Goal: Task Accomplishment & Management: Complete application form

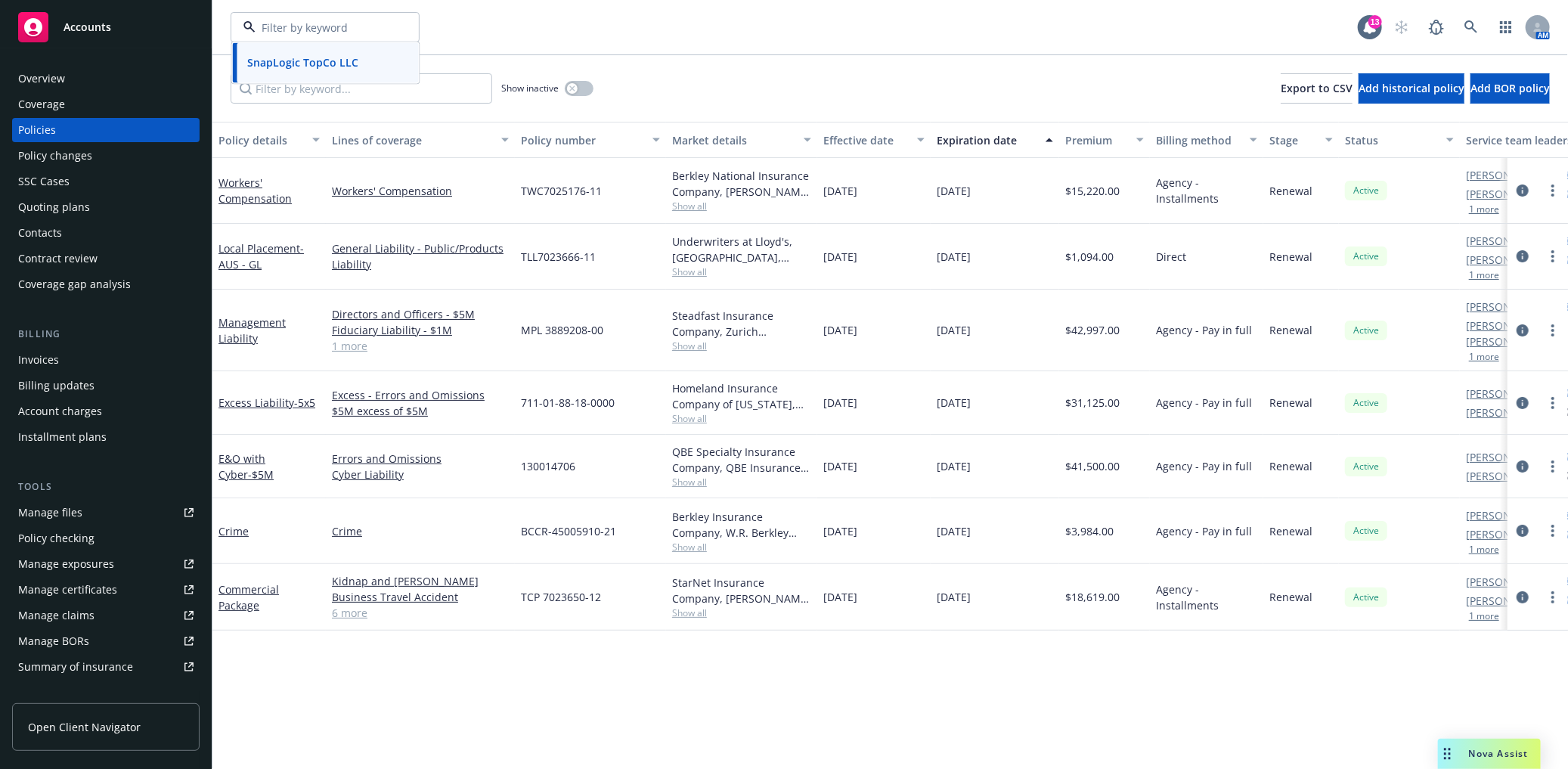
scroll to position [178, 0]
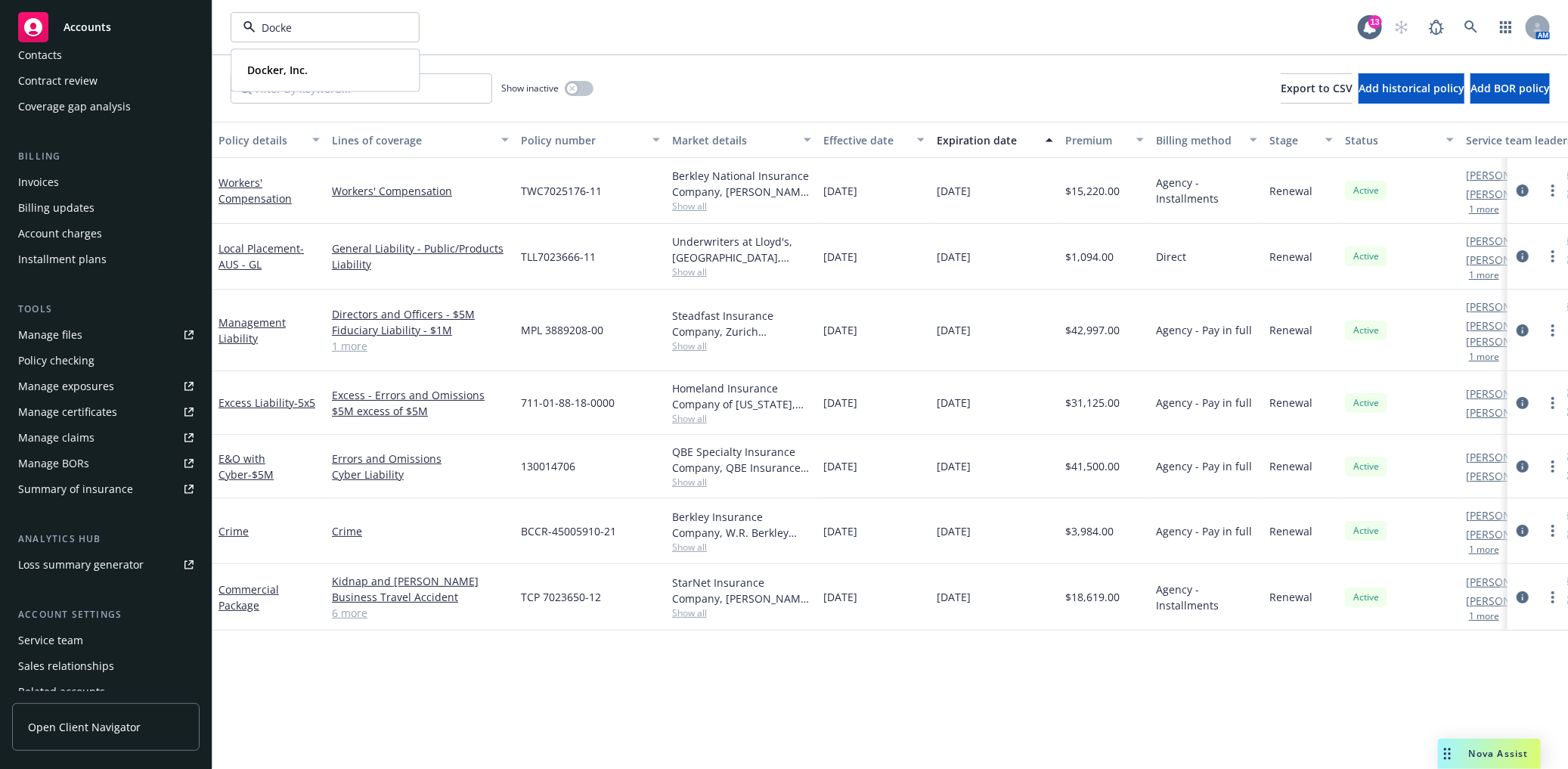
type input "Docker"
click at [326, 60] on div "Docker, Inc." at bounding box center [325, 70] width 168 height 22
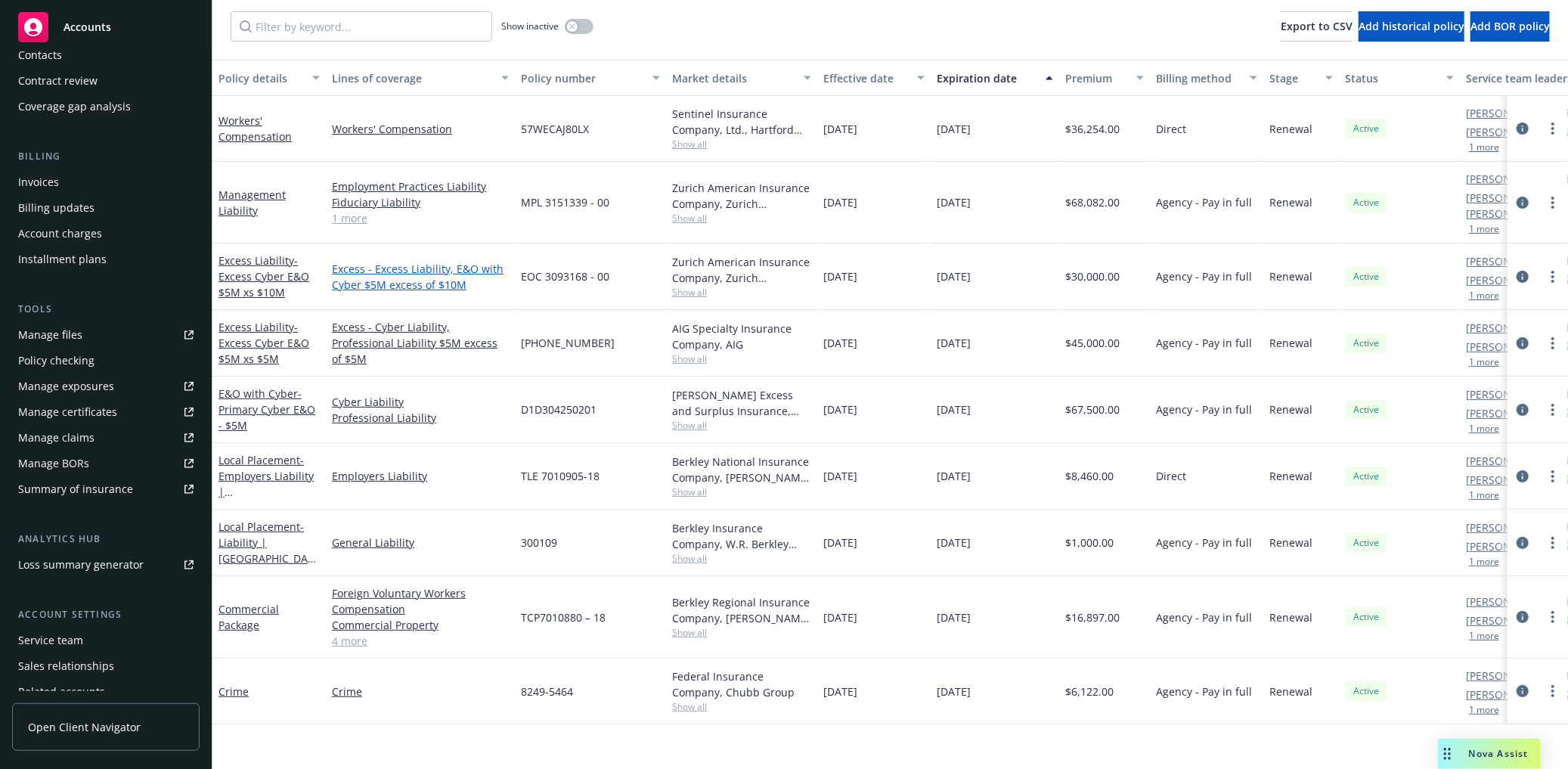
scroll to position [63, 0]
click at [75, 182] on div "Invoices" at bounding box center [105, 182] width 175 height 25
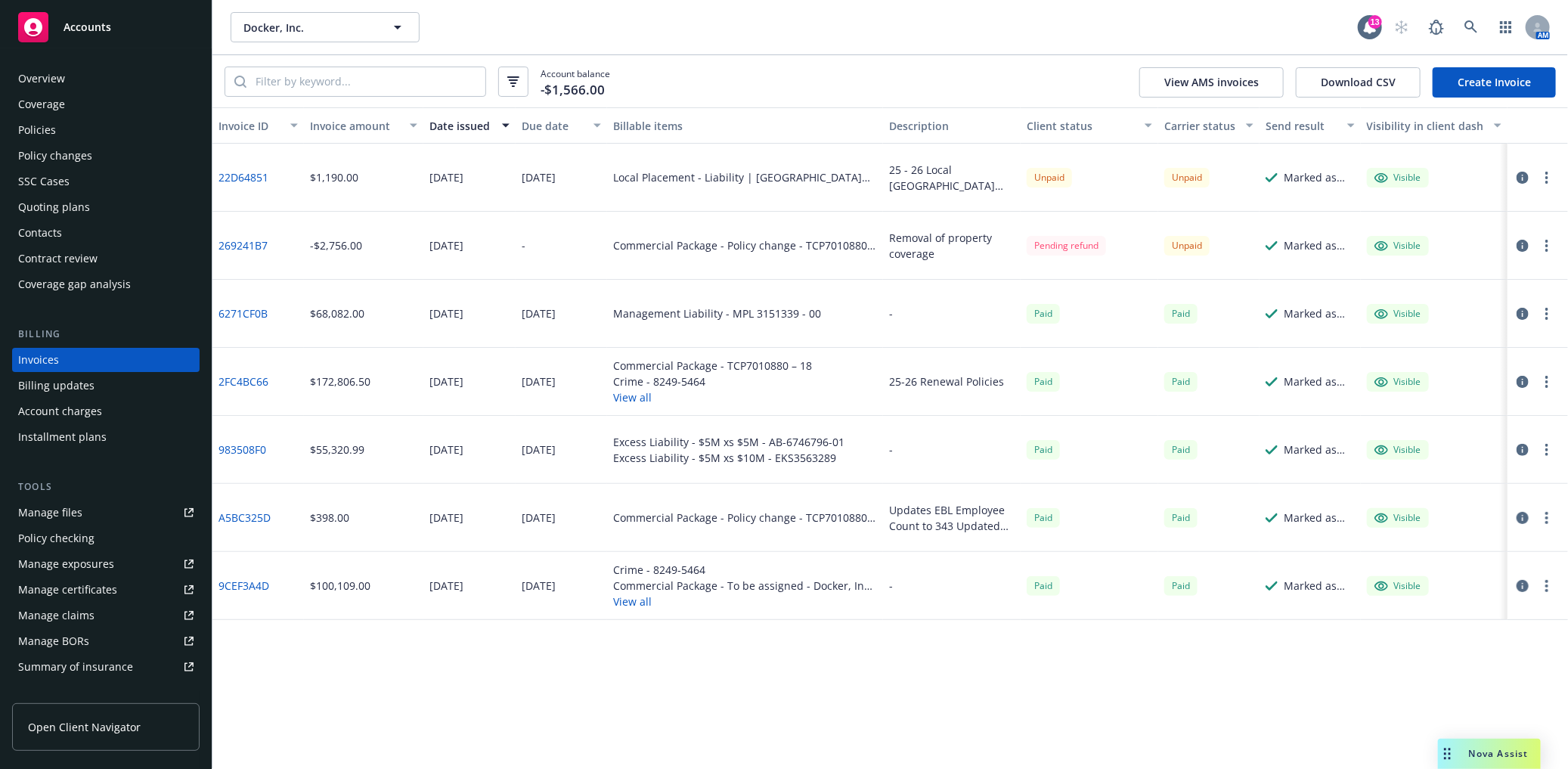
click at [74, 162] on div "Policy changes" at bounding box center [55, 156] width 74 height 25
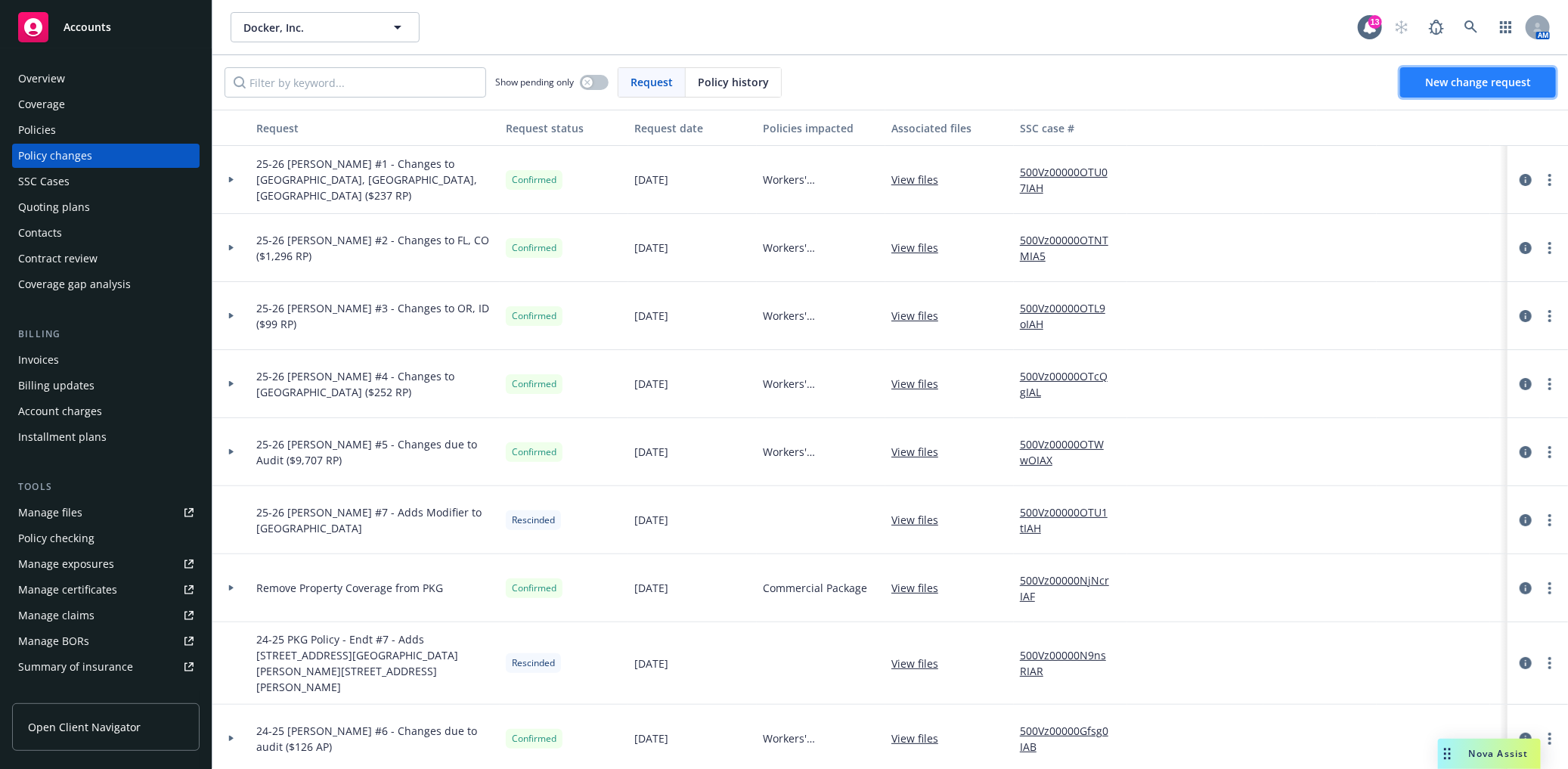
click at [1469, 73] on link "New change request" at bounding box center [1478, 83] width 156 height 30
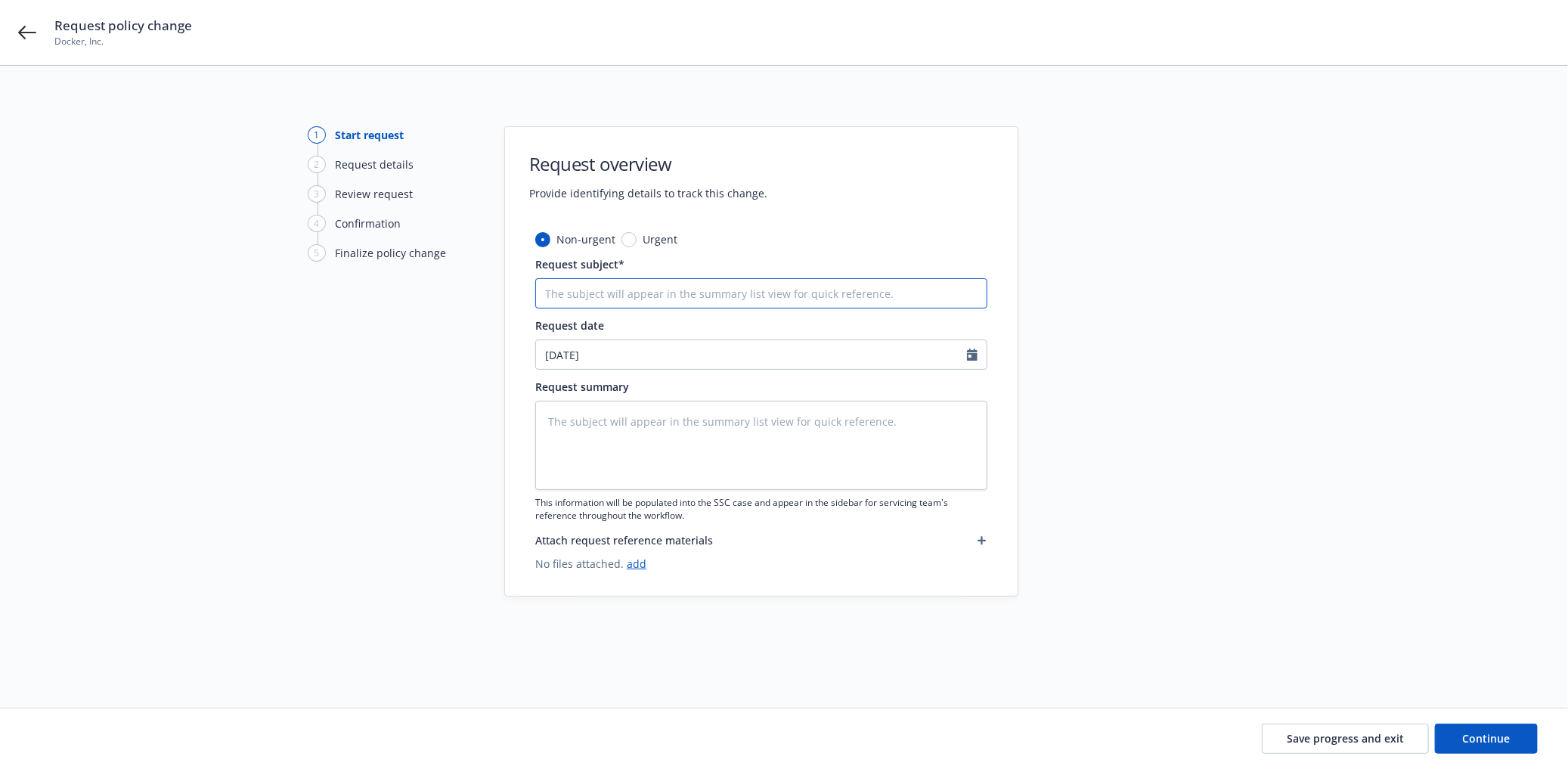
click at [593, 297] on input "Request subject*" at bounding box center [762, 294] width 452 height 30
type textarea "x"
type input "A"
type textarea "x"
type input "Ad"
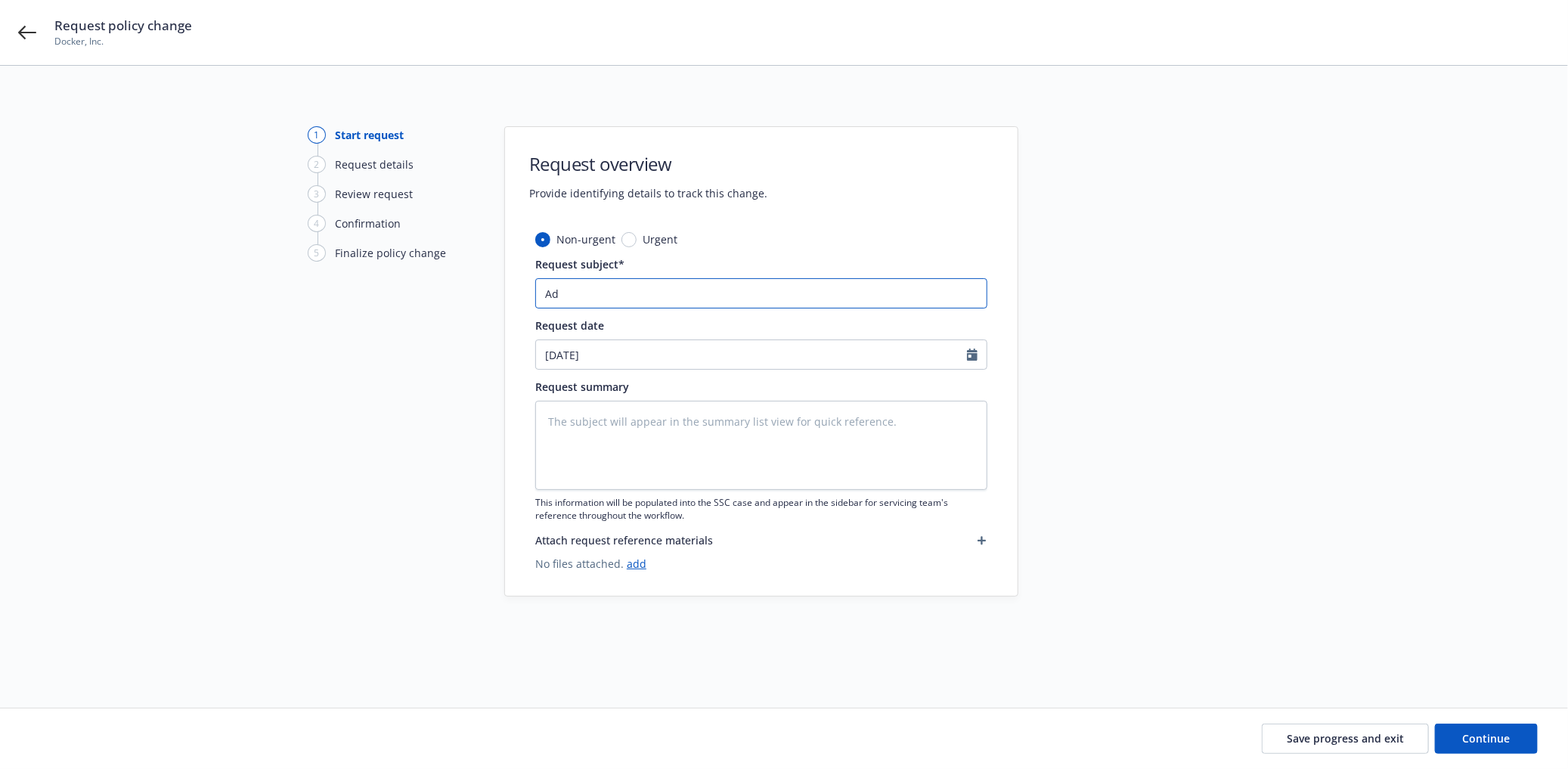
type textarea "x"
type input "Add"
type textarea "x"
type input "Add"
type textarea "x"
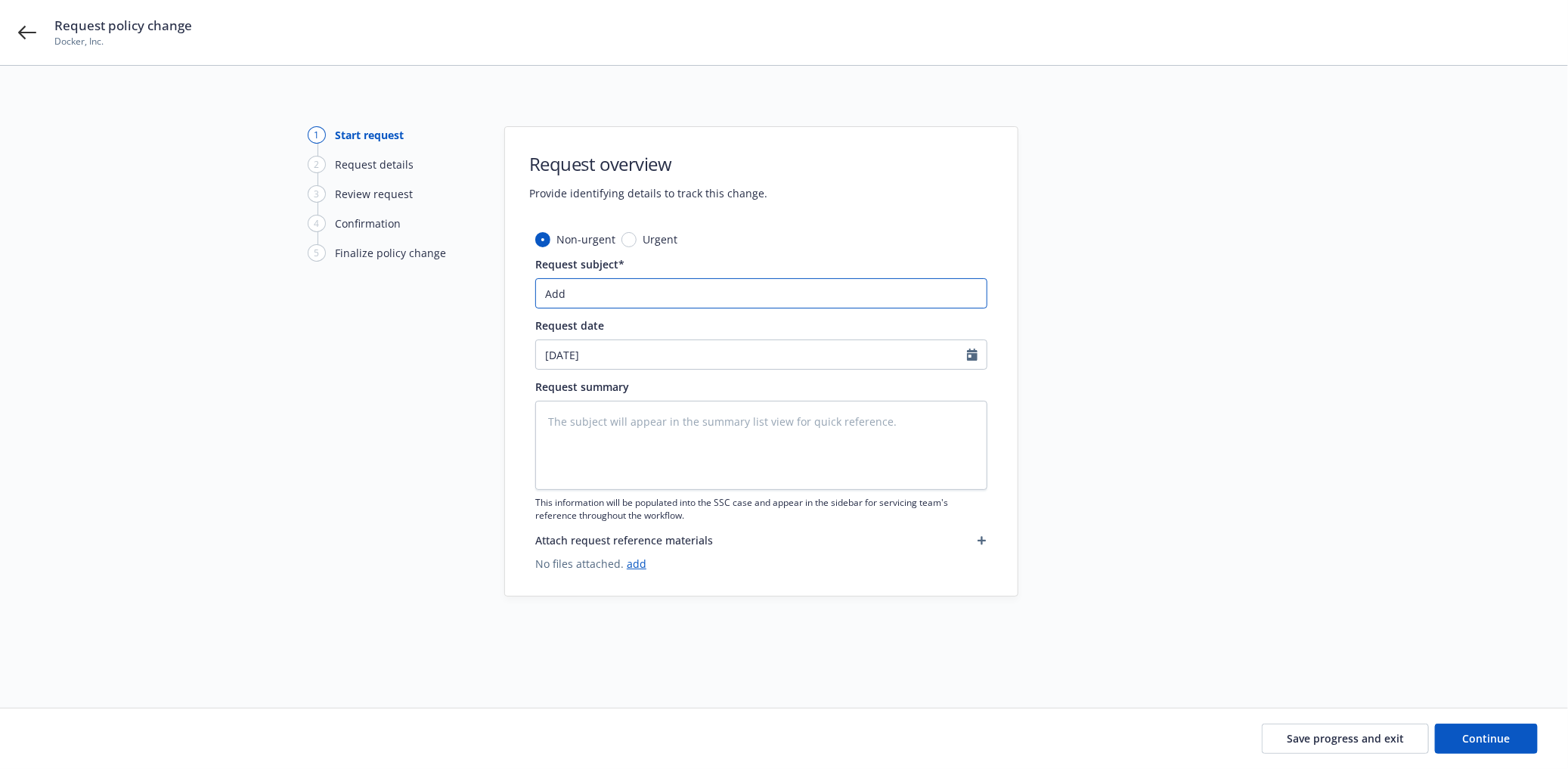
type input "Add S"
type textarea "x"
type input "Add Se"
type textarea "x"
type input "Add Sea"
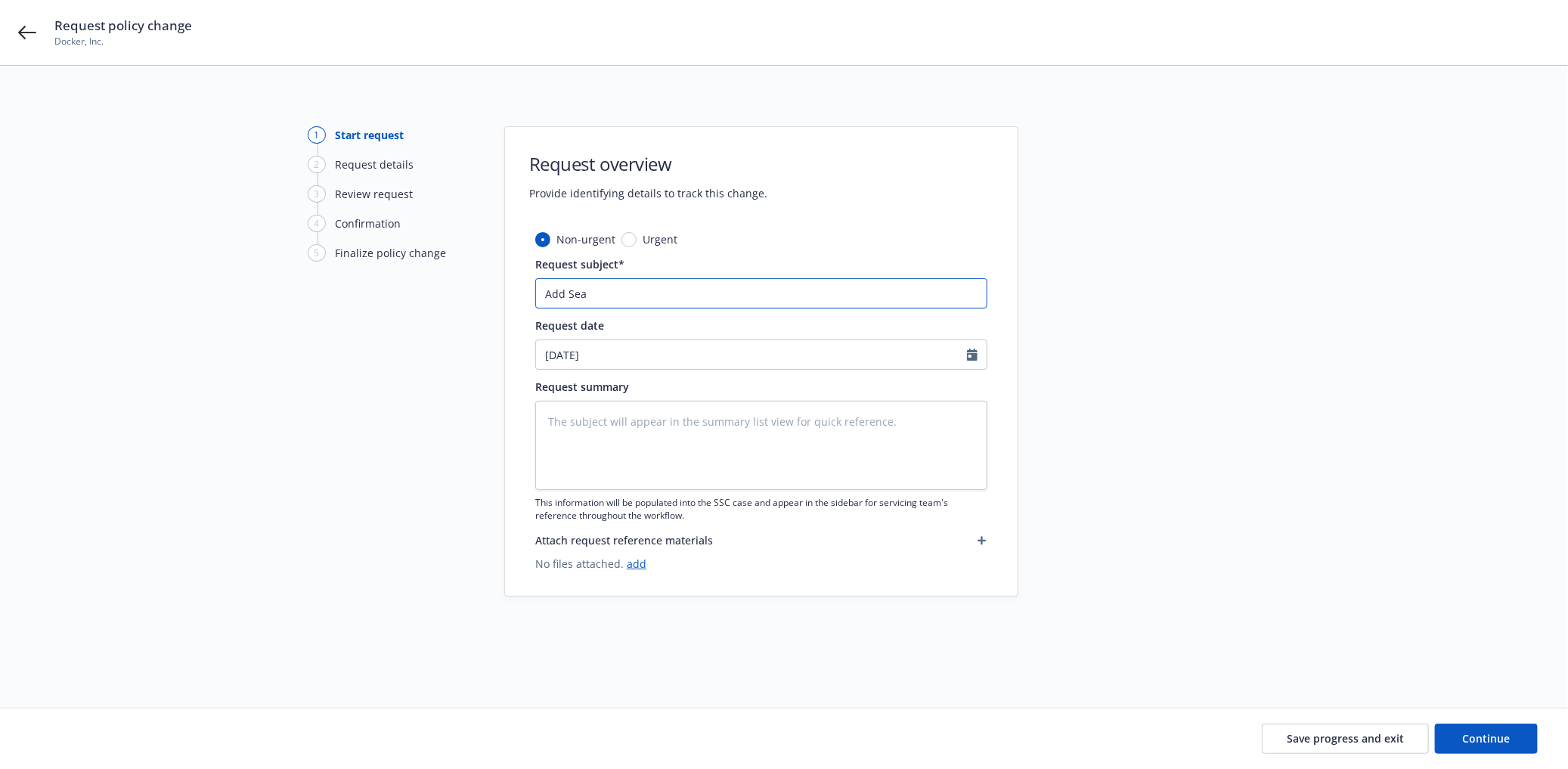
type textarea "x"
type input "Add Seat"
type textarea "x"
type input "Add Seatt"
type textarea "x"
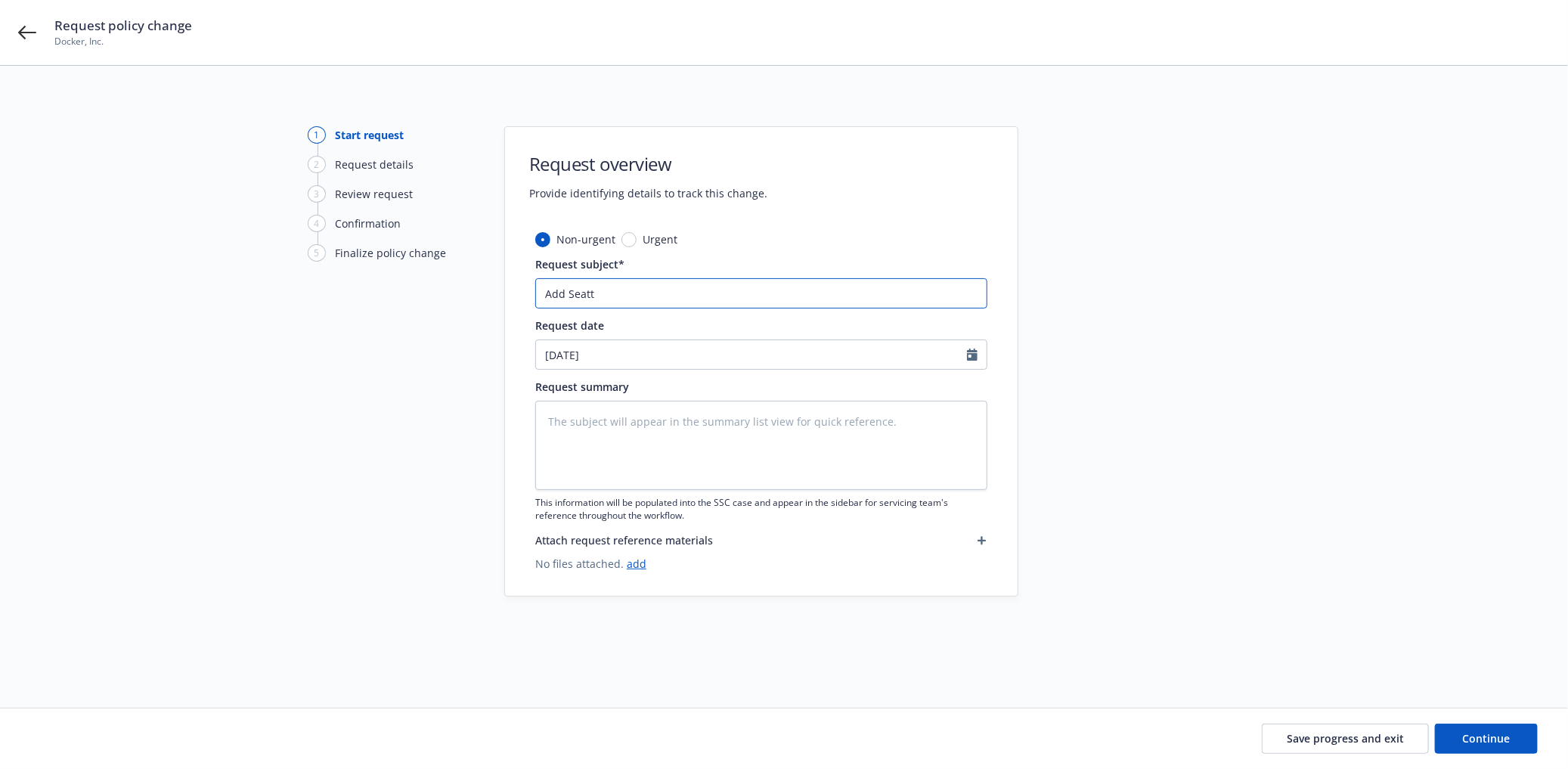
type input "Add Seattl"
type textarea "x"
type input "Add Seattle"
type textarea "x"
type input "Add Seattle"
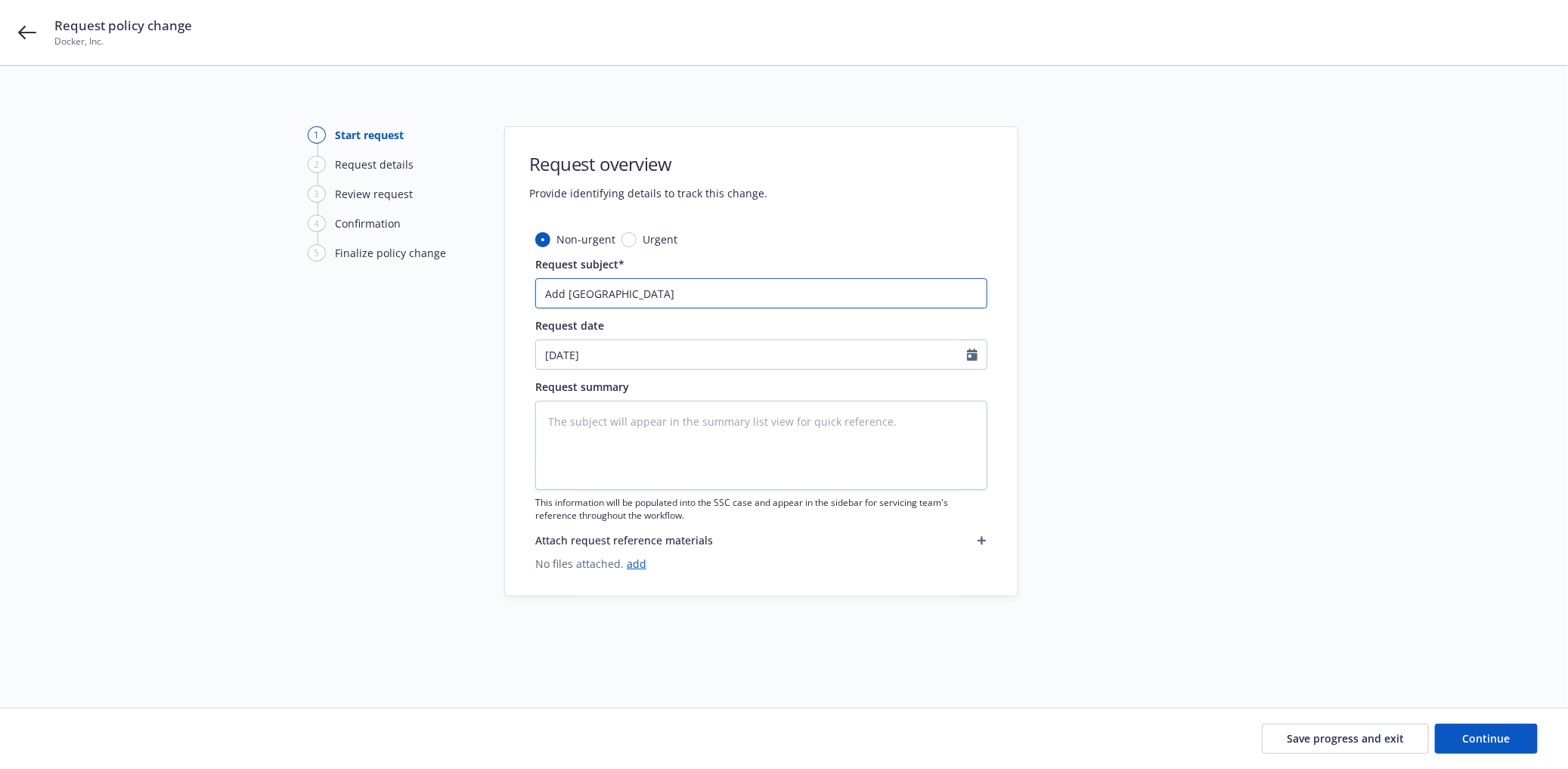
type textarea "x"
type input "Add Seattle L"
type textarea "x"
type input "Add Seattle Lo"
type textarea "x"
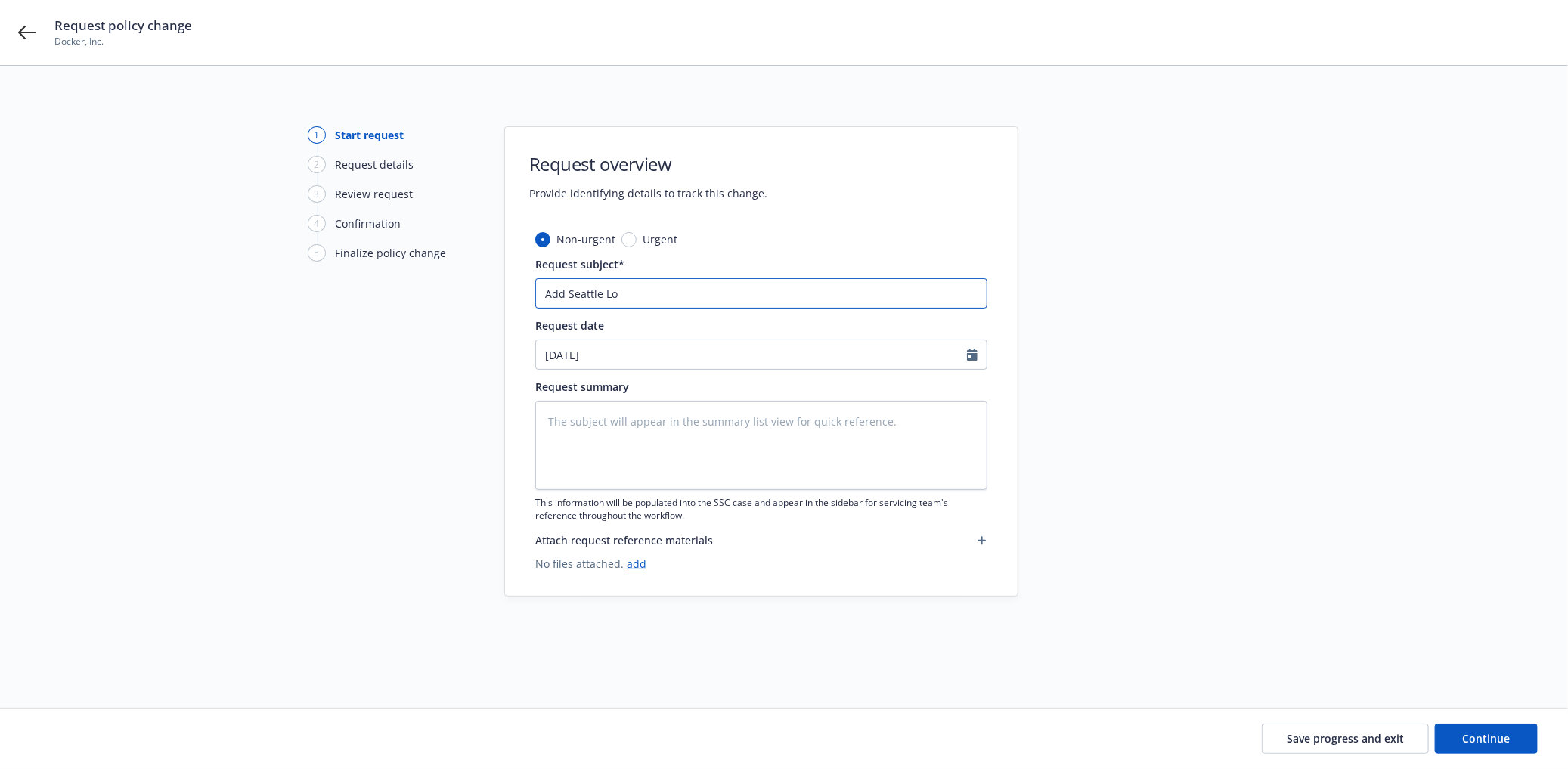
type input "Add Seattle Loc"
type textarea "x"
type input "Add Seattle Loca"
type textarea "x"
type input "Add Seattle Locati"
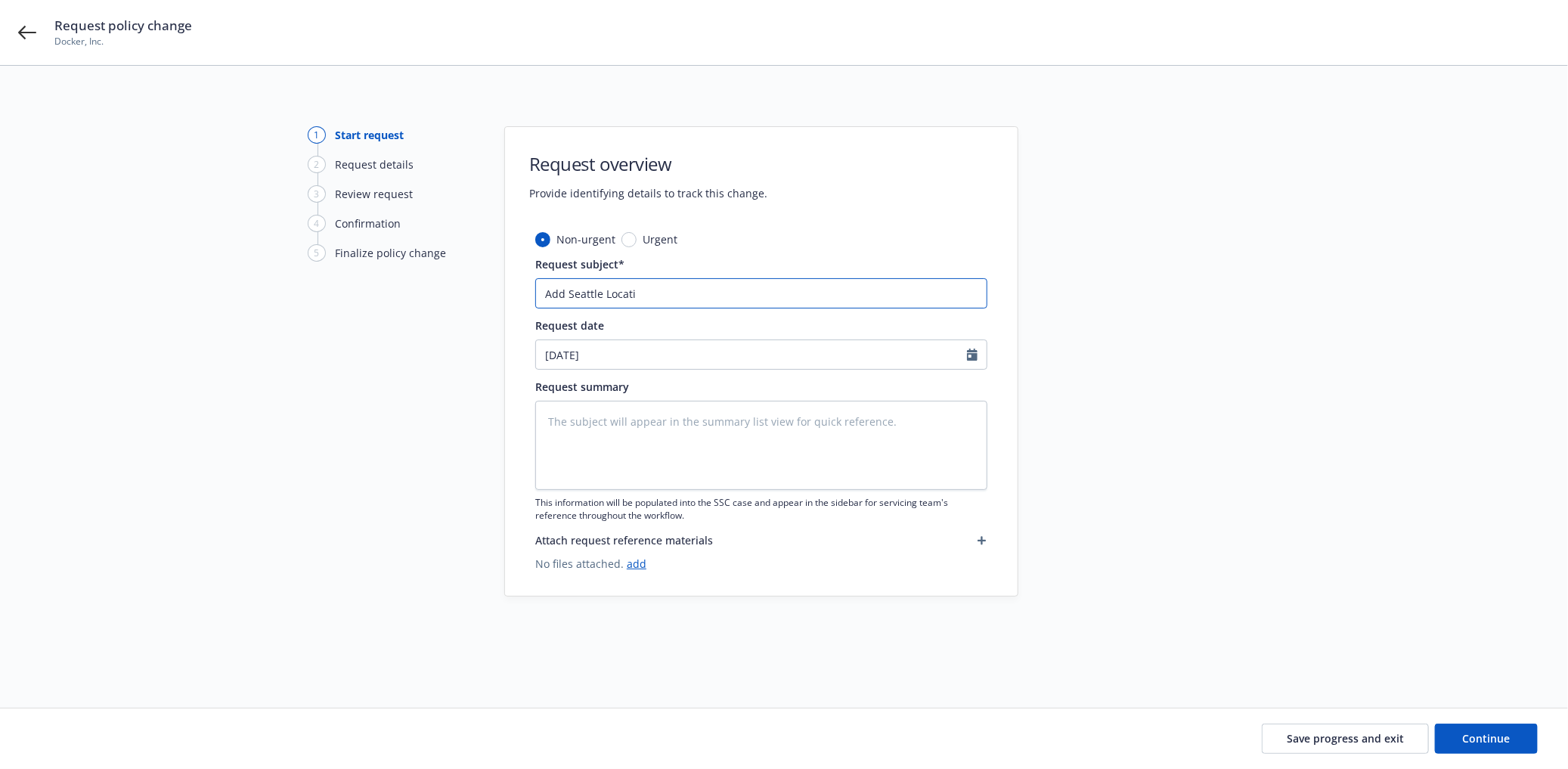
type textarea "x"
type input "Add Seattle Locatio"
type textarea "x"
type input "Add Seattle Location"
type textarea "x"
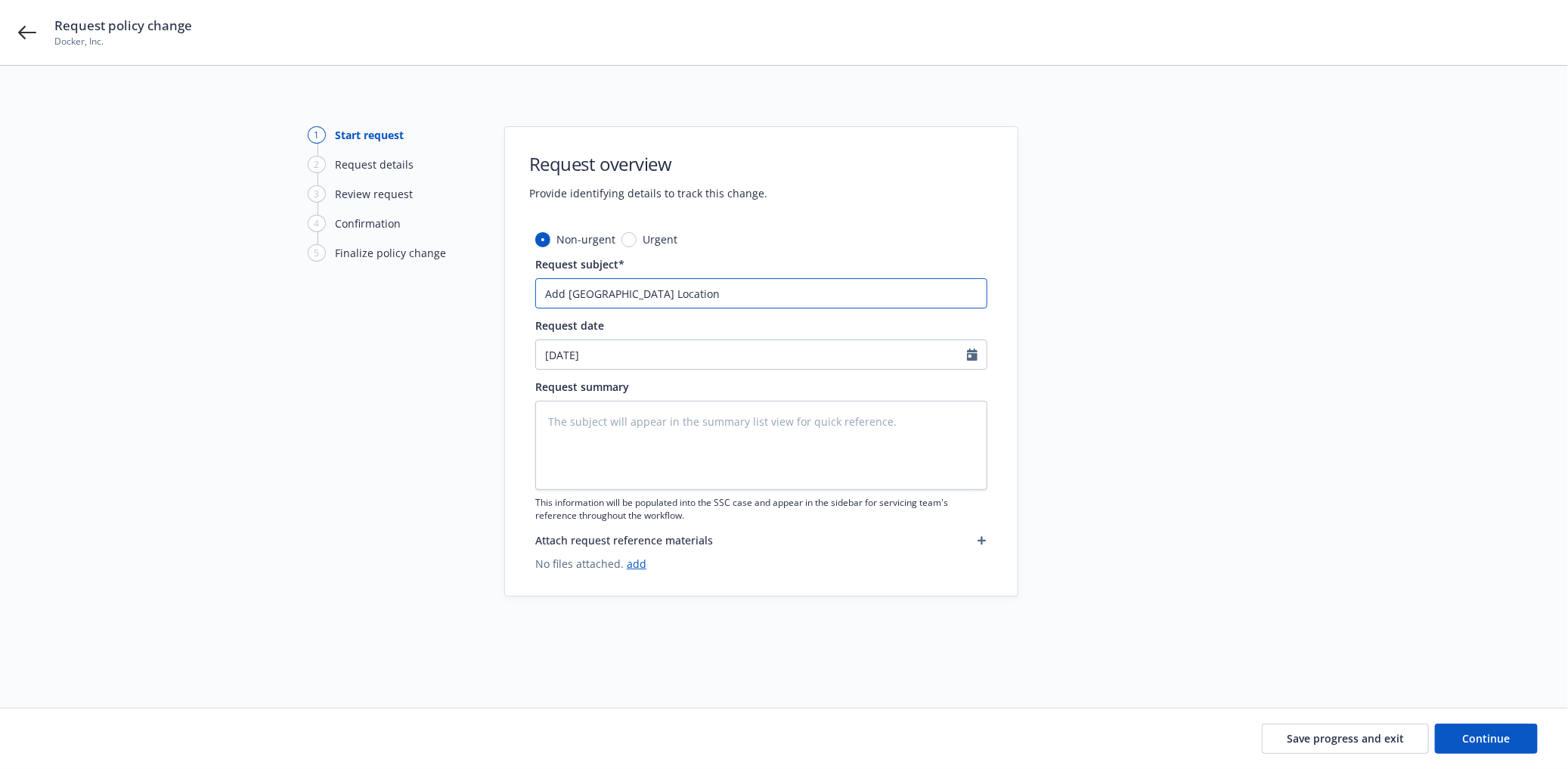
type input "Add Seattle Location"
type textarea "x"
type input "Add Seattle Location t"
type textarea "x"
type input "Add Seattle Location to"
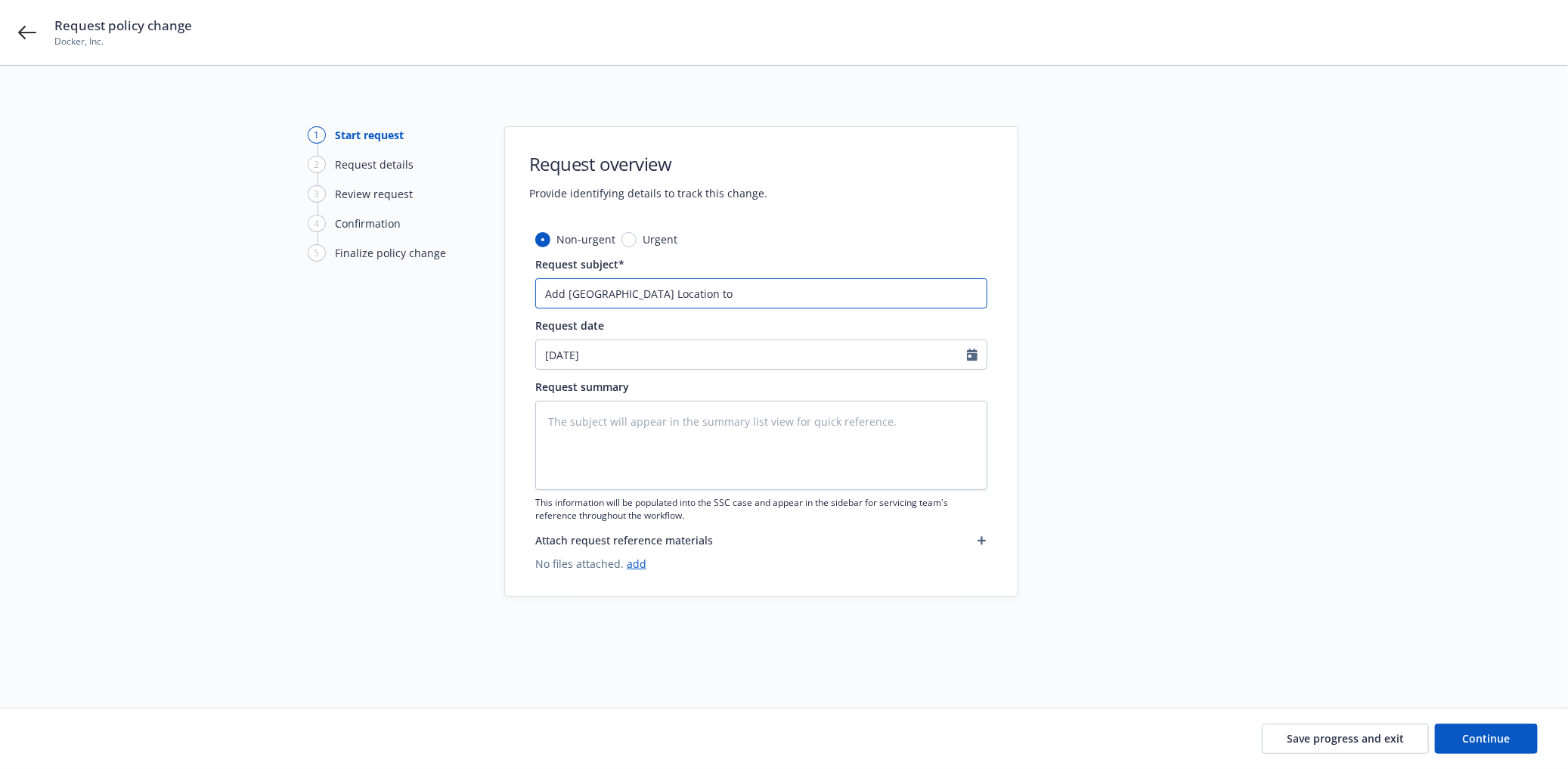
type textarea "x"
type input "Add Seattle Location to"
type textarea "x"
type input "Add Seattle Location to P"
type textarea "x"
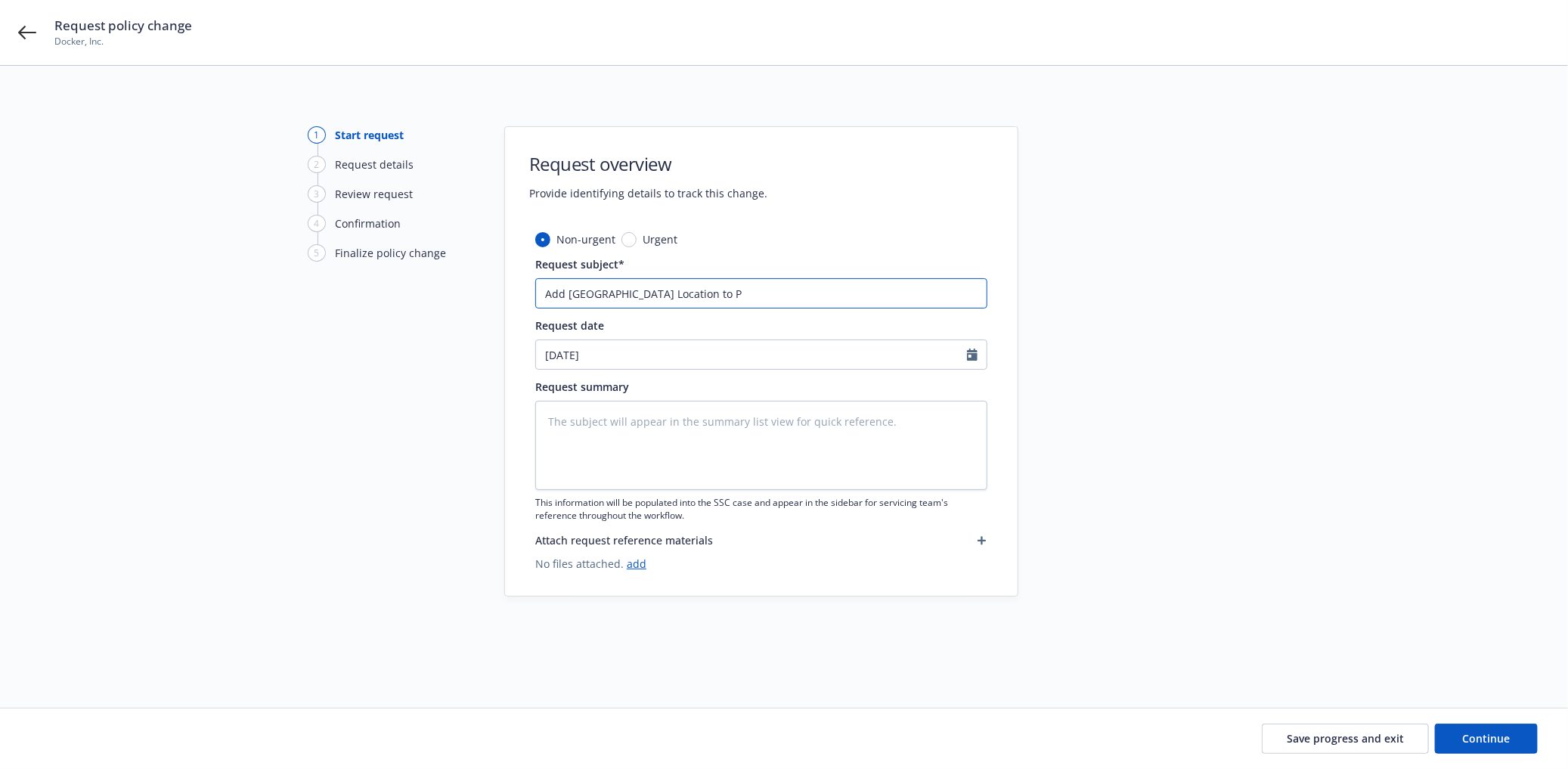
type input "Add Seattle Location to Pr"
type textarea "x"
type input "Add Seattle Location to P"
type textarea "x"
type input "Add Seattle Location to"
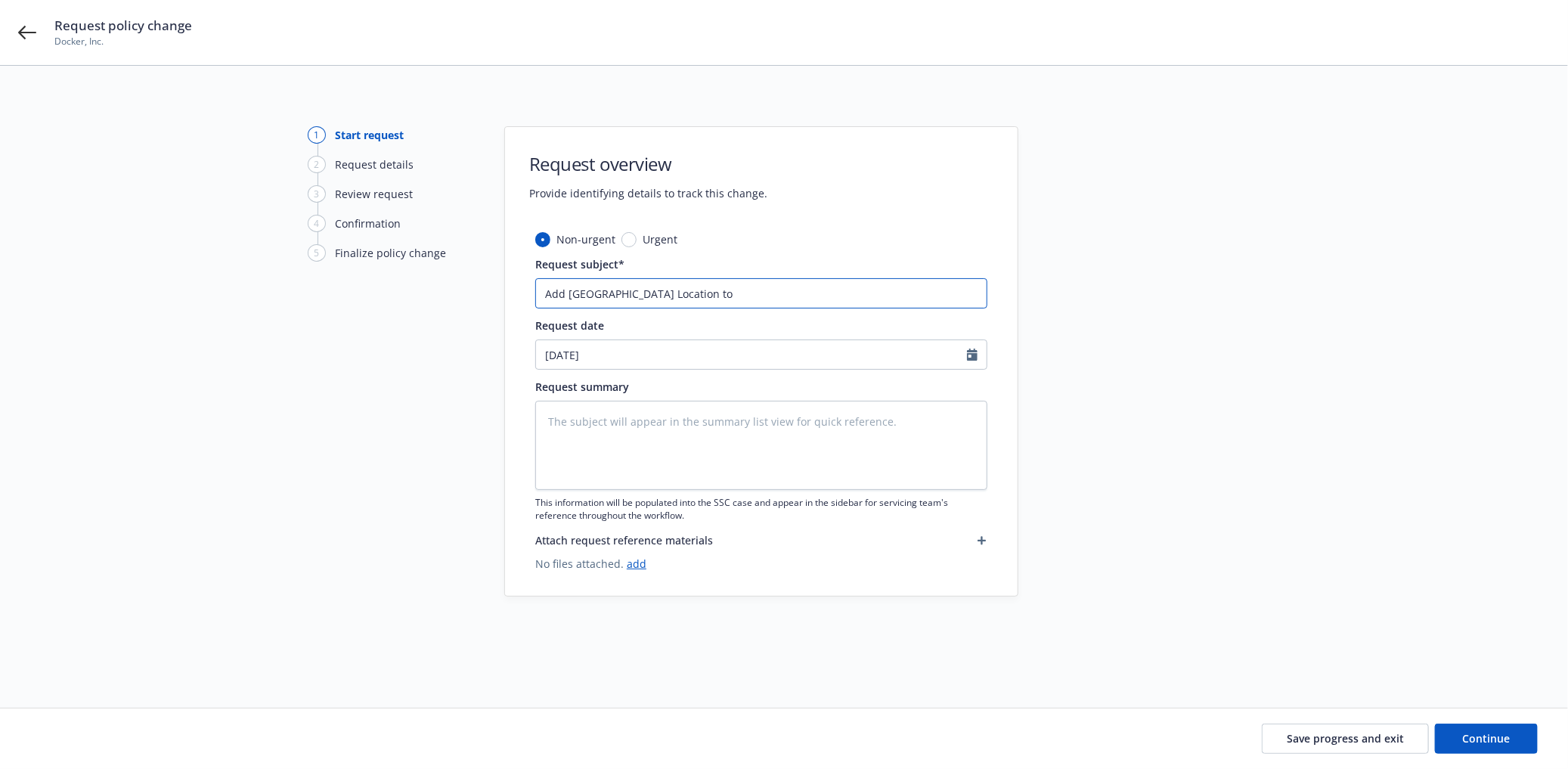
type textarea "x"
type input "Add Seattle Location to"
type textarea "x"
type input "Add Seattle Location t"
type textarea "x"
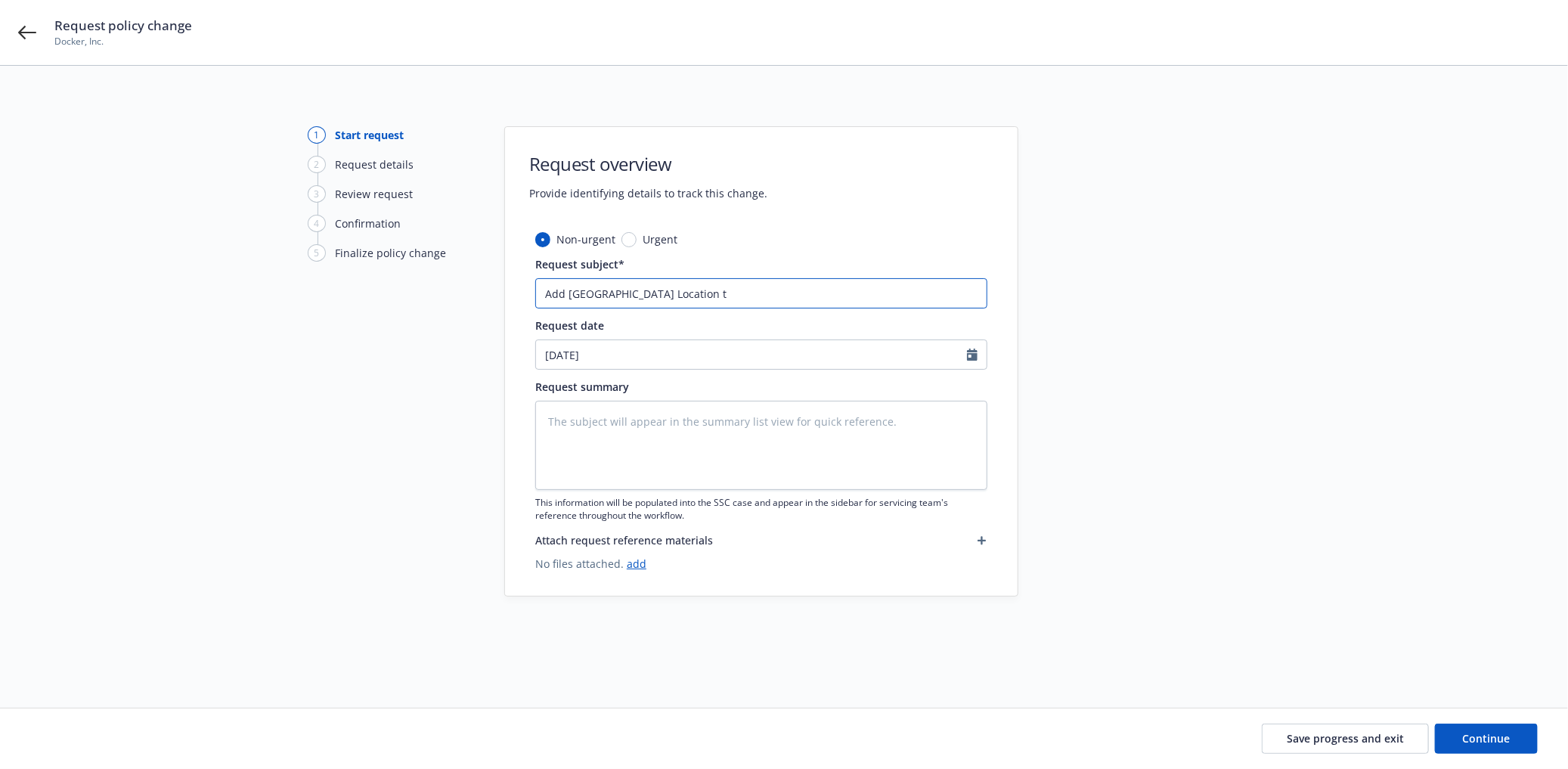
type input "Add Seattle Location"
type textarea "x"
type input "Add Seattle Location"
click at [705, 443] on textarea at bounding box center [762, 445] width 452 height 89
click at [1490, 731] on span "Continue" at bounding box center [1487, 738] width 47 height 14
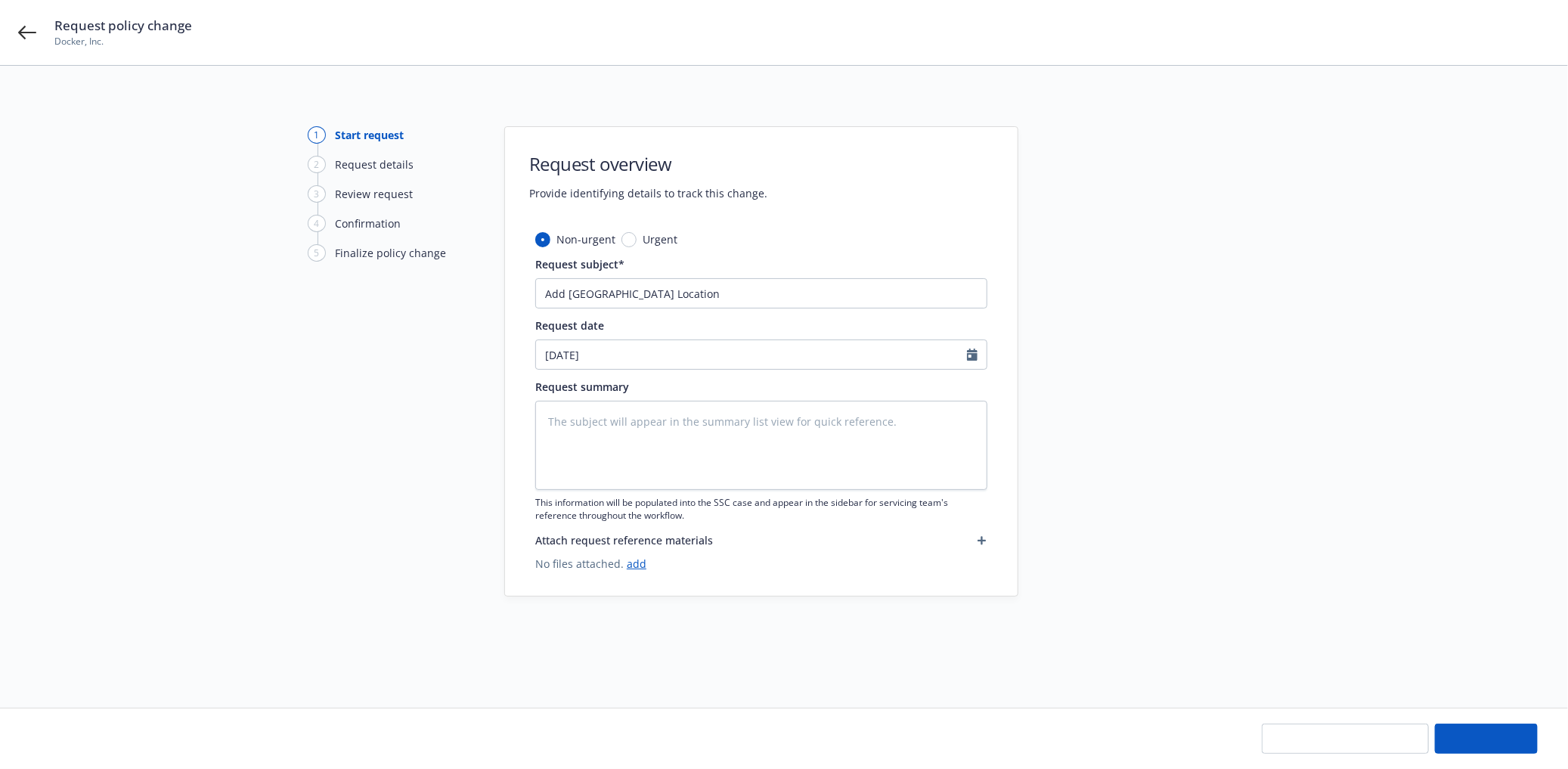
type textarea "x"
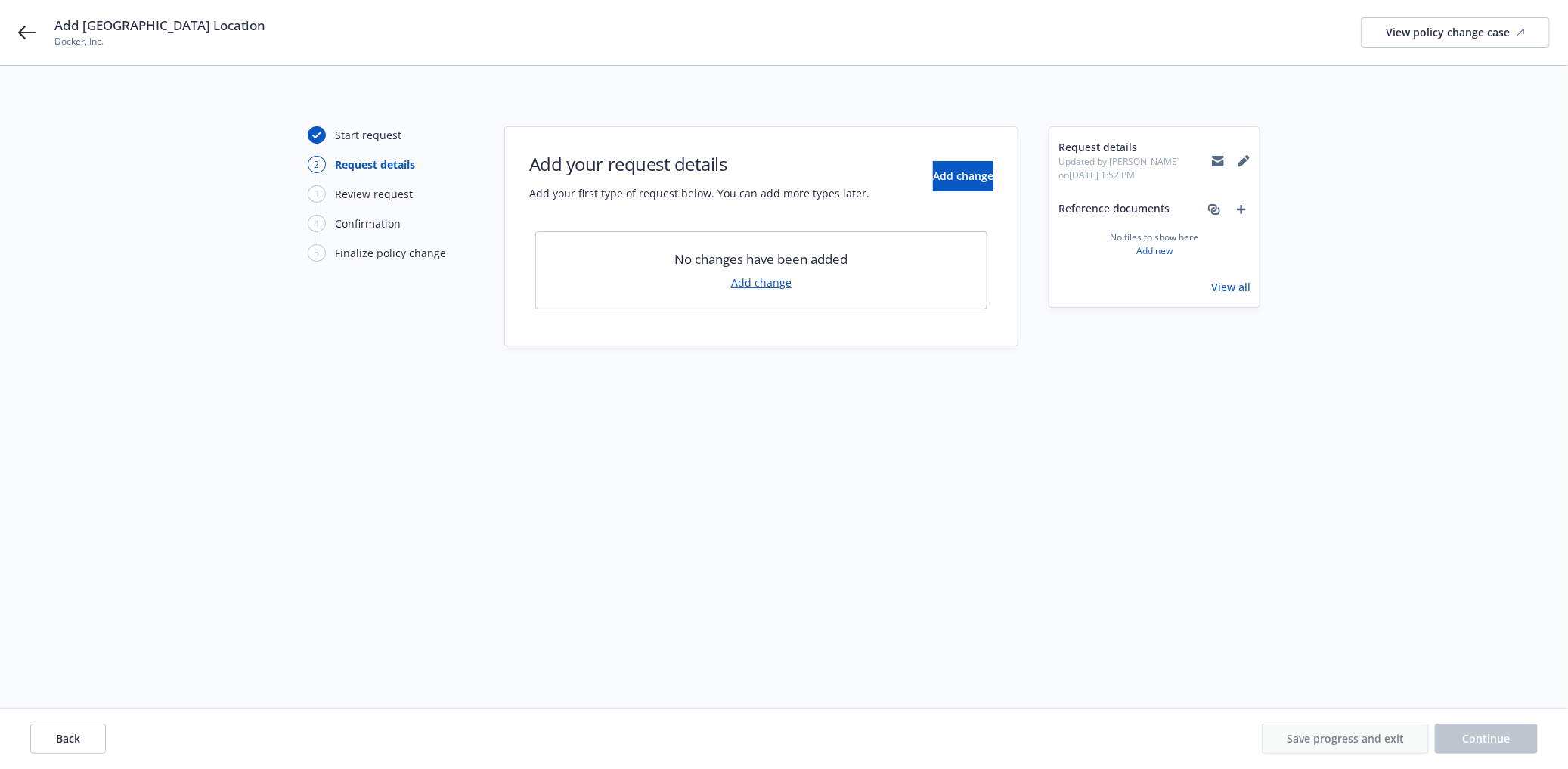
click at [767, 283] on link "Add change" at bounding box center [761, 282] width 60 height 16
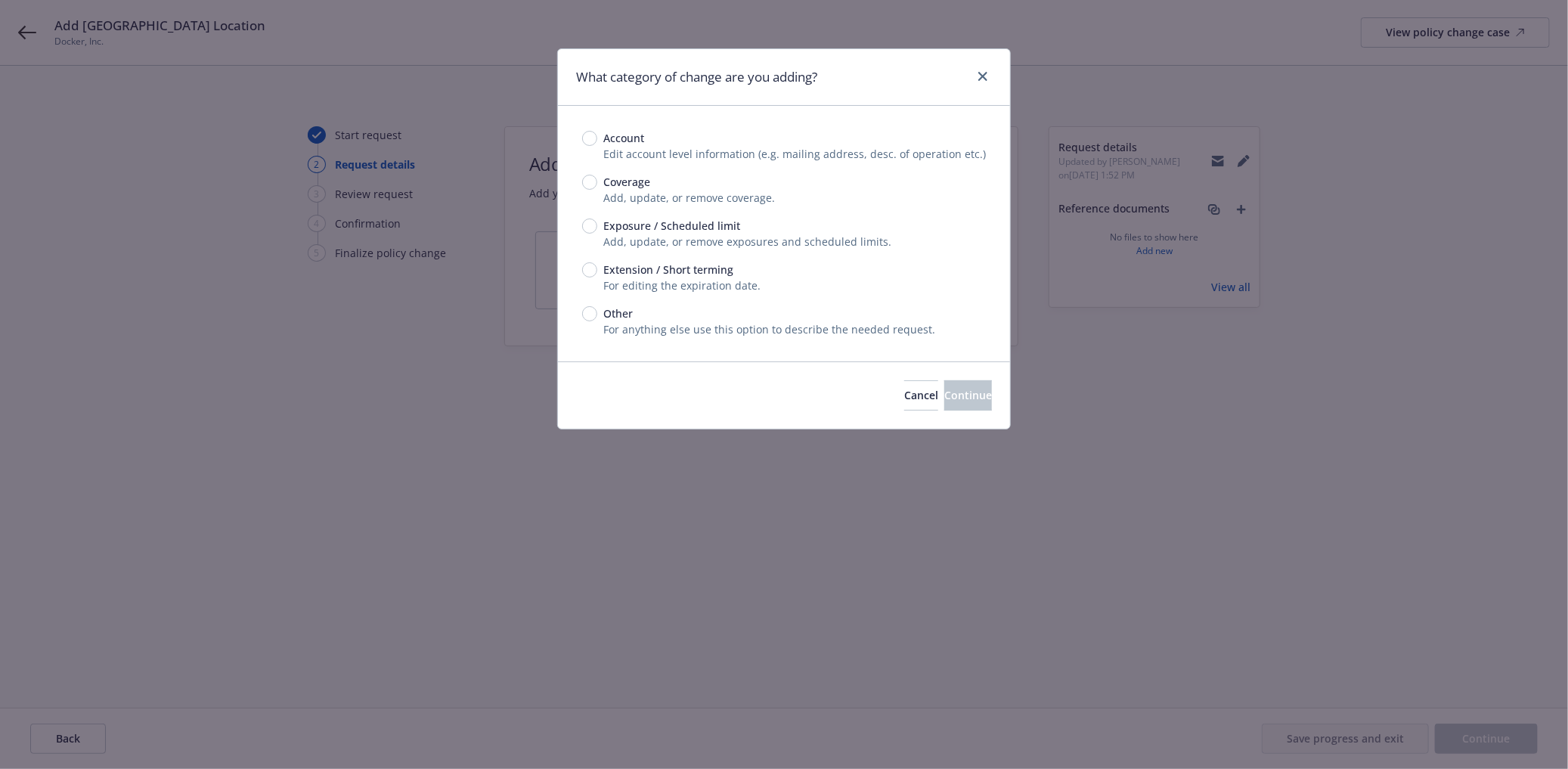
click at [579, 231] on div "Account Edit account level information (e.g. mailing address, desc. of operatio…" at bounding box center [784, 233] width 452 height 255
click at [588, 229] on input "Exposure / Scheduled limit" at bounding box center [590, 226] width 15 height 15
radio input "true"
click at [944, 404] on button "Continue" at bounding box center [968, 395] width 47 height 30
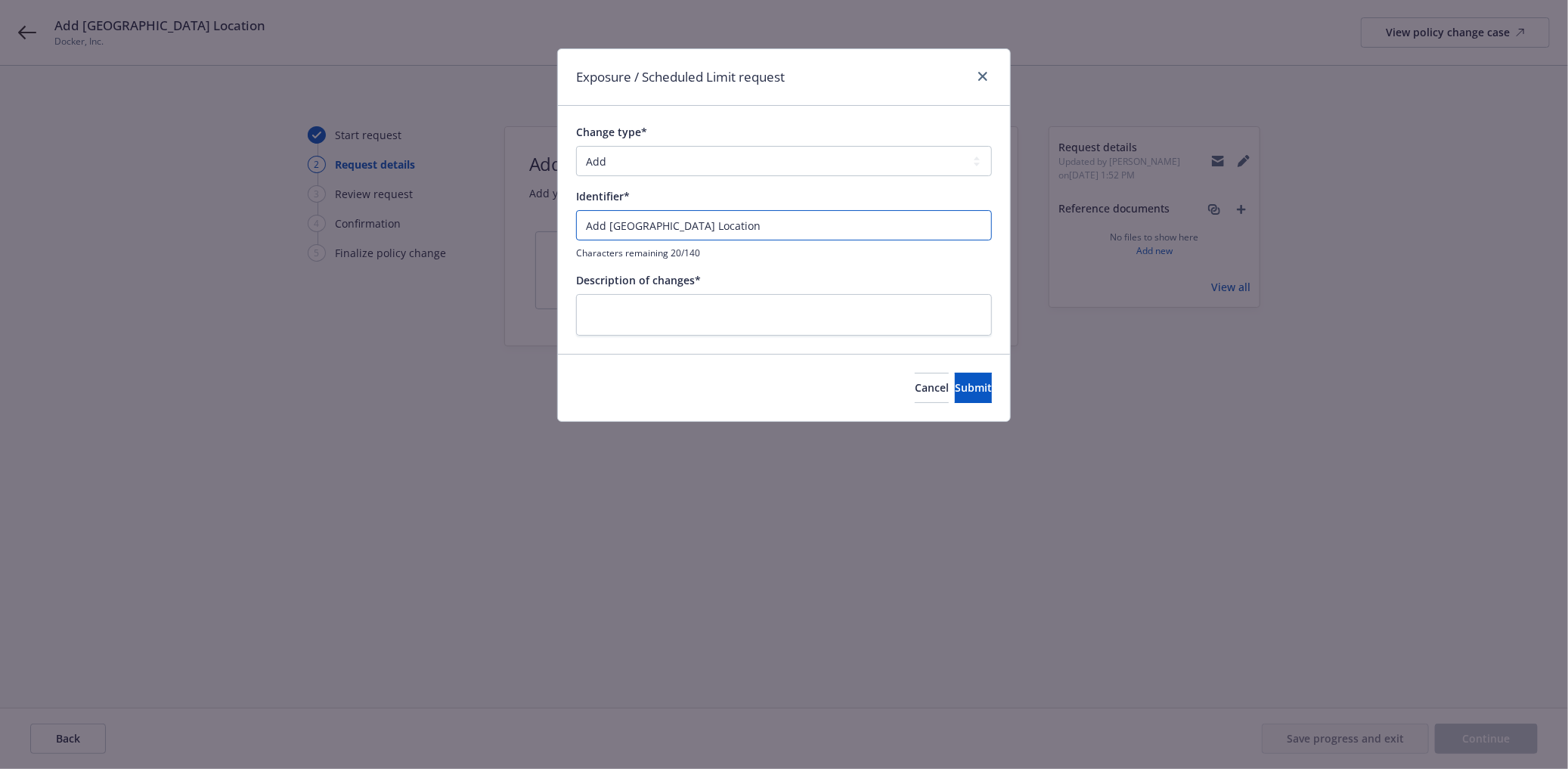
click at [711, 216] on input "Add [GEOGRAPHIC_DATA] Location" at bounding box center [784, 225] width 415 height 30
drag, startPoint x: 700, startPoint y: 224, endPoint x: 531, endPoint y: 228, distance: 169.0
click at [531, 228] on div "Exposure / Scheduled Limit request Change type* Add Audit Change Remove Identif…" at bounding box center [784, 384] width 1568 height 769
click at [643, 326] on textarea at bounding box center [784, 315] width 415 height 41
paste textarea "Add Seattle Location"
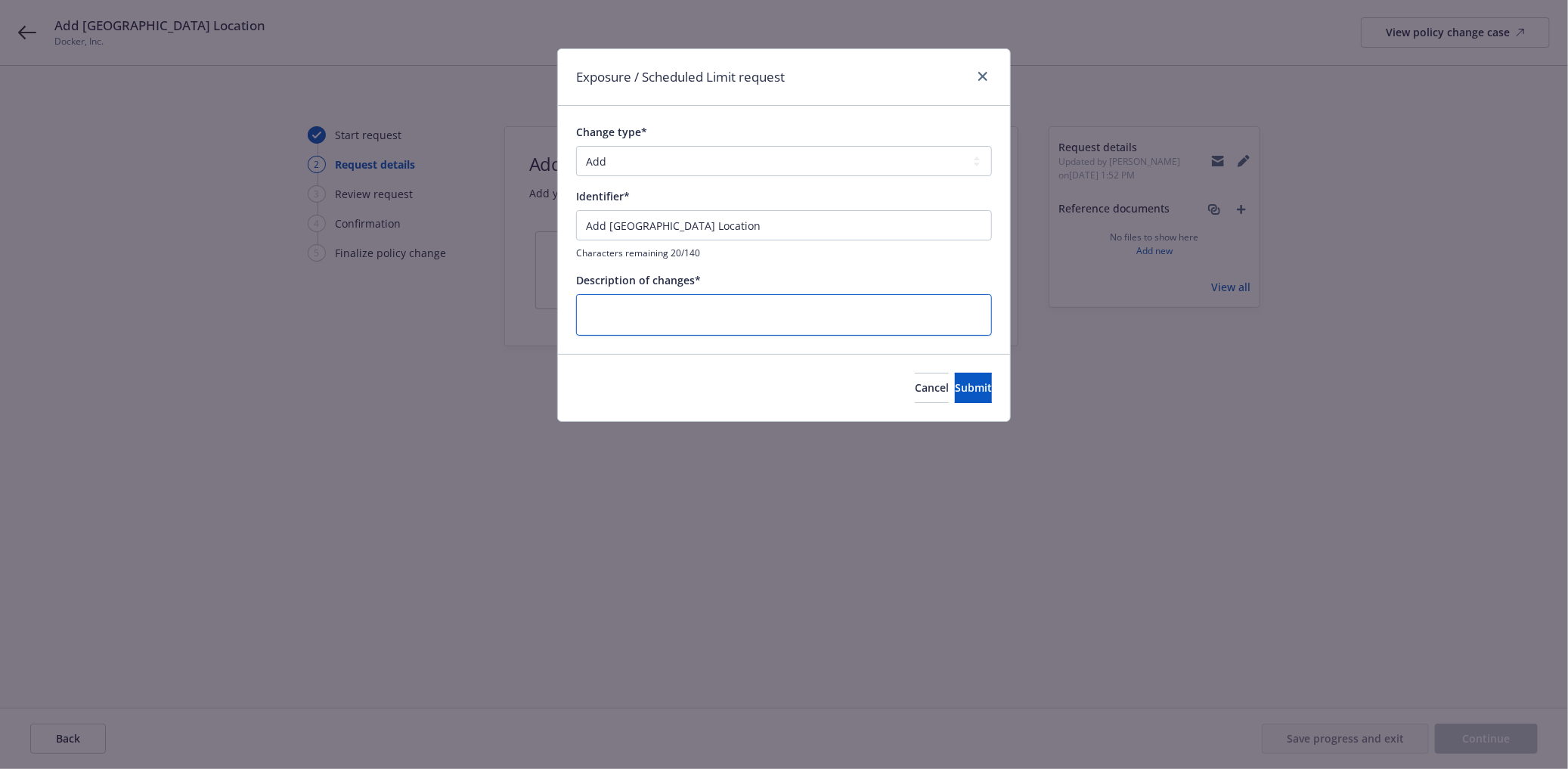
type textarea "x"
type textarea "Add Seattle Location"
click at [955, 383] on span "Submit" at bounding box center [974, 387] width 37 height 14
type textarea "x"
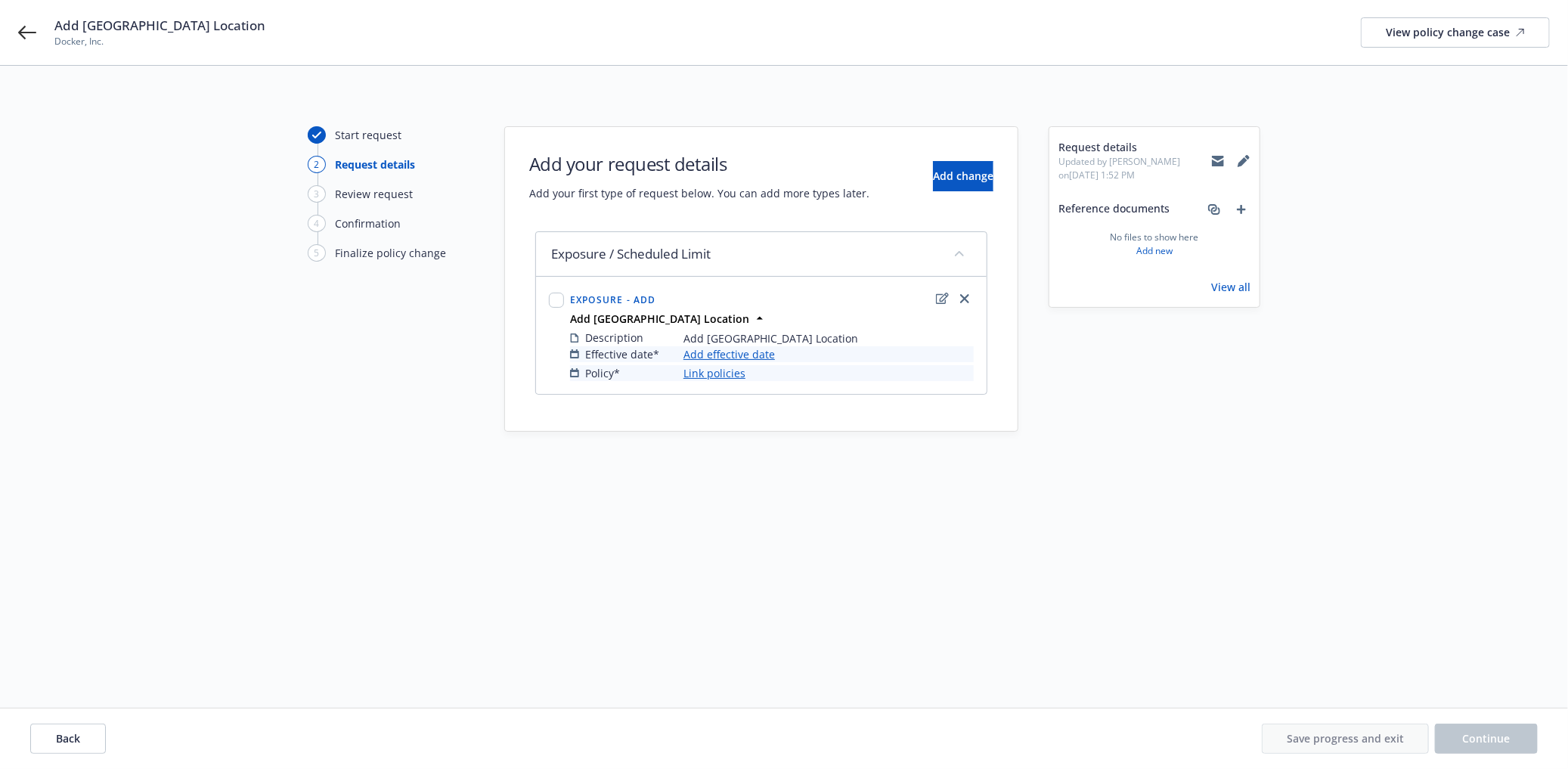
click at [739, 352] on link "Add effective date" at bounding box center [729, 354] width 91 height 16
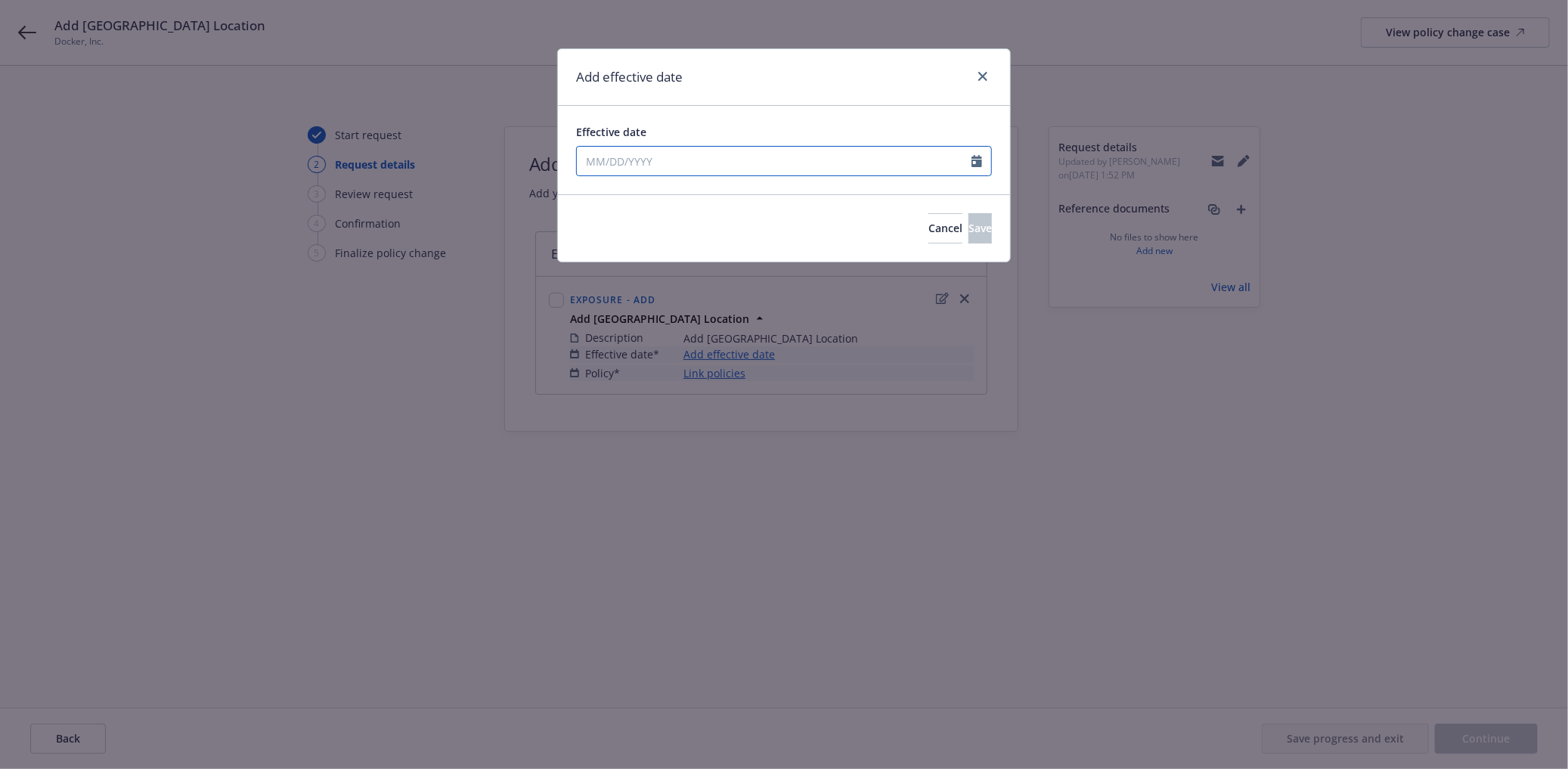
click at [715, 161] on input "Effective date" at bounding box center [774, 161] width 394 height 29
select select "10"
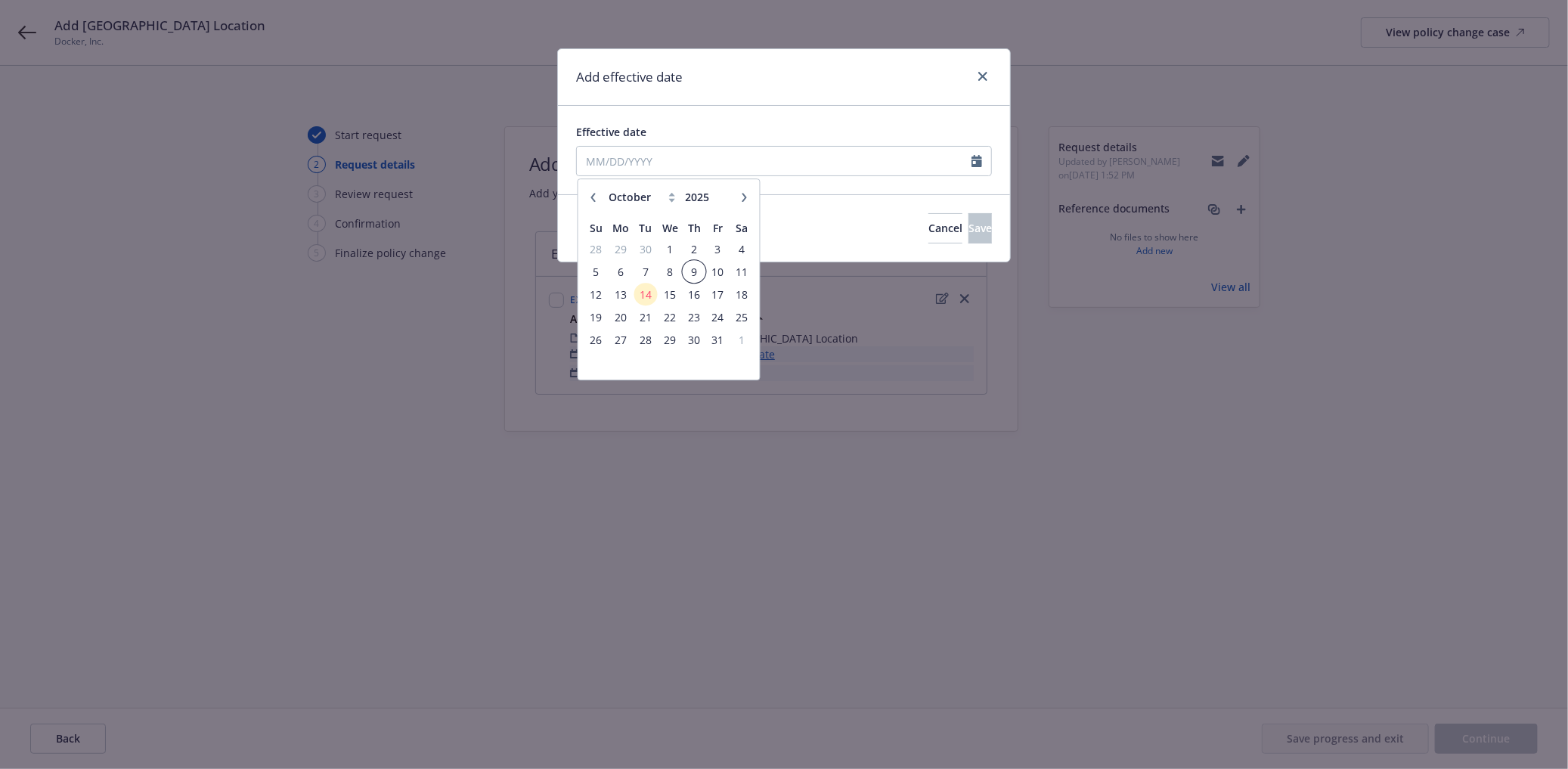
click at [693, 268] on span "9" at bounding box center [695, 272] width 20 height 19
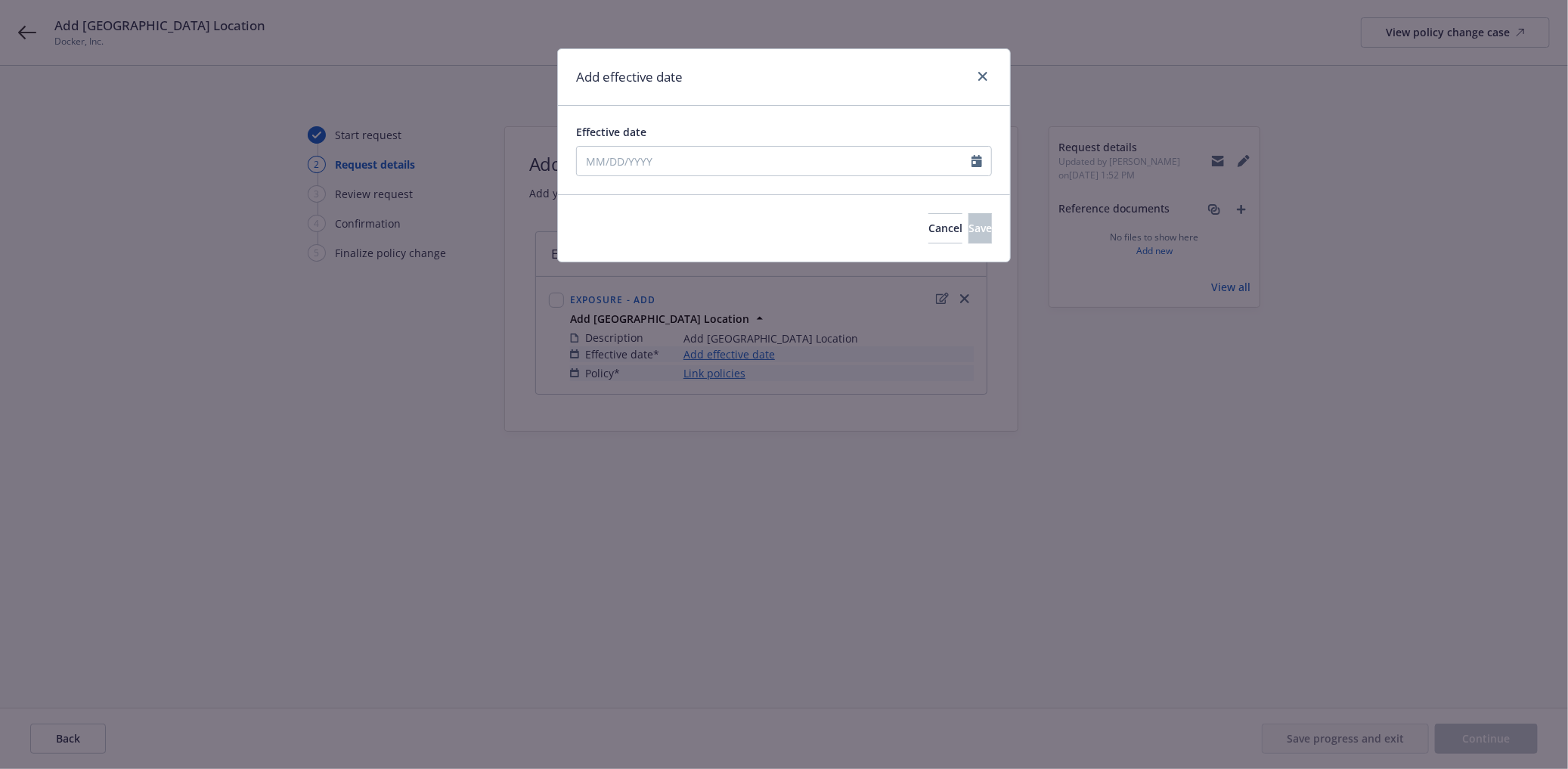
type input "[DATE]"
click at [969, 228] on span "Save" at bounding box center [981, 228] width 24 height 14
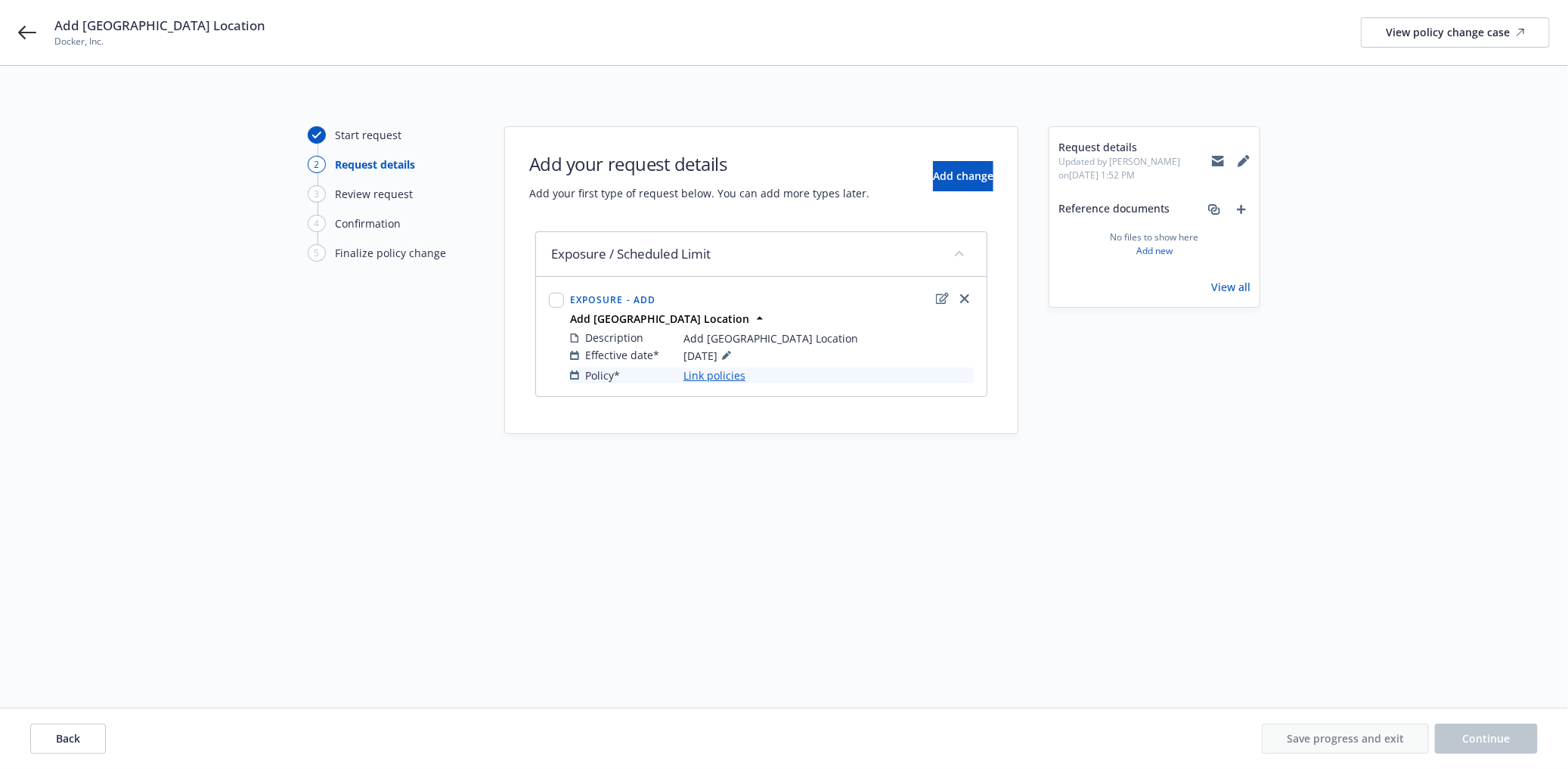
click at [734, 376] on link "Link policies" at bounding box center [714, 375] width 62 height 16
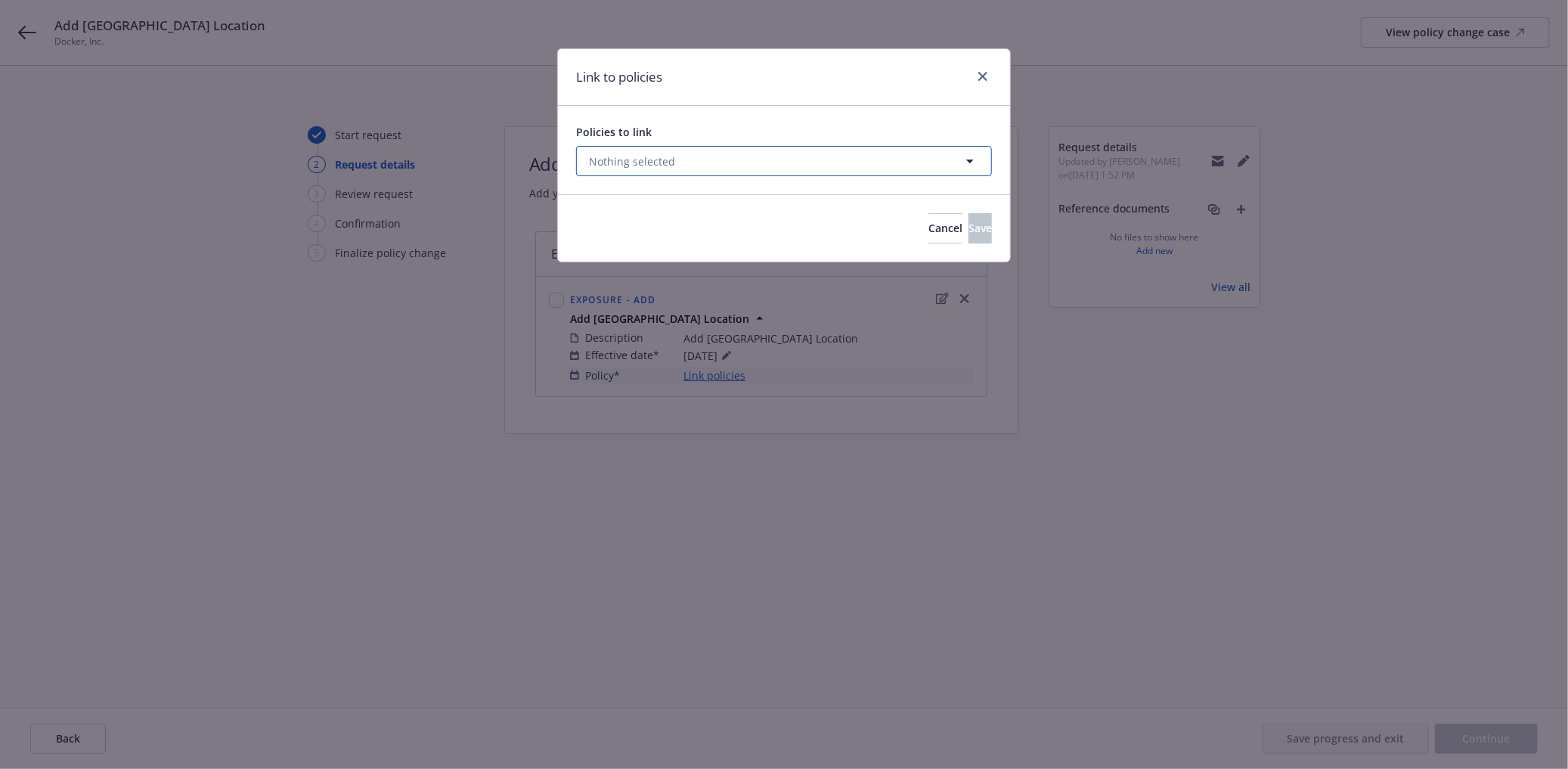
click at [659, 162] on span "Nothing selected" at bounding box center [632, 161] width 86 height 16
select select "ACTIVE"
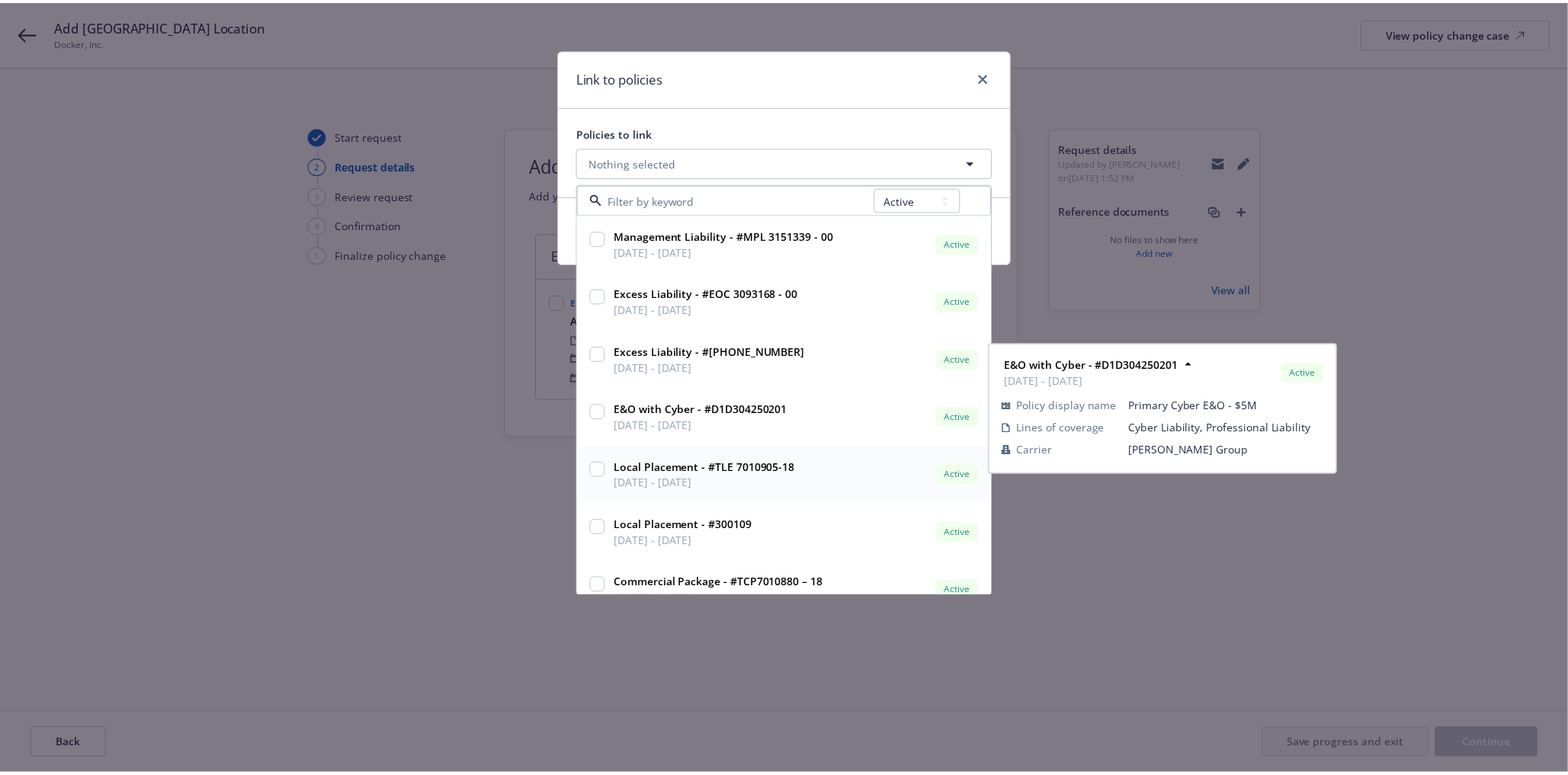
scroll to position [140, 0]
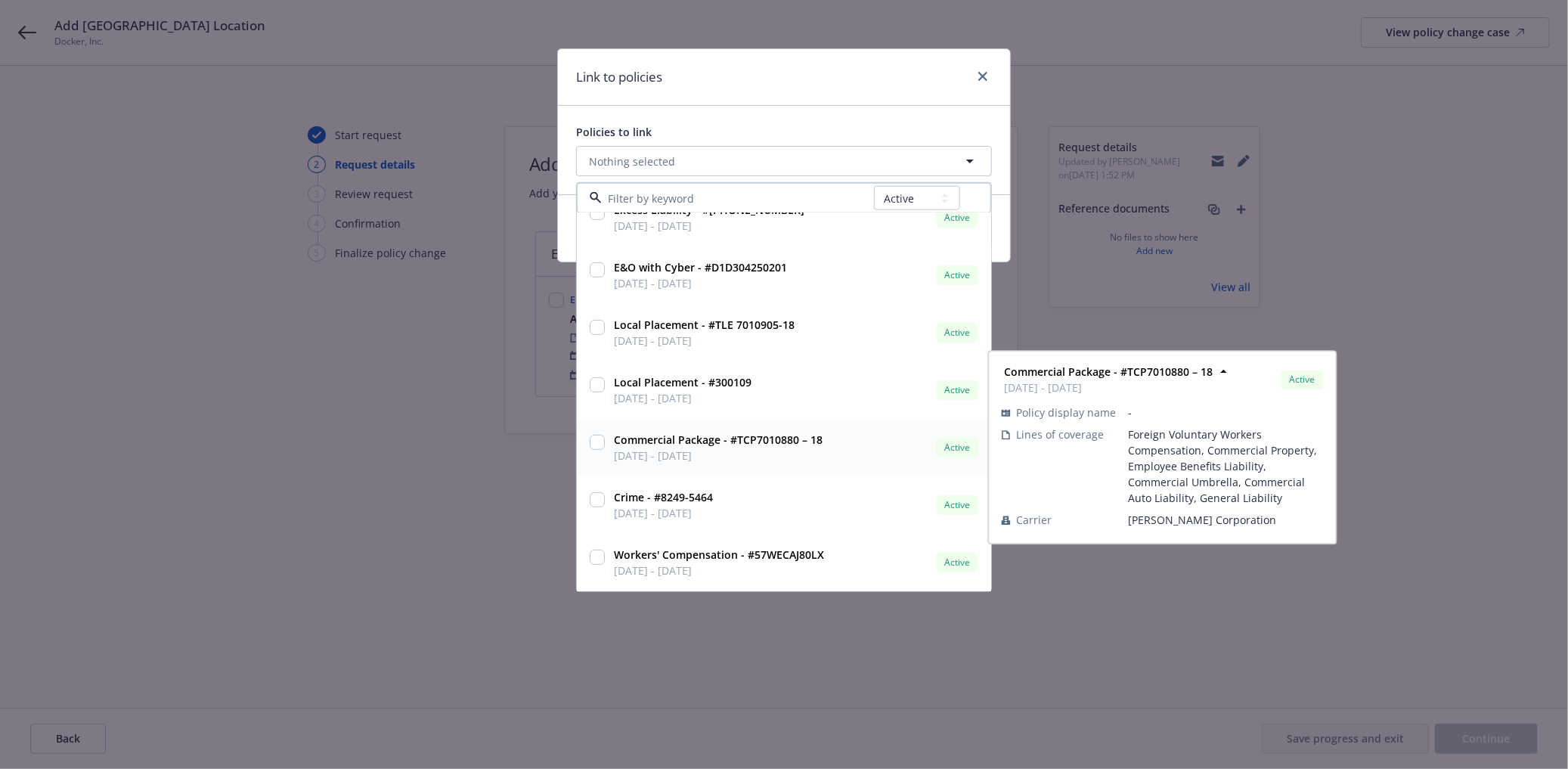
click at [591, 437] on input "checkbox" at bounding box center [597, 442] width 15 height 15
checkbox input "true"
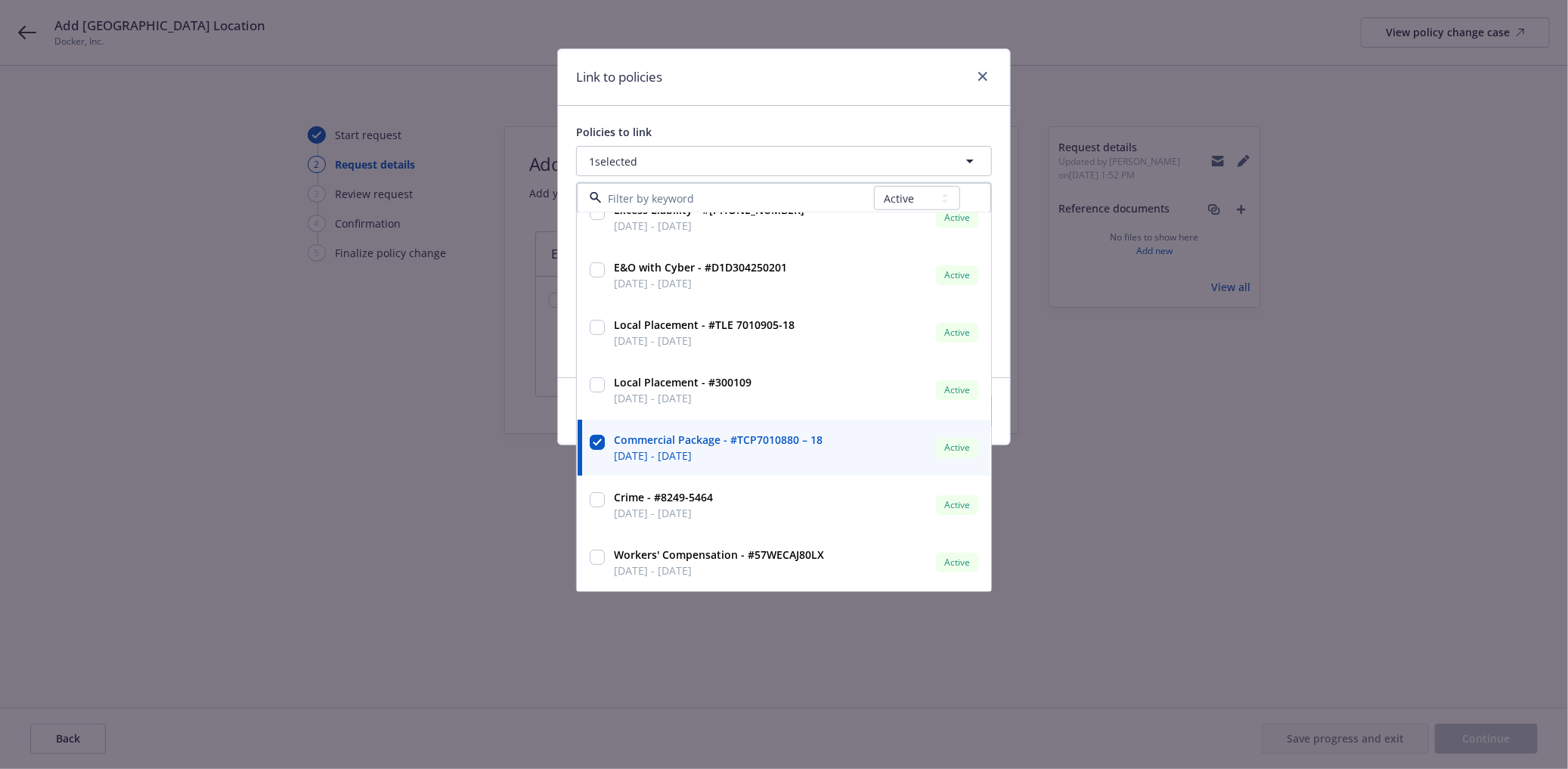
click at [856, 129] on div "Policies to link" at bounding box center [784, 132] width 415 height 16
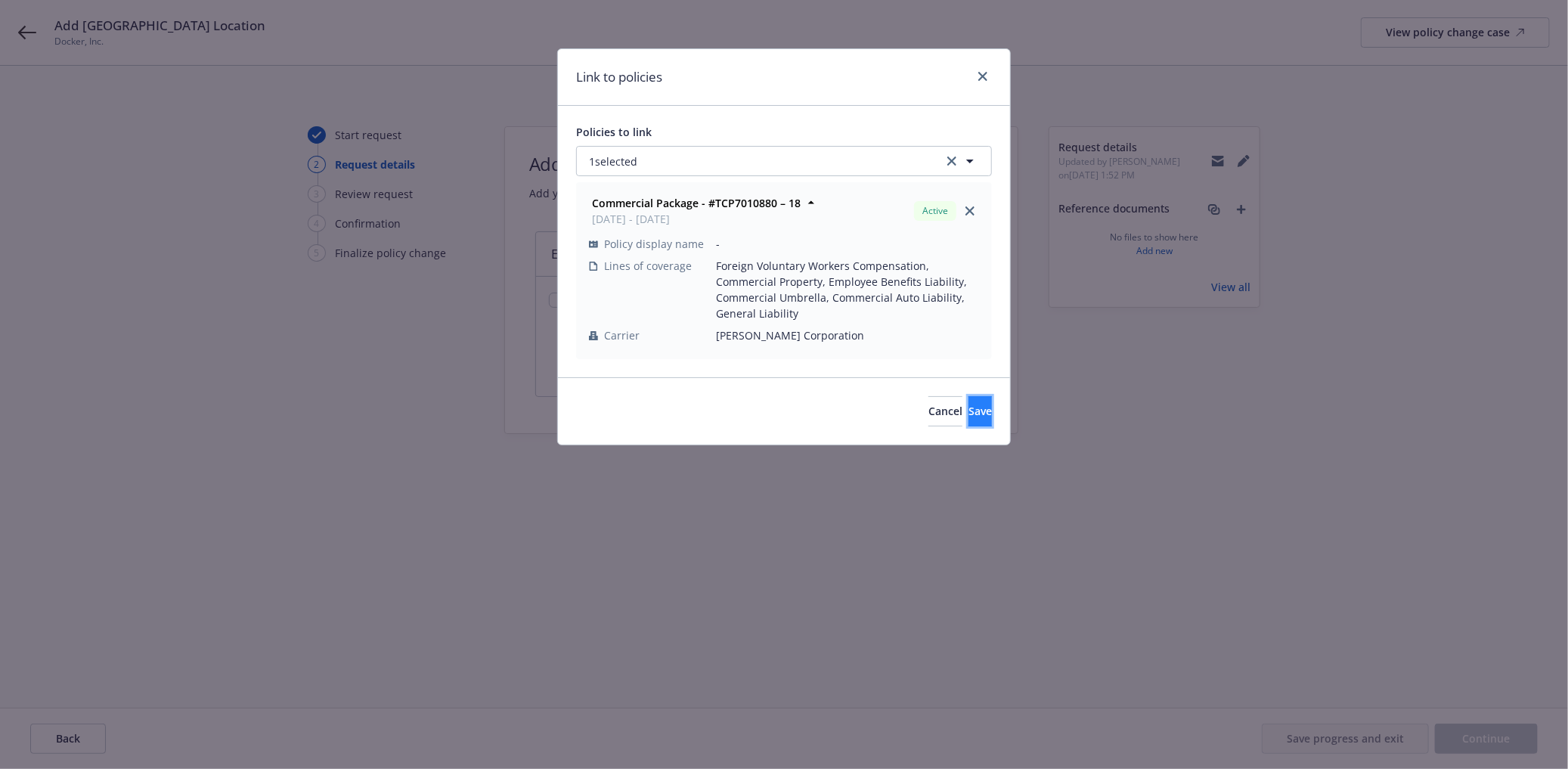
click at [969, 423] on button "Save" at bounding box center [981, 411] width 24 height 30
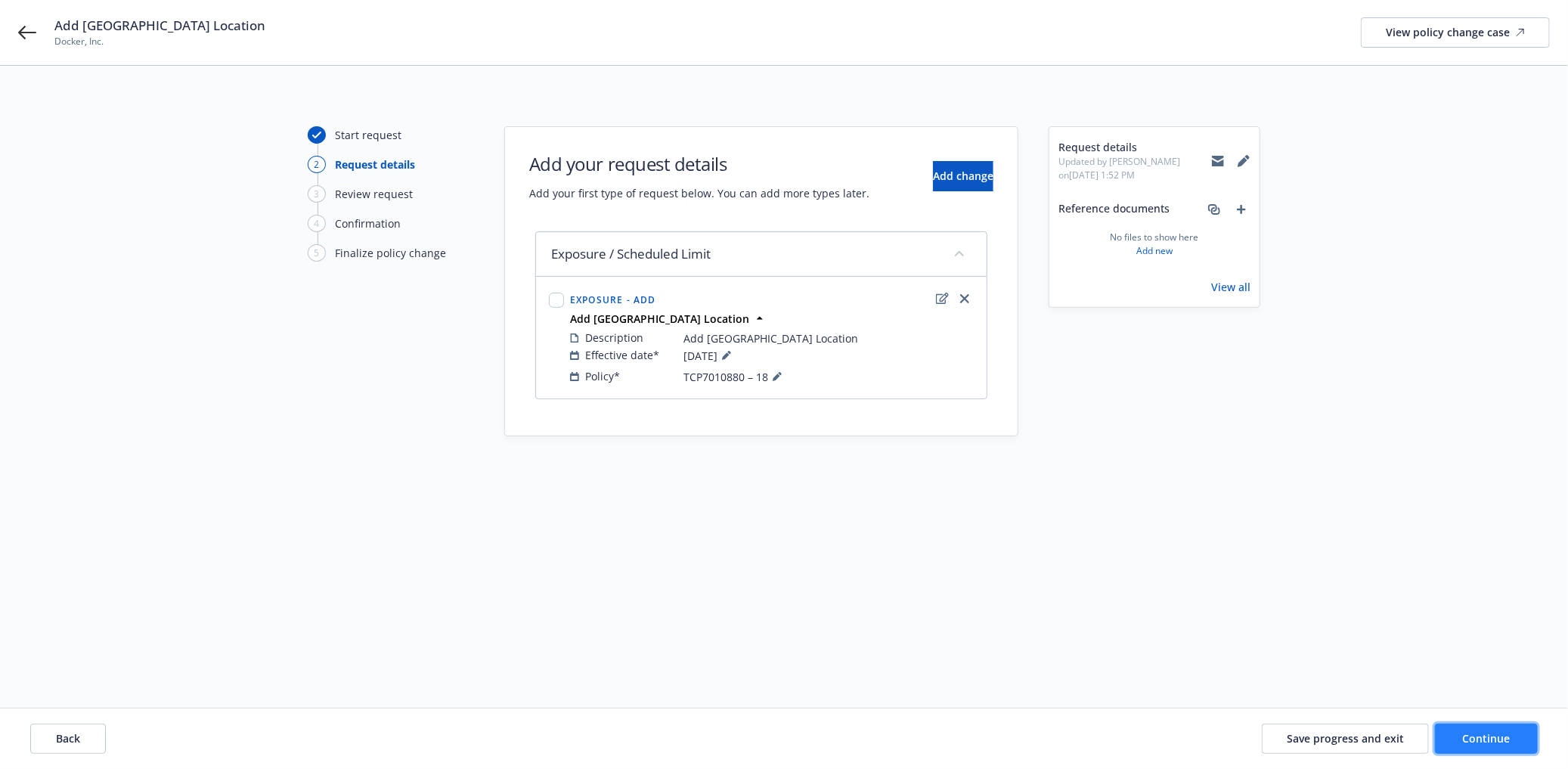
click at [1475, 739] on span "Continue" at bounding box center [1487, 738] width 47 height 14
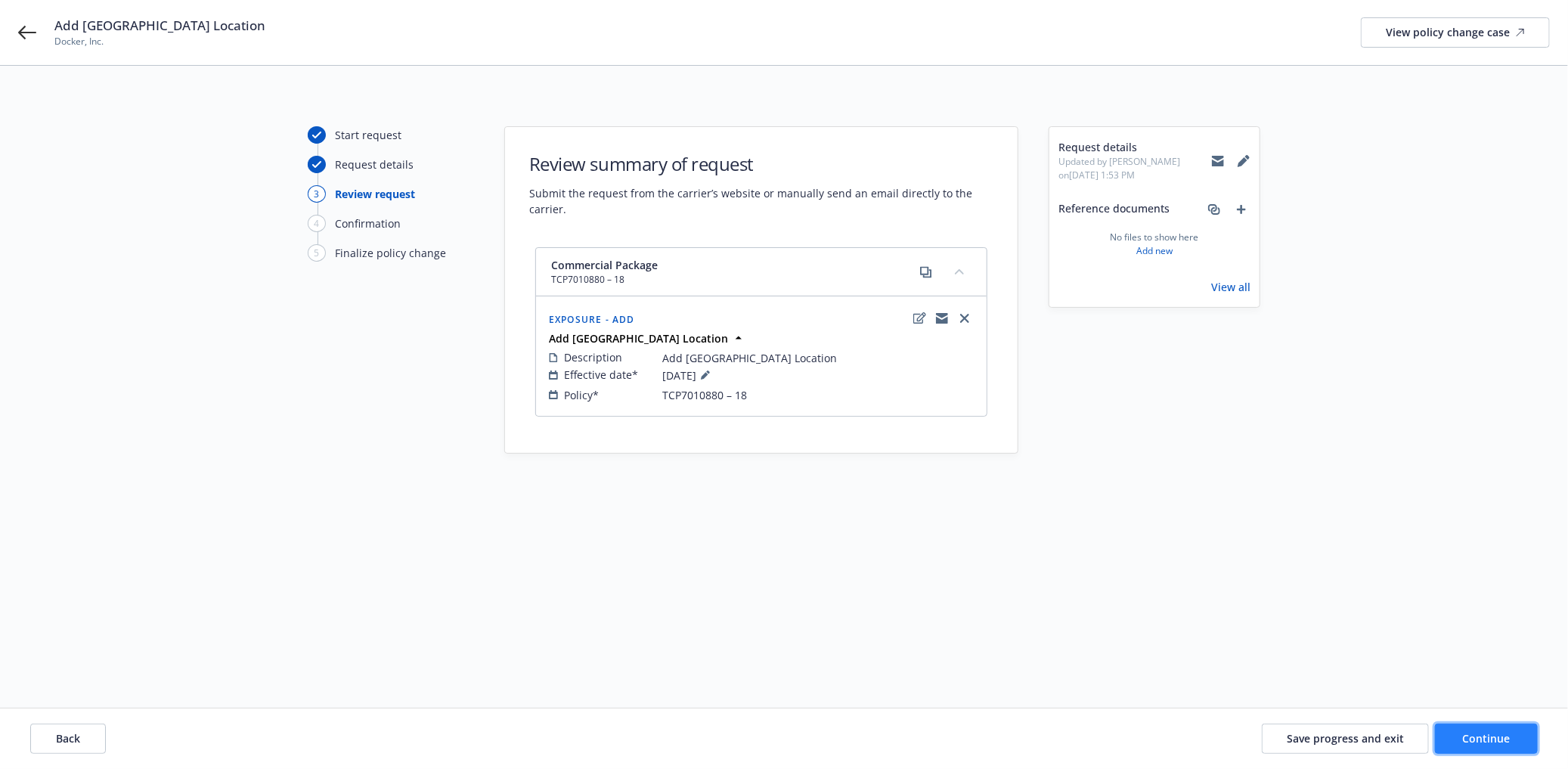
click at [1481, 736] on span "Continue" at bounding box center [1487, 738] width 47 height 14
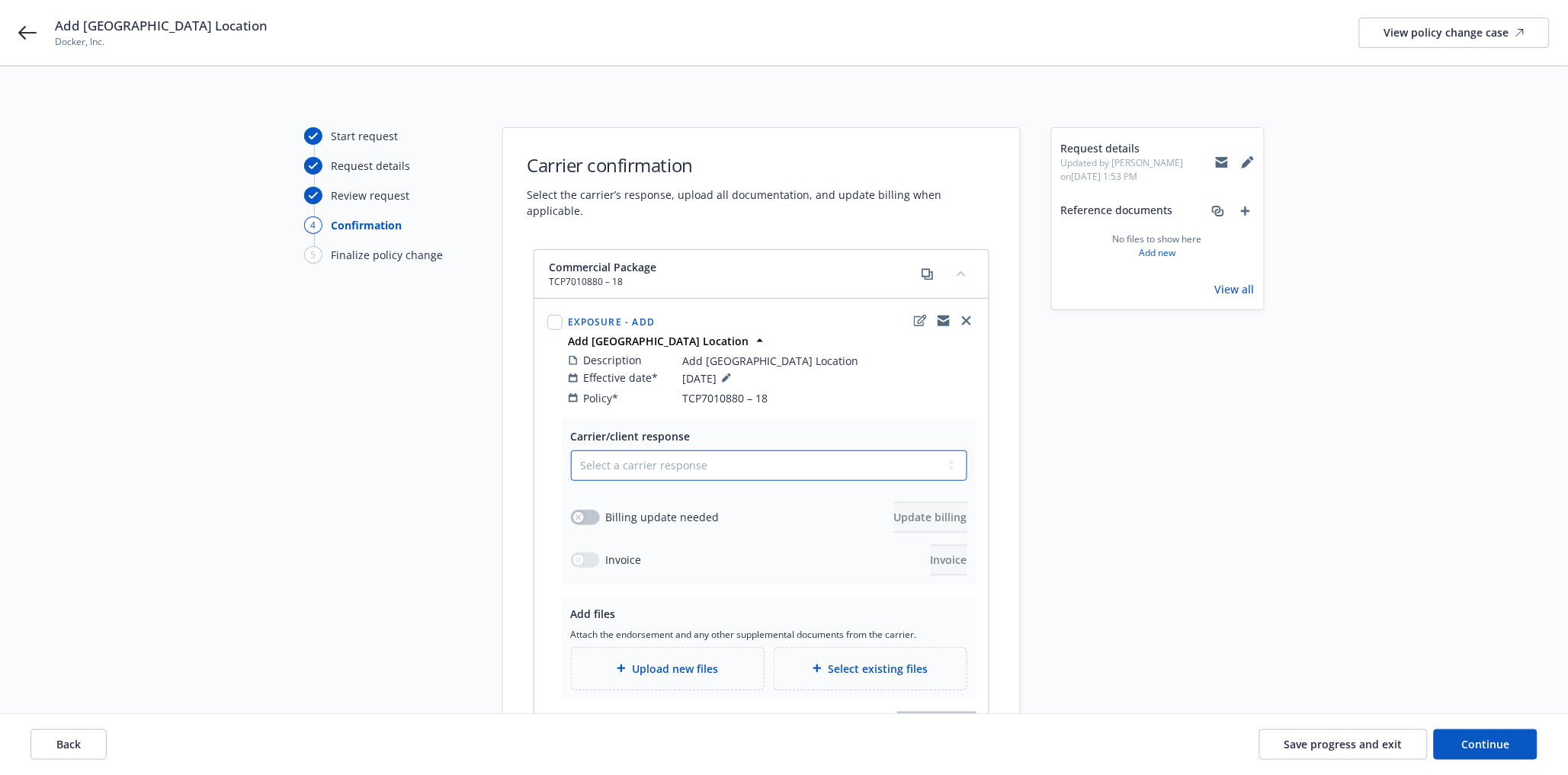
click at [660, 451] on select "Select a carrier response Accepted Accepted with revision No endorsement needed…" at bounding box center [769, 466] width 397 height 31
select select "ACCEPTED"
click at [571, 450] on select "Select a carrier response Accepted Accepted with revision No endorsement needed…" at bounding box center [769, 466] width 397 height 31
click at [584, 552] on button "button" at bounding box center [585, 560] width 29 height 15
click at [629, 661] on div "Upload new files" at bounding box center [667, 668] width 168 height 18
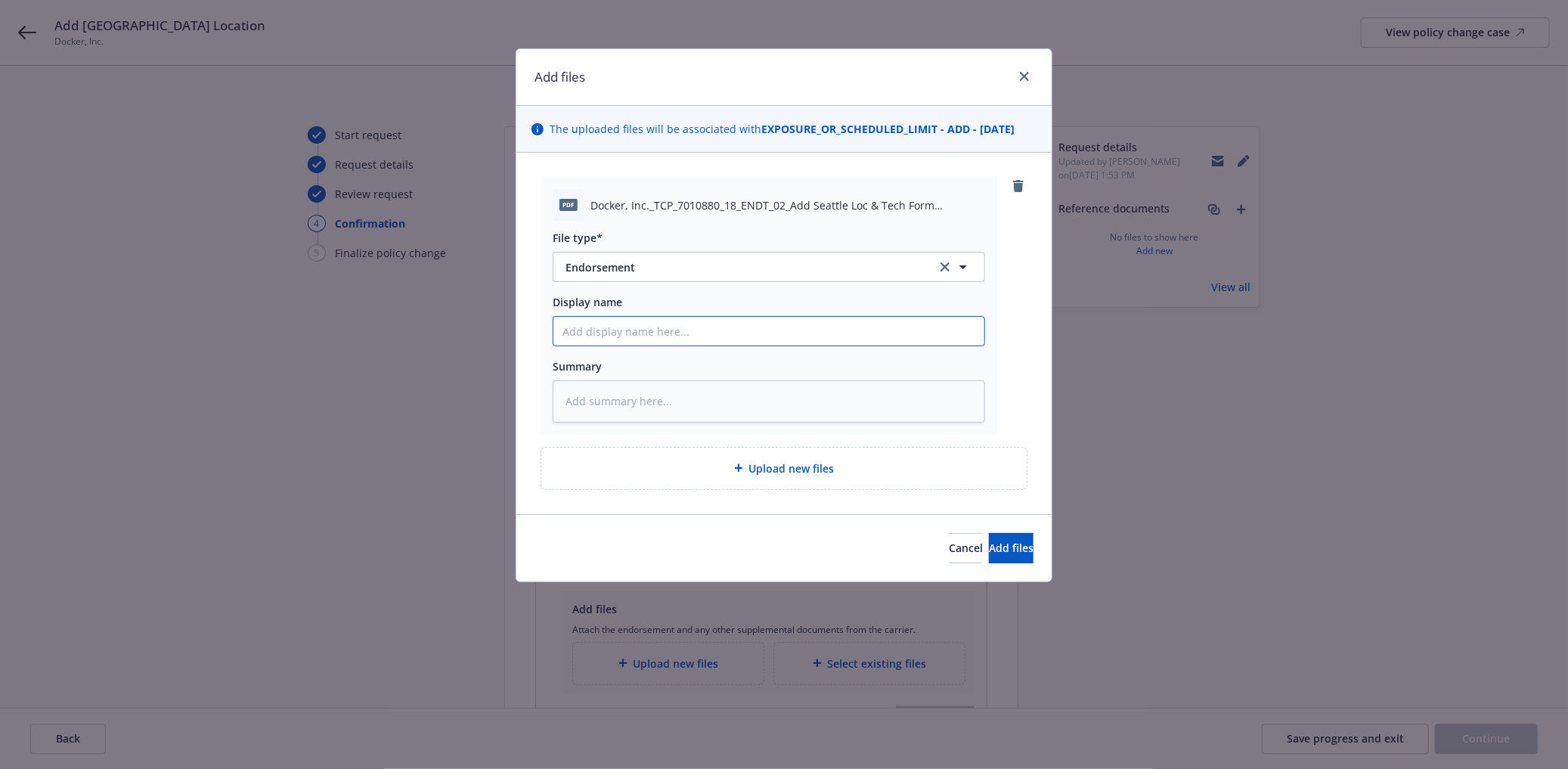
click at [641, 335] on input "Display name" at bounding box center [768, 331] width 431 height 29
type textarea "x"
type input "5"
type textarea "x"
type input "5."
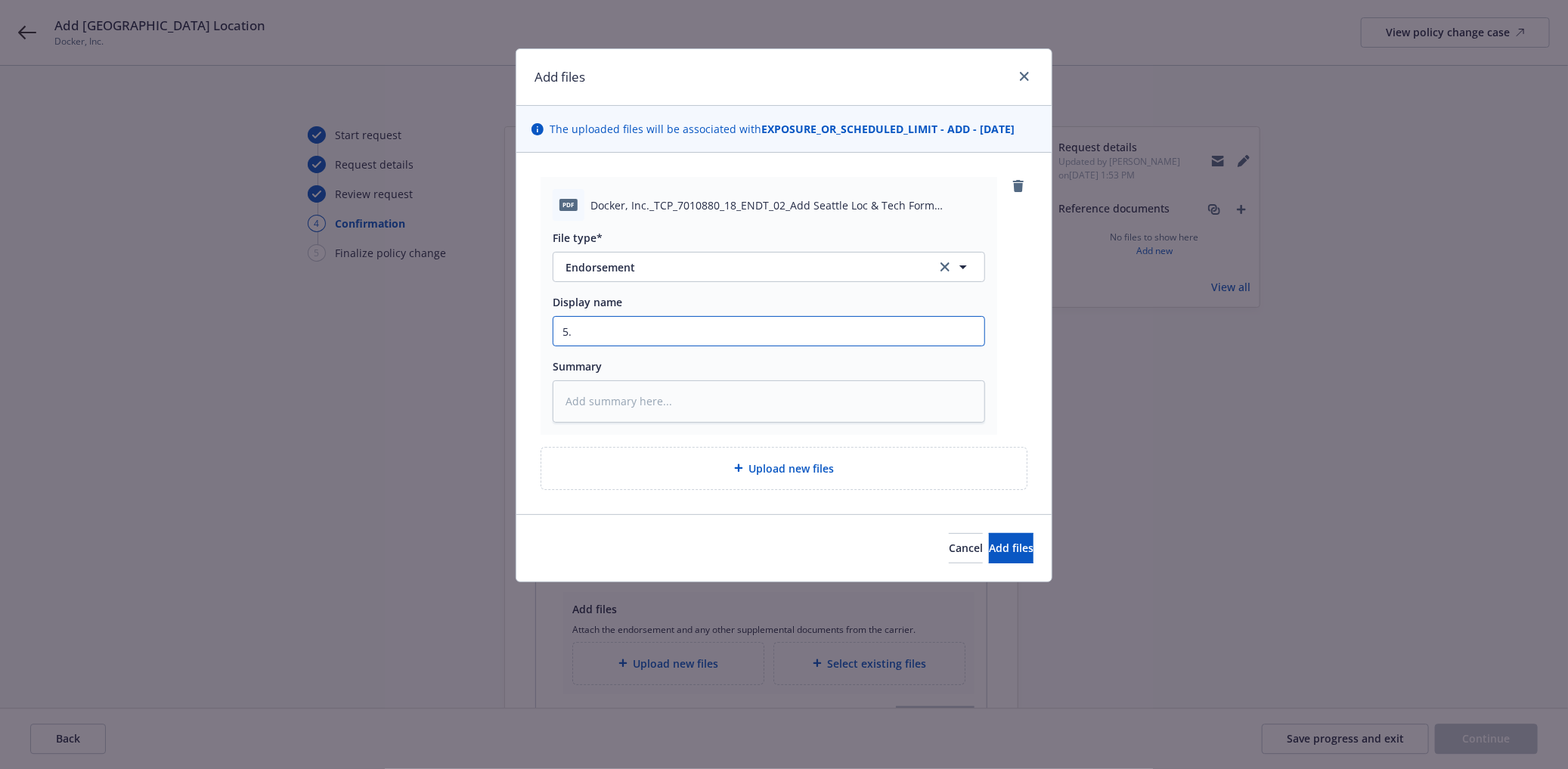
type textarea "x"
type input "5.1"
type textarea "x"
type input "5.1."
type textarea "x"
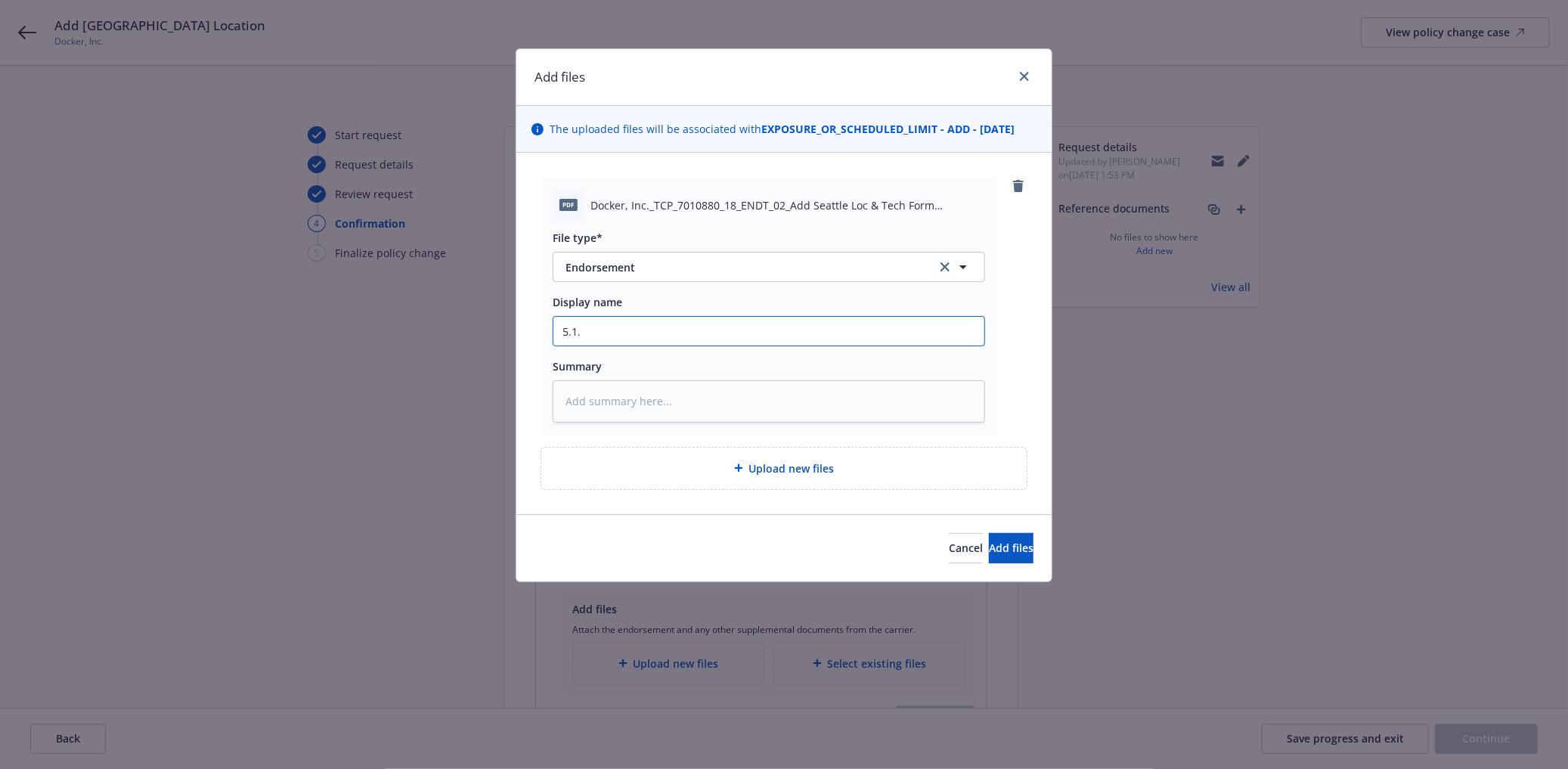
type input "5.1.2"
type textarea "x"
type input "5.1.26"
type textarea "x"
type input "5.1.26-"
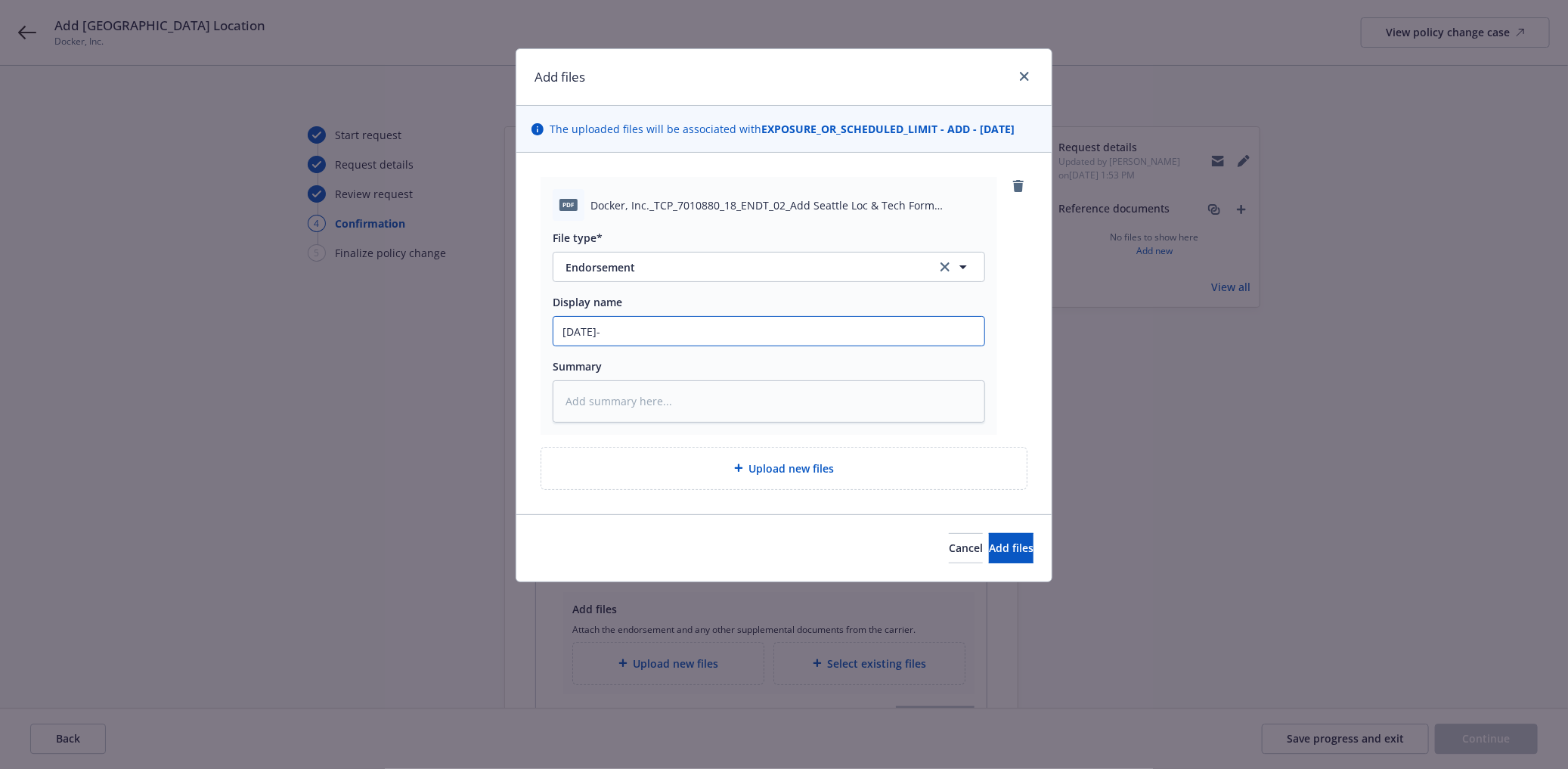
type textarea "x"
type input "5.1.26"
type textarea "x"
type input "5.1.2"
type textarea "x"
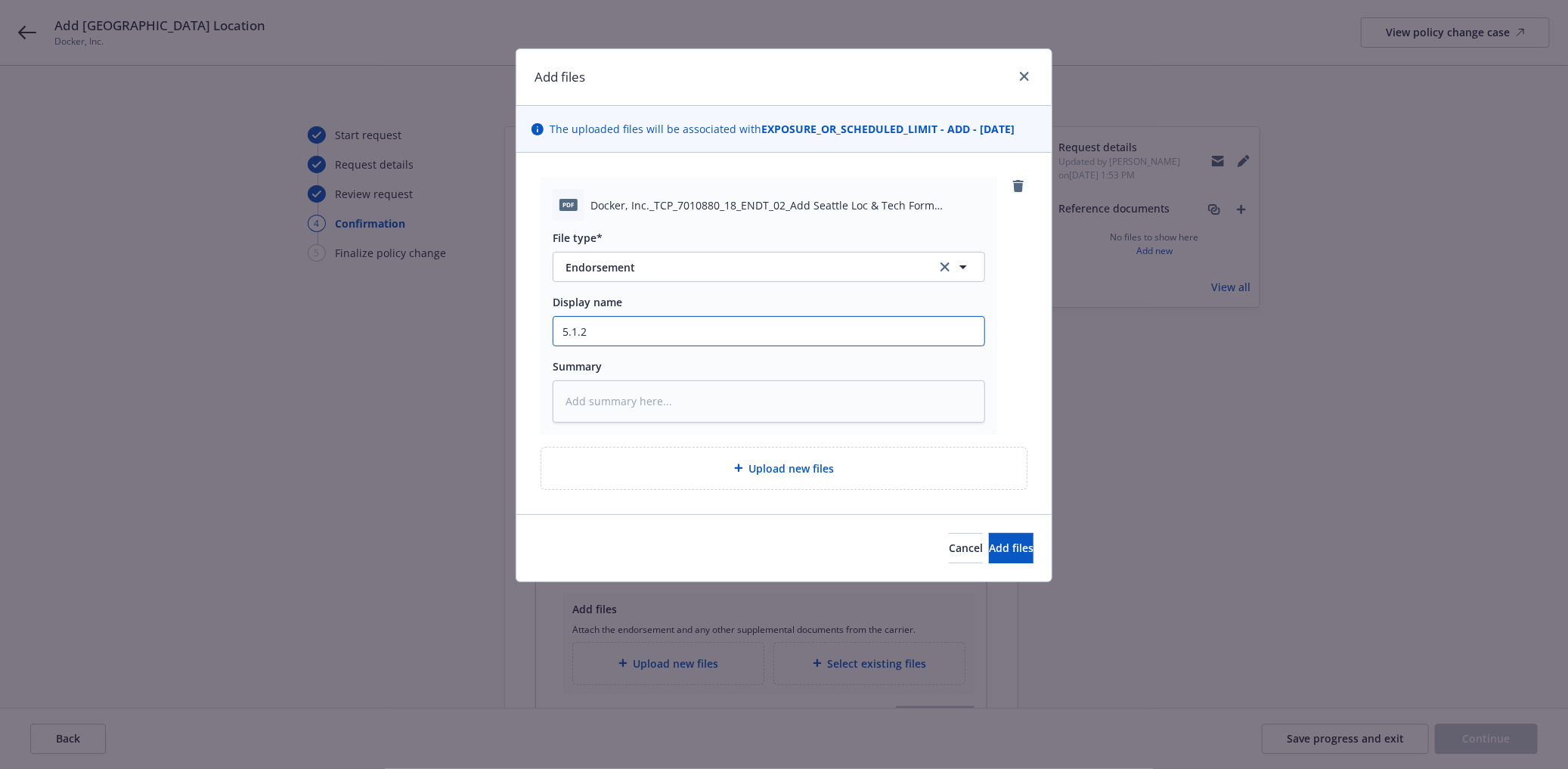
type input "5.1.25"
type textarea "x"
type input "5.1.25-"
type textarea "x"
type input "5.1.25-2"
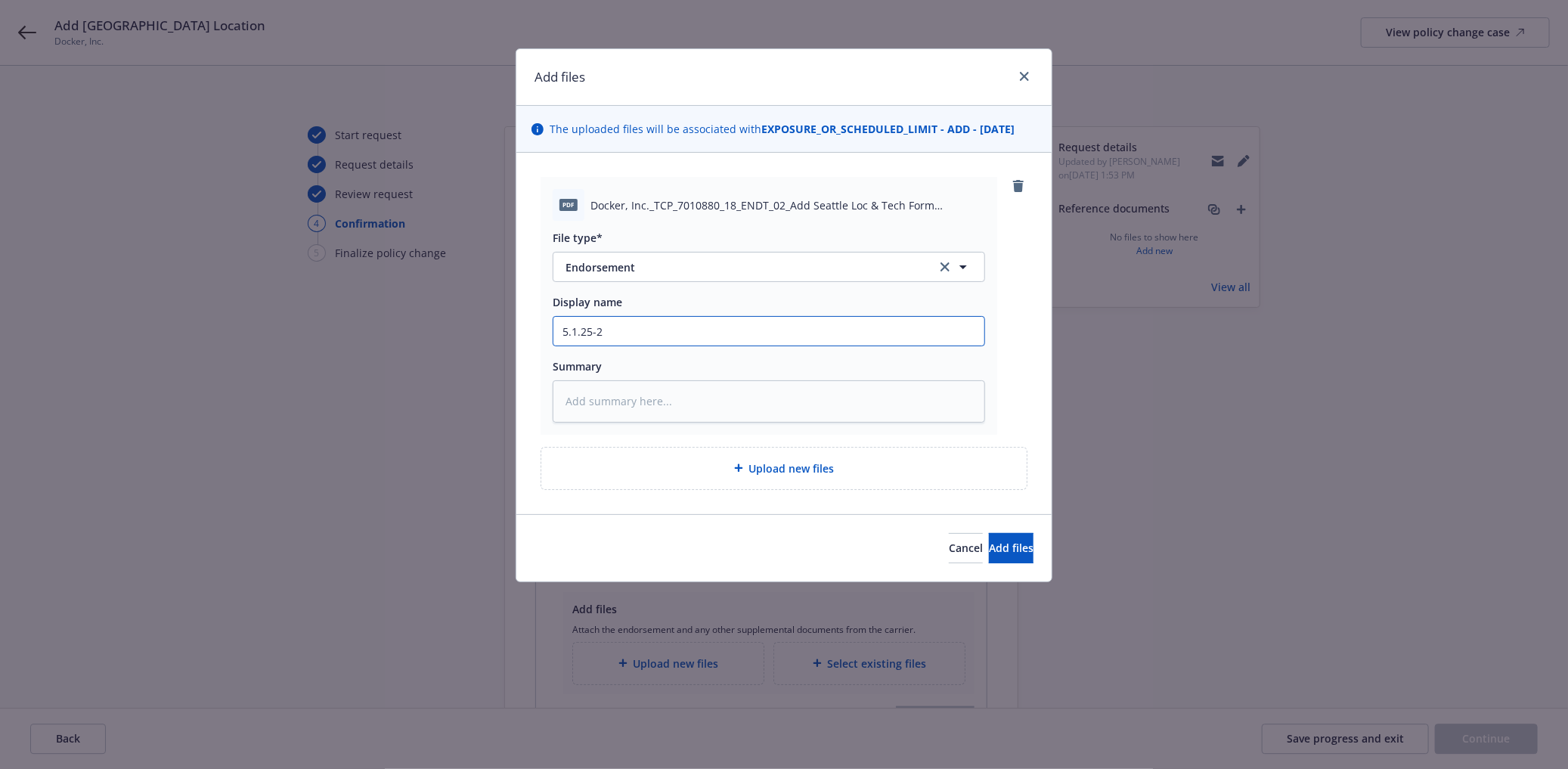
type textarea "x"
type input "5.1.25-26"
type textarea "x"
type input "5.1.25-26"
type textarea "x"
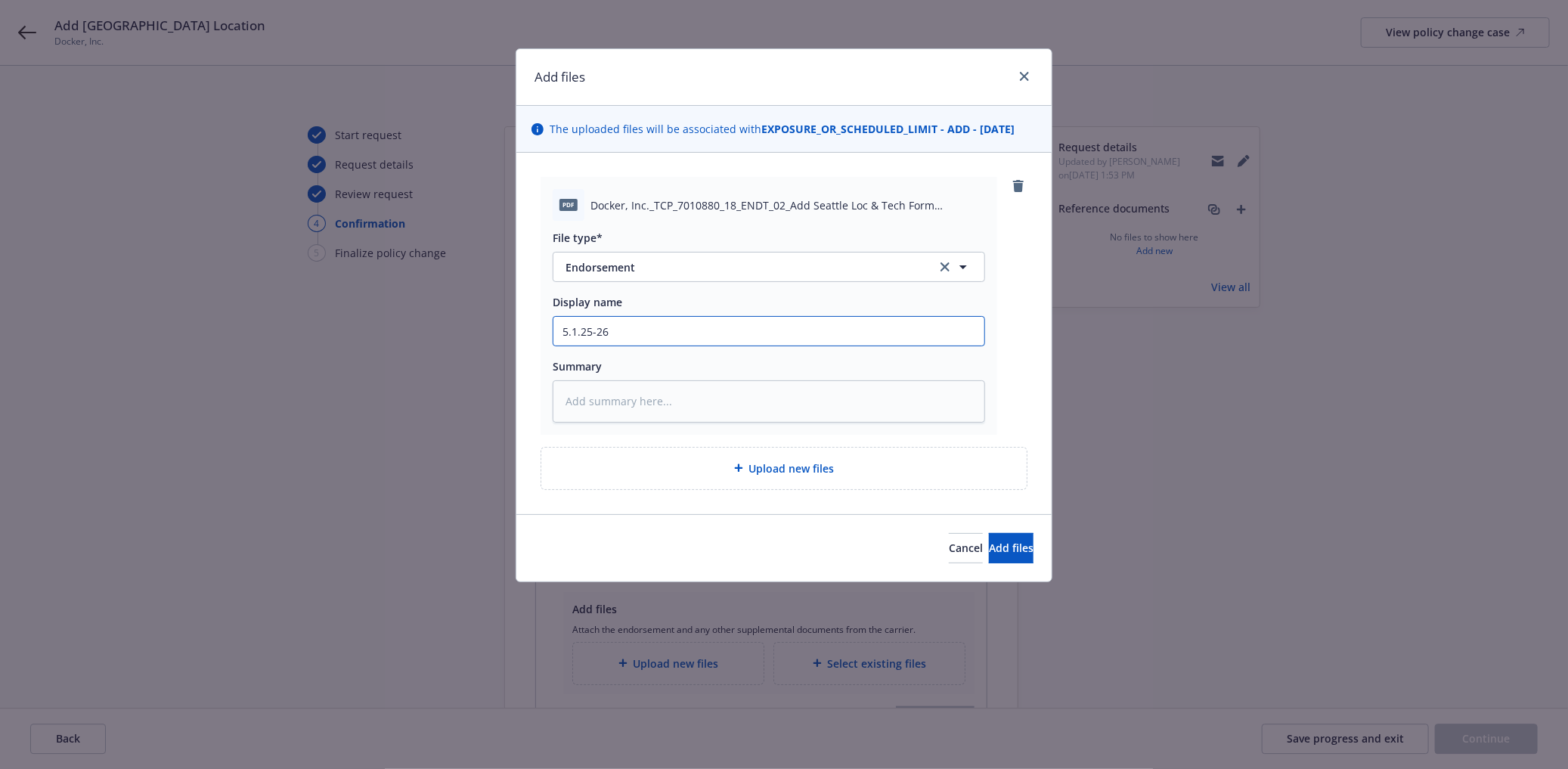
type input "5.1.25-26 D"
type textarea "x"
type input "5.1.25-26 Do"
type textarea "x"
type input "5.1.25-26 Doc"
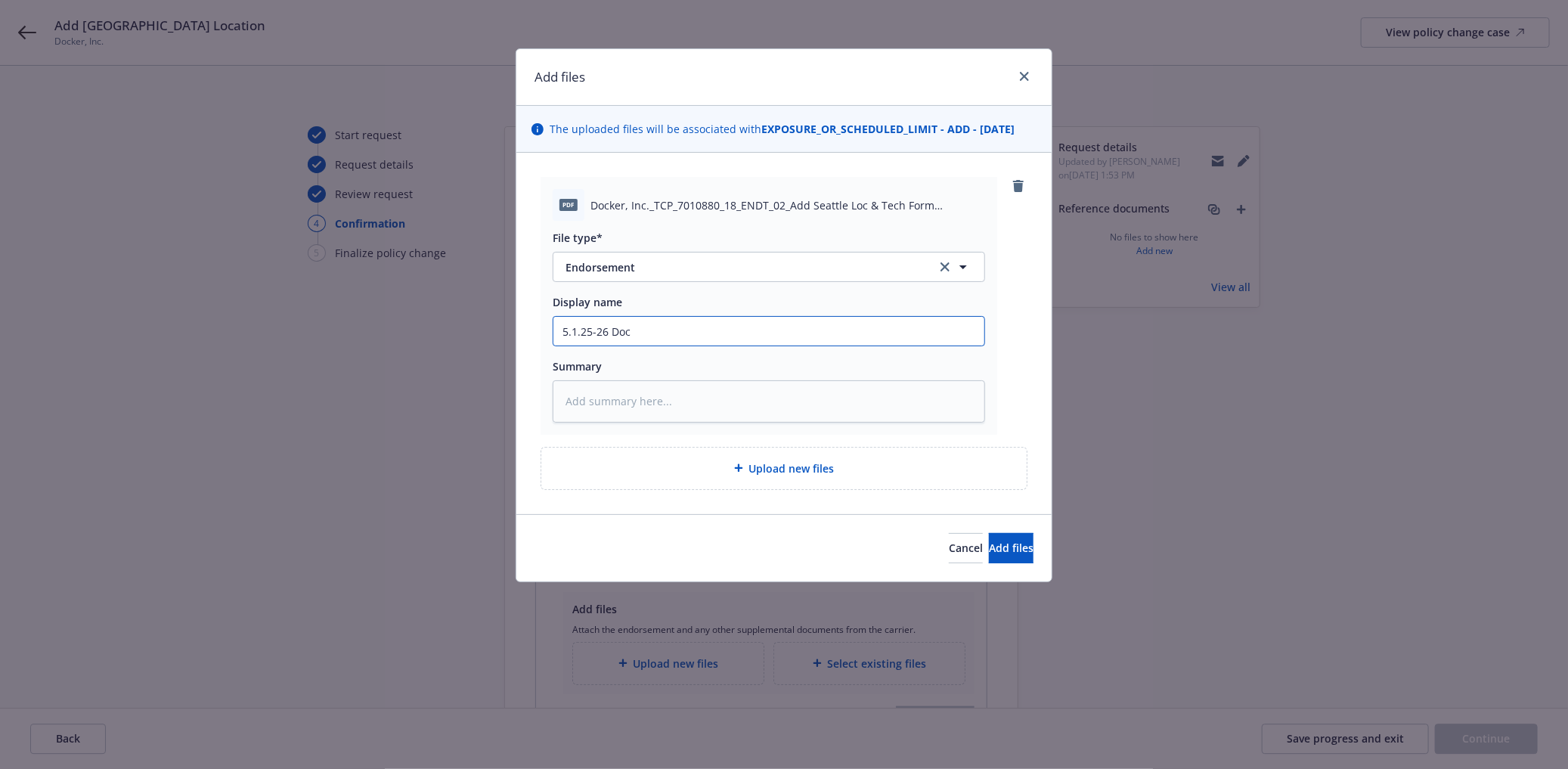
type textarea "x"
type input "5.1.25-26 Dock"
type textarea "x"
type input "5.1.25-26 Docke"
type textarea "x"
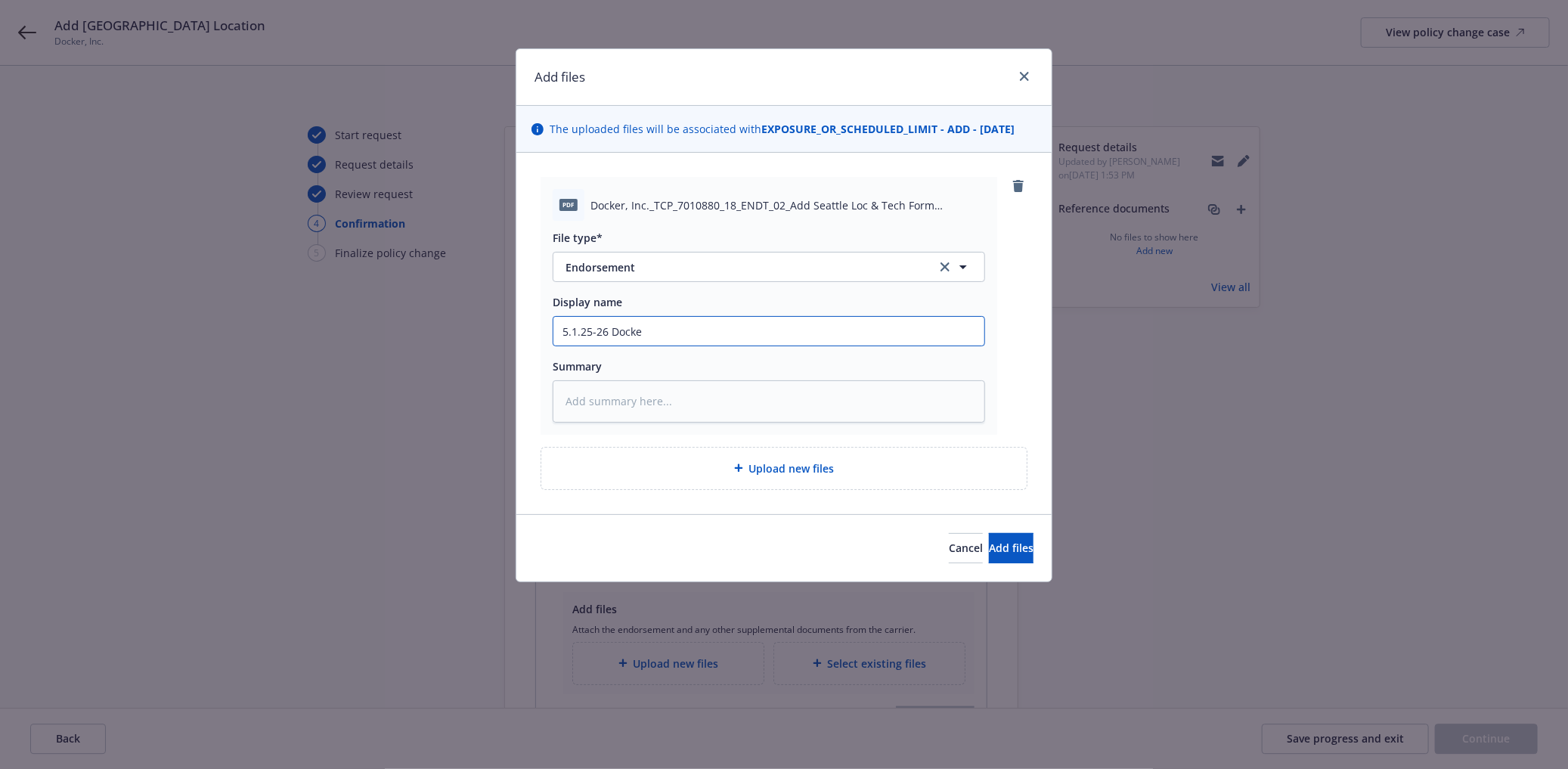
type input "5.1.25-26 Docker"
type textarea "x"
type input "5.1.25-26 Docker"
type textarea "x"
type input "5.1.25-26 Docker A"
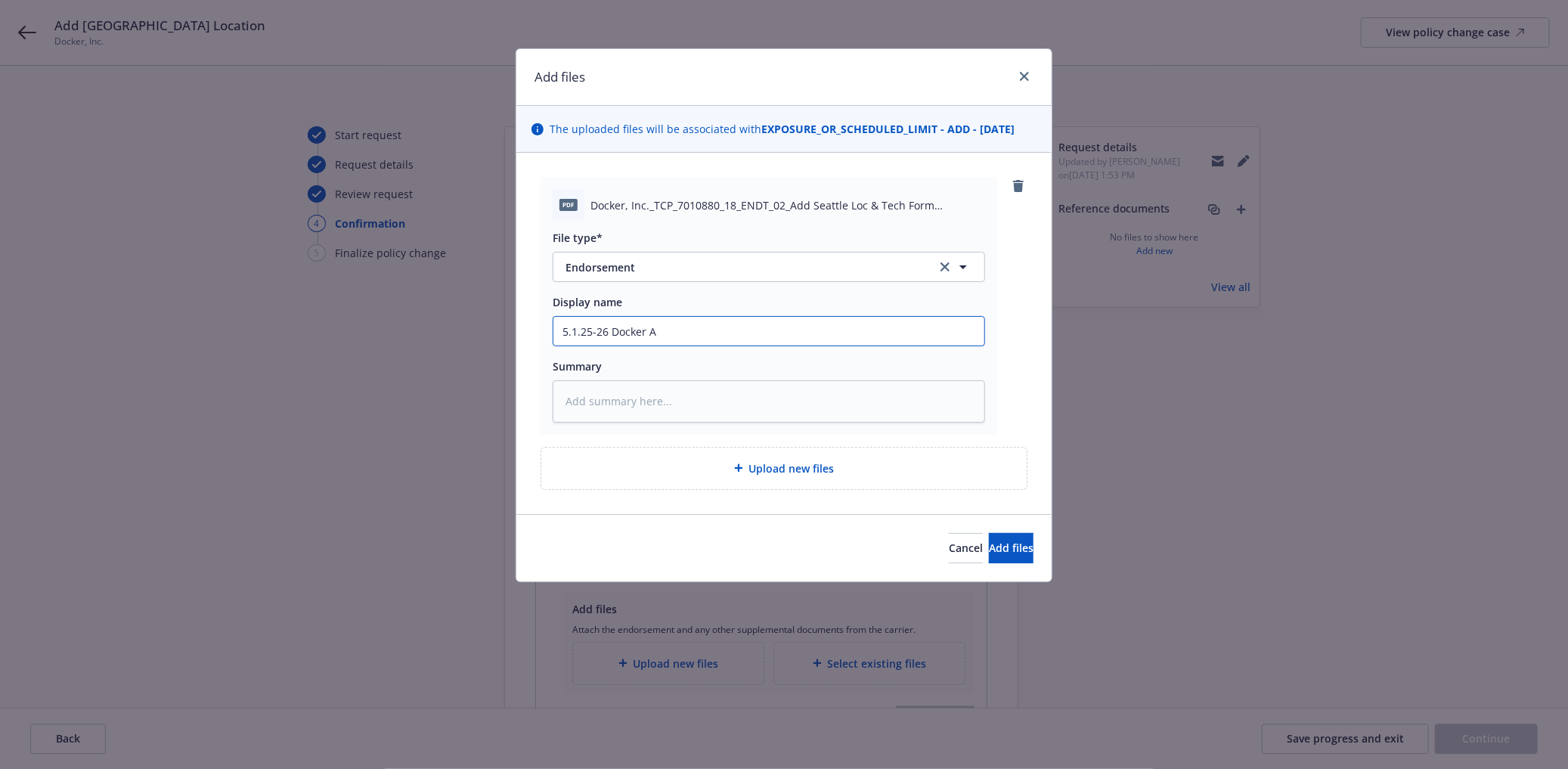
type textarea "x"
type input "5.1.25-26 Docker"
type textarea "x"
type input "5.1.25-26 Docker E"
type textarea "x"
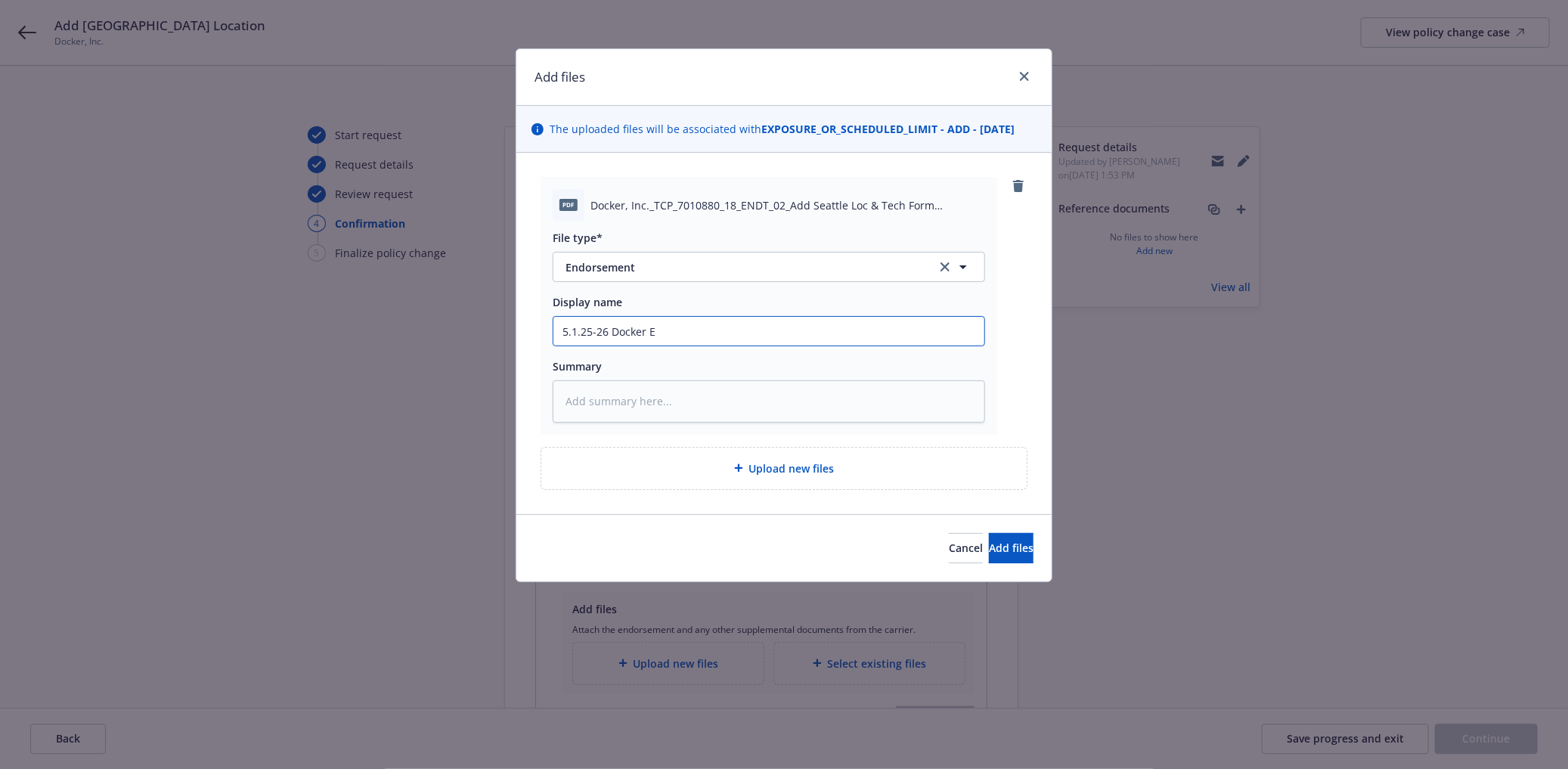
type input "5.1.25-26 Docker En"
type textarea "x"
type input "5.1.25-26 Docker End"
type textarea "x"
type input "5.1.25-26 Docker Endo"
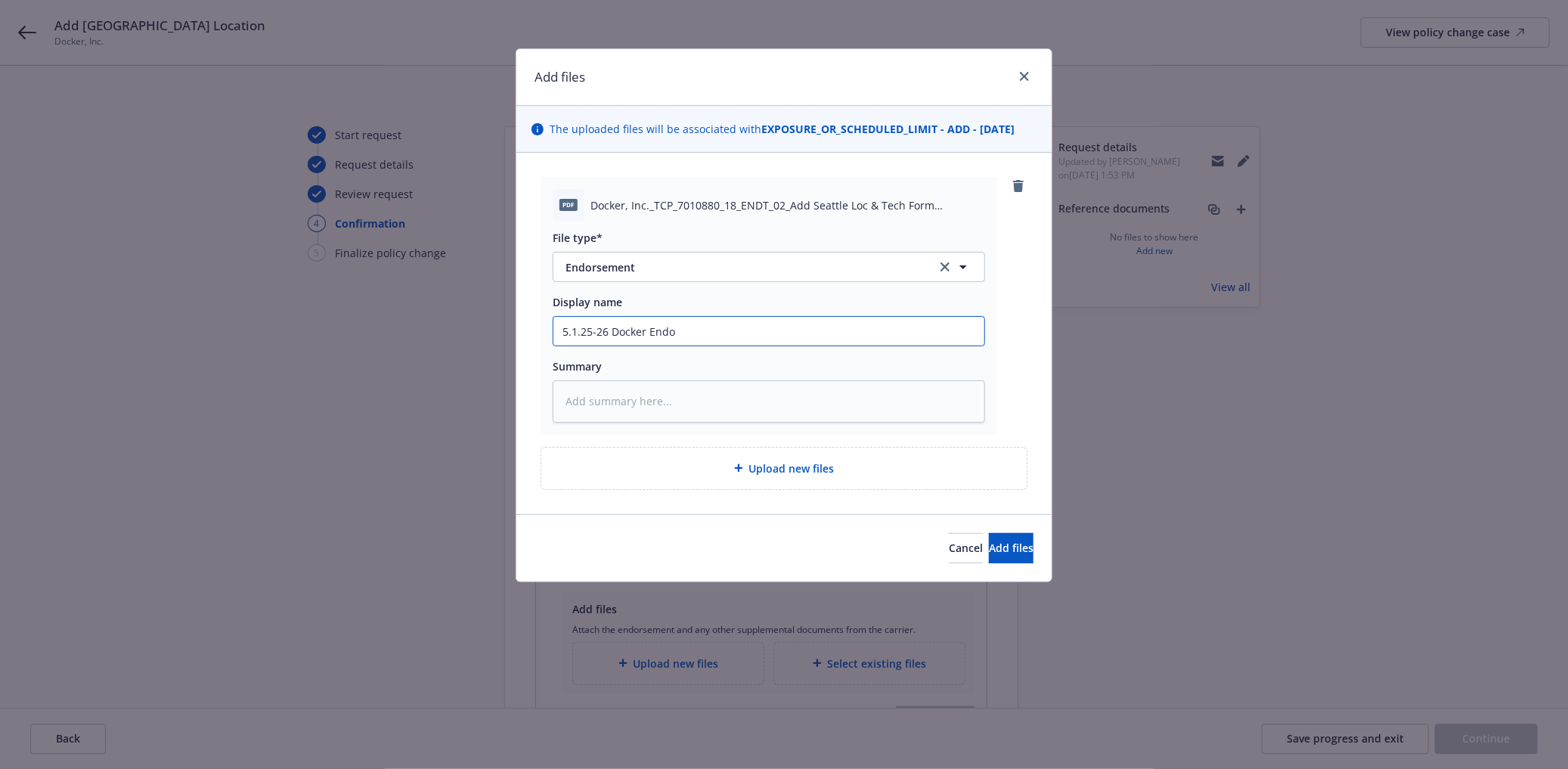
type textarea "x"
type input "5.1.25-26 Docker Endor"
type textarea "x"
type input "5.1.25-26 Docker Endors"
type textarea "x"
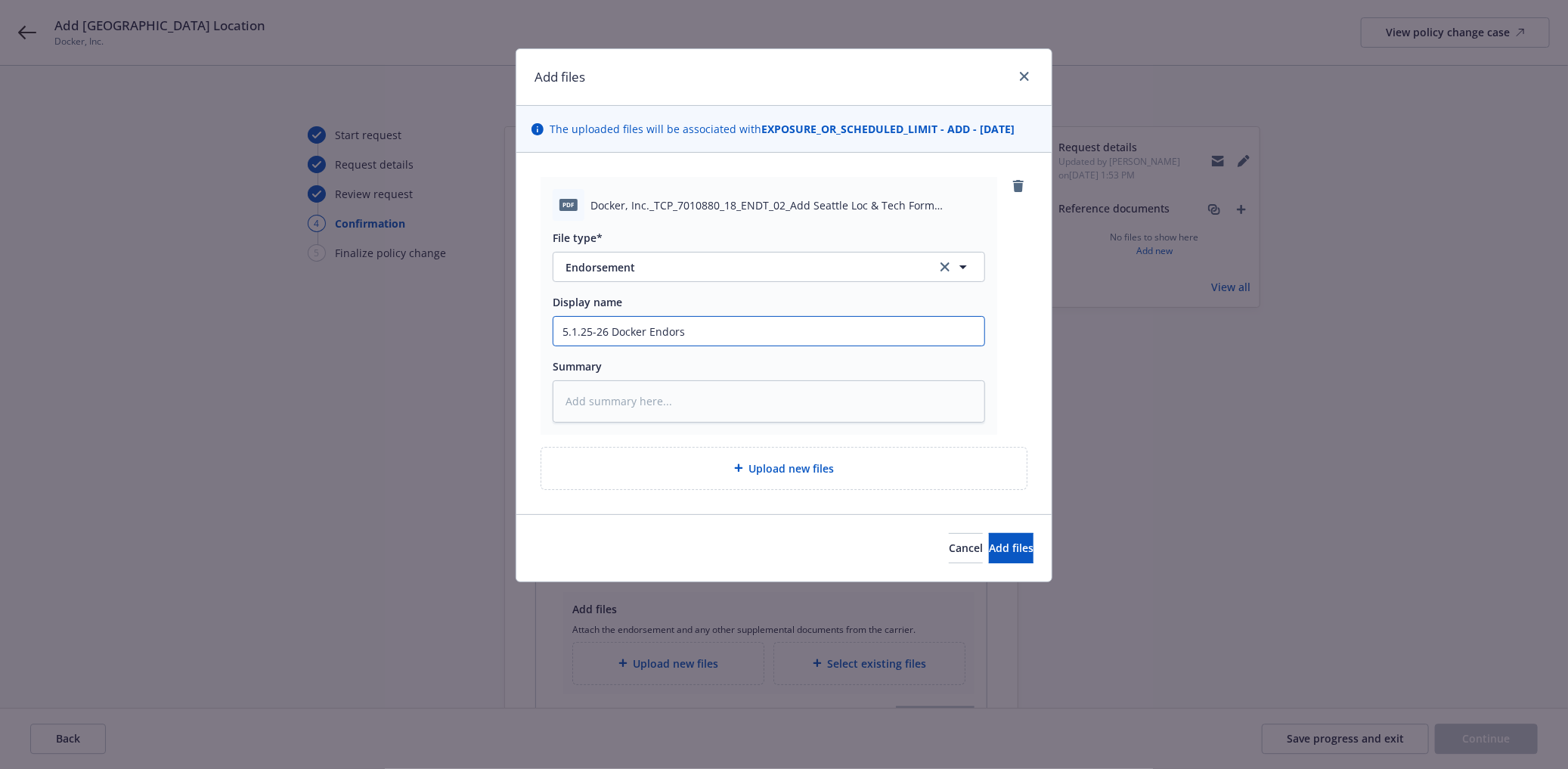
type input "5.1.25-26 Docker Endorse"
type textarea "x"
type input "5.1.25-26 Docker Endorsem"
type textarea "x"
type input "5.1.25-26 Docker Endorseme"
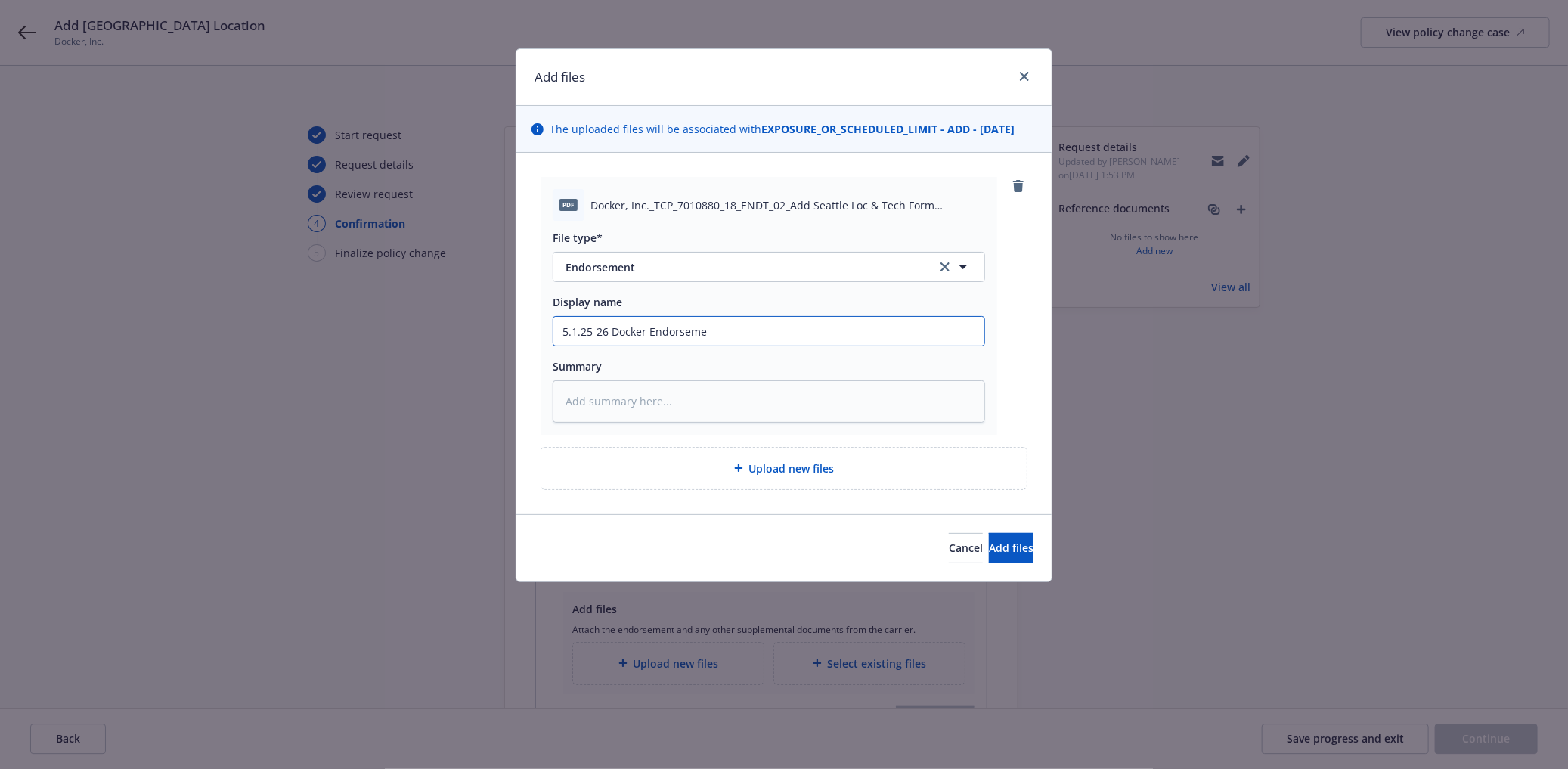
type textarea "x"
type input "5.1.25-26 Docker Endorsemen"
type textarea "x"
type input "5.1.25-26 Docker Endorsement"
type textarea "x"
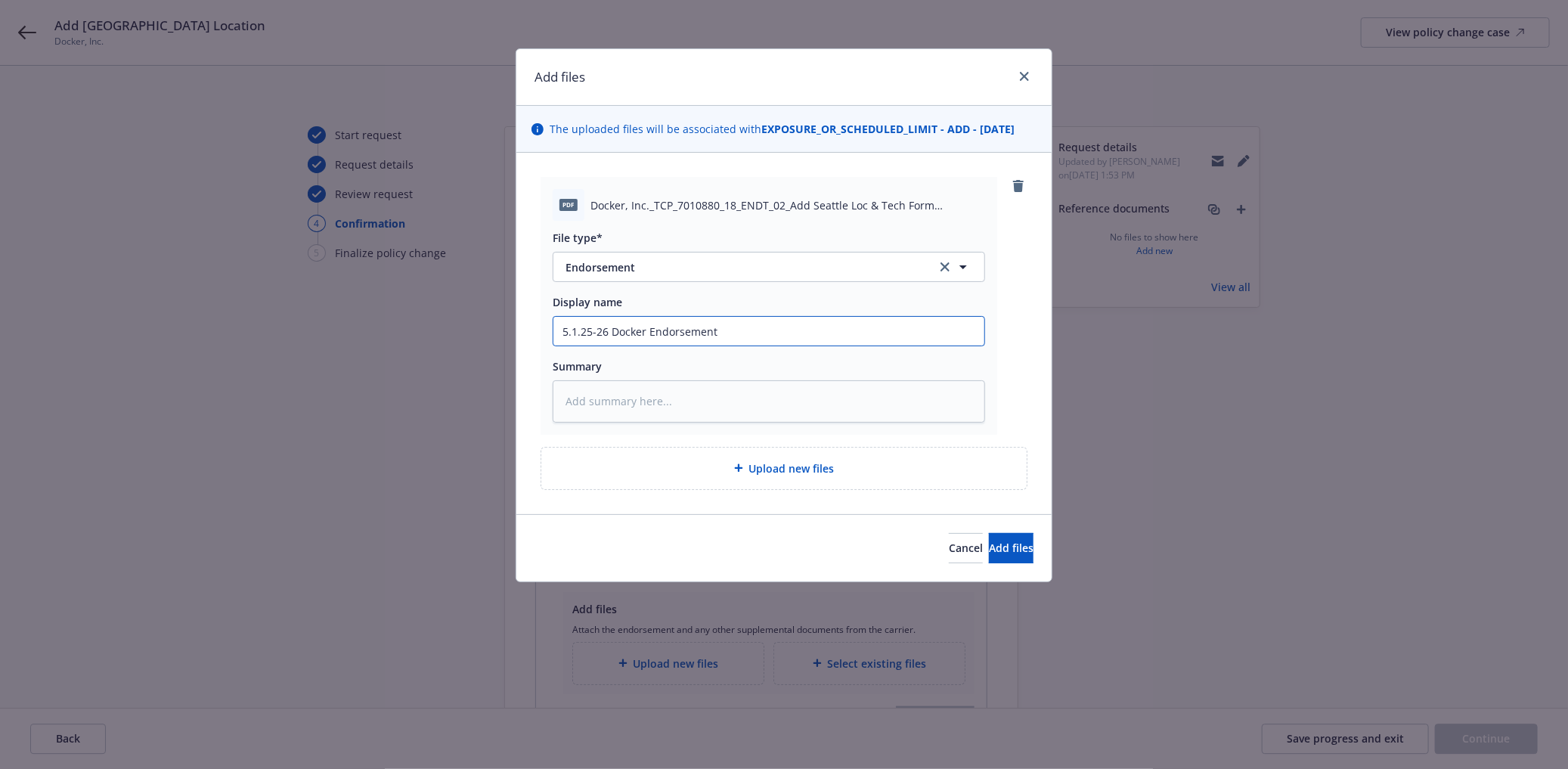
type input "5.1.25-26 Docker Endorsement"
type textarea "x"
type input "5.1.25-26 Docker Endorsement -"
type textarea "x"
type input "5.1.25-26 Docker Endorsement -"
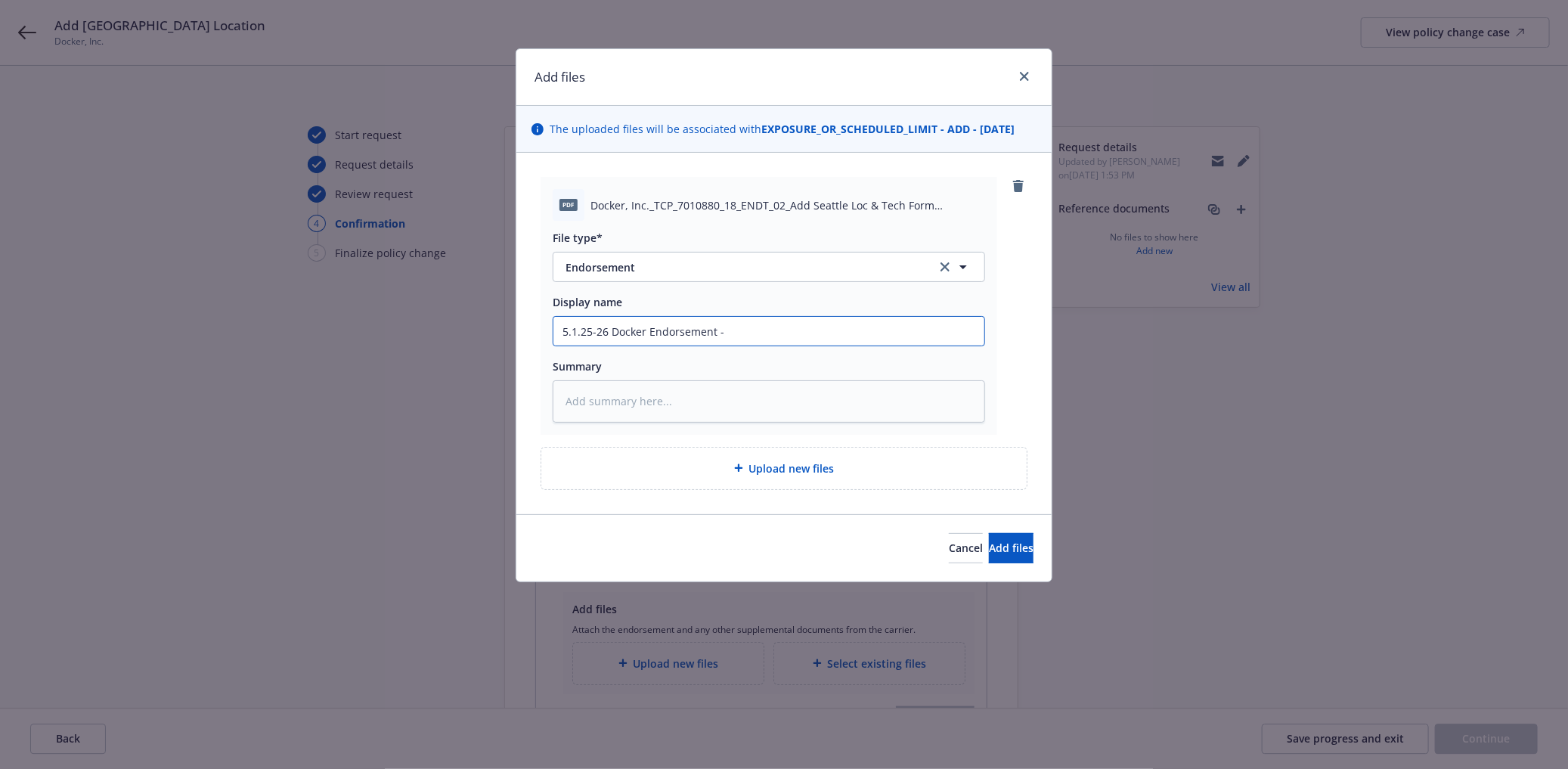
type textarea "x"
type input "5.1.25-26 Docker Endorsement - A"
type textarea "x"
type input "5.1.25-26 Docker Endorsement - Ad"
type textarea "x"
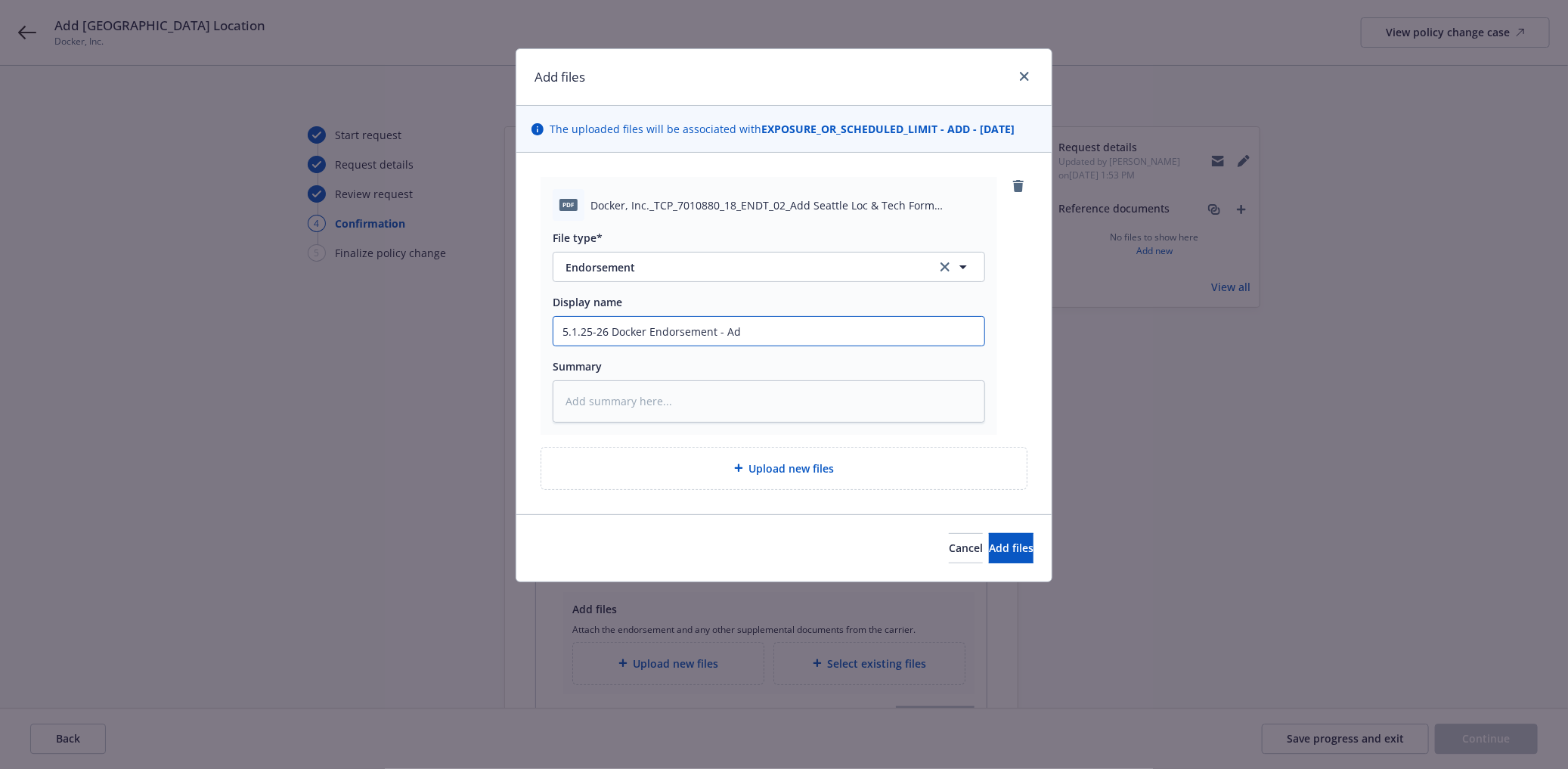
type input "5.1.25-26 Docker Endorsement - Add"
type textarea "x"
type input "5.1.25-26 Docker Endorsement - Add"
type textarea "x"
type input "5.1.25-26 Docker Endorsement - Add S"
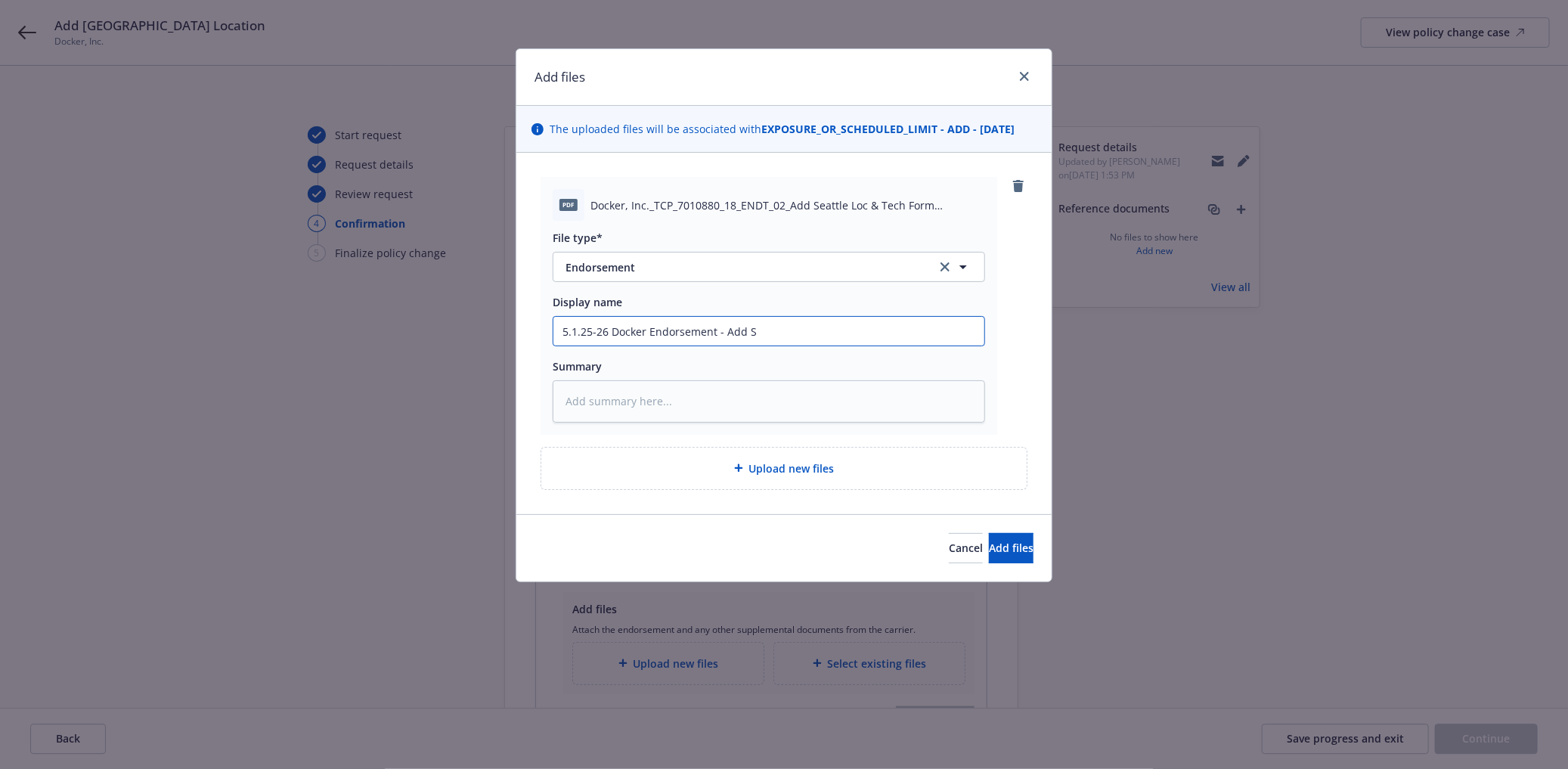
type textarea "x"
type input "5.1.25-26 Docker Endorsement - Add Se"
type textarea "x"
type input "5.1.25-26 Docker Endorsement - Add Sea"
type textarea "x"
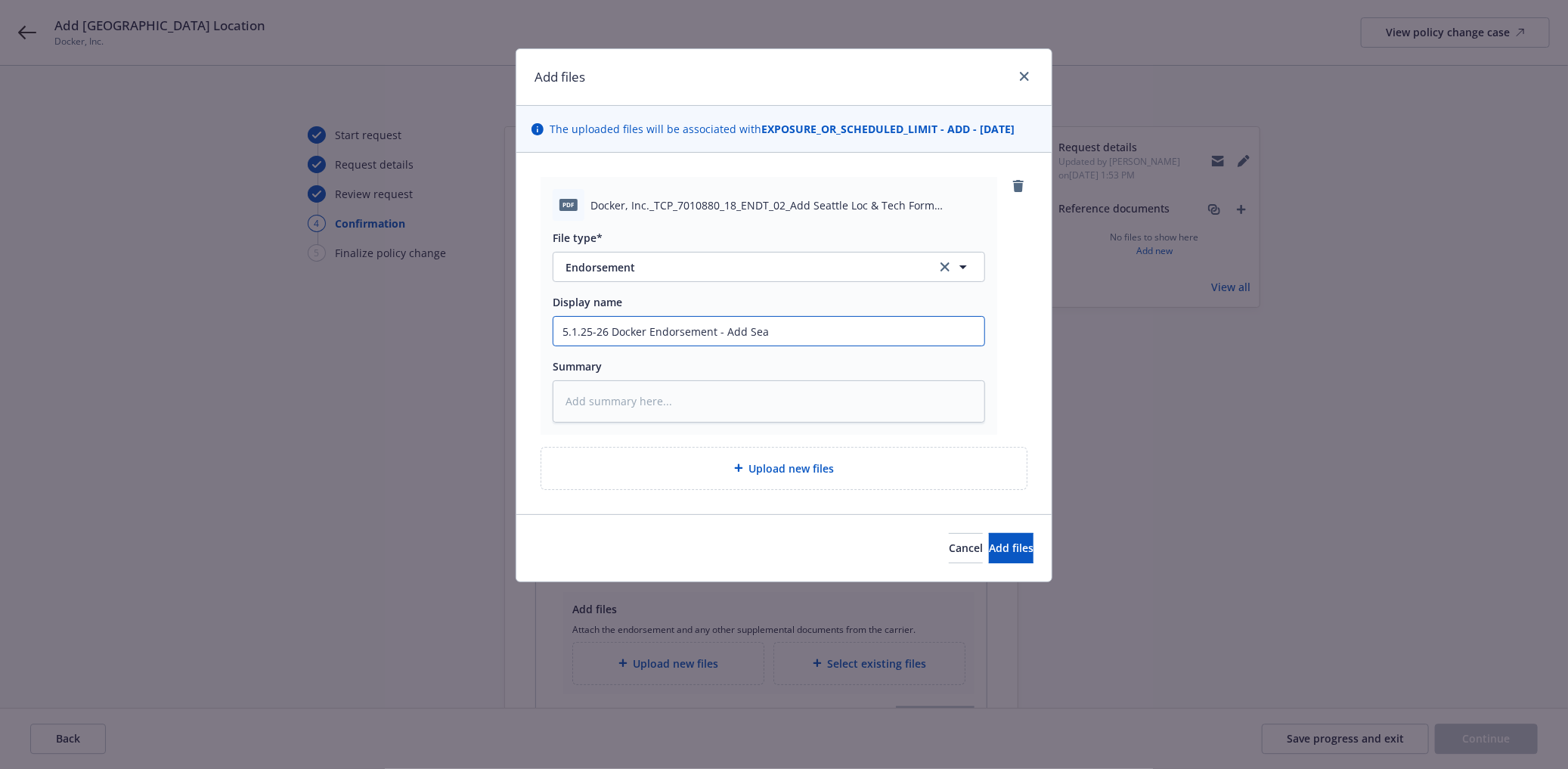
type input "5.1.25-26 Docker Endorsement - Add Seat"
type textarea "x"
type input "5.1.25-26 Docker Endorsement - Add Seatt"
type textarea "x"
type input "5.1.25-26 Docker Endorsement - Add Seattl"
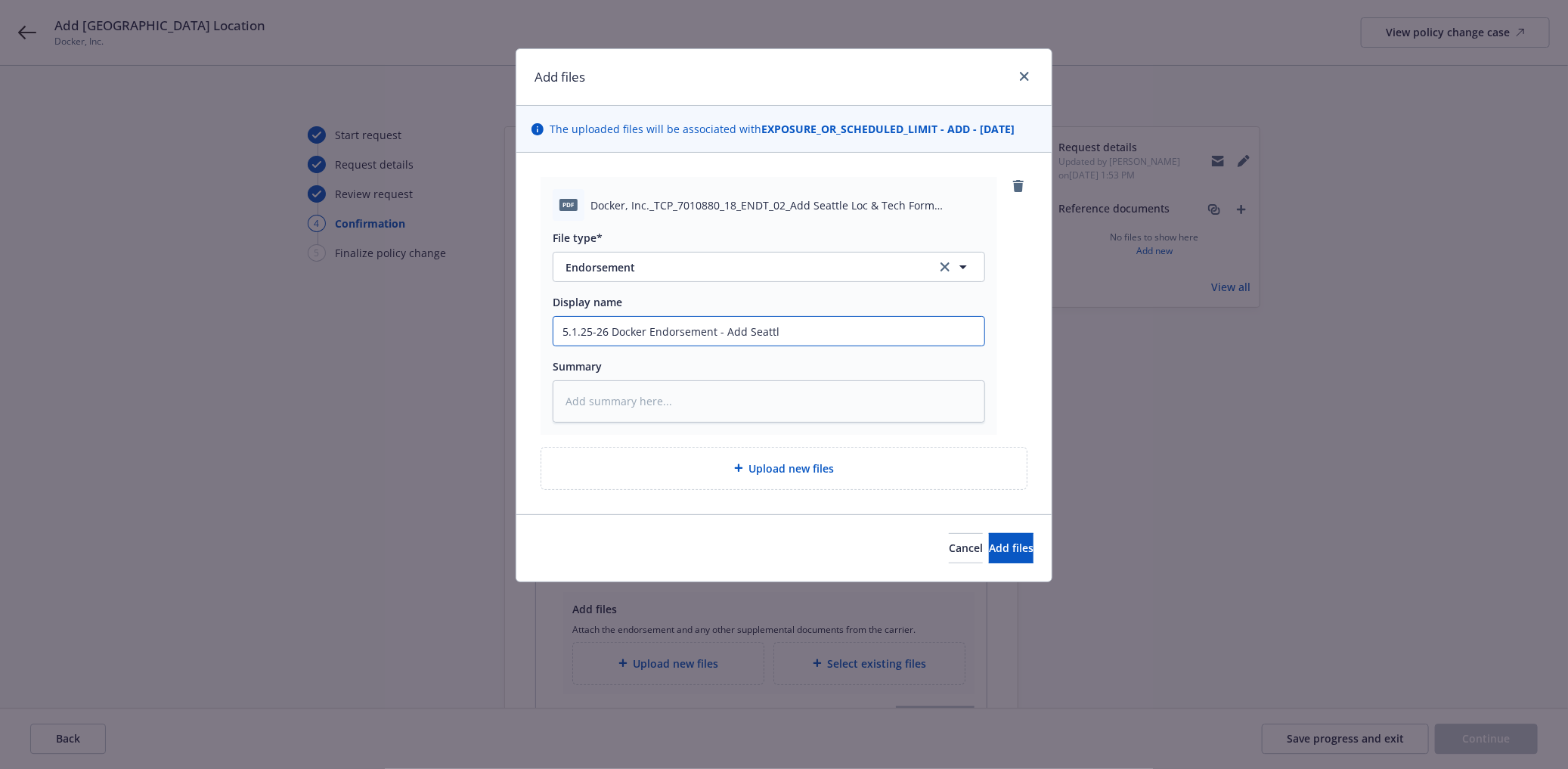
type textarea "x"
type input "5.1.25-26 Docker Endorsement - Add Seattle"
type textarea "x"
type input "5.1.25-26 Docker Endorsement - Add Seattle"
type textarea "x"
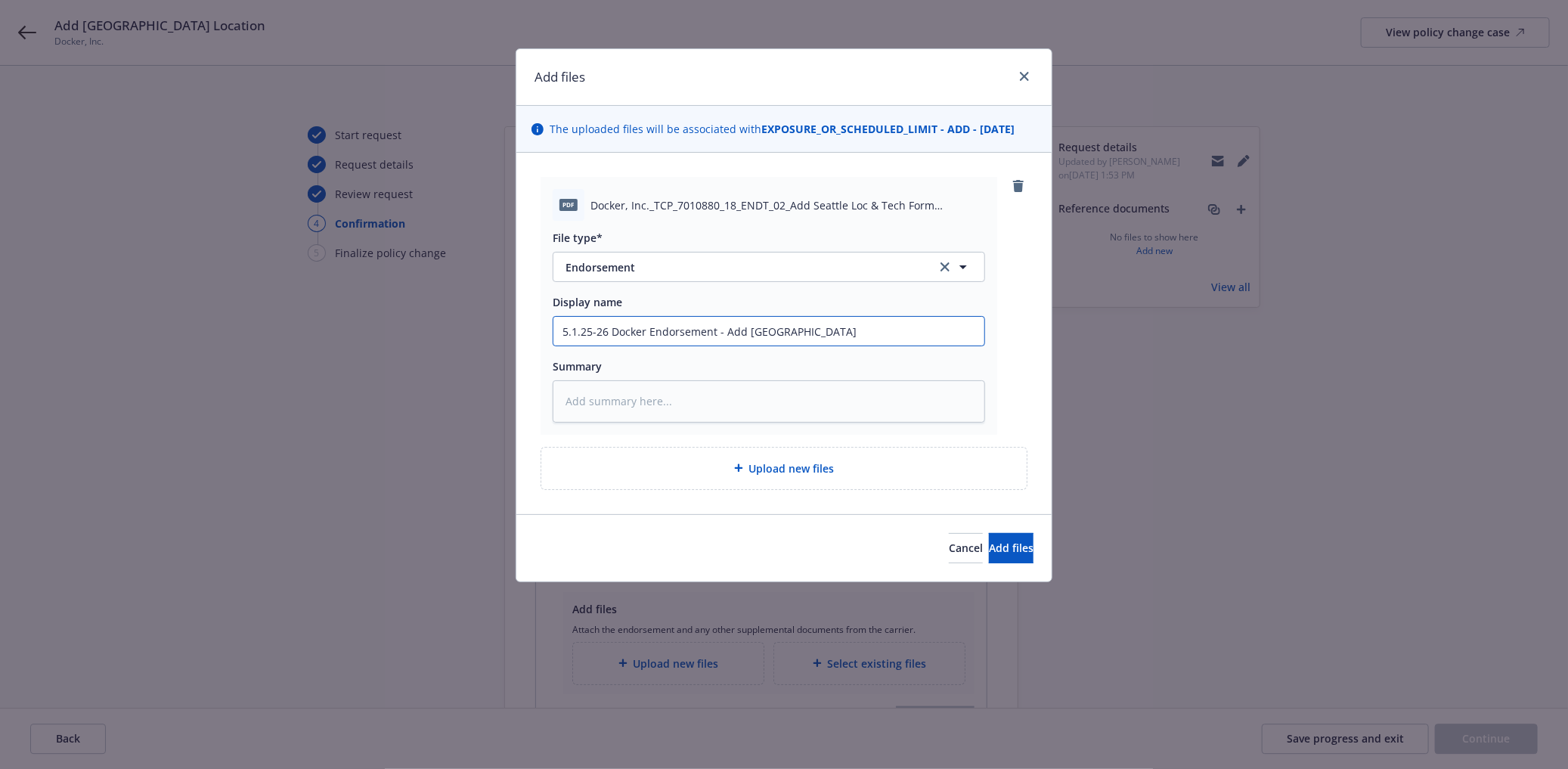
type input "5.1.25-26 Docker Endorsement - Add Seattle L"
type textarea "x"
type input "5.1.25-26 Docker Endorsement - Add Seattle Lo"
type textarea "x"
type input "5.1.25-26 Docker Endorsement - Add Seattle Loc"
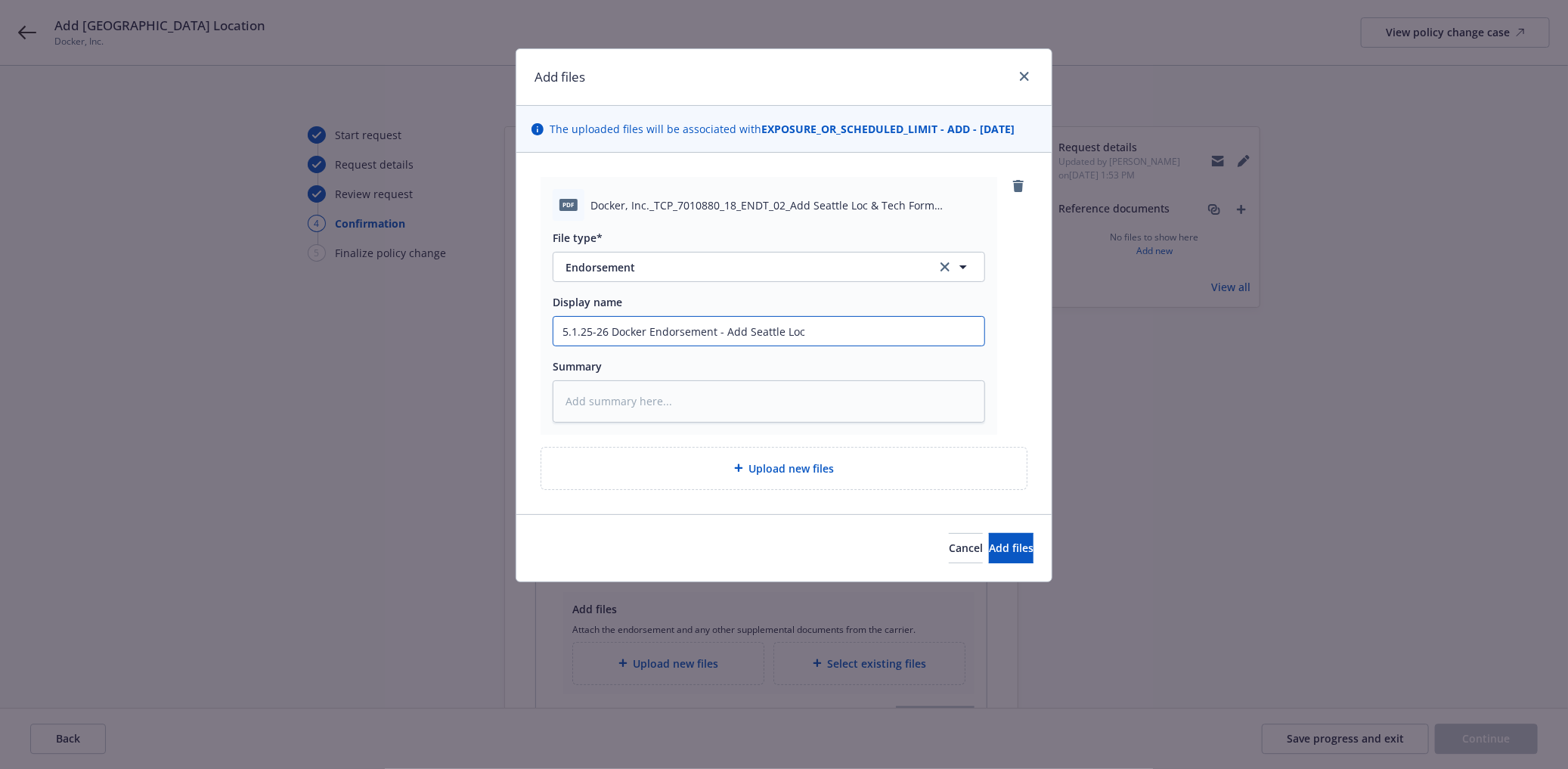
type textarea "x"
type input "5.1.25-26 Docker Endorsement - Add Seattle Loca"
type textarea "x"
type input "5.1.25-26 Docker Endorsement - Add Seattle Locat"
type textarea "x"
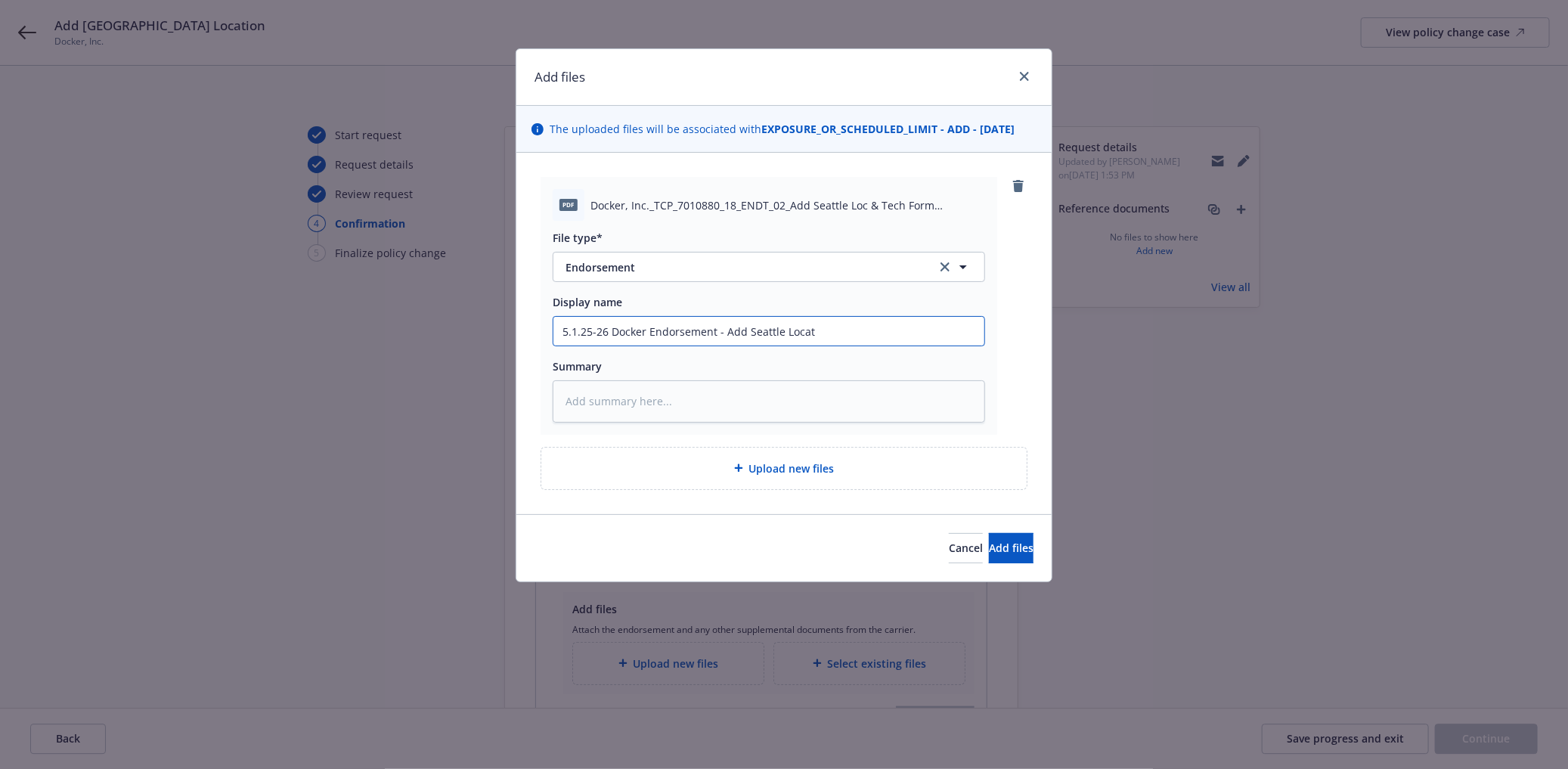
type input "5.1.25-26 Docker Endorsement - Add Seattle Locati"
type textarea "x"
type input "5.1.25-26 Docker Endorsement - Add Seattle Locatio"
type textarea "x"
type input "5.1.25-26 Docker Endorsement - Add Seattle Location"
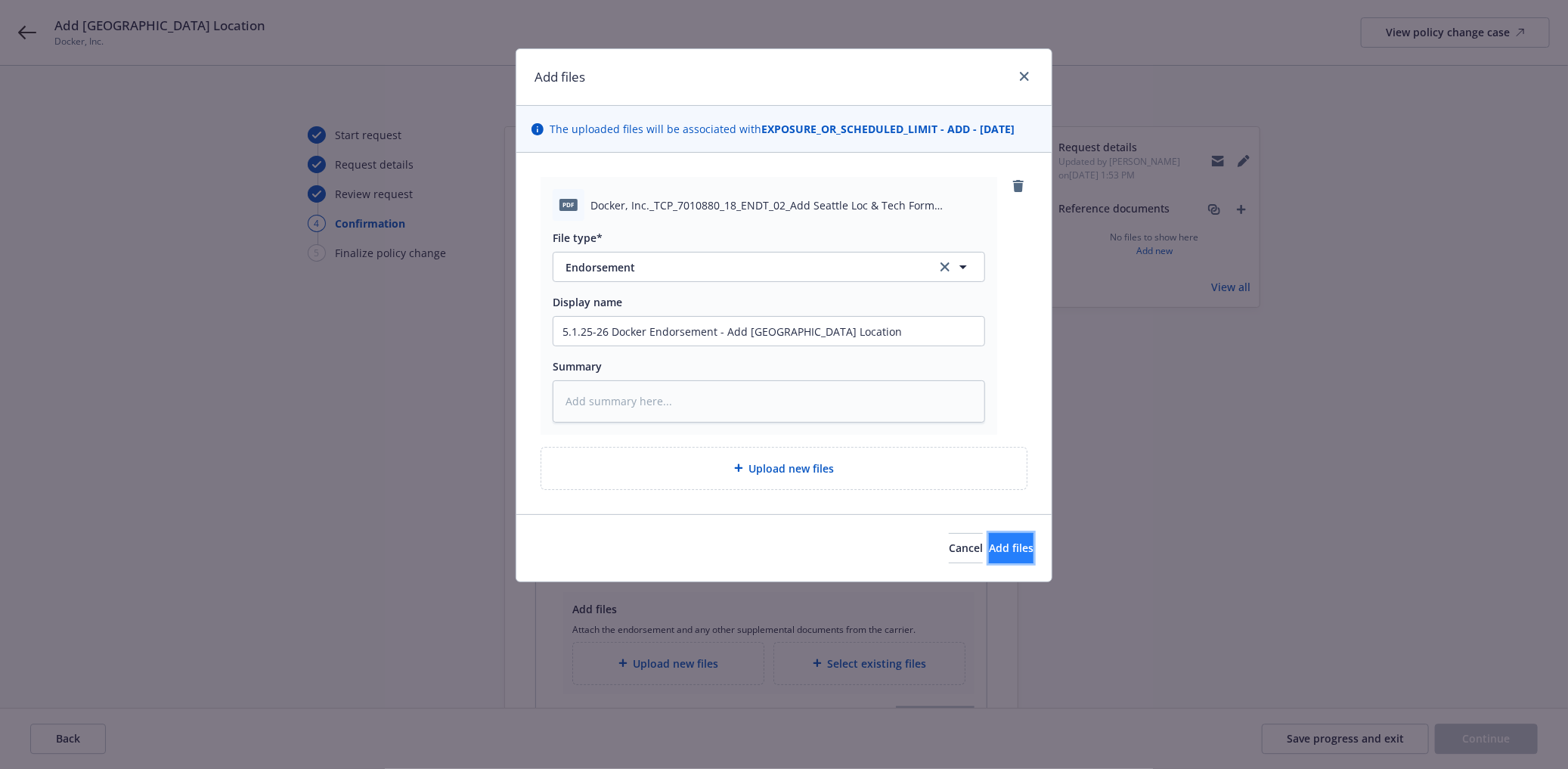
click at [989, 542] on span "Add files" at bounding box center [1011, 547] width 45 height 14
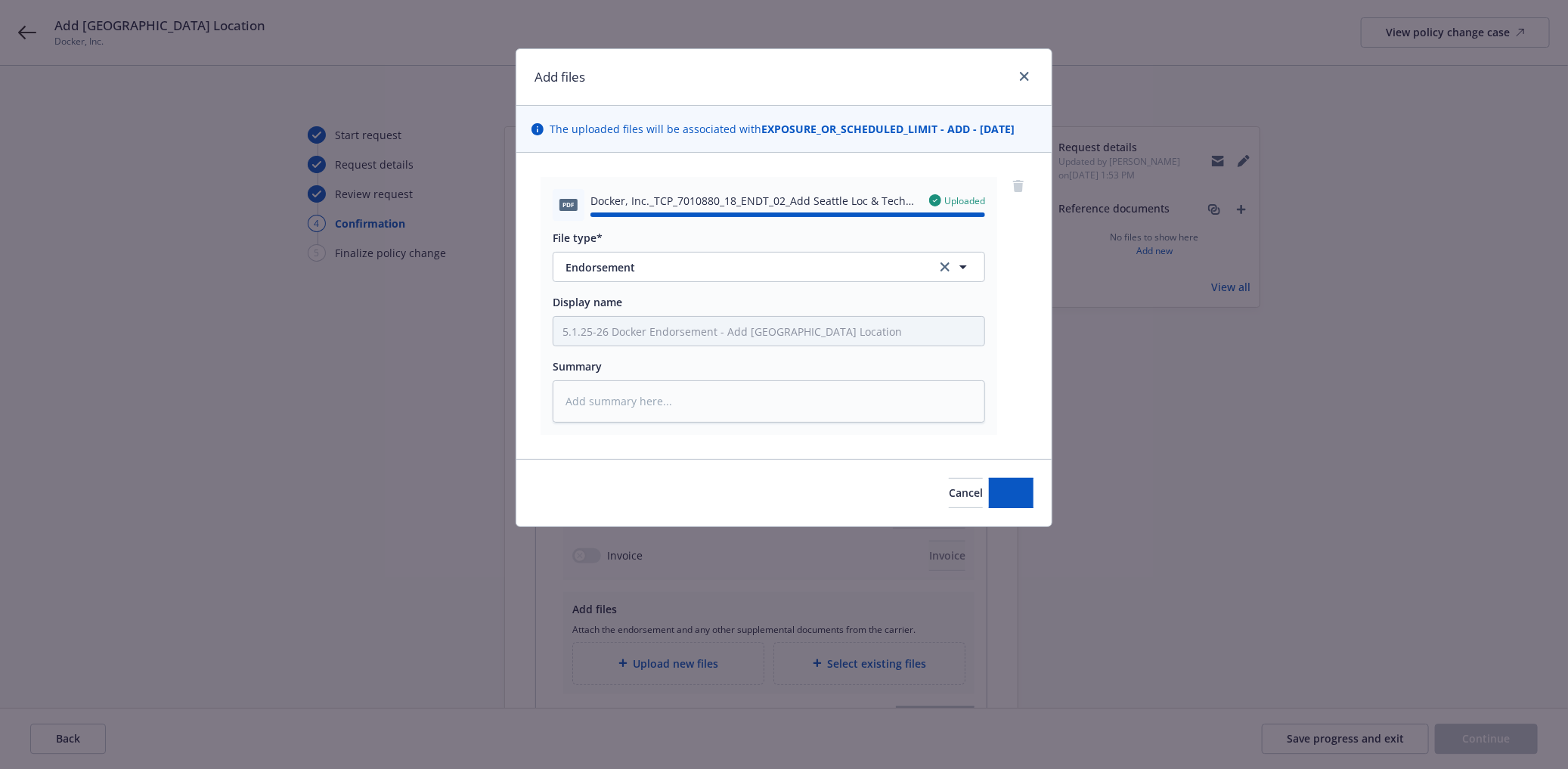
type textarea "x"
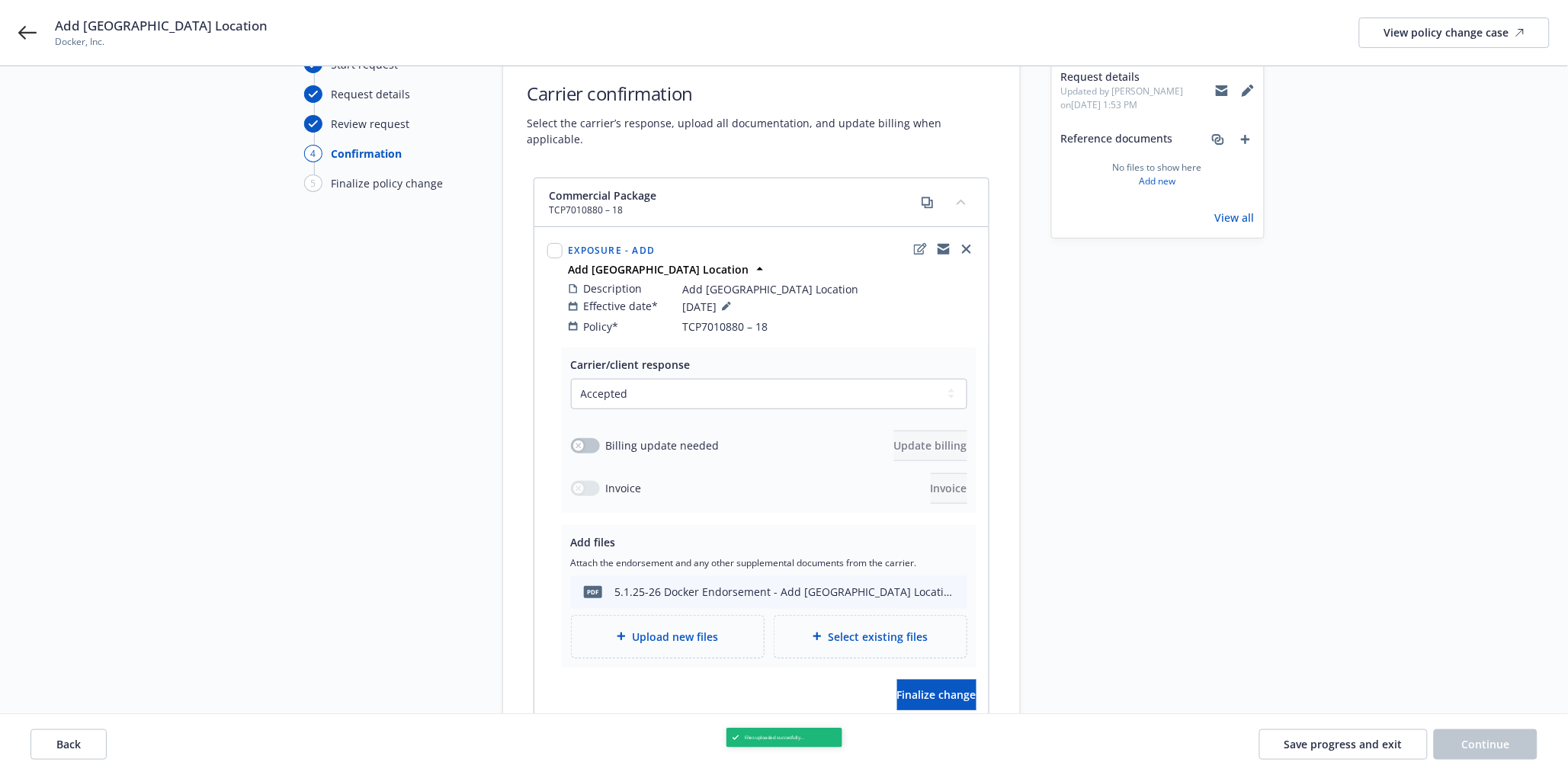
scroll to position [169, 0]
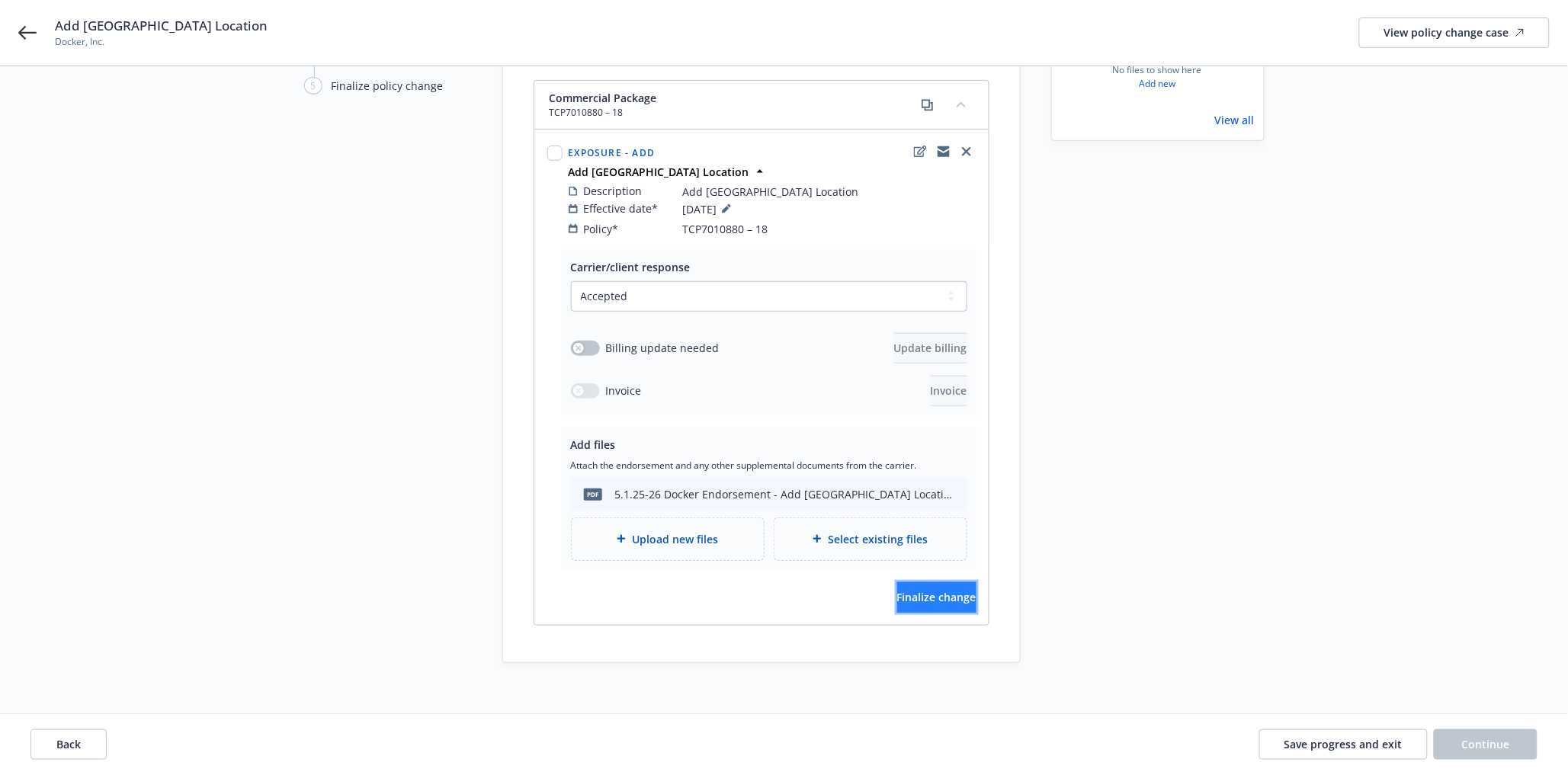
click at [899, 590] on span "Finalize change" at bounding box center [937, 597] width 79 height 14
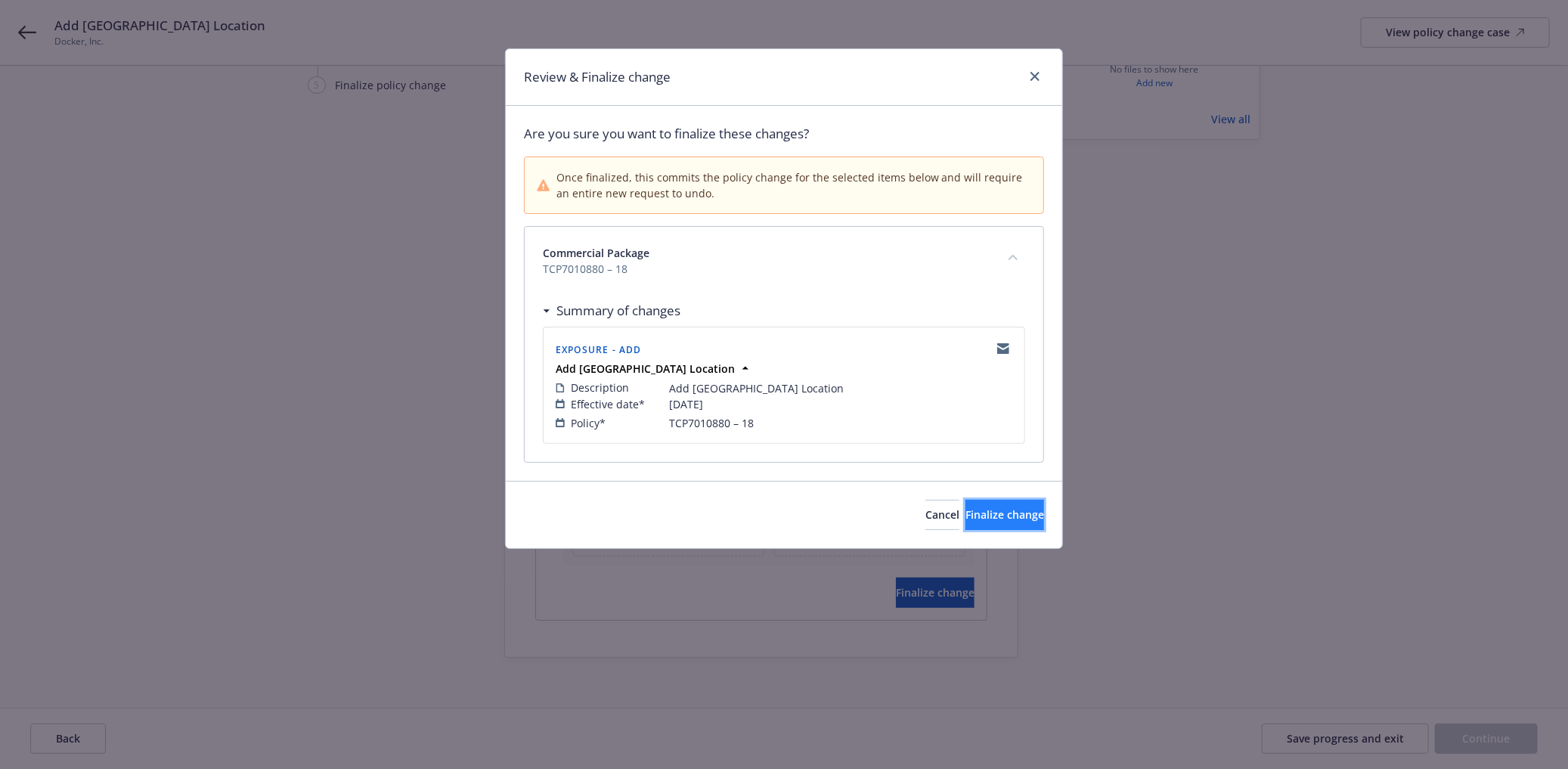
click at [966, 513] on span "Finalize change" at bounding box center [1004, 514] width 79 height 14
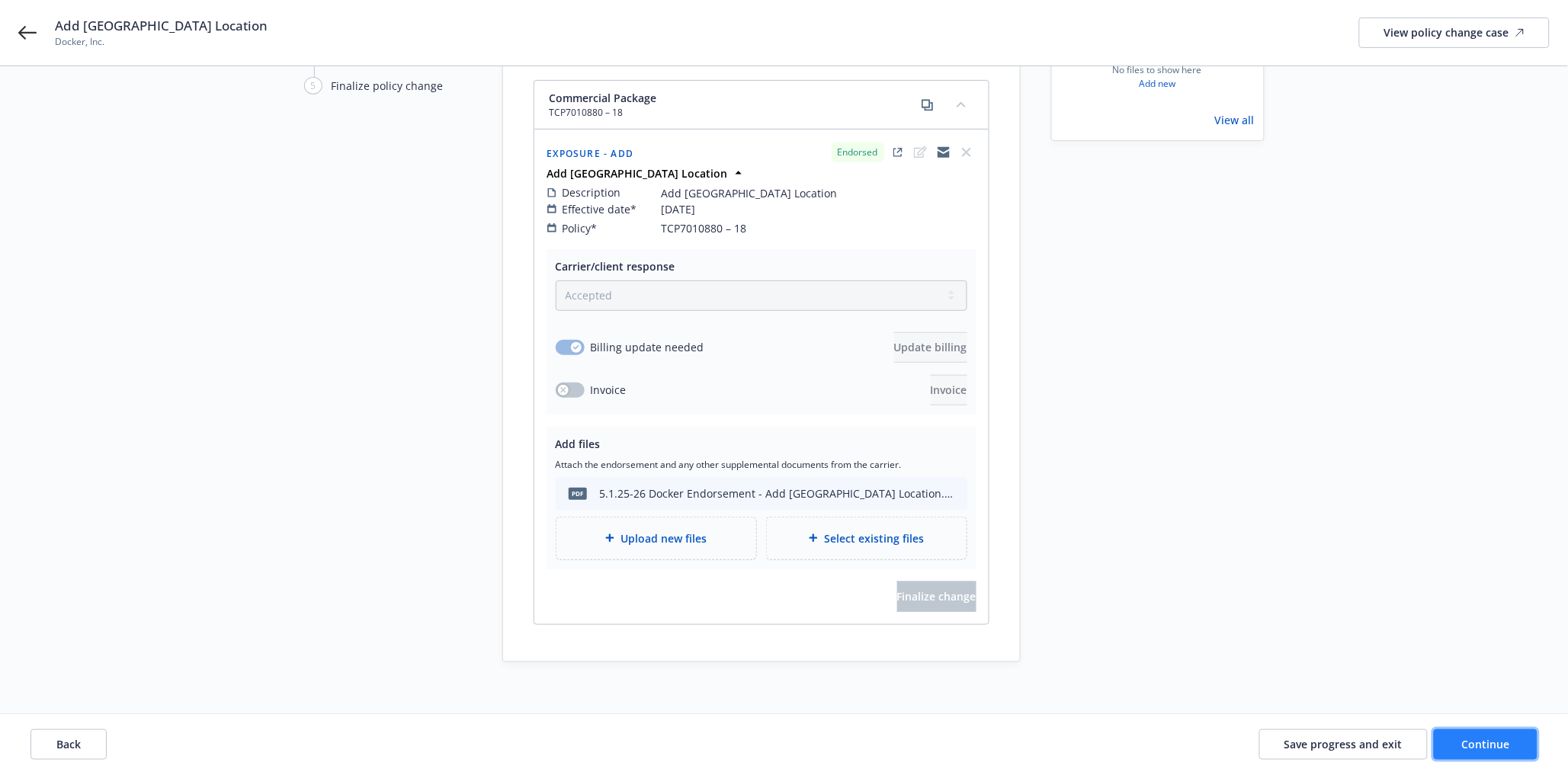
click at [1513, 737] on button "Continue" at bounding box center [1486, 744] width 104 height 31
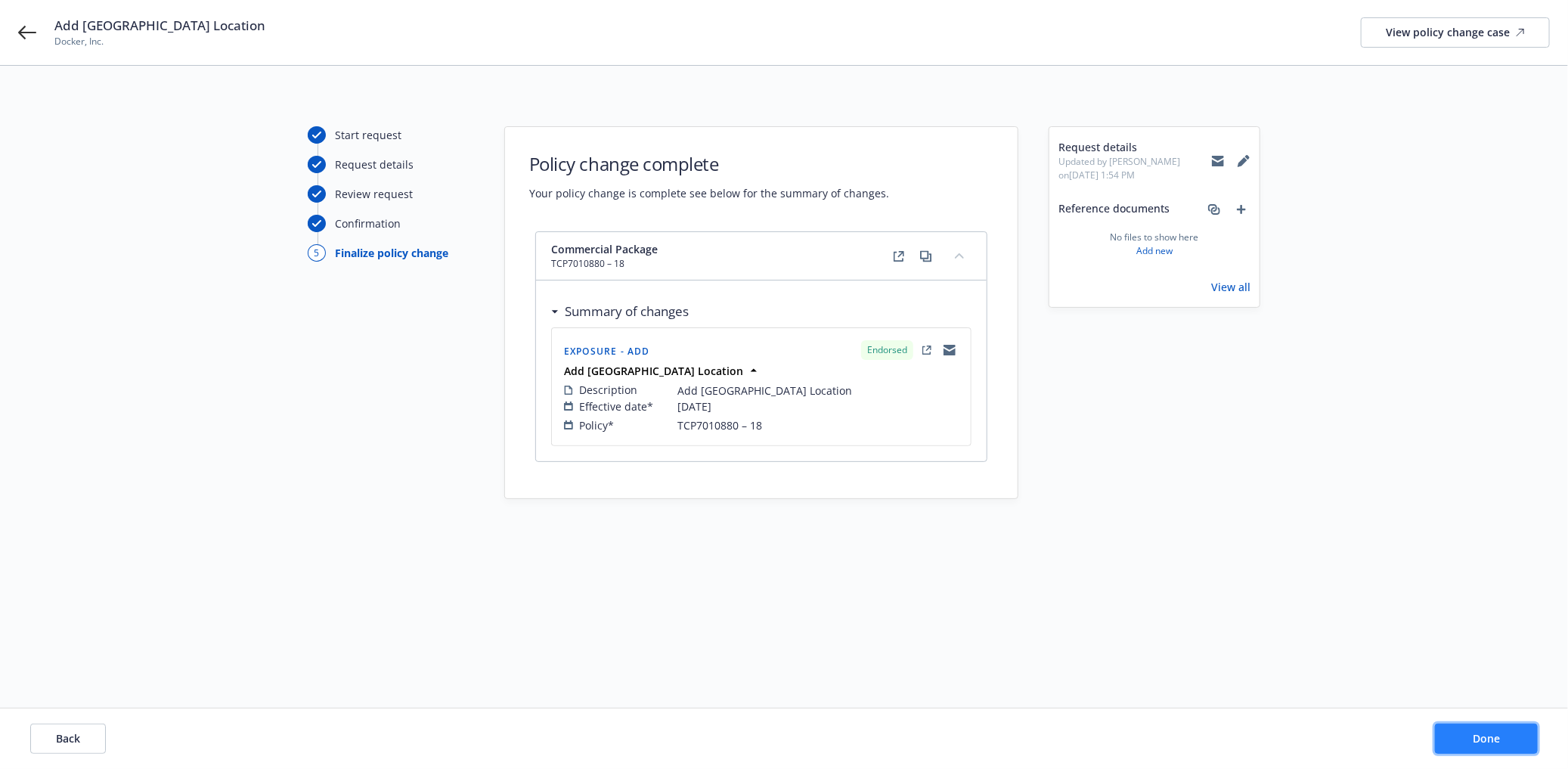
click at [1479, 736] on span "Done" at bounding box center [1487, 738] width 27 height 14
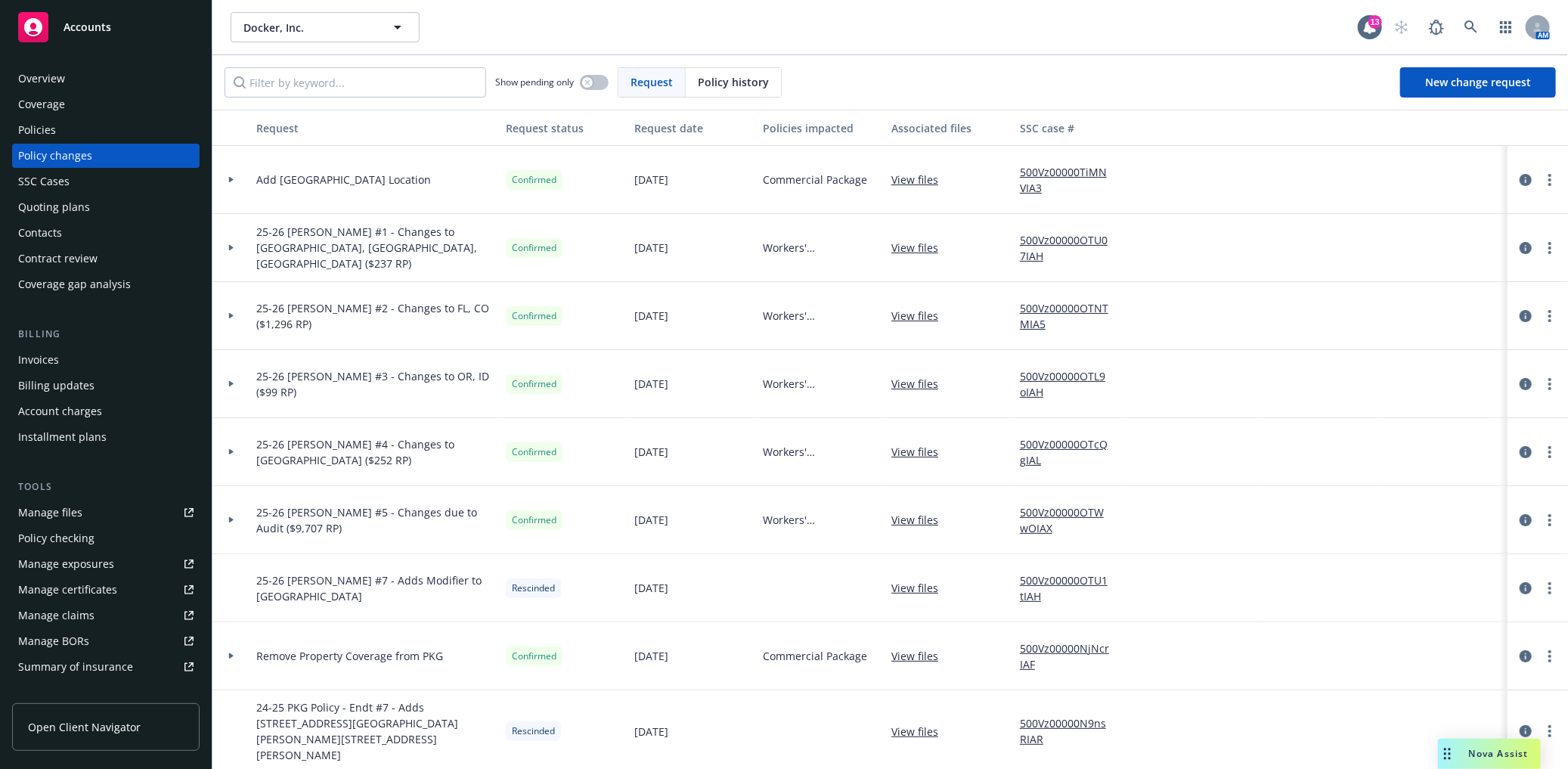
click at [227, 177] on div at bounding box center [231, 179] width 25 height 5
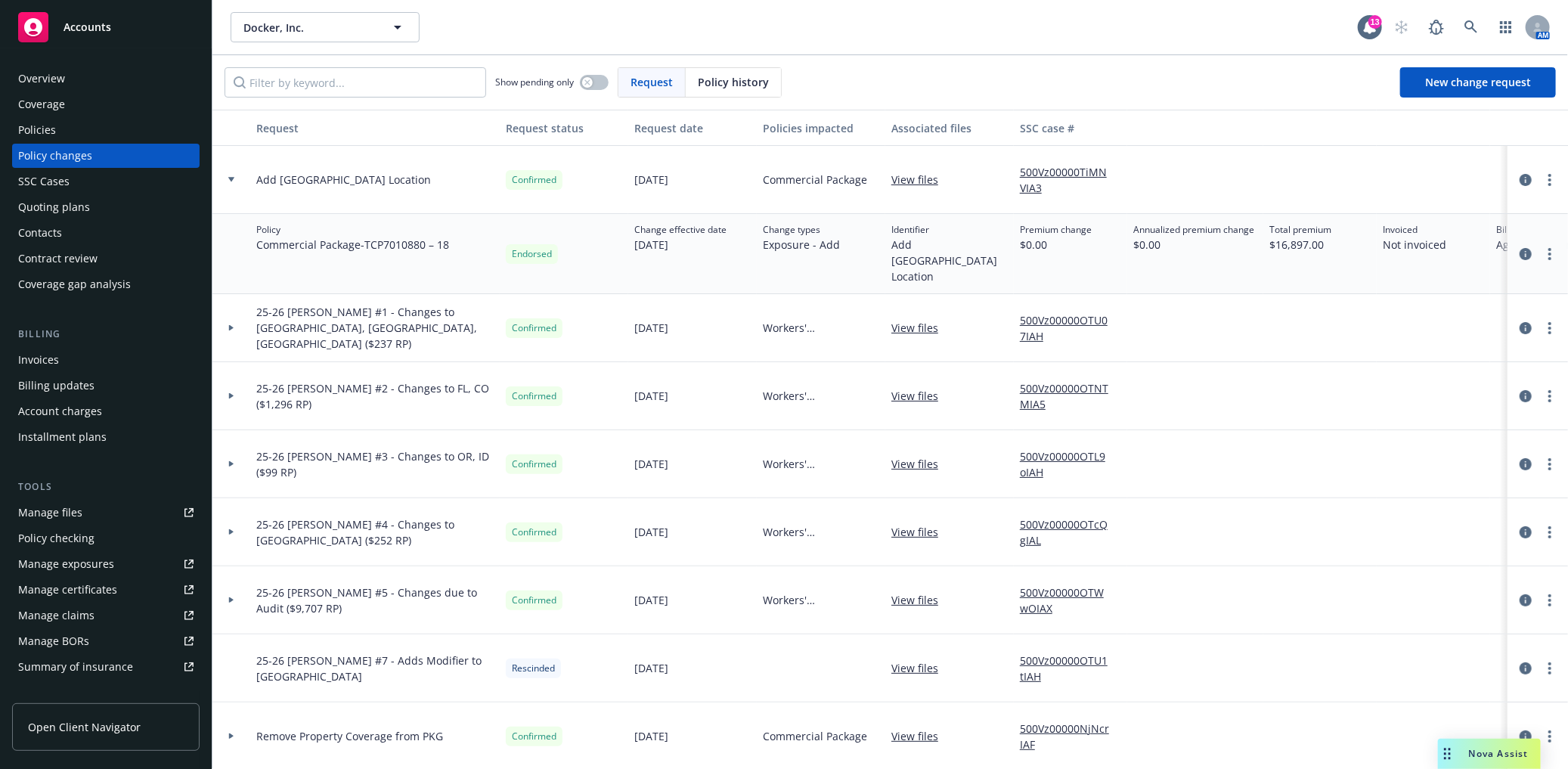
click at [227, 177] on div at bounding box center [231, 179] width 25 height 5
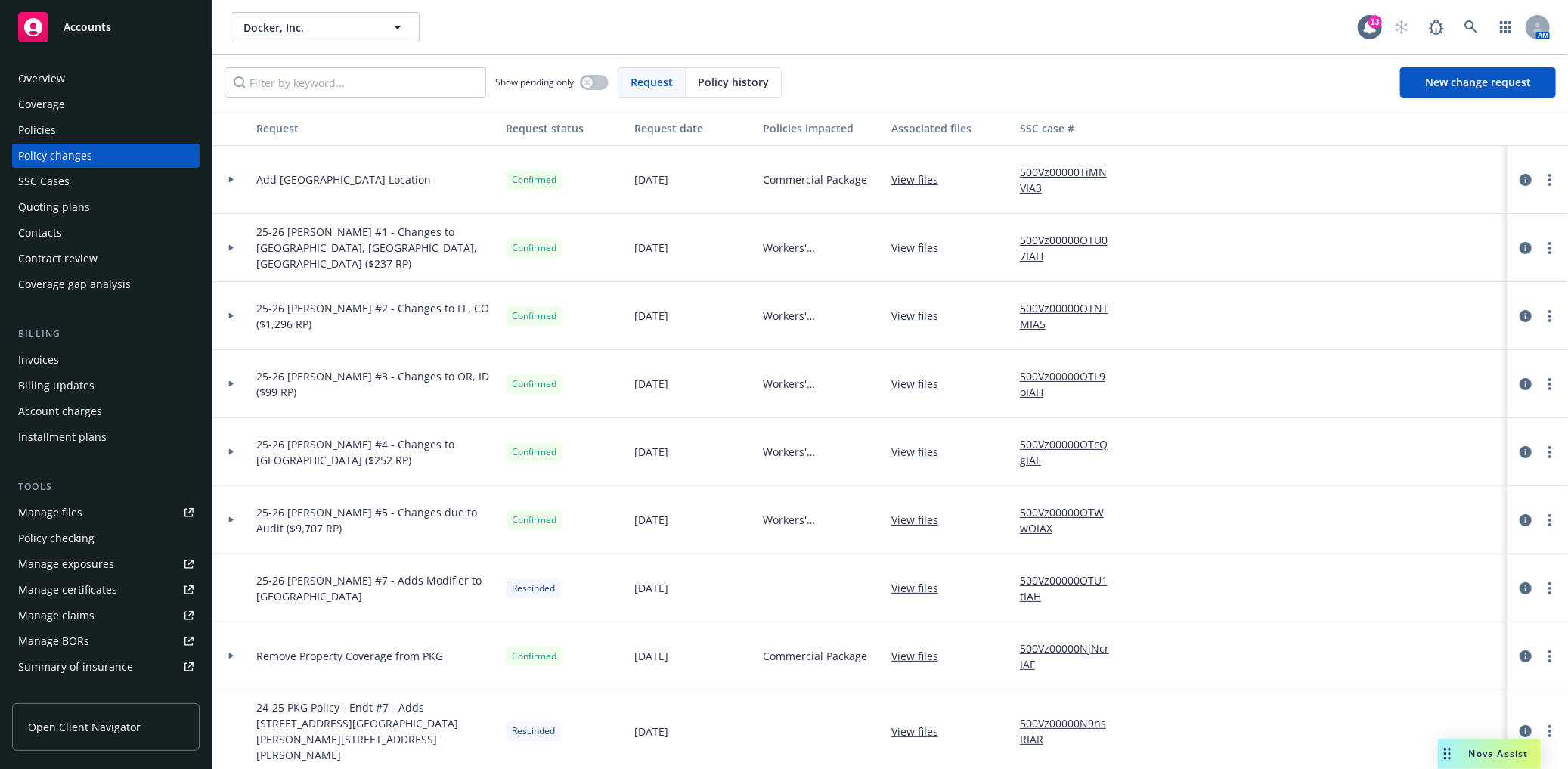
click at [224, 179] on div at bounding box center [231, 179] width 25 height 5
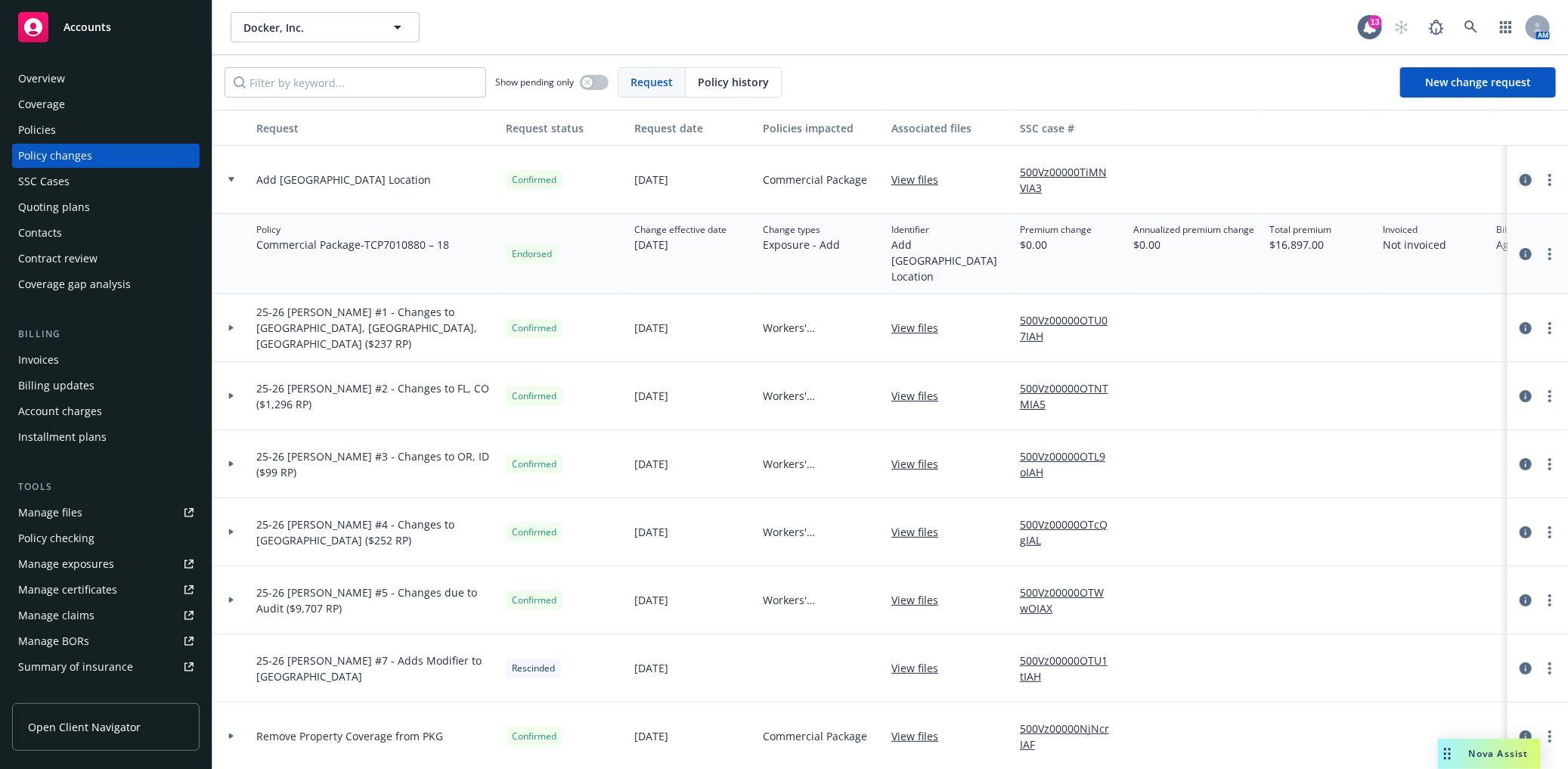
click at [1520, 181] on icon "circleInformation" at bounding box center [1526, 180] width 12 height 12
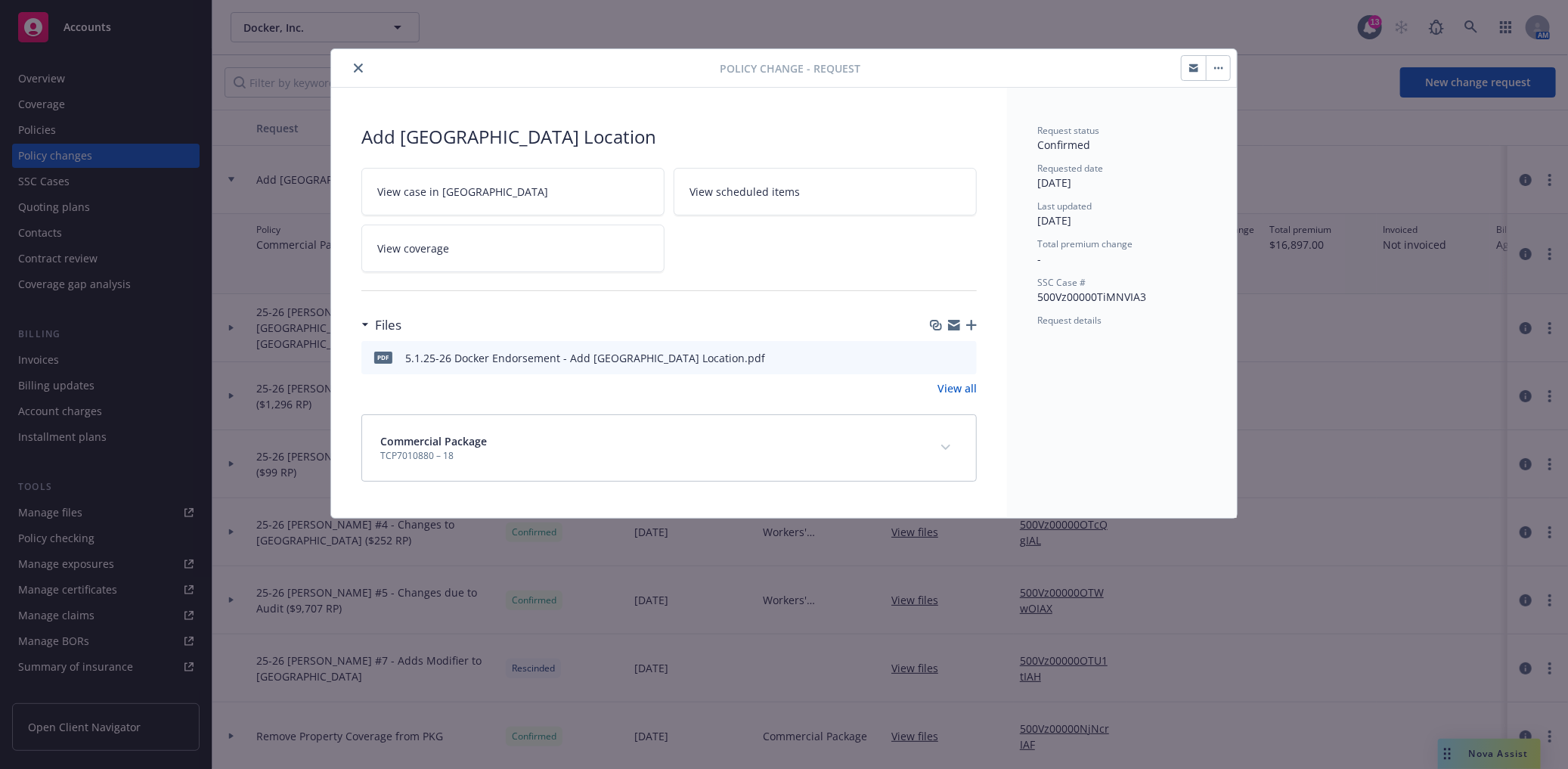
click at [515, 146] on div "Add [GEOGRAPHIC_DATA] Location" at bounding box center [668, 137] width 615 height 25
click at [465, 132] on div "Add [GEOGRAPHIC_DATA] Location" at bounding box center [668, 137] width 615 height 25
click at [354, 69] on icon "close" at bounding box center [358, 68] width 9 height 9
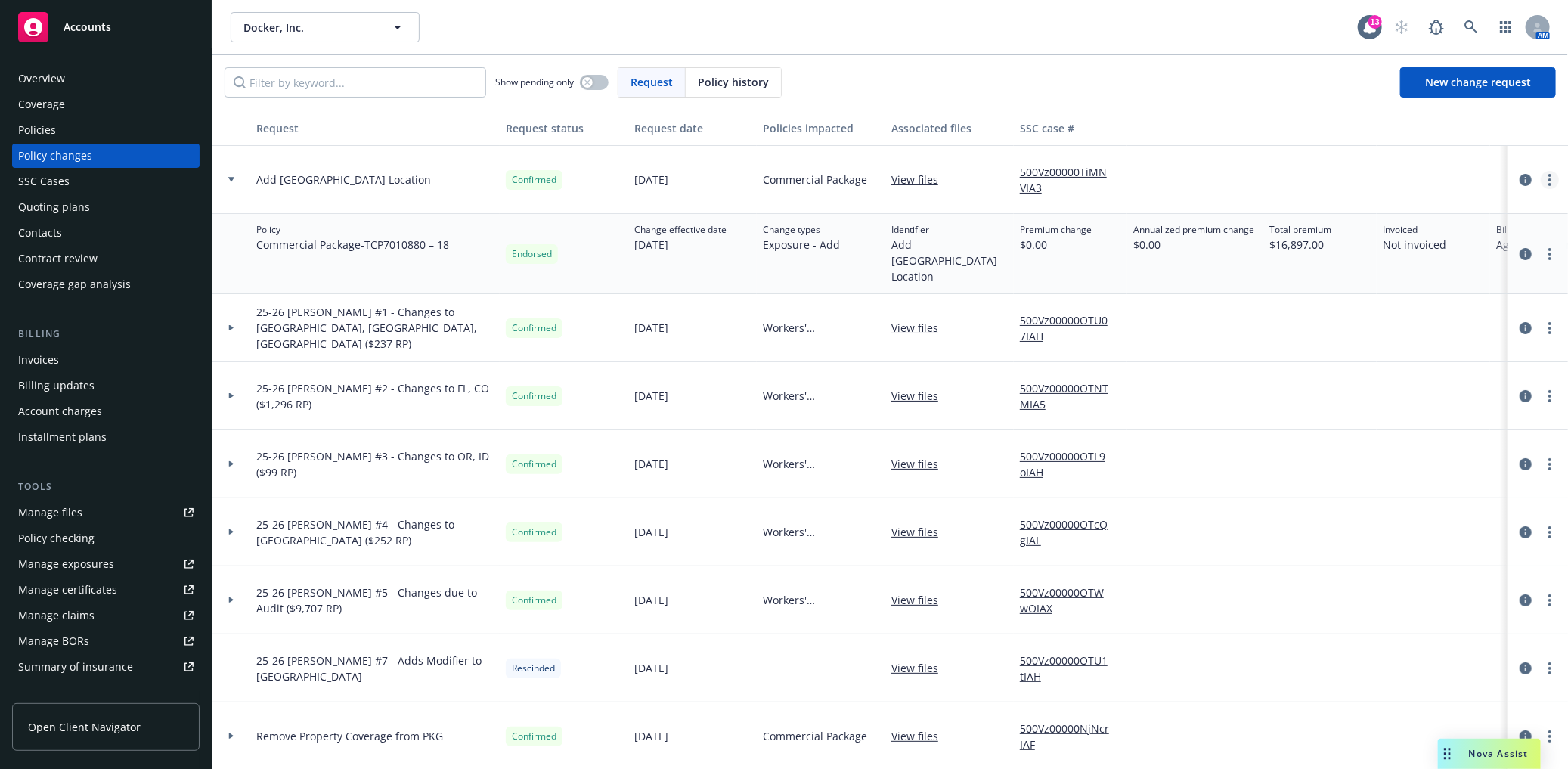
click at [1541, 182] on link "more" at bounding box center [1549, 179] width 18 height 18
click at [1520, 179] on icon "circleInformation" at bounding box center [1526, 180] width 12 height 12
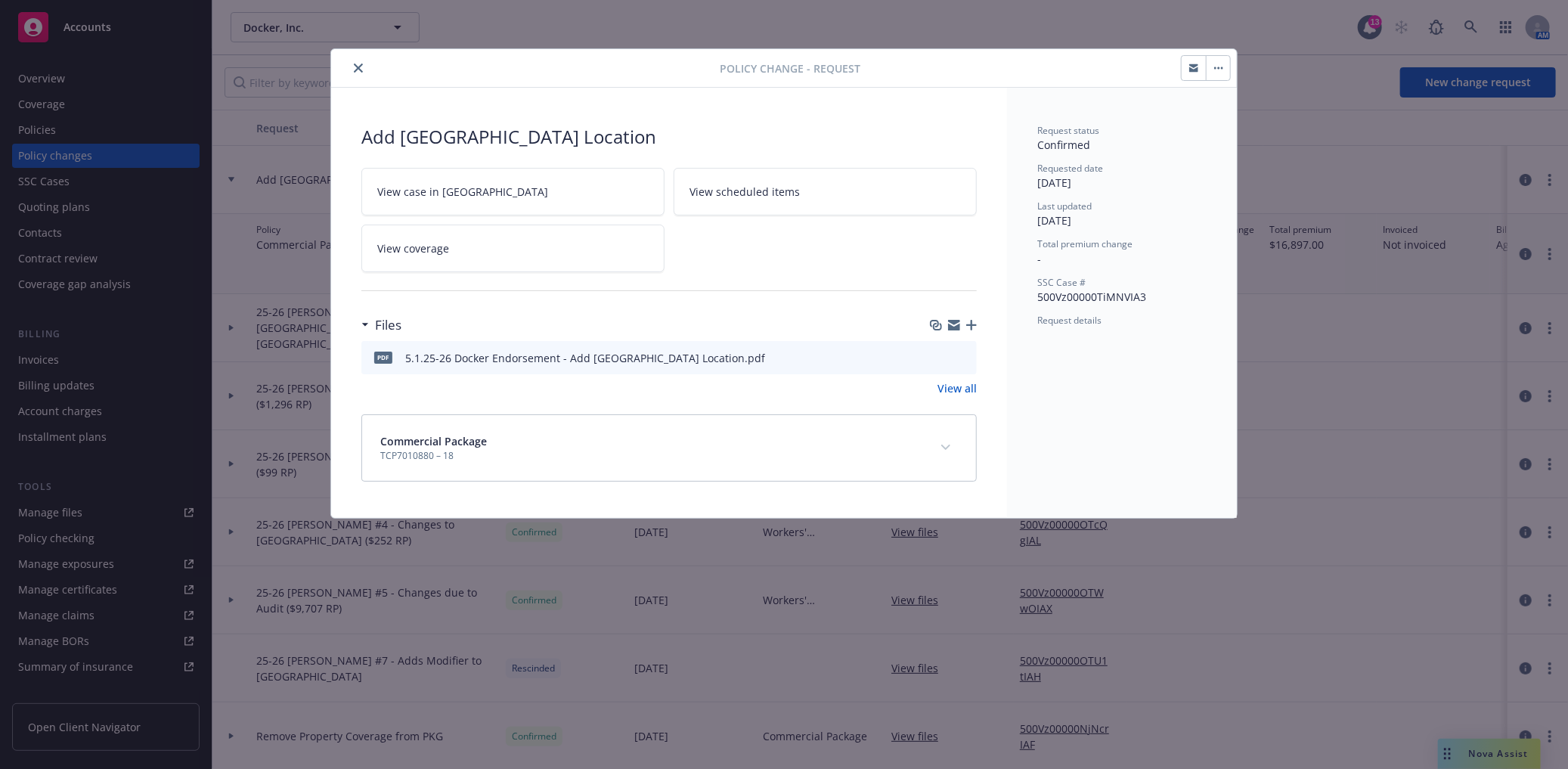
click at [1226, 73] on button "button" at bounding box center [1218, 68] width 25 height 25
click at [688, 320] on div "Files" at bounding box center [668, 325] width 615 height 32
click at [951, 456] on button "expand content" at bounding box center [946, 448] width 25 height 25
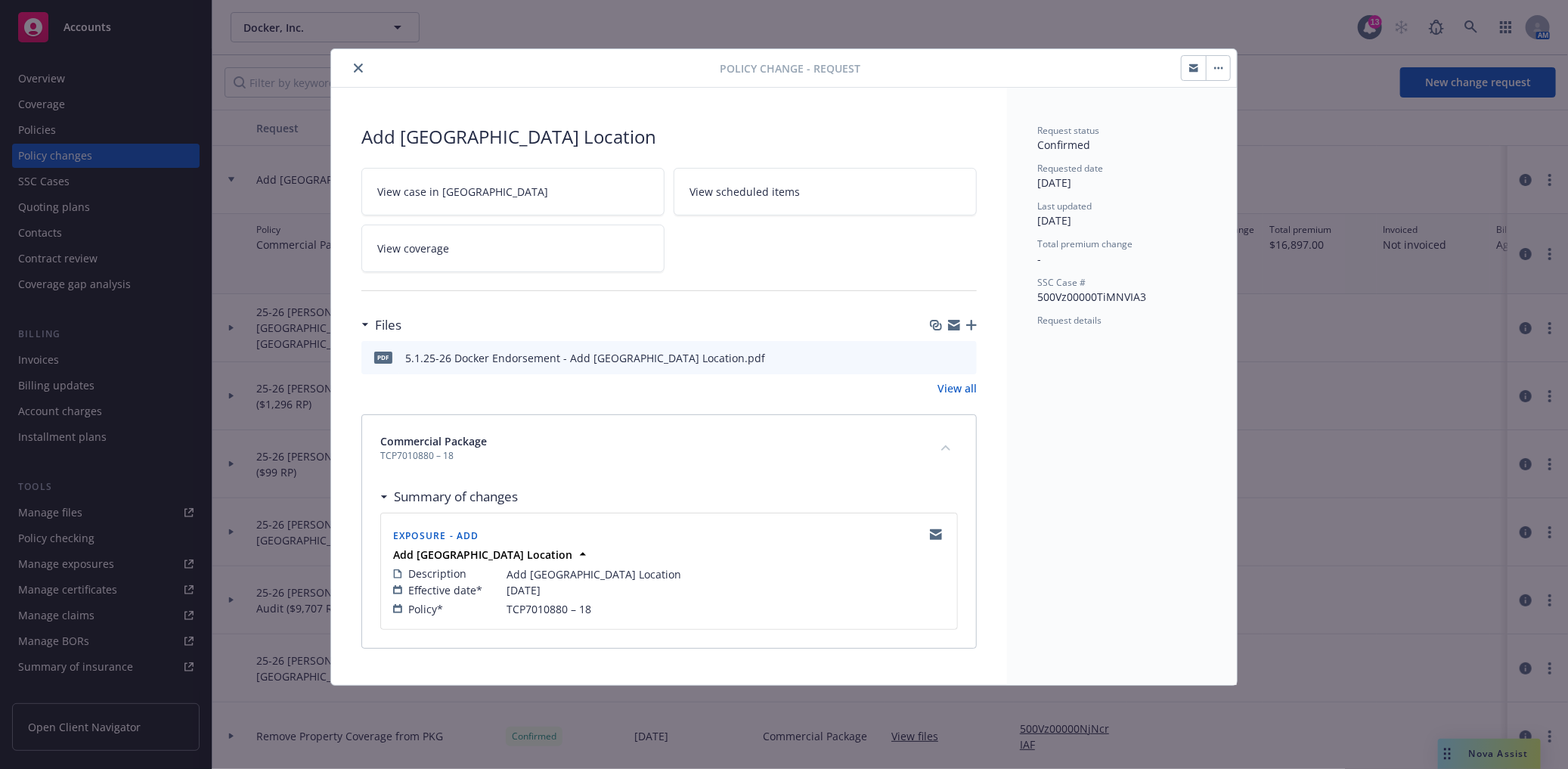
click at [443, 230] on link "View coverage" at bounding box center [513, 248] width 303 height 47
click at [360, 67] on icon "close" at bounding box center [358, 68] width 9 height 9
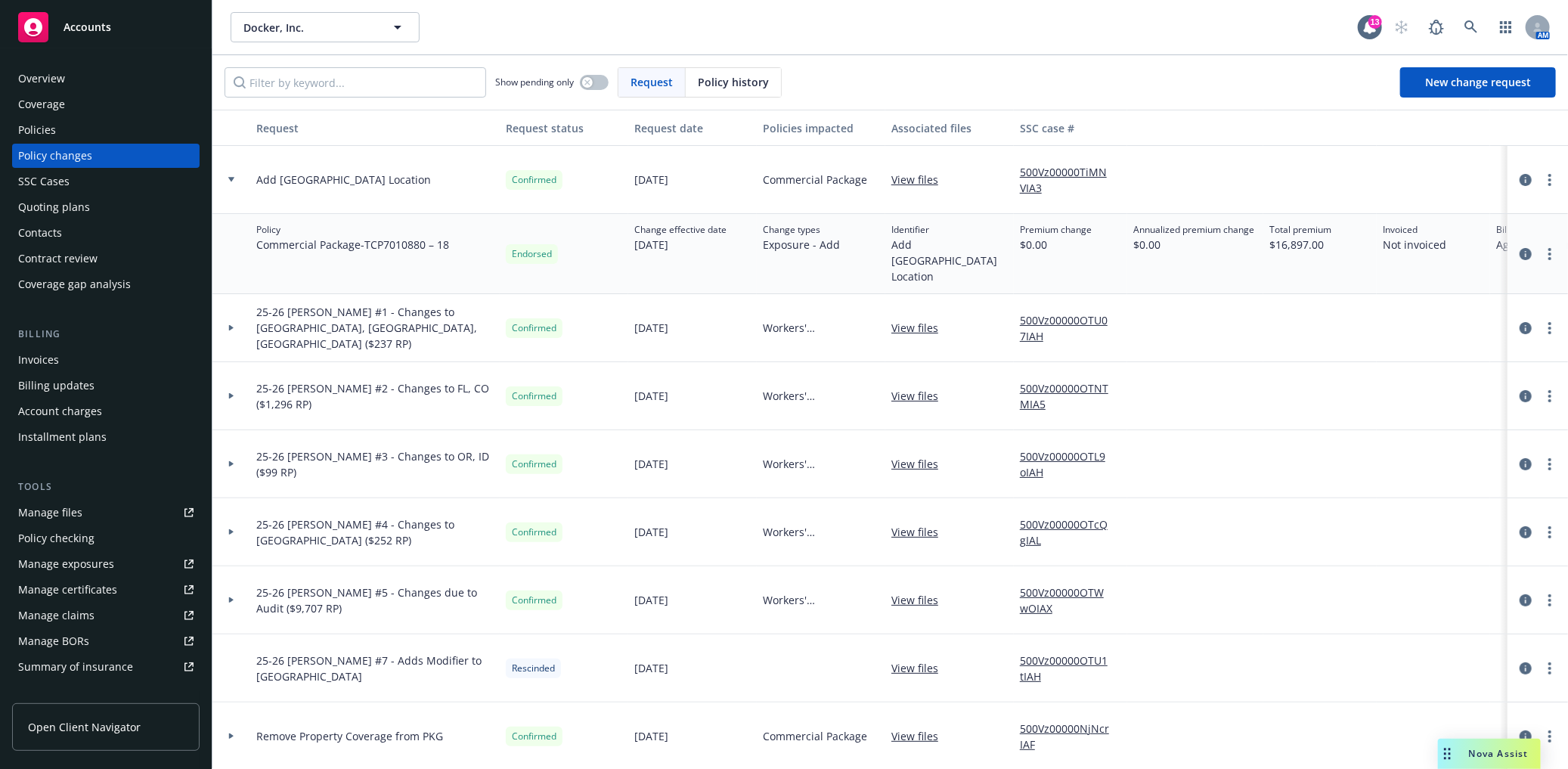
click at [224, 181] on div at bounding box center [231, 179] width 25 height 5
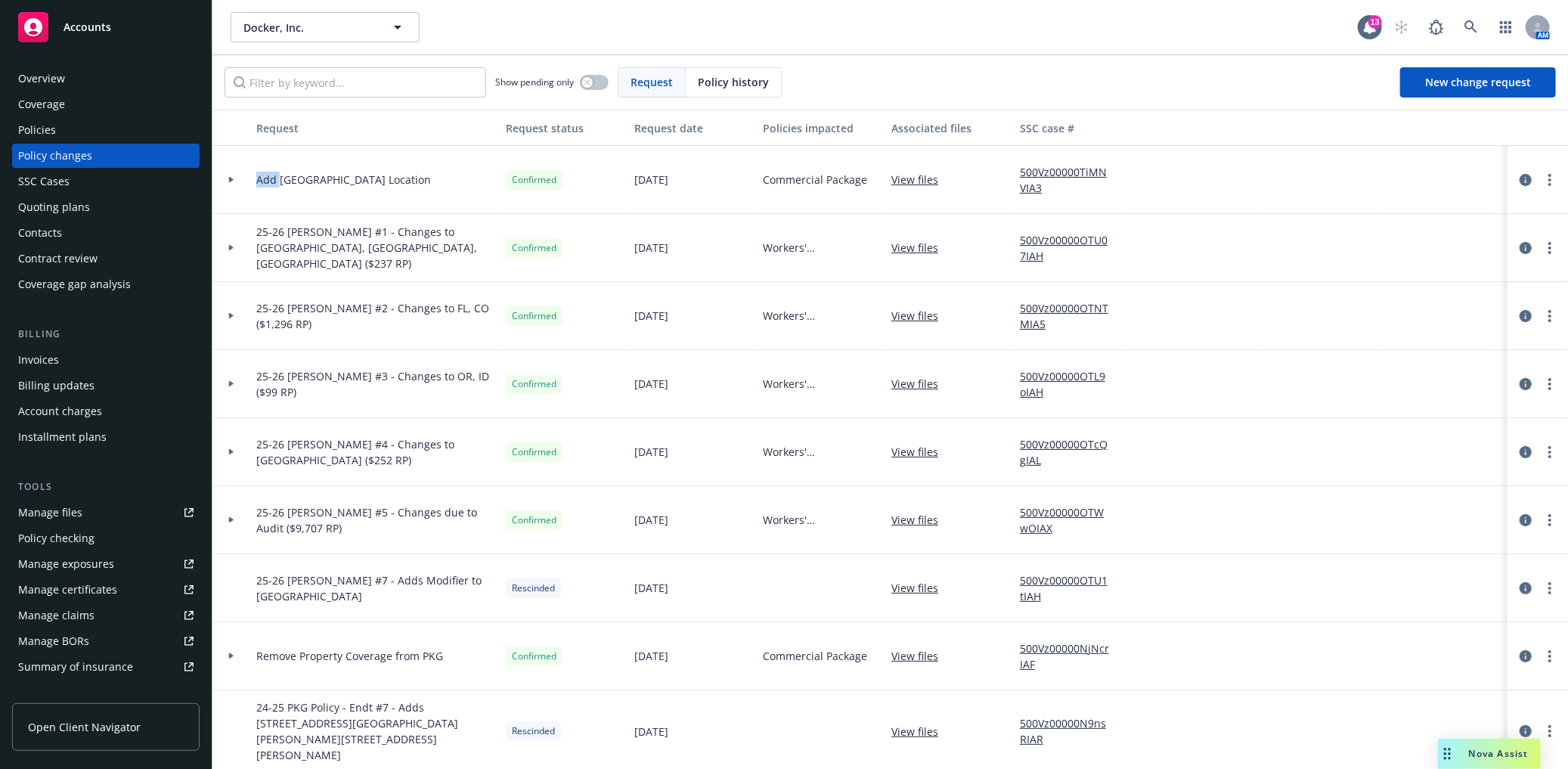
click at [224, 181] on div at bounding box center [231, 179] width 25 height 5
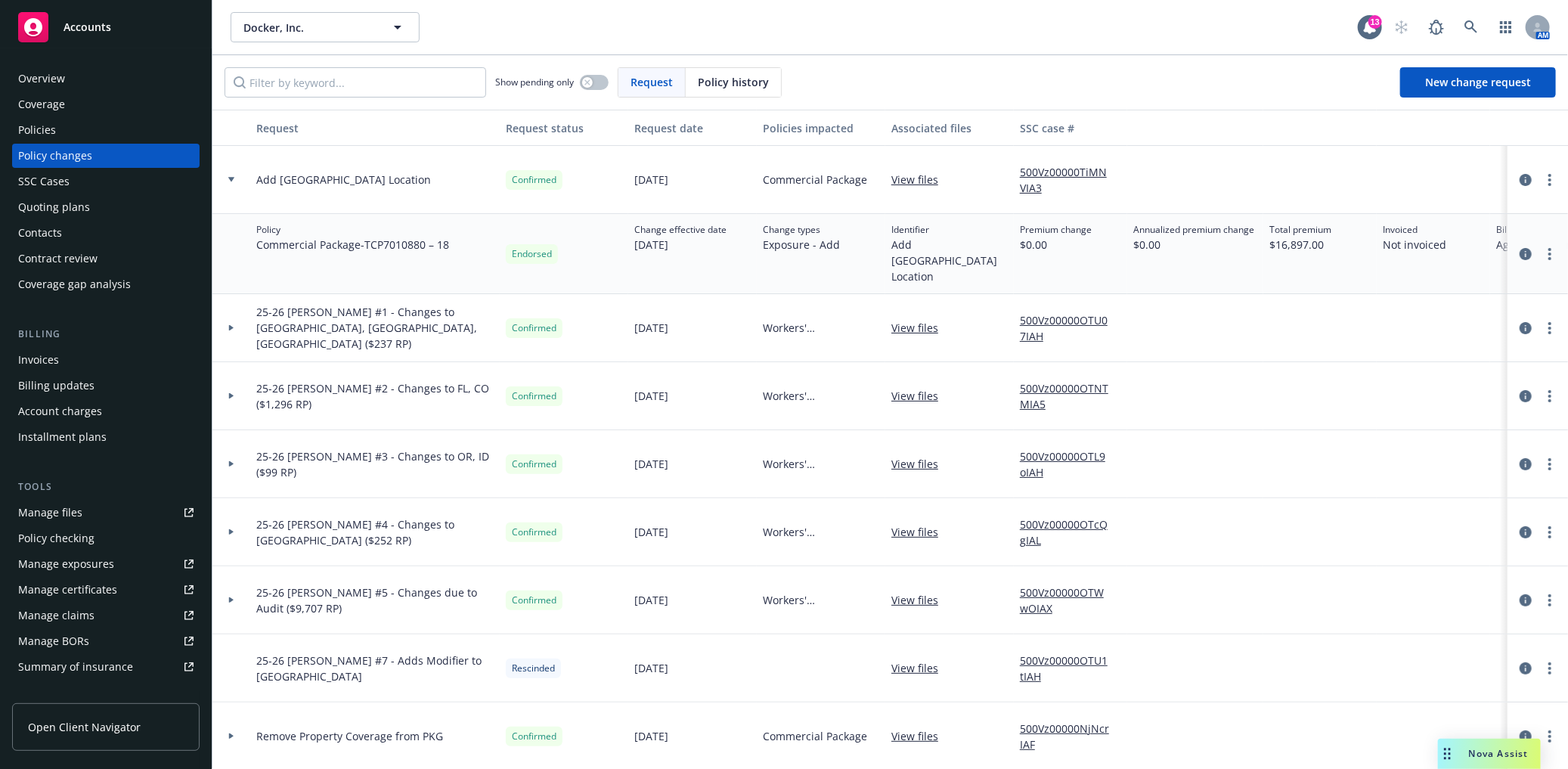
click at [232, 325] on icon at bounding box center [231, 327] width 6 height 5
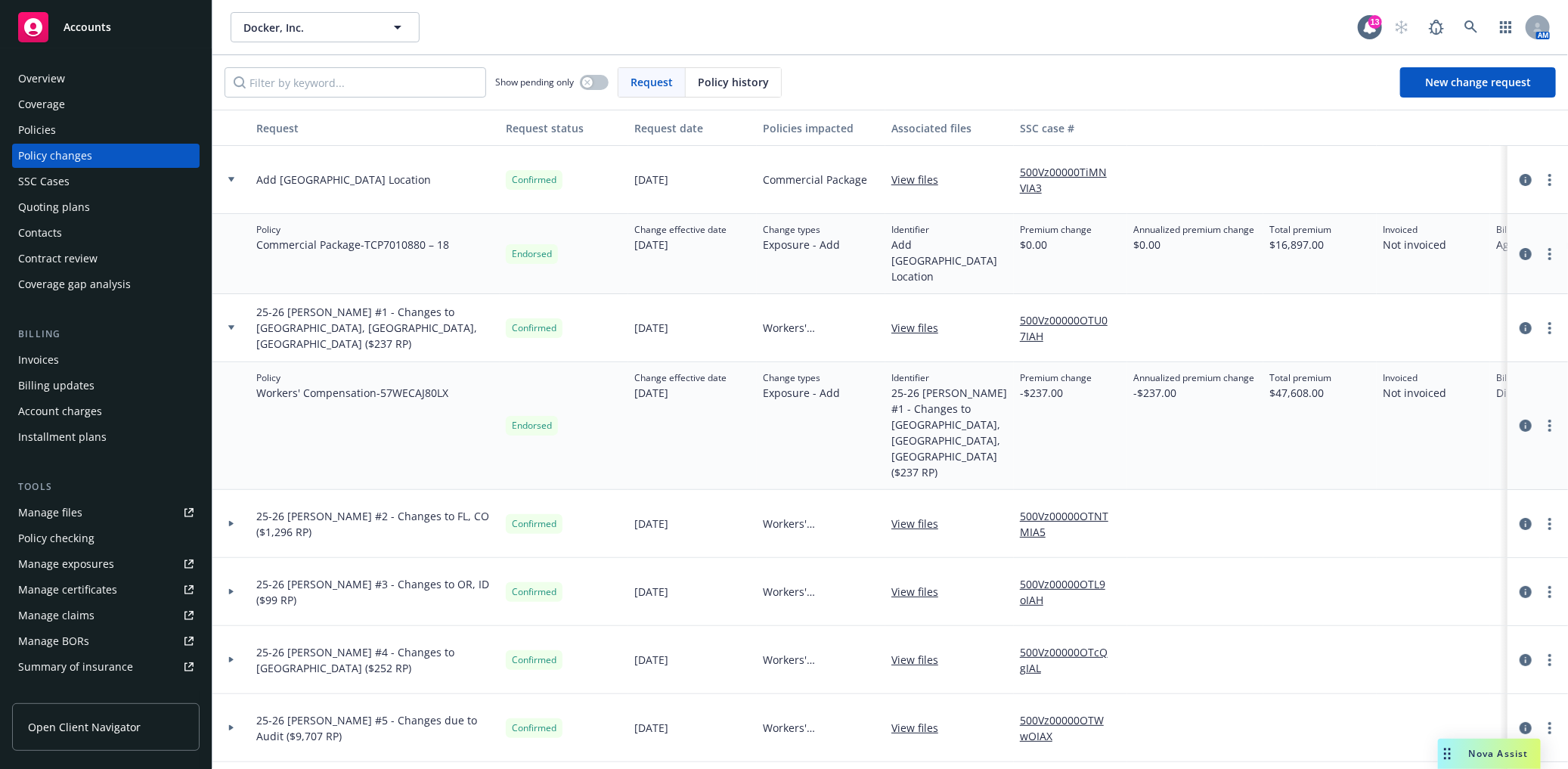
click at [232, 325] on icon at bounding box center [231, 327] width 6 height 5
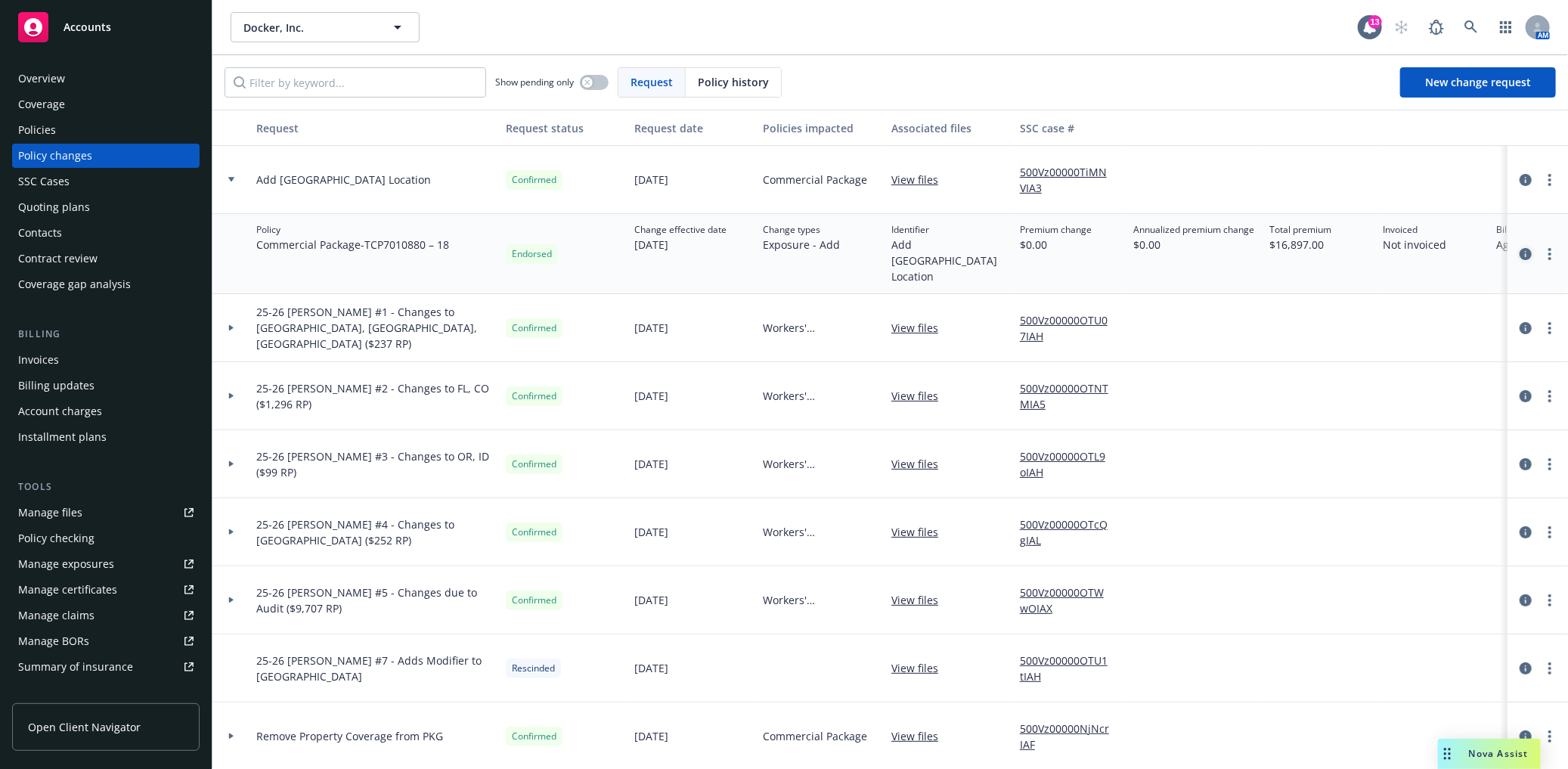
click at [1520, 252] on icon "circleInformation" at bounding box center [1526, 254] width 12 height 12
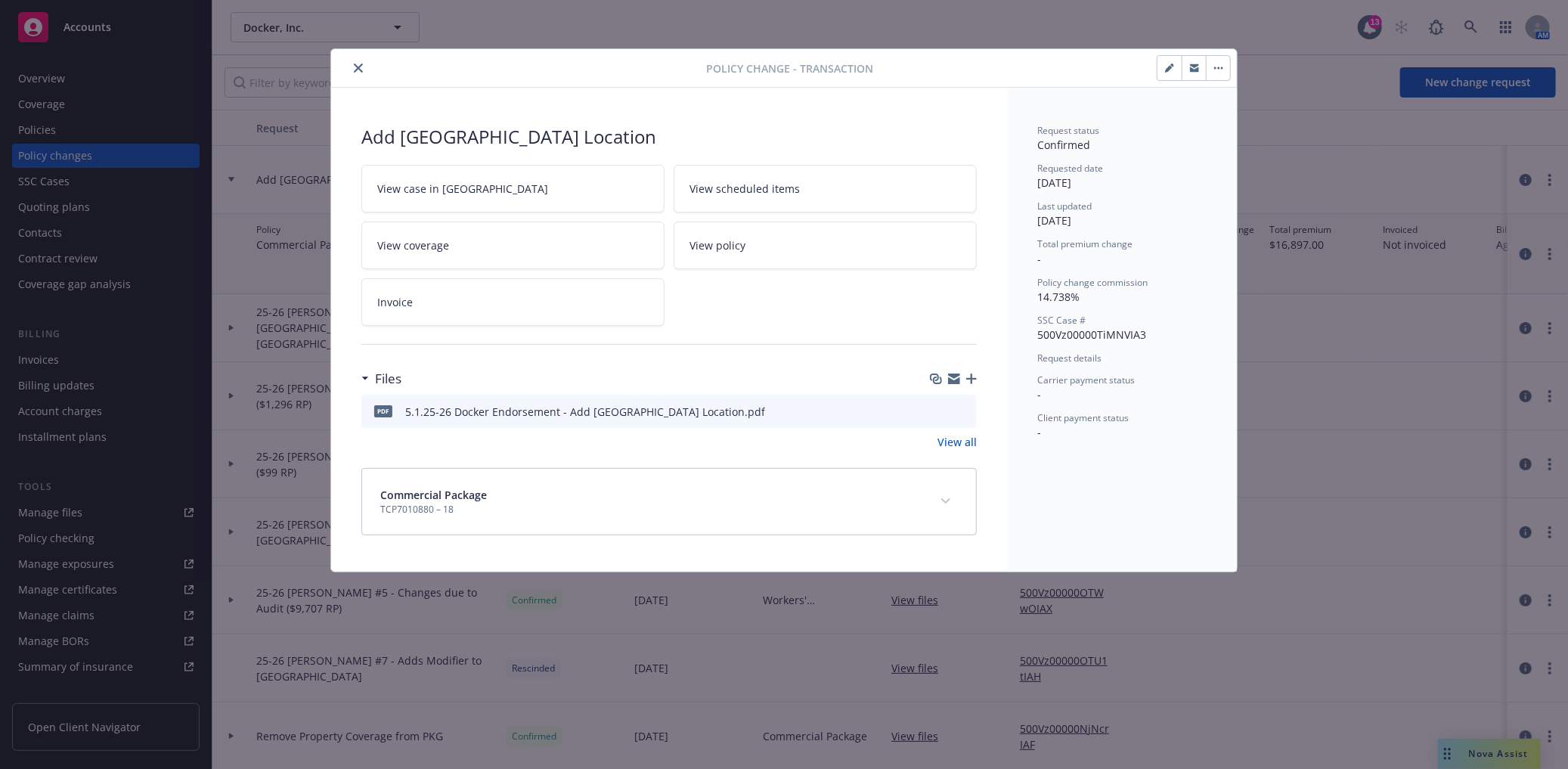
click at [444, 291] on link "Invoice" at bounding box center [513, 302] width 303 height 47
click at [356, 67] on icon "close" at bounding box center [358, 68] width 9 height 9
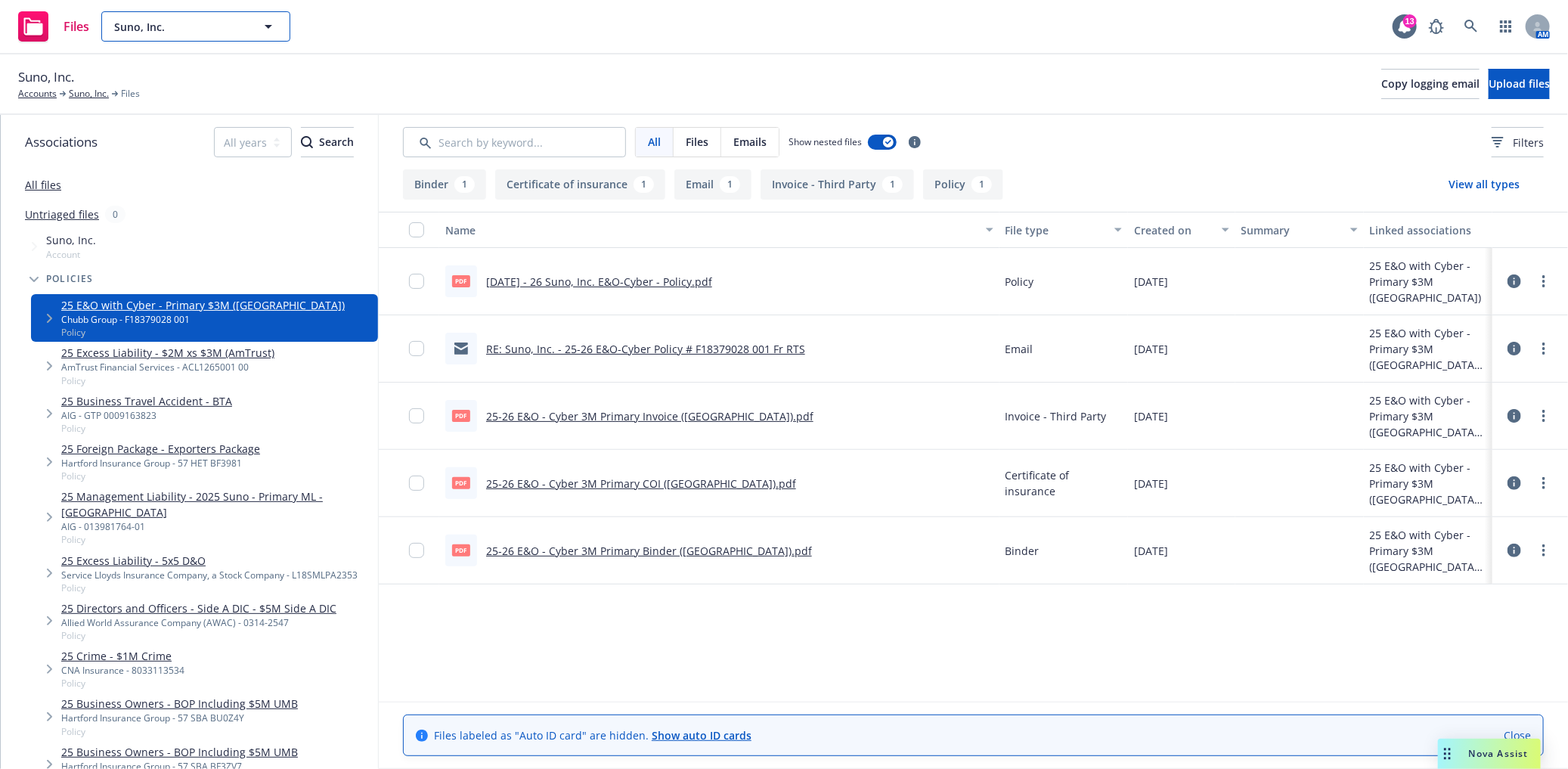
click at [195, 34] on span "Suno, Inc." at bounding box center [179, 26] width 131 height 16
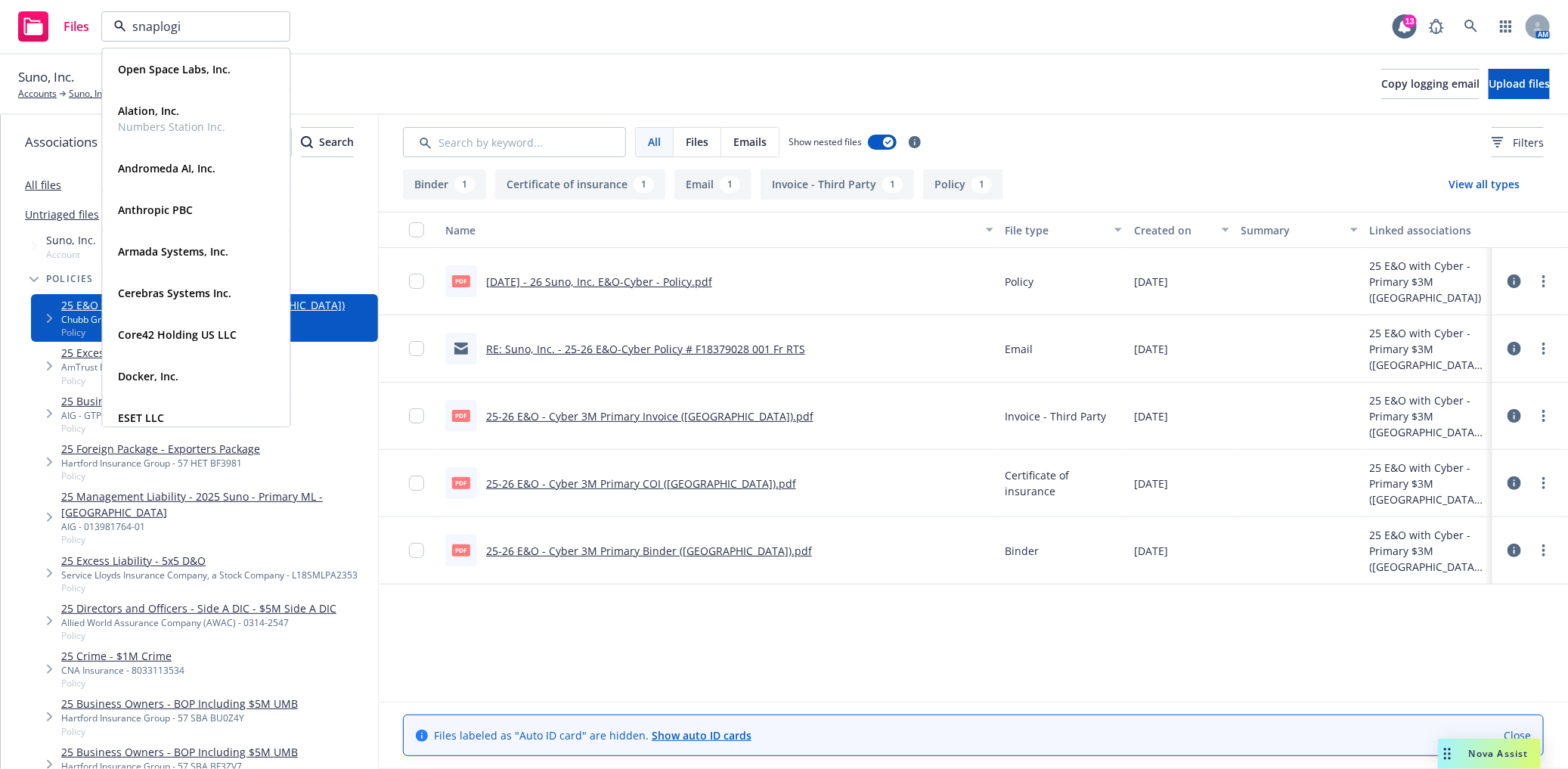
type input "snaplogic"
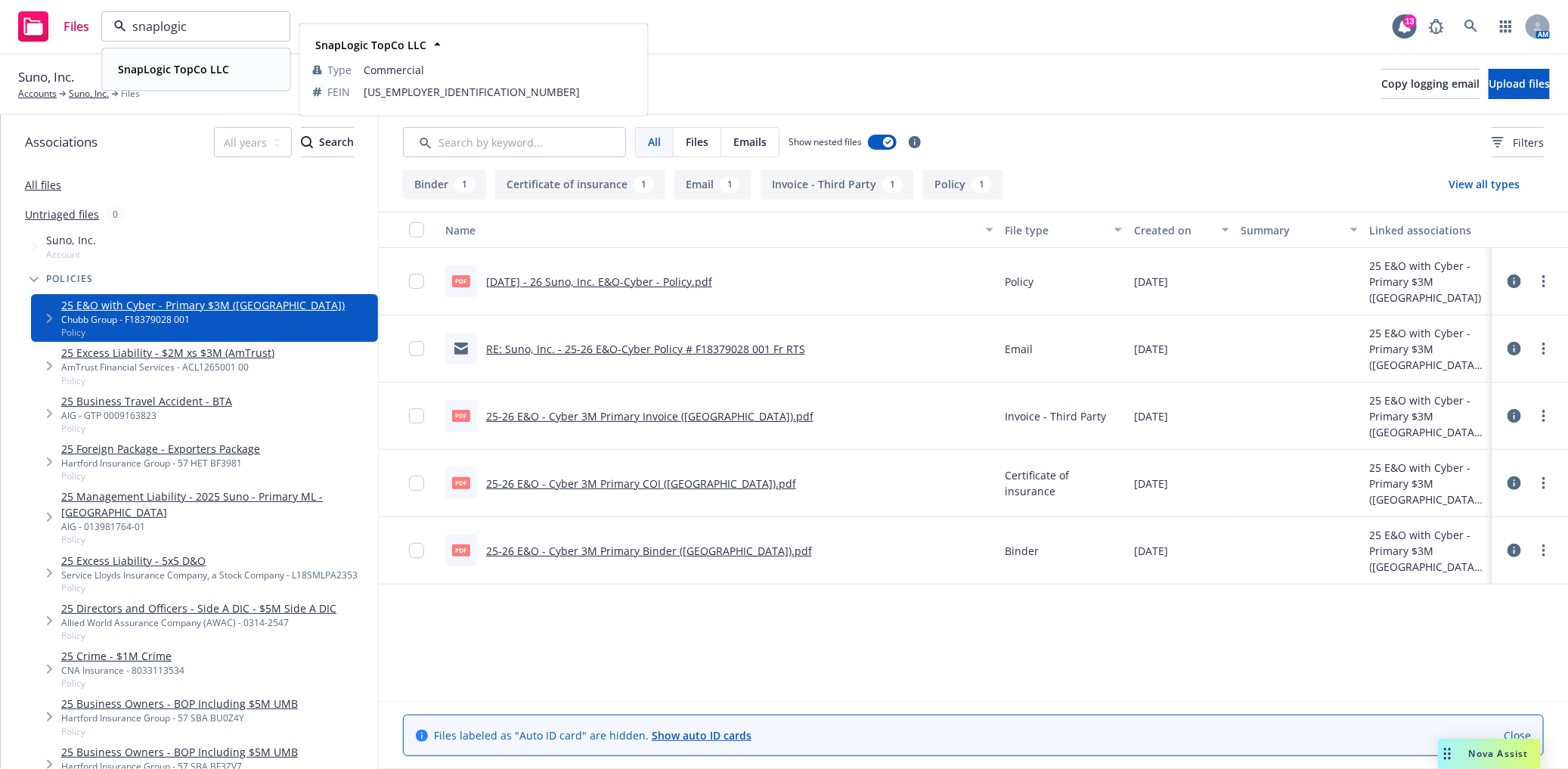
click at [184, 63] on strong "SnapLogic TopCo LLC" at bounding box center [173, 69] width 111 height 14
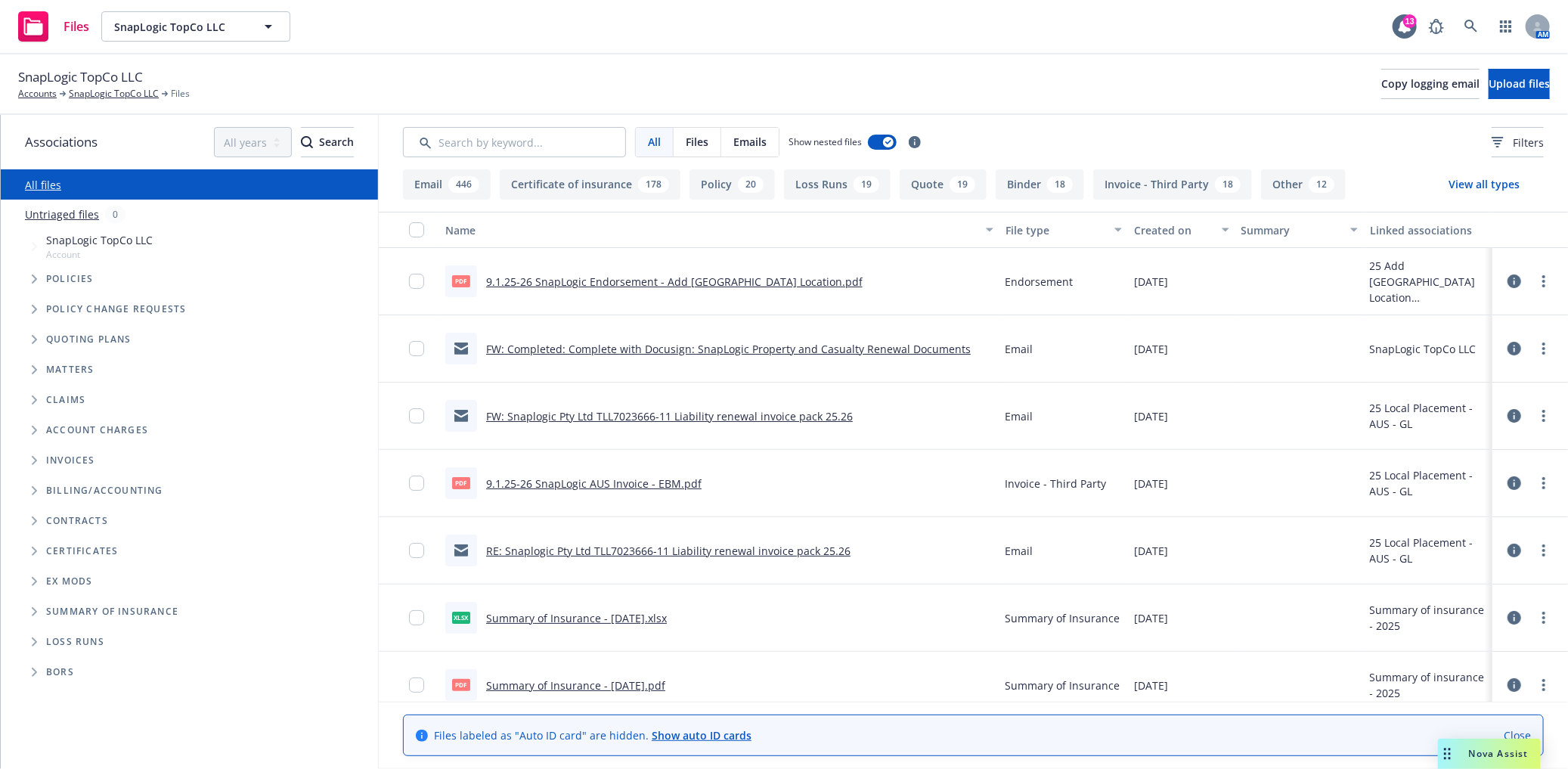
click at [1513, 735] on link "Close" at bounding box center [1517, 735] width 27 height 16
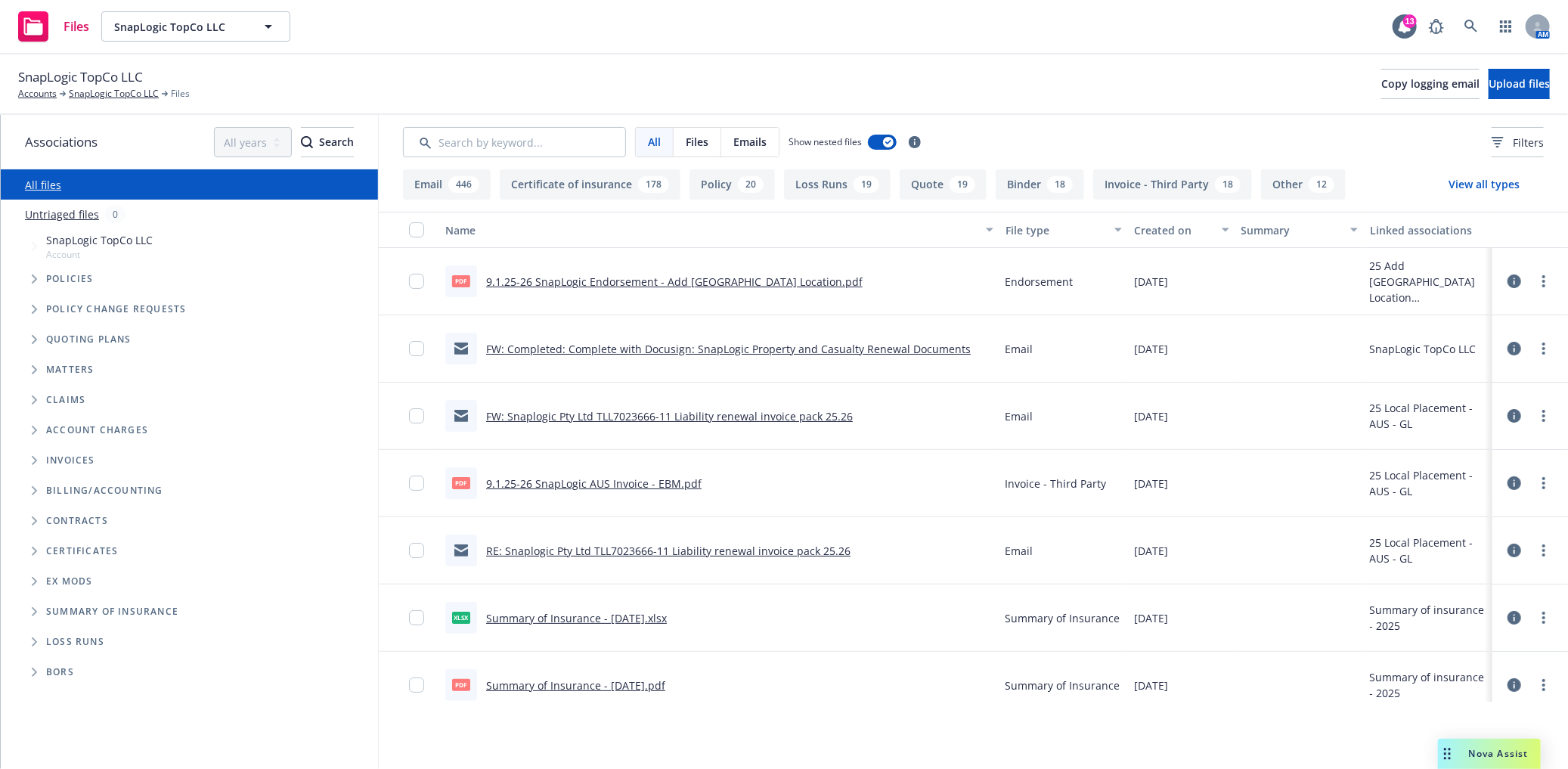
click at [39, 288] on span "Tree Example" at bounding box center [34, 278] width 25 height 25
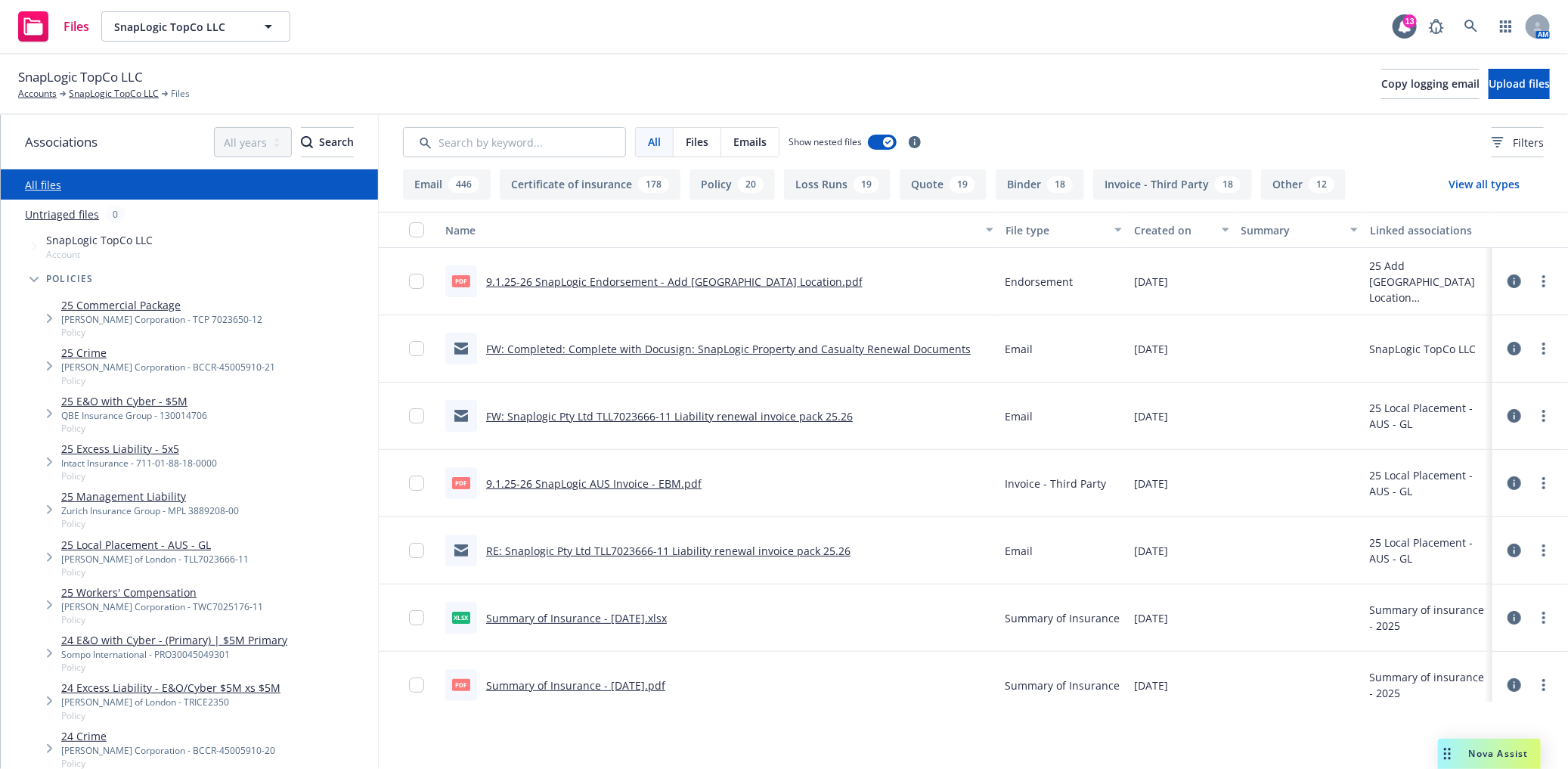
click at [162, 321] on div "W.R. Berkley Corporation - TCP 7023650-12" at bounding box center [162, 319] width 201 height 13
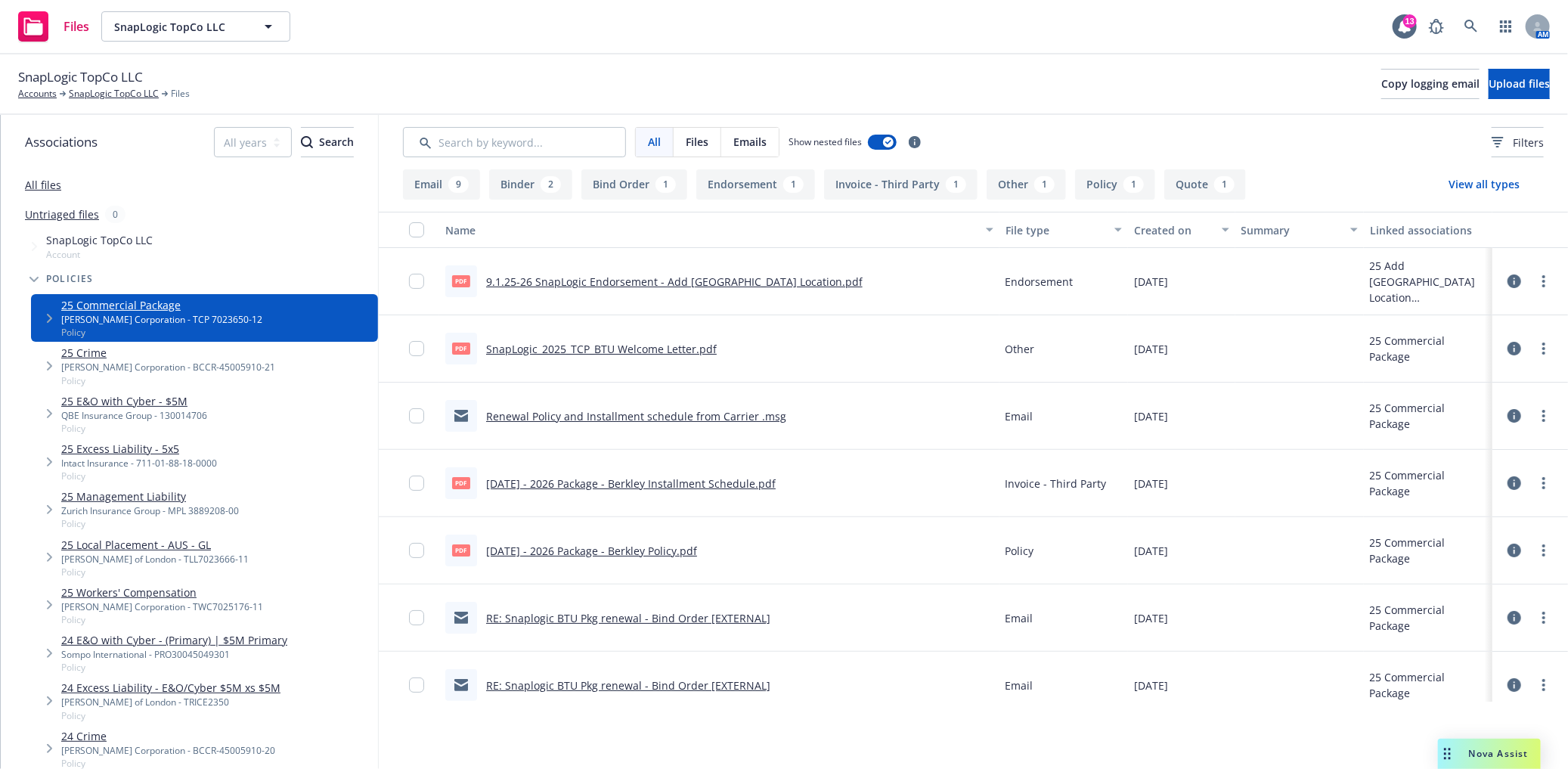
click at [614, 419] on link "Renewal Policy and Installment schedule from Carrier .msg" at bounding box center [636, 415] width 300 height 14
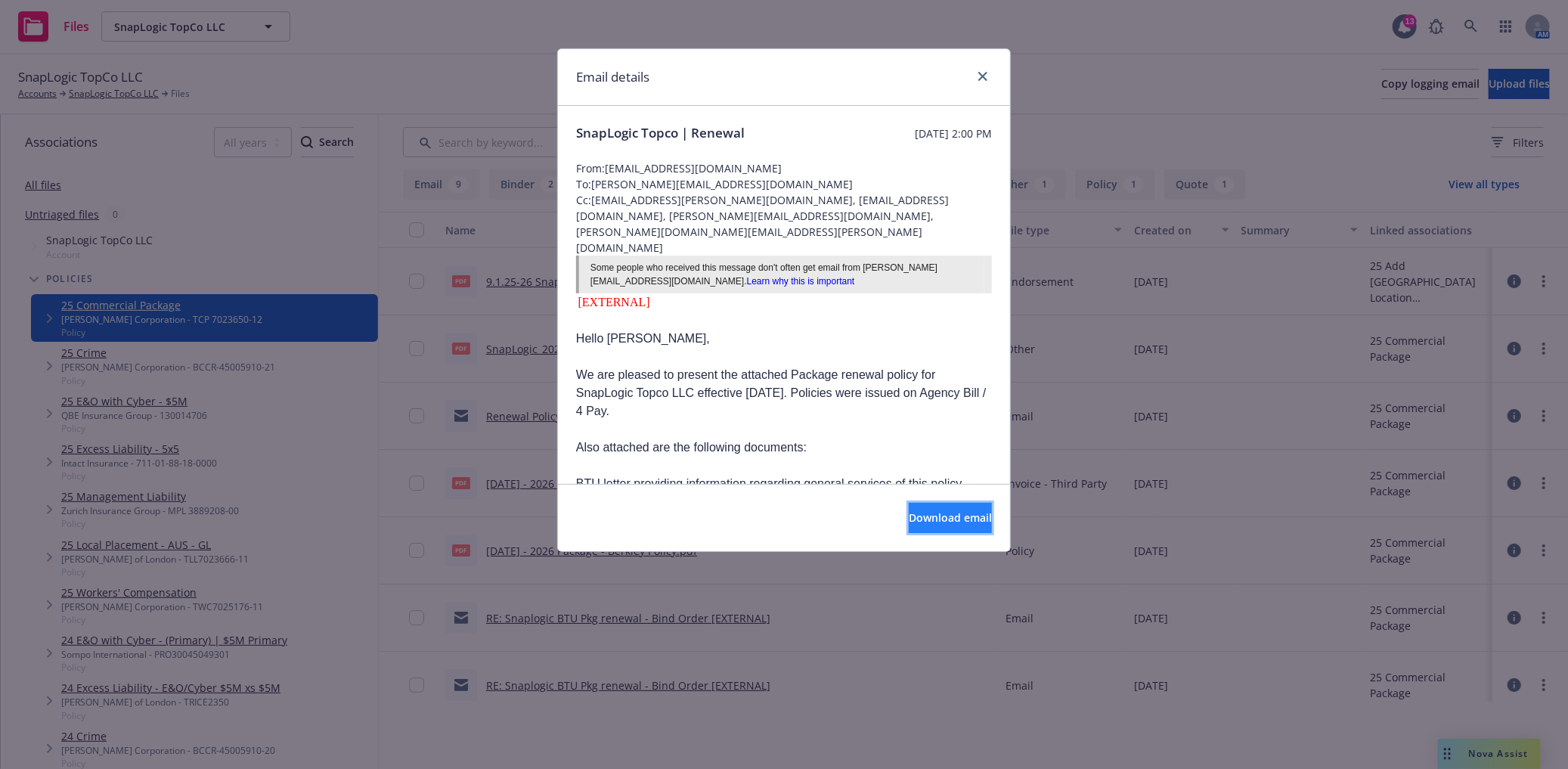
click at [909, 511] on span "Download email" at bounding box center [950, 517] width 83 height 14
click at [984, 74] on icon "close" at bounding box center [982, 76] width 9 height 9
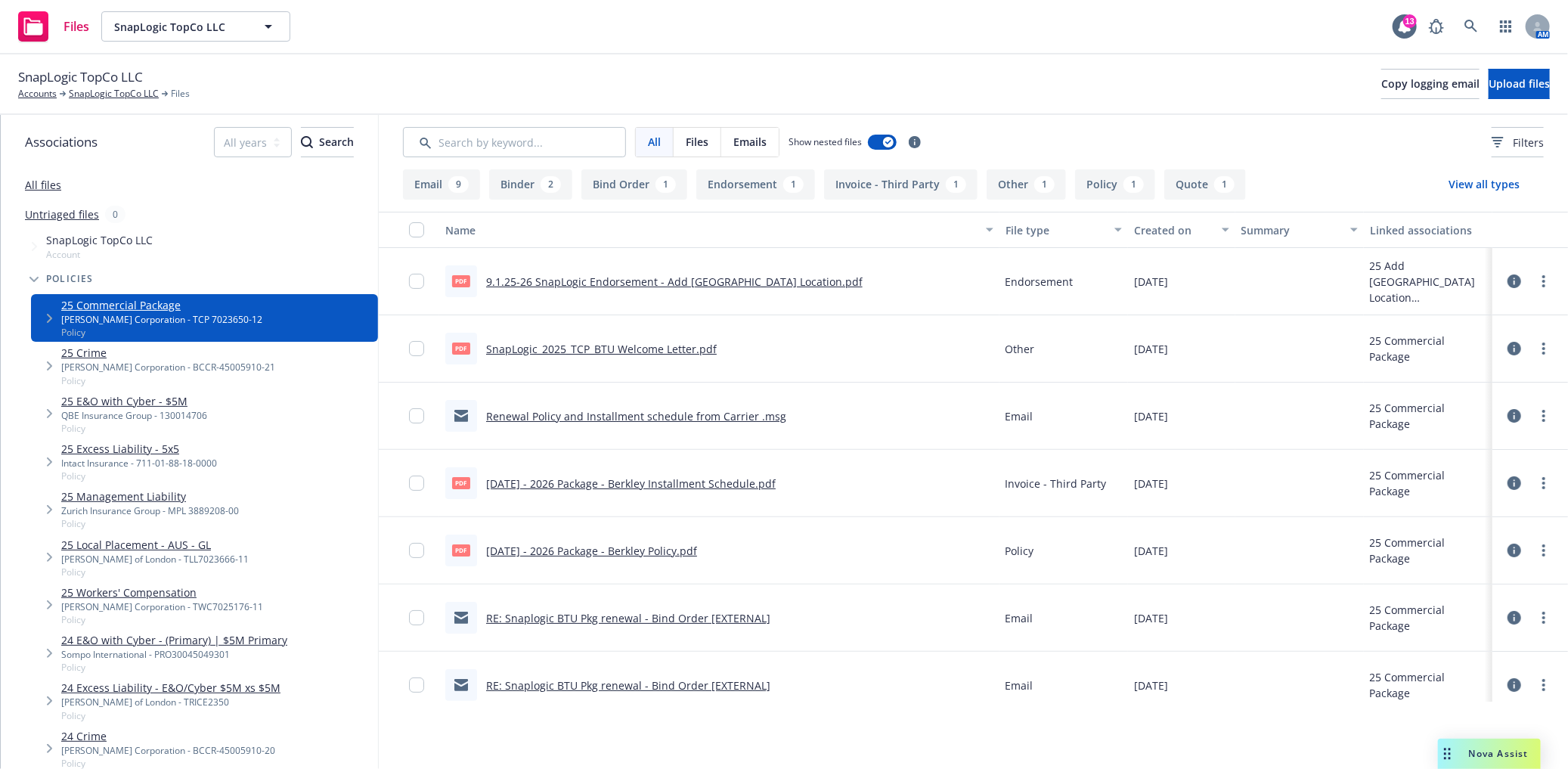
click at [520, 185] on button "Binder 2" at bounding box center [531, 184] width 83 height 30
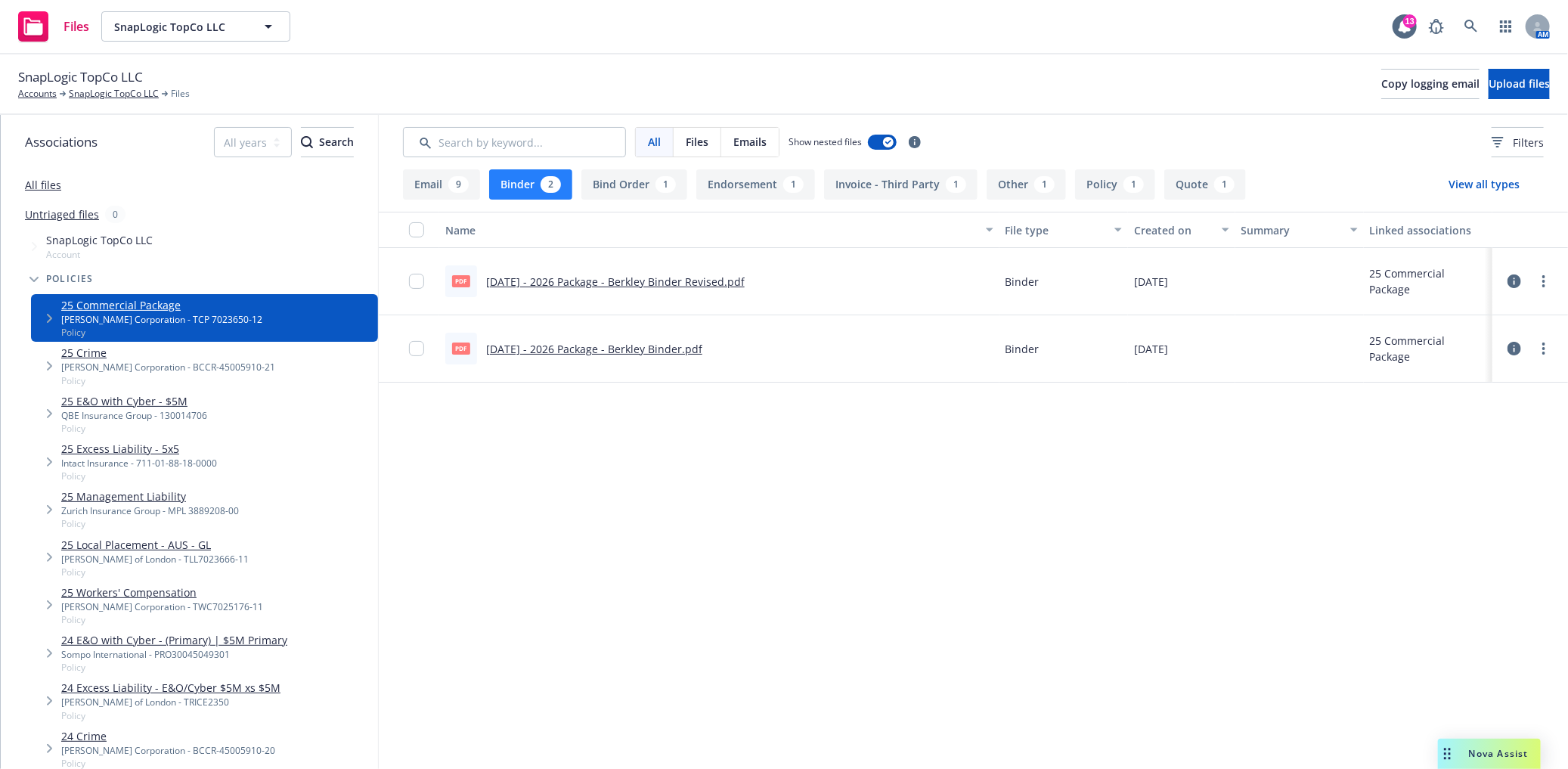
click at [645, 281] on link "9.1.2025 - 2026 Package - Berkley Binder Revised.pdf" at bounding box center [616, 281] width 259 height 14
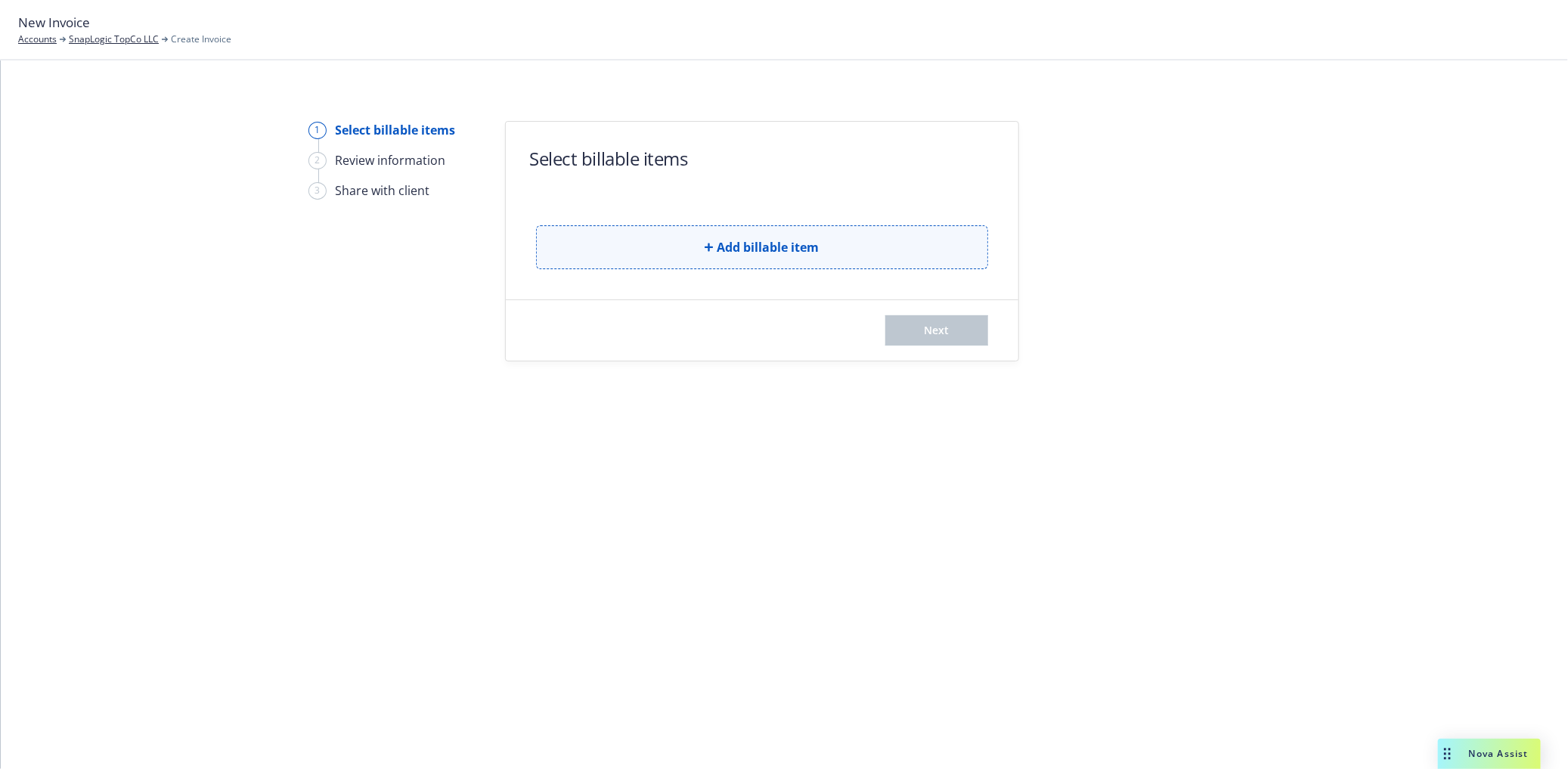
click at [692, 245] on button "Add billable item" at bounding box center [762, 247] width 452 height 44
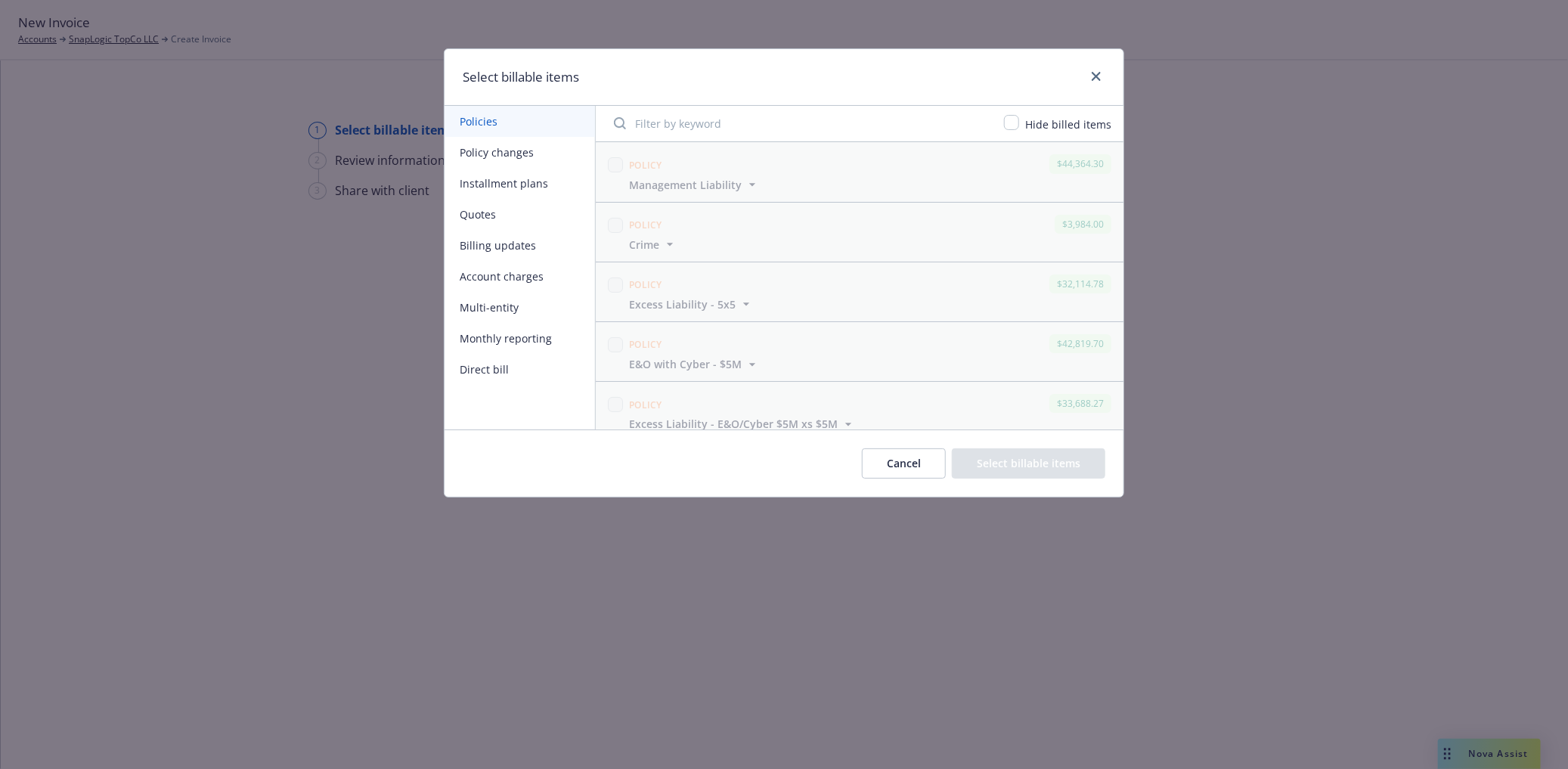
click at [525, 151] on button "Policy changes" at bounding box center [520, 152] width 151 height 31
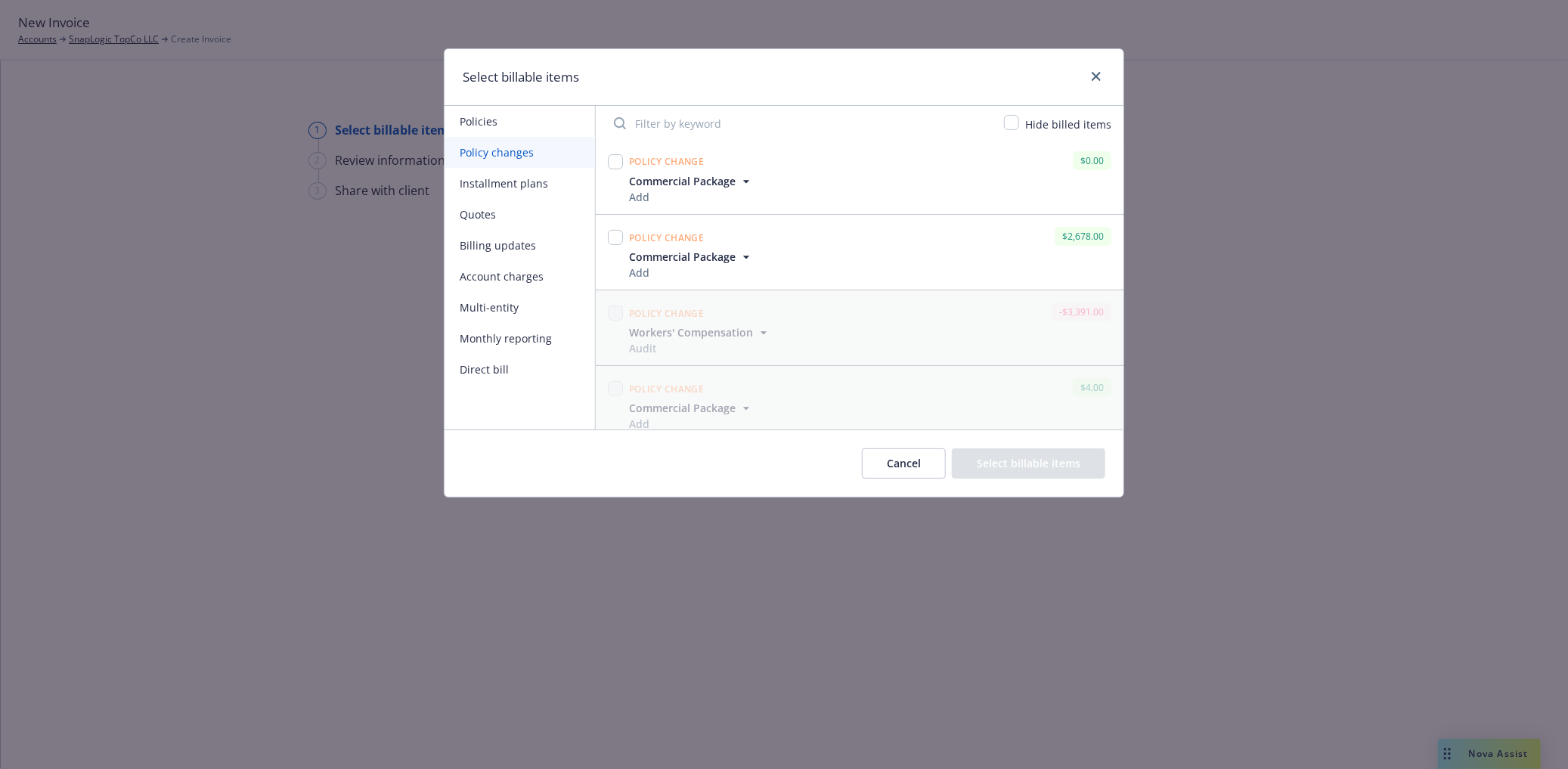
scroll to position [243, 0]
click at [613, 228] on input "checkbox" at bounding box center [615, 225] width 15 height 15
checkbox input "true"
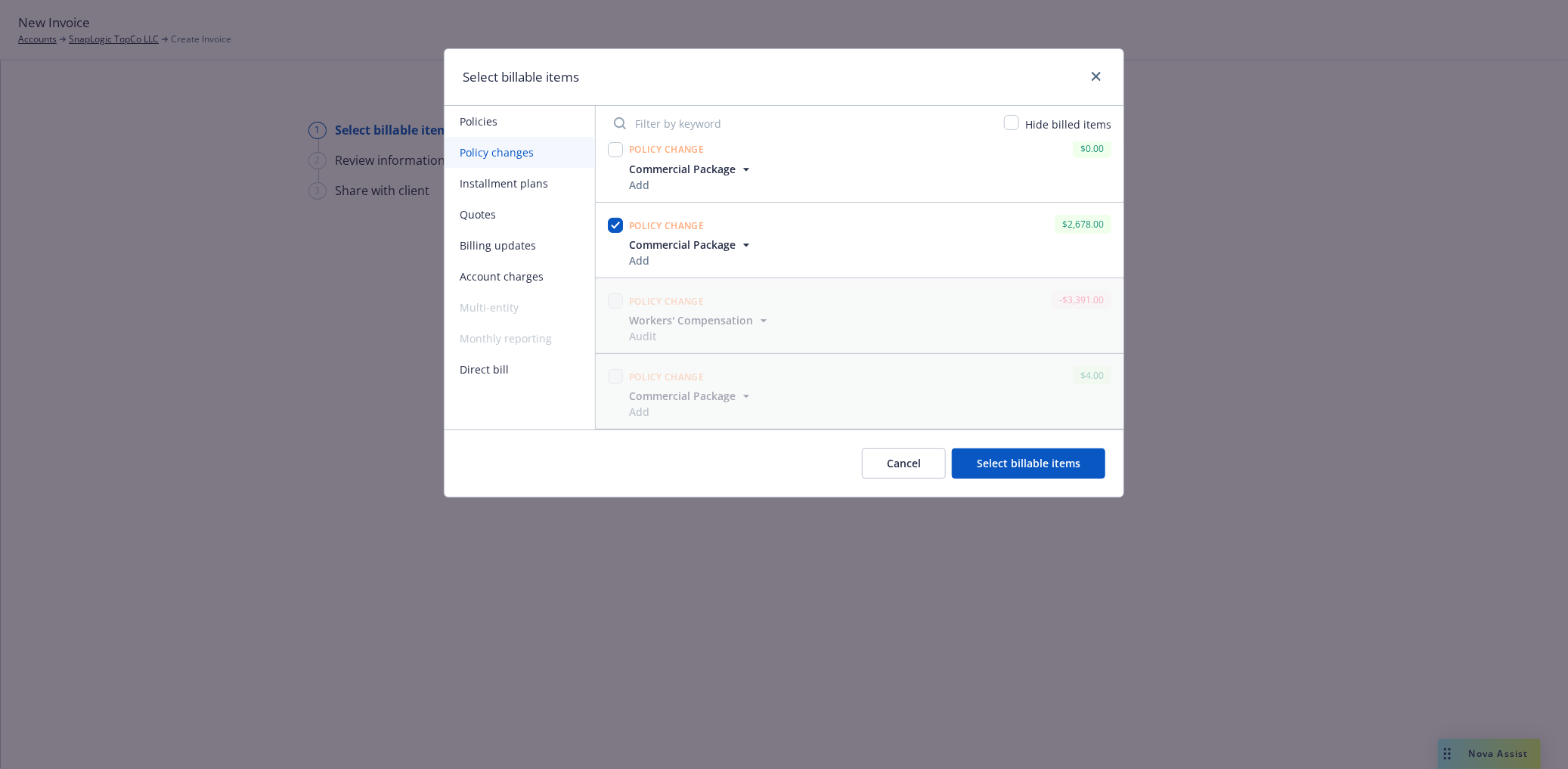
click at [1016, 459] on button "Select billable items" at bounding box center [1028, 464] width 153 height 30
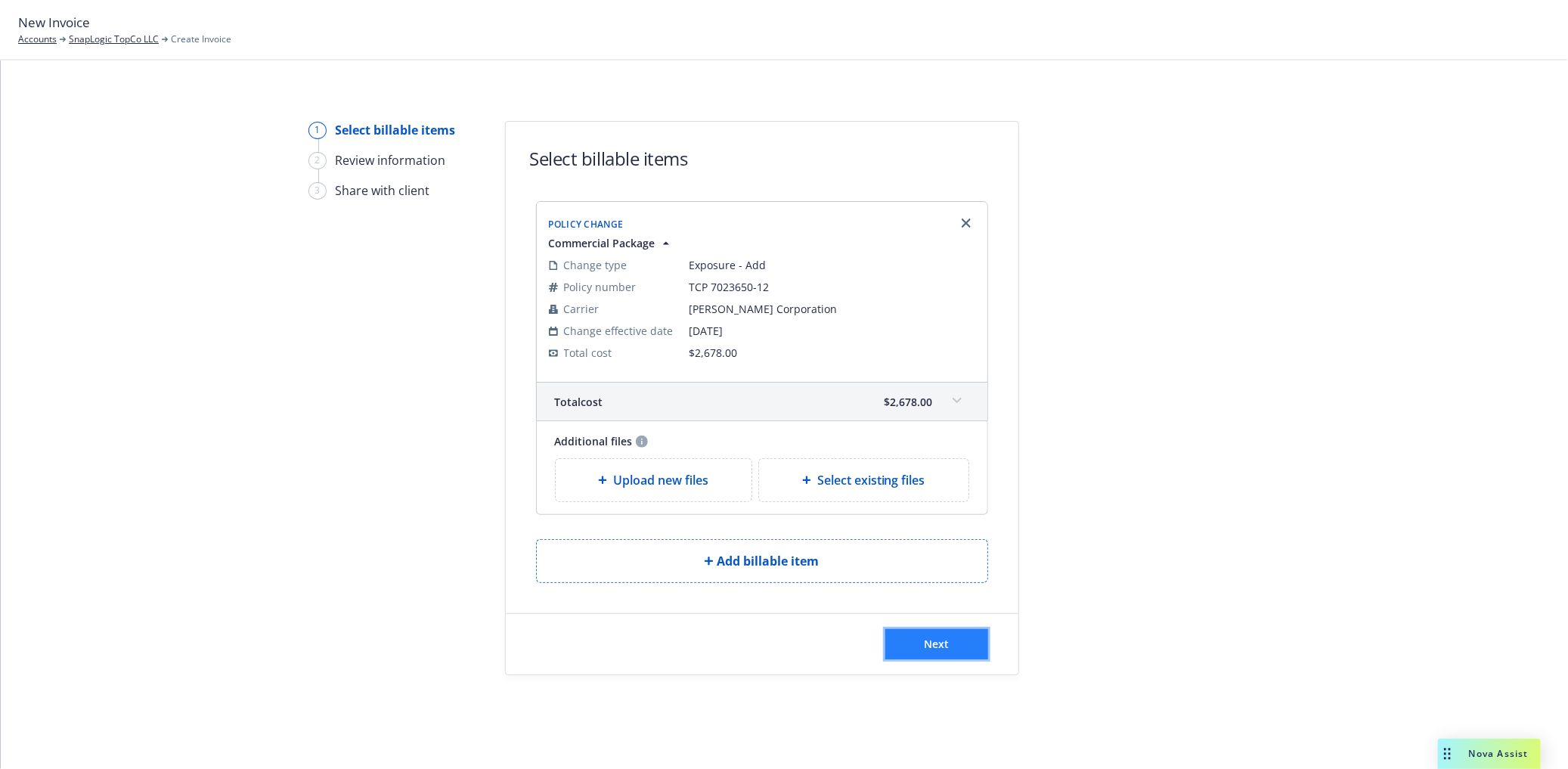
click at [892, 641] on button "Next" at bounding box center [937, 644] width 103 height 30
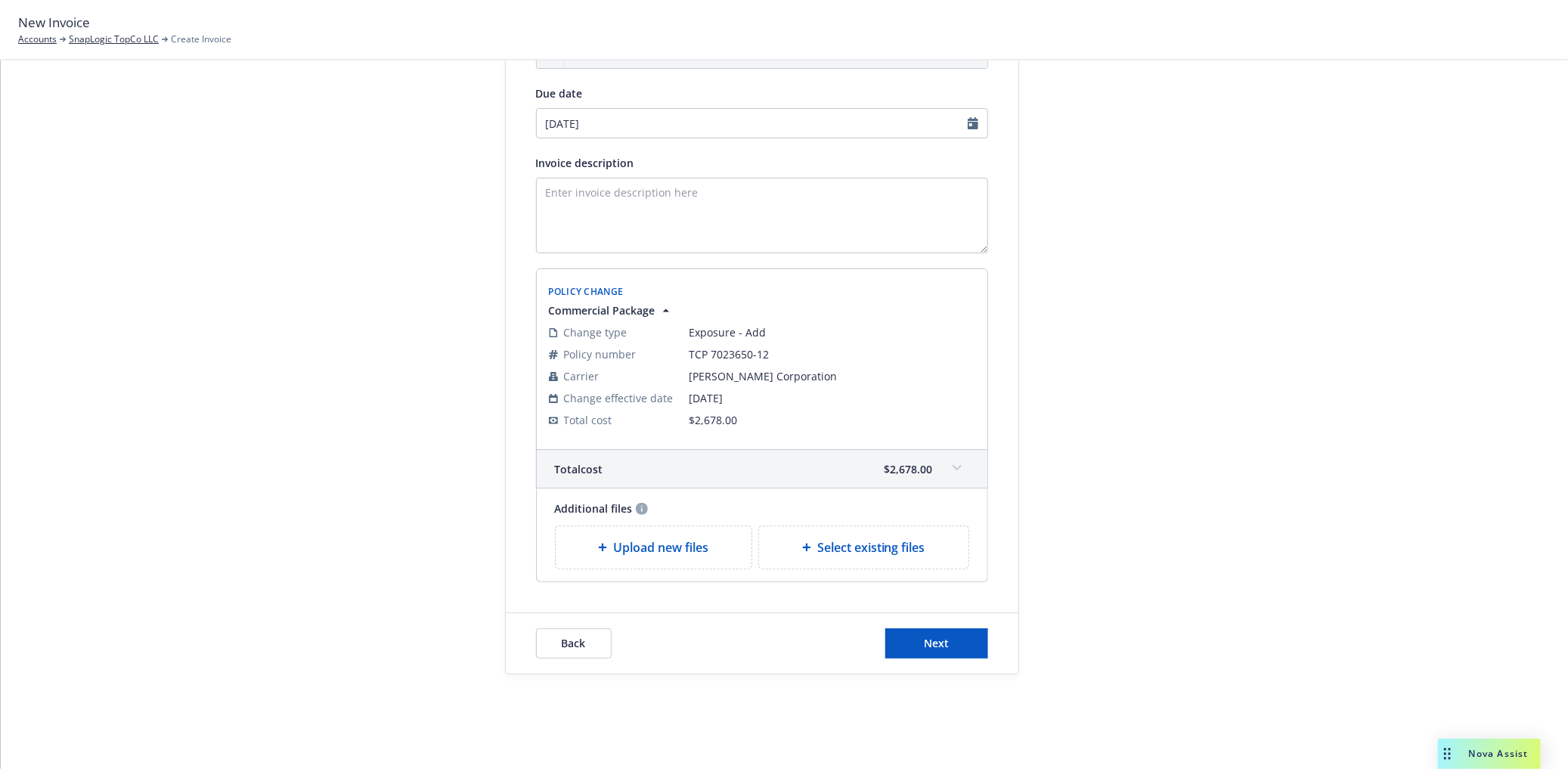
scroll to position [190, 0]
click at [943, 651] on button "Next" at bounding box center [937, 641] width 103 height 30
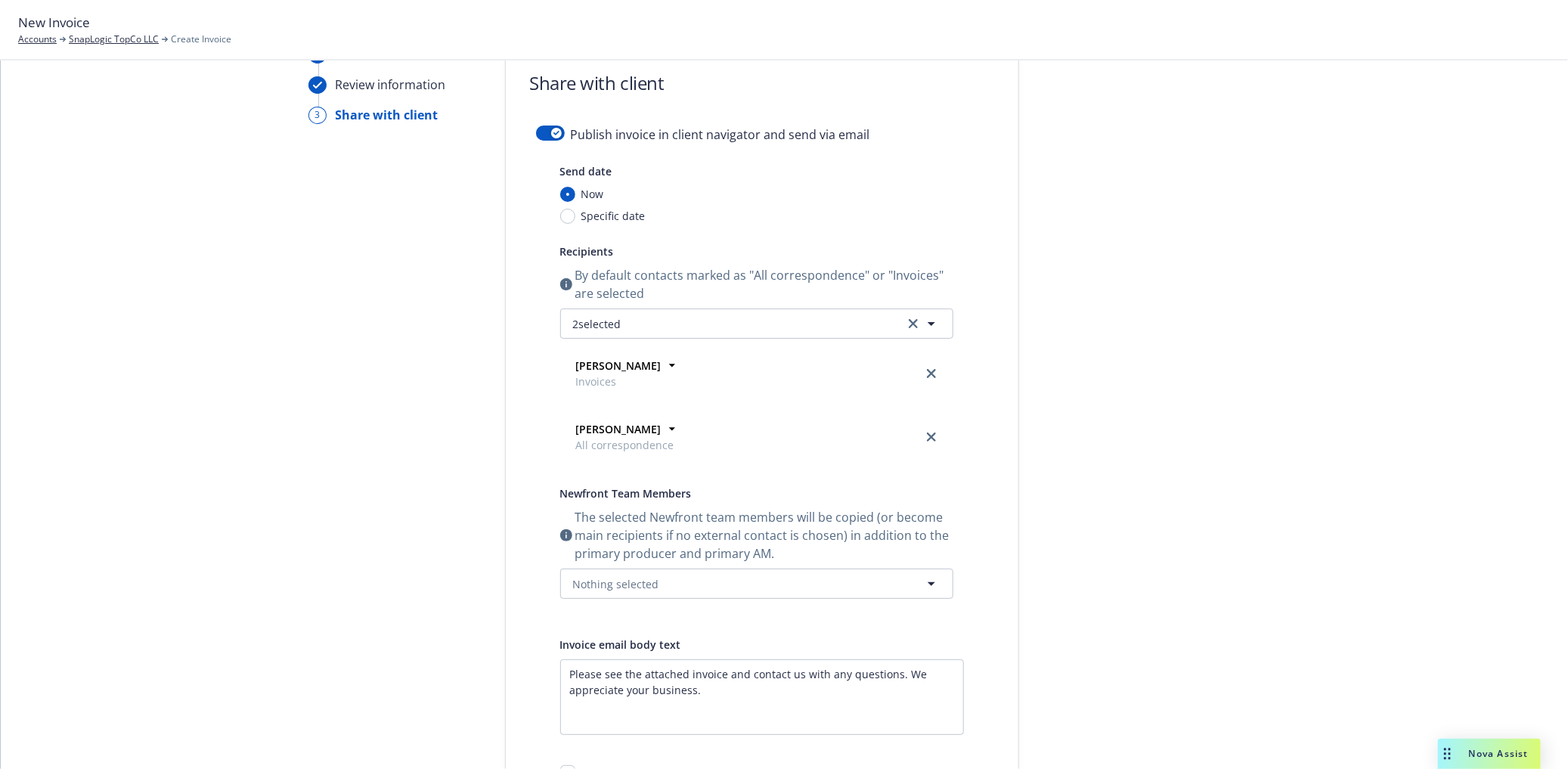
scroll to position [0, 0]
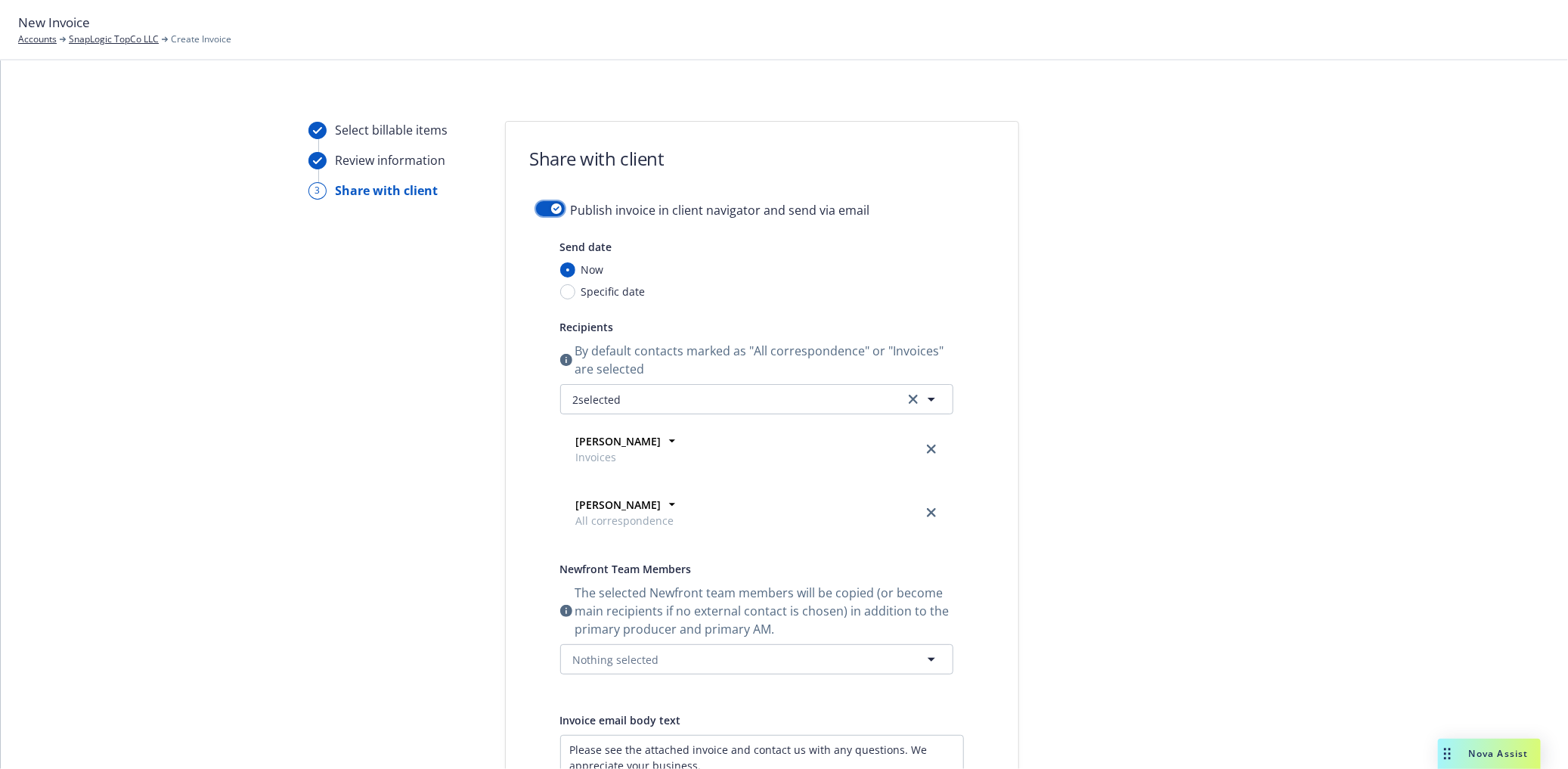
click at [542, 208] on button "button" at bounding box center [551, 209] width 29 height 15
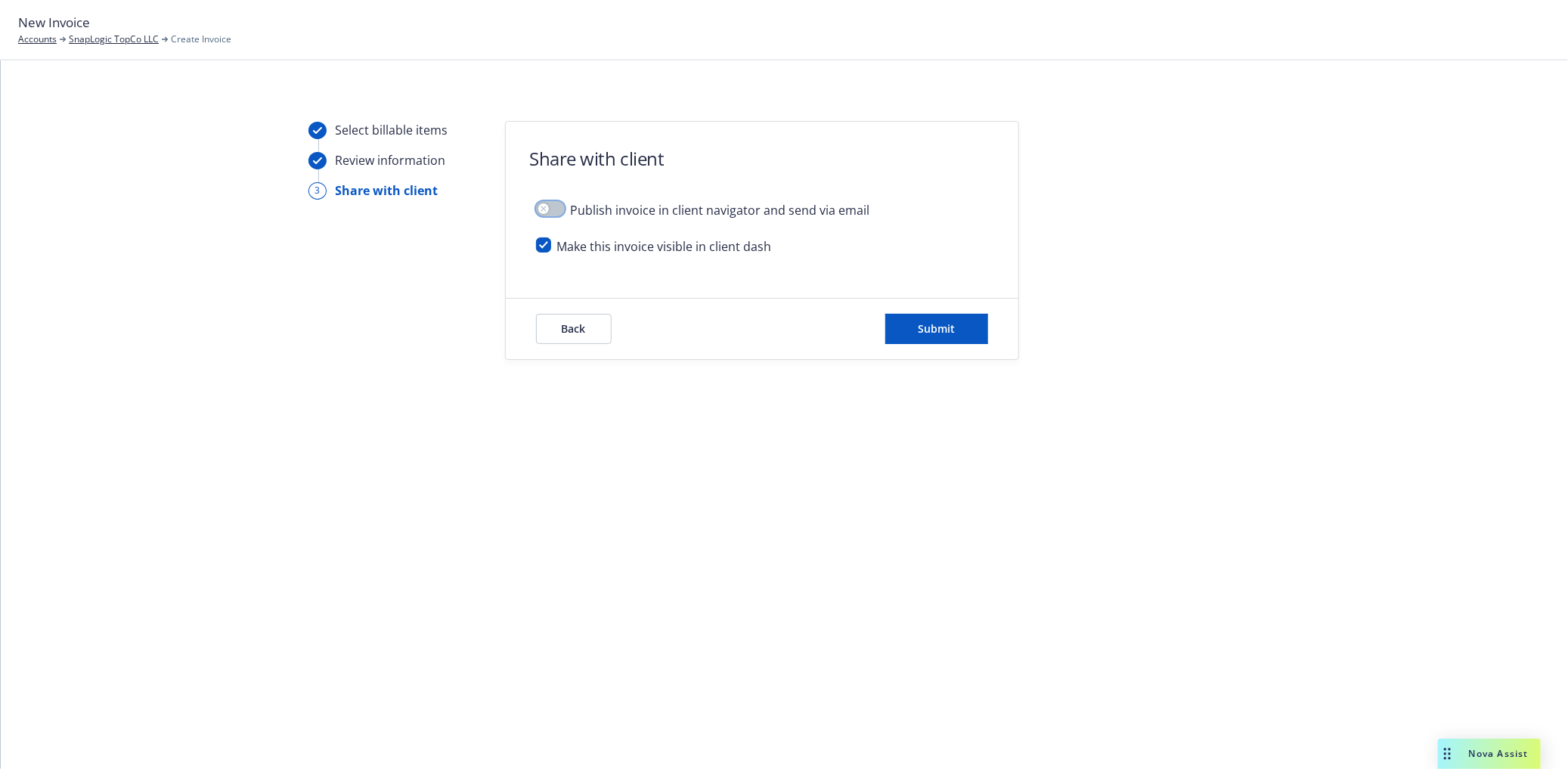
click at [542, 208] on icon "button" at bounding box center [543, 208] width 5 height 5
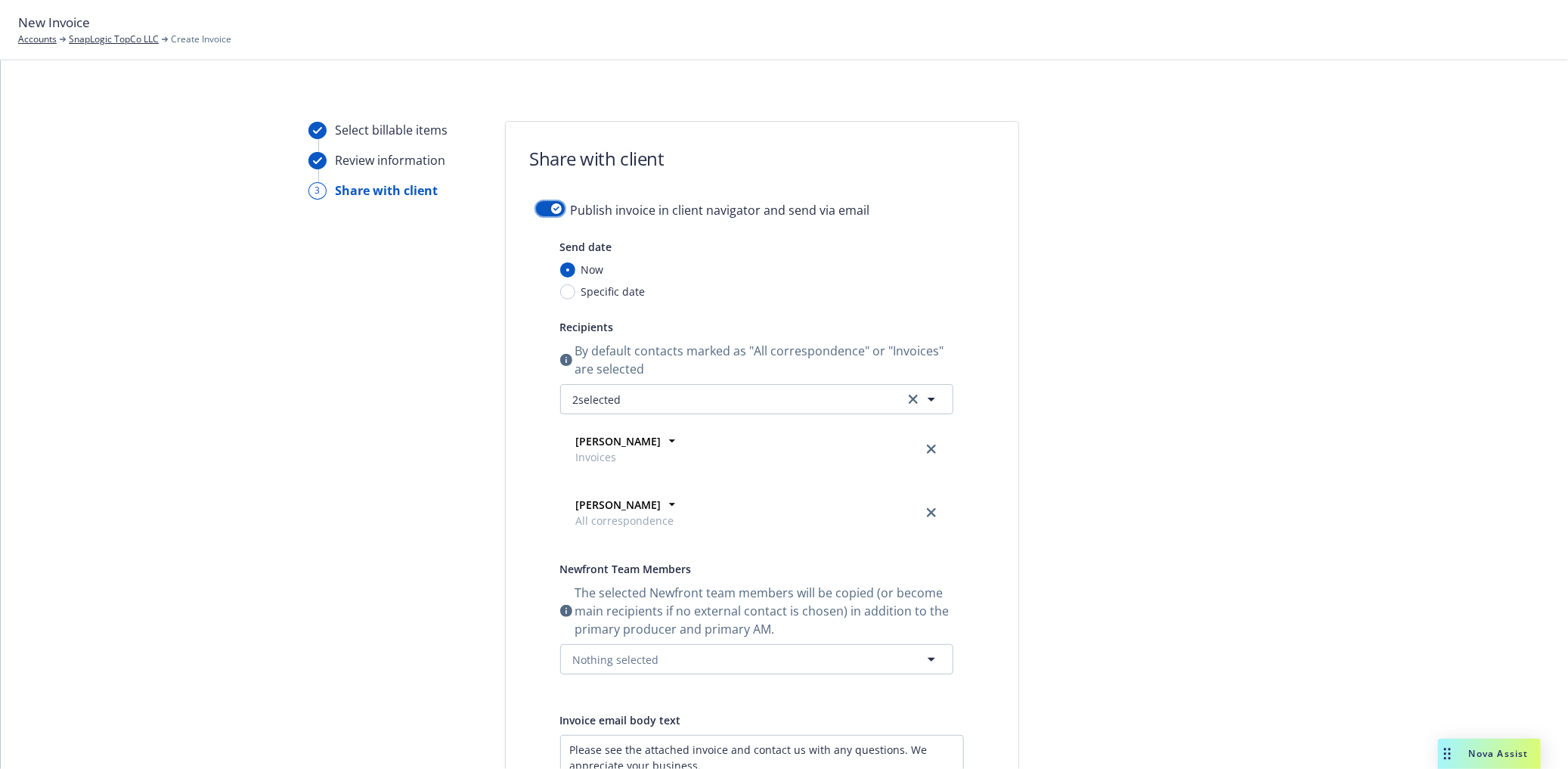
click at [543, 209] on button "button" at bounding box center [551, 209] width 29 height 15
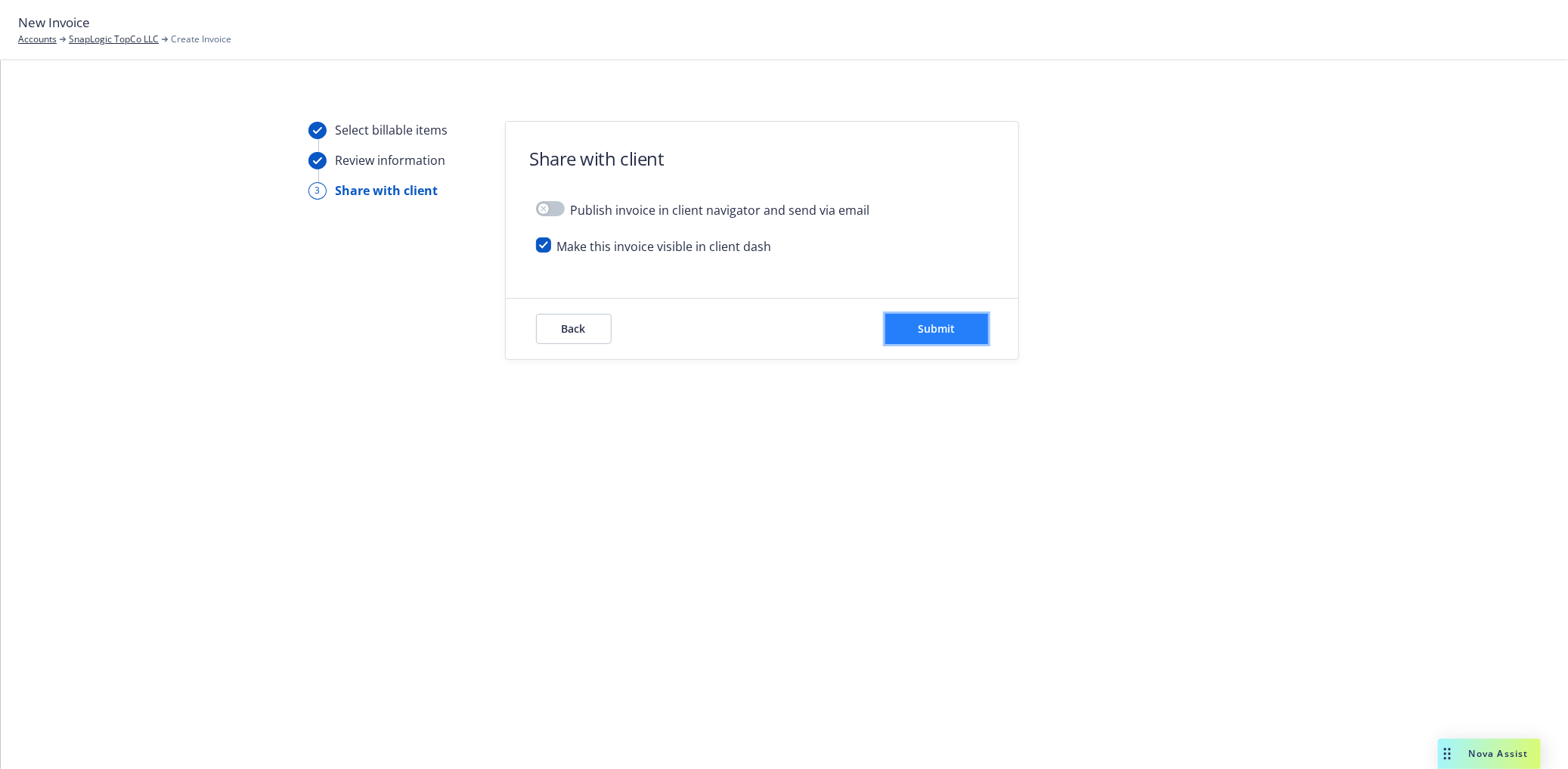
click at [949, 327] on span "Submit" at bounding box center [937, 328] width 37 height 14
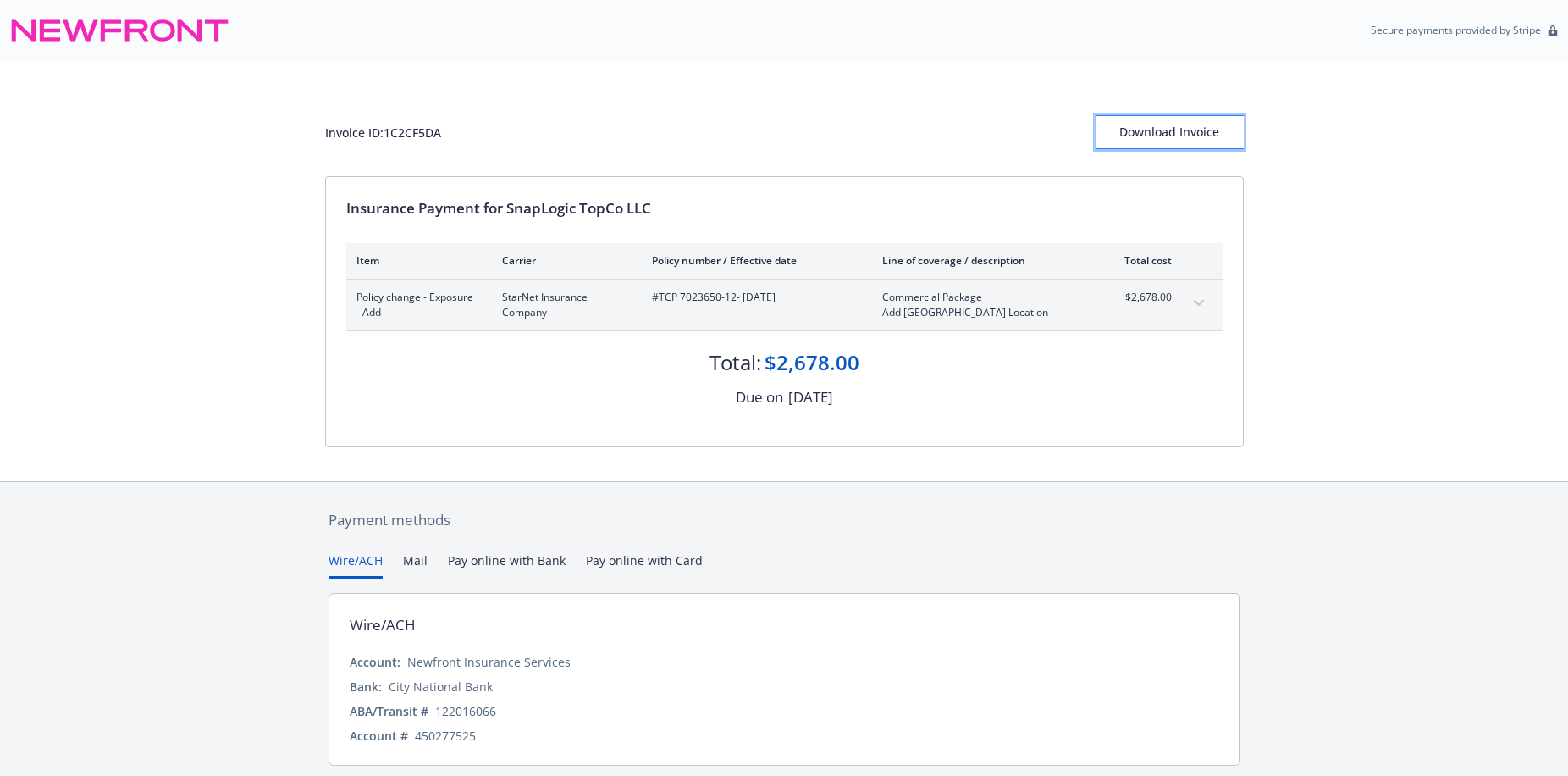
click at [1120, 137] on button "Download Invoice" at bounding box center [1169, 133] width 148 height 34
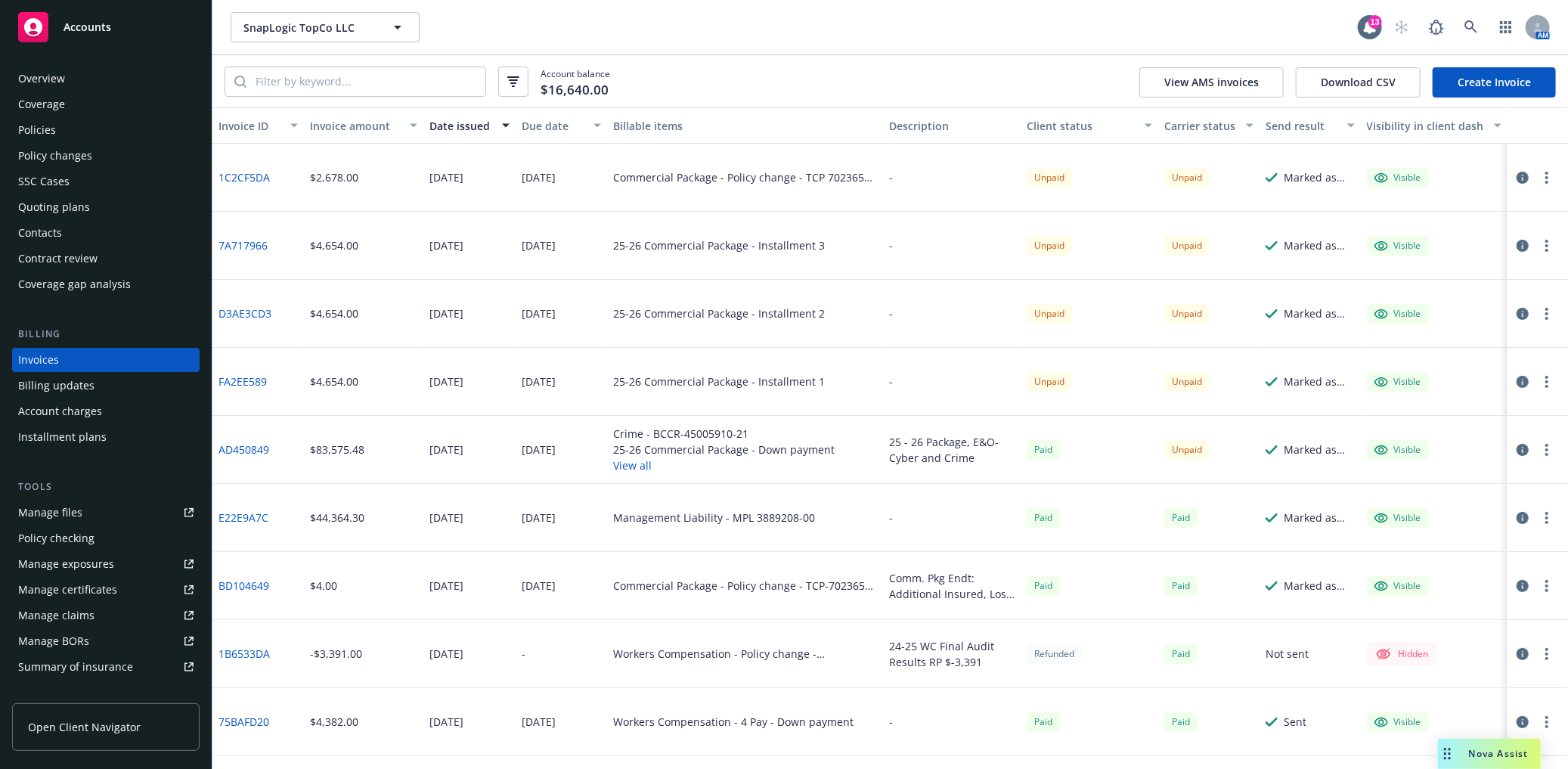
click at [1546, 177] on circle "button" at bounding box center [1548, 178] width 3 height 3
click at [1402, 418] on link "Void" at bounding box center [1447, 420] width 193 height 30
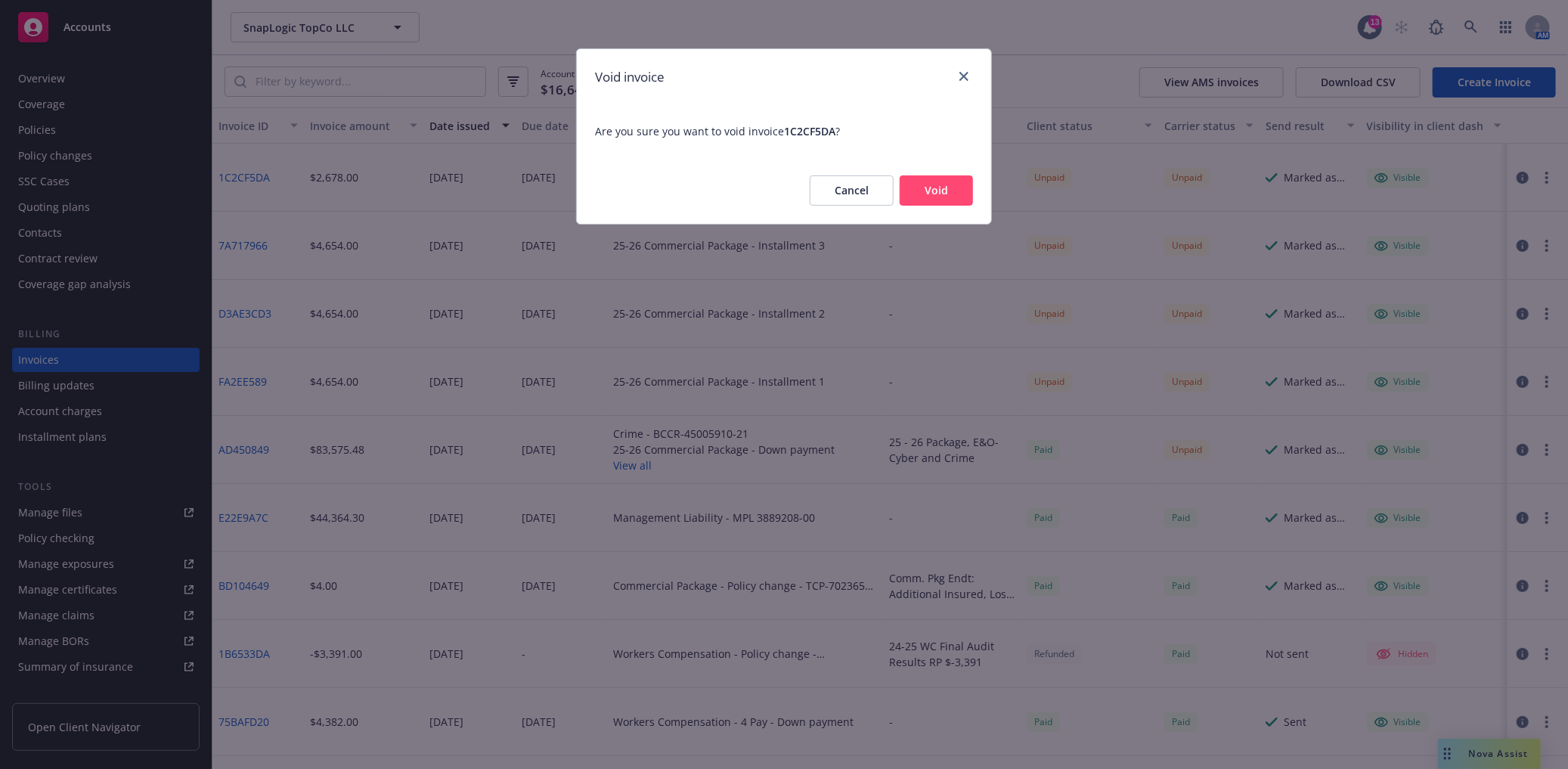
click at [955, 195] on button "Void" at bounding box center [936, 190] width 74 height 30
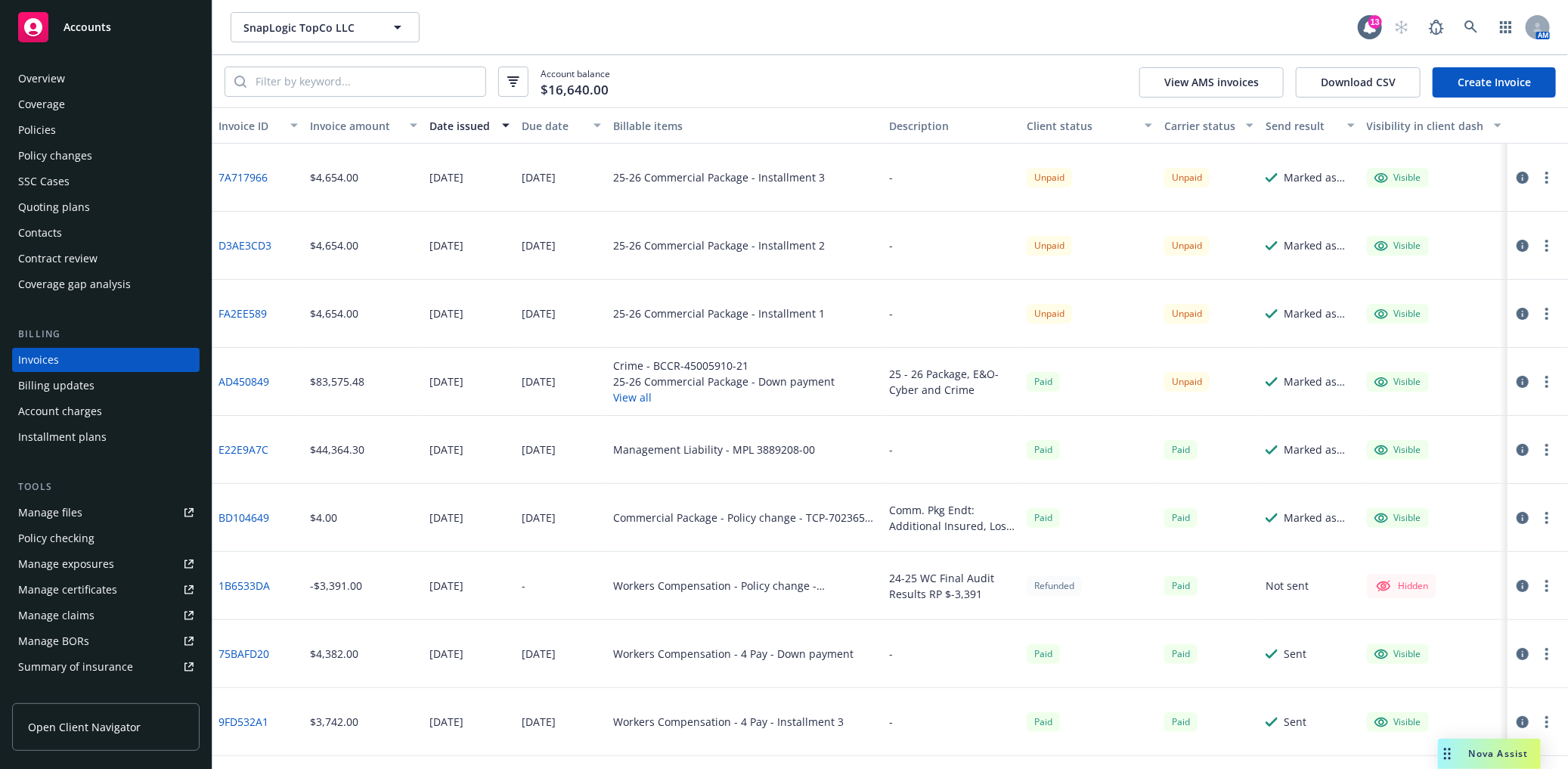
click at [47, 135] on div "Policies" at bounding box center [36, 129] width 38 height 25
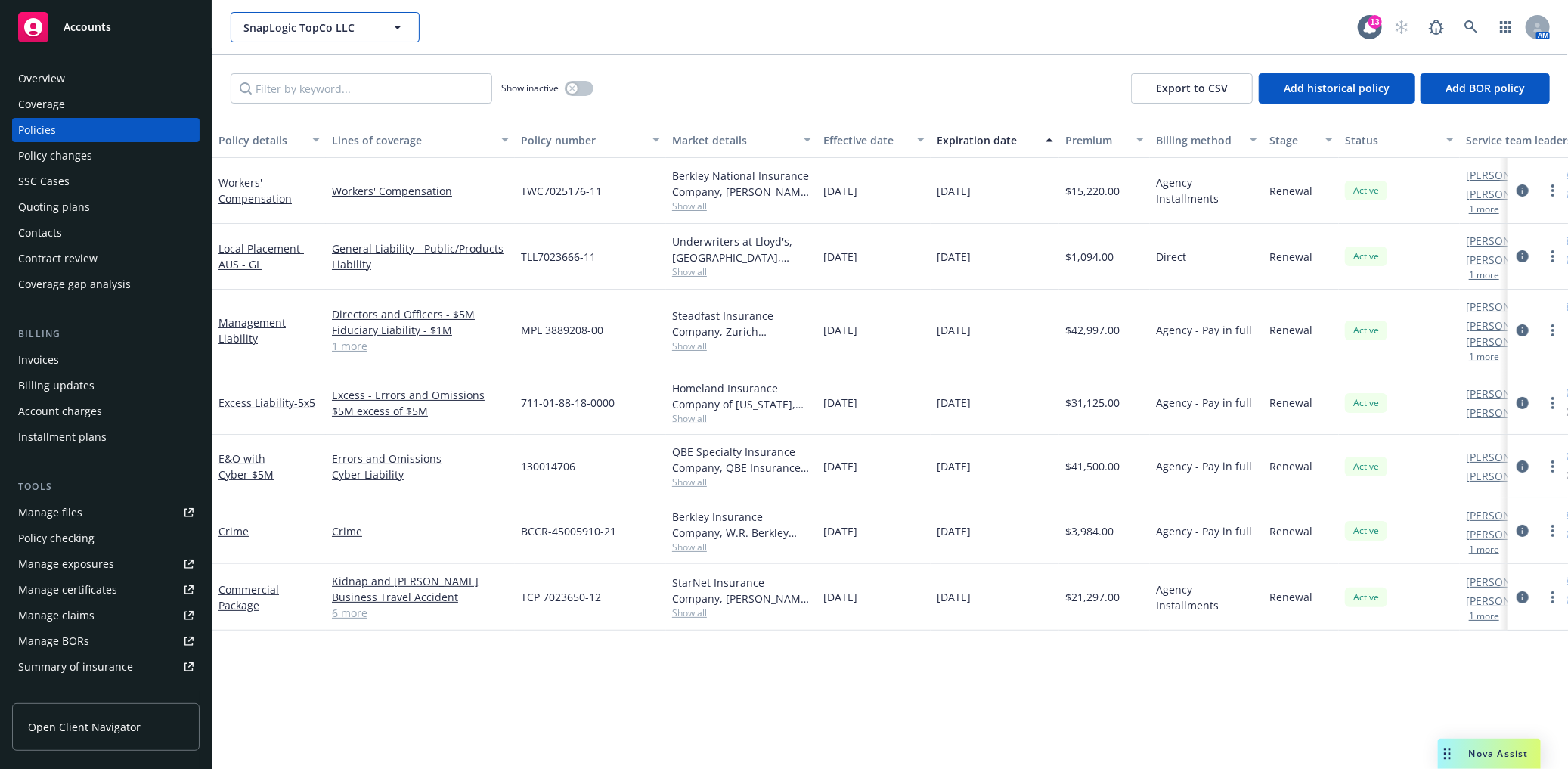
click at [295, 20] on span "SnapLogic TopCo LLC" at bounding box center [309, 27] width 131 height 16
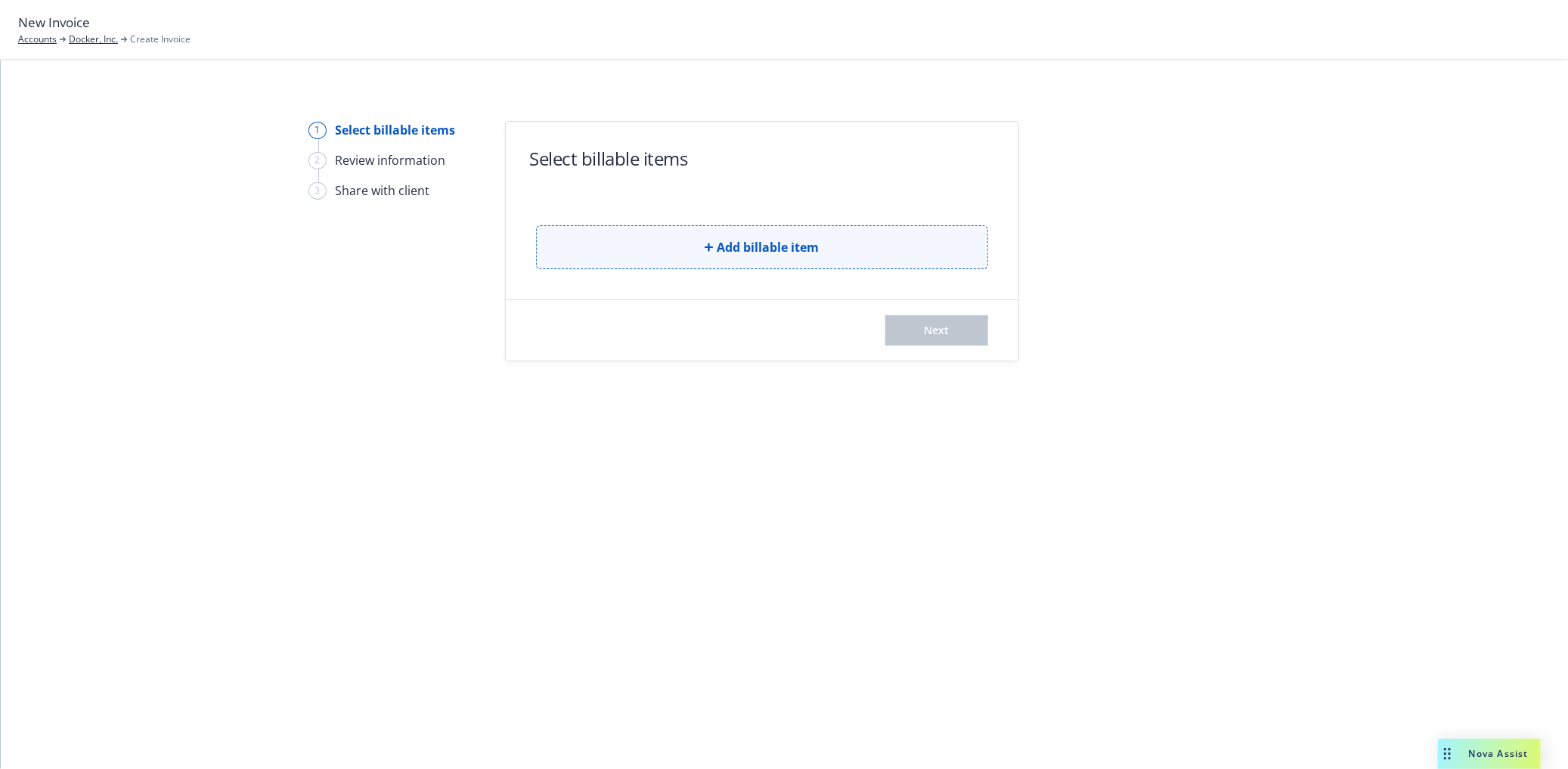
click at [715, 248] on button "Add billable item" at bounding box center [762, 247] width 452 height 44
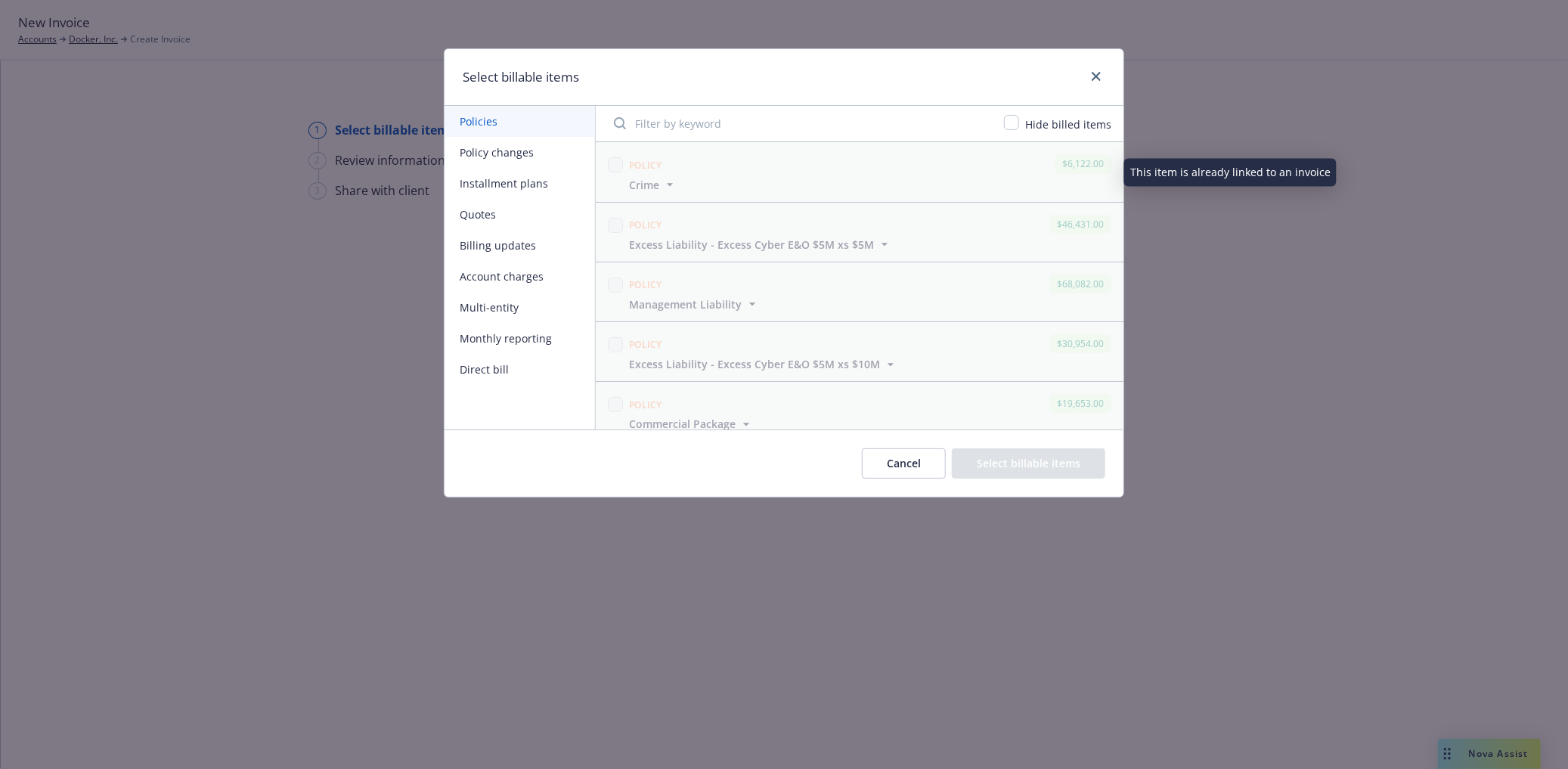
click at [550, 160] on button "Policy changes" at bounding box center [520, 152] width 151 height 31
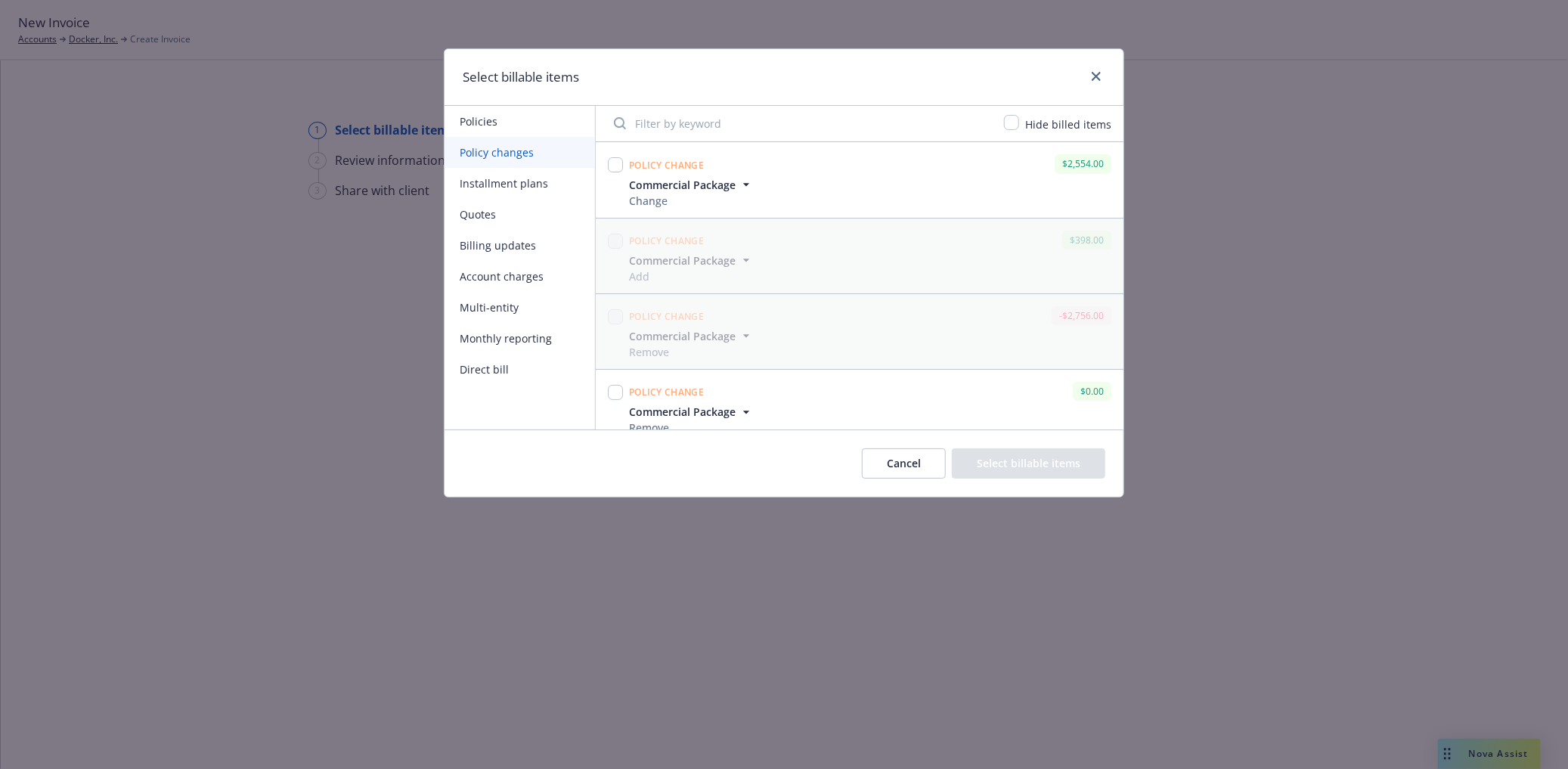
click at [490, 111] on button "Policies" at bounding box center [520, 121] width 151 height 31
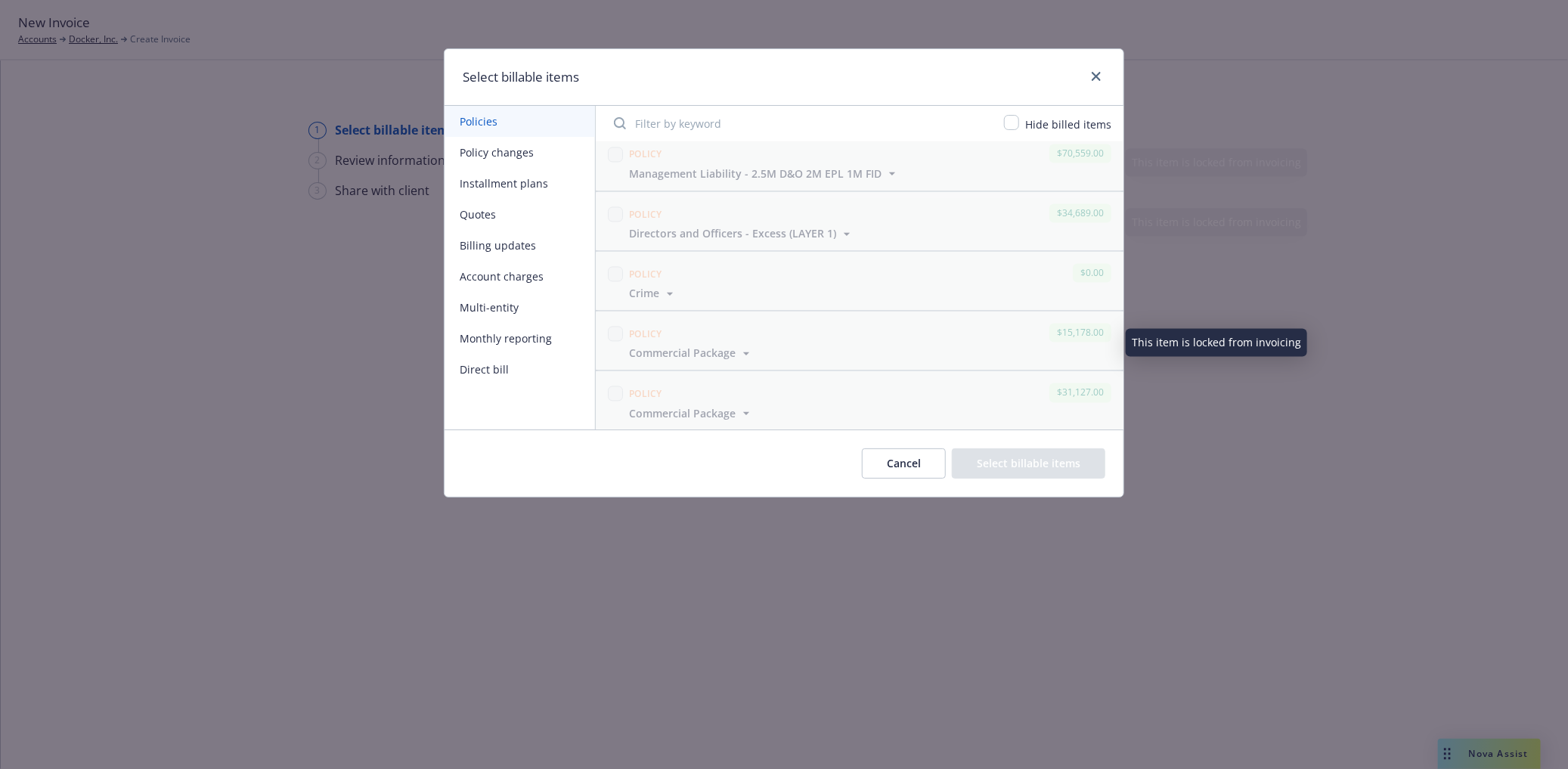
scroll to position [1868, 0]
click at [1095, 72] on icon "close" at bounding box center [1096, 76] width 9 height 9
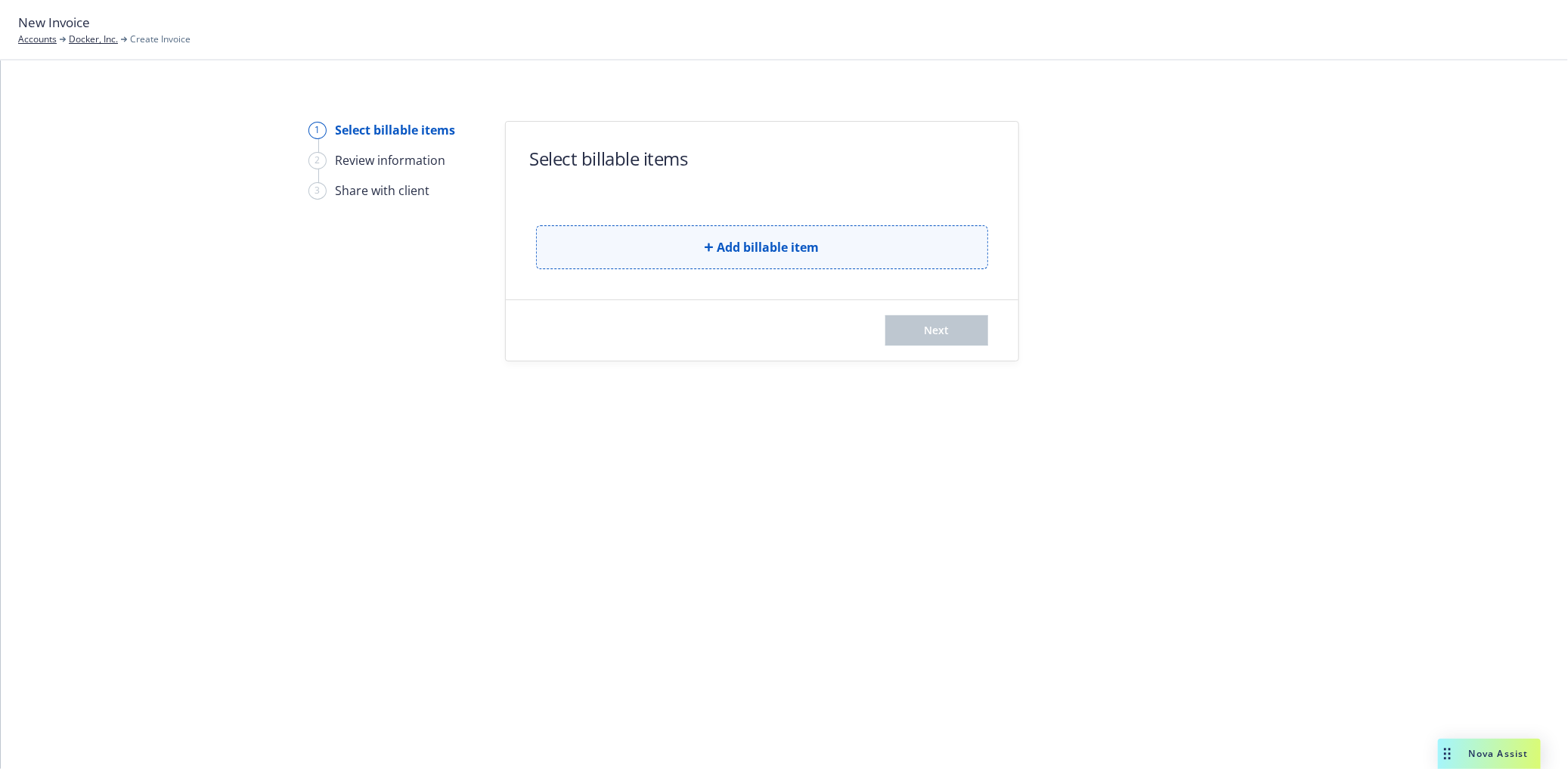
click at [646, 251] on button "Add billable item" at bounding box center [762, 247] width 452 height 44
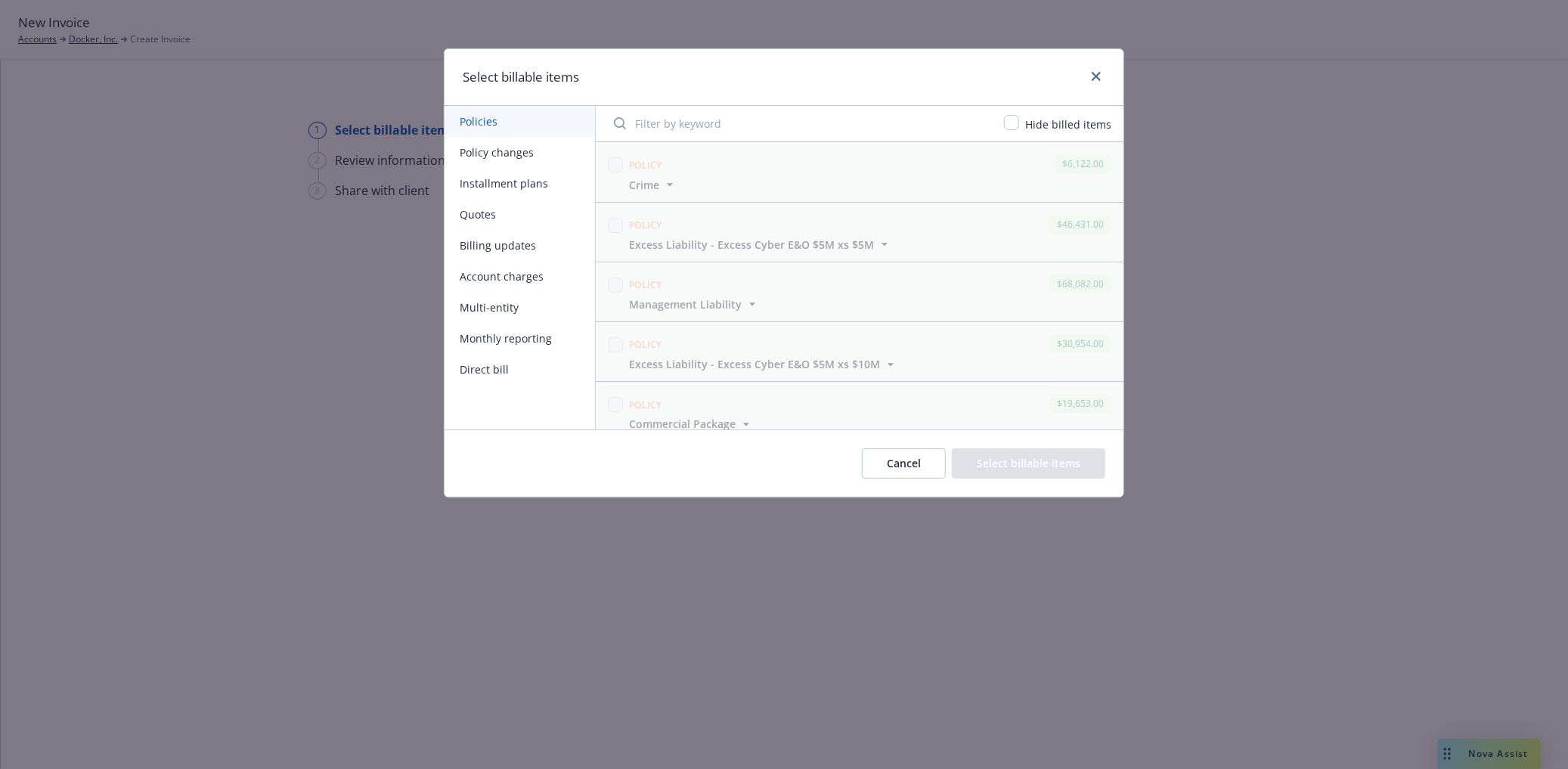
click at [206, 296] on div "Select billable items Policies Policy changes Installment plans Quotes Billing …" at bounding box center [784, 384] width 1568 height 769
click at [1098, 78] on icon "close" at bounding box center [1096, 76] width 9 height 9
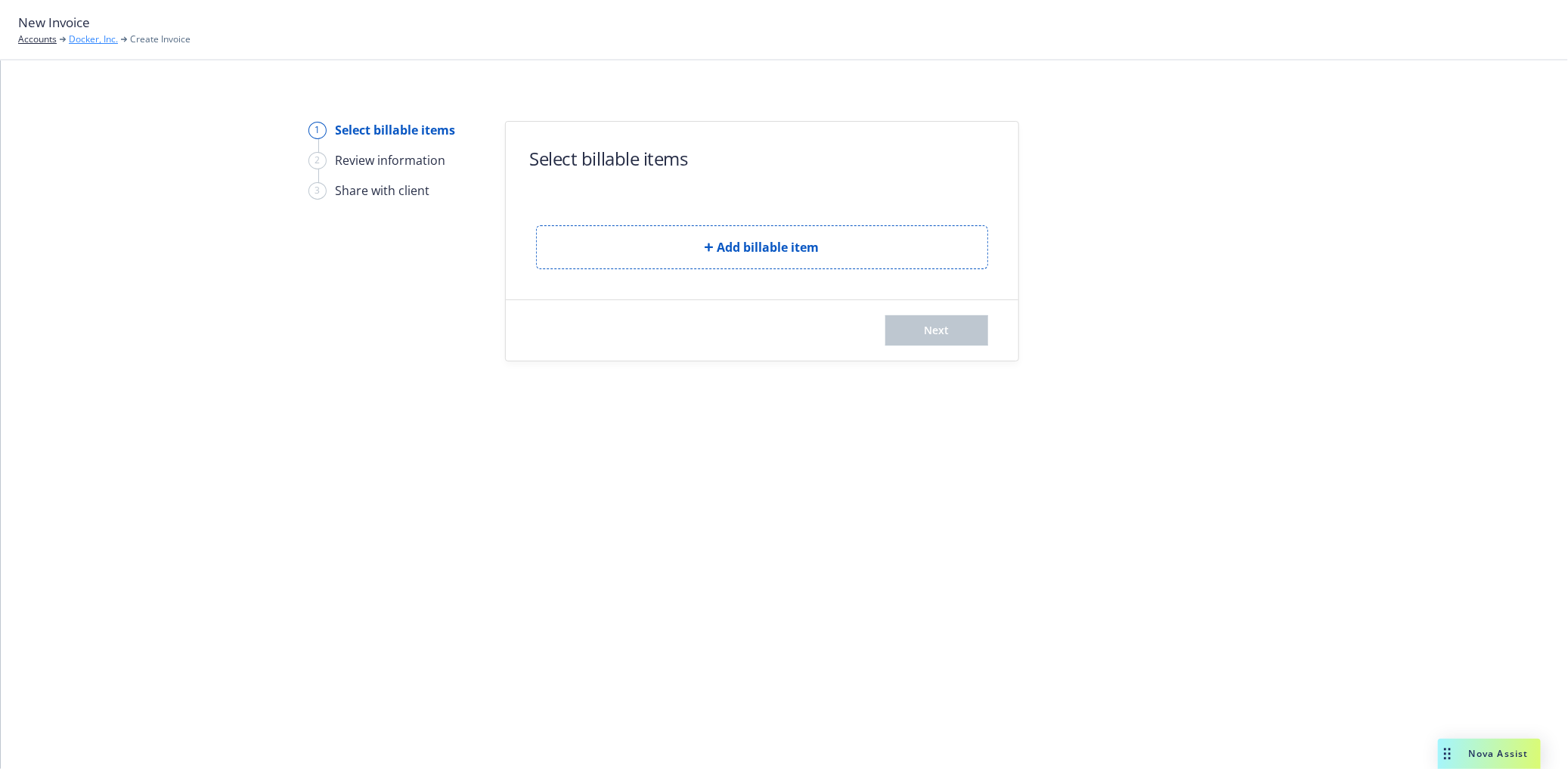
click at [89, 39] on link "Docker, Inc." at bounding box center [93, 39] width 49 height 14
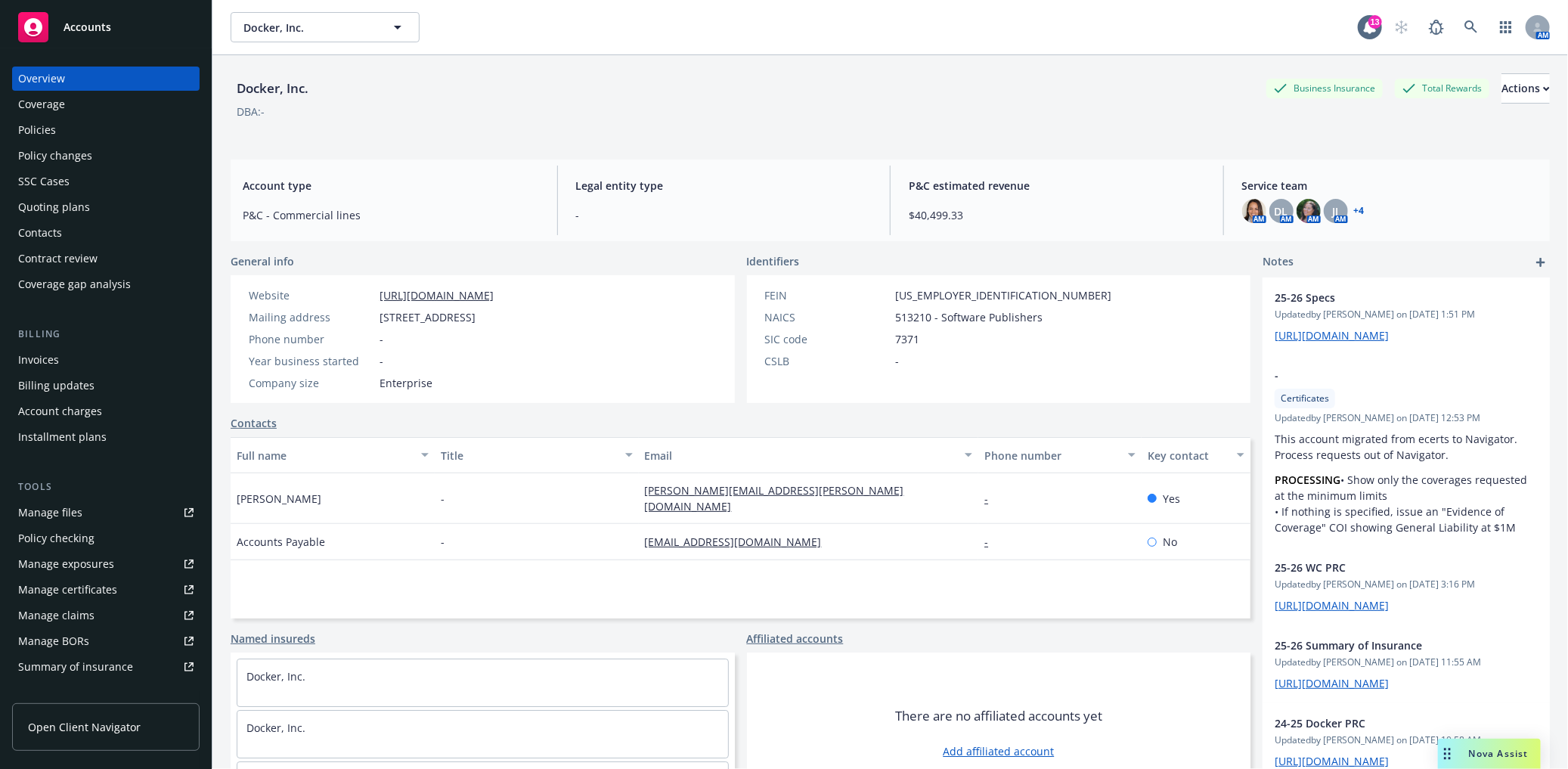
click at [58, 150] on div "Policy changes" at bounding box center [55, 156] width 74 height 25
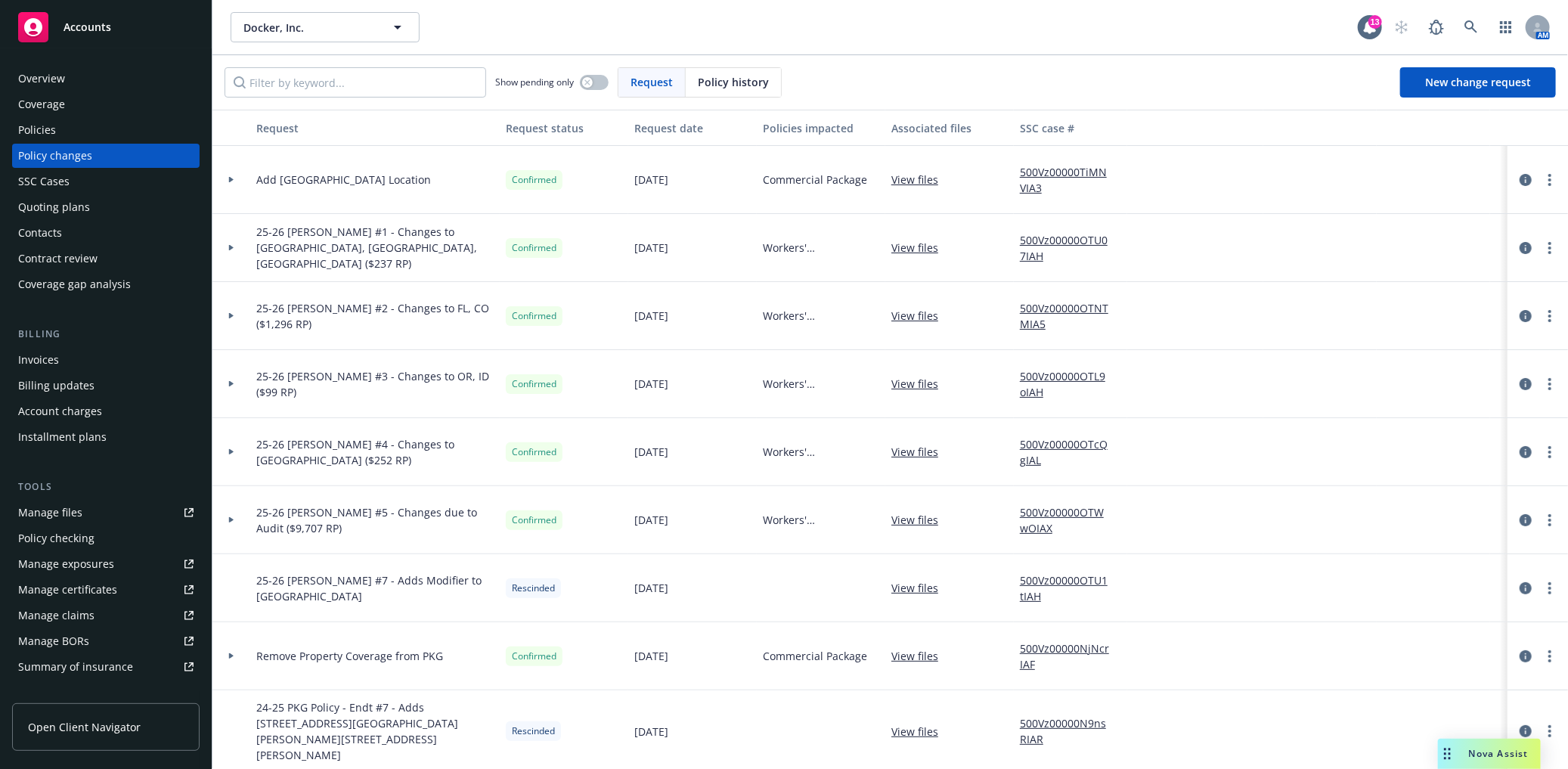
click at [221, 179] on div at bounding box center [231, 179] width 25 height 5
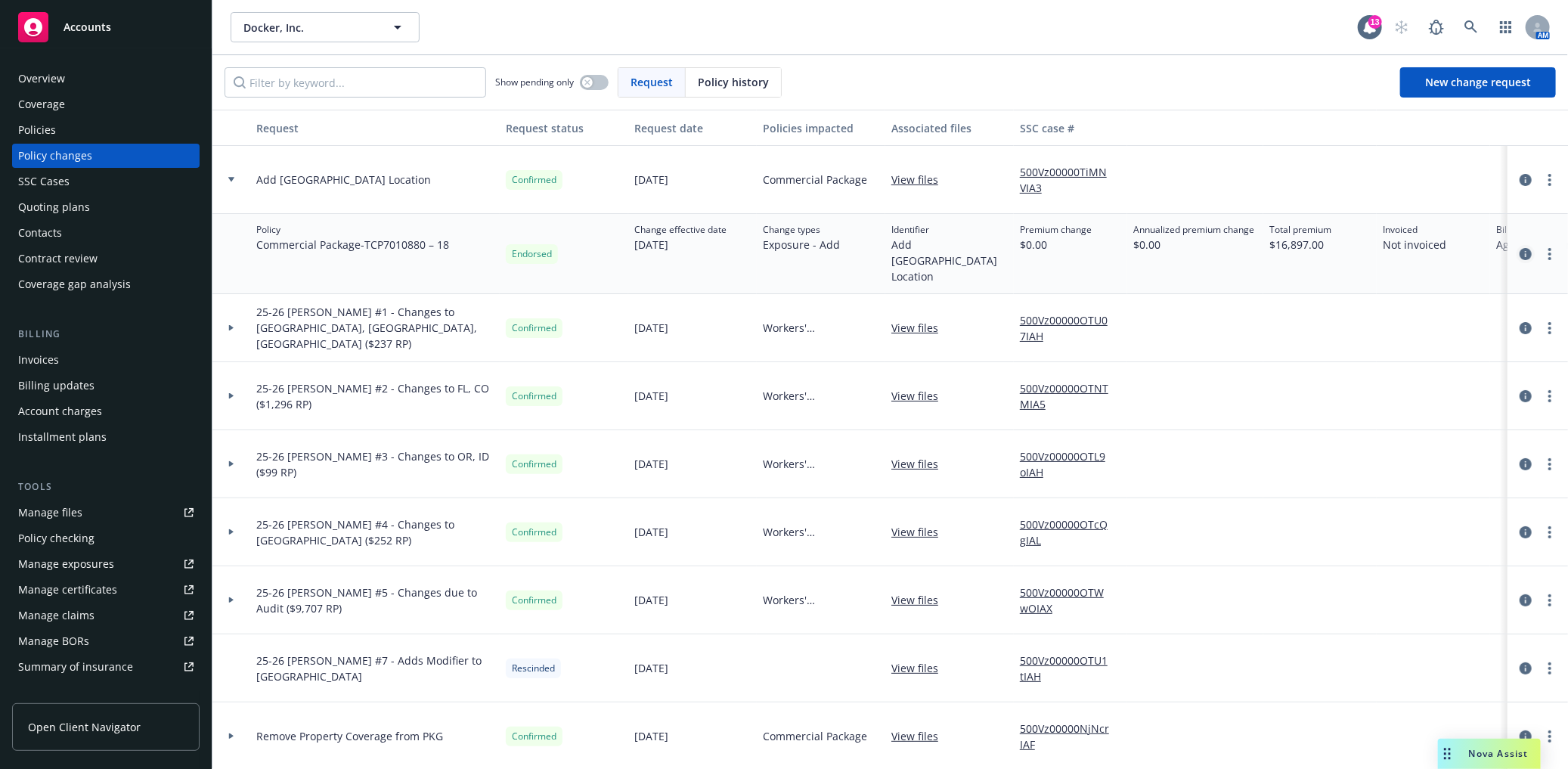
click at [1520, 248] on icon "circleInformation" at bounding box center [1526, 254] width 12 height 12
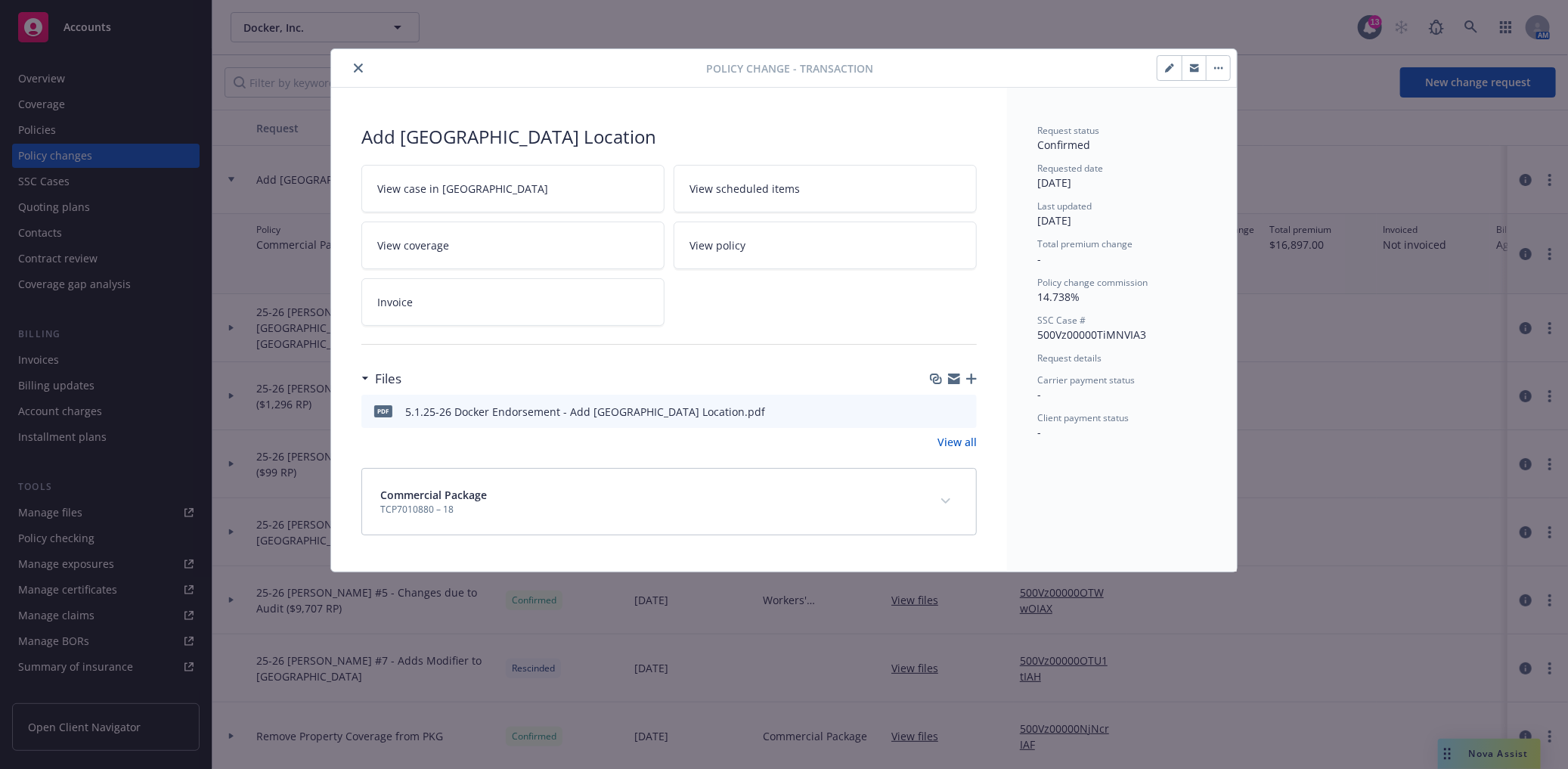
click at [949, 501] on button "expand content" at bounding box center [946, 501] width 25 height 25
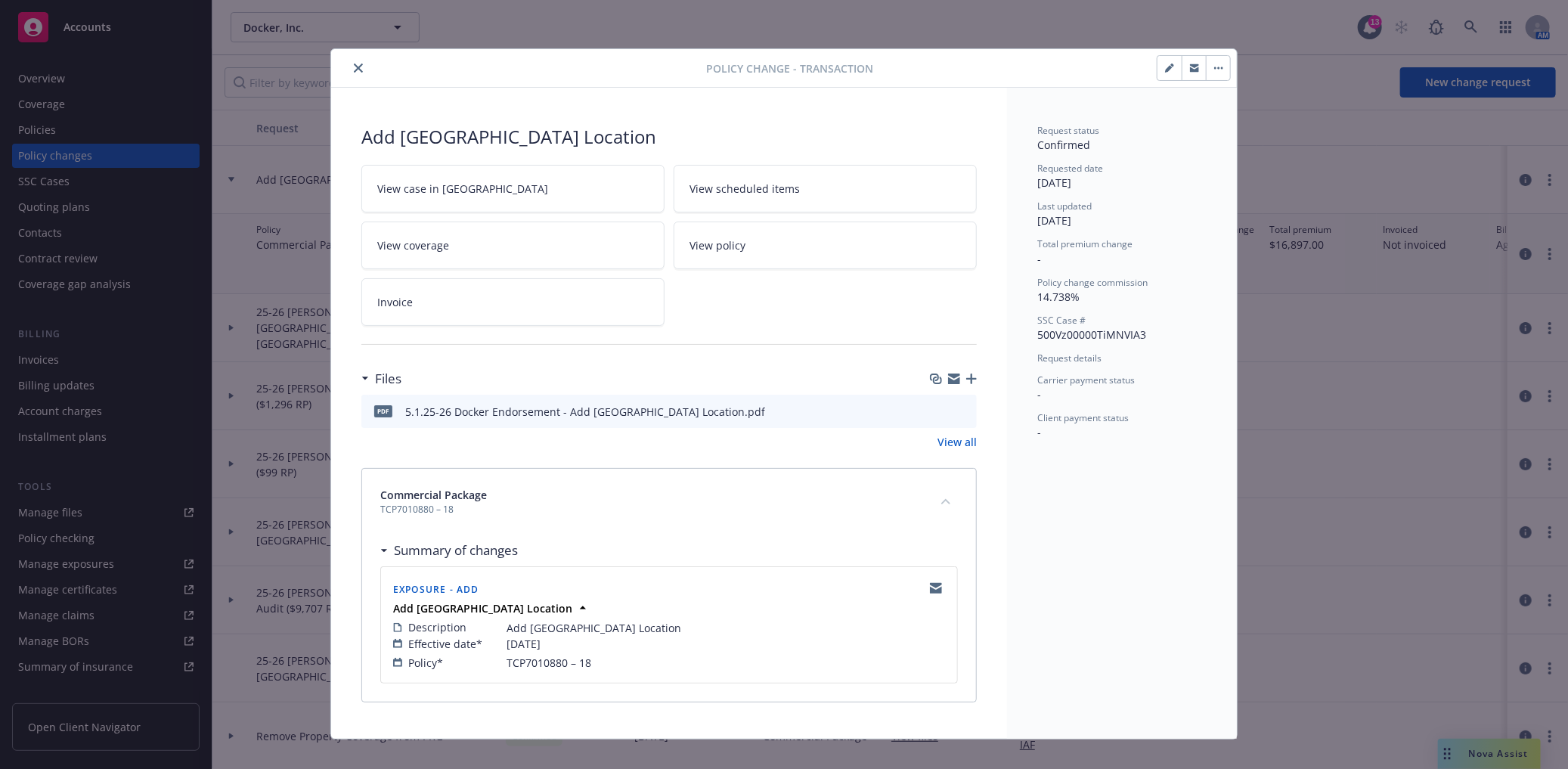
click at [409, 278] on link "Invoice" at bounding box center [513, 302] width 303 height 47
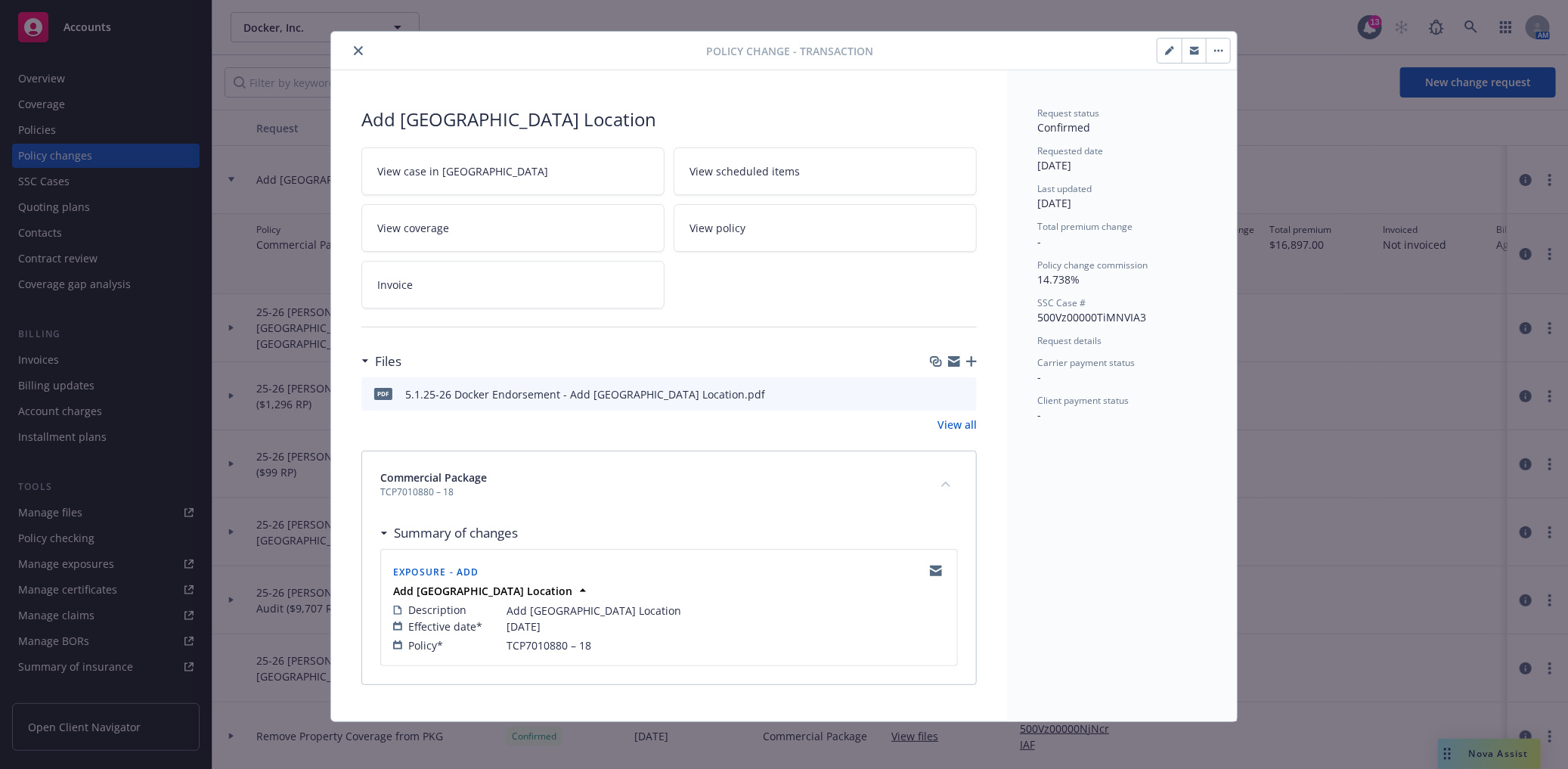
scroll to position [19, 0]
click at [1170, 47] on button "button" at bounding box center [1169, 49] width 25 height 25
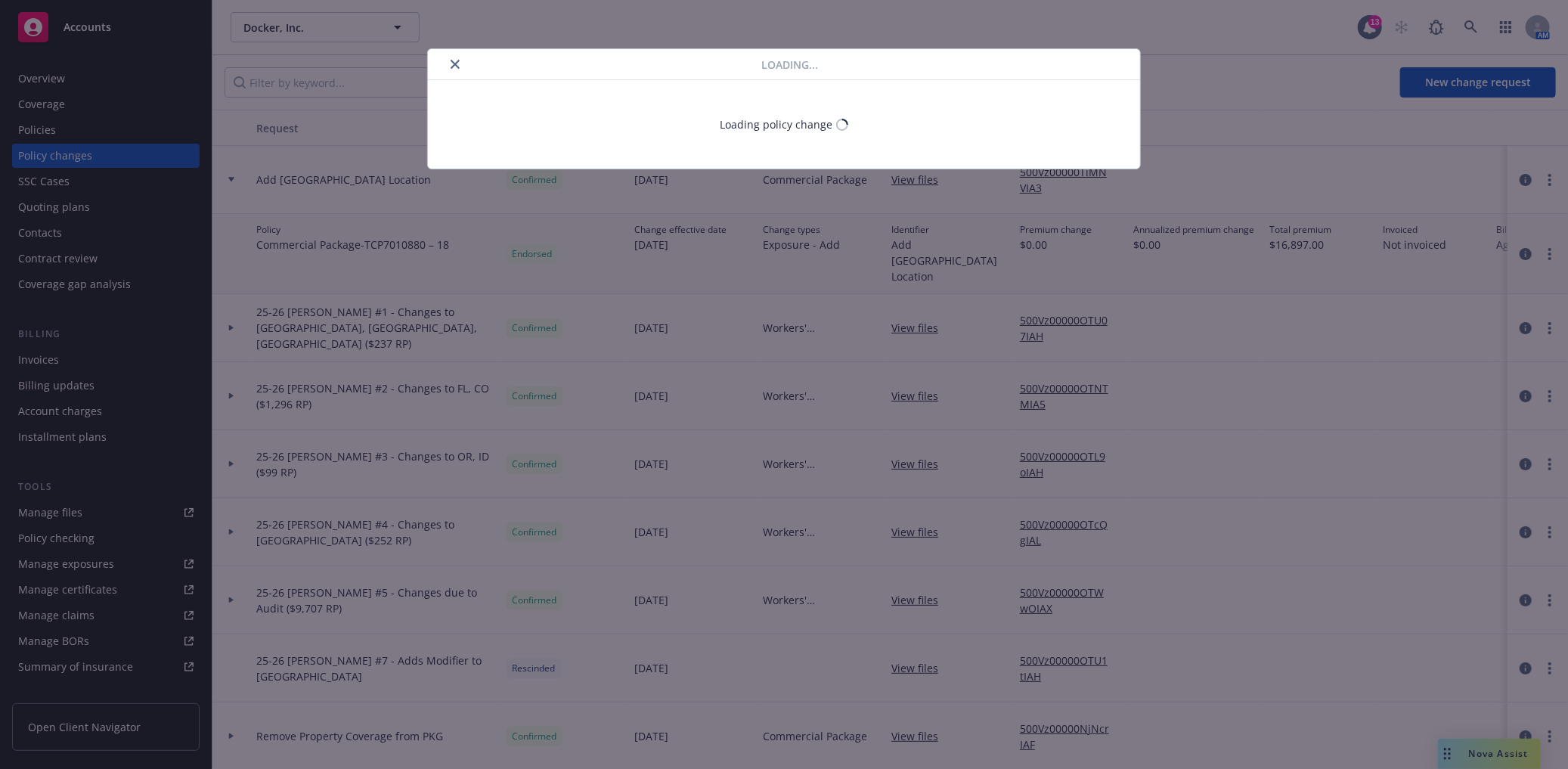
select select "ACCEPTED"
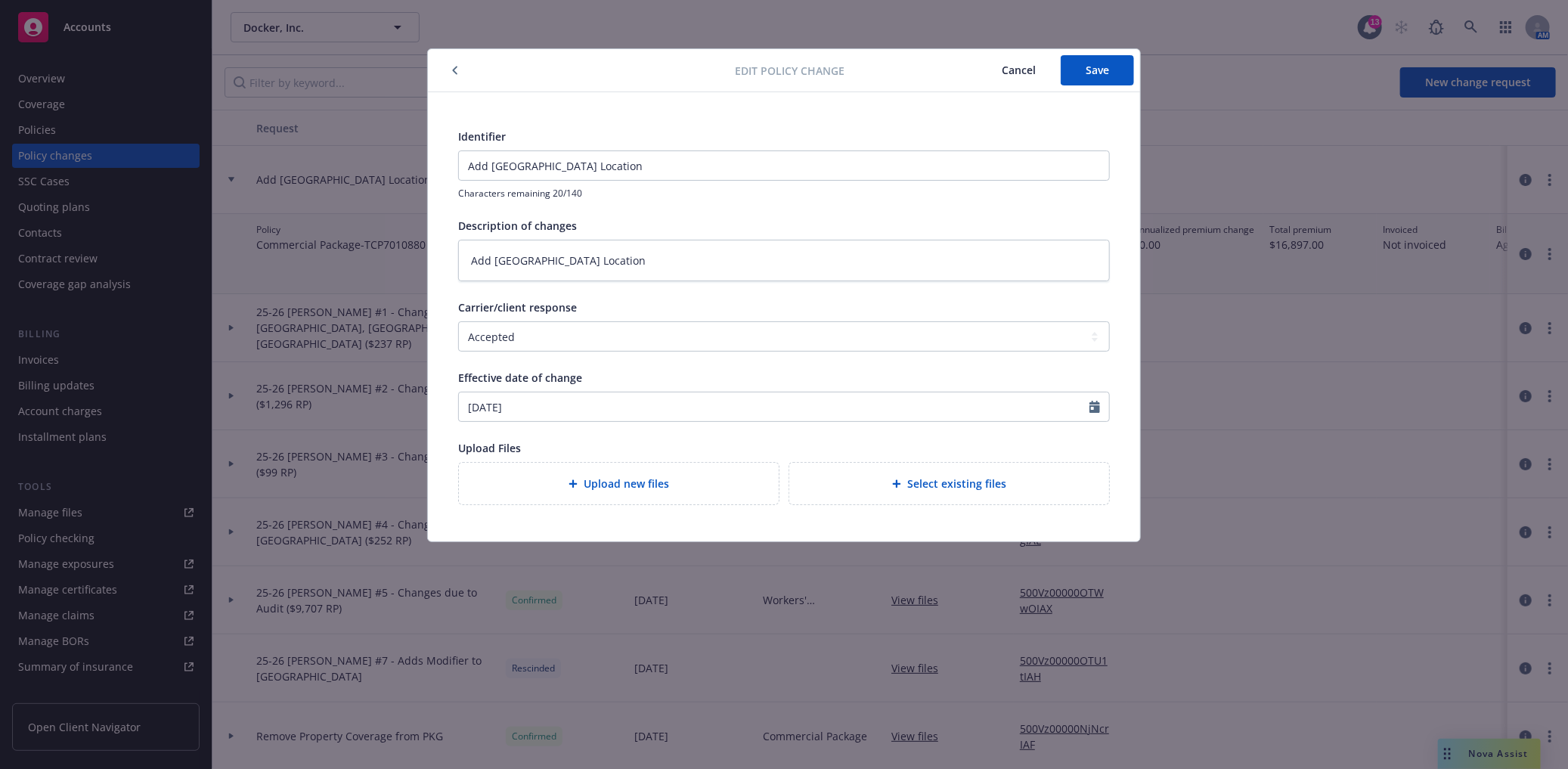
click at [1015, 68] on span "Cancel" at bounding box center [1019, 69] width 34 height 14
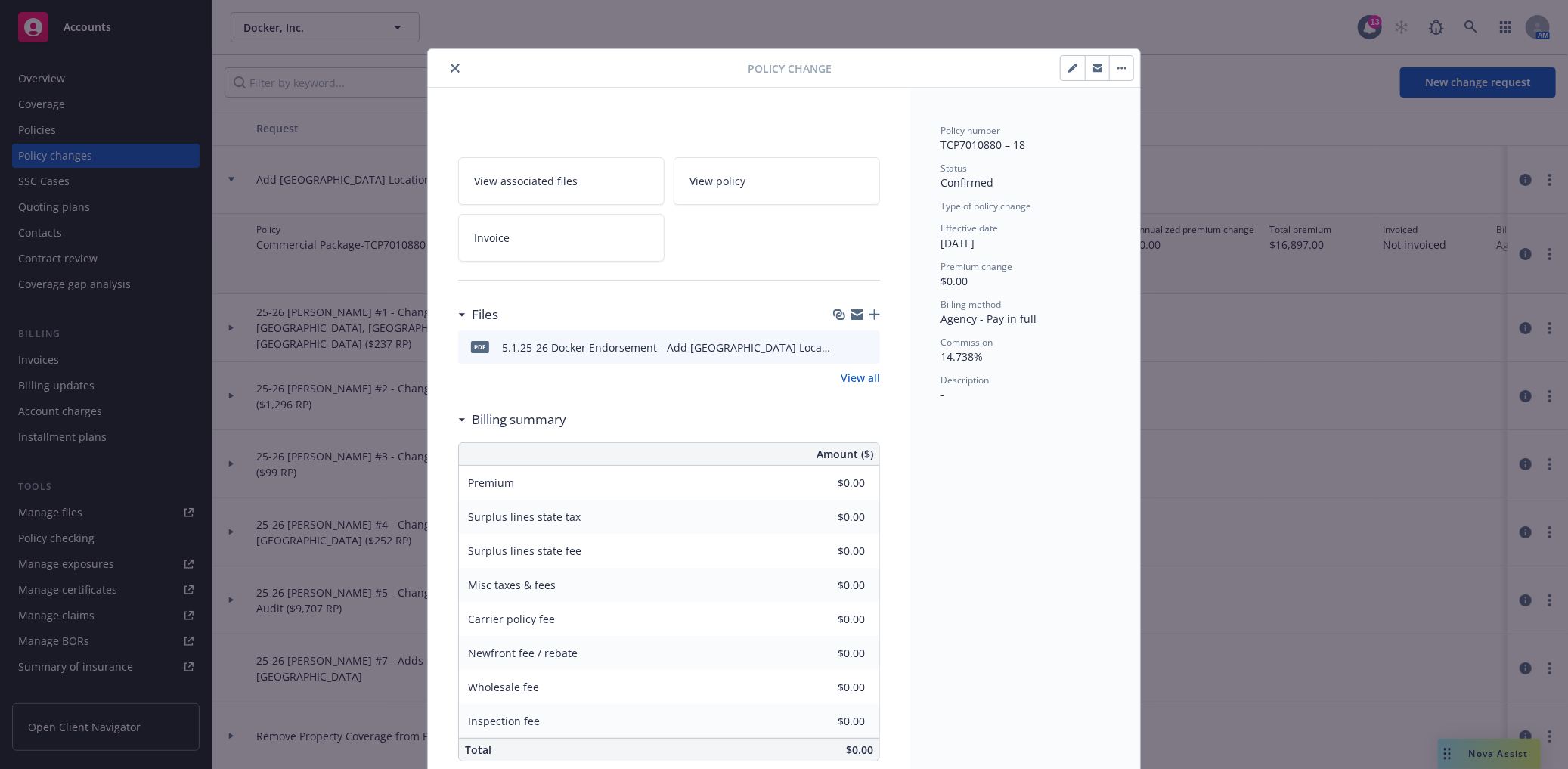
click at [1061, 70] on button "button" at bounding box center [1073, 68] width 25 height 25
type textarea "x"
select select "ACCEPTED"
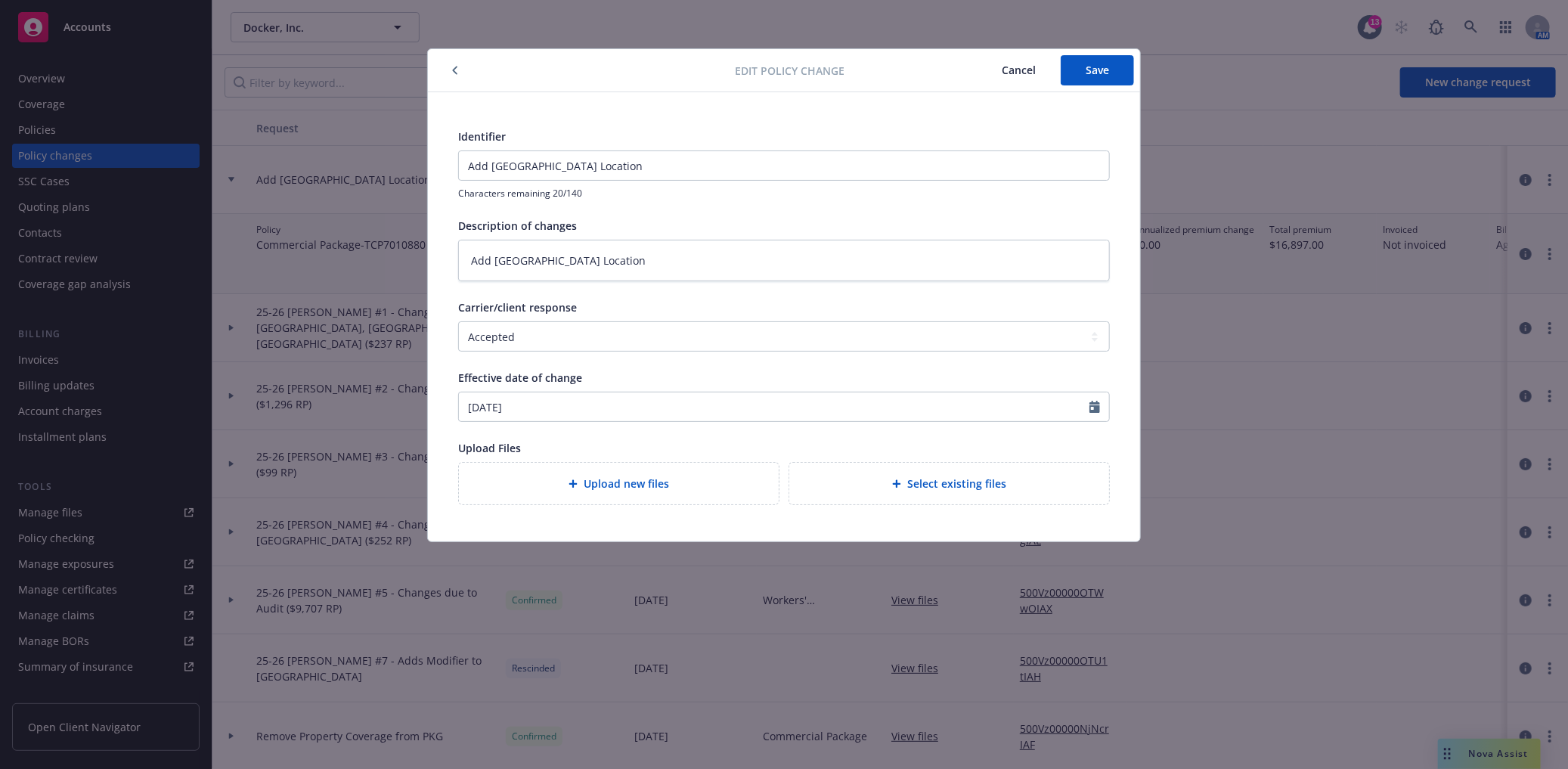
click at [451, 64] on button "button" at bounding box center [454, 69] width 18 height 18
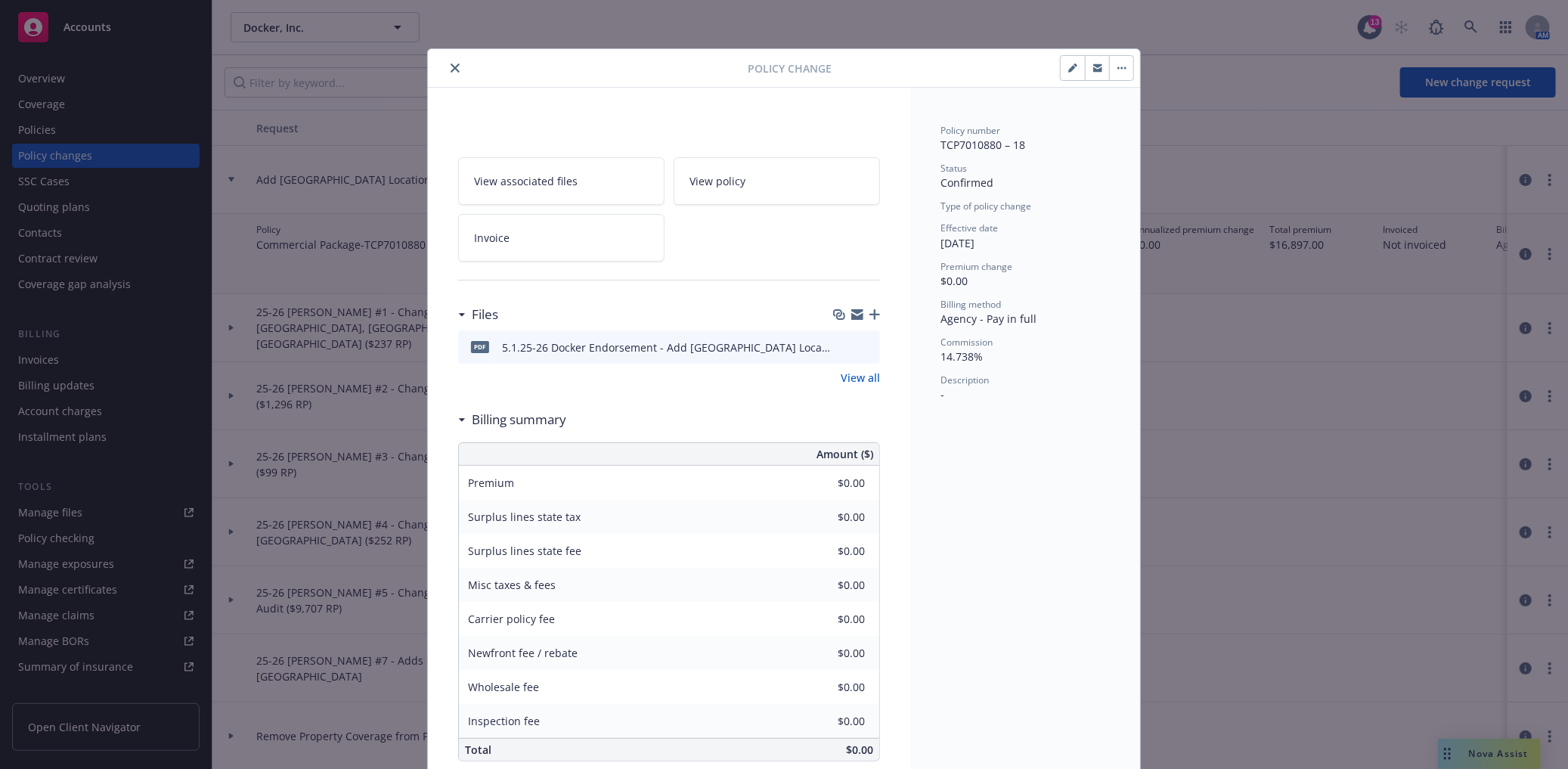
click at [1118, 67] on icon "button" at bounding box center [1122, 69] width 9 height 3
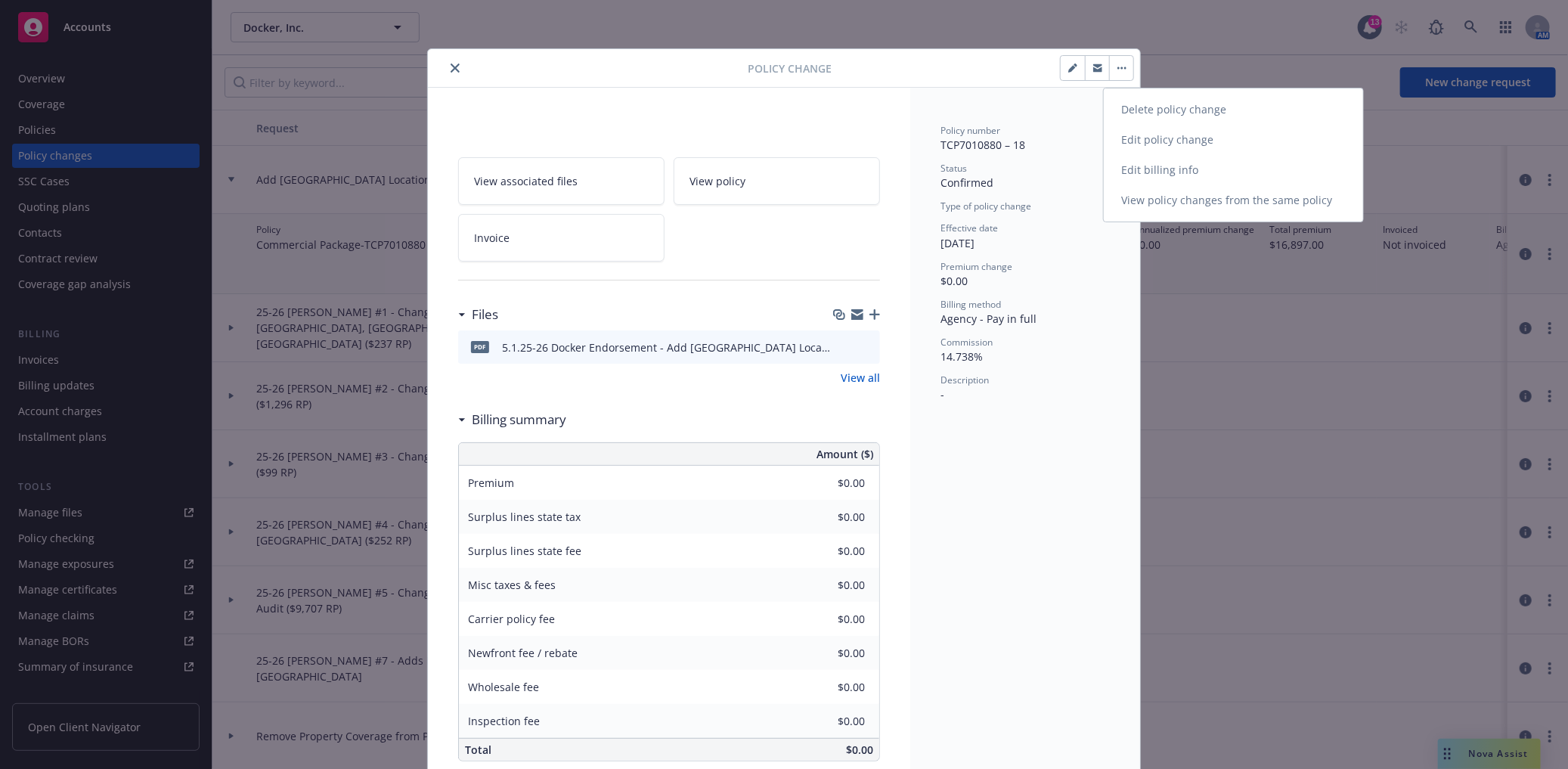
click at [1143, 134] on link "Edit policy change" at bounding box center [1234, 140] width 260 height 30
type textarea "x"
select select "ACCEPTED"
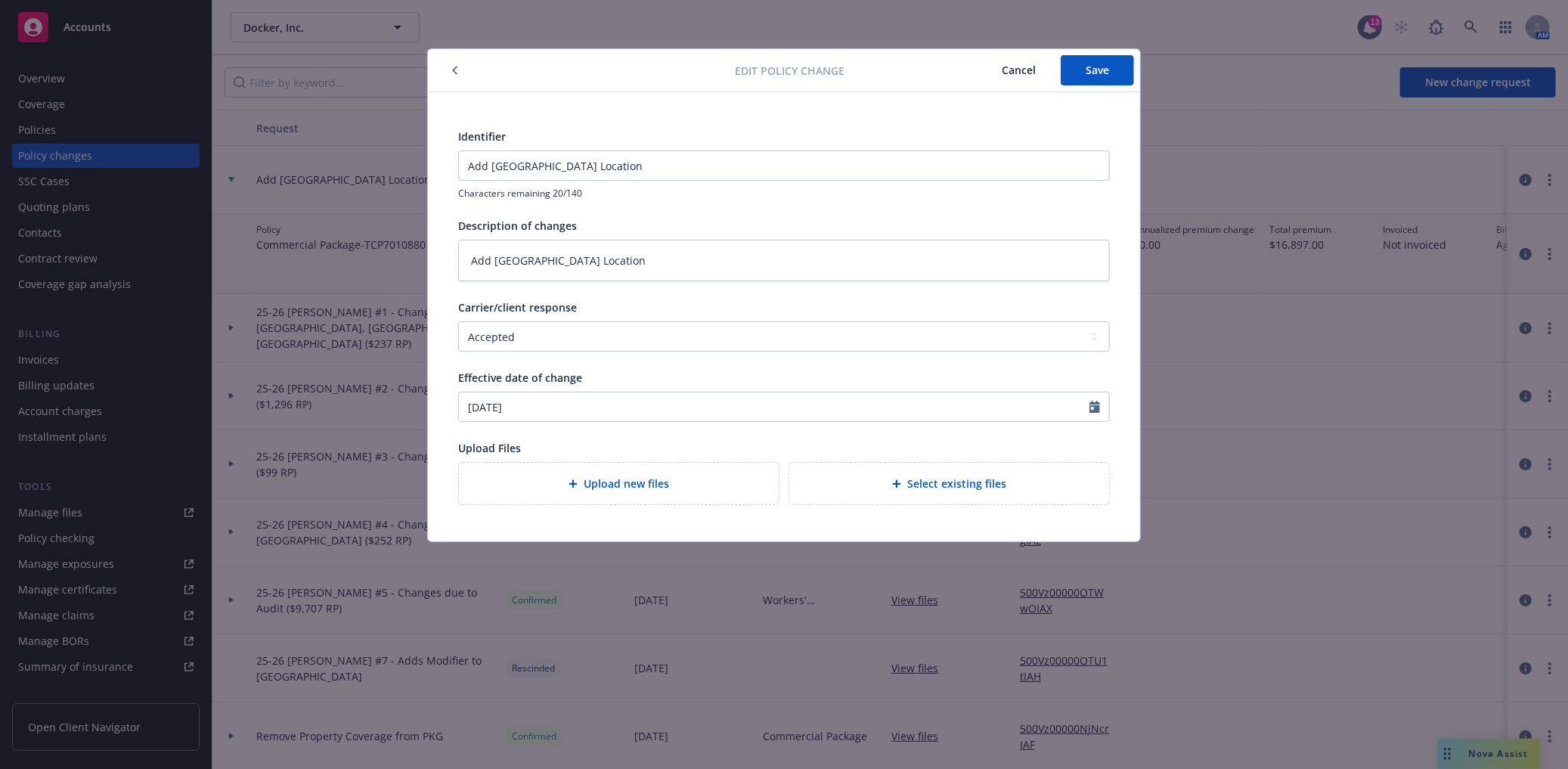
click at [1032, 67] on span "Cancel" at bounding box center [1019, 69] width 34 height 14
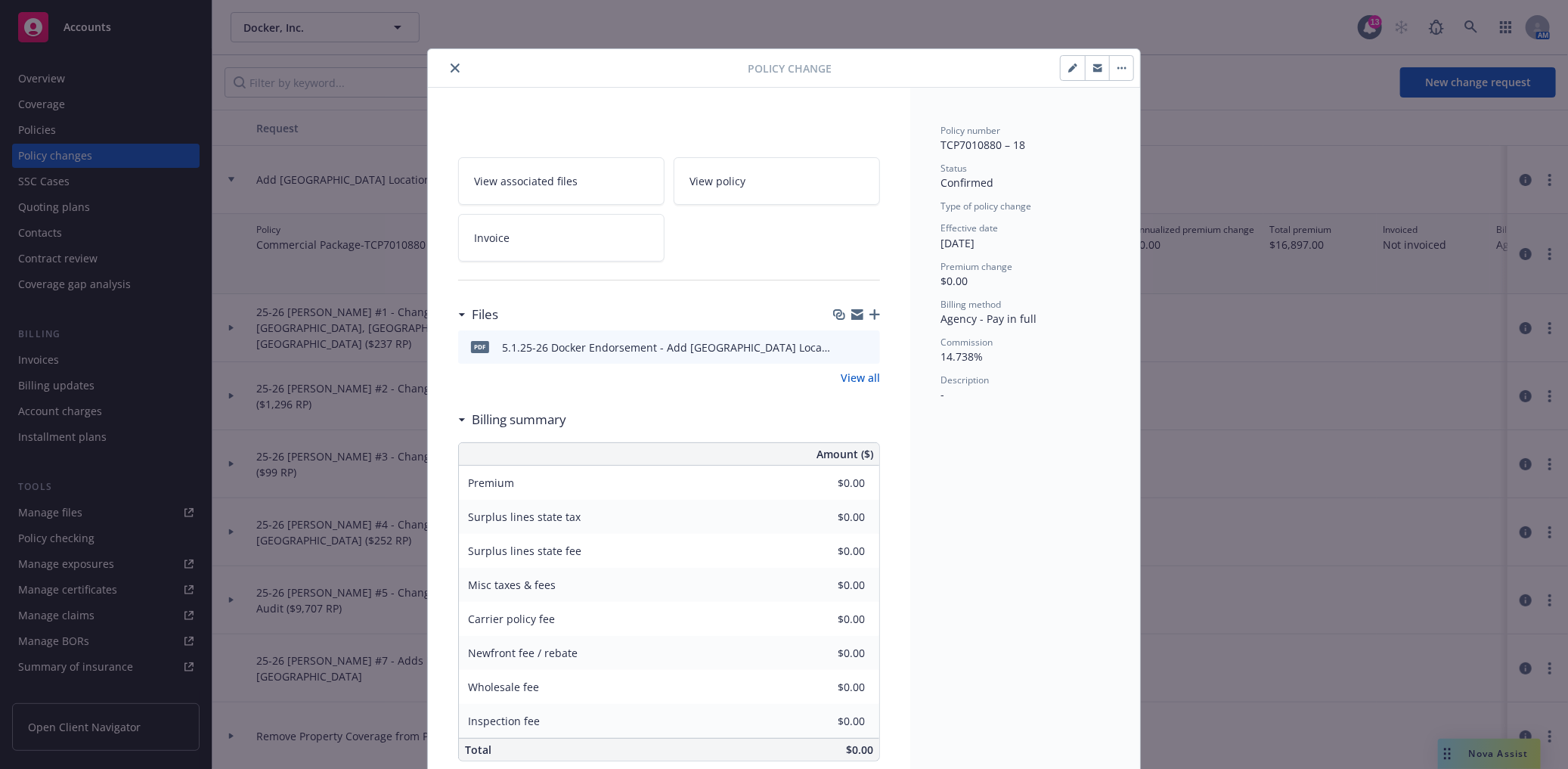
click at [1113, 71] on button "button" at bounding box center [1121, 68] width 25 height 25
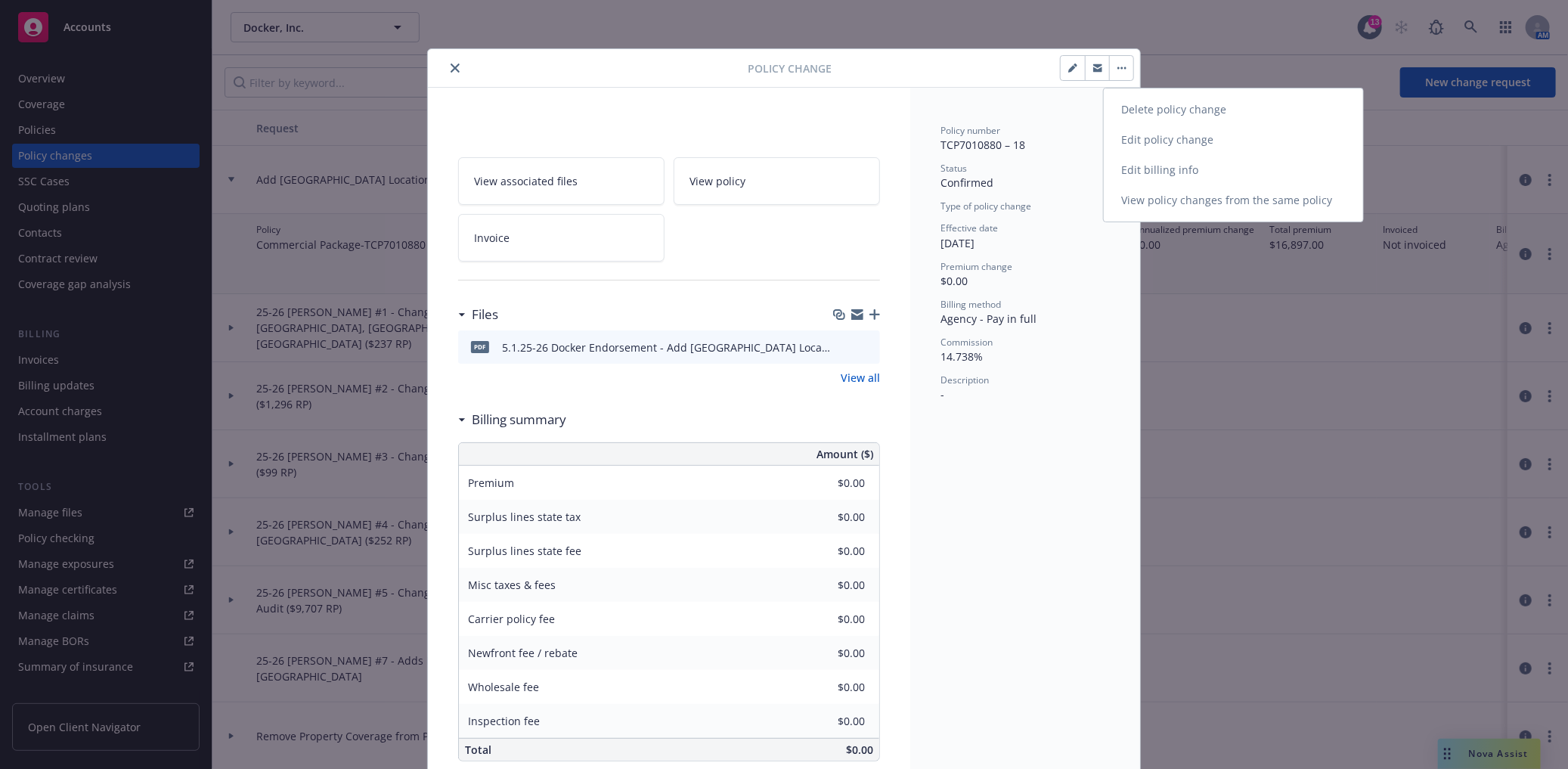
click at [1131, 167] on link "Edit billing info" at bounding box center [1234, 170] width 260 height 30
type textarea "x"
select select "ACCEPTED"
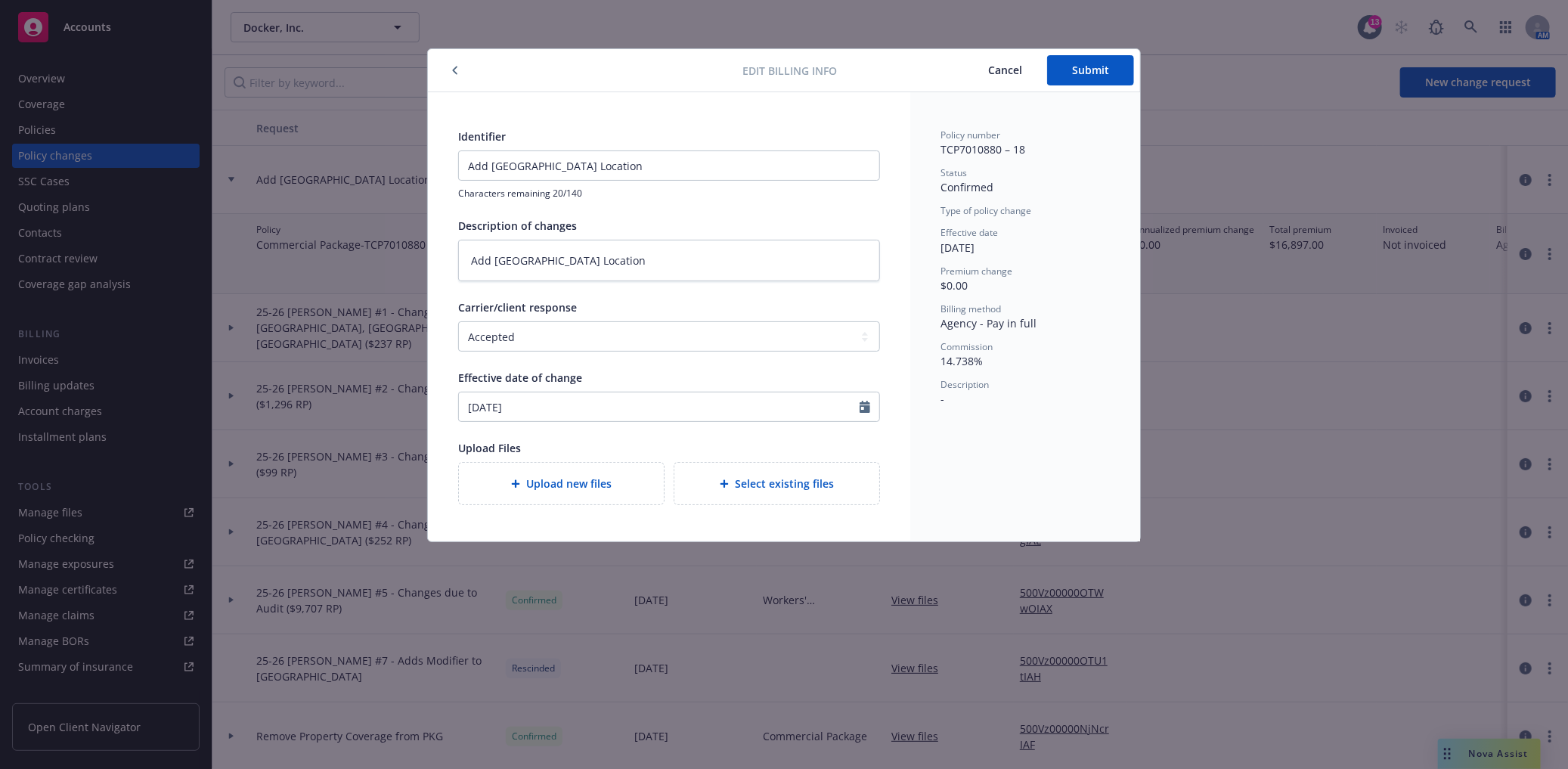
click at [980, 288] on div "Premium change $0.00" at bounding box center [1026, 279] width 169 height 29
click at [956, 275] on span "Premium change" at bounding box center [977, 271] width 72 height 13
click at [484, 267] on textarea "Add Seattle Location" at bounding box center [669, 260] width 422 height 41
click at [465, 255] on textarea "Add Seattle Location" at bounding box center [669, 260] width 422 height 41
type textarea "x"
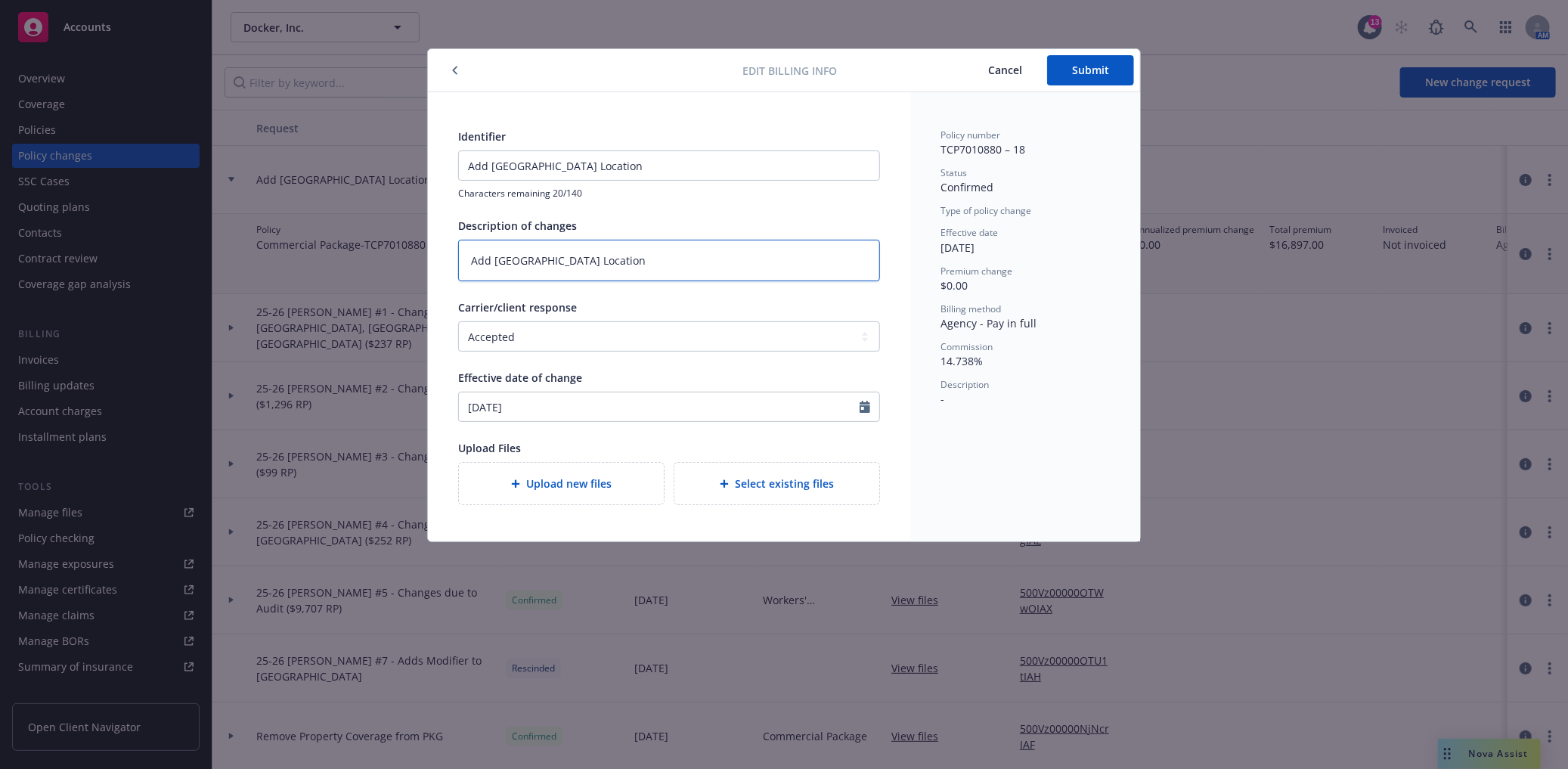
type textarea "EAdd Seattle Location"
type textarea "x"
type textarea "EnAdd Seattle Location"
type textarea "x"
type textarea "EndAdd Seattle Location"
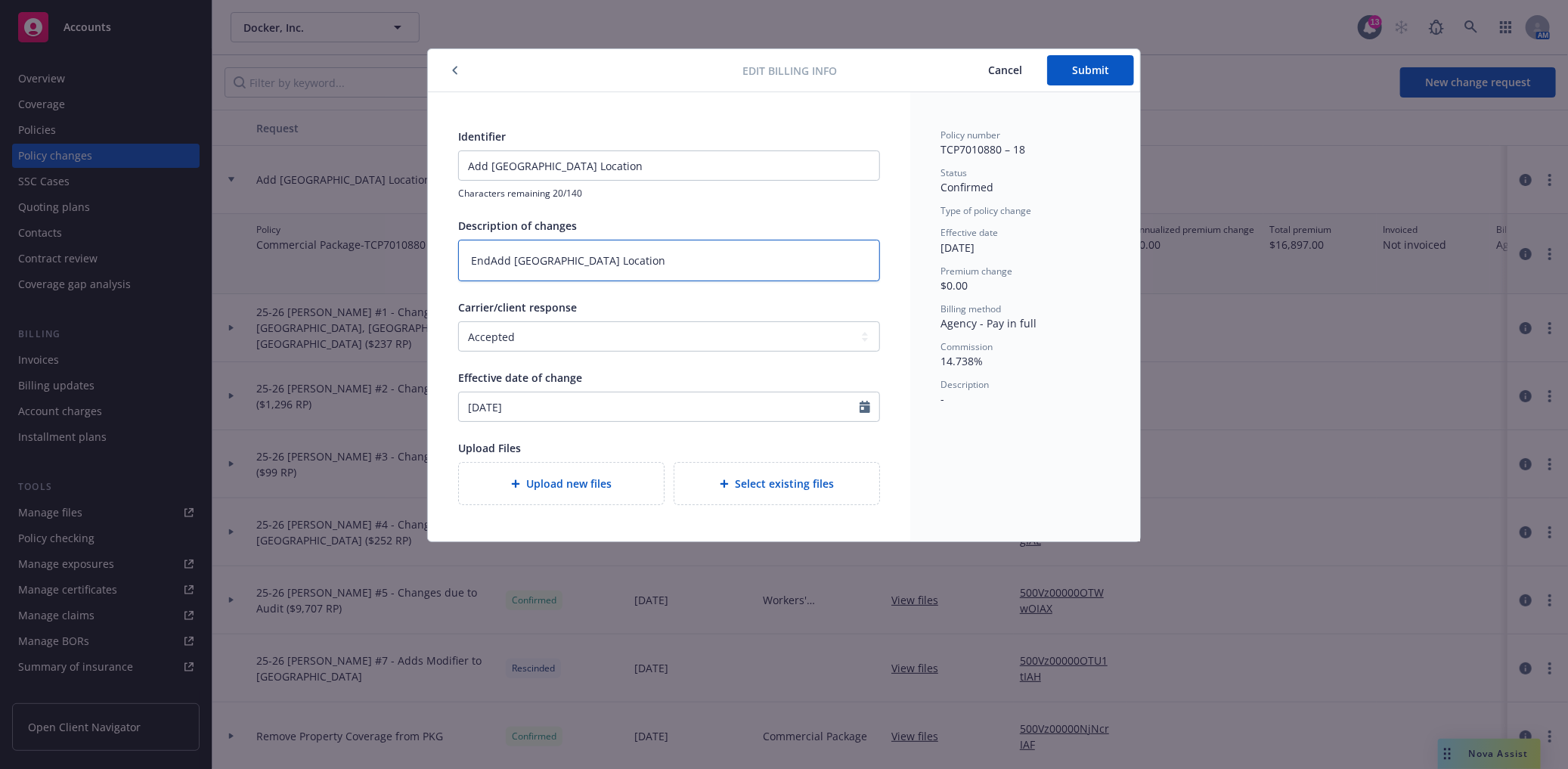
type textarea "x"
type textarea "EndtAdd Seattle Location"
type textarea "x"
type textarea "Endt Add Seattle Location"
type textarea "x"
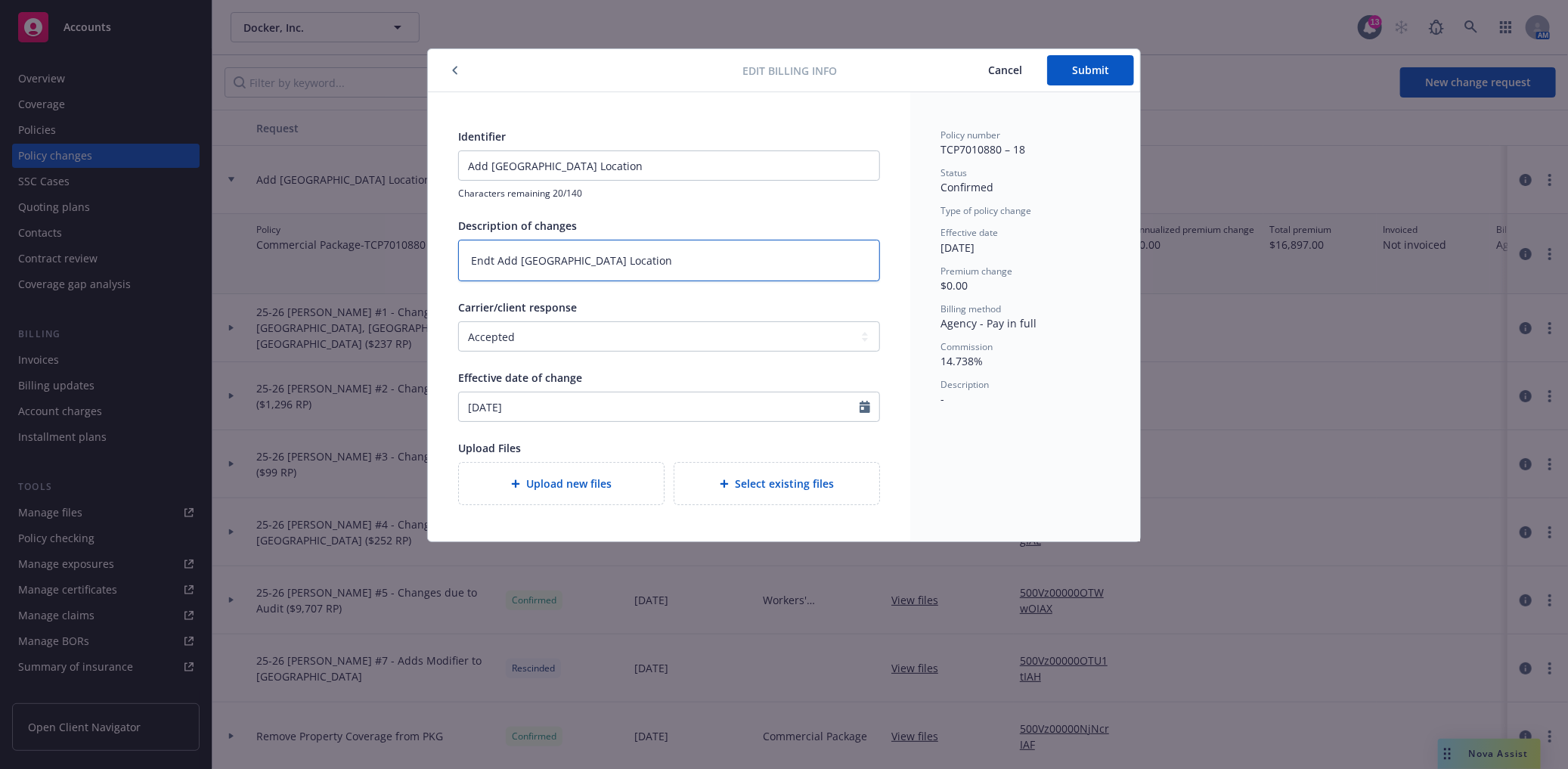
type textarea "Endt #Add Seattle Location"
type textarea "x"
type textarea "Endt # Add Seattle Location"
type textarea "x"
type textarea "Endt # 2Add Seattle Location"
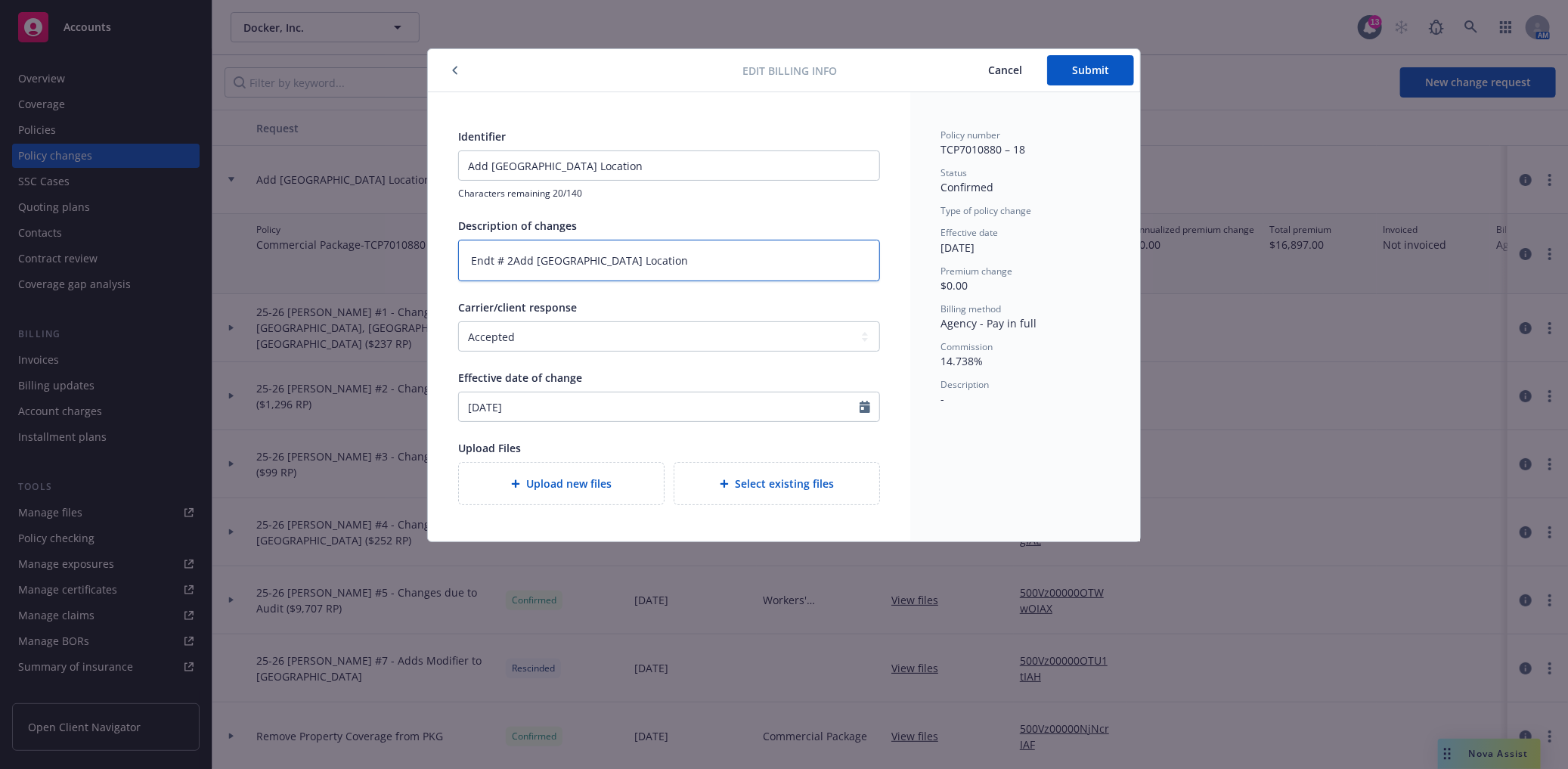
type textarea "x"
type textarea "Endt # 2 Add Seattle Location"
type textarea "x"
type textarea "Endt # 2 -Add Seattle Location"
type textarea "x"
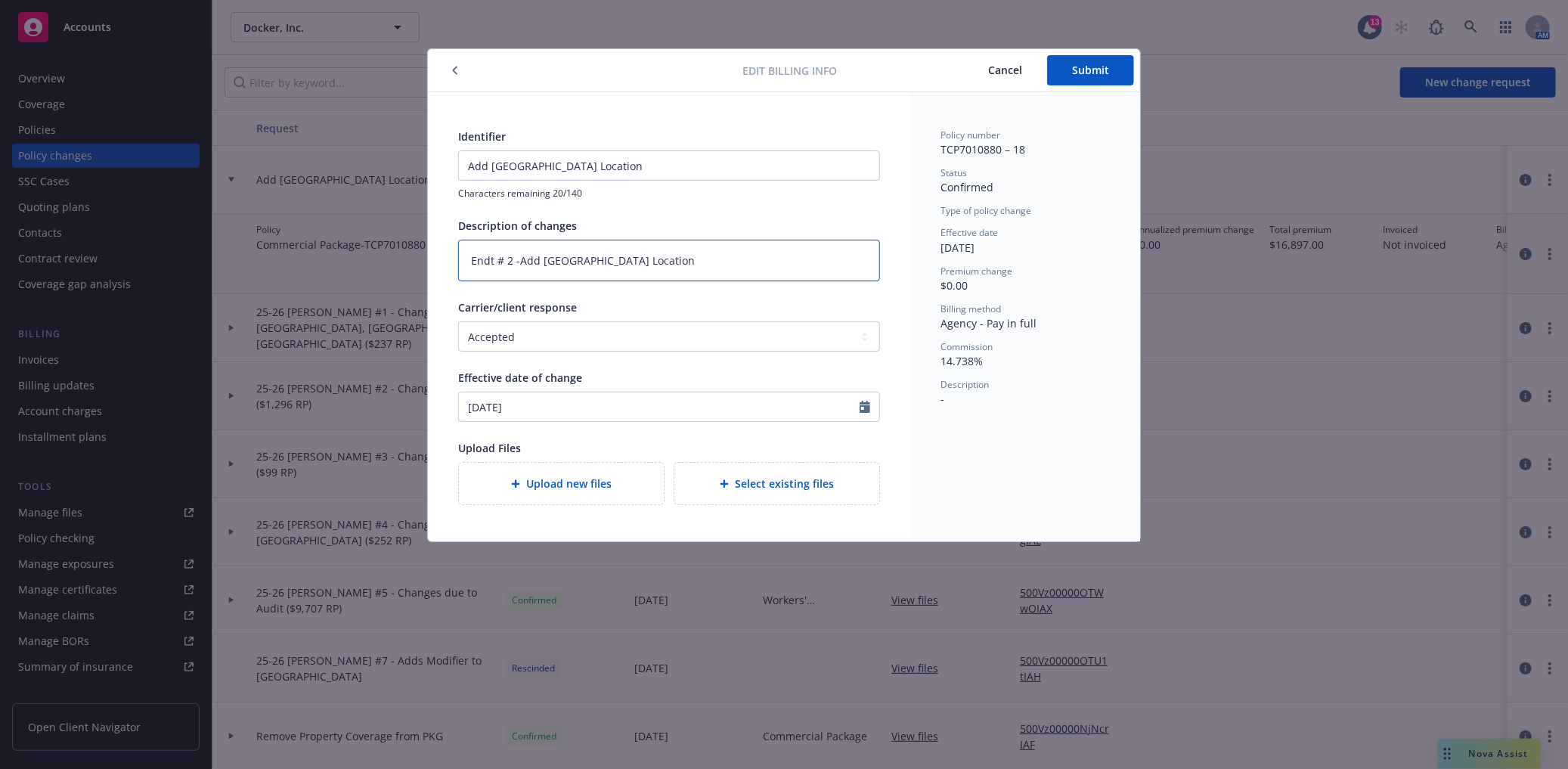
type textarea "Endt # 2 - Add Seattle Location"
click at [603, 263] on textarea "Endt # 2 - Add Seattle Location" at bounding box center [669, 260] width 422 height 41
click at [633, 260] on textarea "Endt # 2 - Add Seattle Location" at bounding box center [669, 260] width 422 height 41
click at [508, 260] on textarea "Endt # 2 - Add Seattle Location" at bounding box center [669, 260] width 422 height 41
click at [508, 259] on textarea "Endt # 2 - Add Seattle Location" at bounding box center [669, 260] width 422 height 41
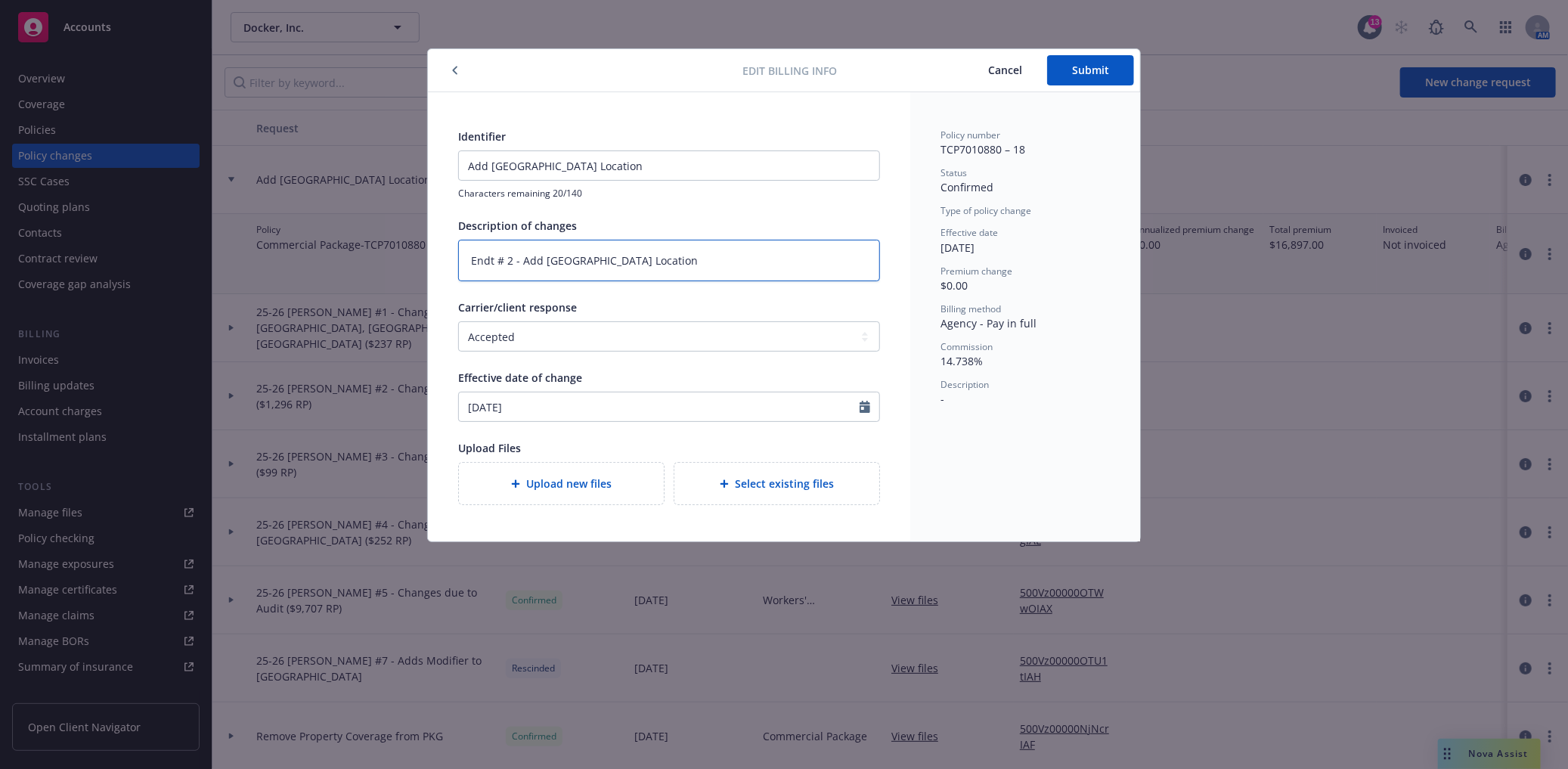
type textarea "x"
click at [636, 260] on textarea "Endt #2 - Add Seattle Location" at bounding box center [669, 260] width 422 height 41
type textarea "Endt #2 - Add Seattle Location"
click at [1101, 63] on span "Submit" at bounding box center [1091, 69] width 37 height 14
click at [455, 62] on button "button" at bounding box center [454, 69] width 18 height 18
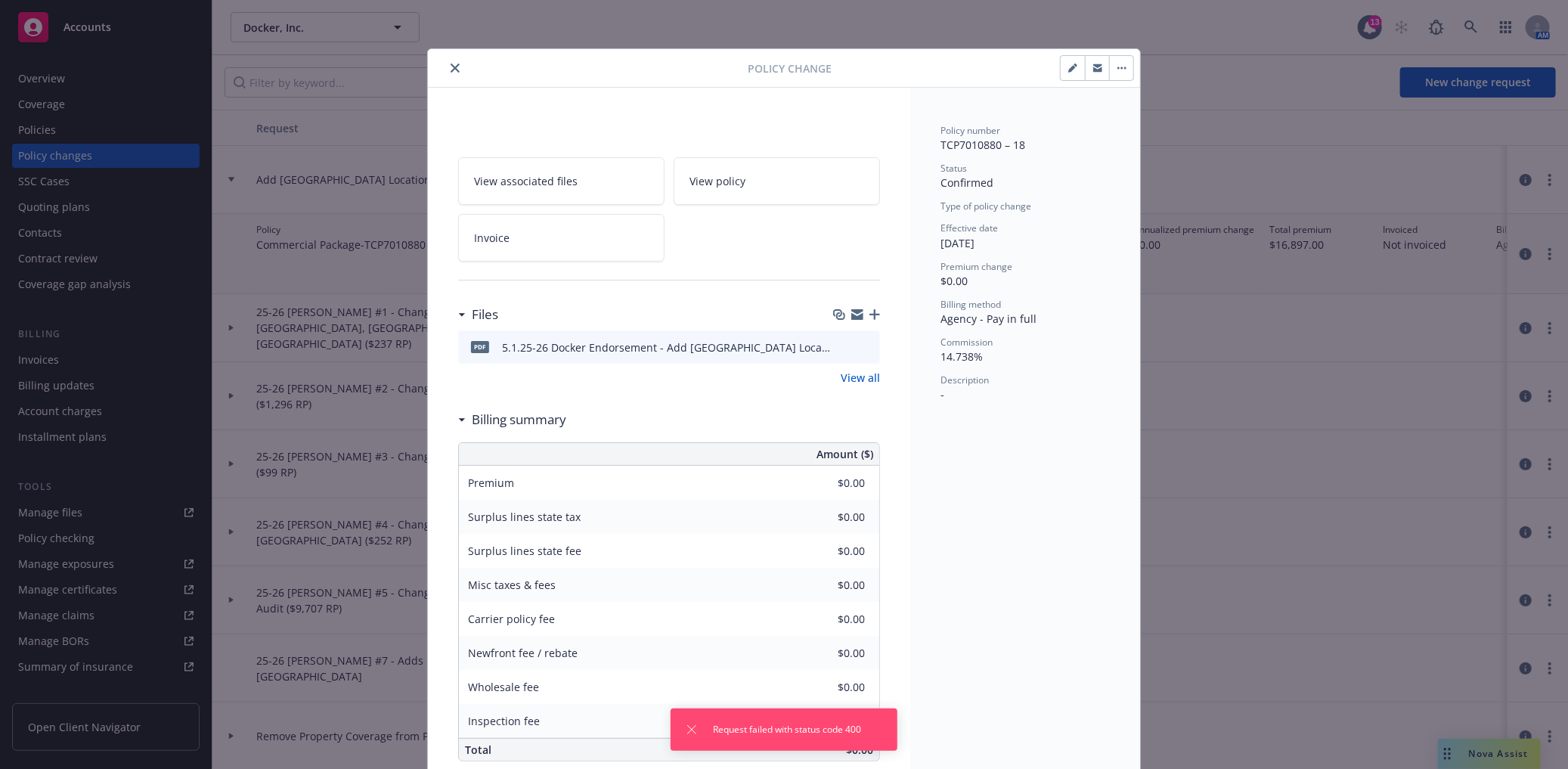
click at [1070, 66] on icon "button" at bounding box center [1073, 68] width 9 height 9
type textarea "x"
select select "ACCEPTED"
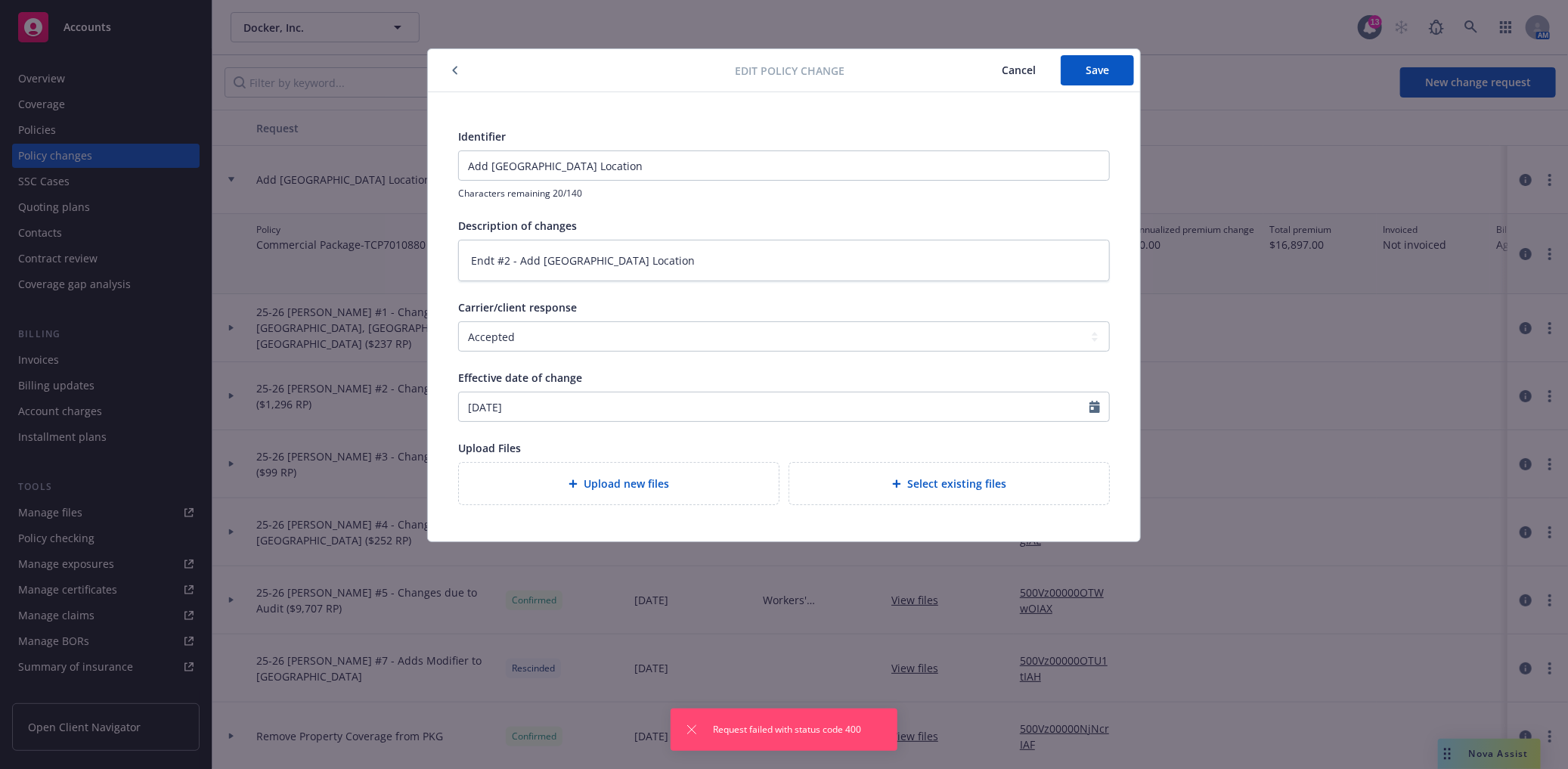
click at [458, 73] on icon "button" at bounding box center [454, 70] width 6 height 9
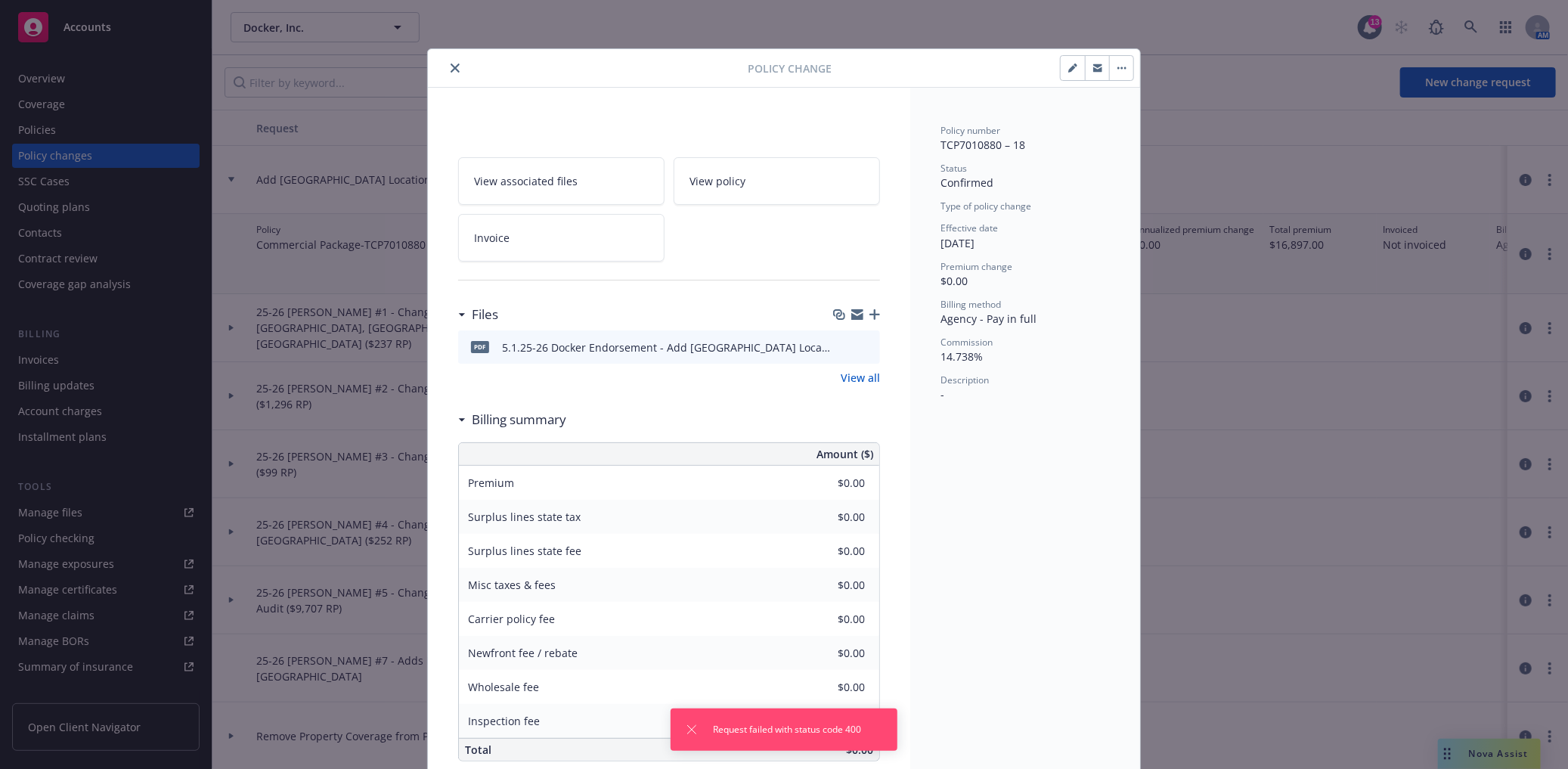
click at [542, 238] on link "Invoice" at bounding box center [562, 238] width 206 height 47
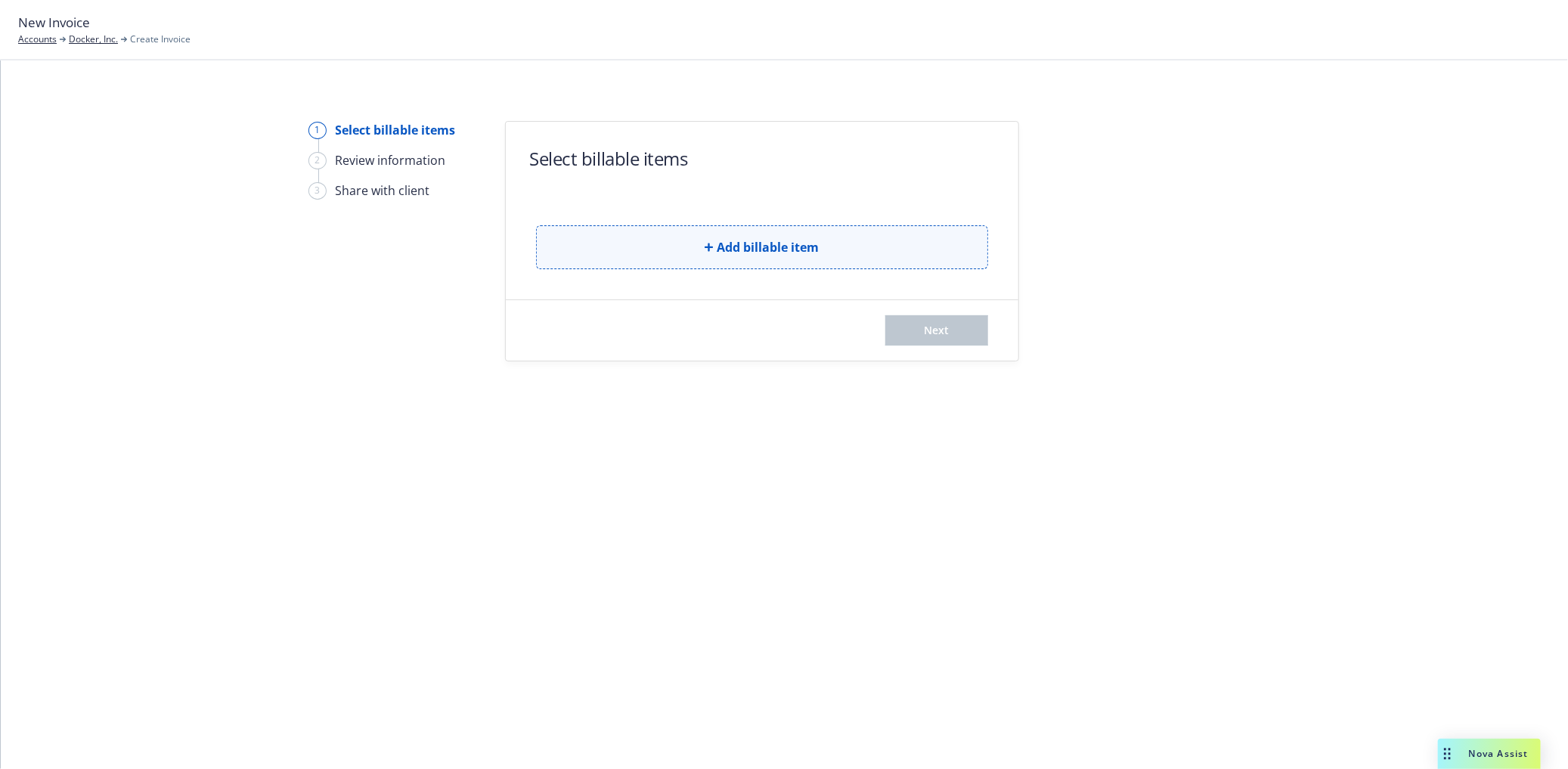
click at [644, 245] on button "Add billable item" at bounding box center [762, 247] width 452 height 44
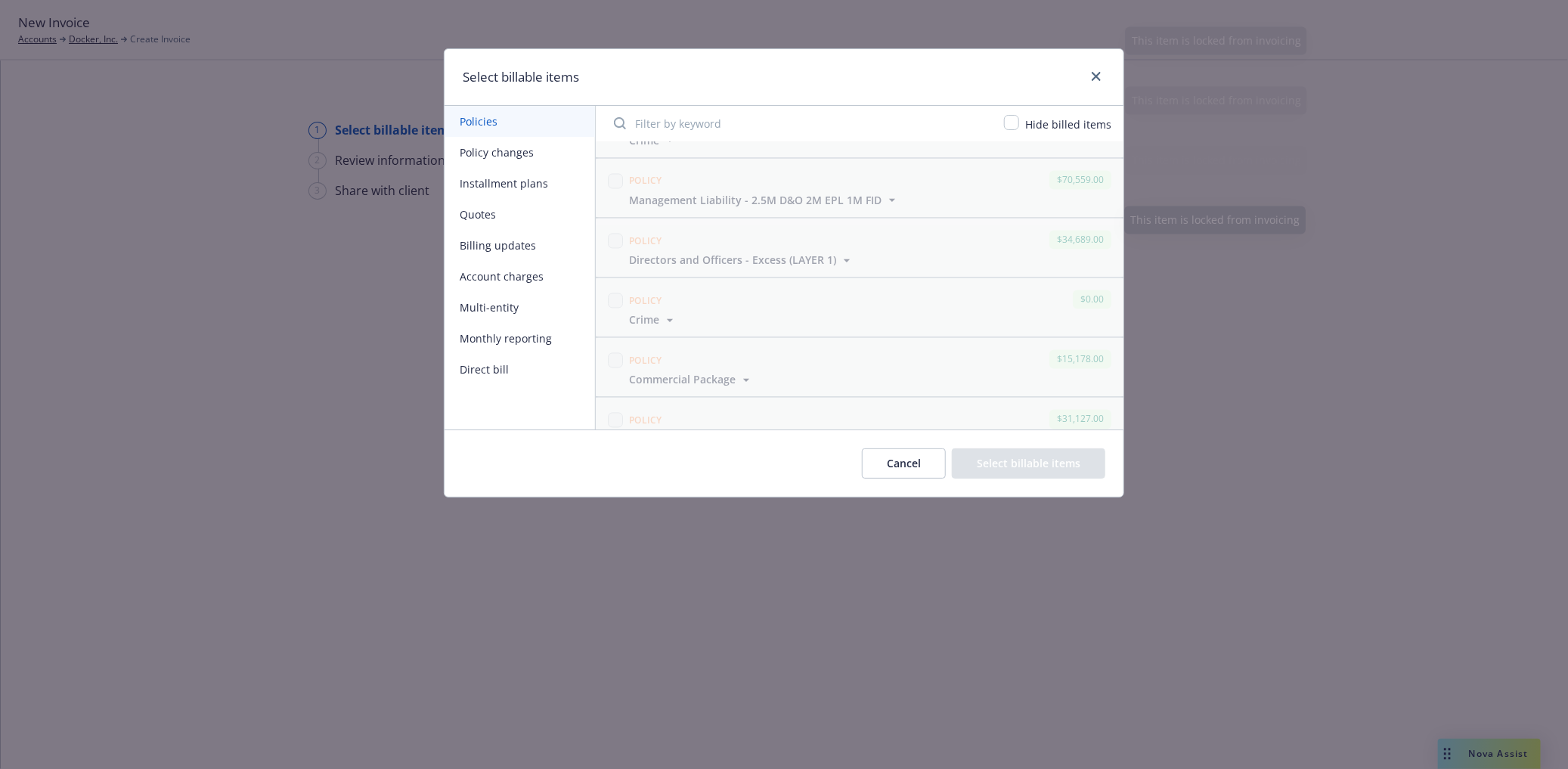
scroll to position [1868, 0]
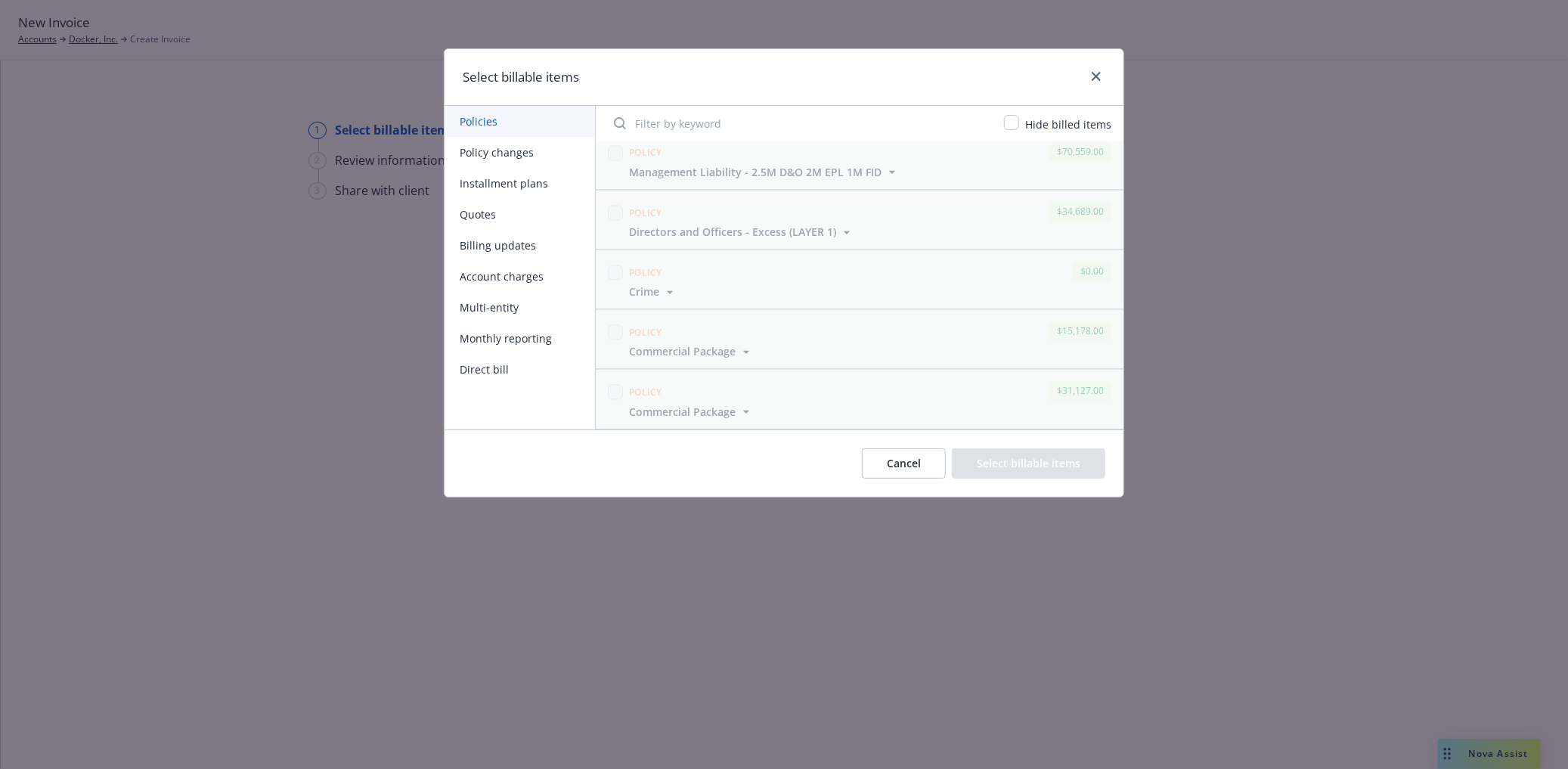
click at [525, 149] on button "Policy changes" at bounding box center [520, 152] width 151 height 31
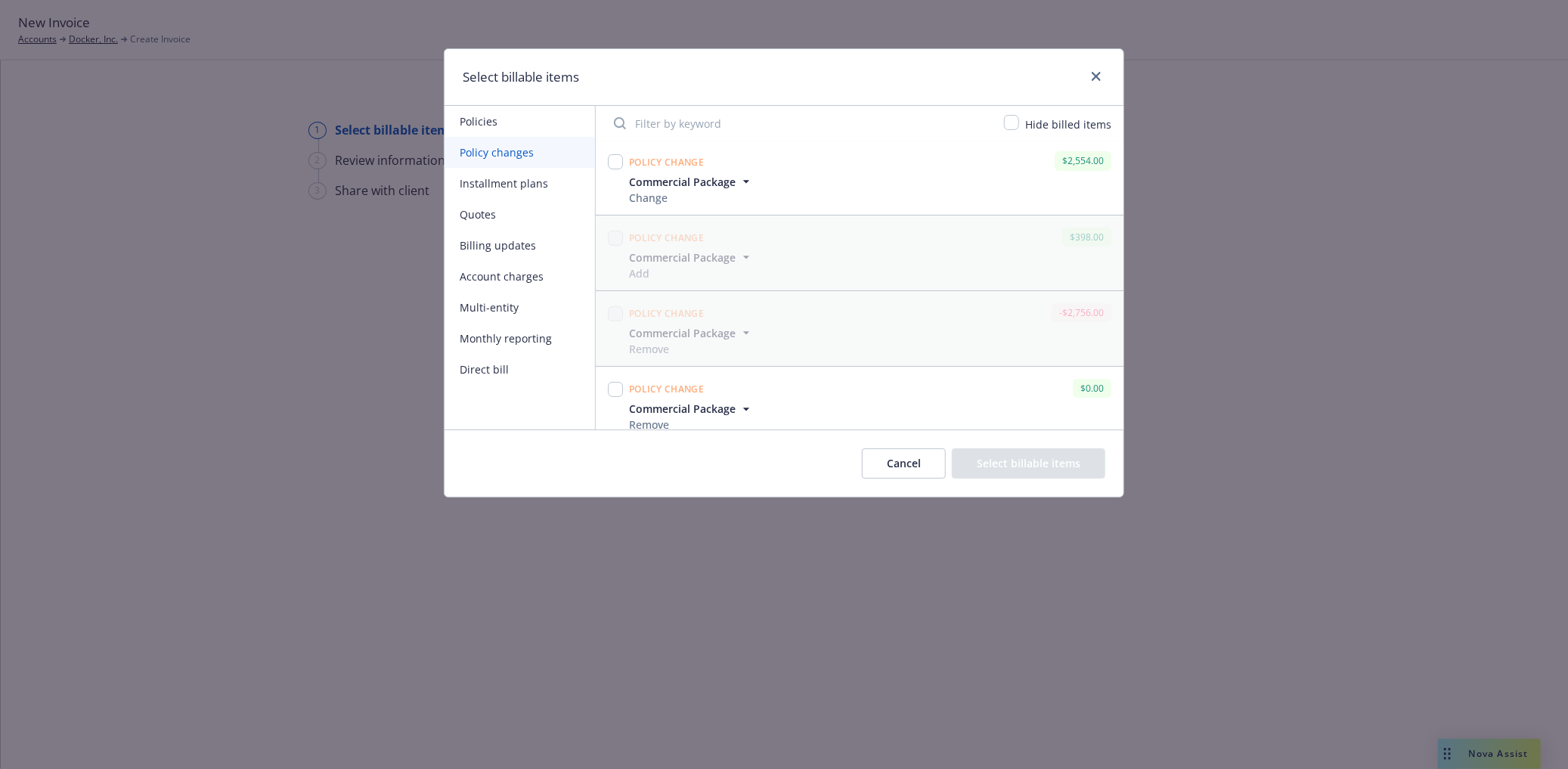
scroll to position [0, 0]
click at [503, 179] on button "Installment plans" at bounding box center [520, 183] width 151 height 31
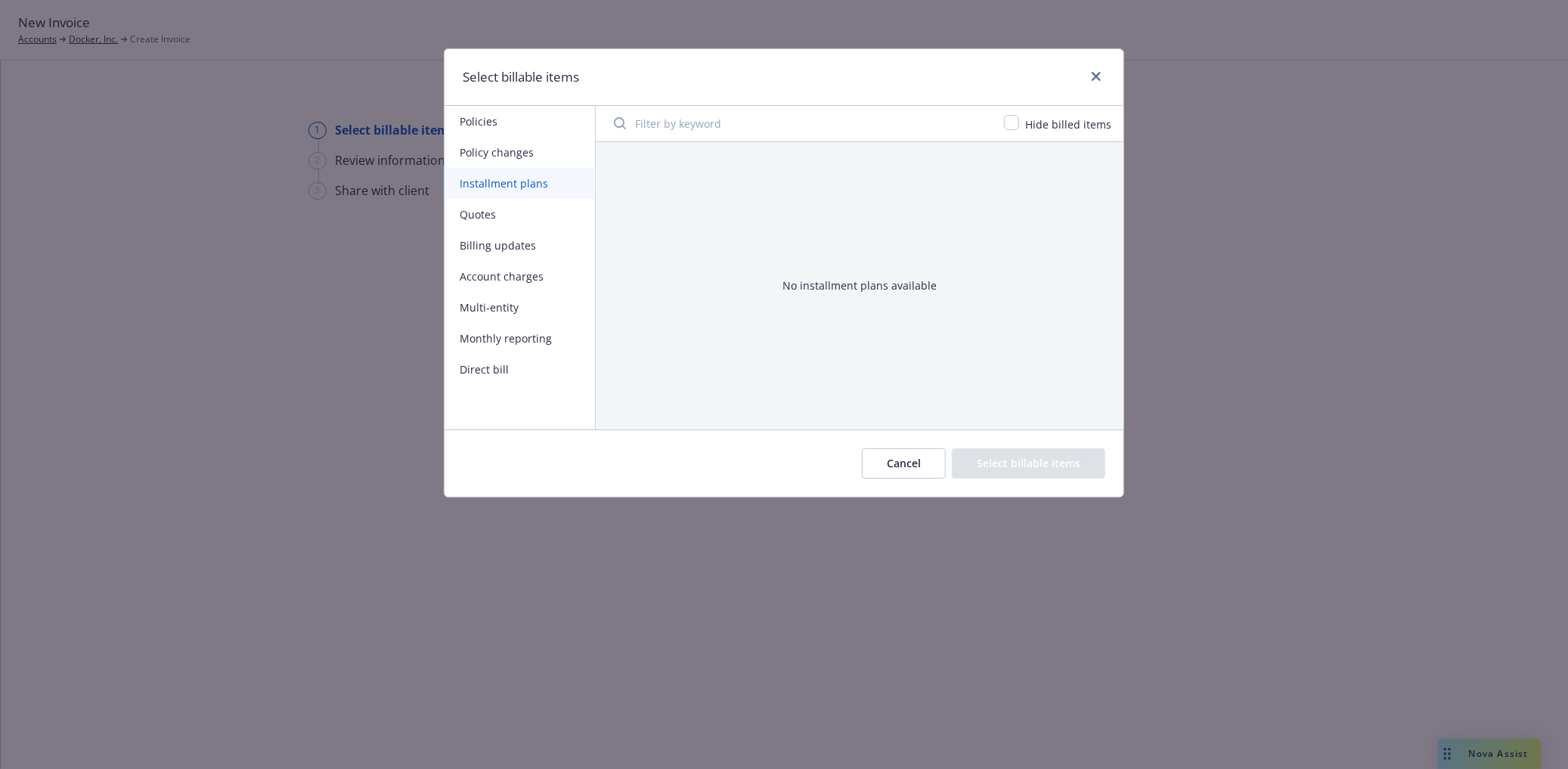
click at [501, 205] on button "Quotes" at bounding box center [520, 214] width 151 height 31
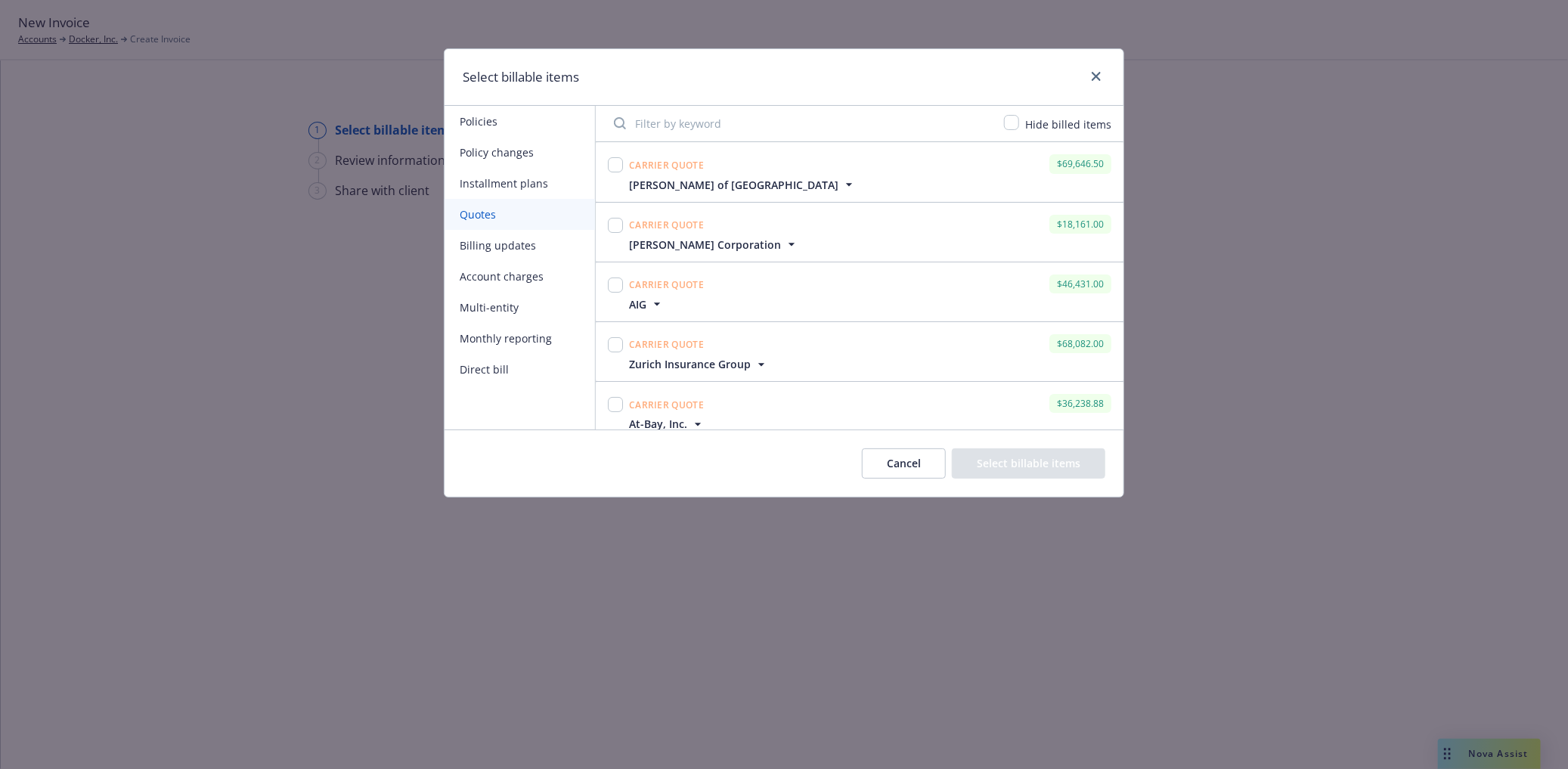
click at [522, 245] on button "Billing updates" at bounding box center [520, 245] width 151 height 31
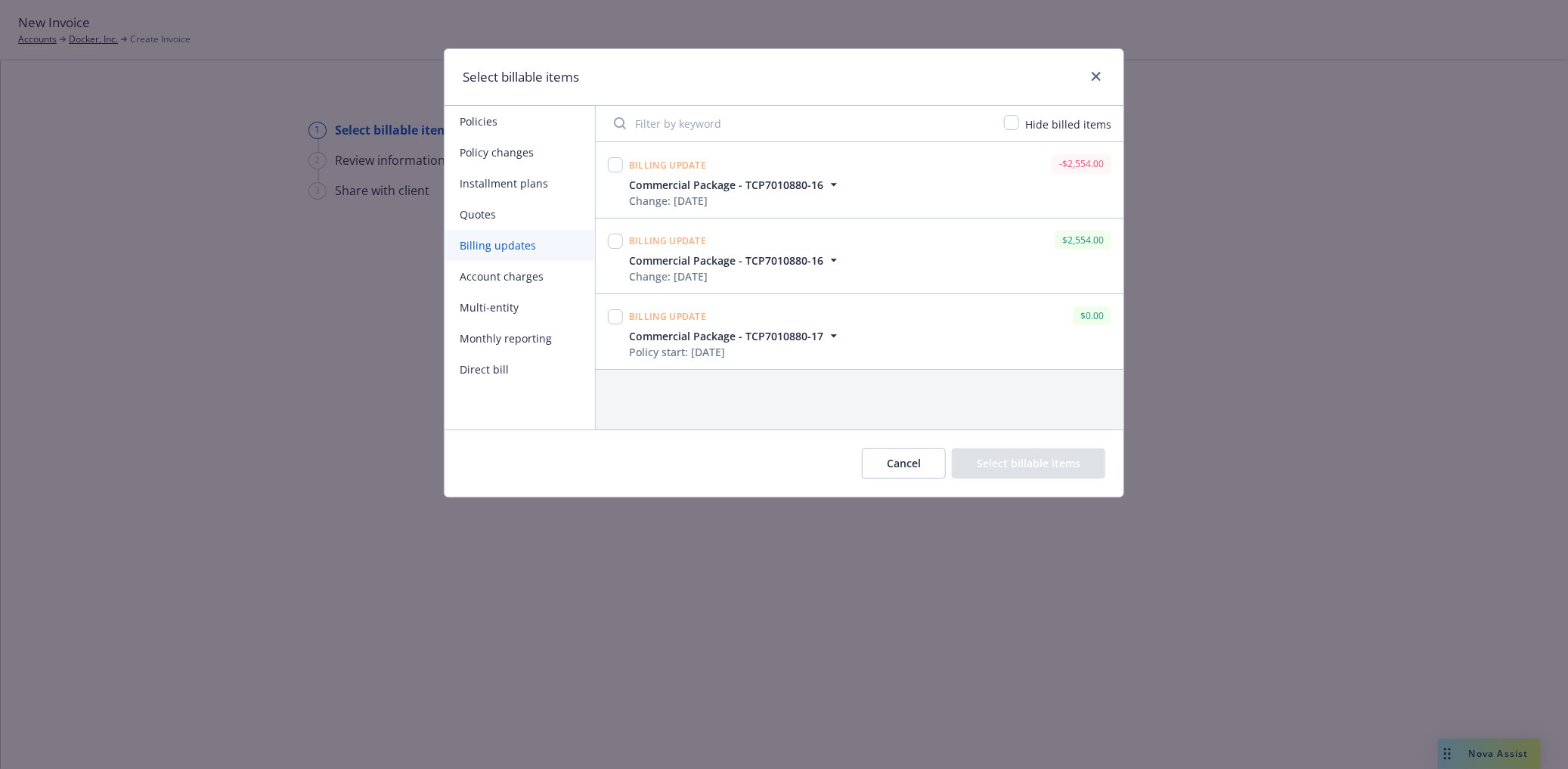
click at [520, 280] on button "Account charges" at bounding box center [520, 276] width 151 height 31
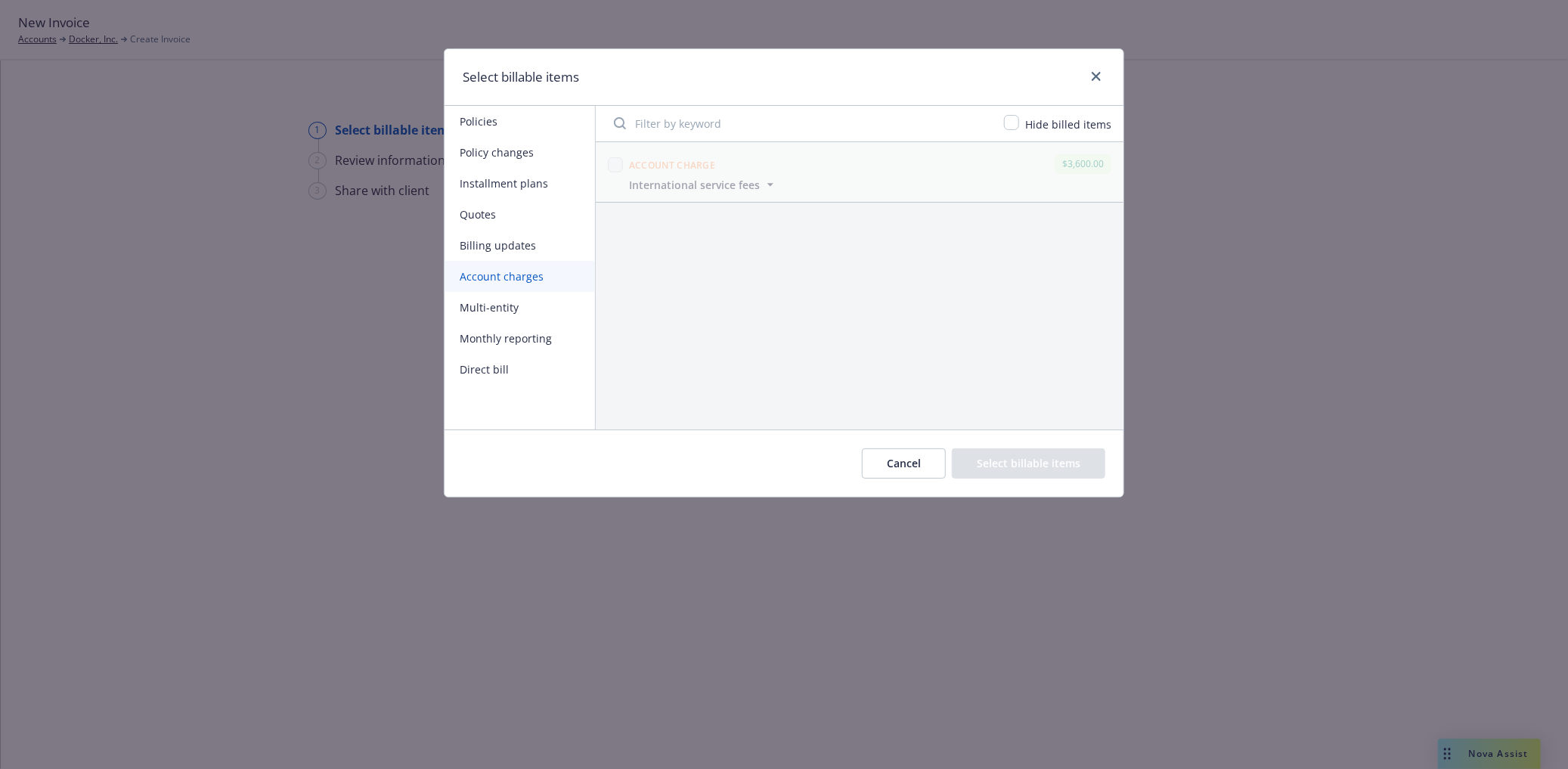
click at [520, 299] on button "Multi-entity" at bounding box center [520, 307] width 151 height 31
click at [525, 338] on button "Monthly reporting" at bounding box center [520, 338] width 151 height 31
click at [512, 376] on button "Direct bill" at bounding box center [520, 369] width 151 height 31
click at [472, 117] on button "Policies" at bounding box center [520, 121] width 151 height 31
click at [1123, 72] on div "Select billable items" at bounding box center [784, 77] width 679 height 57
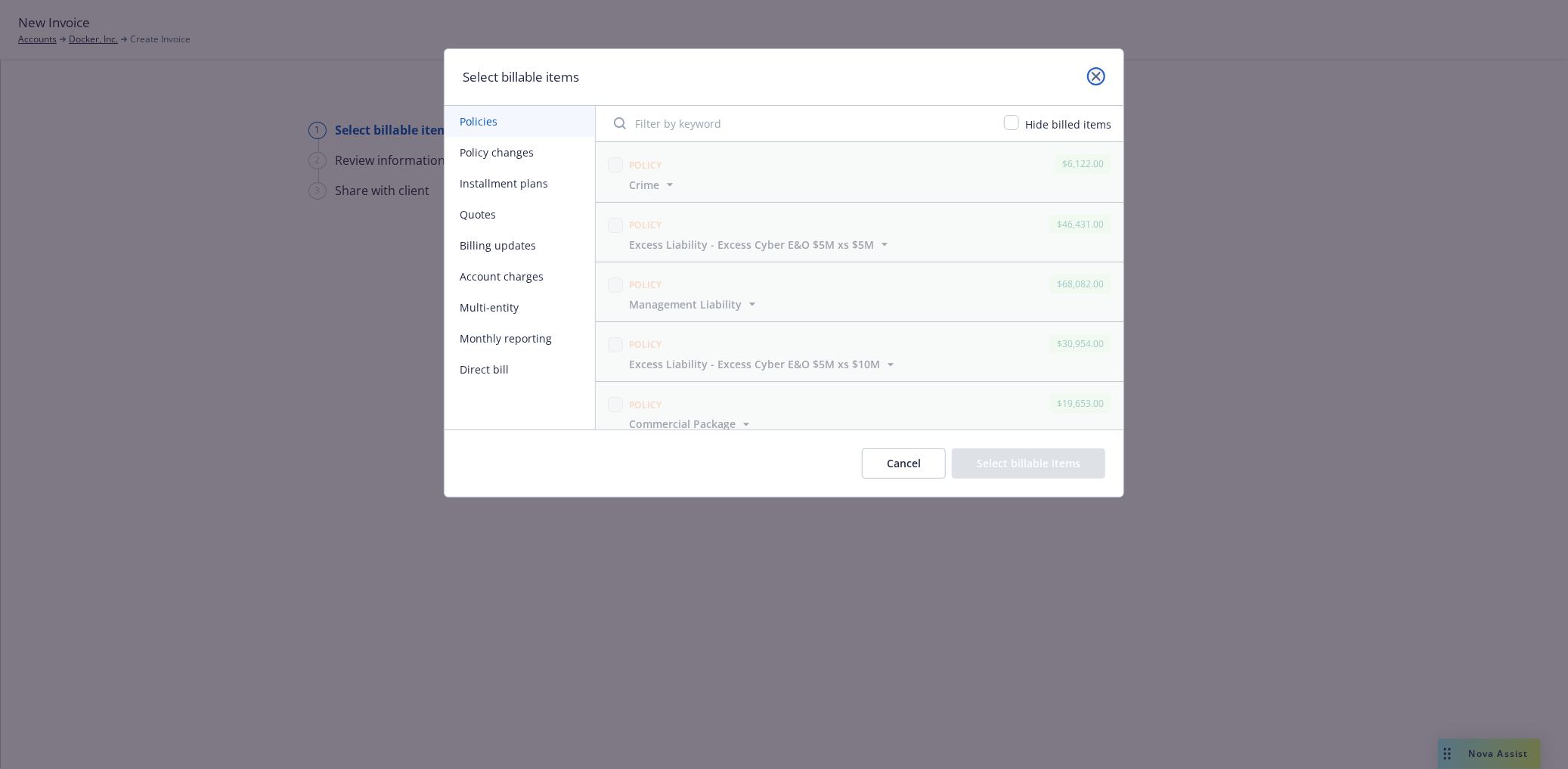
click at [1092, 74] on icon "close" at bounding box center [1096, 76] width 9 height 9
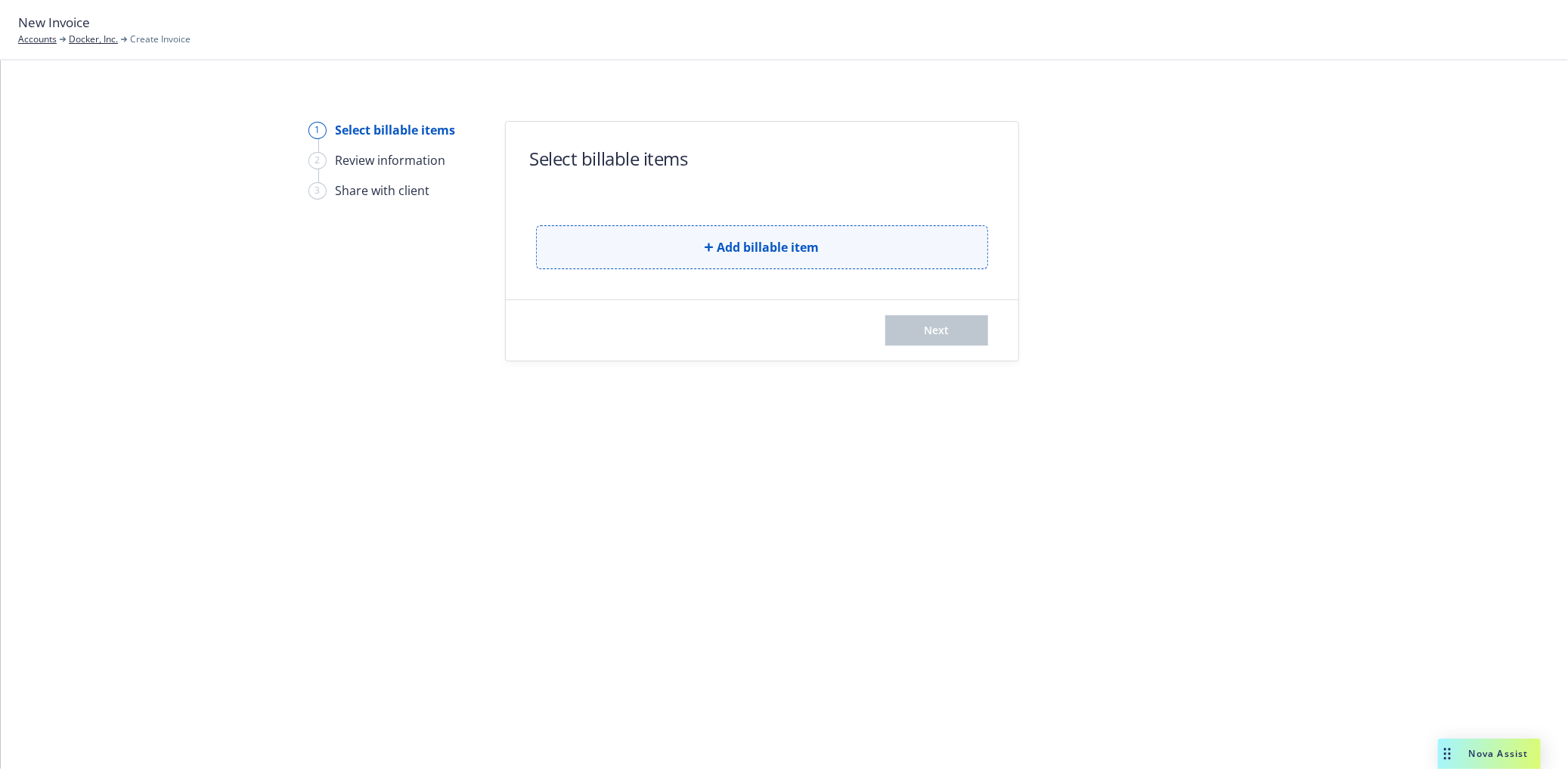
click at [735, 239] on span "Add billable item" at bounding box center [768, 246] width 102 height 18
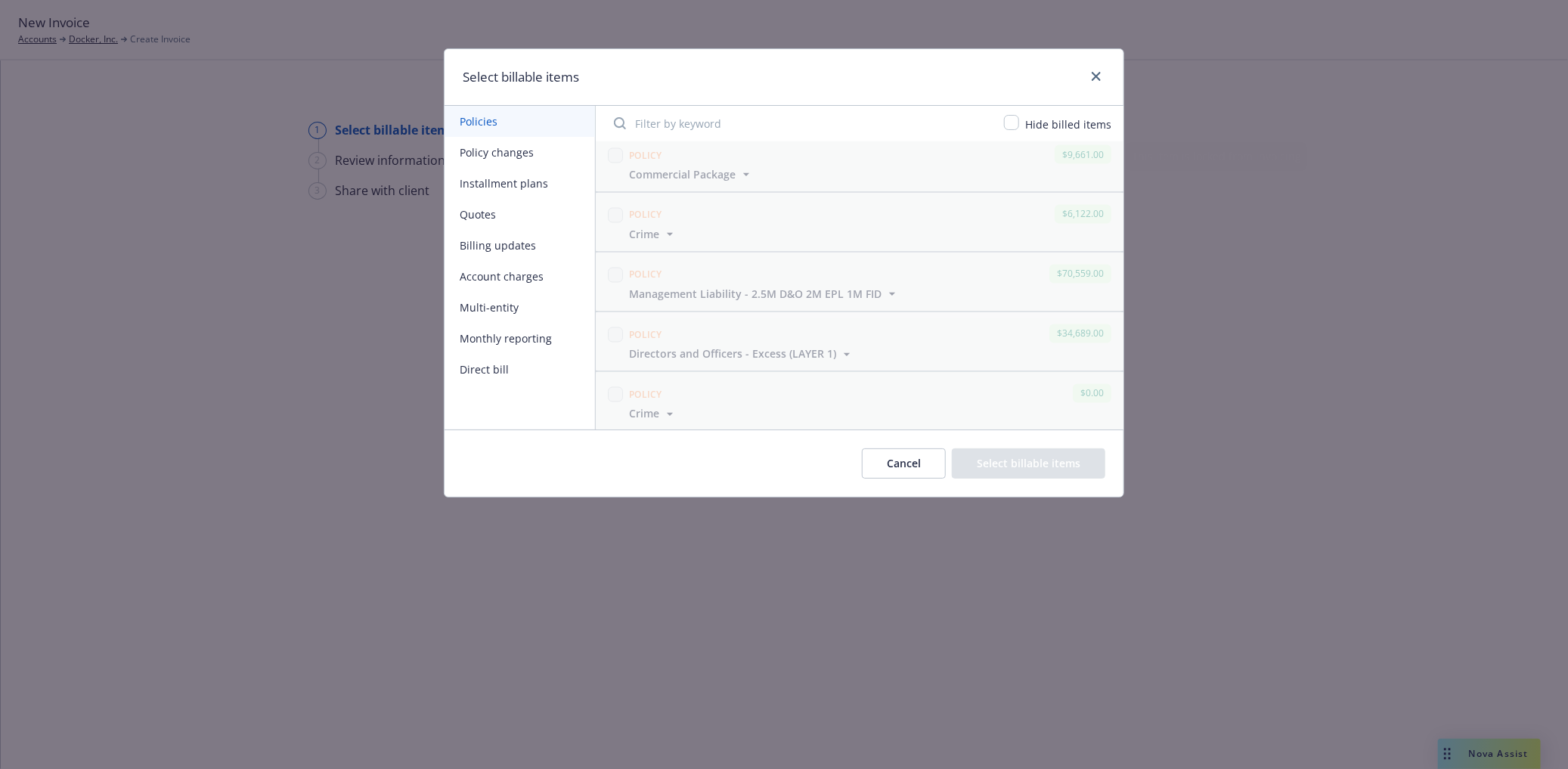
scroll to position [1868, 0]
click at [1102, 74] on link "close" at bounding box center [1096, 76] width 18 height 18
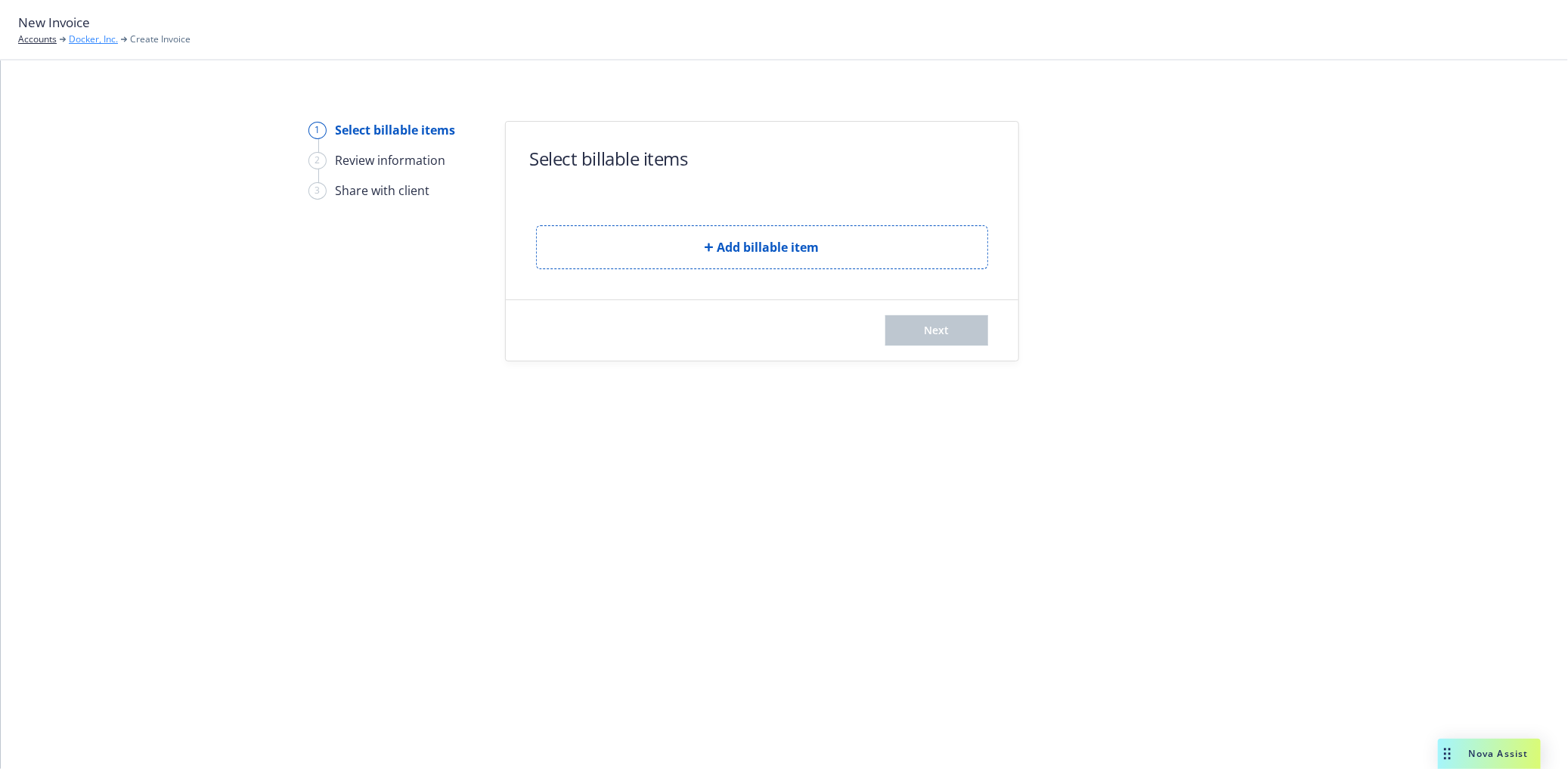
click at [89, 35] on link "Docker, Inc." at bounding box center [93, 39] width 49 height 14
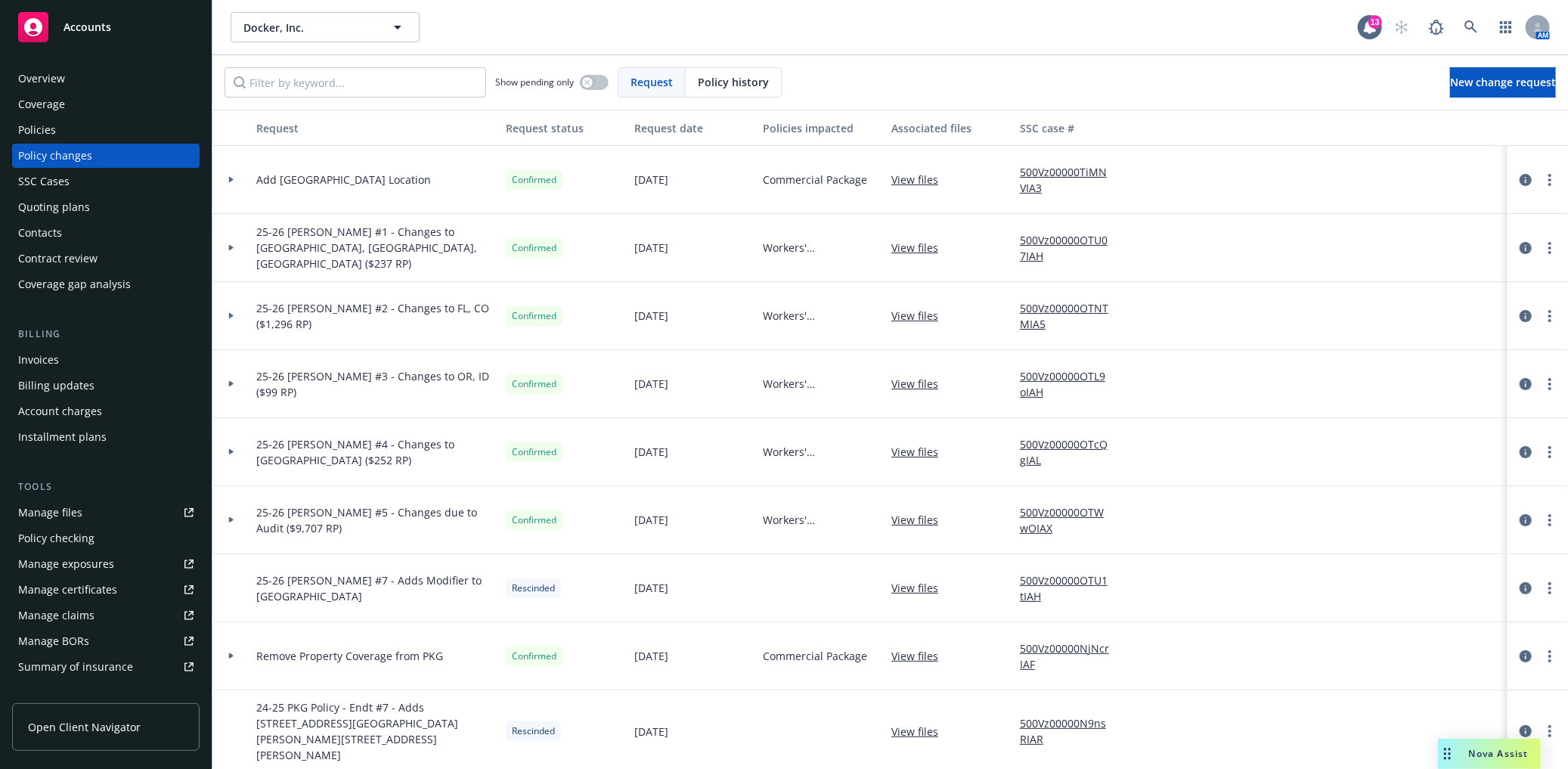
click at [221, 177] on div at bounding box center [231, 179] width 25 height 5
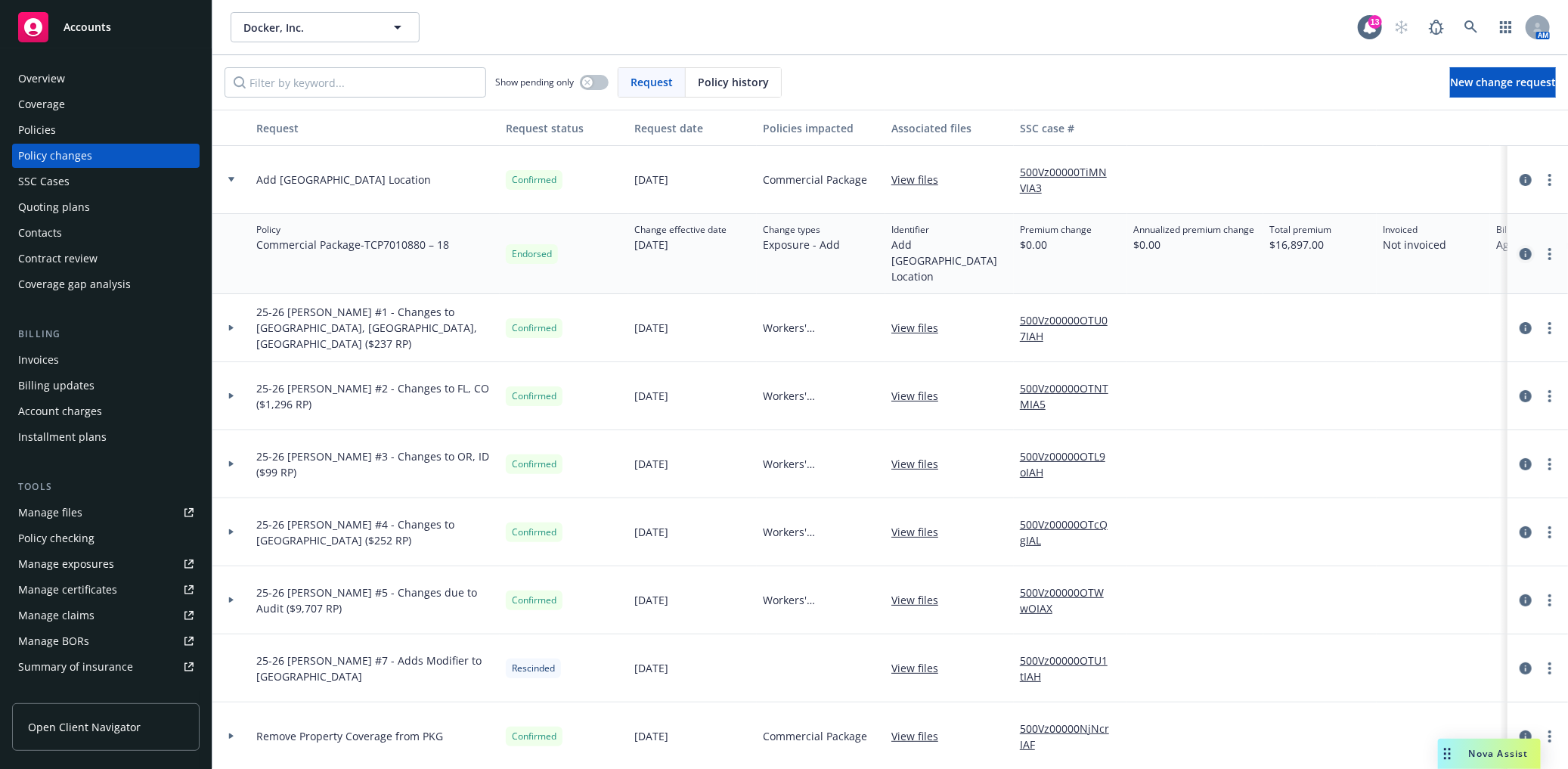
click at [1520, 248] on icon "circleInformation" at bounding box center [1526, 254] width 12 height 12
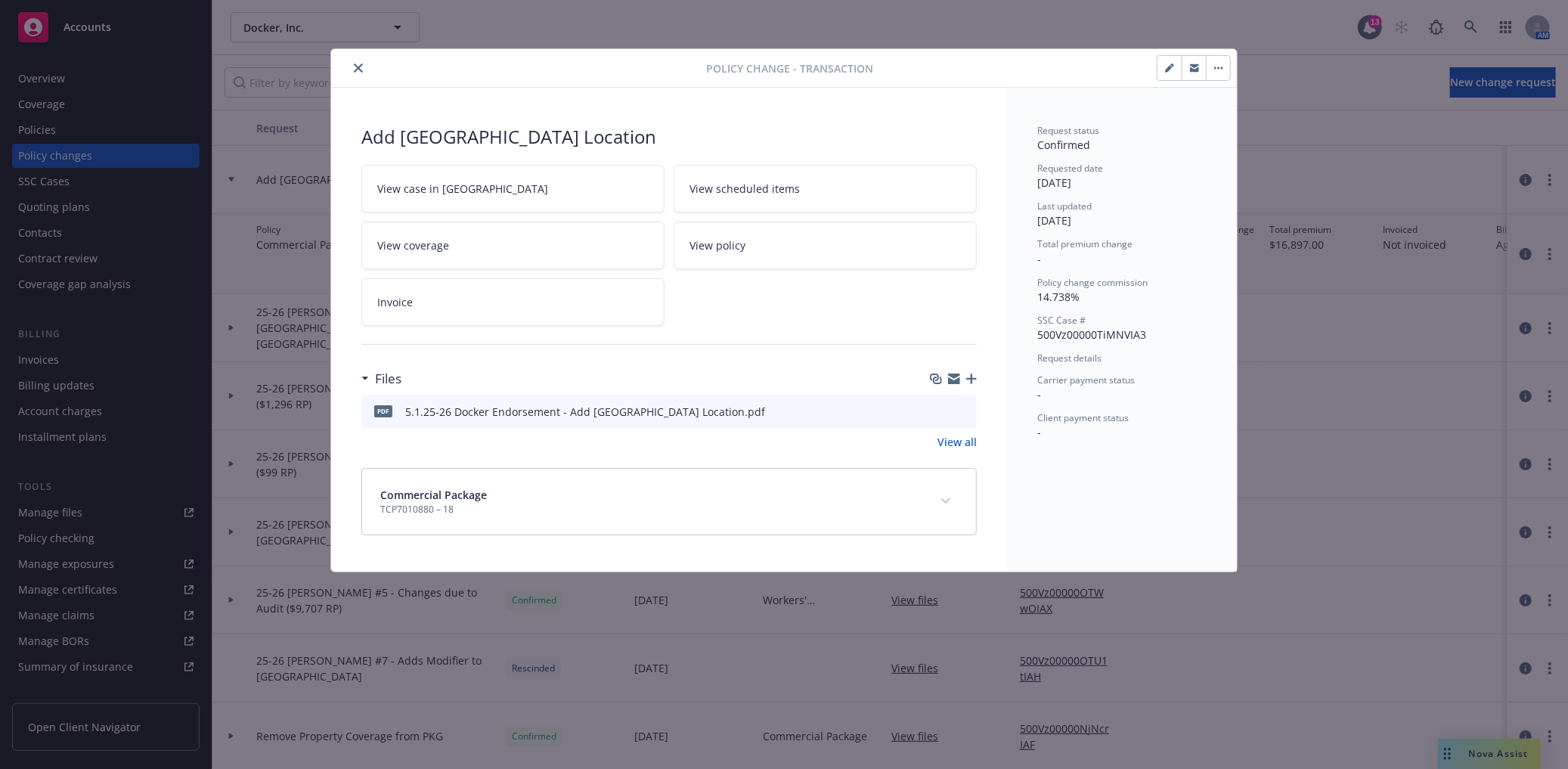
click at [470, 309] on link "Invoice" at bounding box center [513, 302] width 303 height 47
click at [1164, 70] on button "button" at bounding box center [1169, 68] width 25 height 25
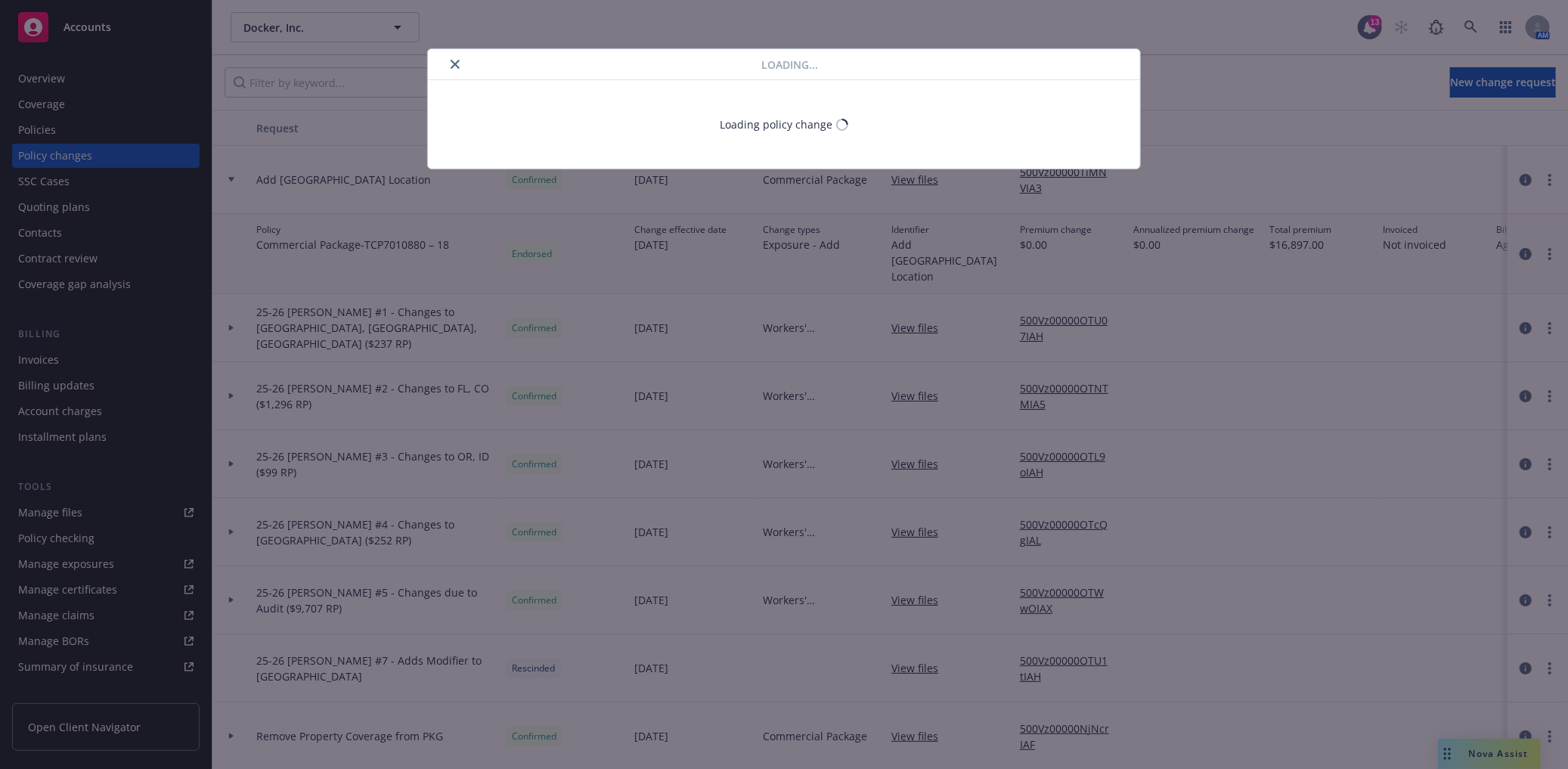
select select "ACCEPTED"
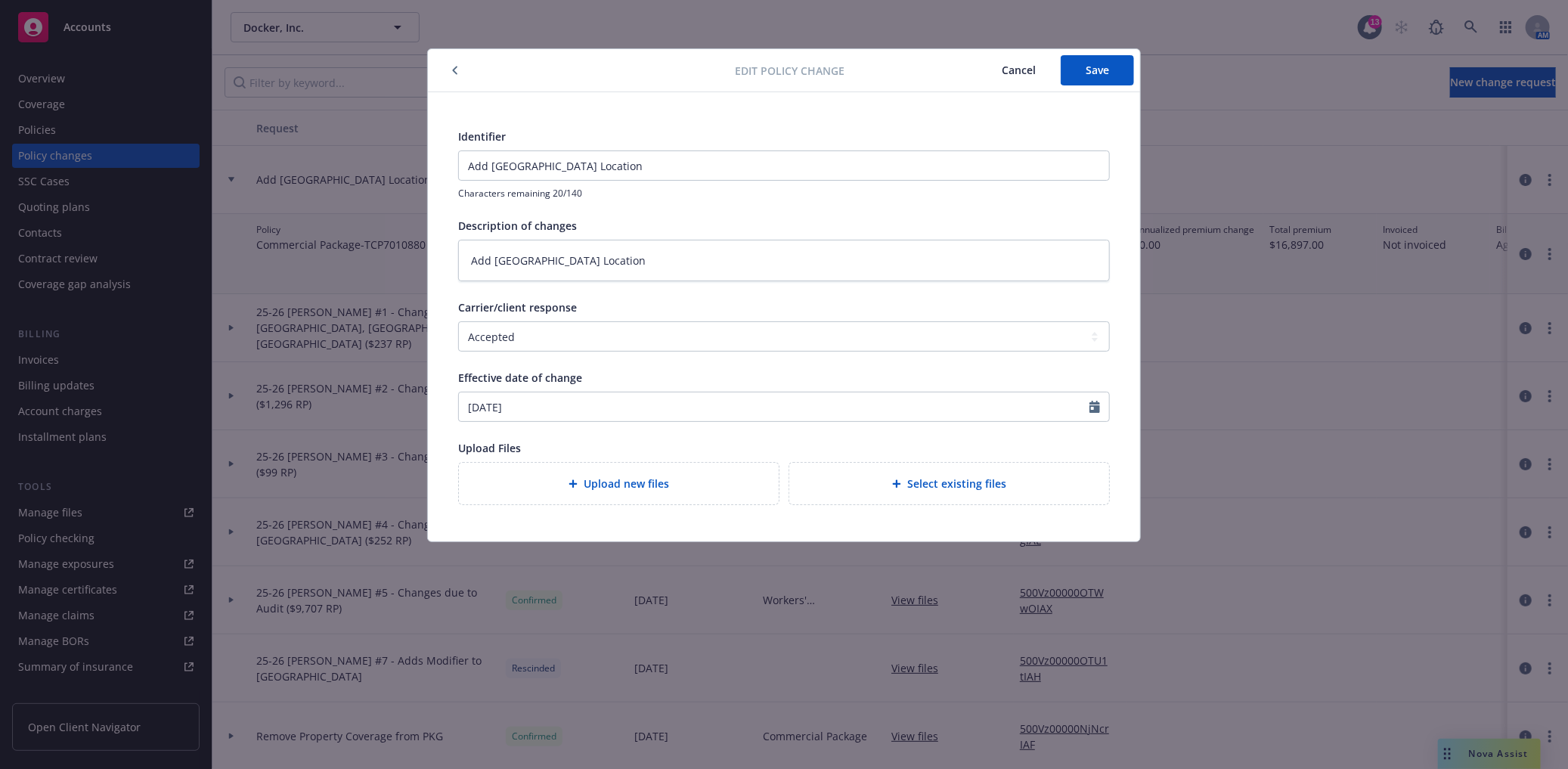
click at [1020, 67] on span "Cancel" at bounding box center [1019, 69] width 34 height 14
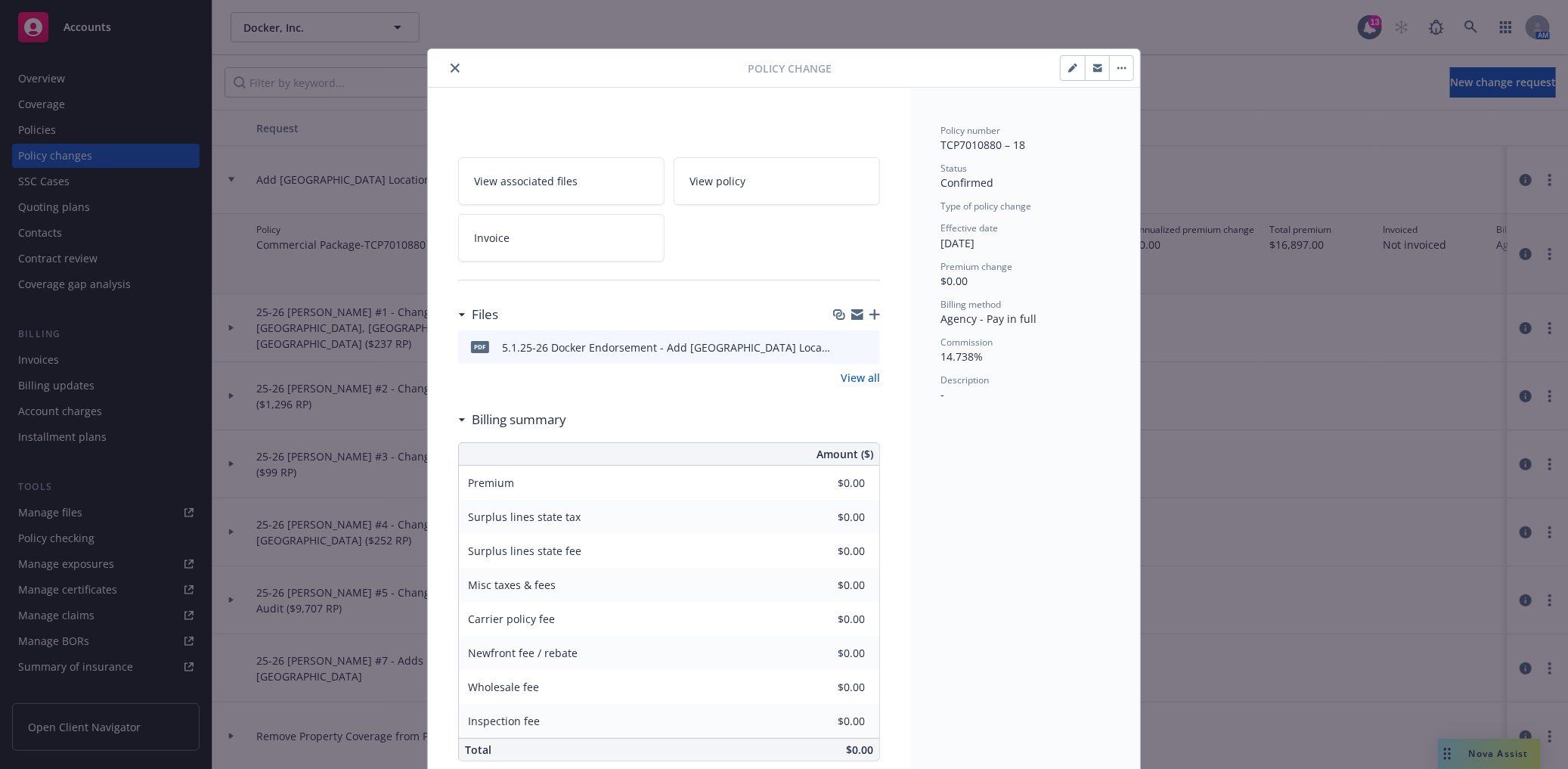
click at [451, 69] on icon "close" at bounding box center [455, 68] width 9 height 9
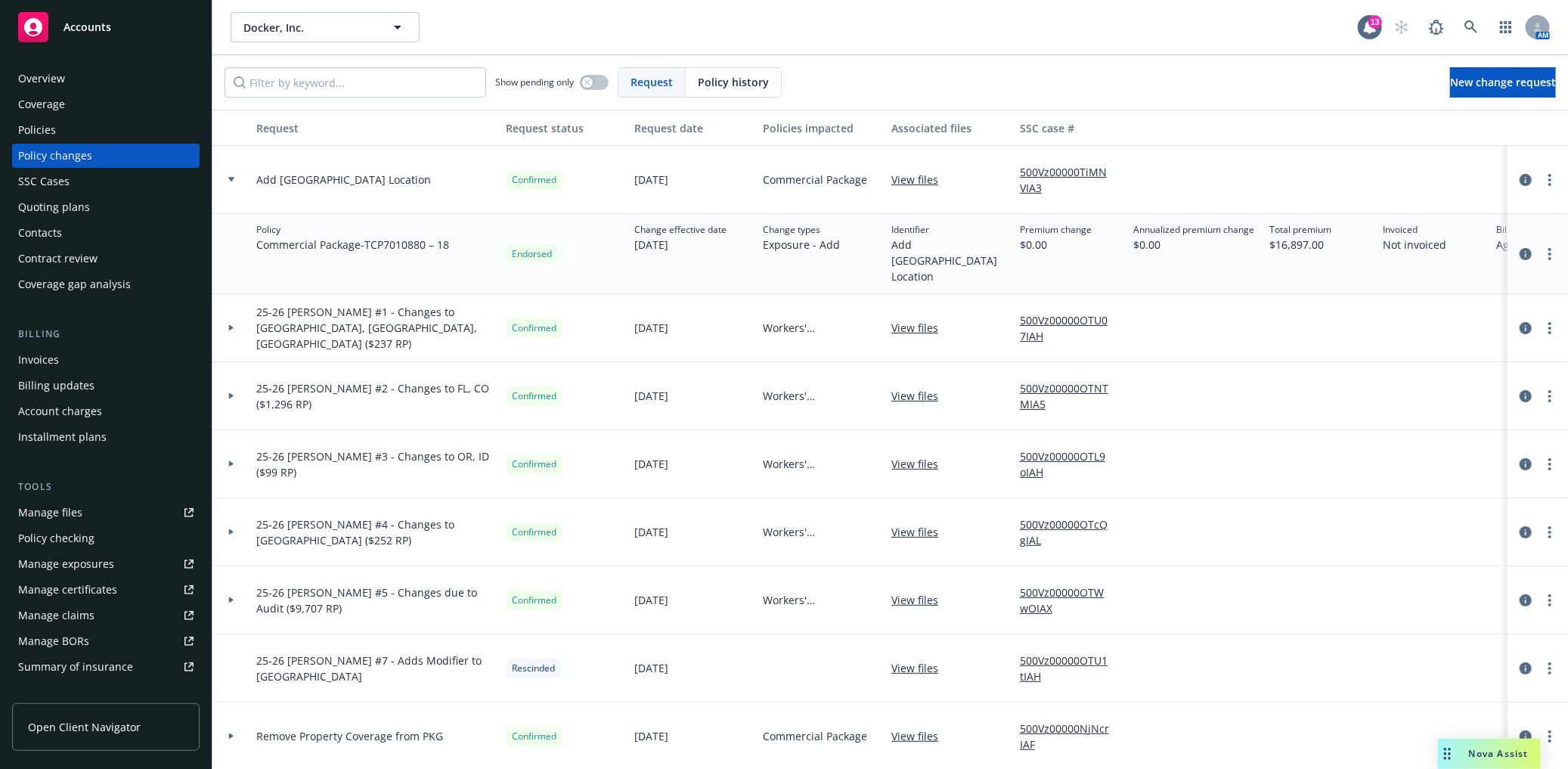
click at [232, 174] on div at bounding box center [231, 179] width 38 height 68
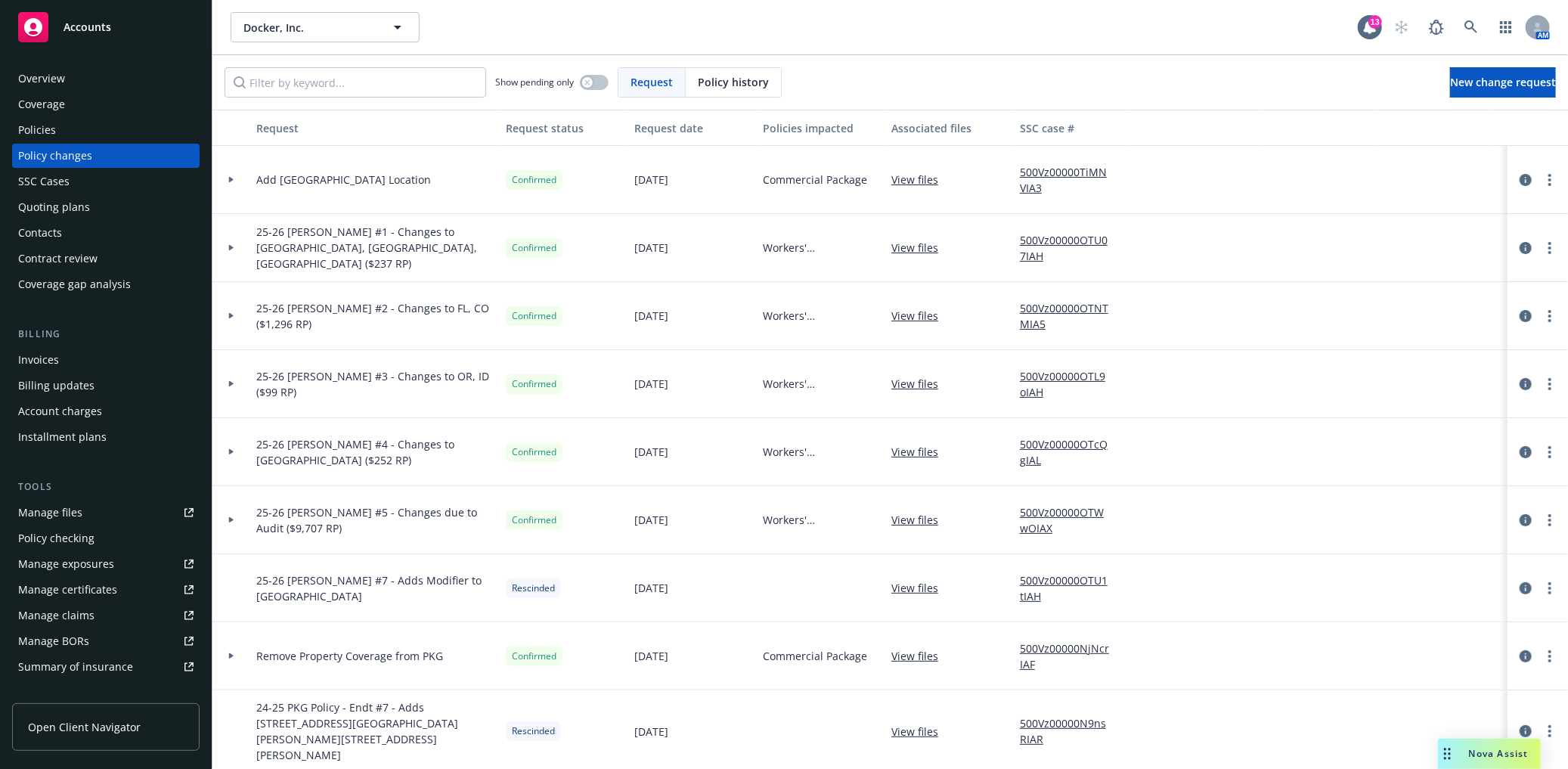
click at [232, 174] on div at bounding box center [231, 179] width 38 height 68
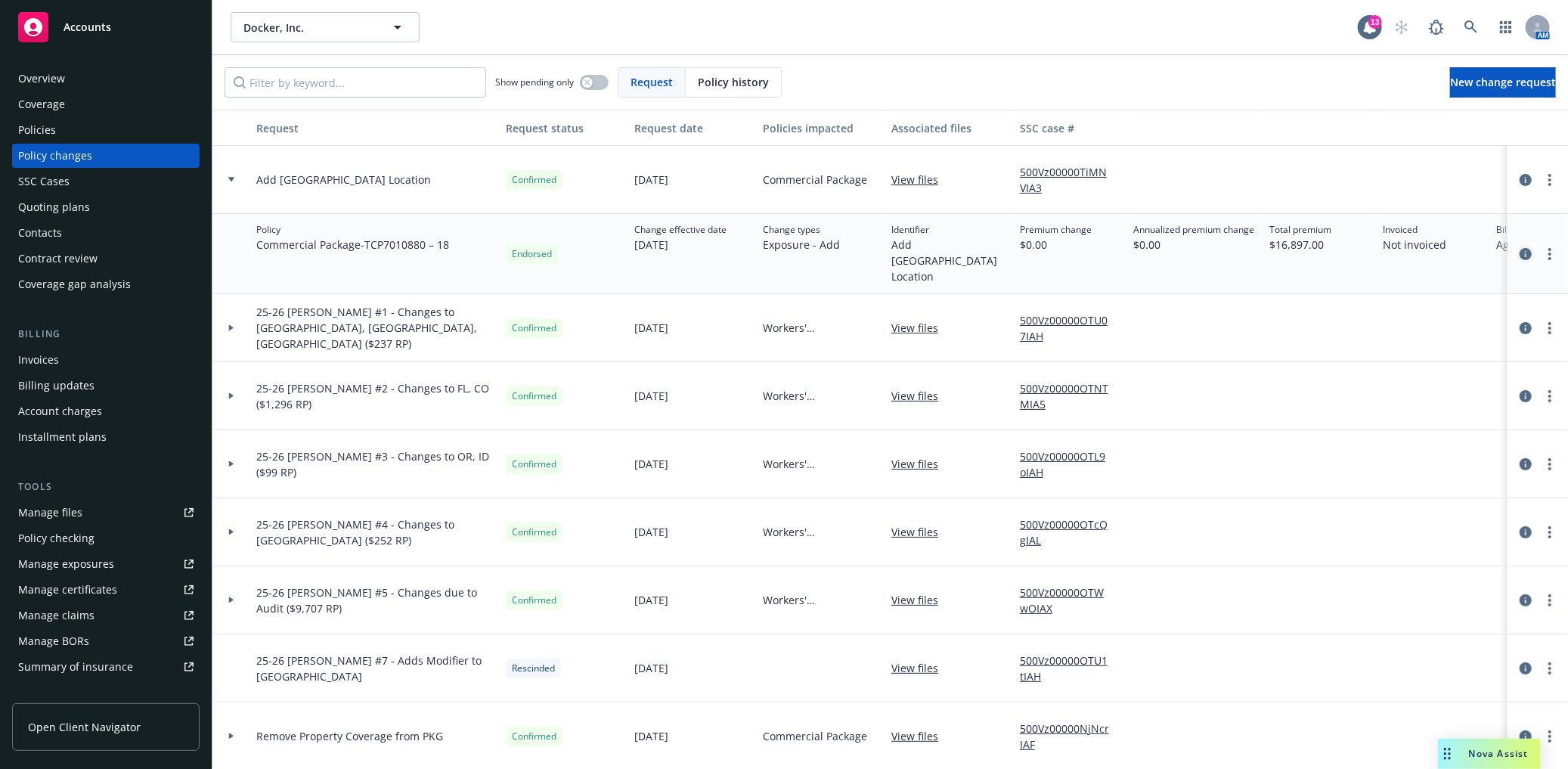
click at [1520, 251] on icon "circleInformation" at bounding box center [1526, 254] width 12 height 12
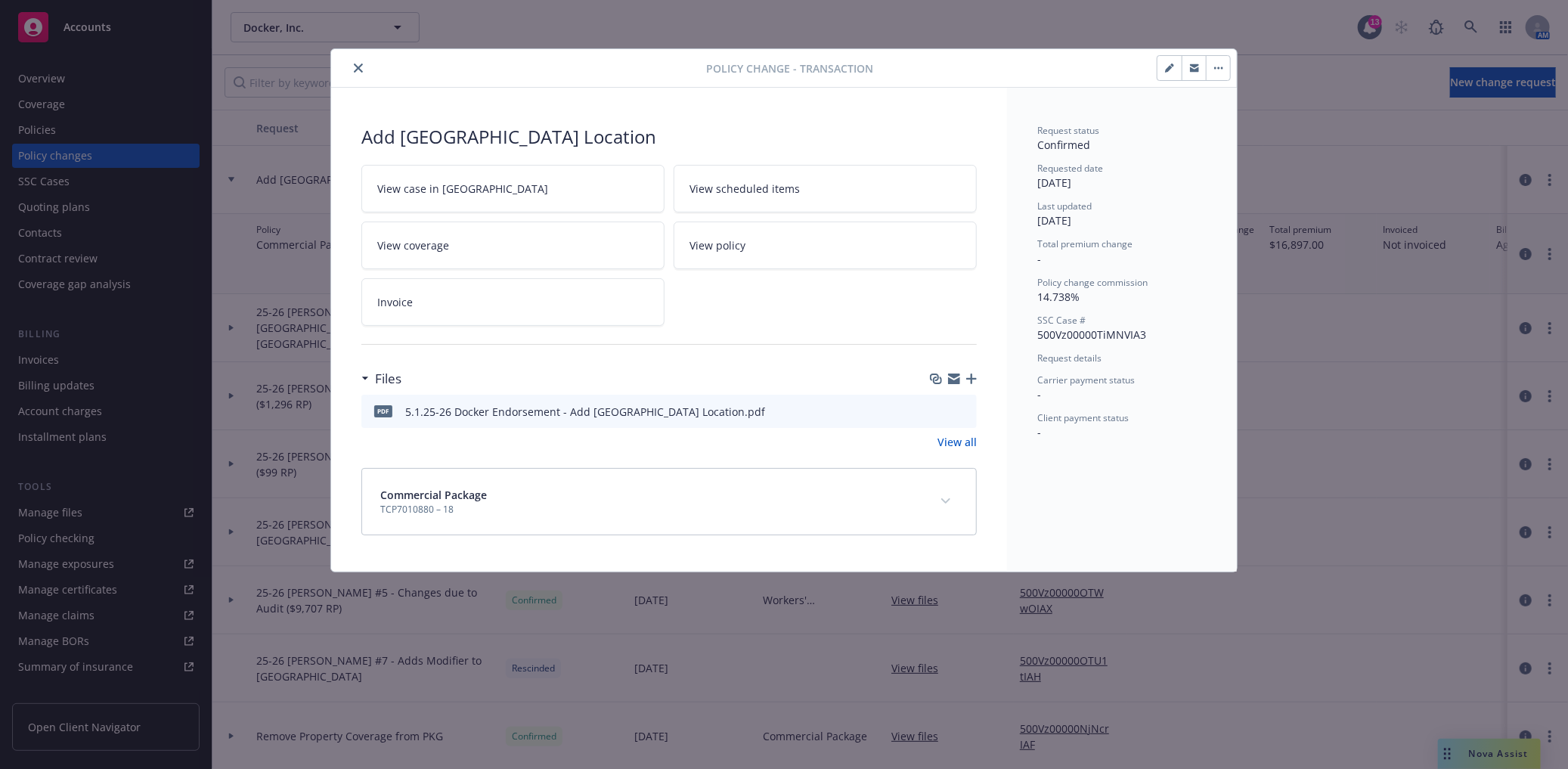
click at [427, 299] on link "Invoice" at bounding box center [513, 302] width 303 height 47
click at [949, 503] on icon "expand content" at bounding box center [946, 501] width 9 height 6
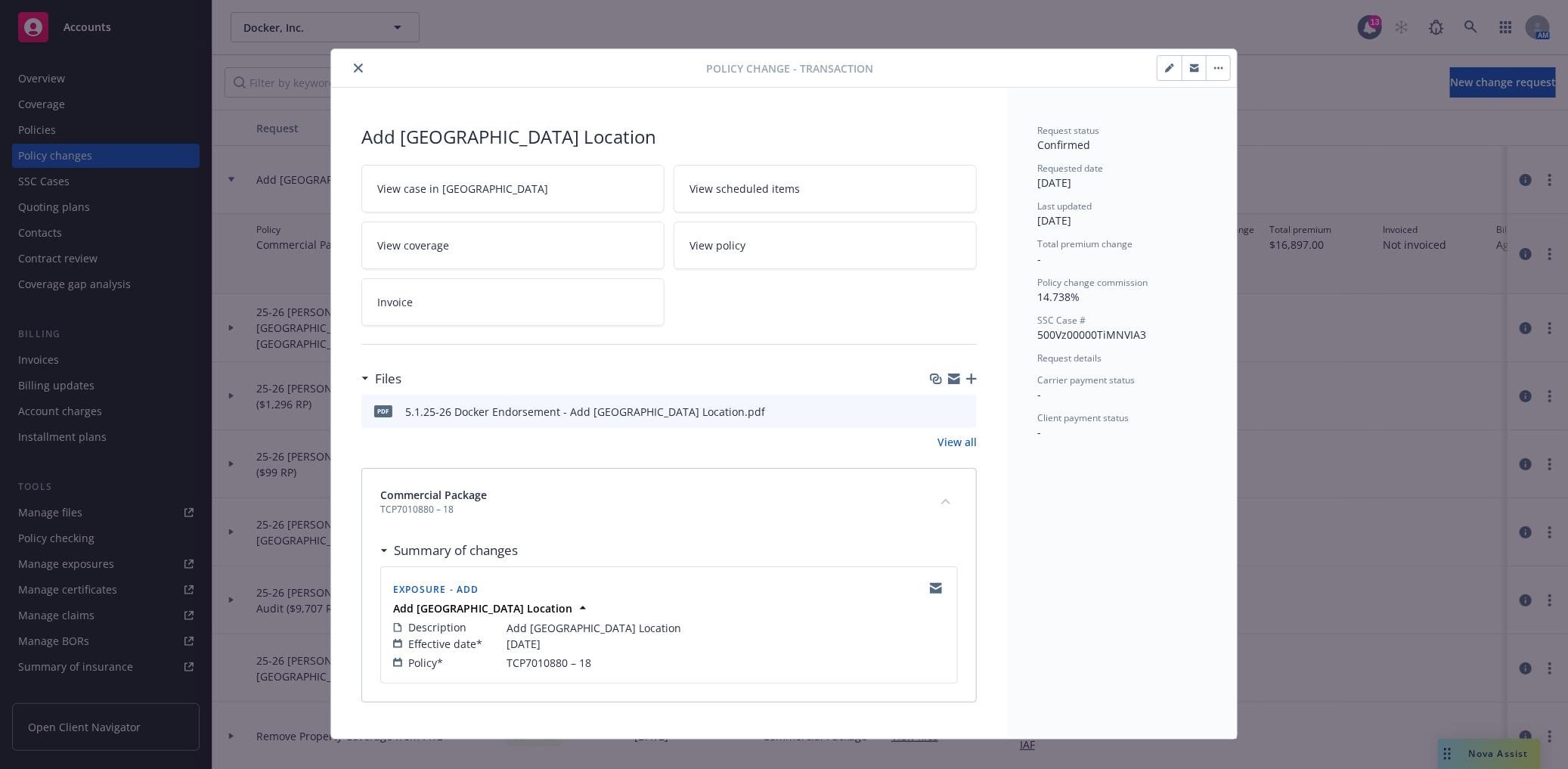
click at [1161, 76] on button "button" at bounding box center [1169, 68] width 25 height 25
type textarea "x"
select select "ACCEPTED"
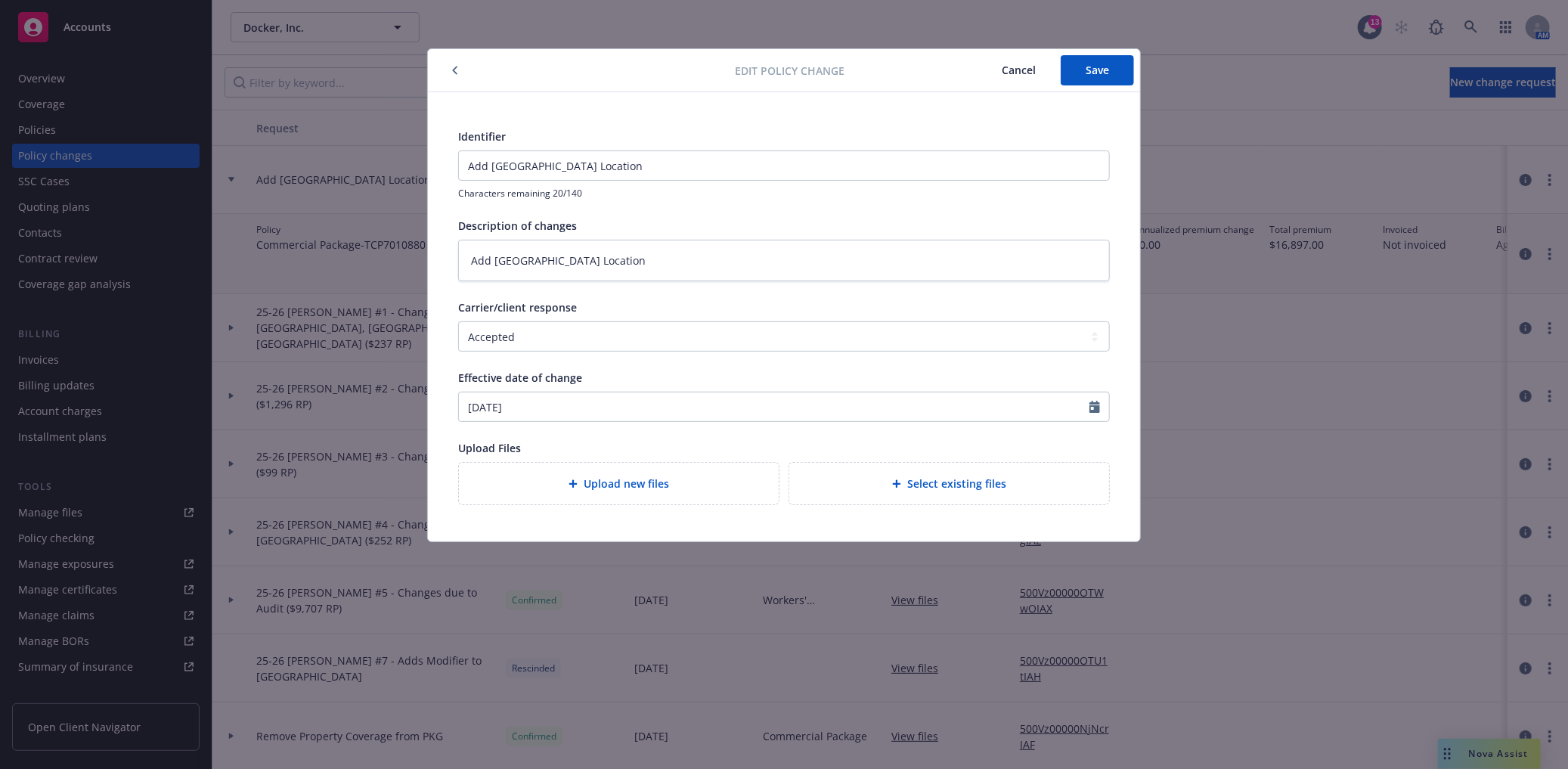
click at [997, 68] on button "Cancel" at bounding box center [1019, 70] width 84 height 30
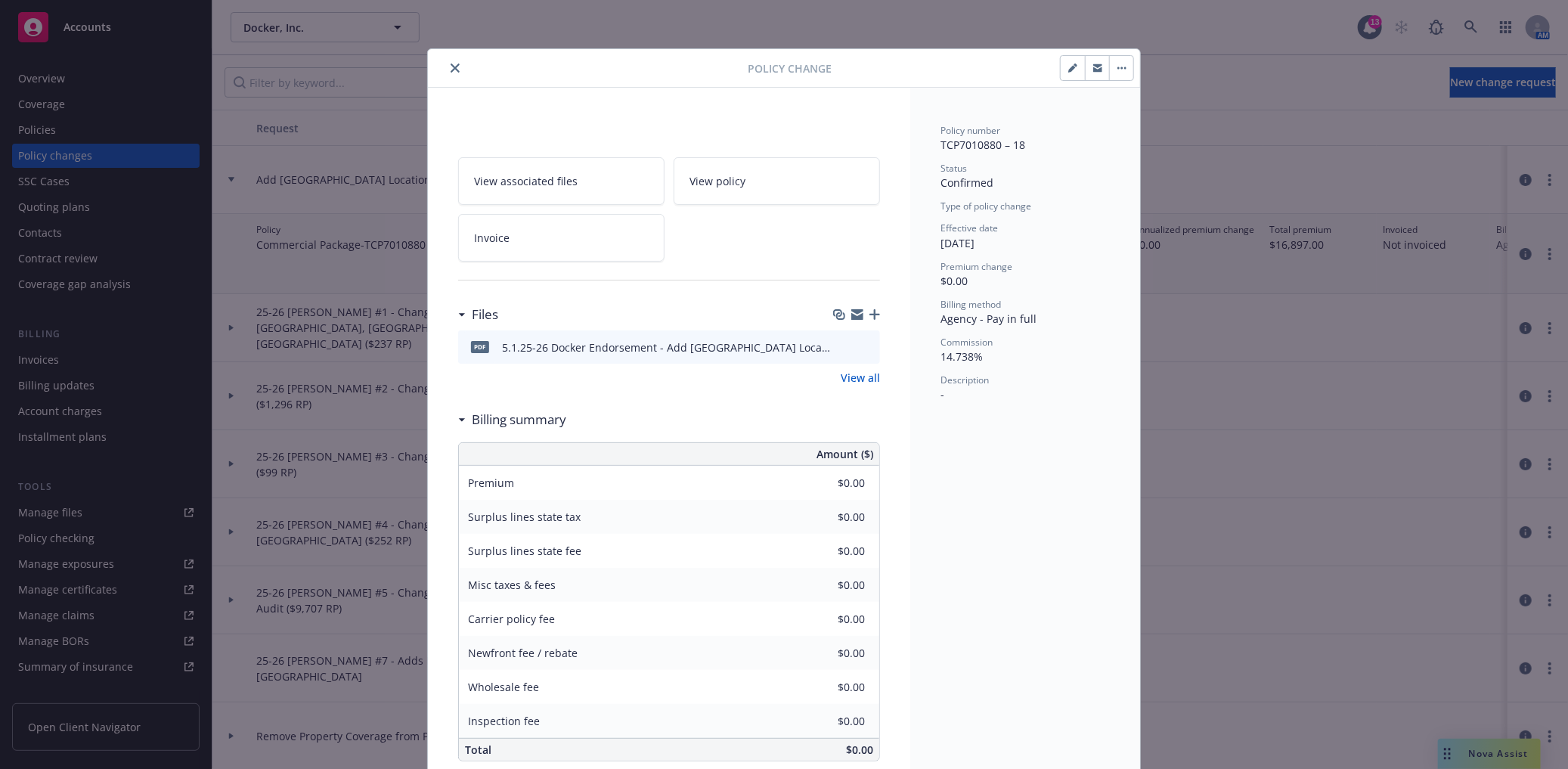
click at [1113, 74] on button "button" at bounding box center [1121, 68] width 25 height 25
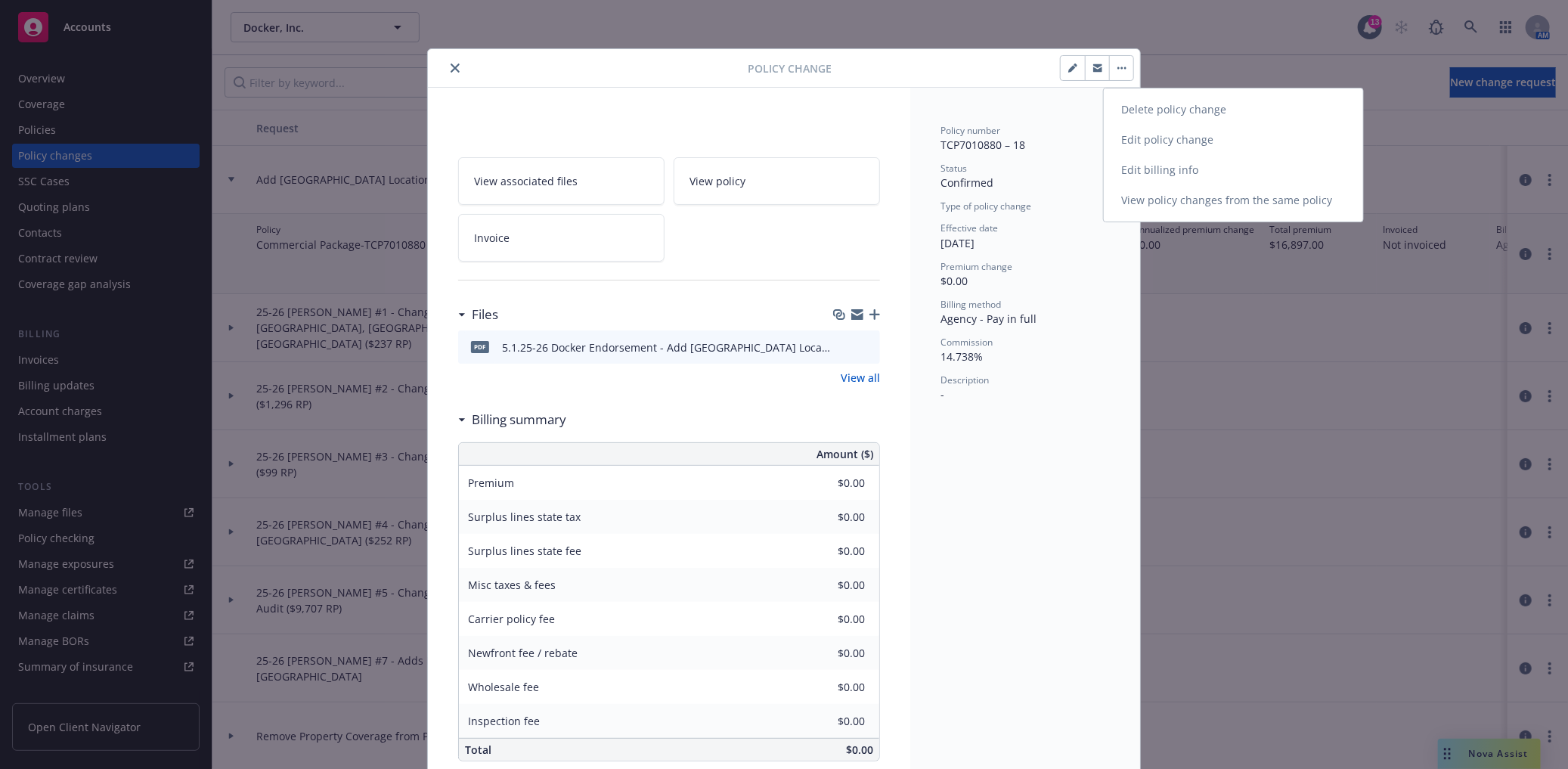
click at [1173, 174] on link "Edit billing info" at bounding box center [1234, 170] width 260 height 30
type textarea "x"
select select "ACCEPTED"
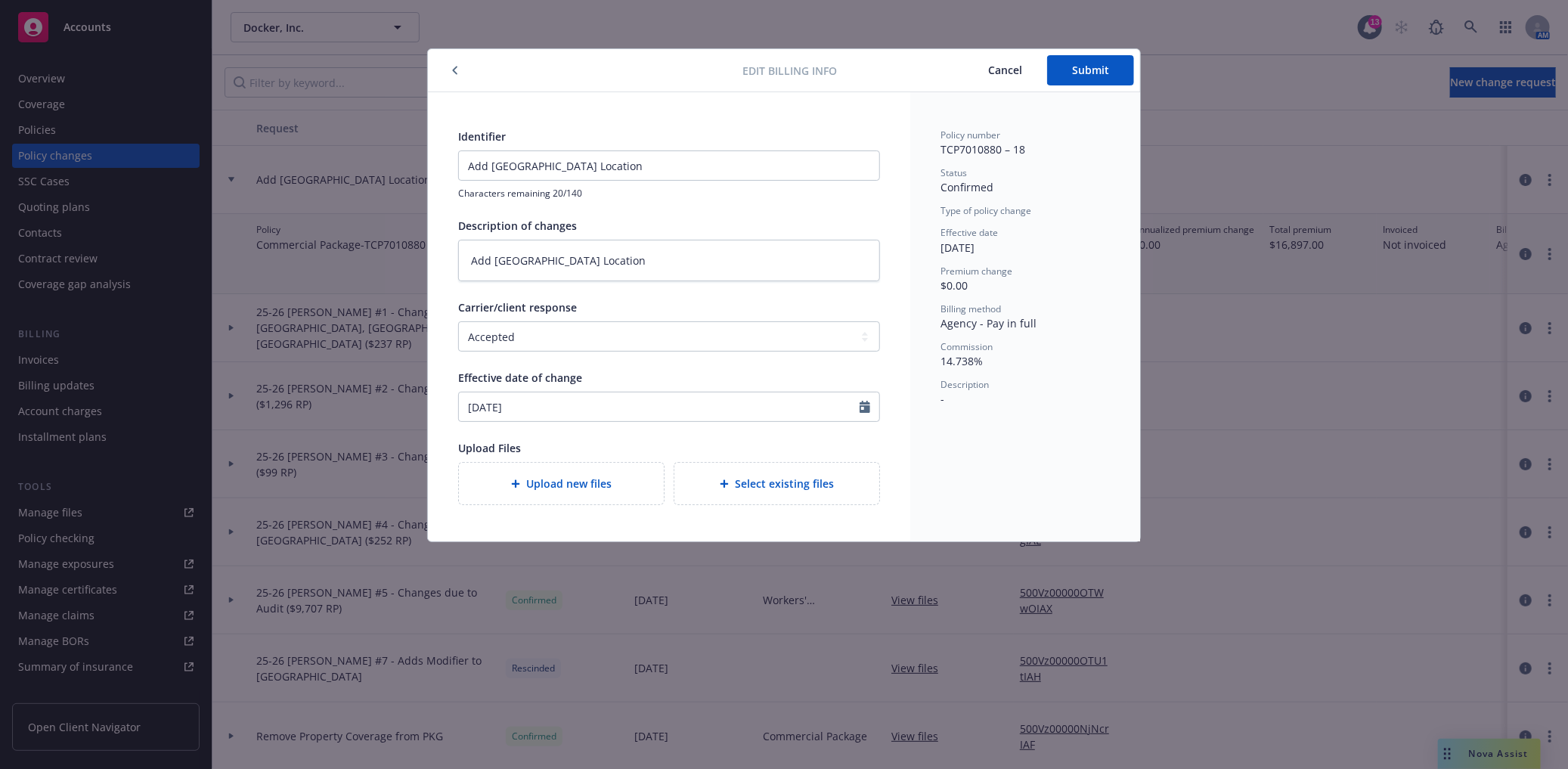
click at [1010, 69] on span "Cancel" at bounding box center [1005, 69] width 34 height 14
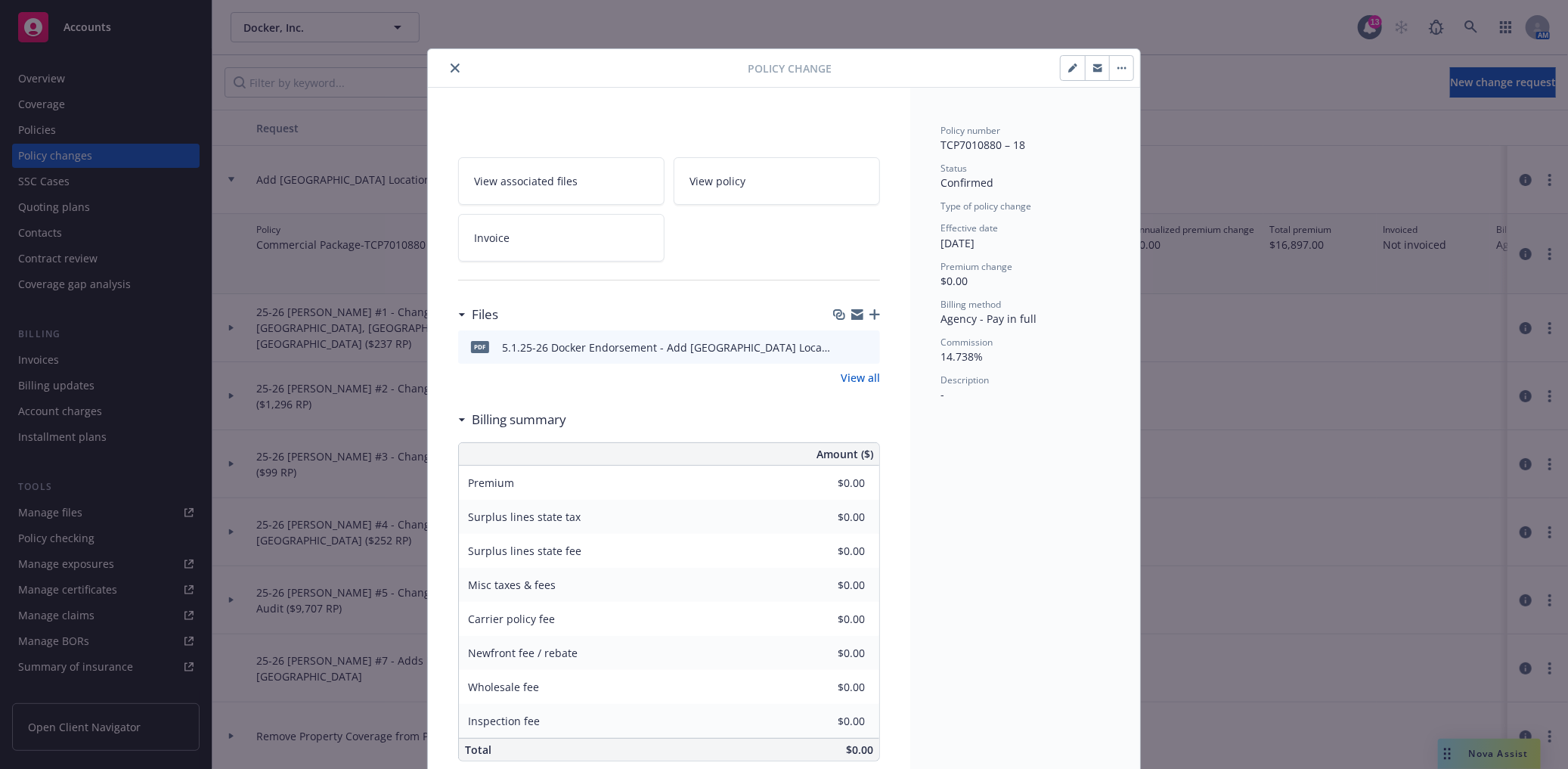
click at [1116, 71] on button "button" at bounding box center [1121, 68] width 25 height 25
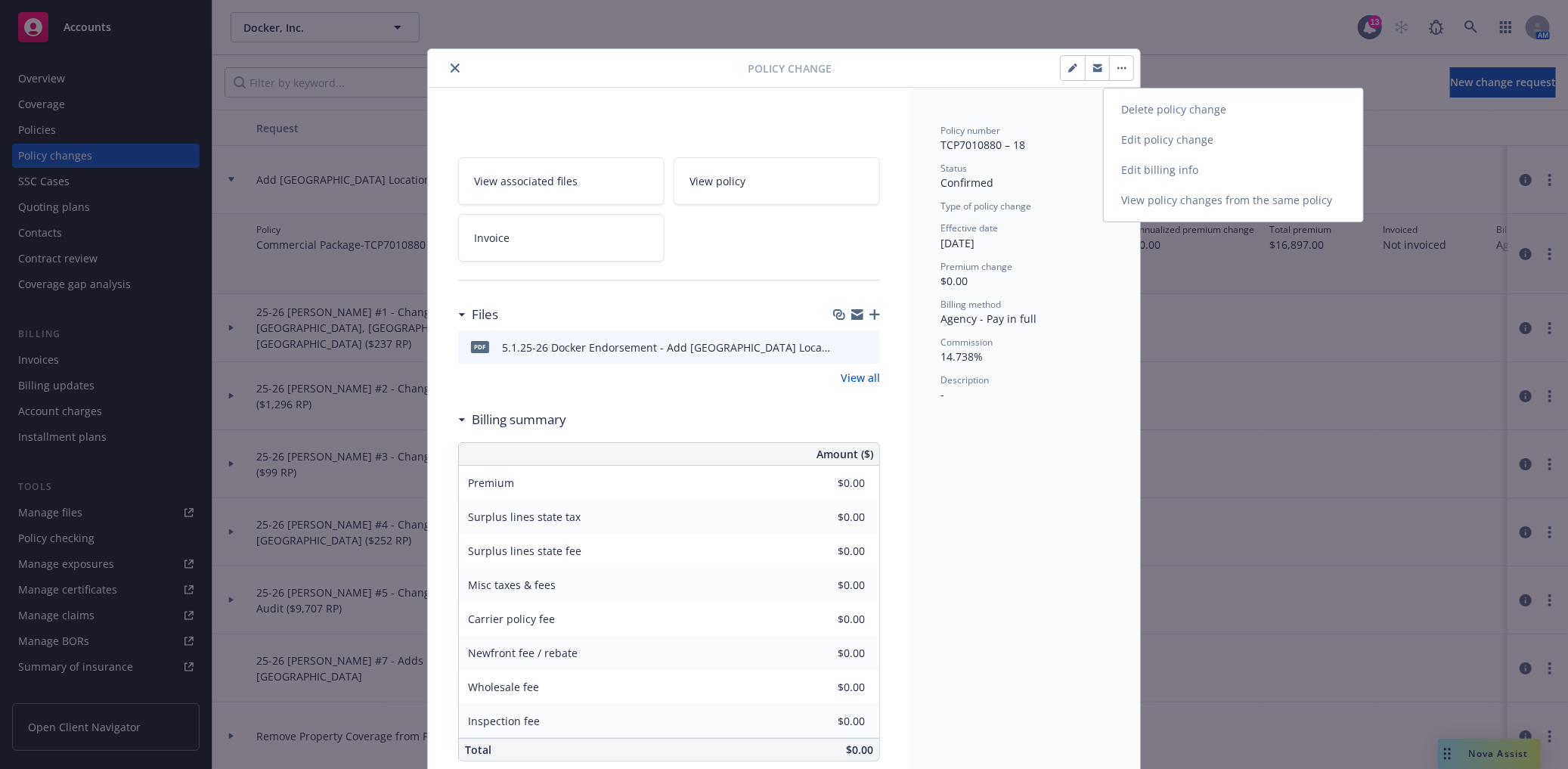
click at [1140, 146] on link "Edit policy change" at bounding box center [1234, 140] width 260 height 30
type textarea "x"
select select "ACCEPTED"
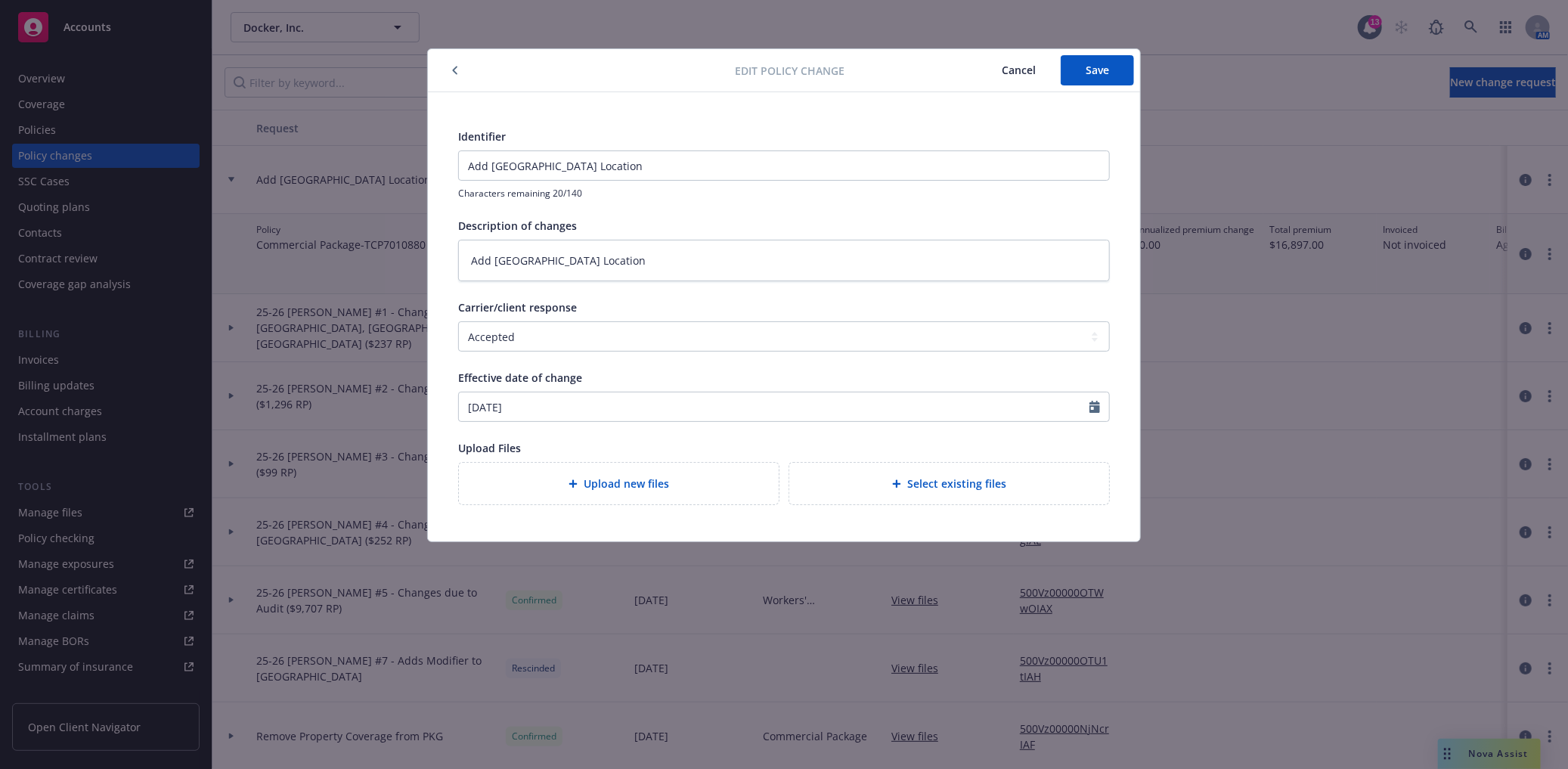
click at [1012, 78] on button "Cancel" at bounding box center [1019, 70] width 84 height 30
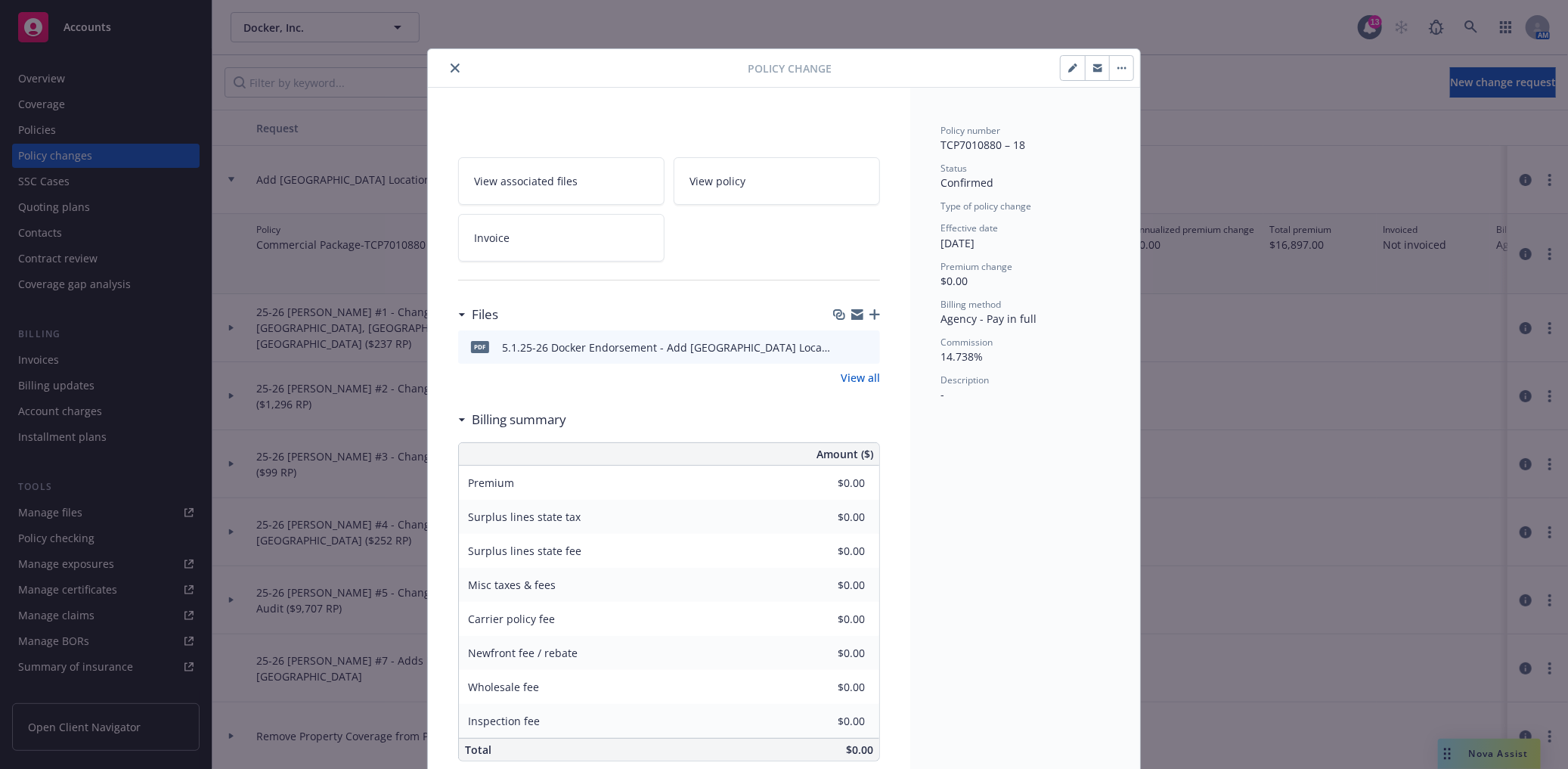
click at [1061, 75] on button "button" at bounding box center [1073, 68] width 25 height 25
type textarea "x"
select select "ACCEPTED"
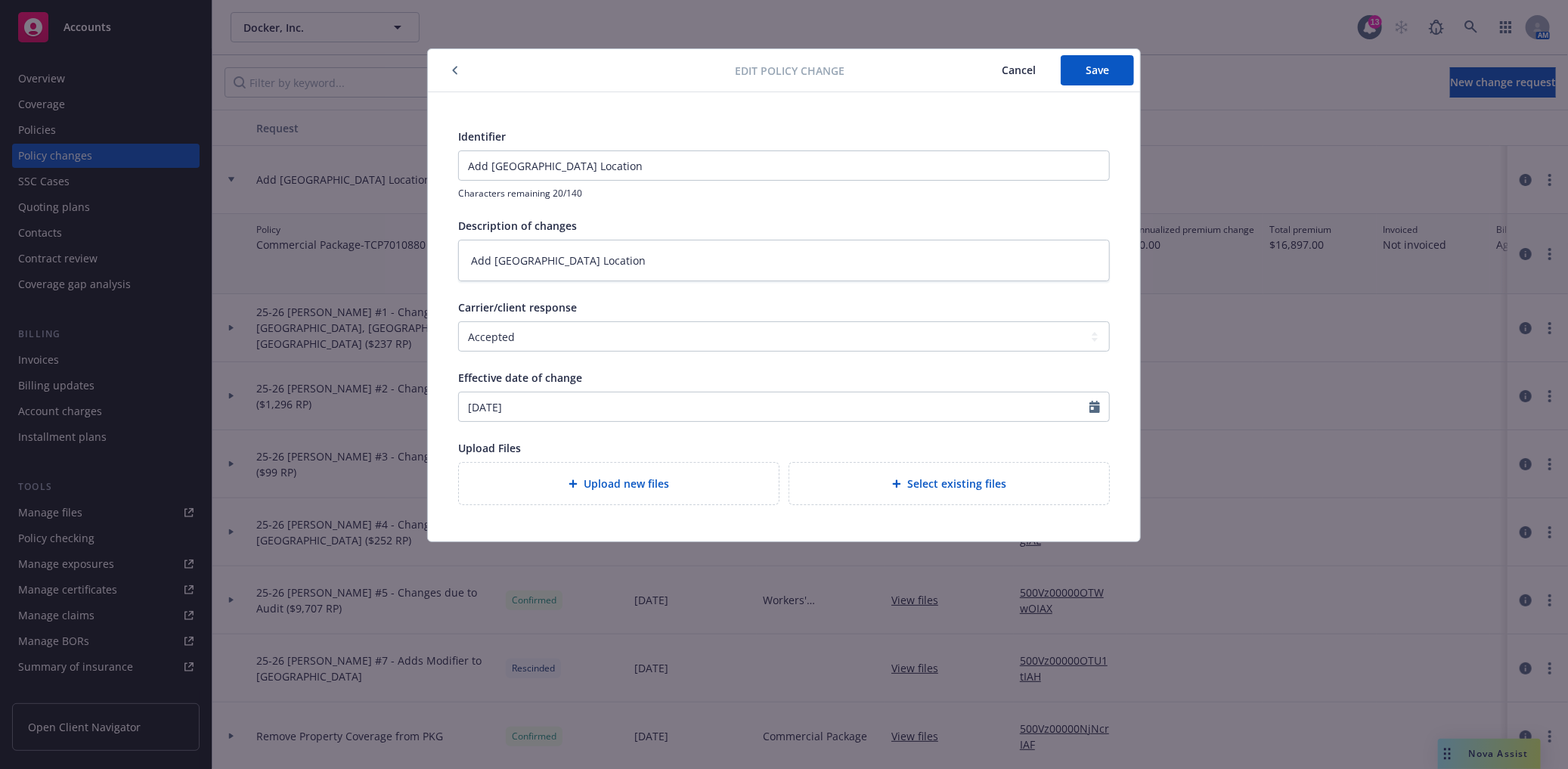
click at [452, 70] on icon "button" at bounding box center [454, 70] width 6 height 9
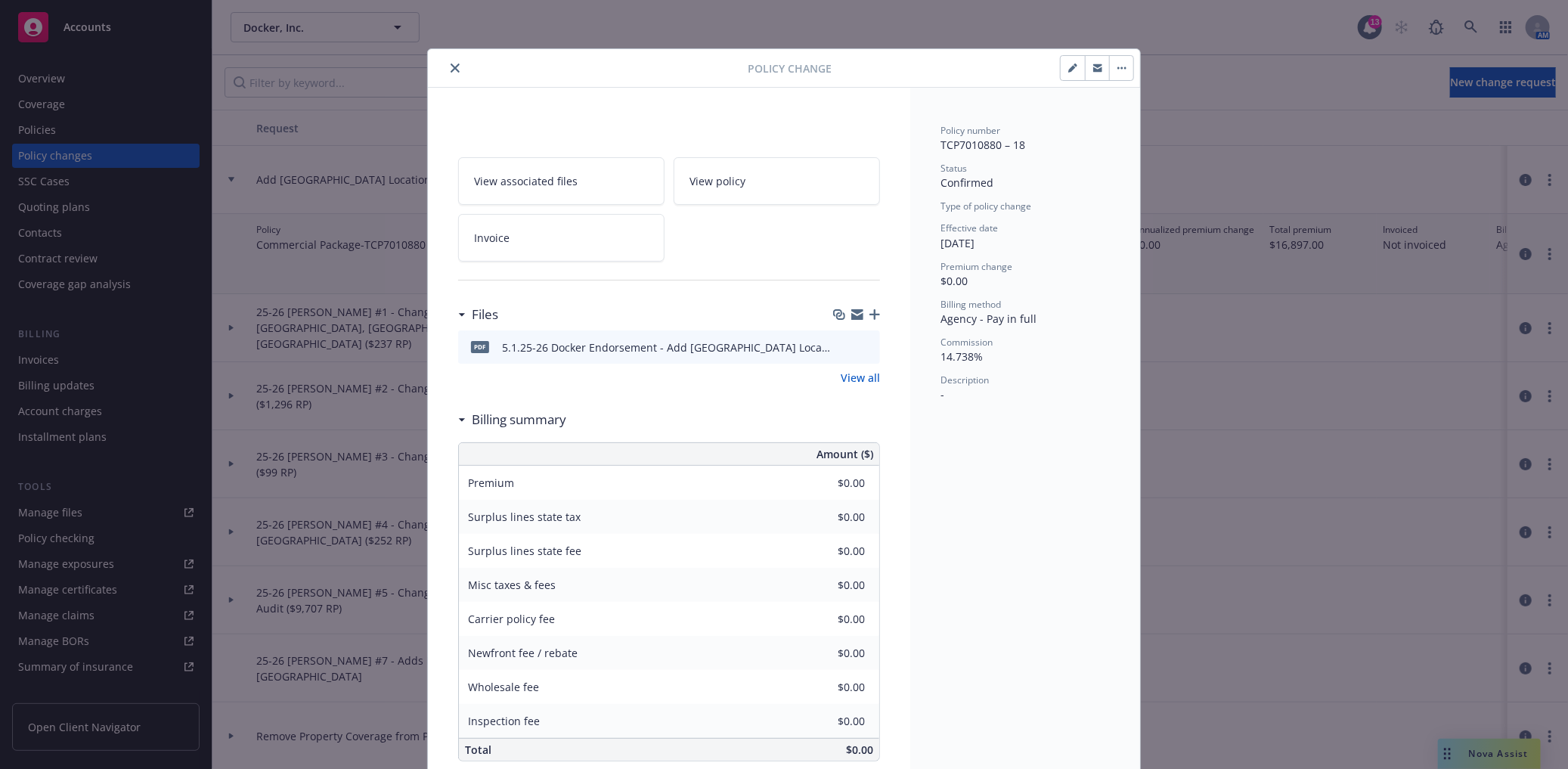
click at [1109, 69] on button "button" at bounding box center [1121, 68] width 25 height 25
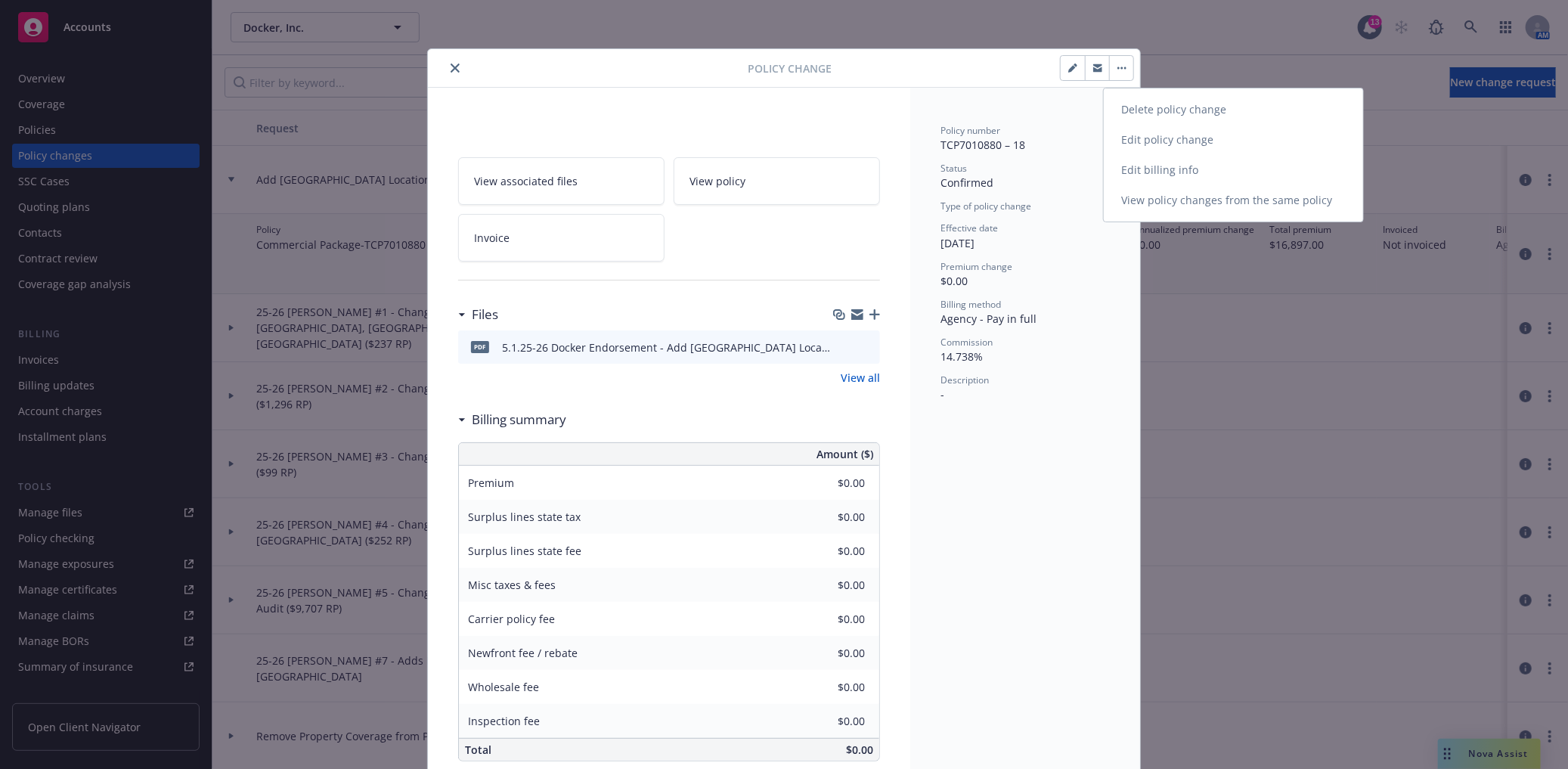
click at [1169, 137] on link "Edit policy change" at bounding box center [1234, 140] width 260 height 30
type textarea "x"
select select "ACCEPTED"
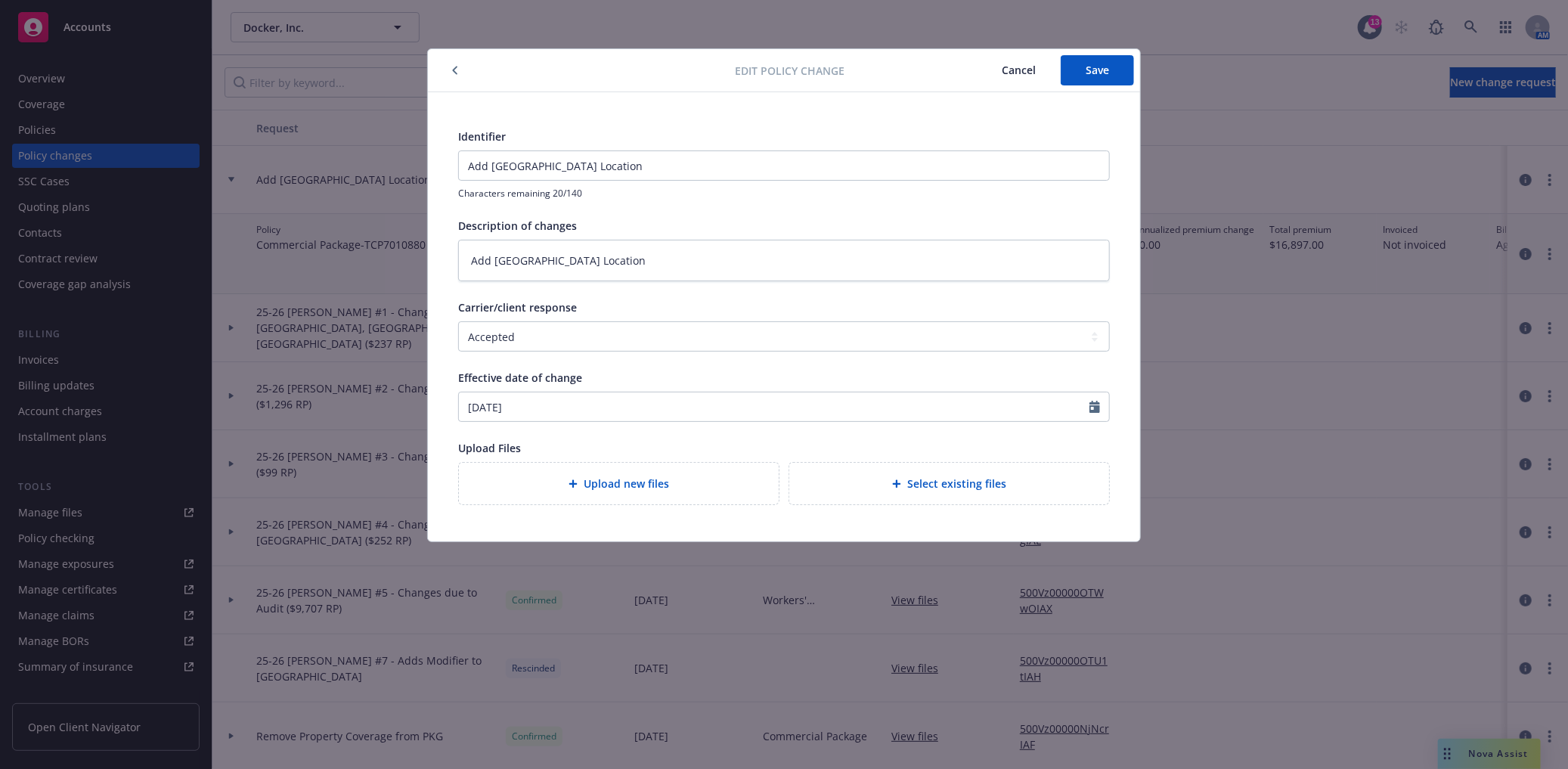
click at [452, 75] on button "button" at bounding box center [454, 69] width 18 height 18
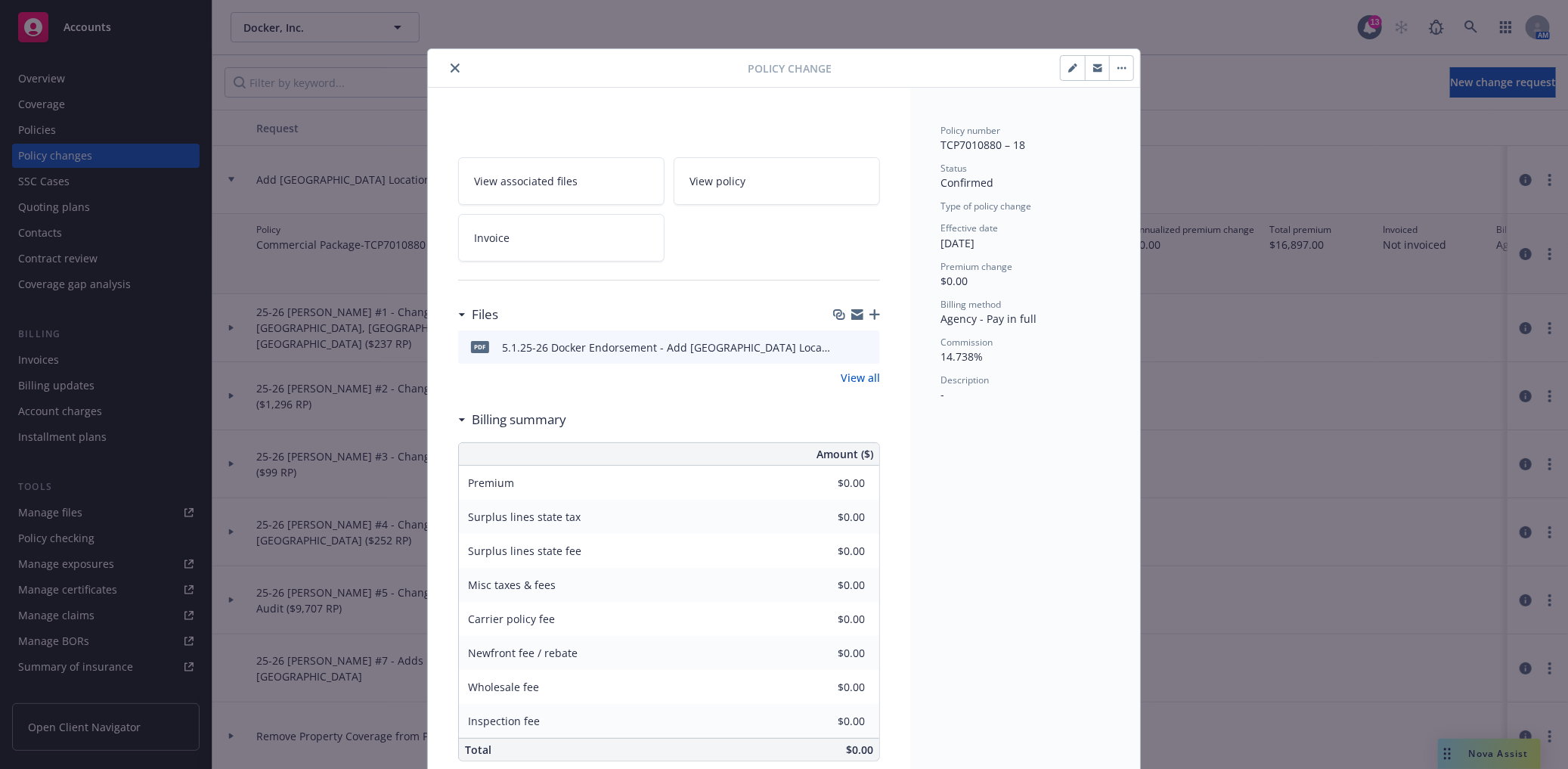
click at [1124, 69] on button "button" at bounding box center [1121, 68] width 25 height 25
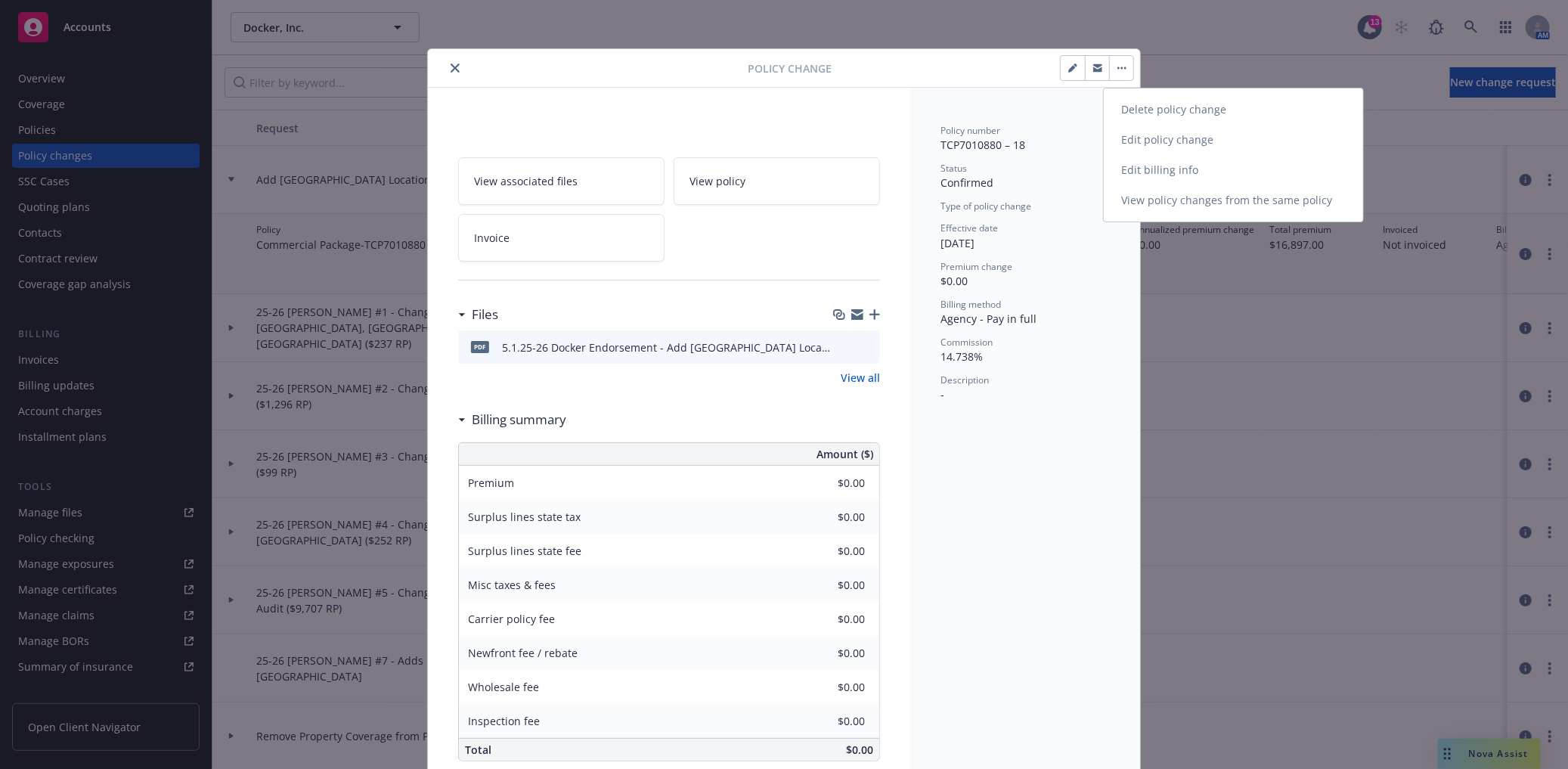
click at [1168, 173] on link "Edit billing info" at bounding box center [1234, 170] width 260 height 30
type textarea "x"
select select "ACCEPTED"
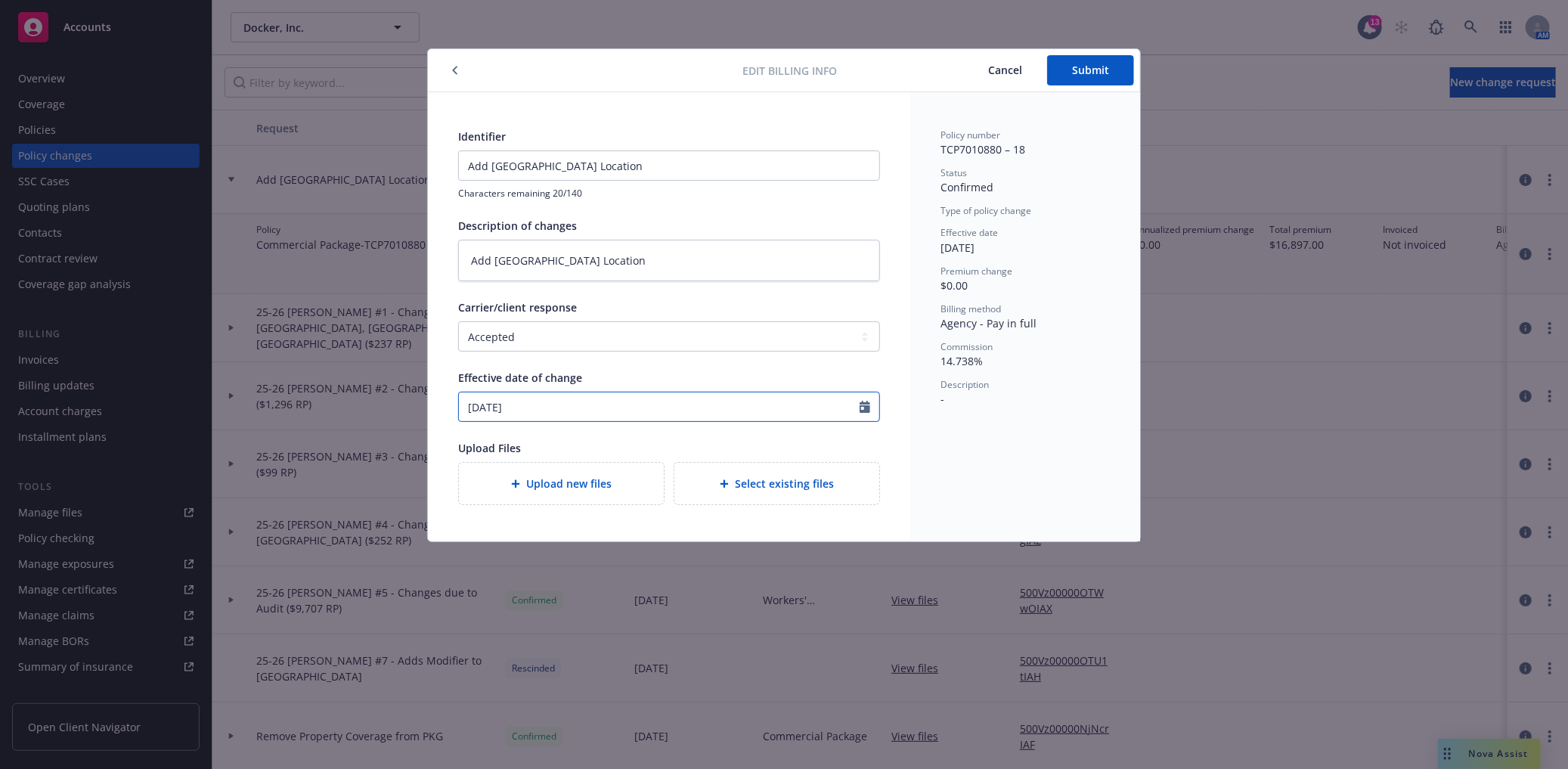
click at [764, 409] on input "[DATE]" at bounding box center [659, 407] width 401 height 29
select select "10"
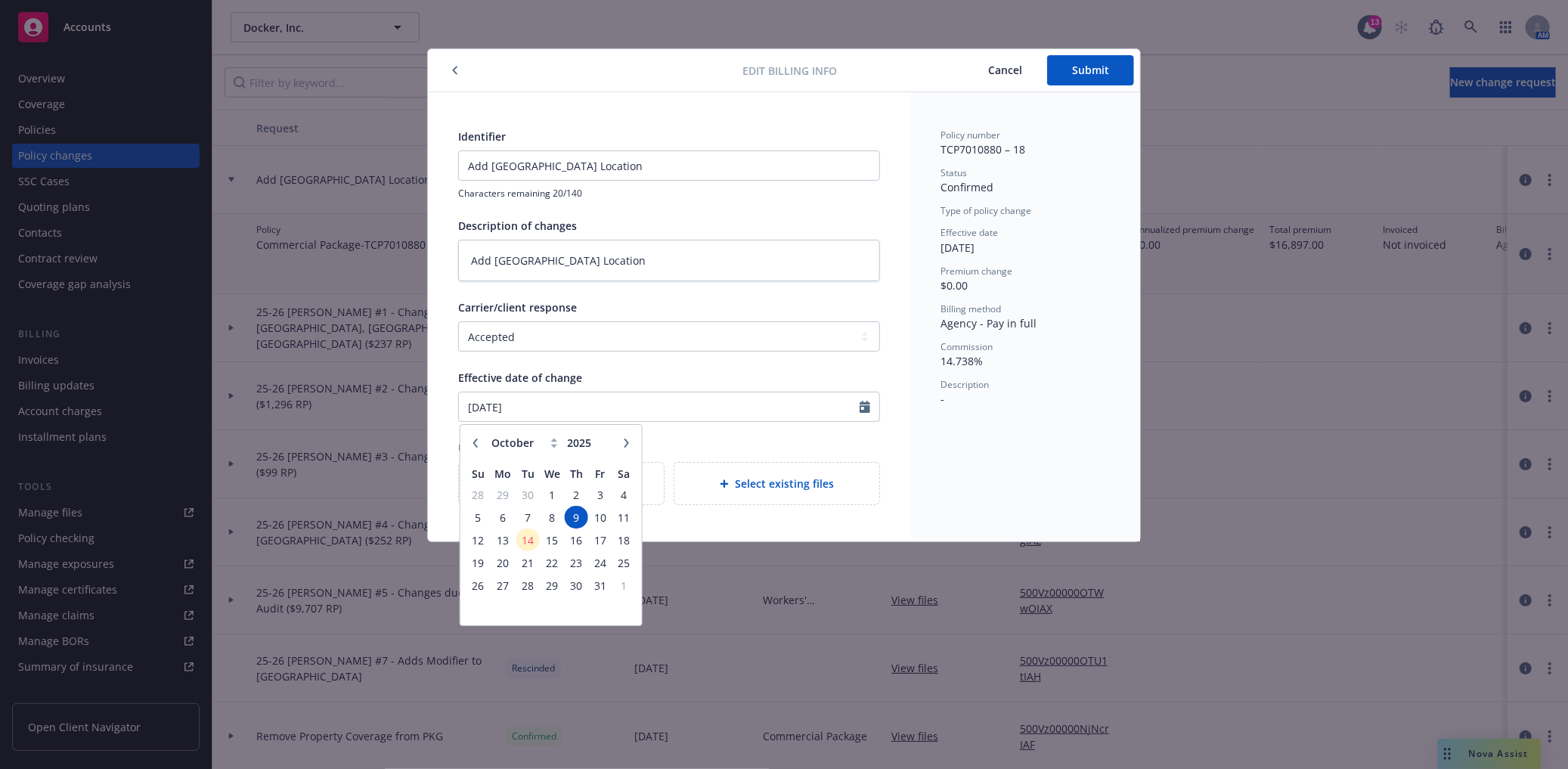
click at [572, 515] on span "9" at bounding box center [576, 517] width 20 height 19
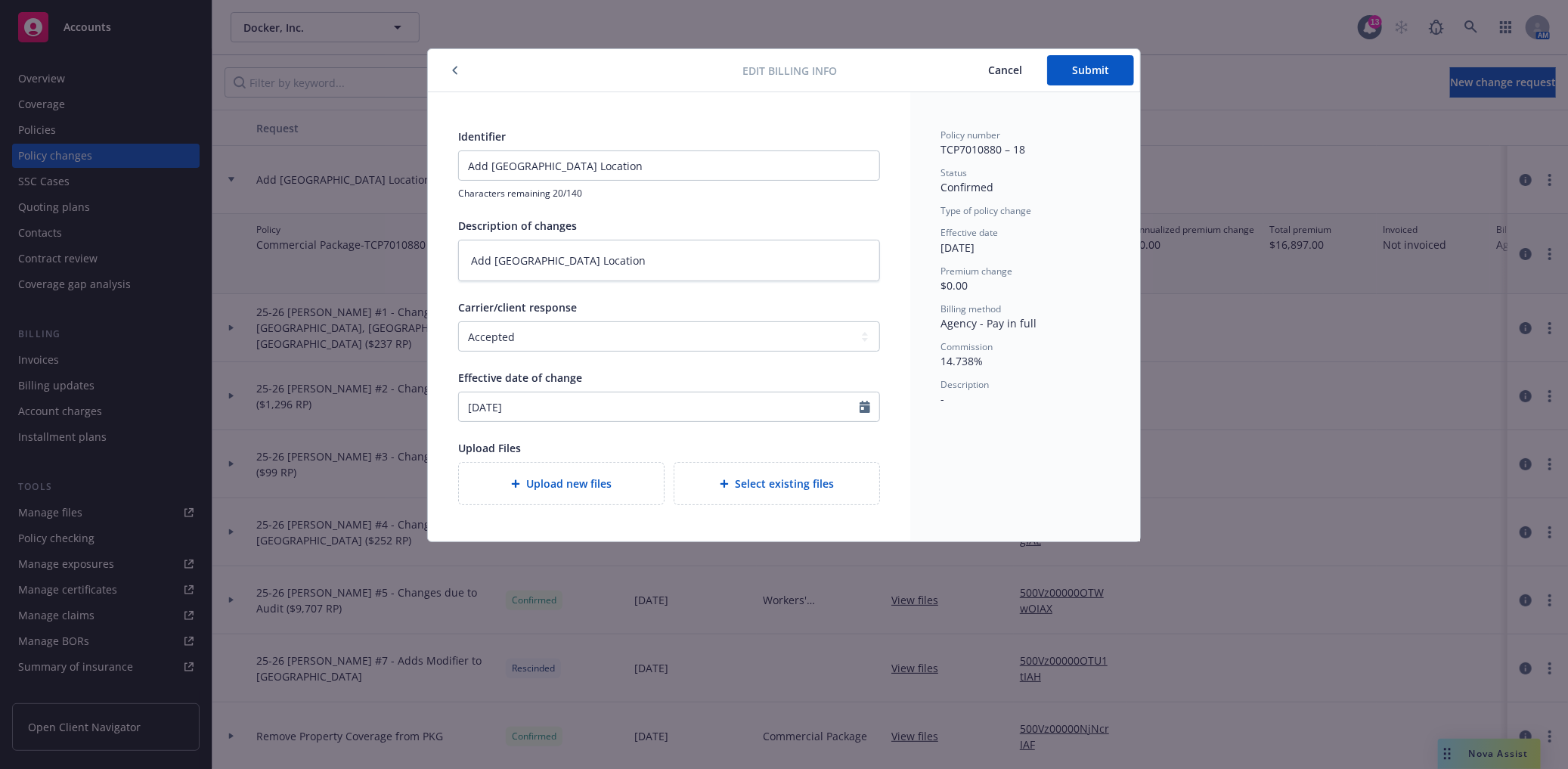
click at [1027, 322] on span "Agency - Pay in full" at bounding box center [988, 323] width 96 height 14
click at [966, 142] on span "TCP7010880 – 18" at bounding box center [983, 149] width 85 height 14
click at [992, 68] on span "Cancel" at bounding box center [1005, 69] width 34 height 14
type textarea "x"
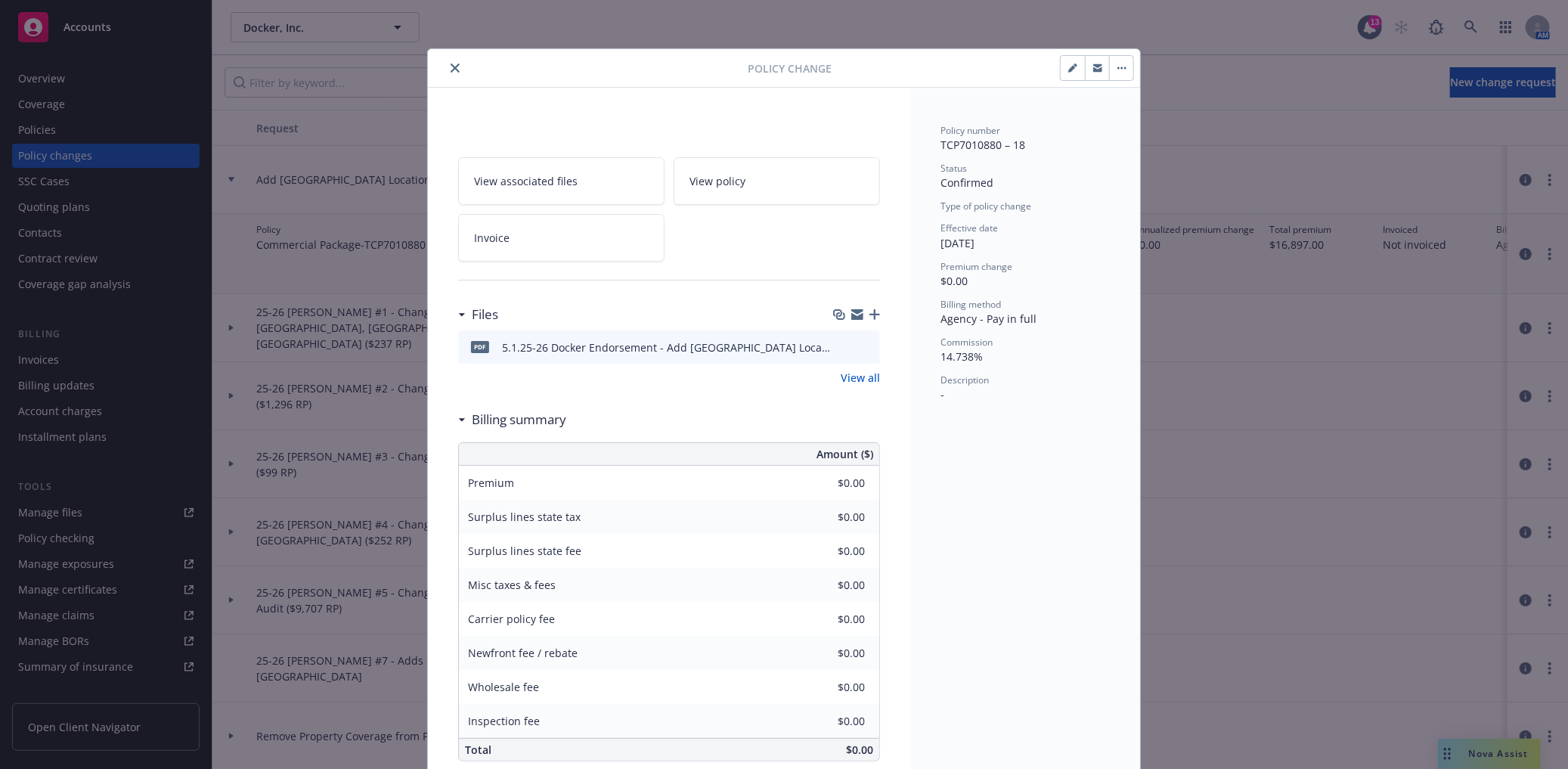
click at [504, 235] on link "Invoice" at bounding box center [562, 238] width 206 height 47
click at [451, 69] on icon "close" at bounding box center [455, 68] width 9 height 9
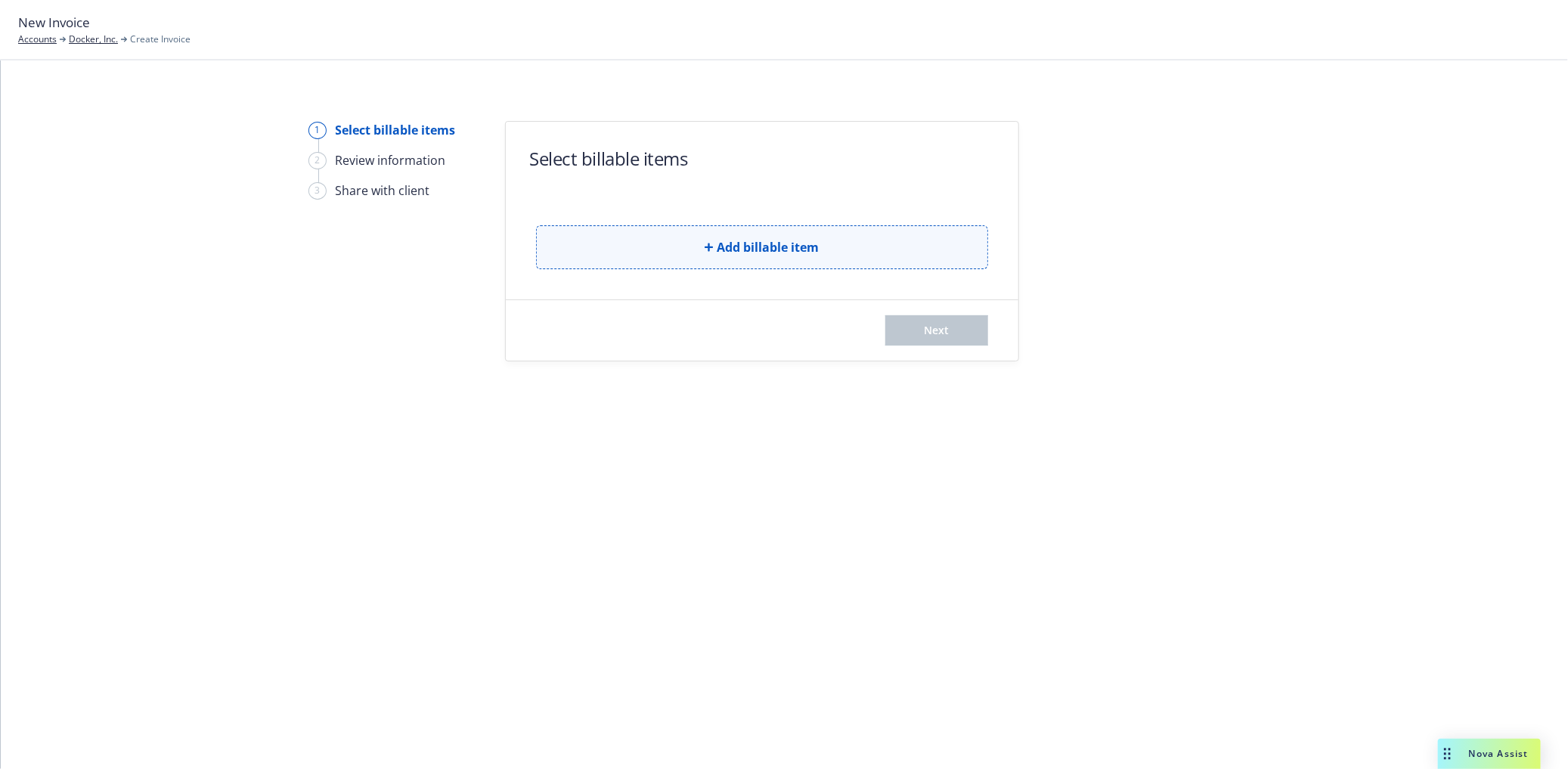
click at [686, 251] on button "Add billable item" at bounding box center [762, 247] width 452 height 44
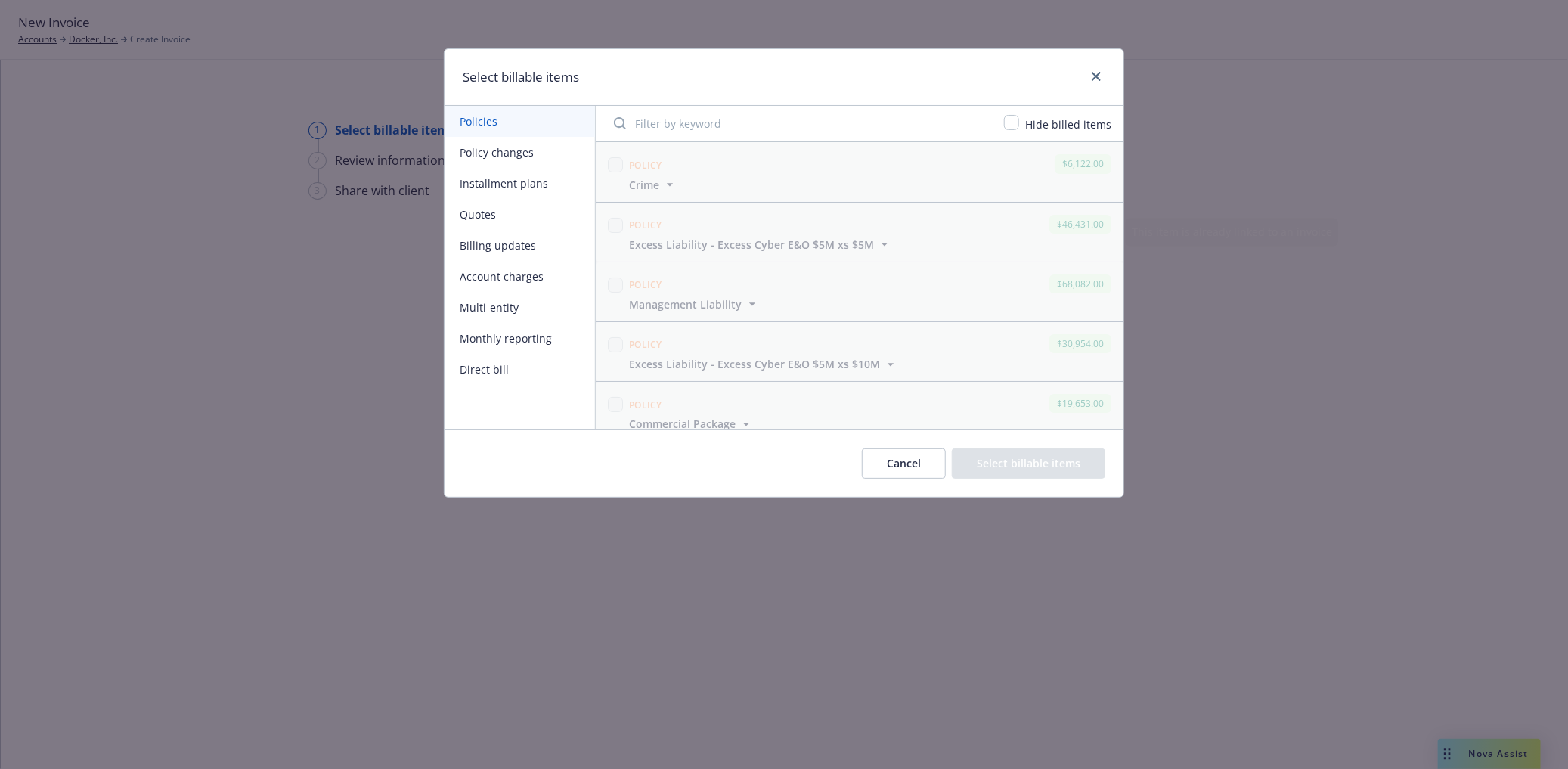
click at [503, 140] on button "Policy changes" at bounding box center [520, 152] width 151 height 31
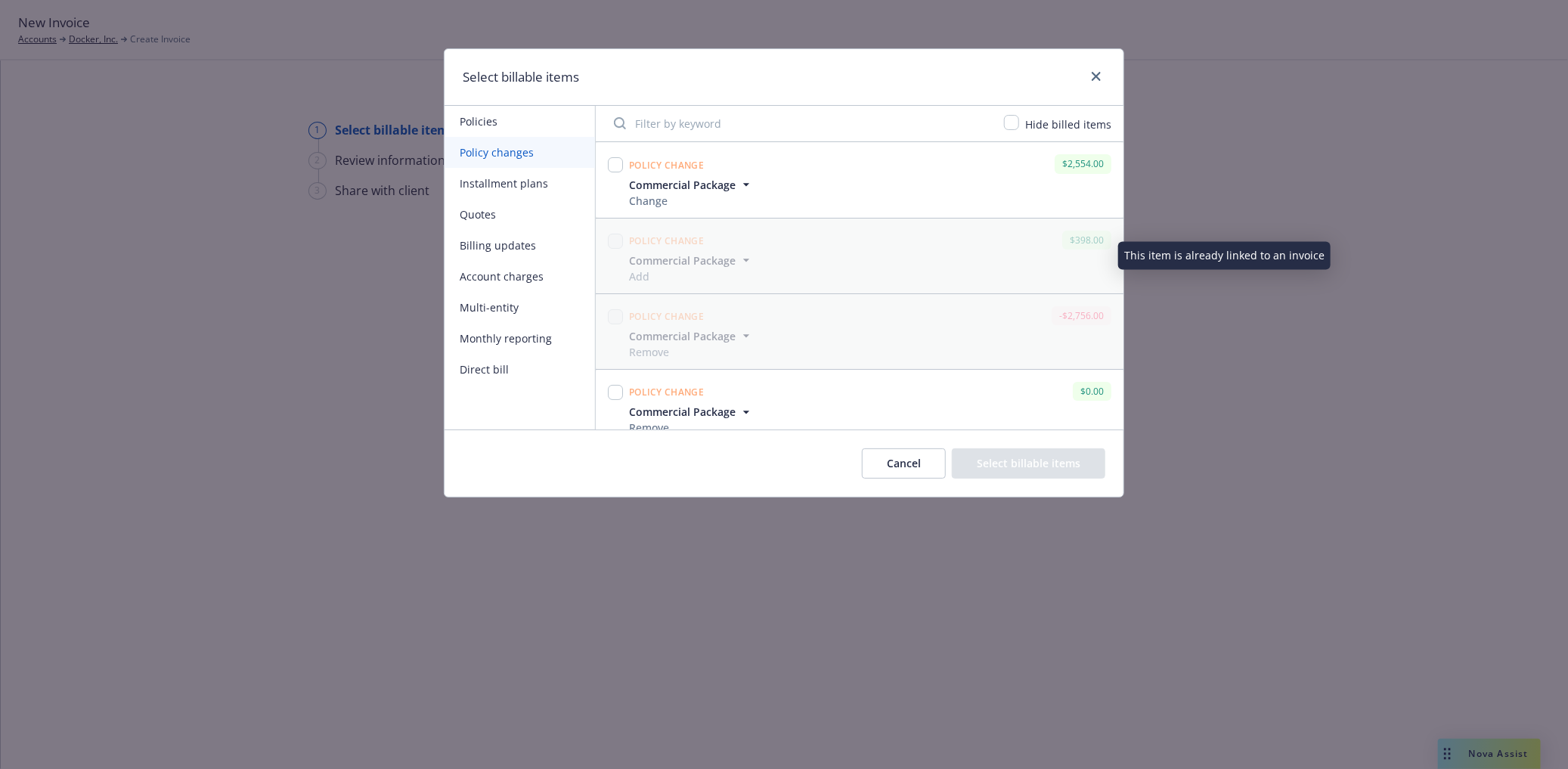
scroll to position [16, 0]
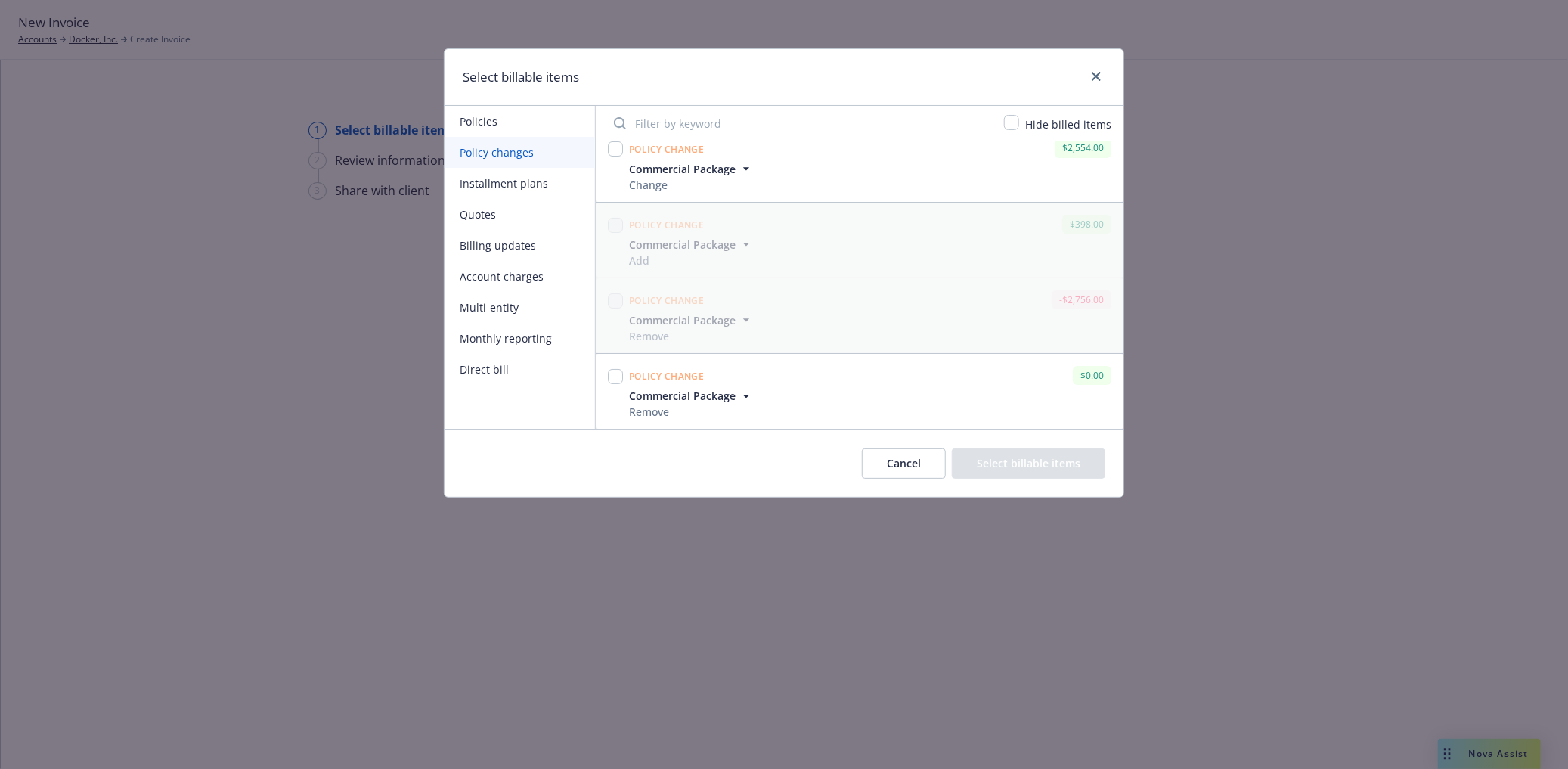
click at [744, 392] on icon "button" at bounding box center [746, 396] width 15 height 15
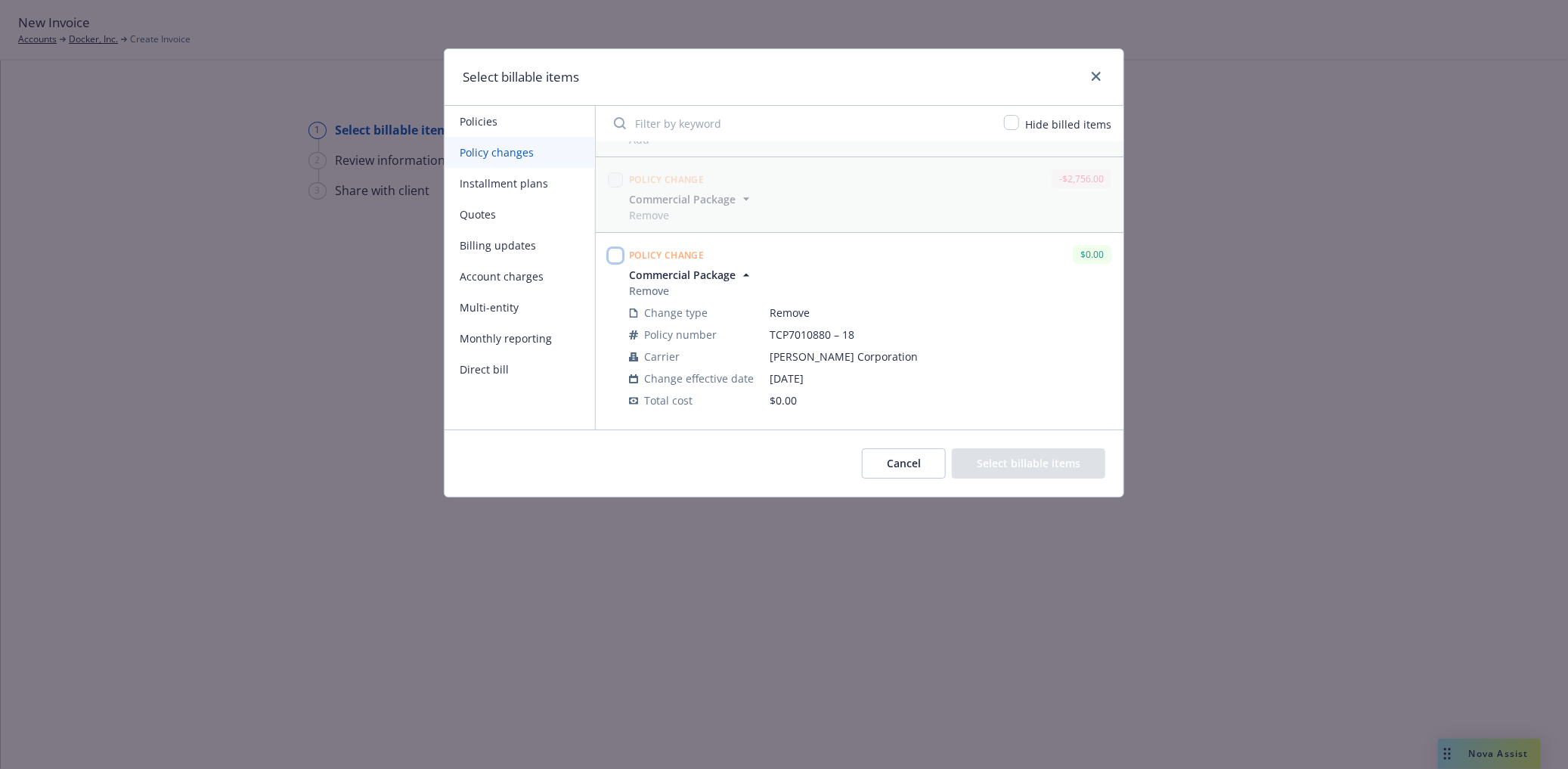
click at [615, 252] on input "checkbox" at bounding box center [615, 255] width 15 height 15
checkbox input "true"
click at [994, 449] on button "Select billable items" at bounding box center [1028, 464] width 153 height 30
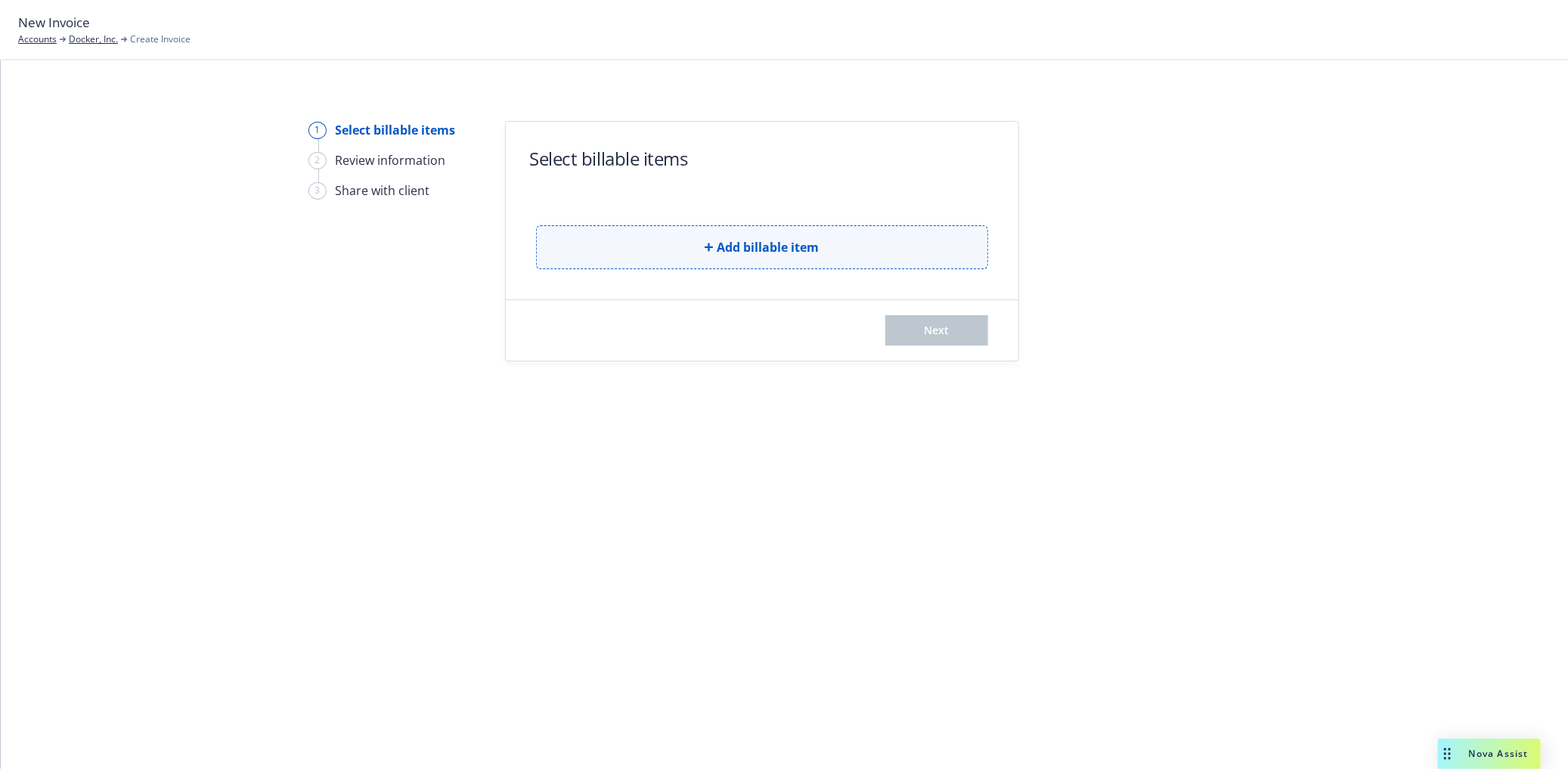
click at [717, 258] on button "Add billable item" at bounding box center [762, 247] width 452 height 44
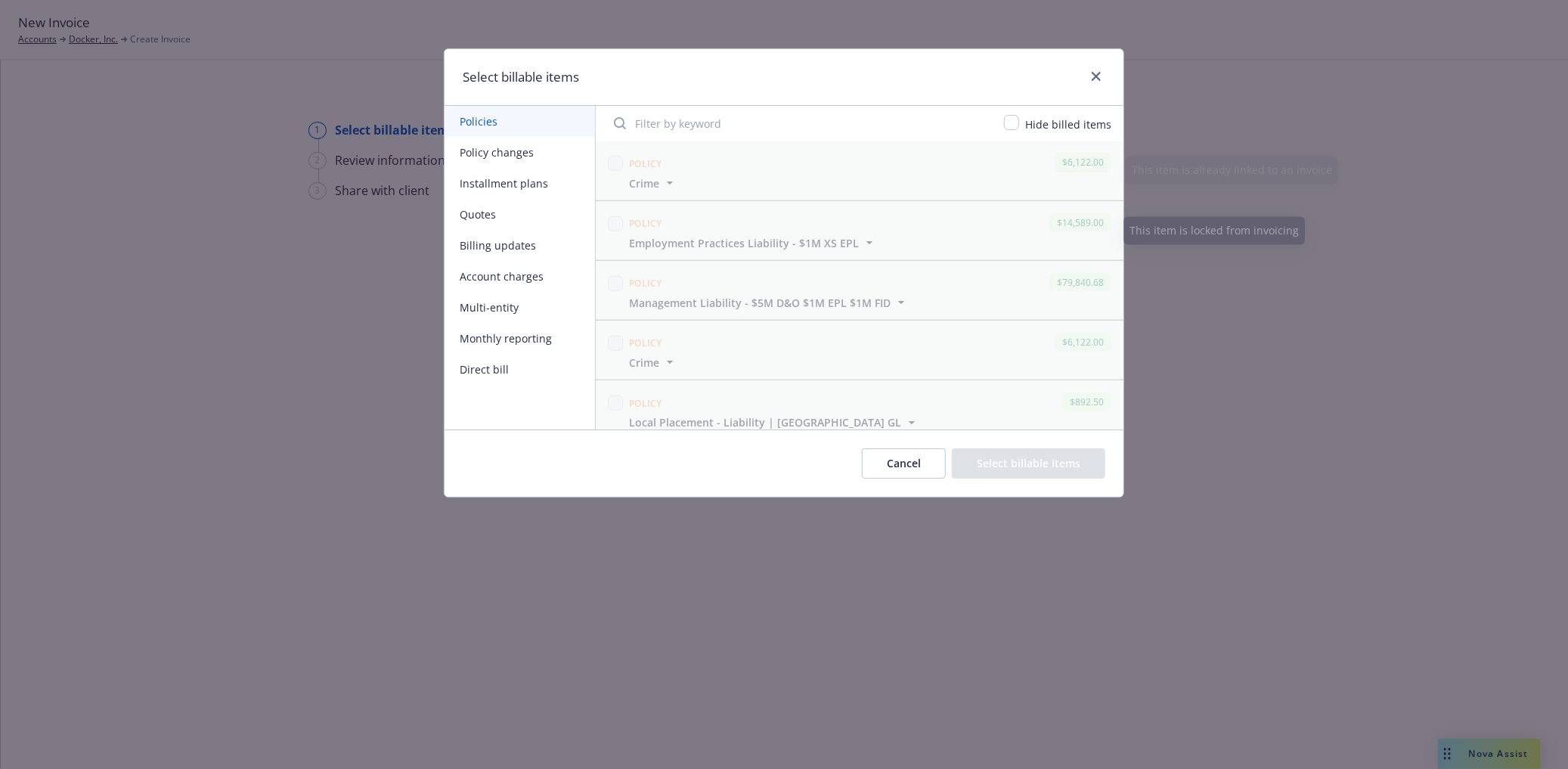
scroll to position [840, 0]
click at [496, 153] on button "Policy changes" at bounding box center [520, 152] width 151 height 31
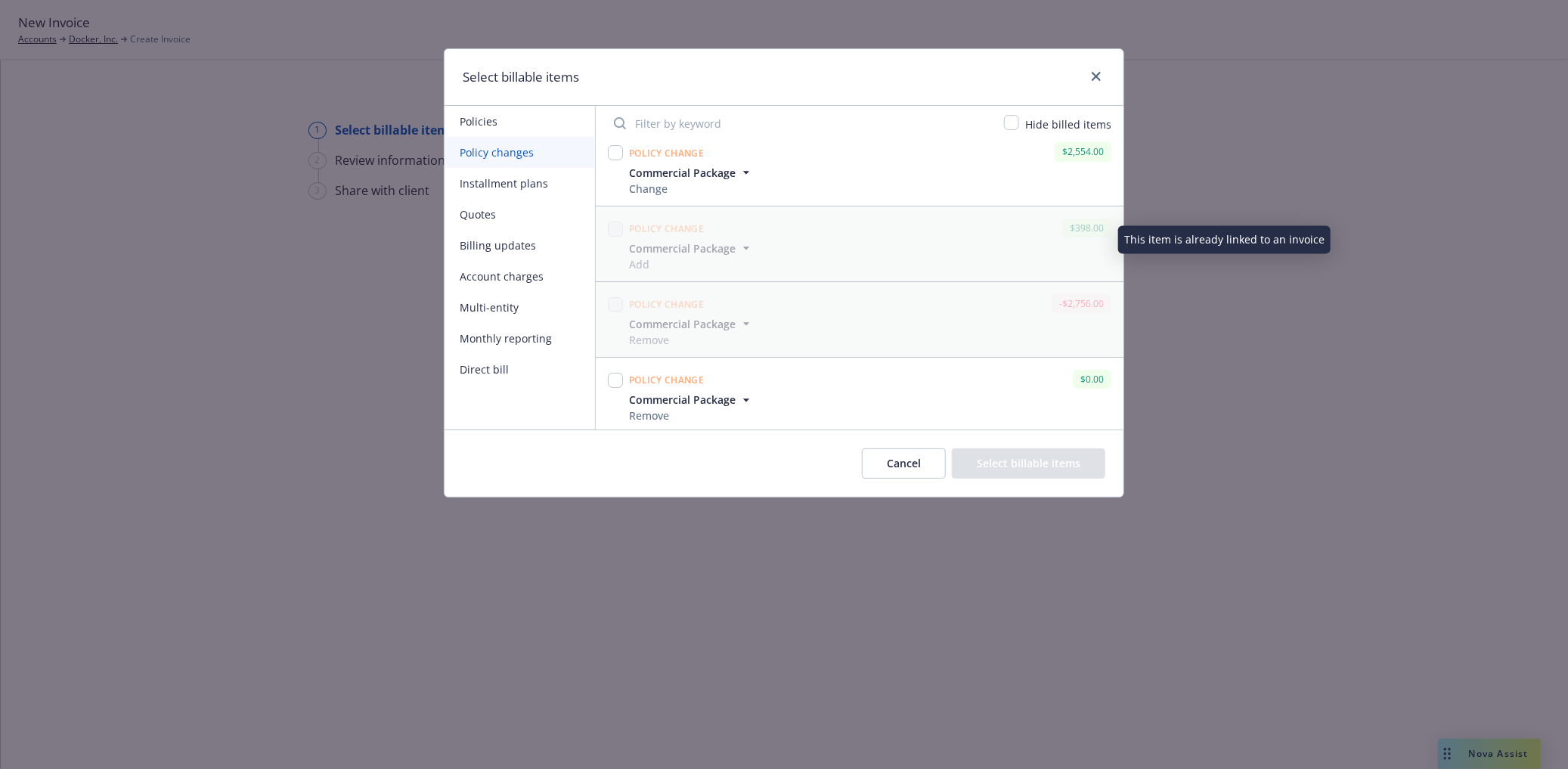
scroll to position [16, 0]
click at [616, 378] on input "checkbox" at bounding box center [615, 376] width 15 height 15
checkbox input "true"
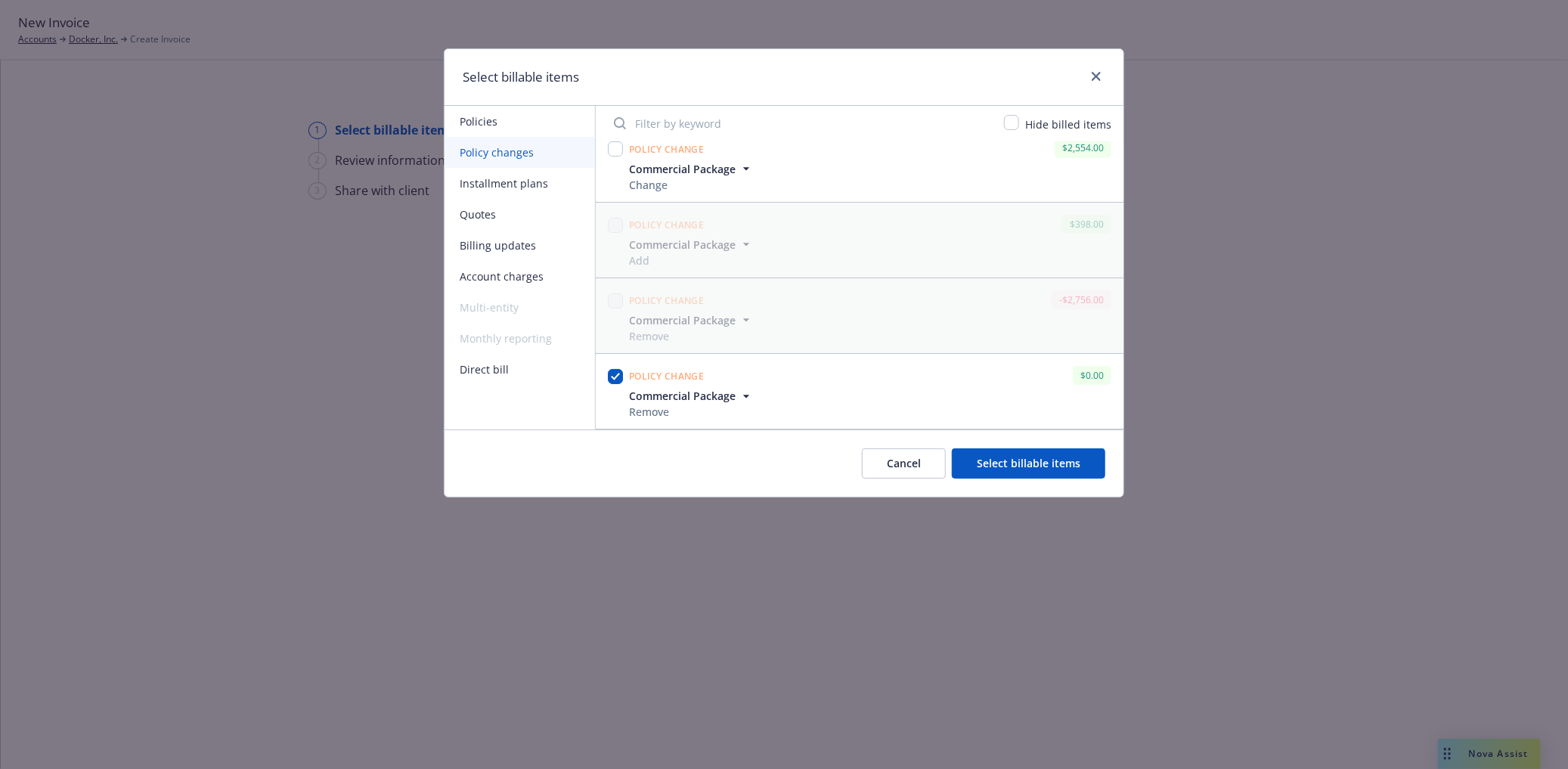
click at [1008, 457] on button "Select billable items" at bounding box center [1028, 464] width 153 height 30
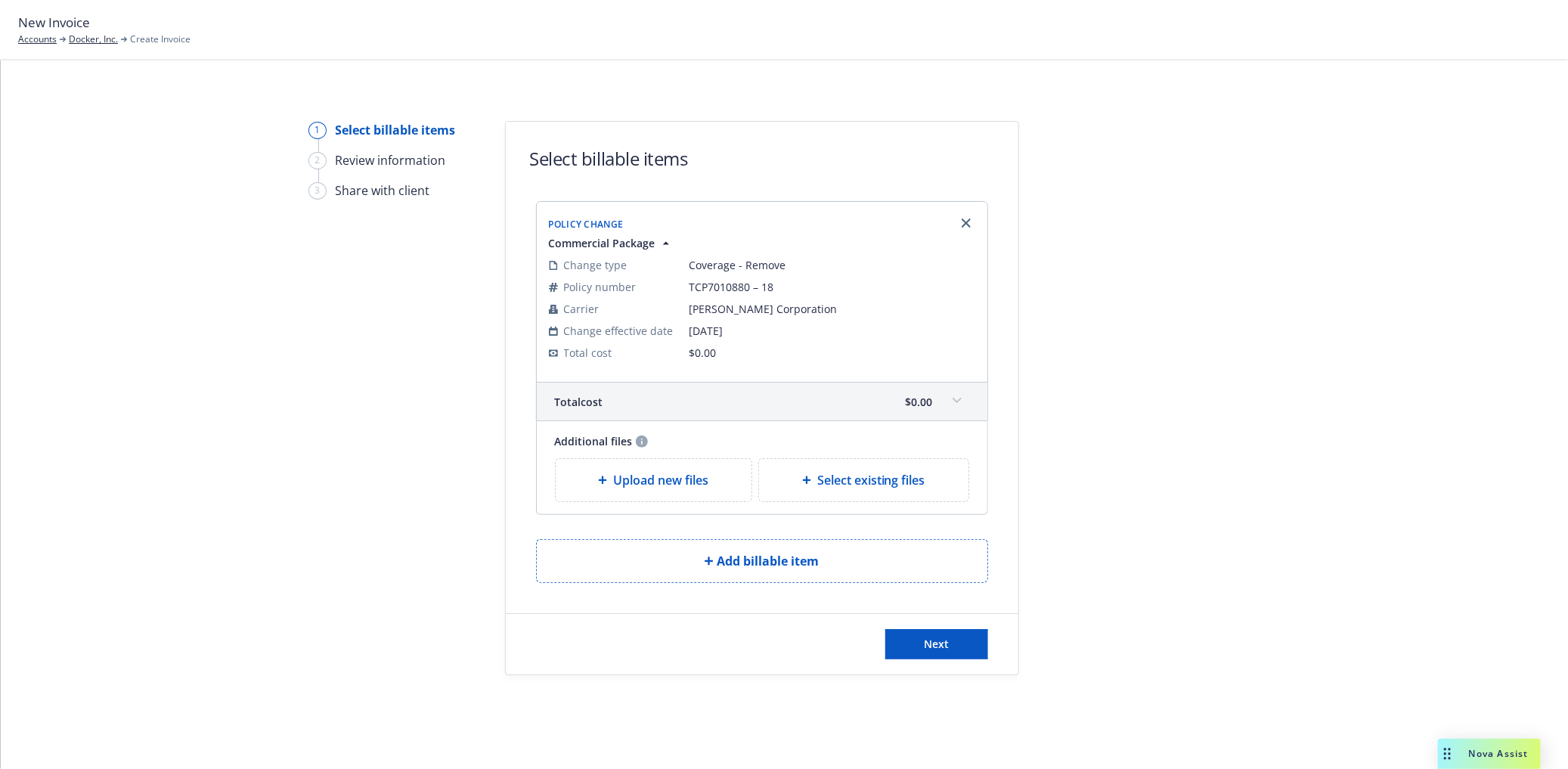
click at [933, 402] on div "Total cost $0.00" at bounding box center [762, 401] width 451 height 38
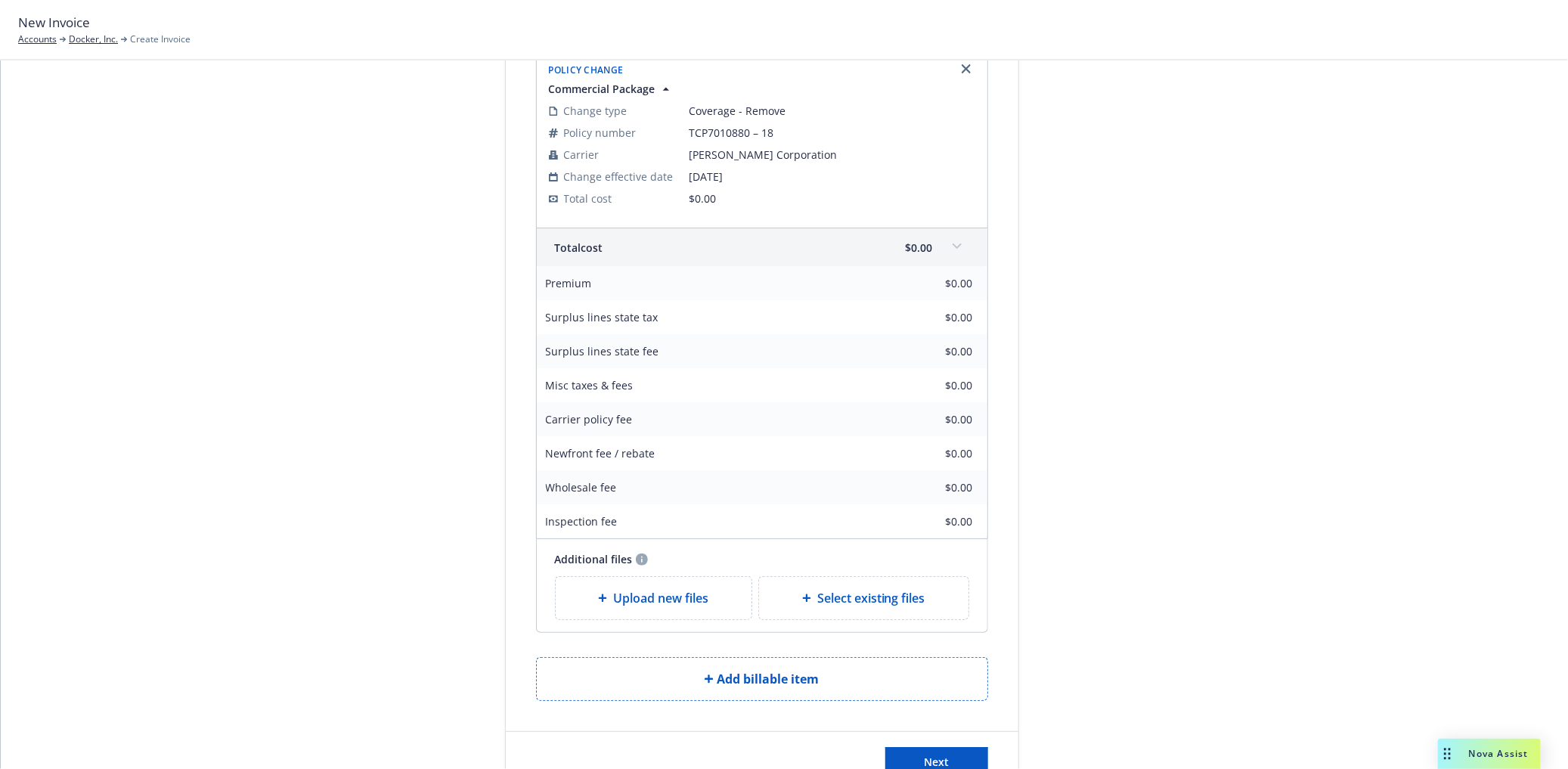
scroll to position [168, 0]
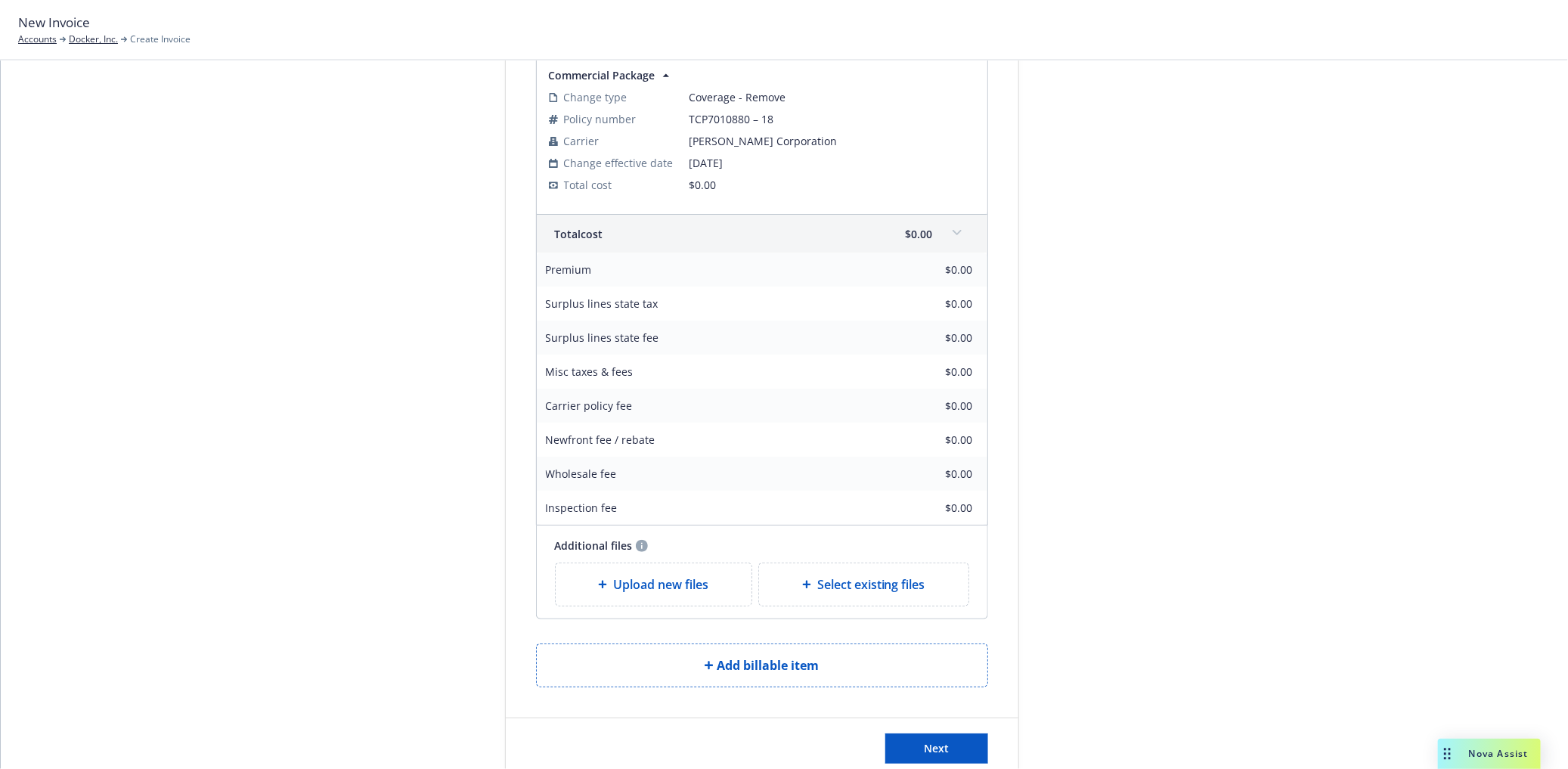
click at [984, 257] on div "Policy Change Commercial Package Change type Coverage - Remove Policy number TC…" at bounding box center [762, 360] width 513 height 654
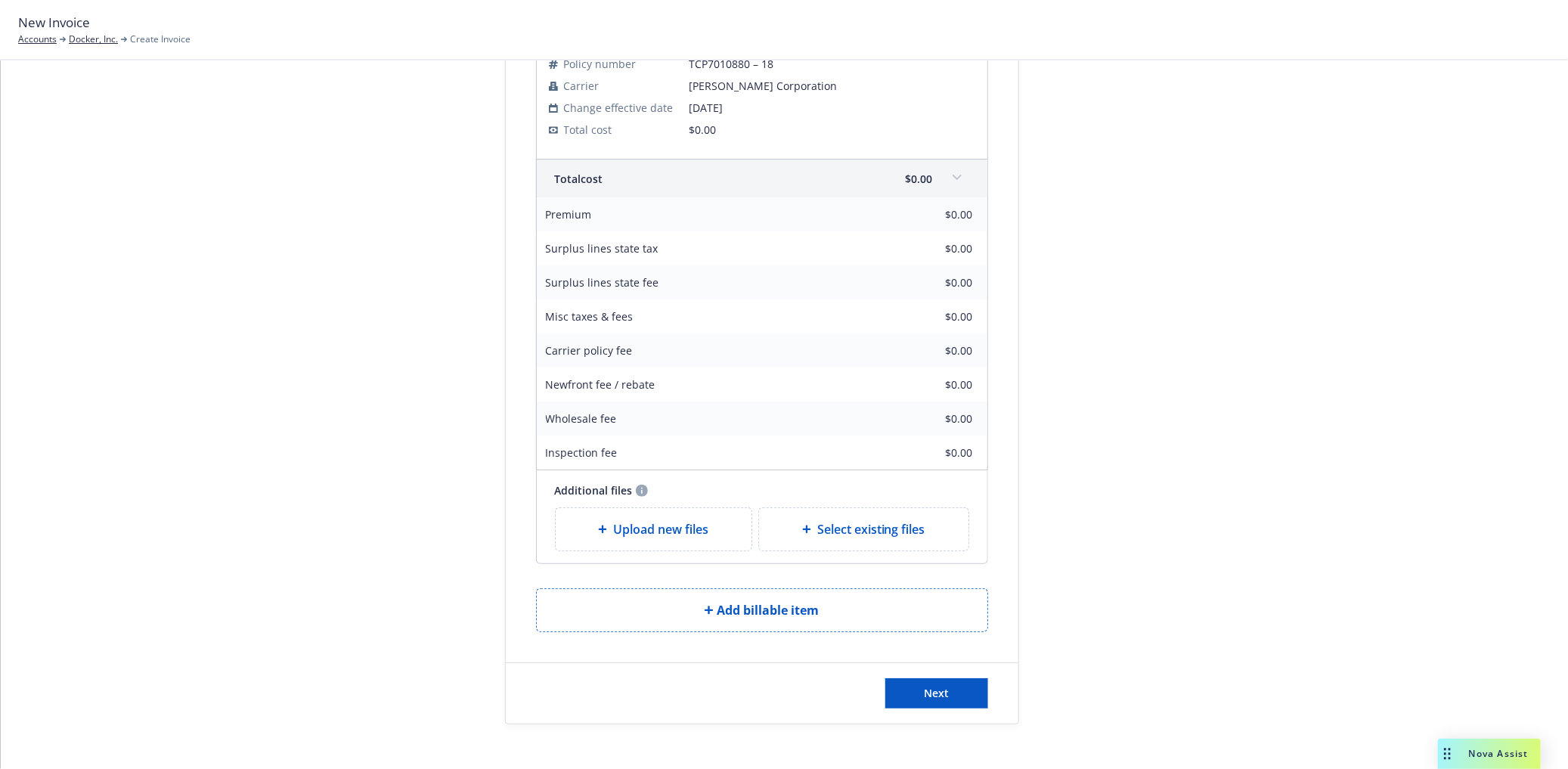
scroll to position [252, 0]
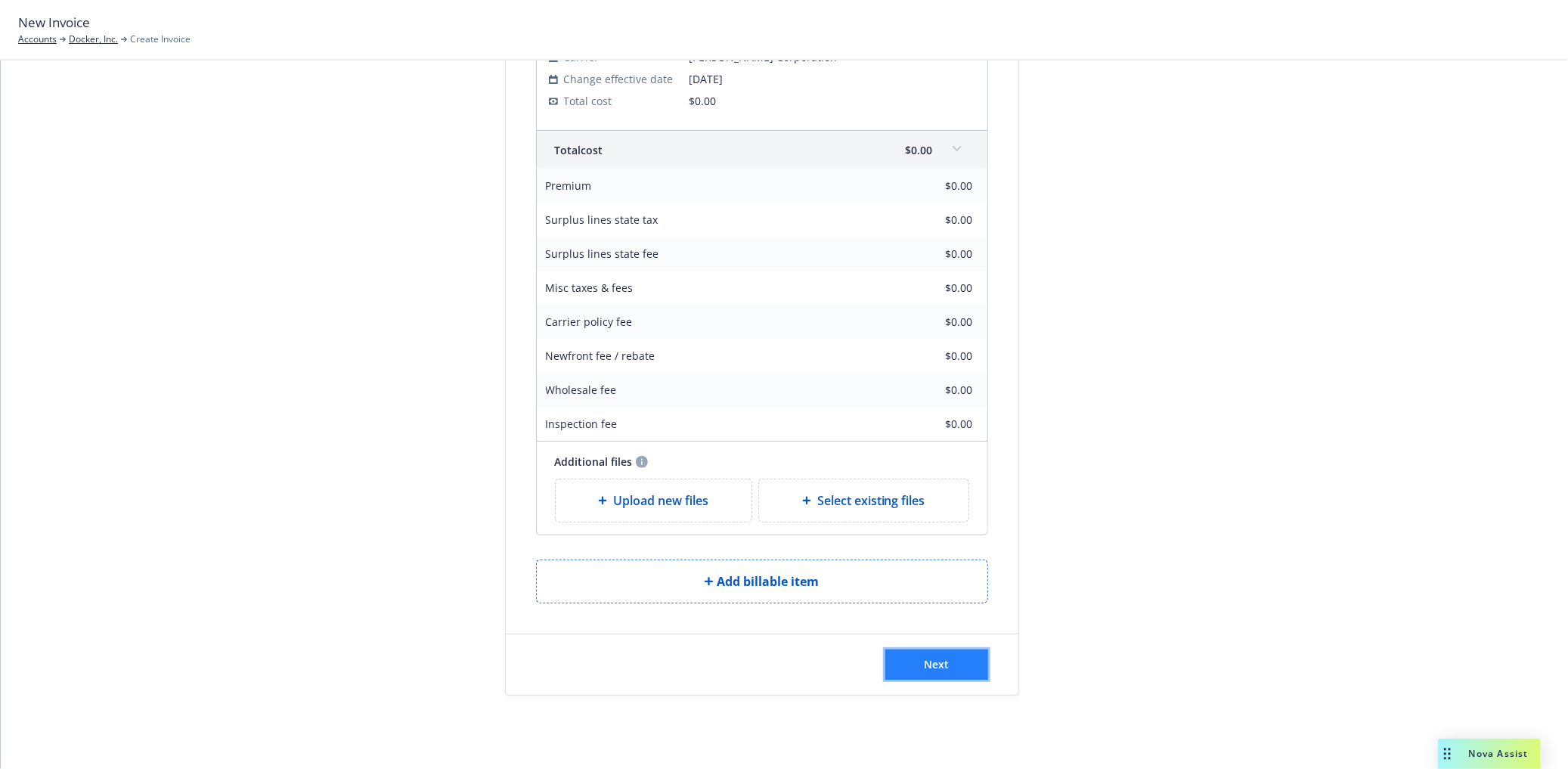
click at [924, 668] on span "Next" at bounding box center [936, 664] width 25 height 14
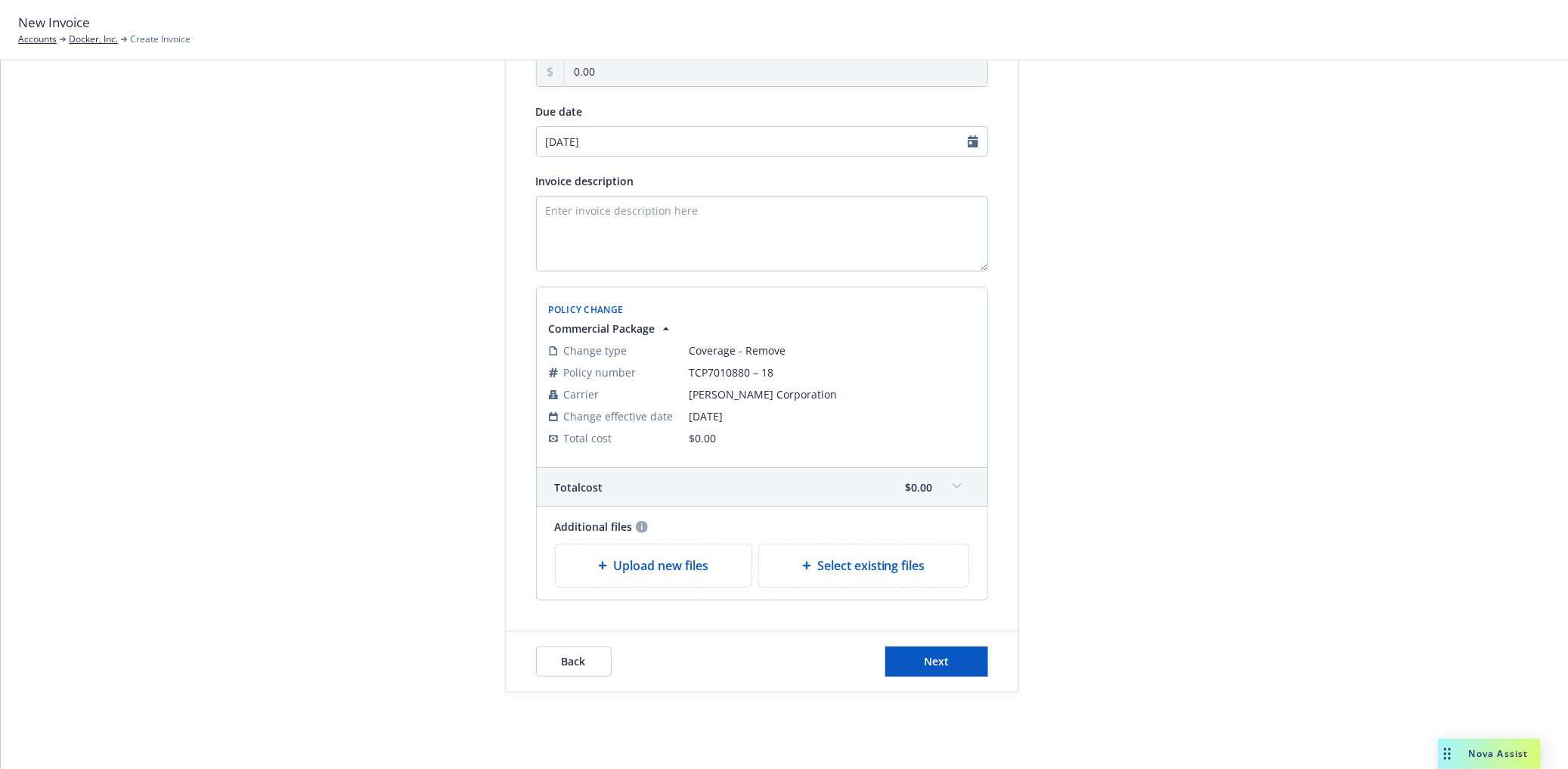
scroll to position [190, 0]
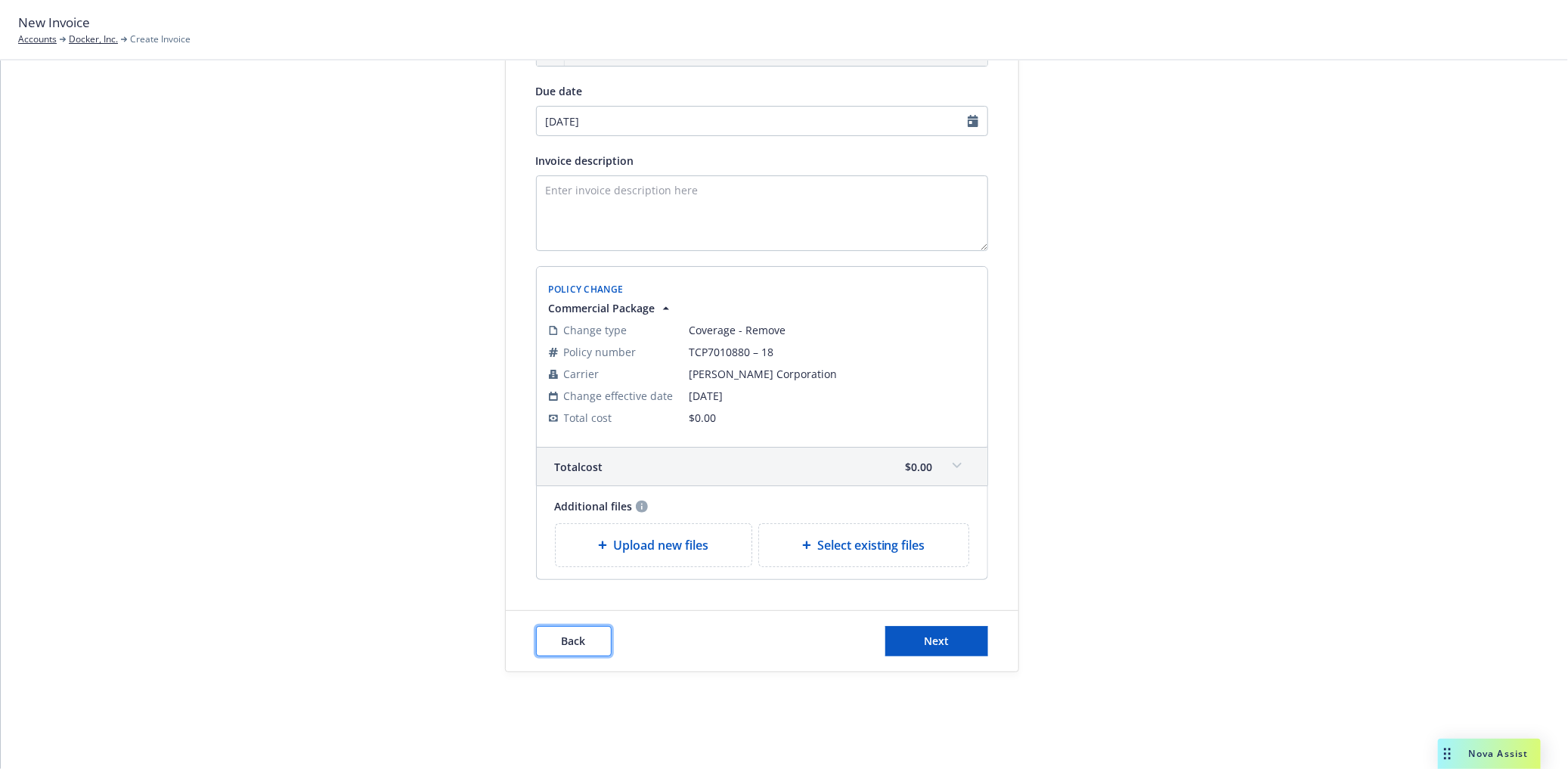
click at [565, 645] on span "Back" at bounding box center [574, 640] width 25 height 14
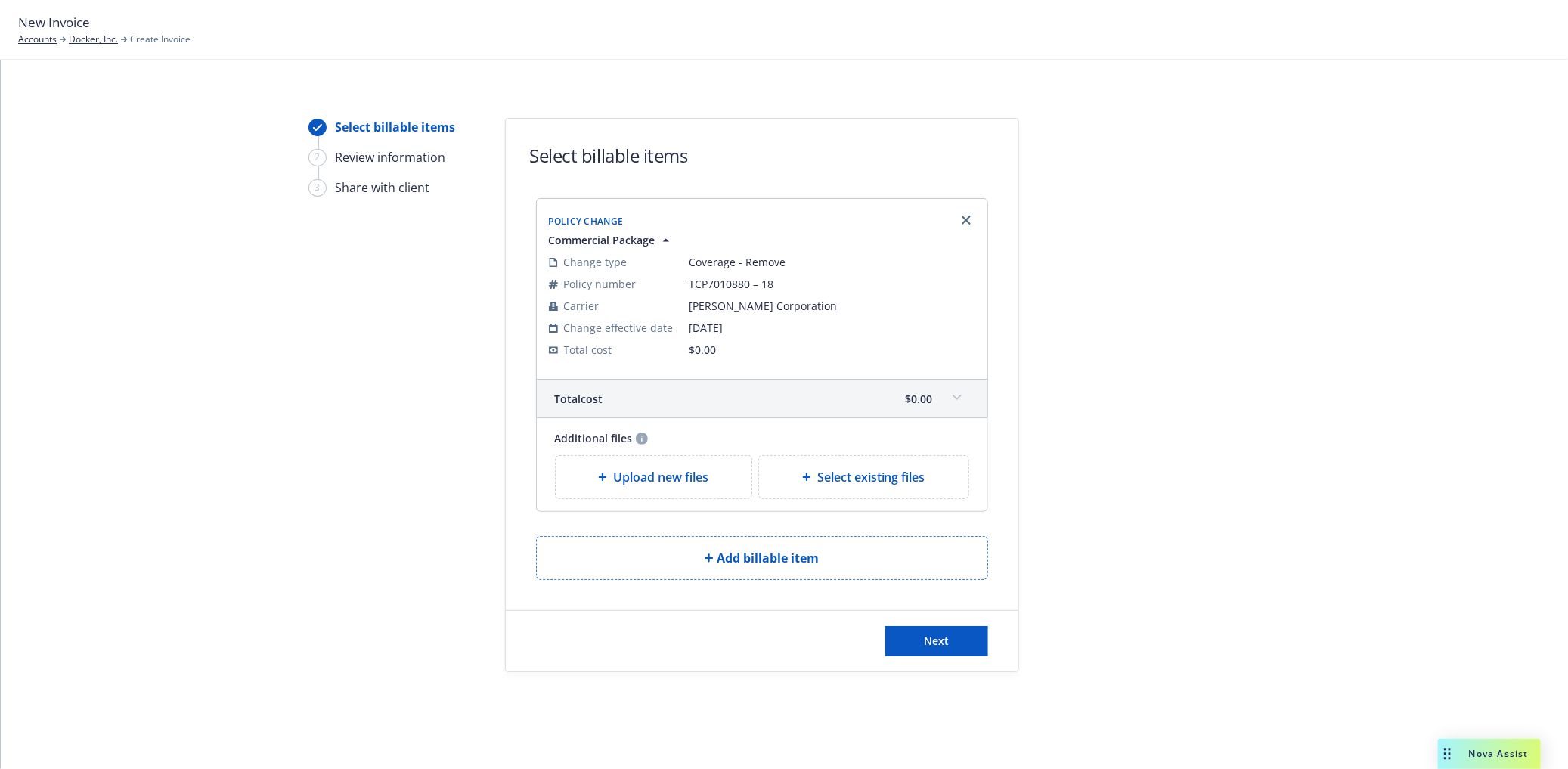
click at [949, 404] on span at bounding box center [957, 398] width 25 height 25
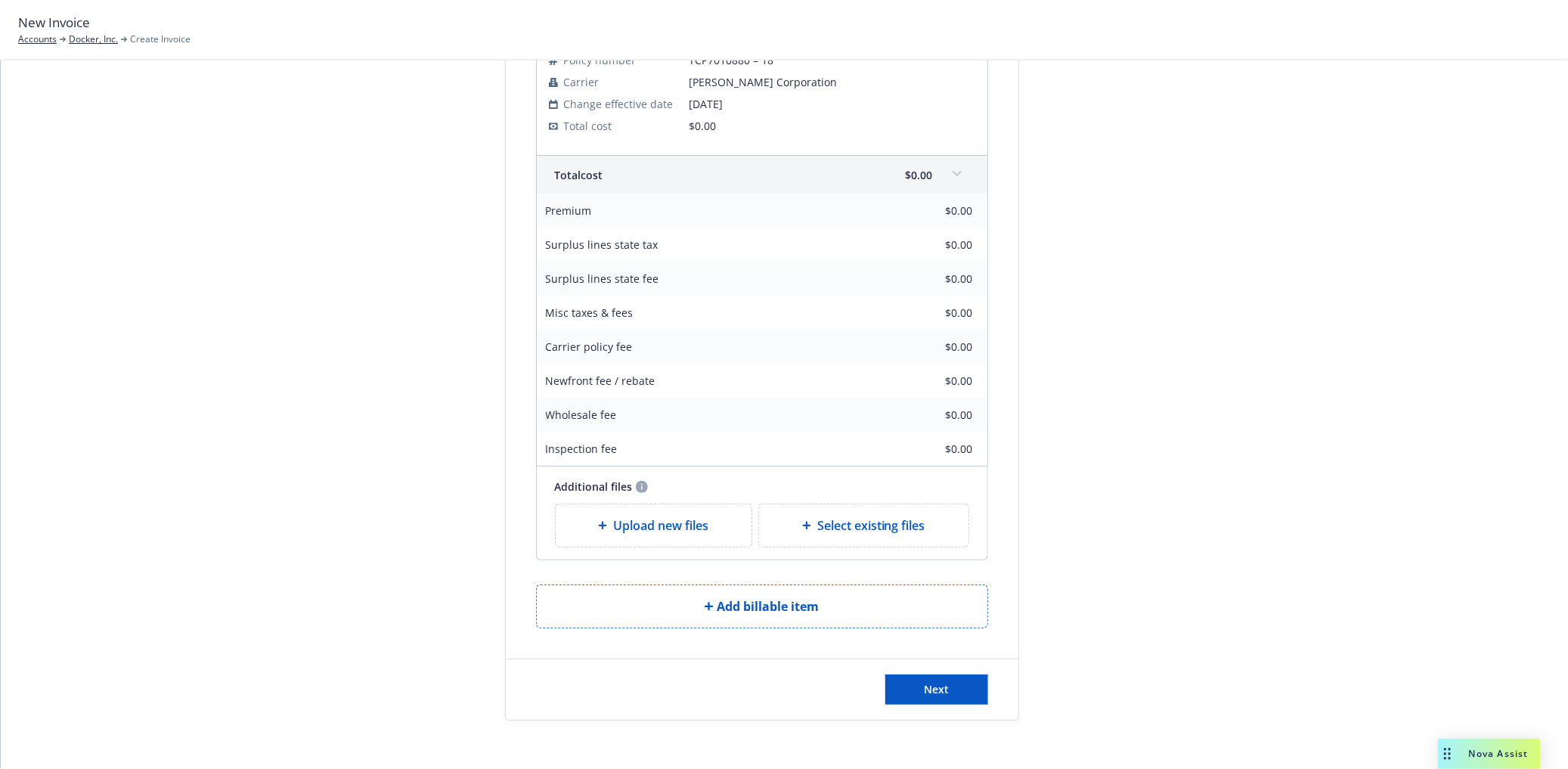
scroll to position [252, 0]
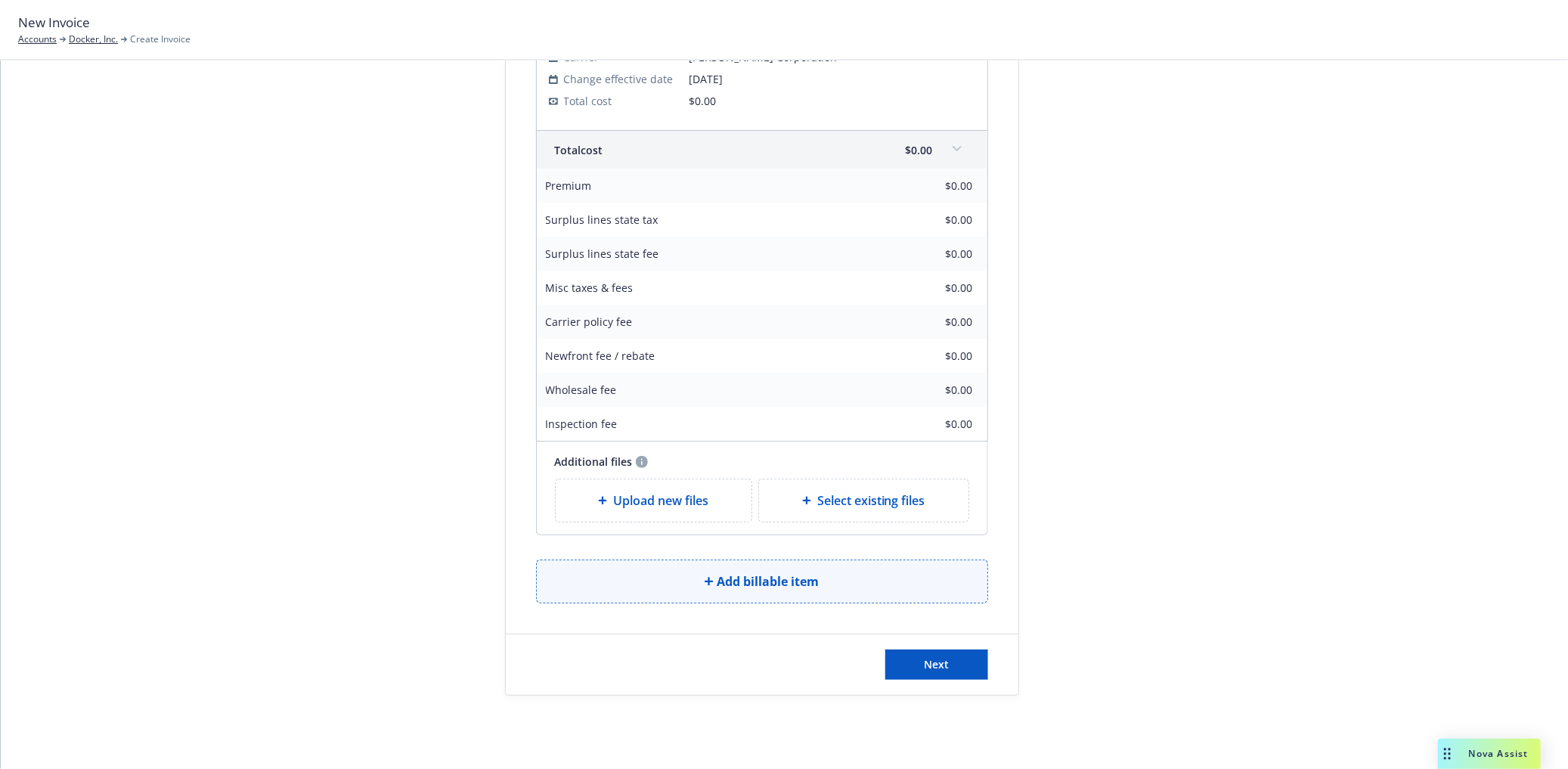
click at [755, 572] on span "Add billable item" at bounding box center [768, 580] width 102 height 18
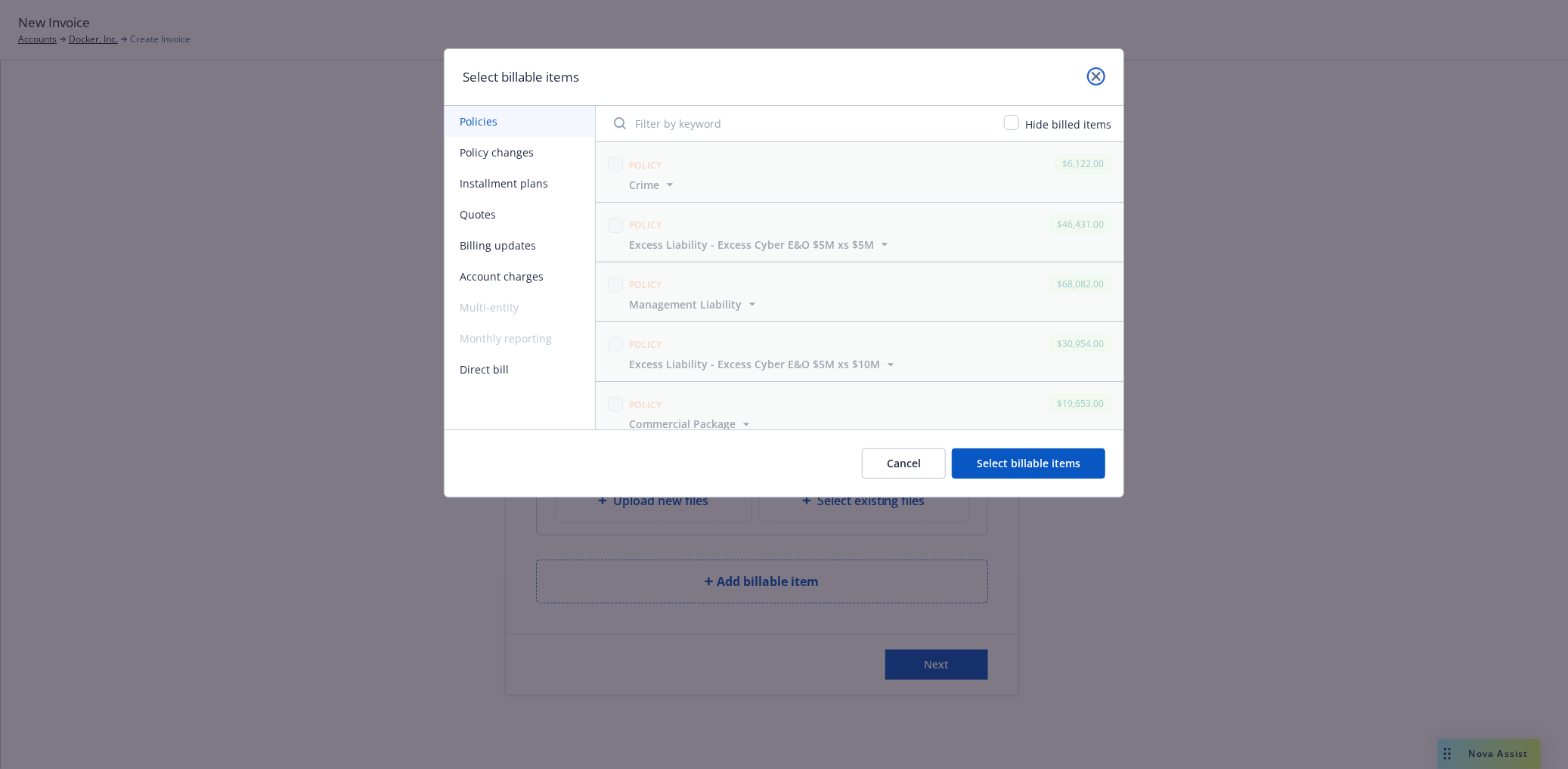
click at [1094, 73] on icon "close" at bounding box center [1096, 76] width 9 height 9
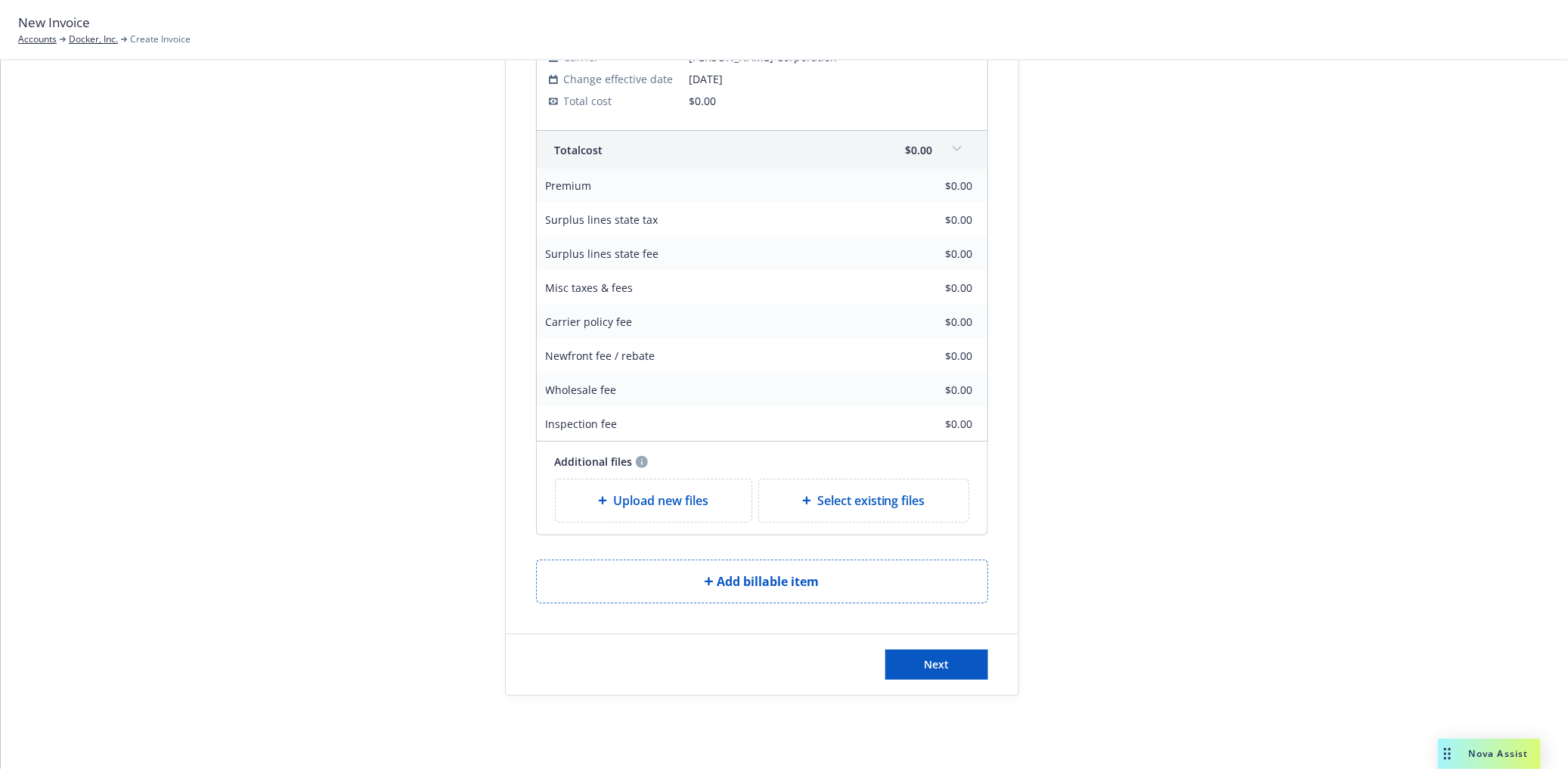
scroll to position [0, 0]
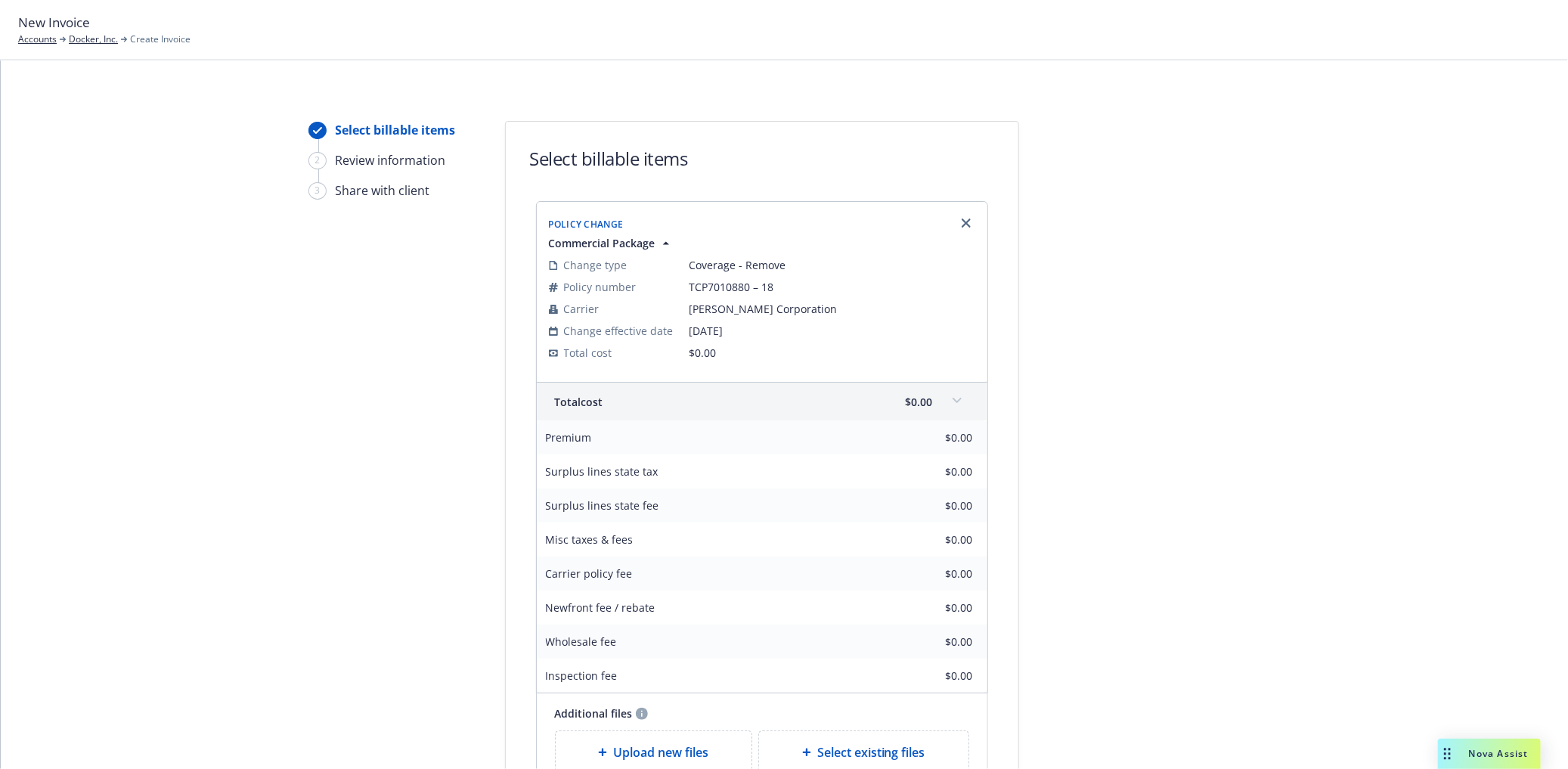
click at [397, 159] on div "Review information" at bounding box center [391, 160] width 110 height 18
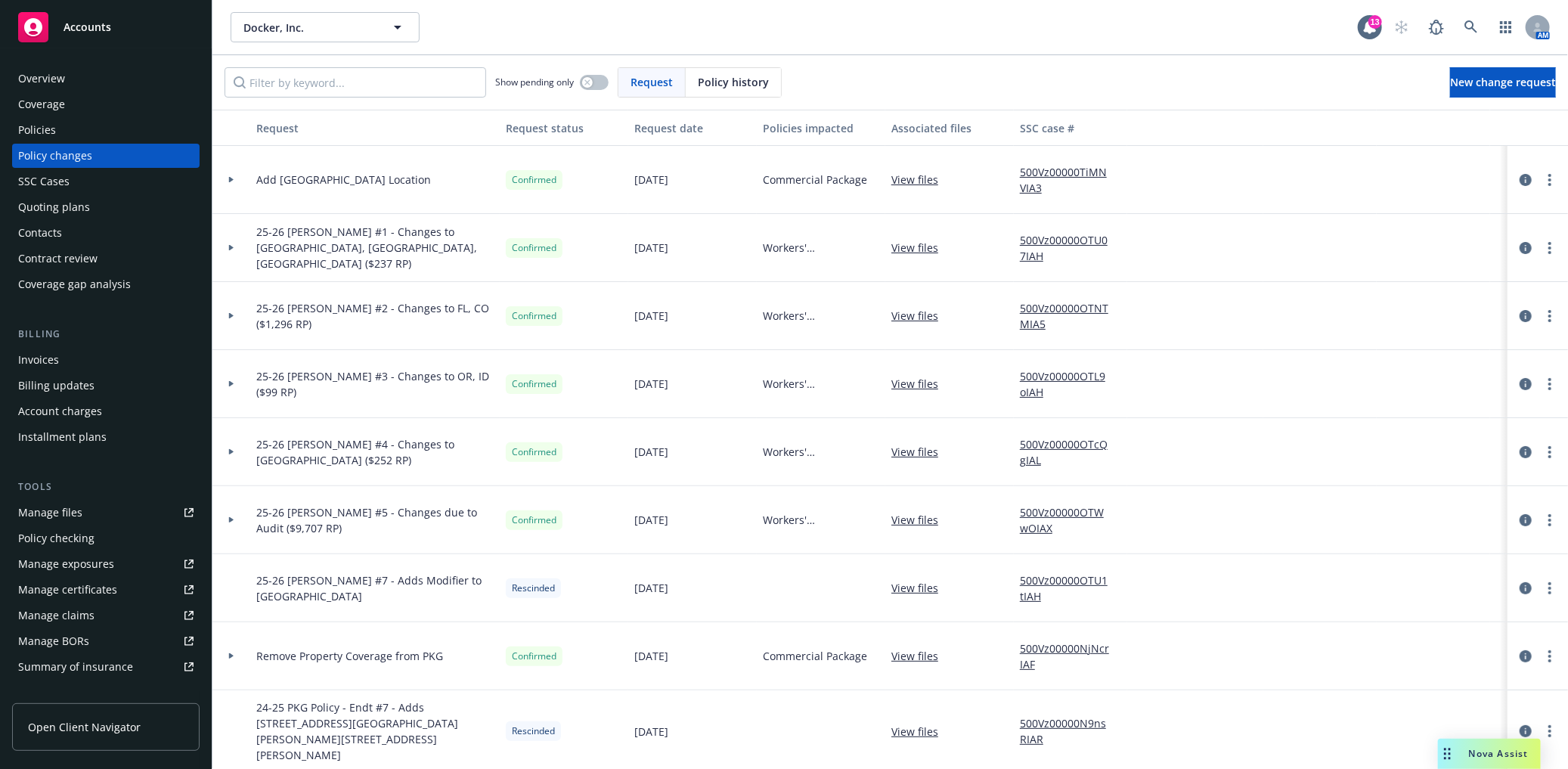
click at [231, 177] on icon at bounding box center [231, 179] width 6 height 5
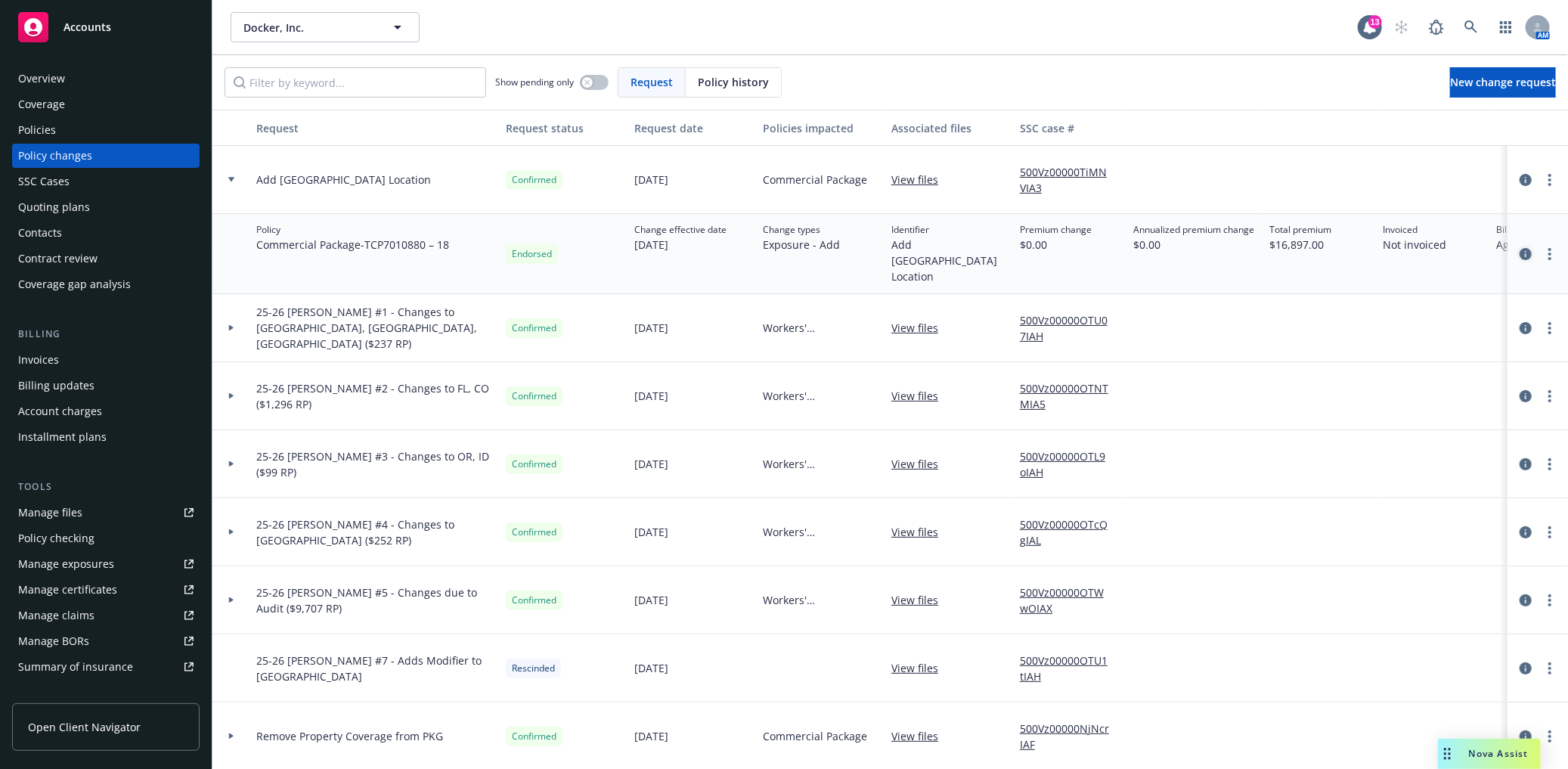
click at [1520, 248] on icon "circleInformation" at bounding box center [1526, 254] width 12 height 12
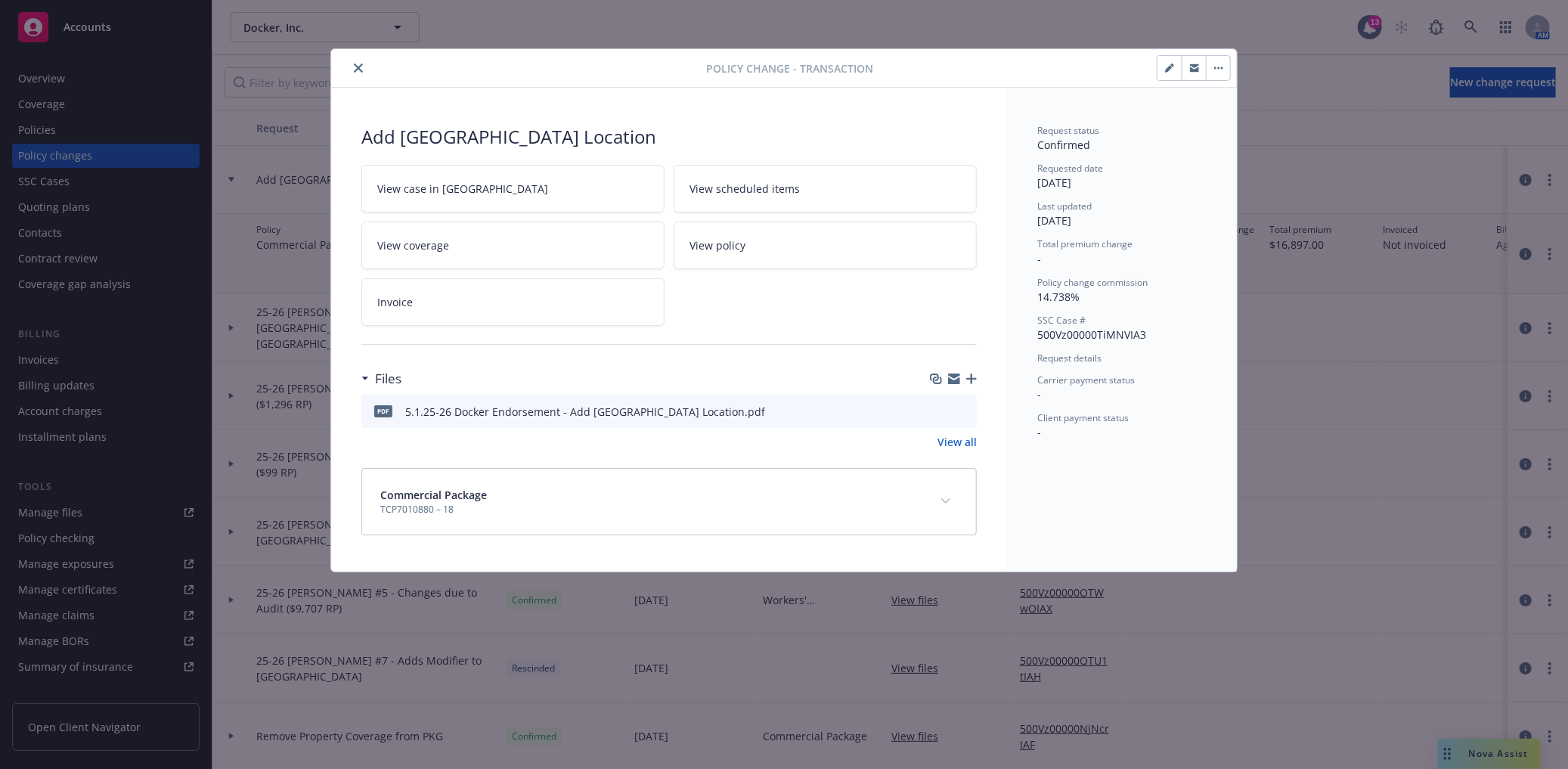
click at [1167, 72] on icon "button" at bounding box center [1169, 69] width 8 height 8
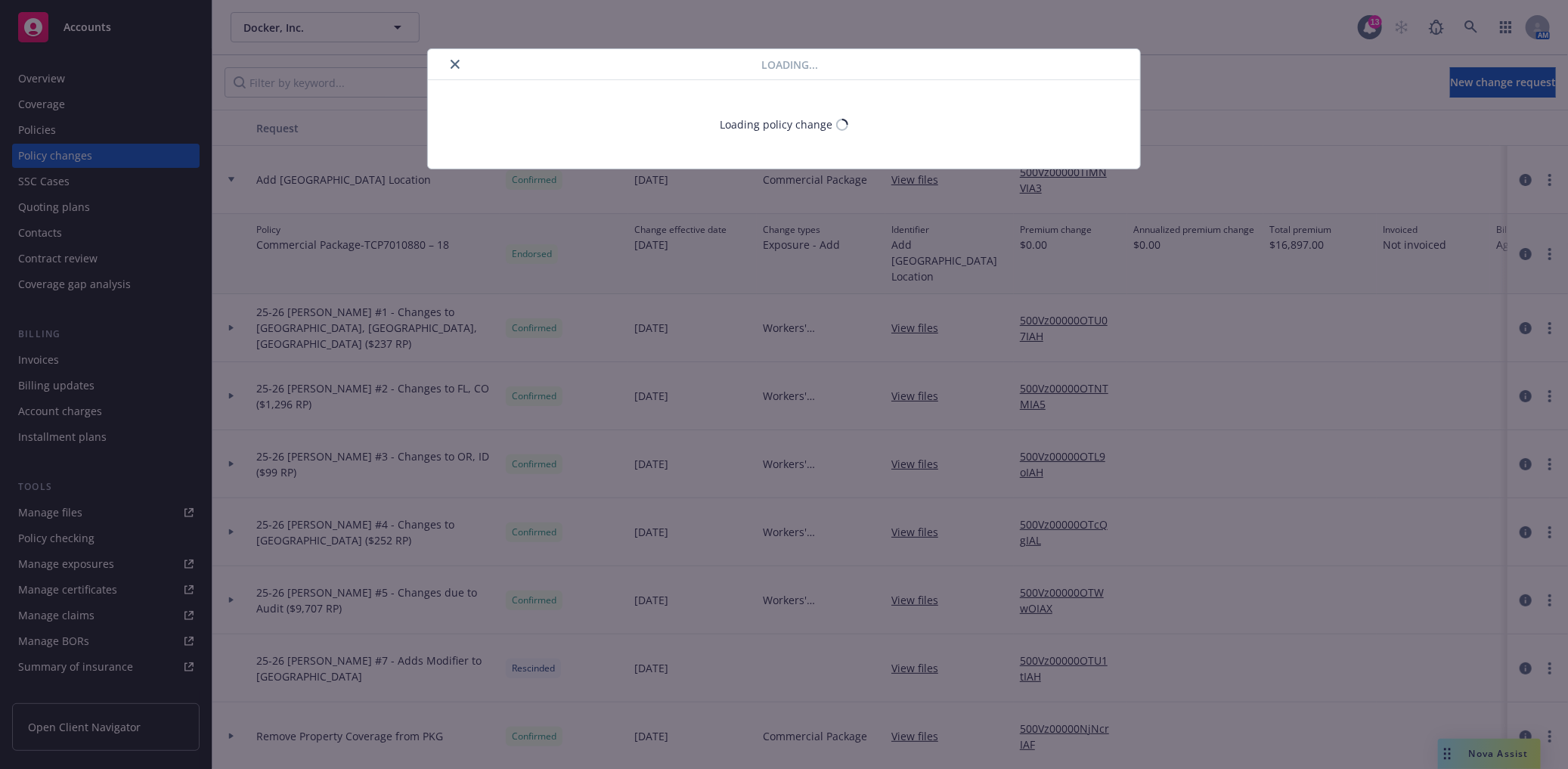
select select "ACCEPTED"
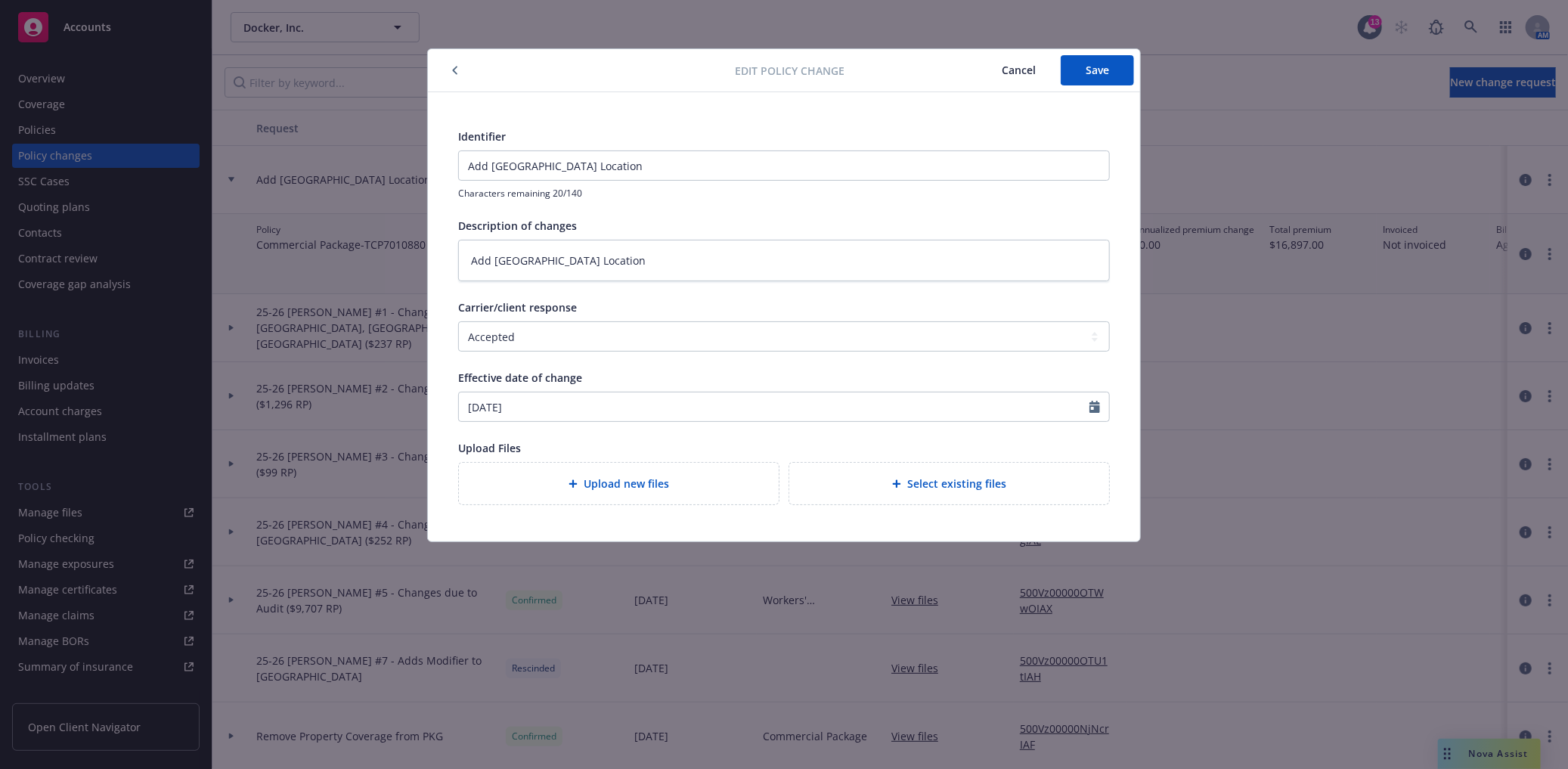
click at [1023, 73] on span "Cancel" at bounding box center [1019, 69] width 34 height 14
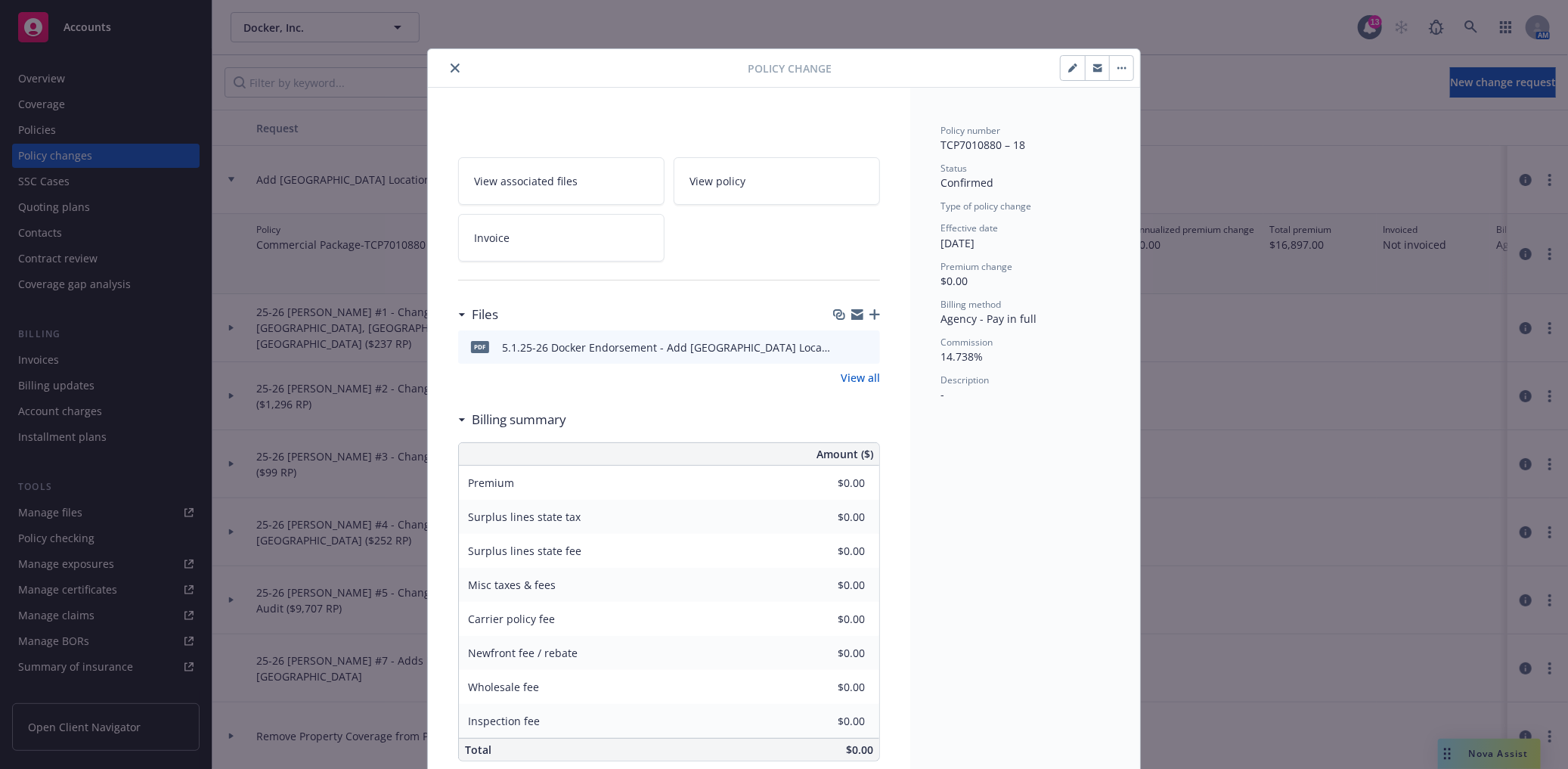
click at [1109, 69] on button "button" at bounding box center [1121, 68] width 25 height 25
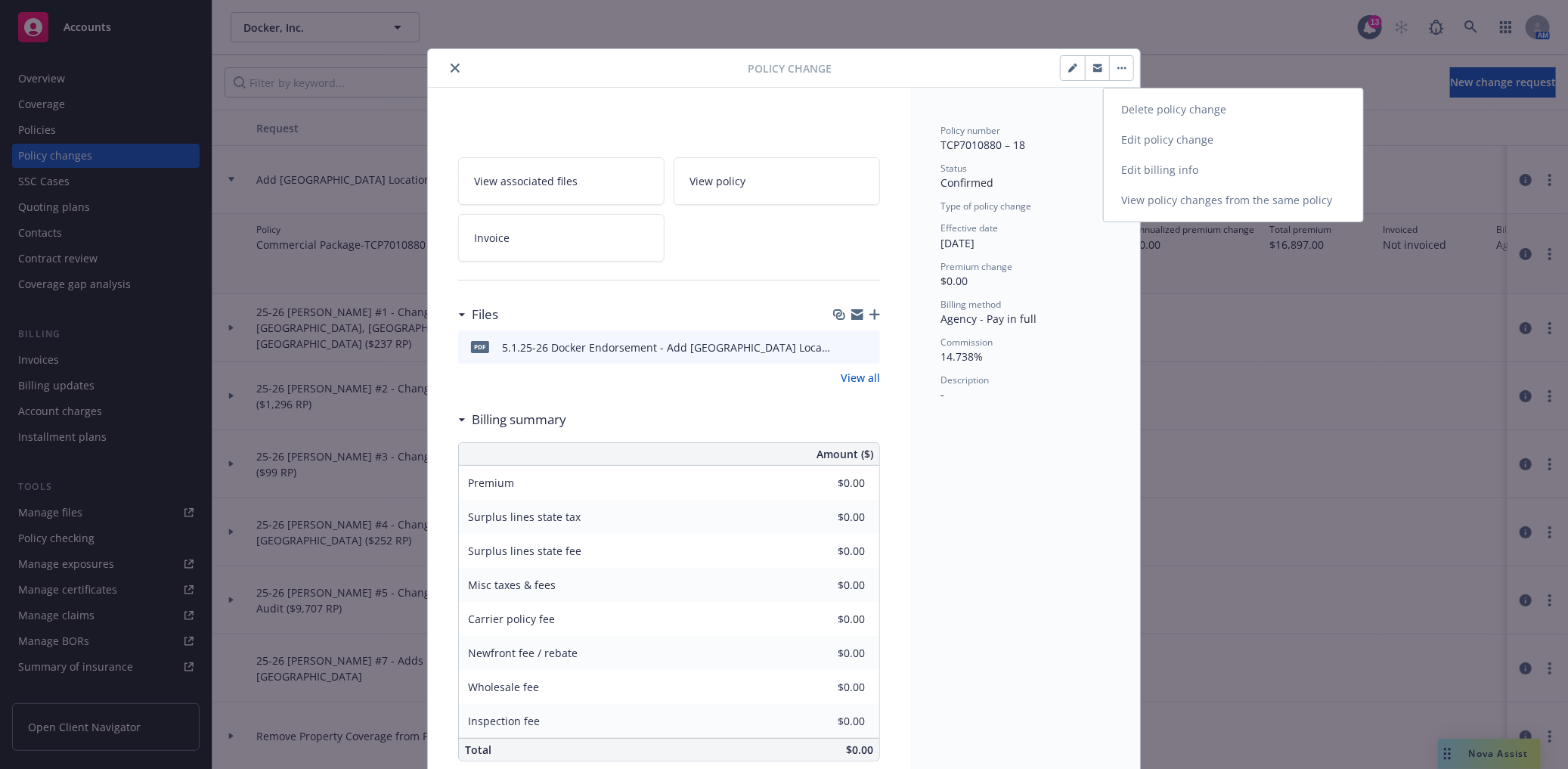
click at [1133, 169] on link "Edit billing info" at bounding box center [1234, 170] width 260 height 30
type textarea "x"
select select "ACCEPTED"
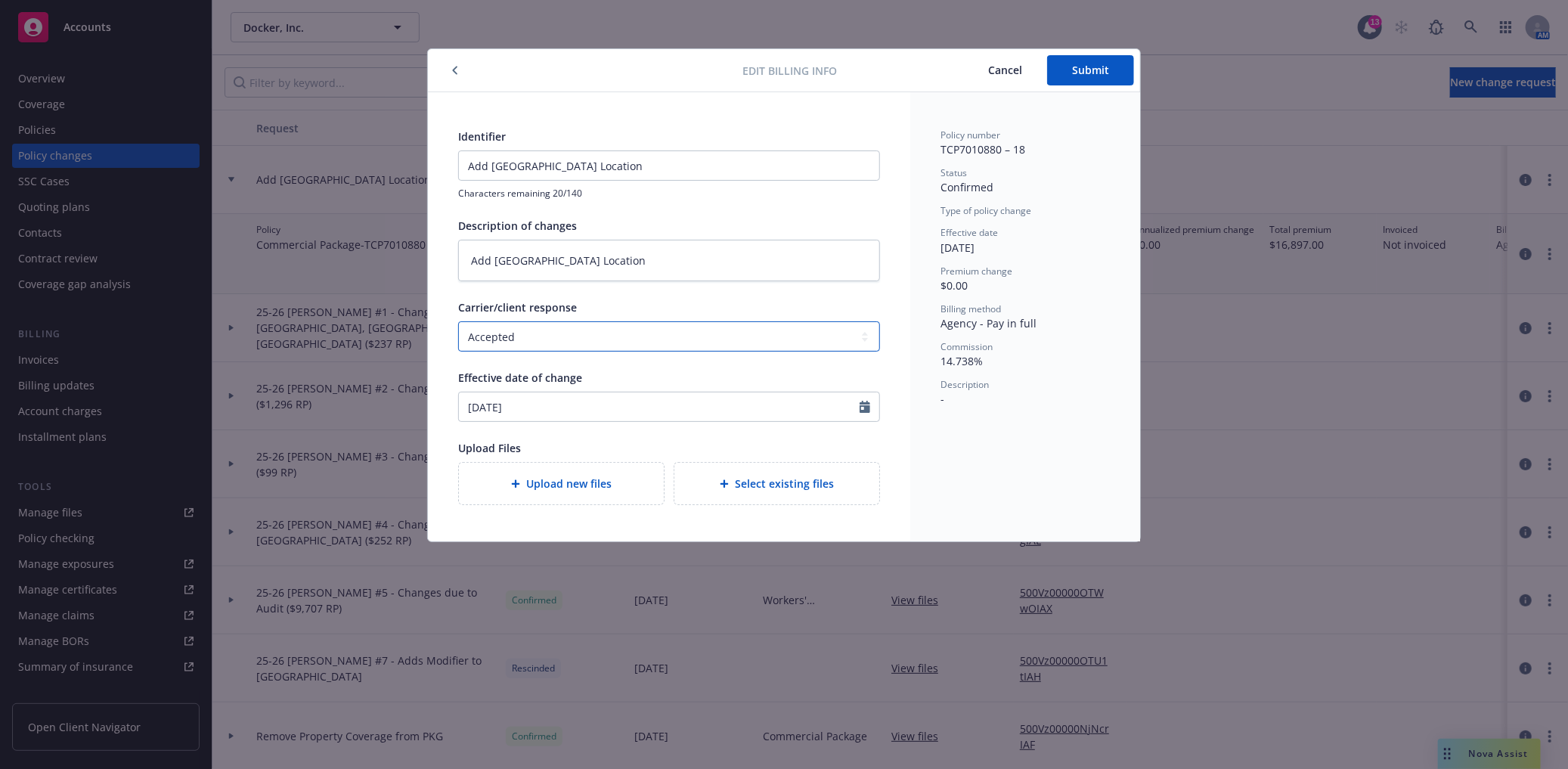
click at [572, 338] on select "Select a carrier response Accepted Accepted with revision No endorsement needed…" at bounding box center [669, 337] width 422 height 30
click at [459, 321] on select "Select a carrier response Accepted Accepted with revision No endorsement needed…" at bounding box center [669, 337] width 422 height 30
click at [776, 487] on span "Select existing files" at bounding box center [784, 483] width 99 height 16
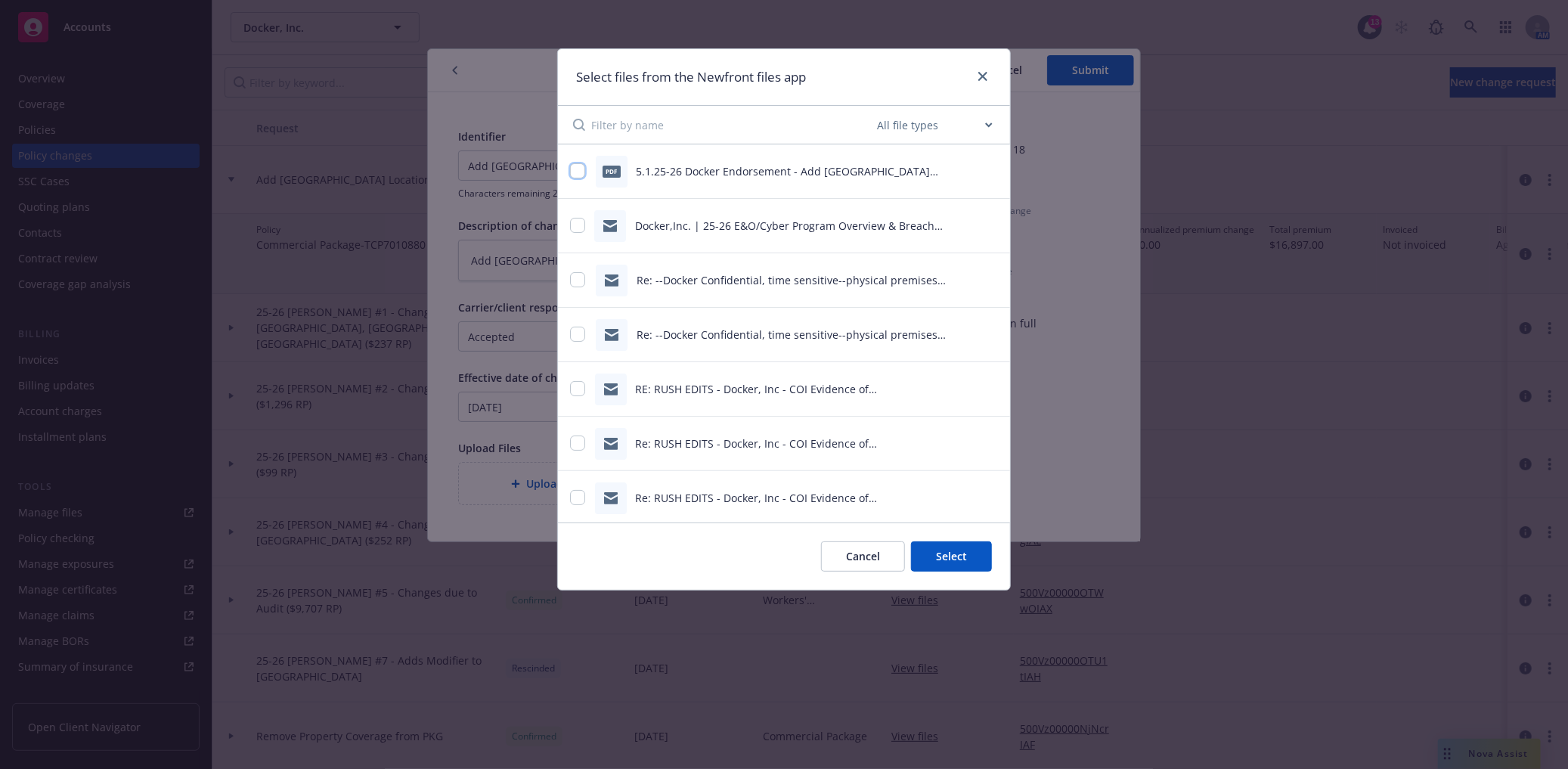
click at [575, 167] on input "checkbox" at bounding box center [578, 171] width 15 height 15
checkbox input "true"
click at [968, 551] on button "Select 1 file" at bounding box center [938, 557] width 109 height 30
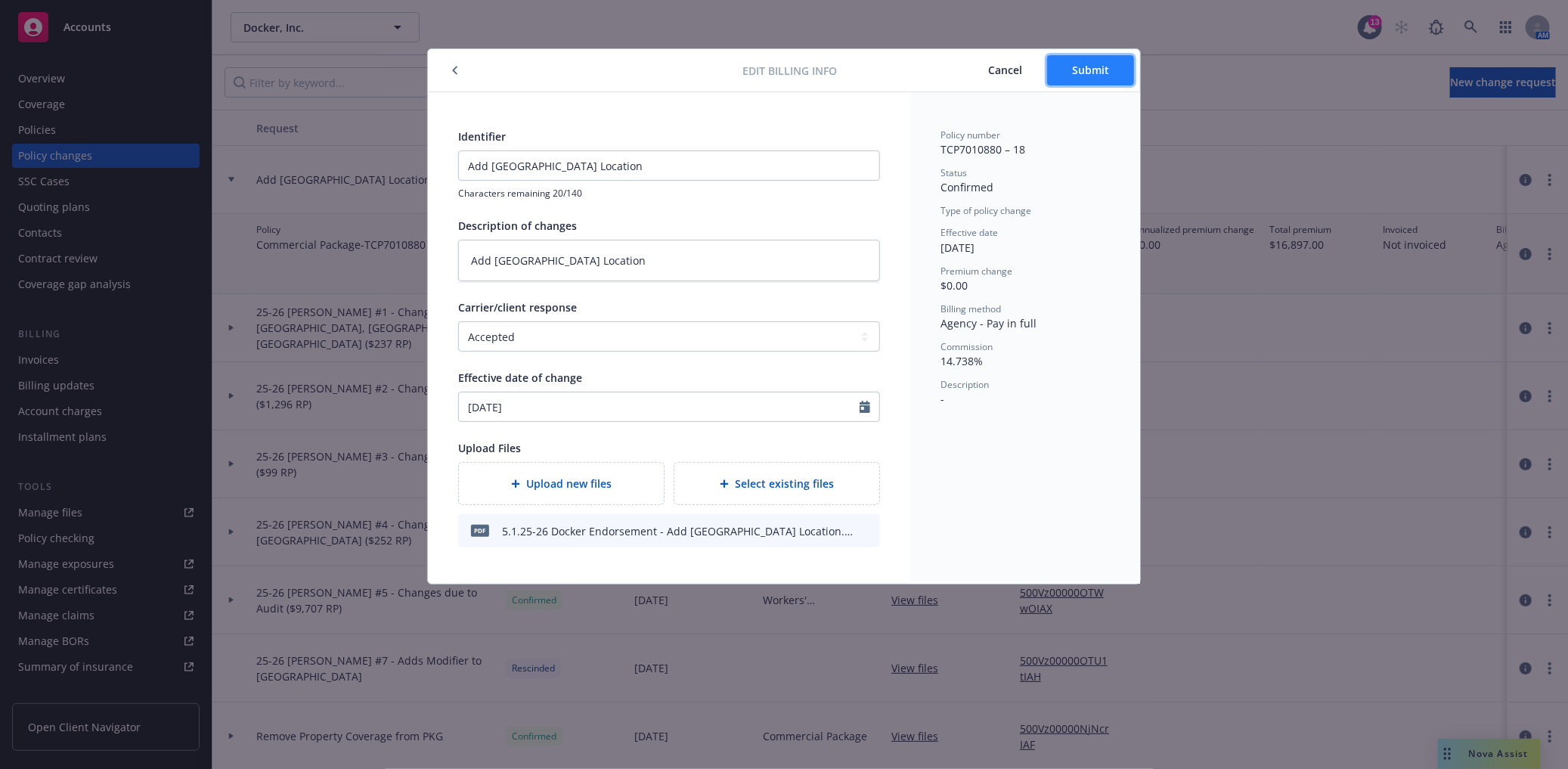
click at [1081, 63] on span "Submit" at bounding box center [1091, 69] width 37 height 14
click at [1091, 67] on span "Submit" at bounding box center [1091, 69] width 37 height 14
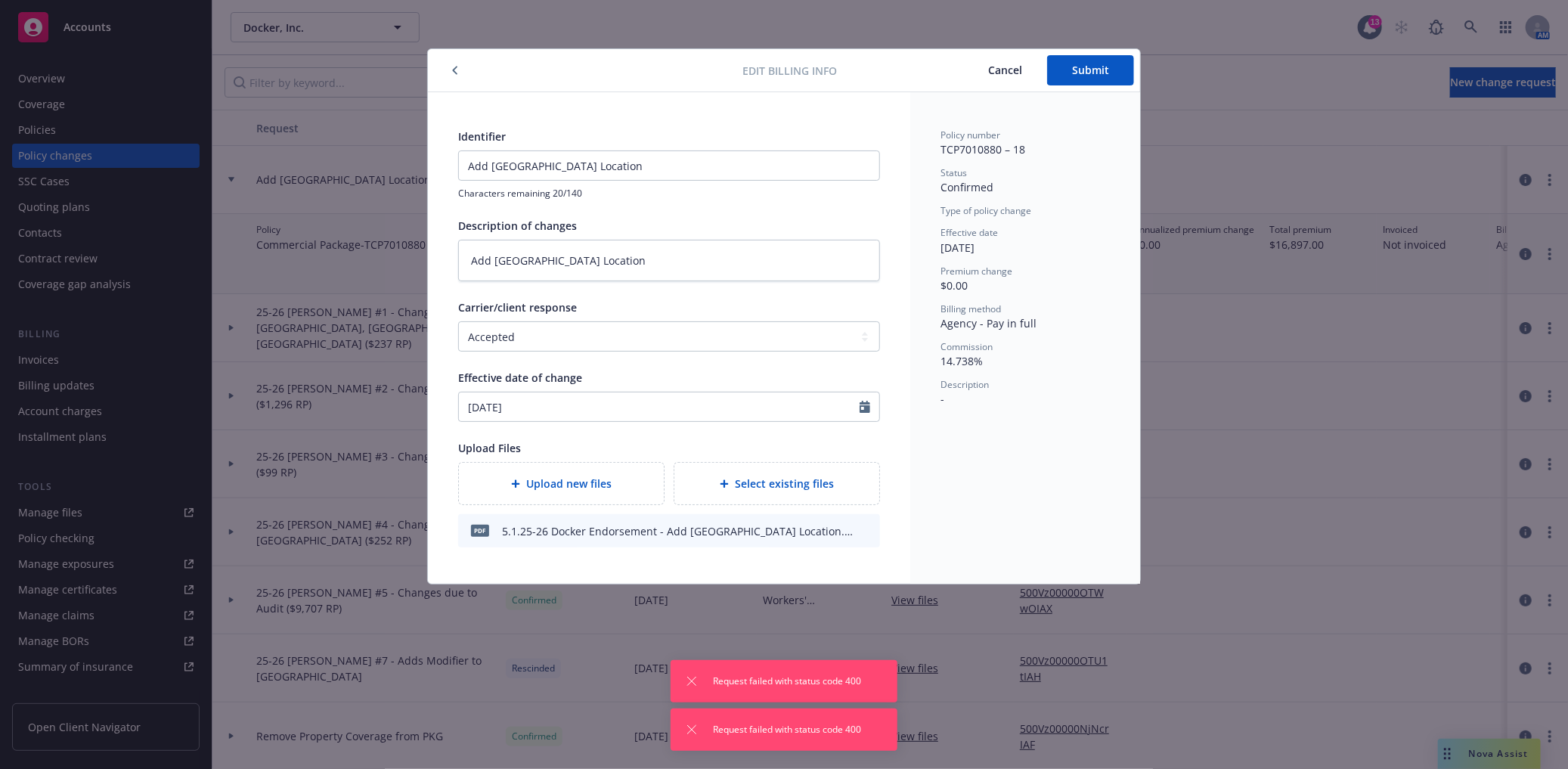
click at [1006, 69] on span "Cancel" at bounding box center [1005, 69] width 34 height 14
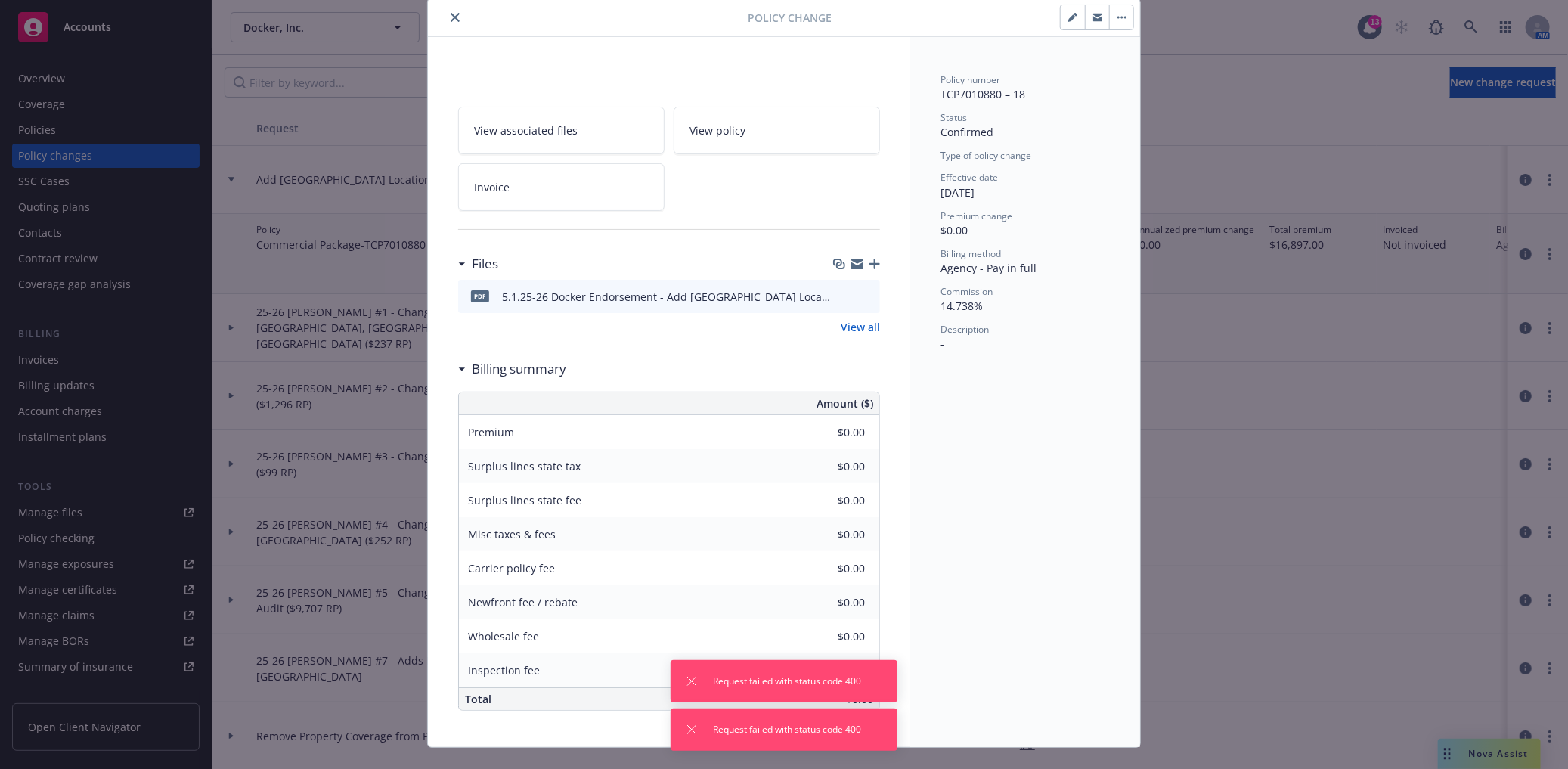
scroll to position [78, 0]
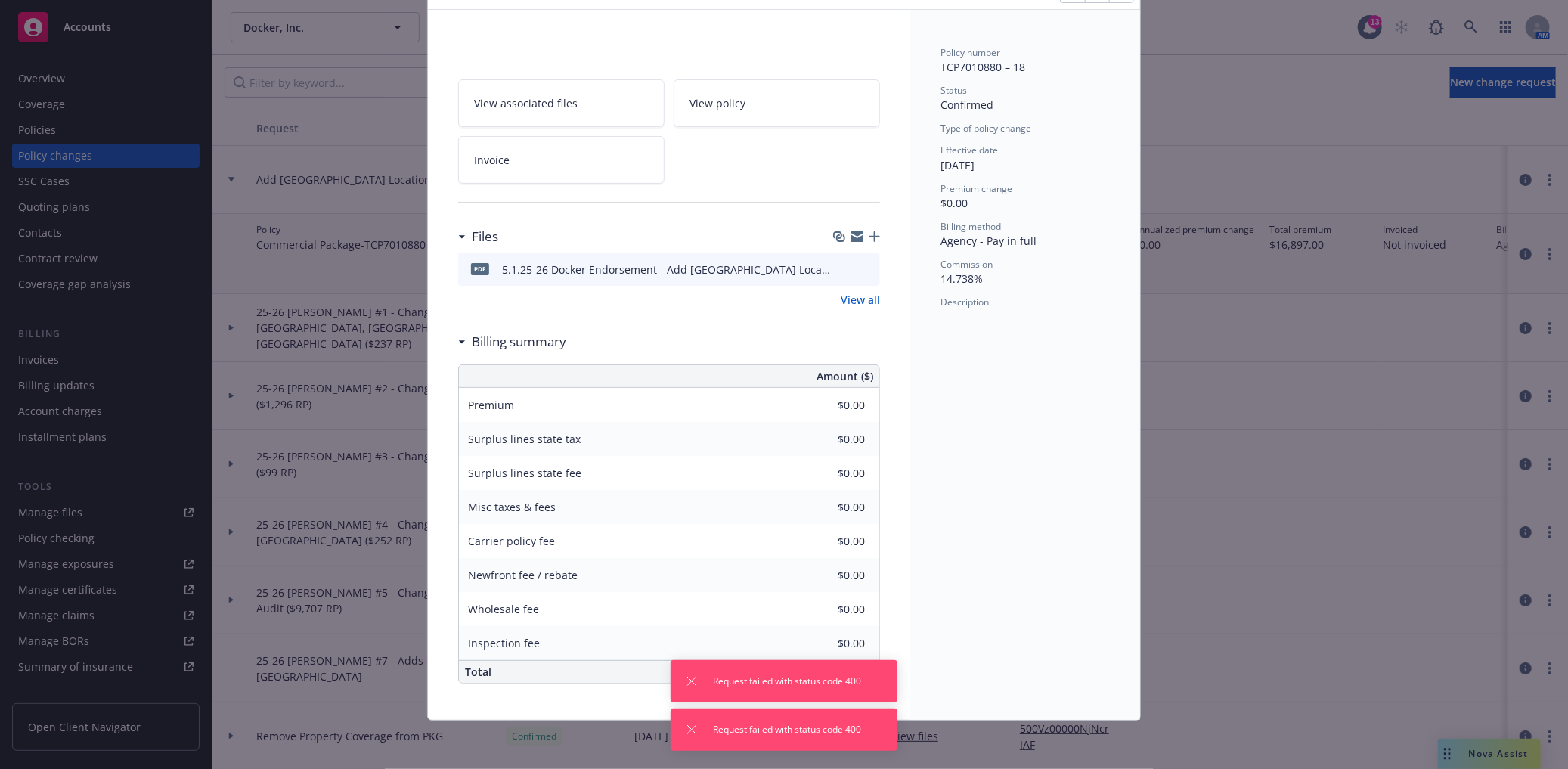
click at [459, 343] on div "Billing summary" at bounding box center [513, 341] width 108 height 19
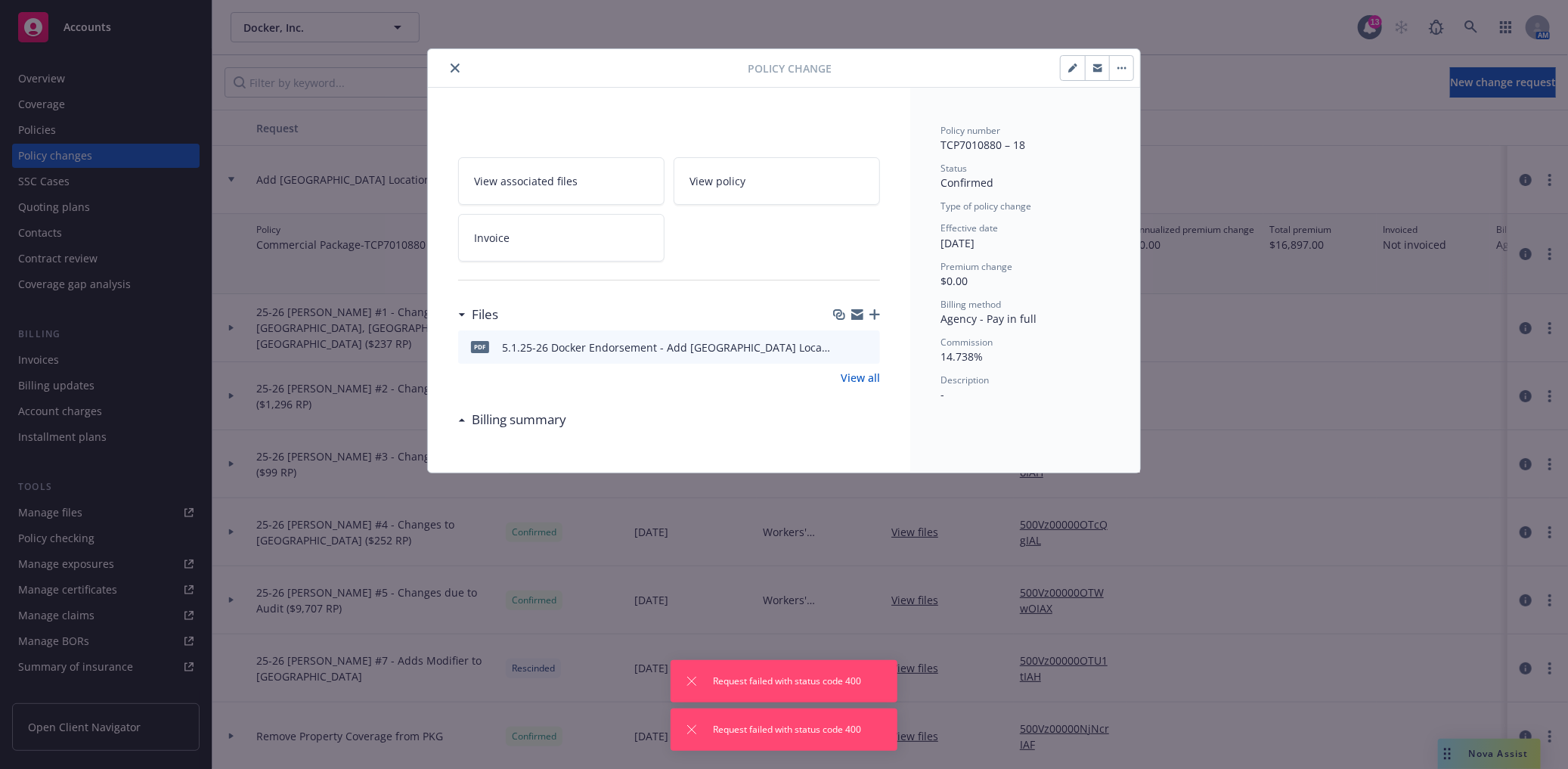
click at [465, 423] on div "Billing summary" at bounding box center [515, 419] width 101 height 19
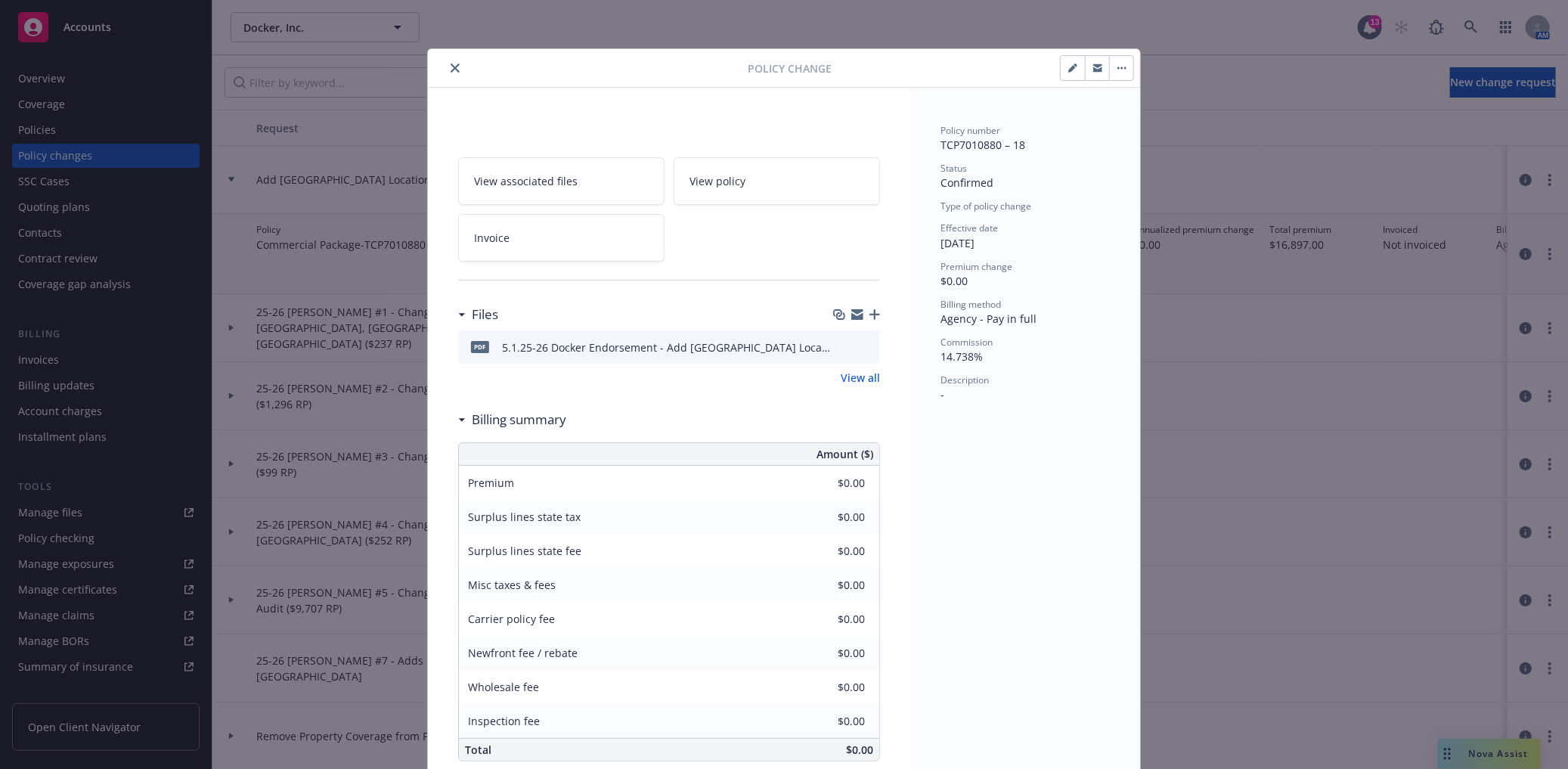
click at [1120, 71] on button "button" at bounding box center [1121, 68] width 25 height 25
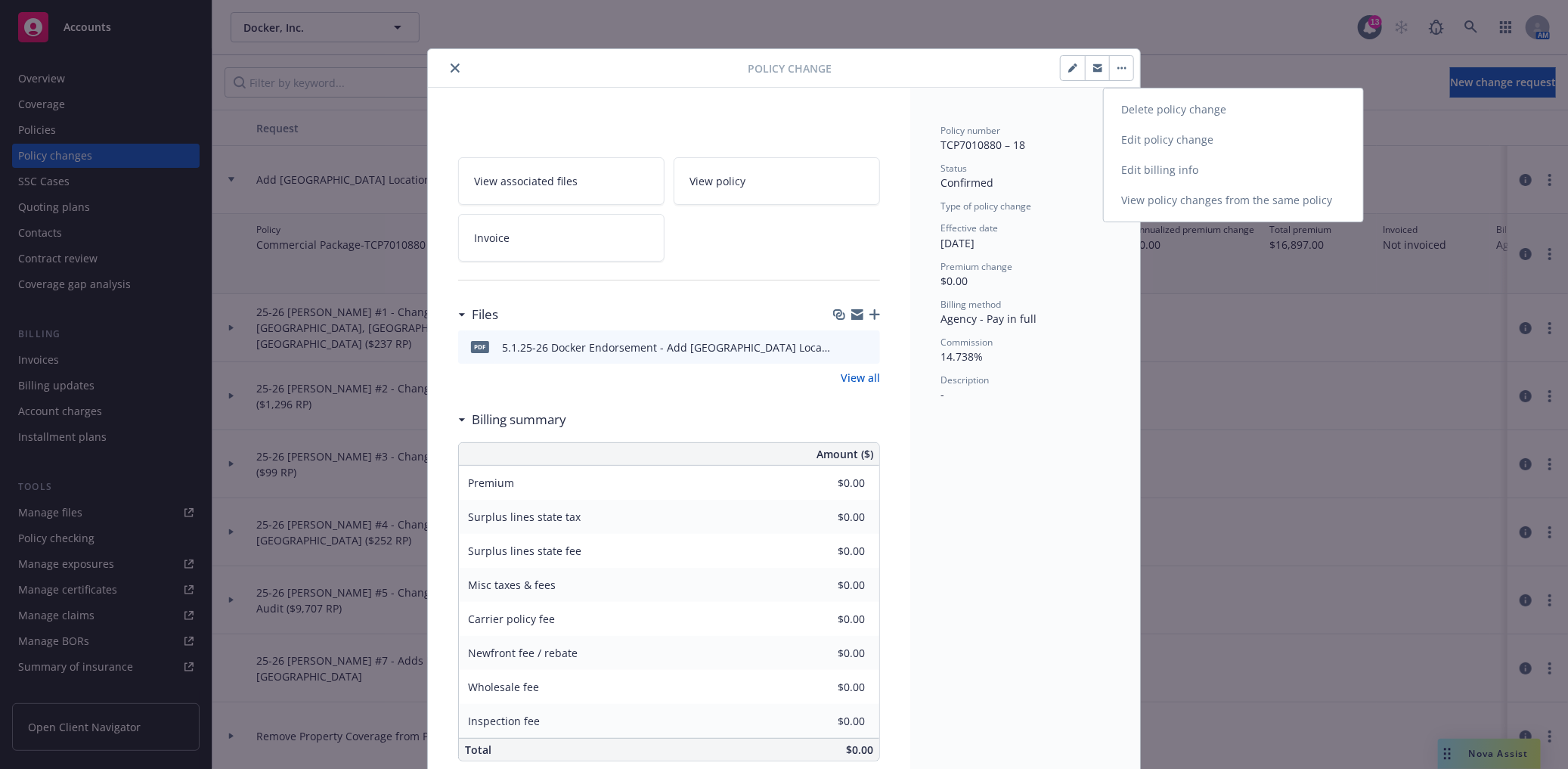
click at [1176, 174] on link "Edit billing info" at bounding box center [1234, 170] width 260 height 30
type textarea "x"
select select "ACCEPTED"
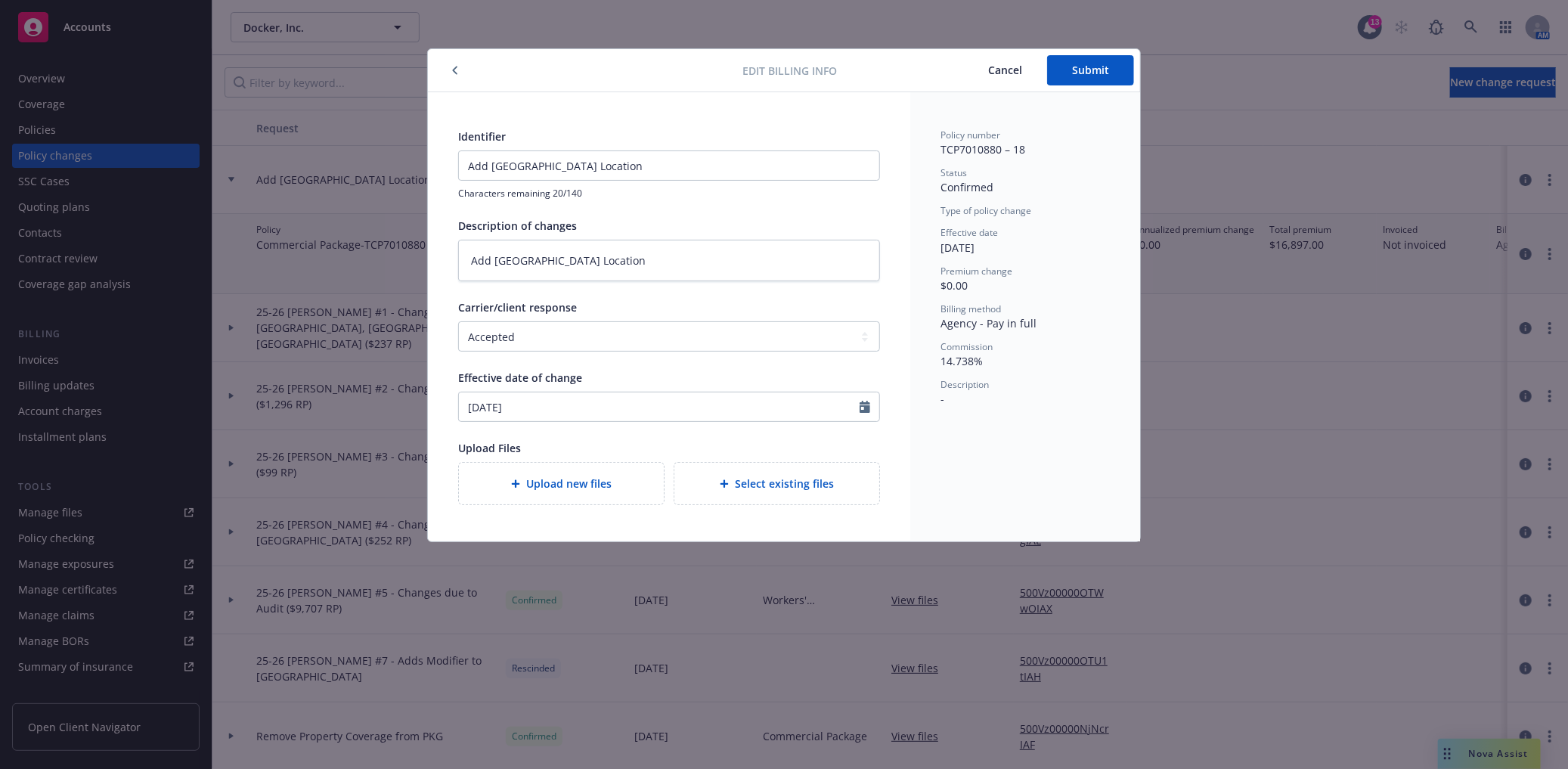
click at [757, 475] on div "Select existing files" at bounding box center [777, 483] width 181 height 18
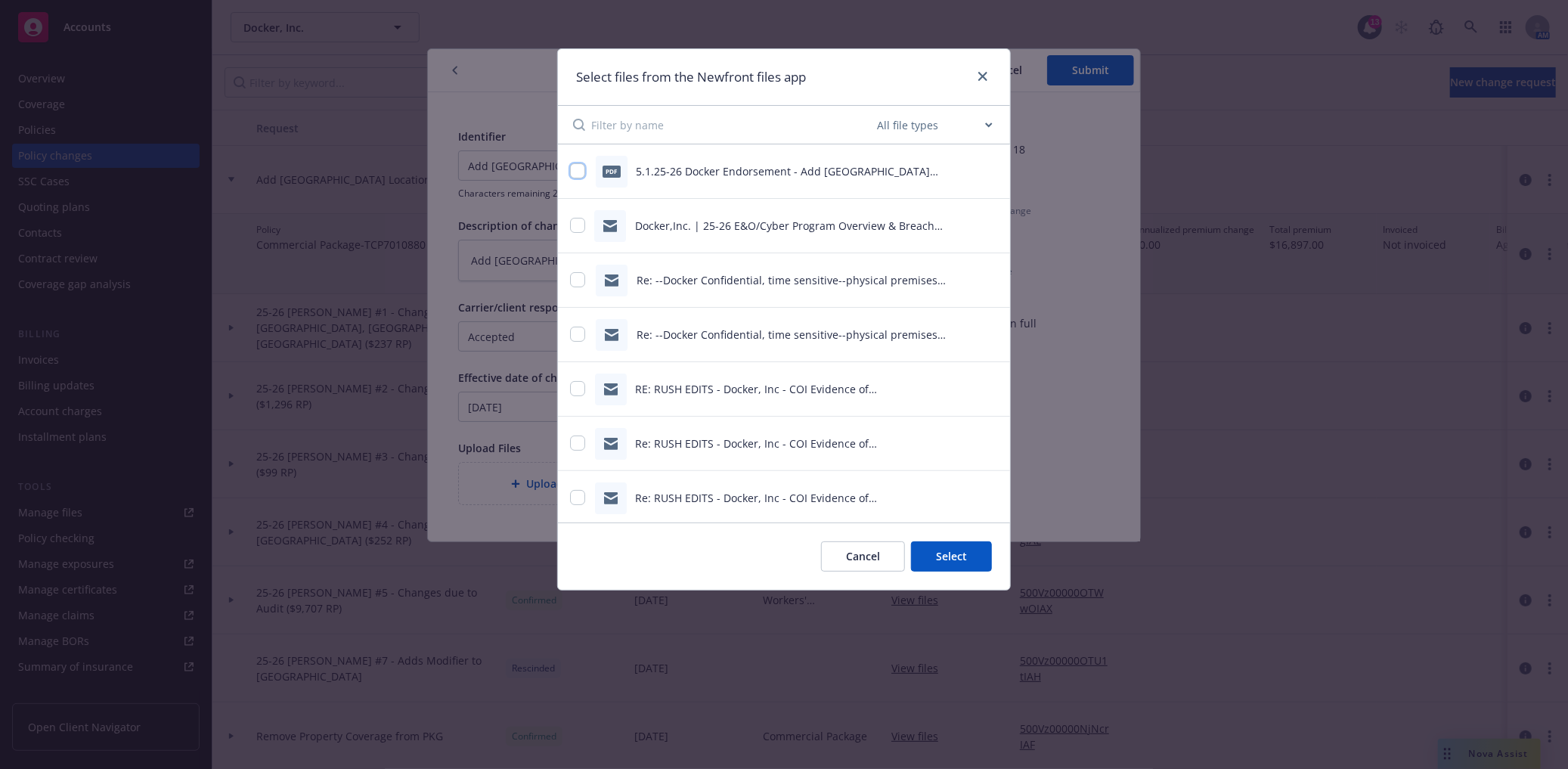
click at [572, 170] on input "checkbox" at bounding box center [578, 171] width 15 height 15
checkbox input "true"
click at [947, 549] on button "Select 1 file" at bounding box center [938, 557] width 109 height 30
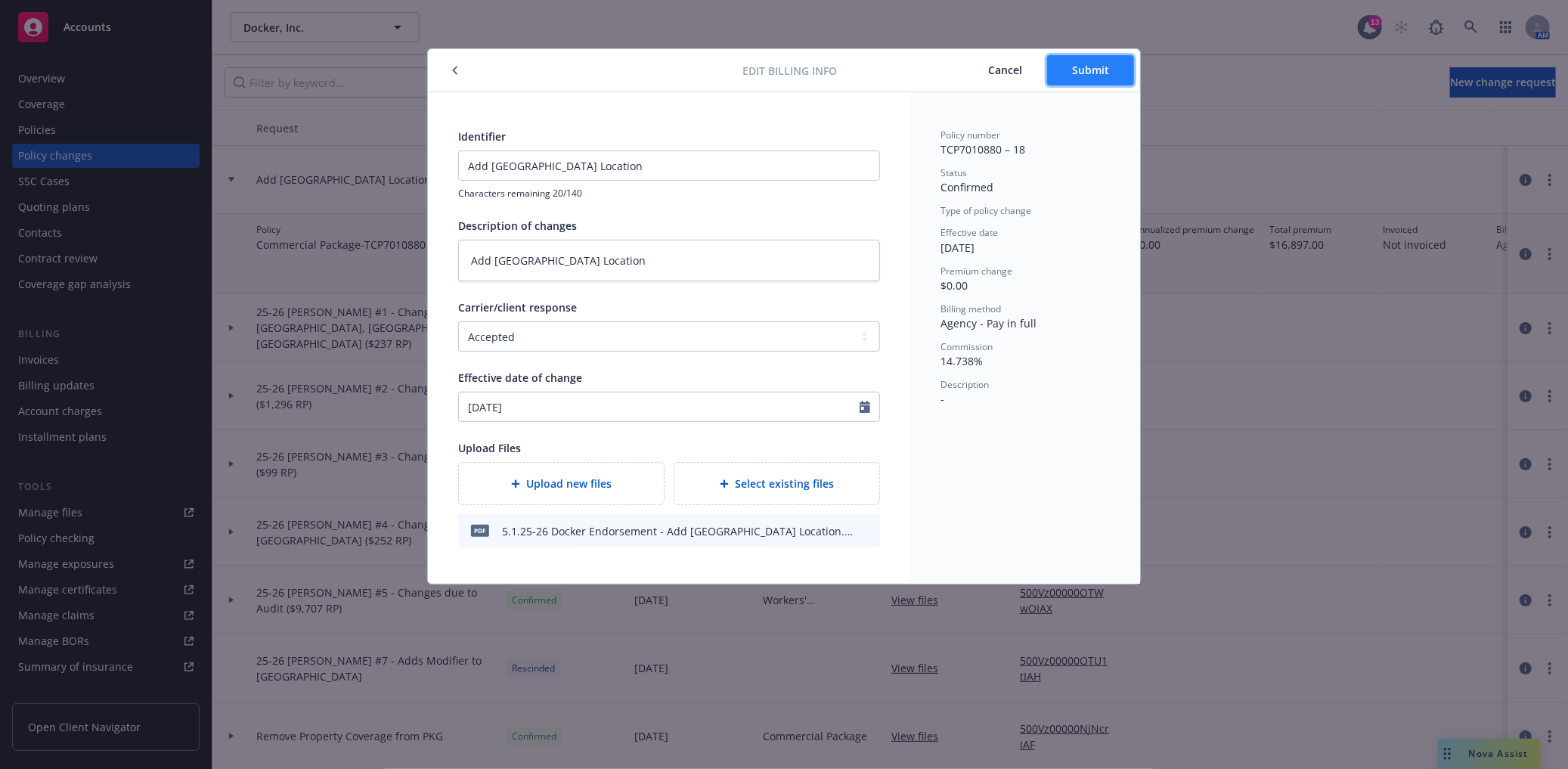
click at [1098, 82] on button "Submit" at bounding box center [1091, 70] width 87 height 30
click at [988, 63] on button "Cancel" at bounding box center [1004, 70] width 84 height 30
type textarea "x"
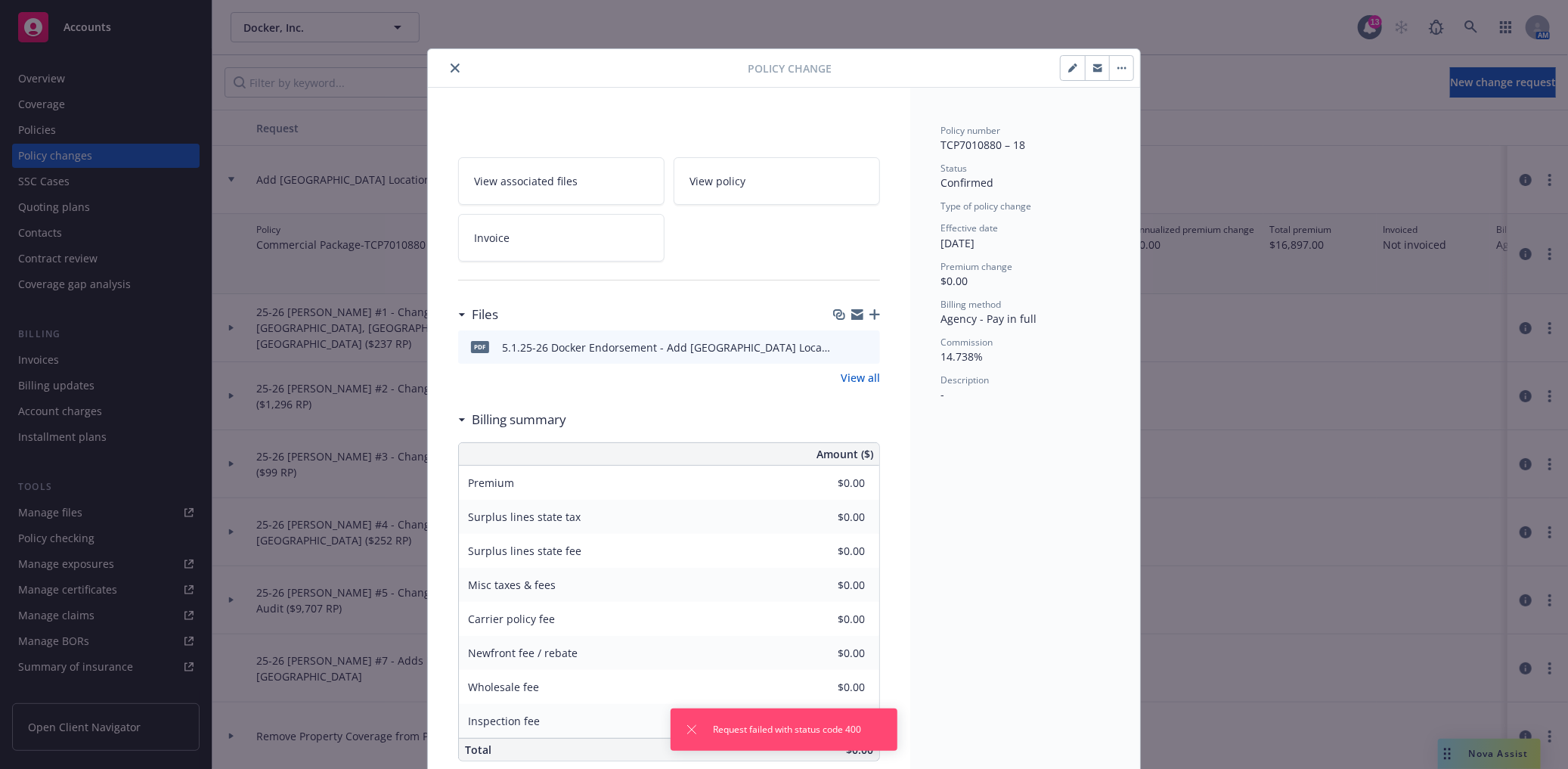
click at [640, 344] on div "5.1.25-26 Docker Endorsement - Add [GEOGRAPHIC_DATA] Location.pdf" at bounding box center [666, 347] width 328 height 16
click at [834, 313] on icon "button" at bounding box center [839, 315] width 12 height 12
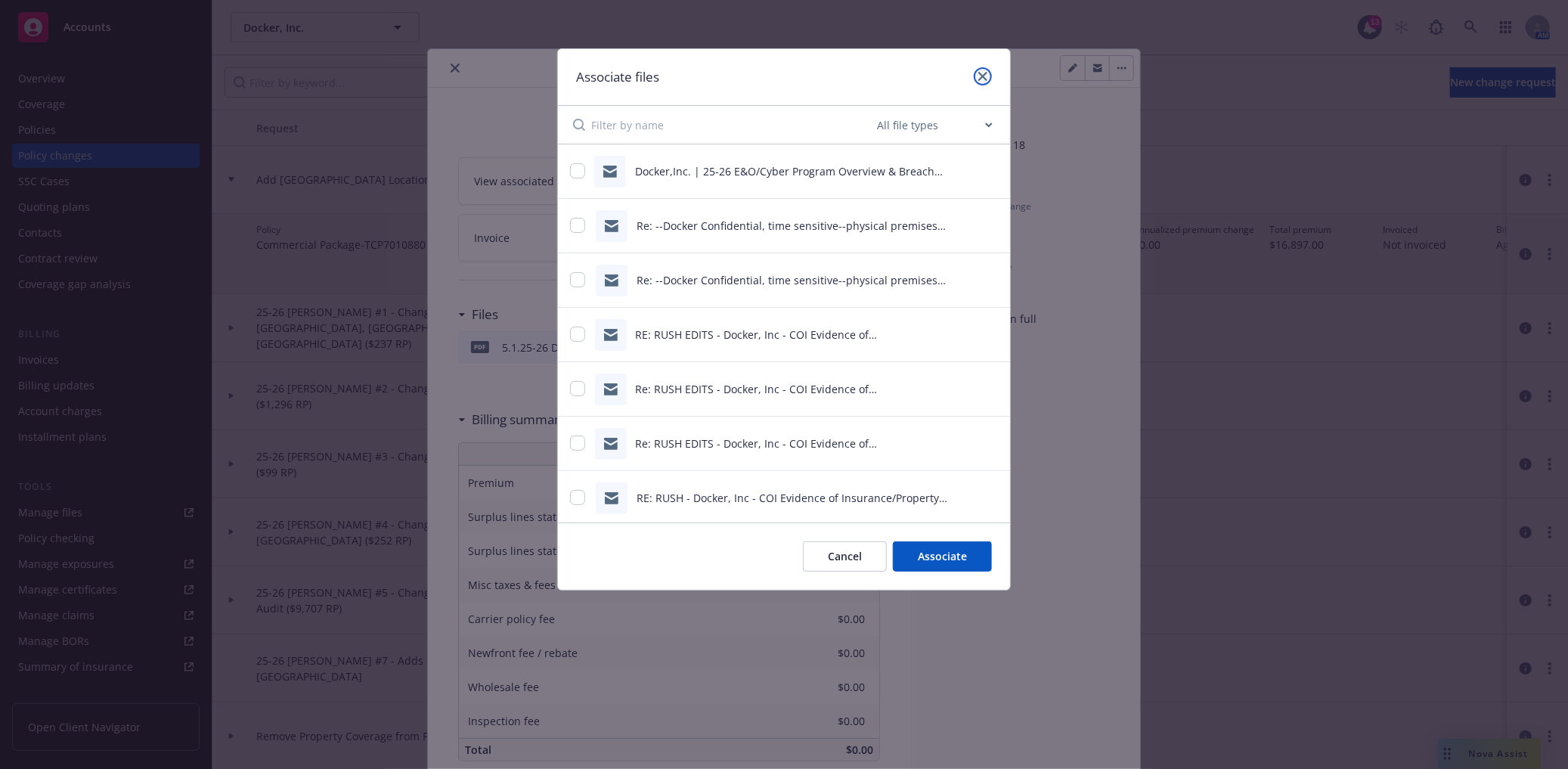
click at [980, 80] on icon "close" at bounding box center [982, 76] width 9 height 9
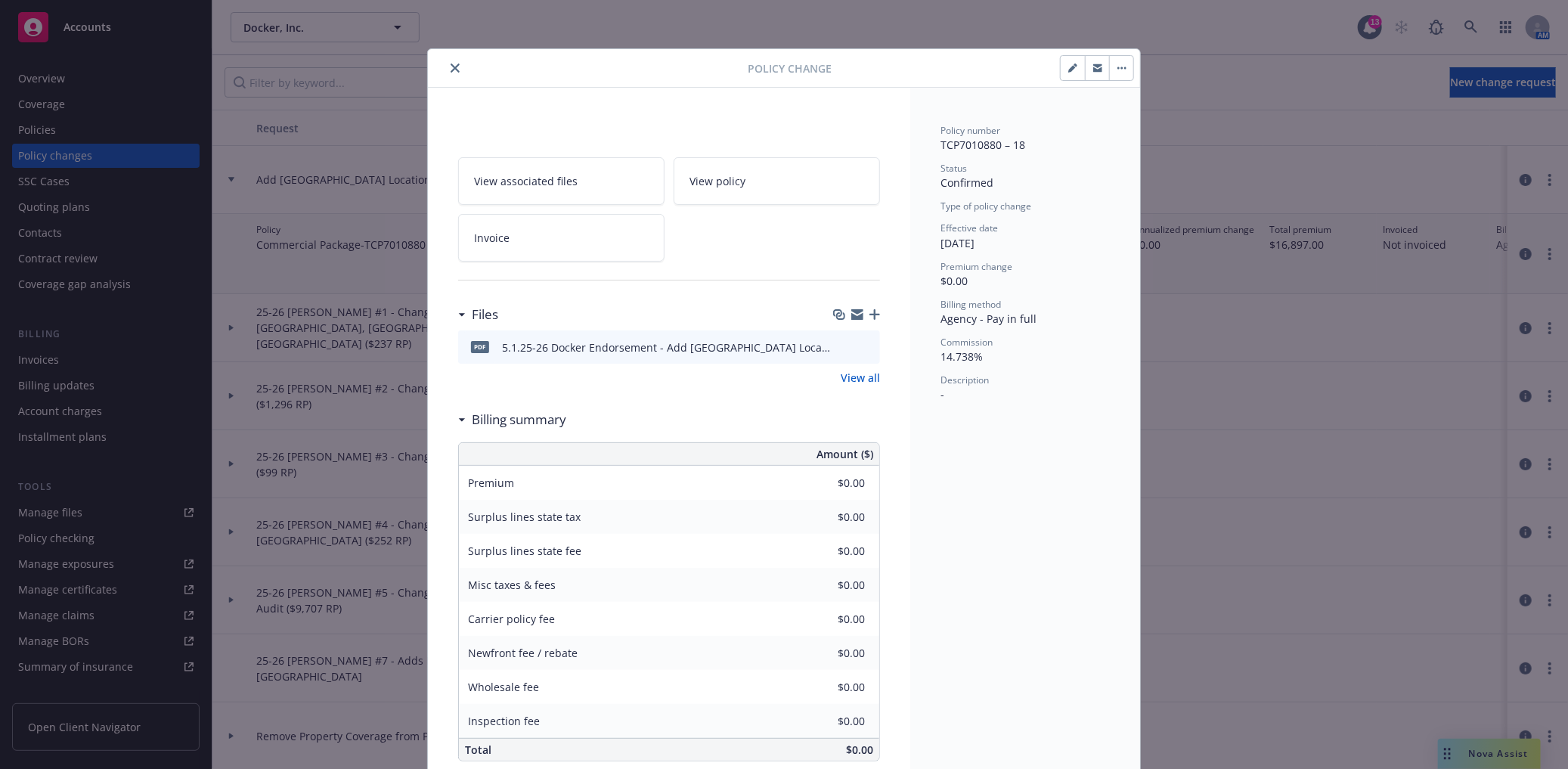
click at [870, 310] on icon "button" at bounding box center [875, 314] width 11 height 11
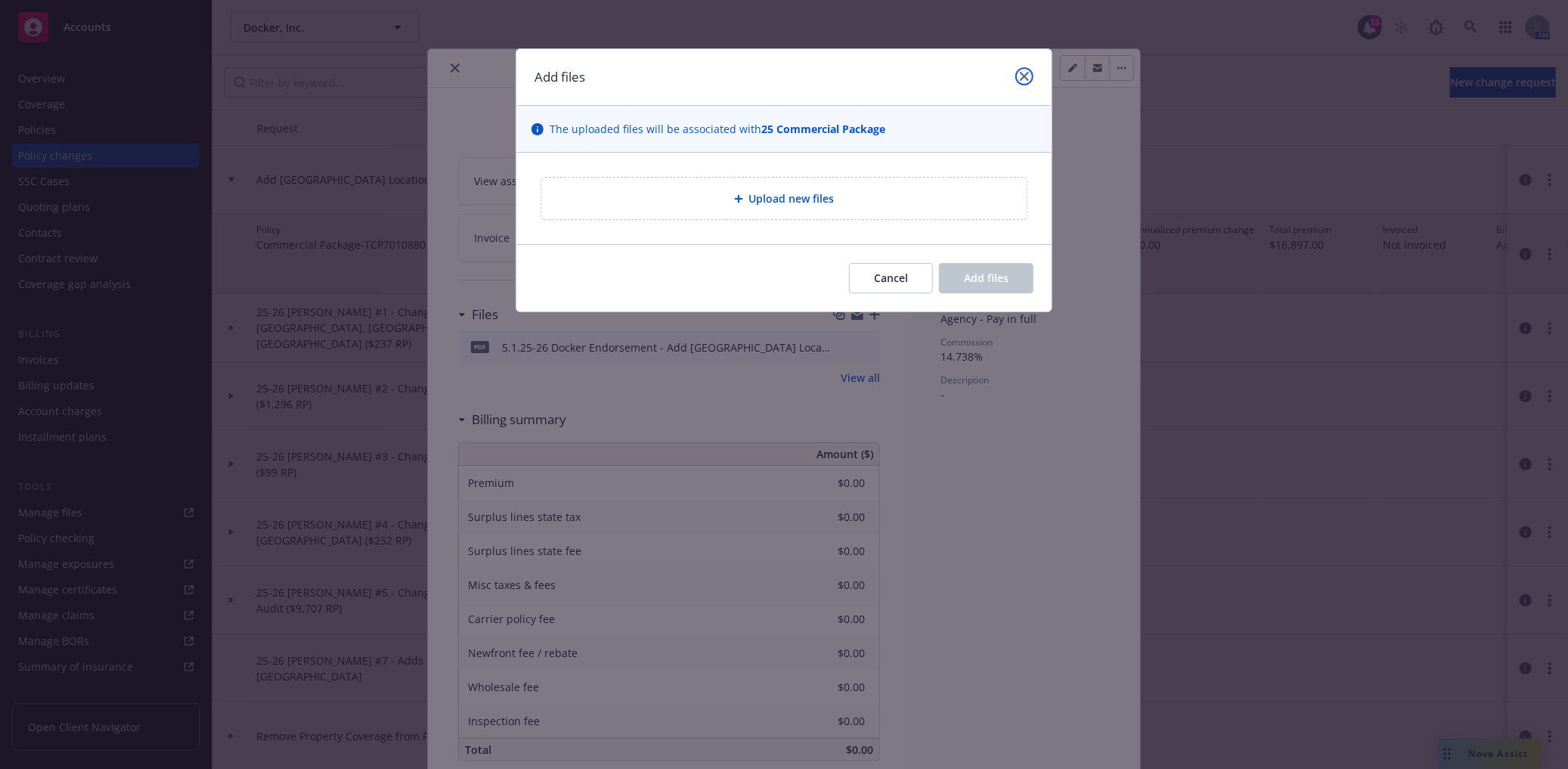
click at [1017, 77] on link "close" at bounding box center [1024, 76] width 18 height 18
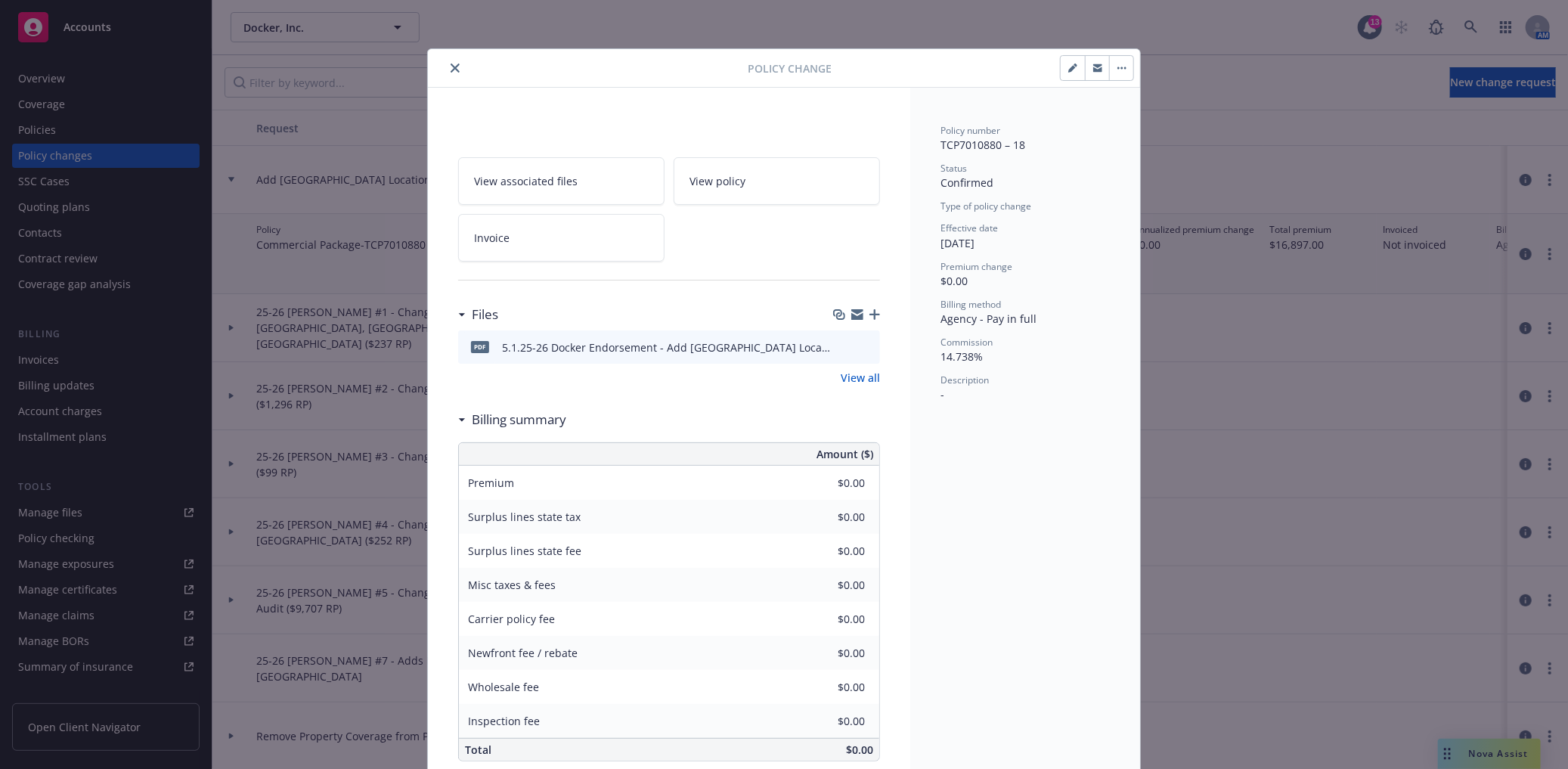
click at [451, 66] on icon "close" at bounding box center [455, 68] width 9 height 9
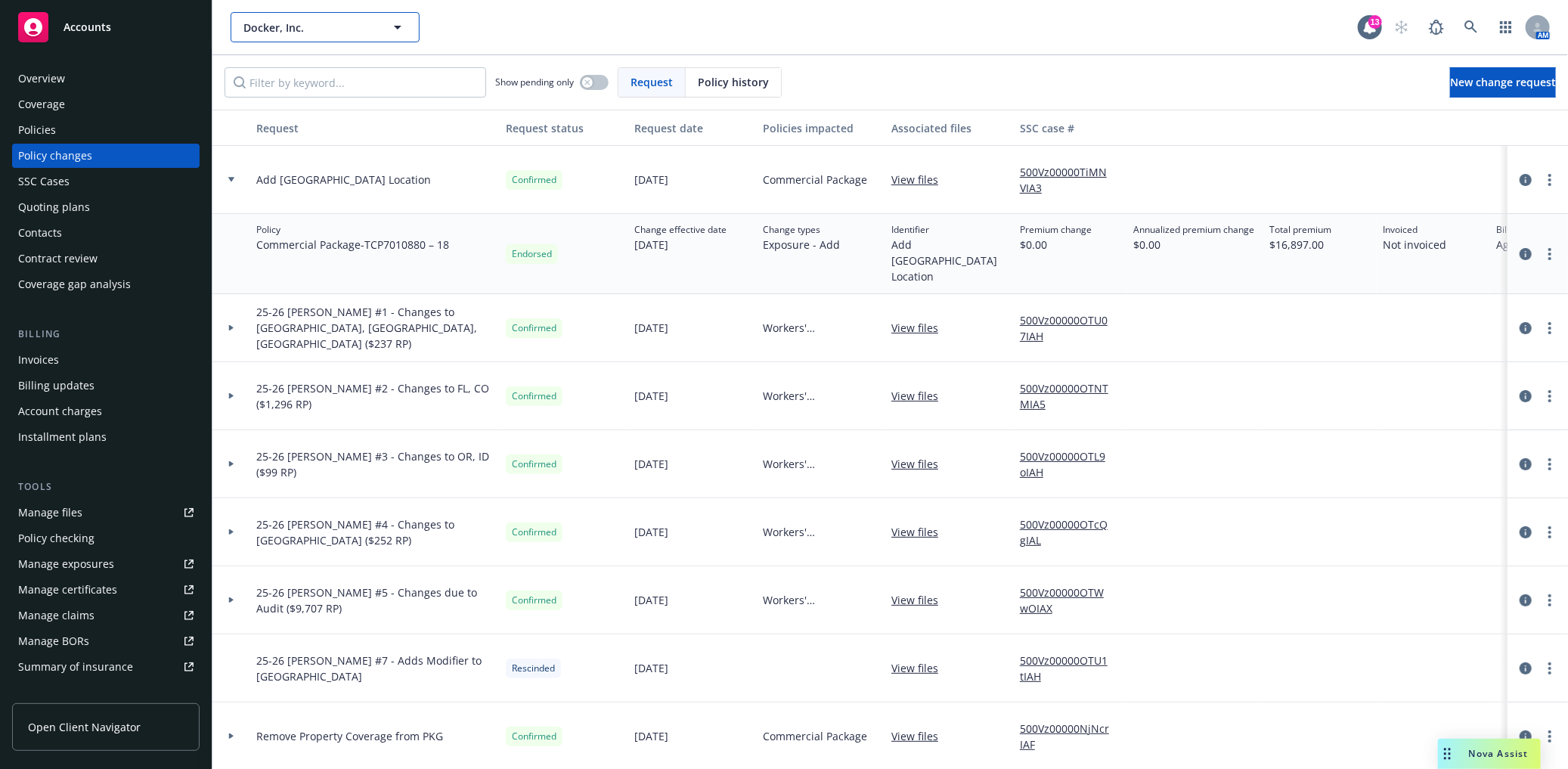
drag, startPoint x: 1373, startPoint y: 3, endPoint x: 357, endPoint y: 21, distance: 1016.2
click at [357, 21] on span "Docker, Inc." at bounding box center [309, 27] width 131 height 16
type input "an"
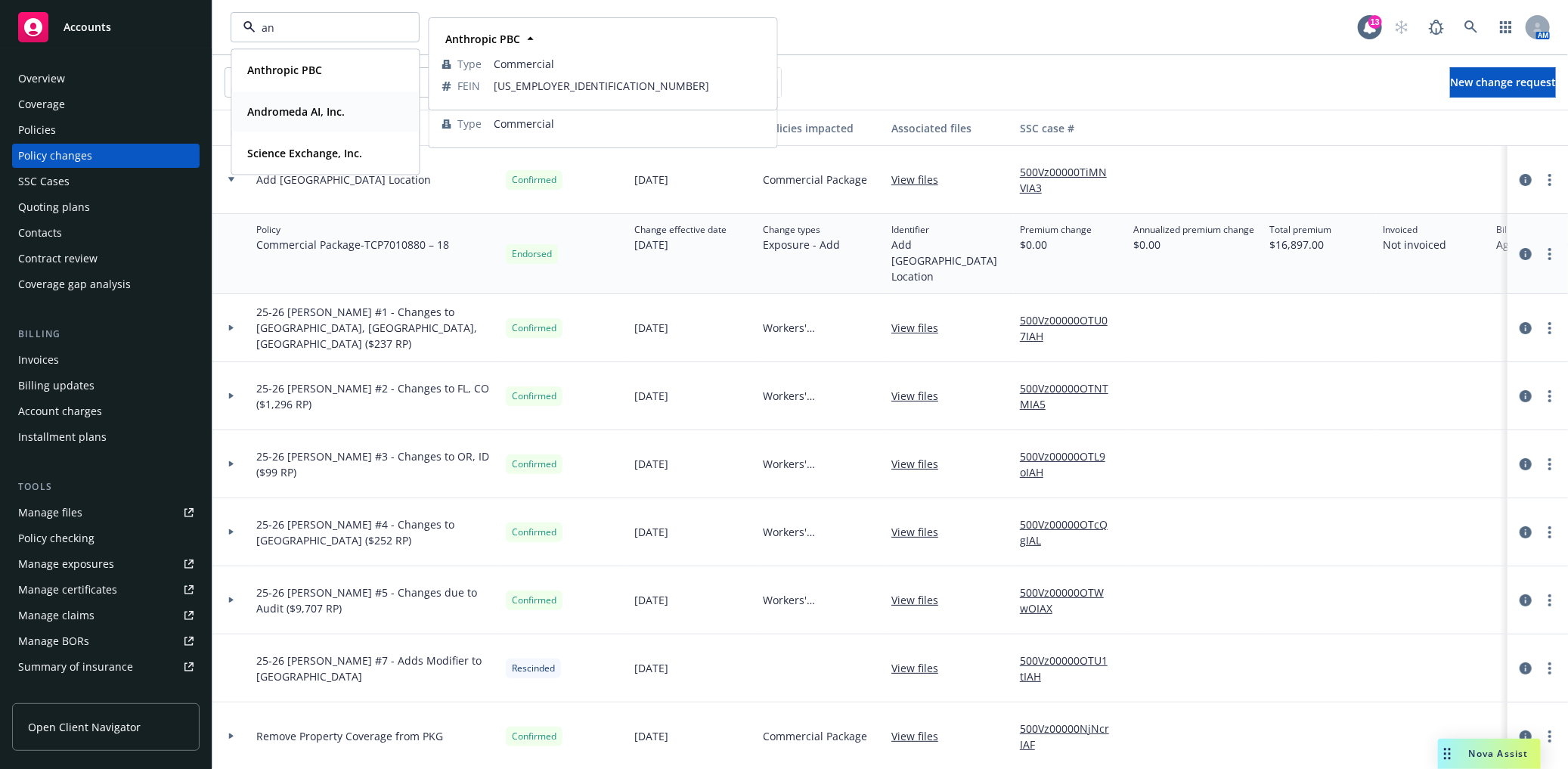
click at [320, 119] on div "Andromeda AI, Inc." at bounding box center [294, 112] width 107 height 22
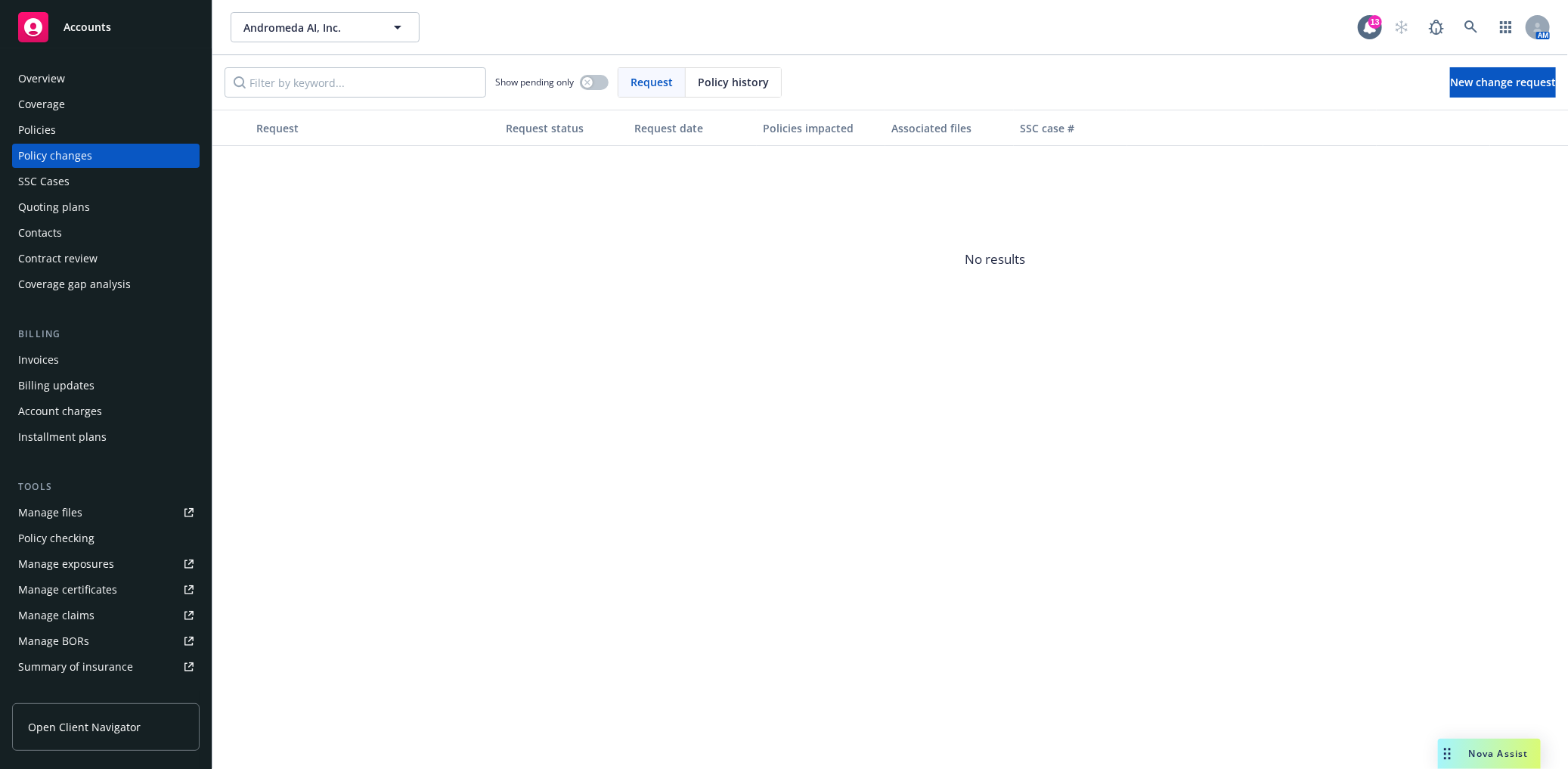
click at [53, 75] on div "Overview" at bounding box center [41, 79] width 47 height 25
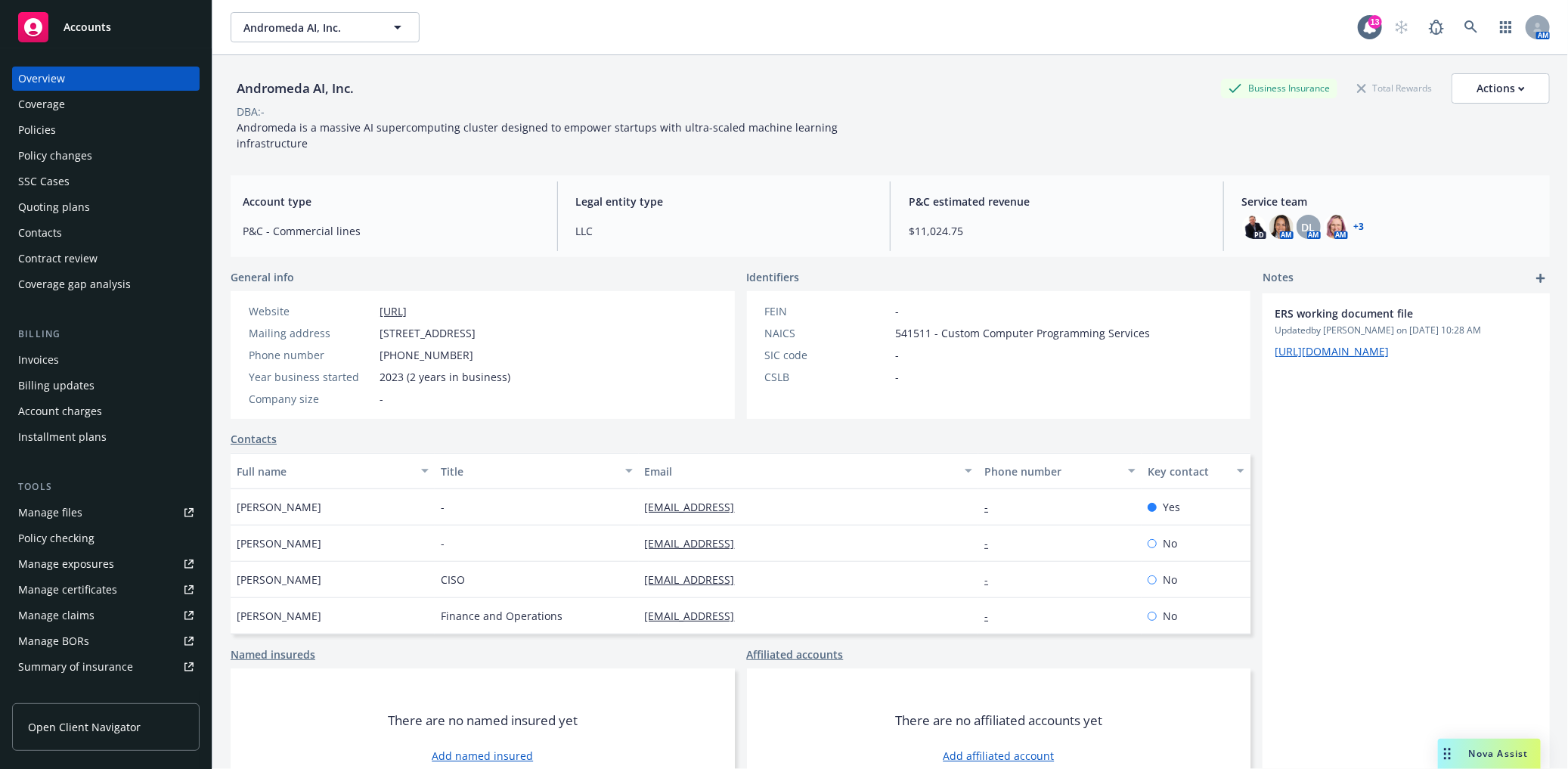
click at [51, 195] on div "Quoting plans" at bounding box center [53, 207] width 72 height 25
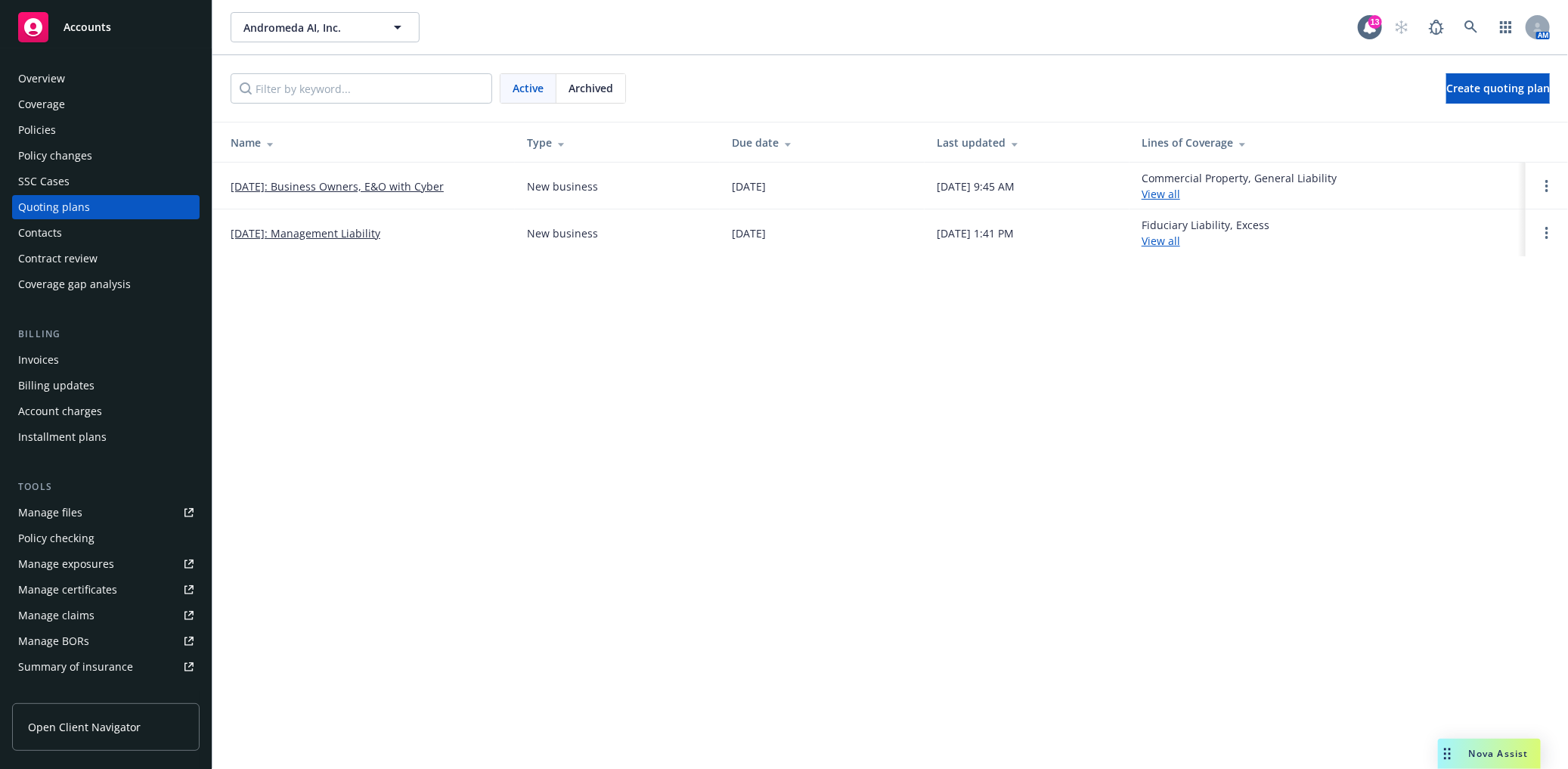
click at [415, 181] on link "[DATE]: Business Owners, E&O with Cyber" at bounding box center [338, 186] width 213 height 16
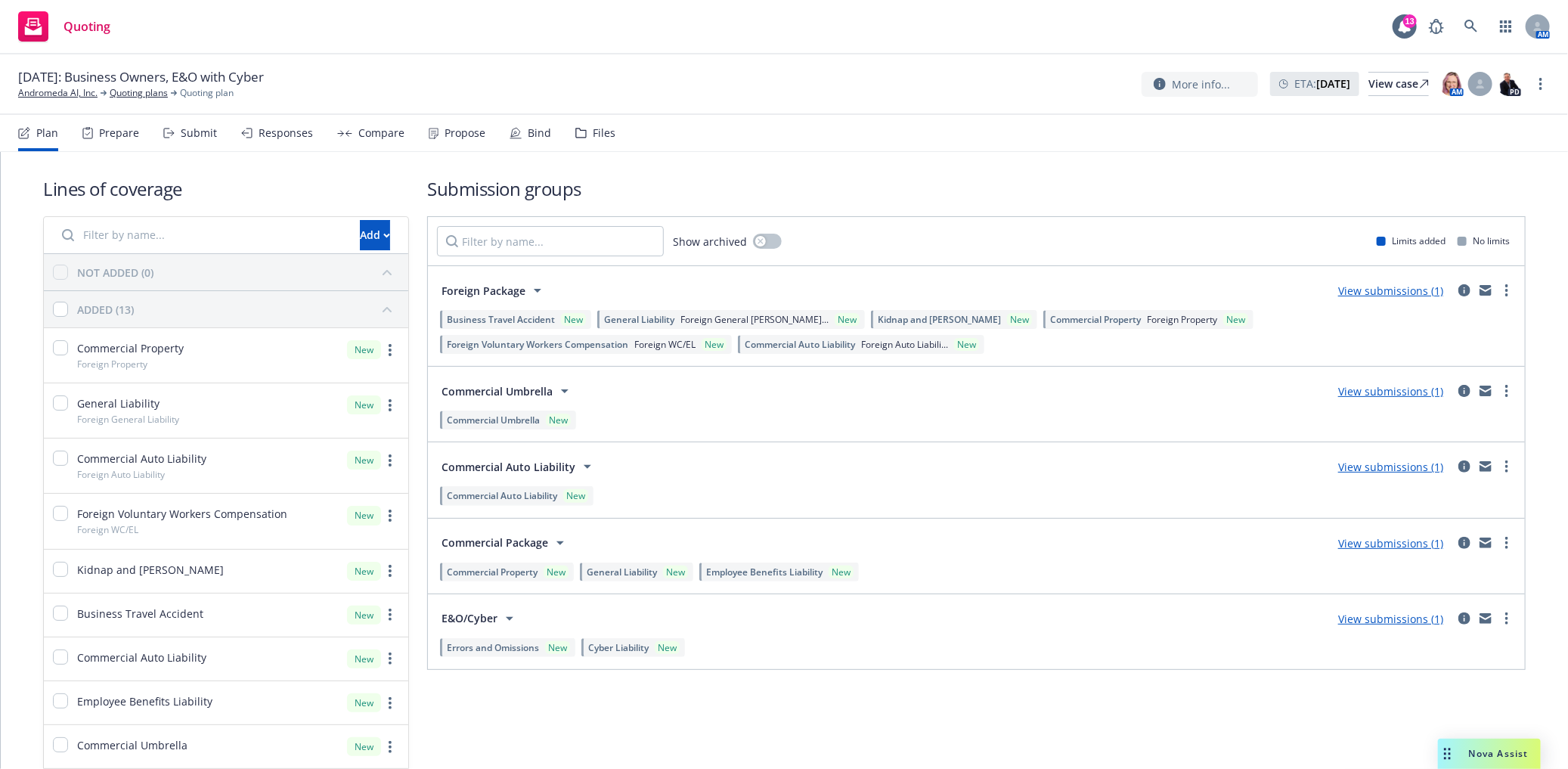
click at [1372, 618] on link "View submissions (1)" at bounding box center [1391, 618] width 105 height 14
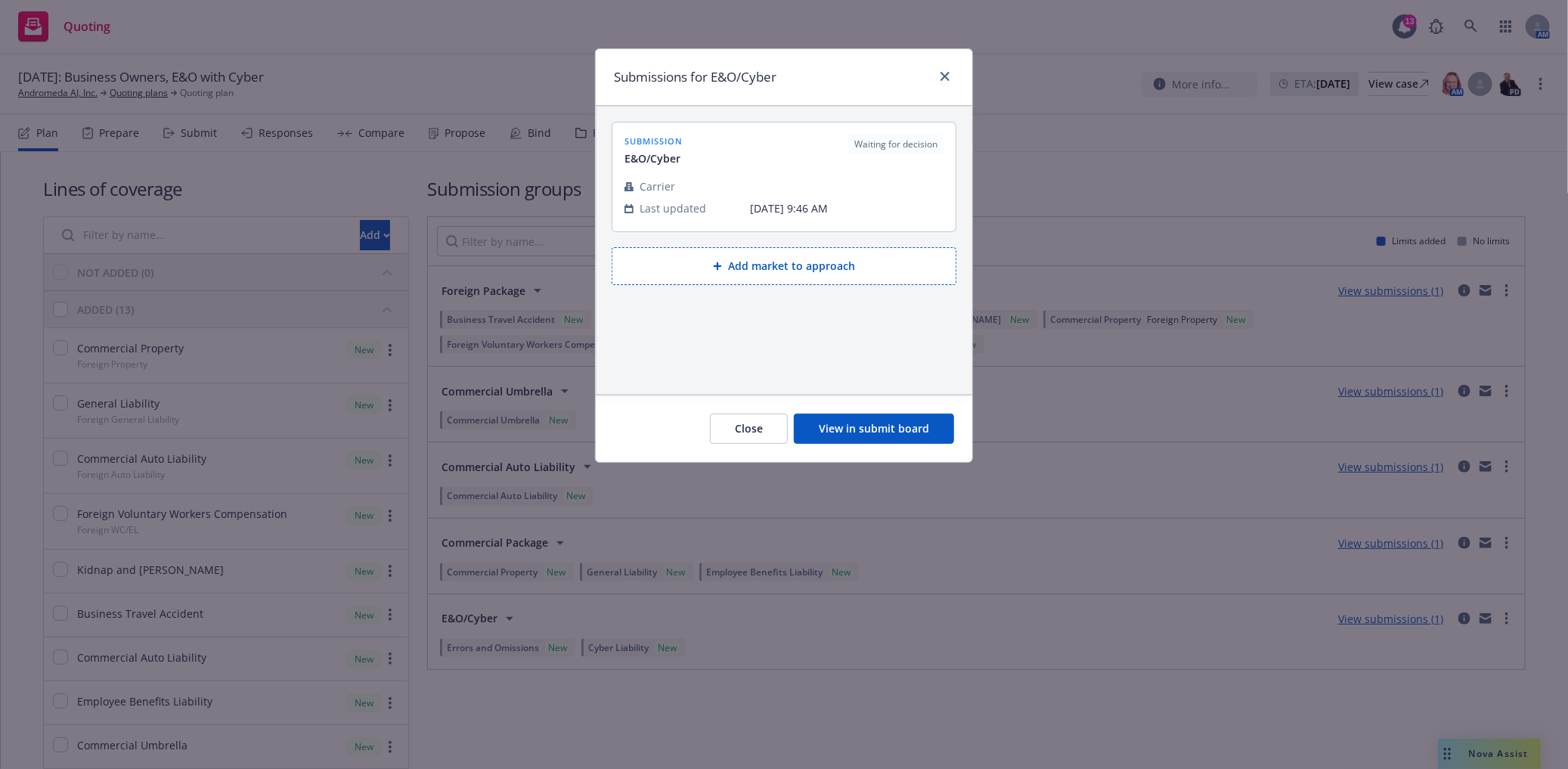
click at [848, 432] on button "View in submit board" at bounding box center [873, 429] width 160 height 30
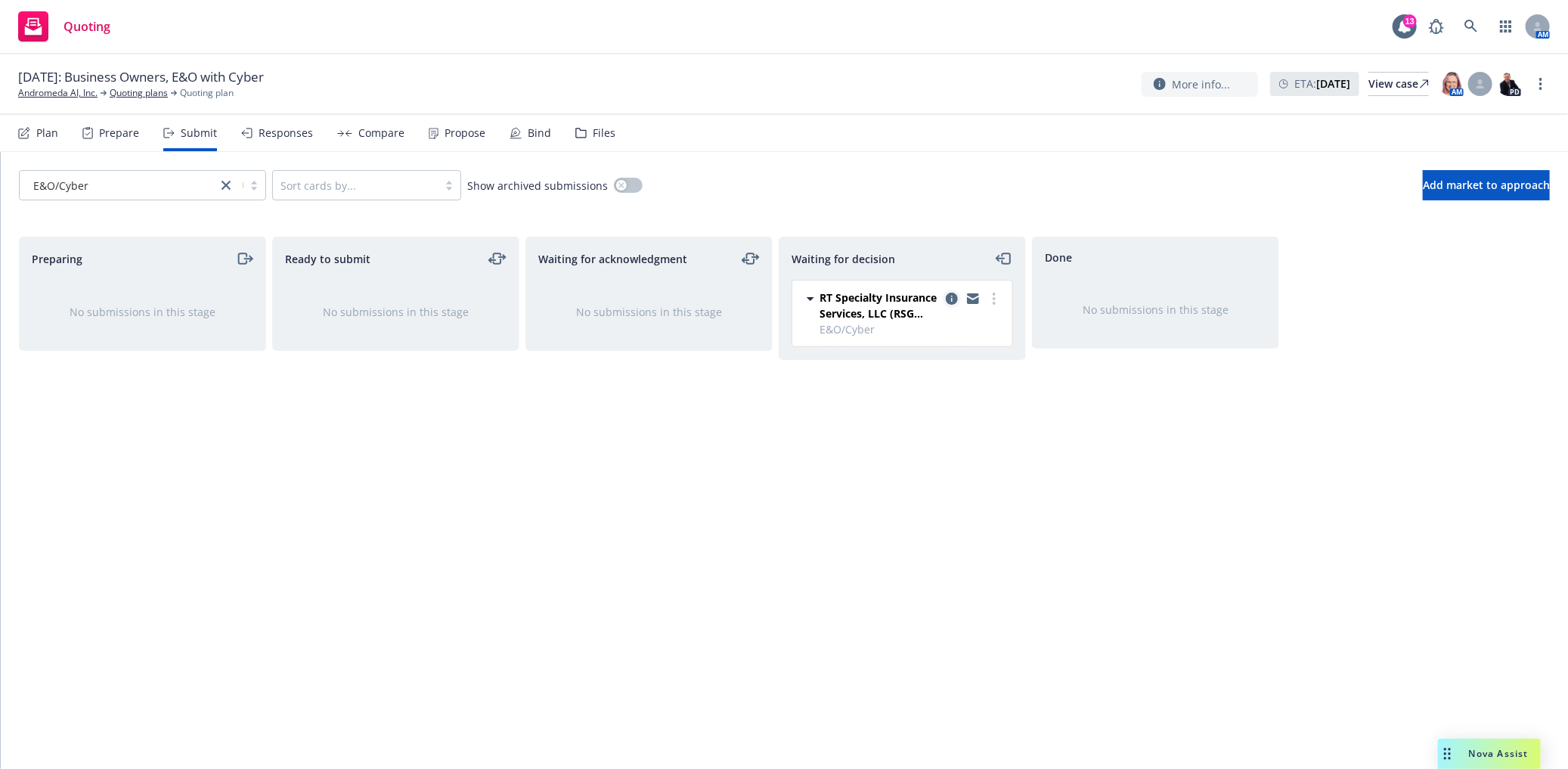
click at [953, 298] on icon "copy logging email" at bounding box center [952, 299] width 12 height 12
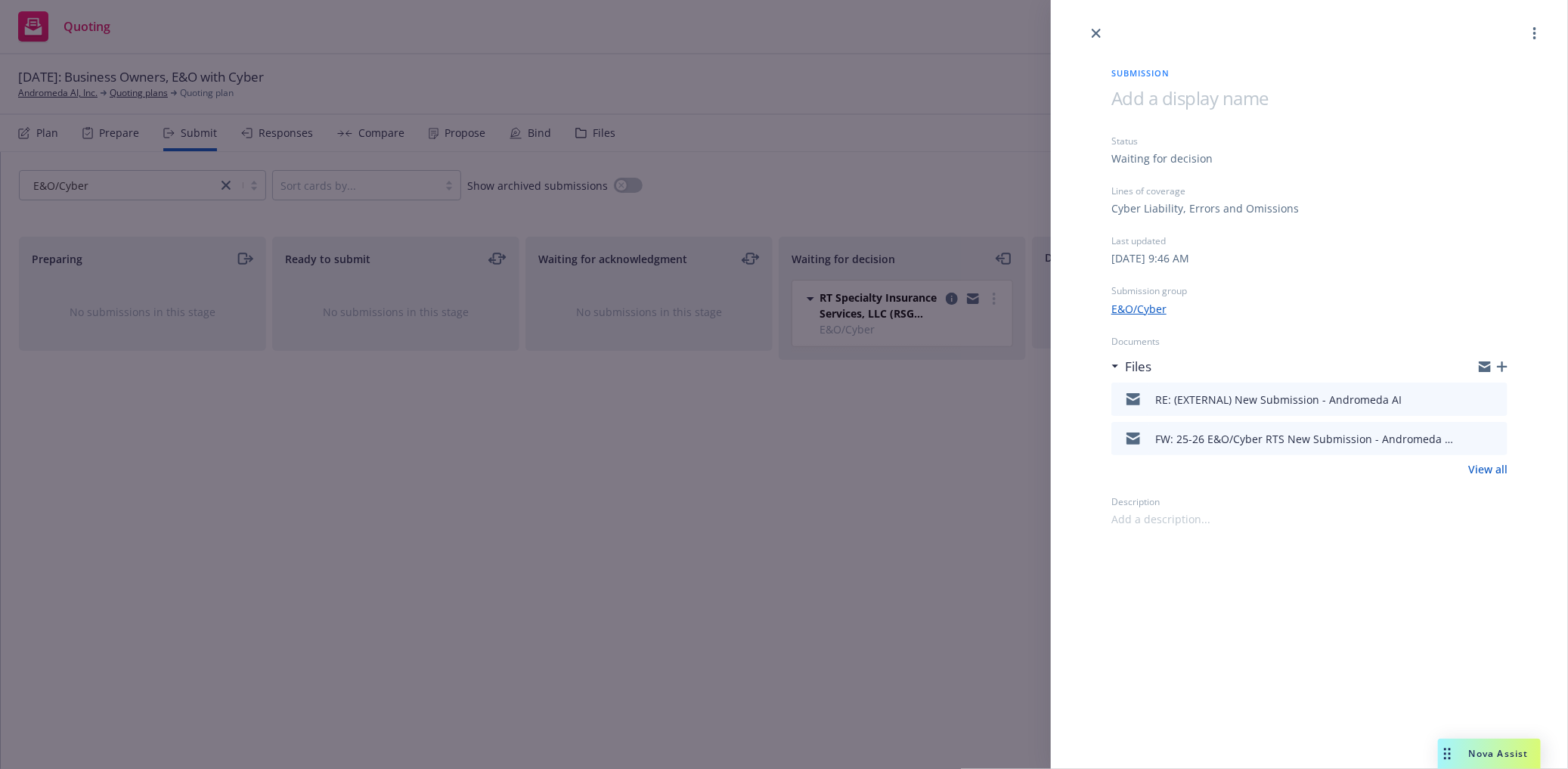
click at [968, 429] on div "Submission Status Waiting for decision Lines of coverage Cyber Liability, Error…" at bounding box center [784, 384] width 1568 height 769
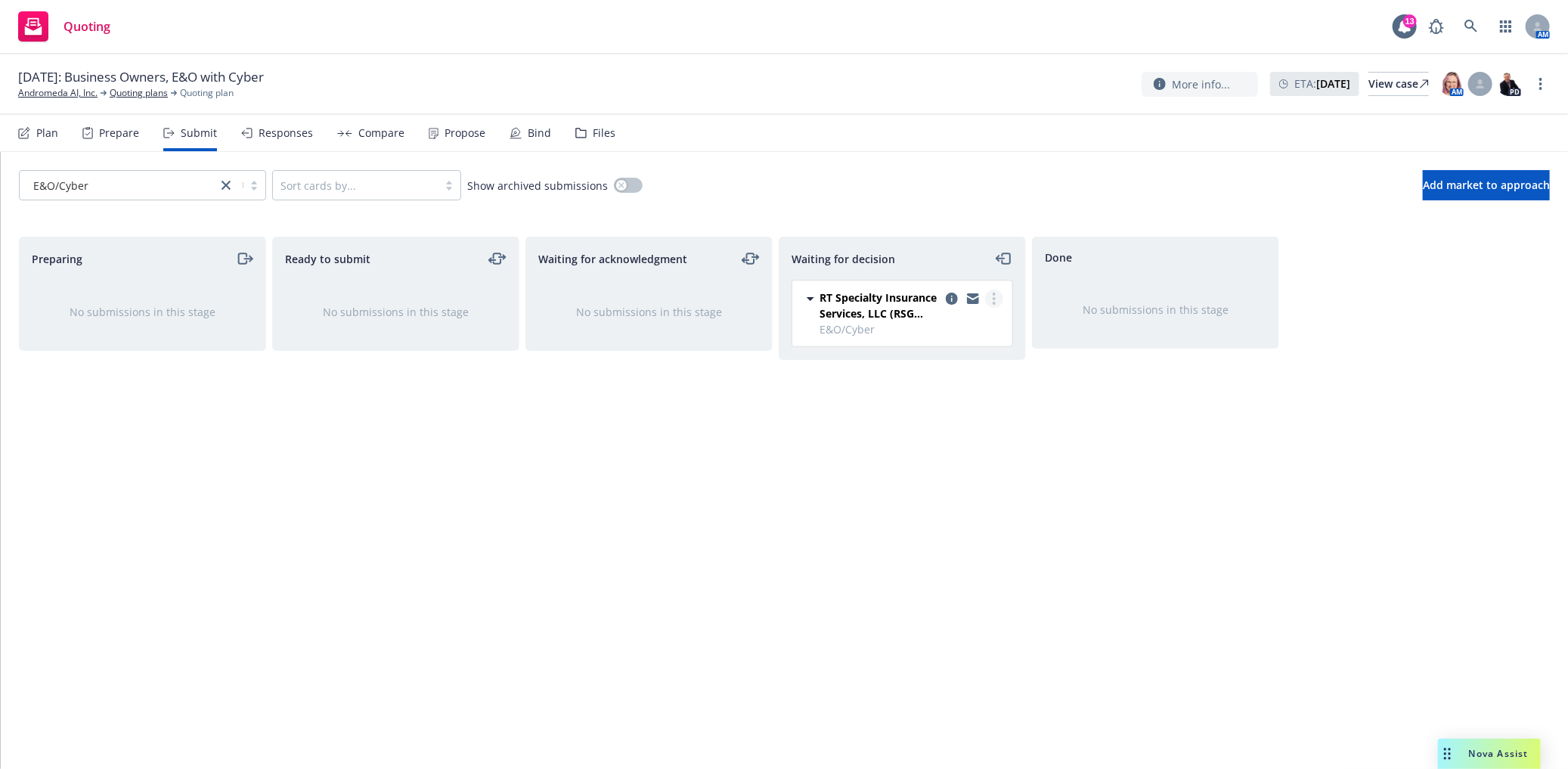
click at [993, 300] on icon "more" at bounding box center [994, 299] width 3 height 12
click at [963, 390] on span "Add accepted decision" at bounding box center [927, 390] width 151 height 14
select select "12"
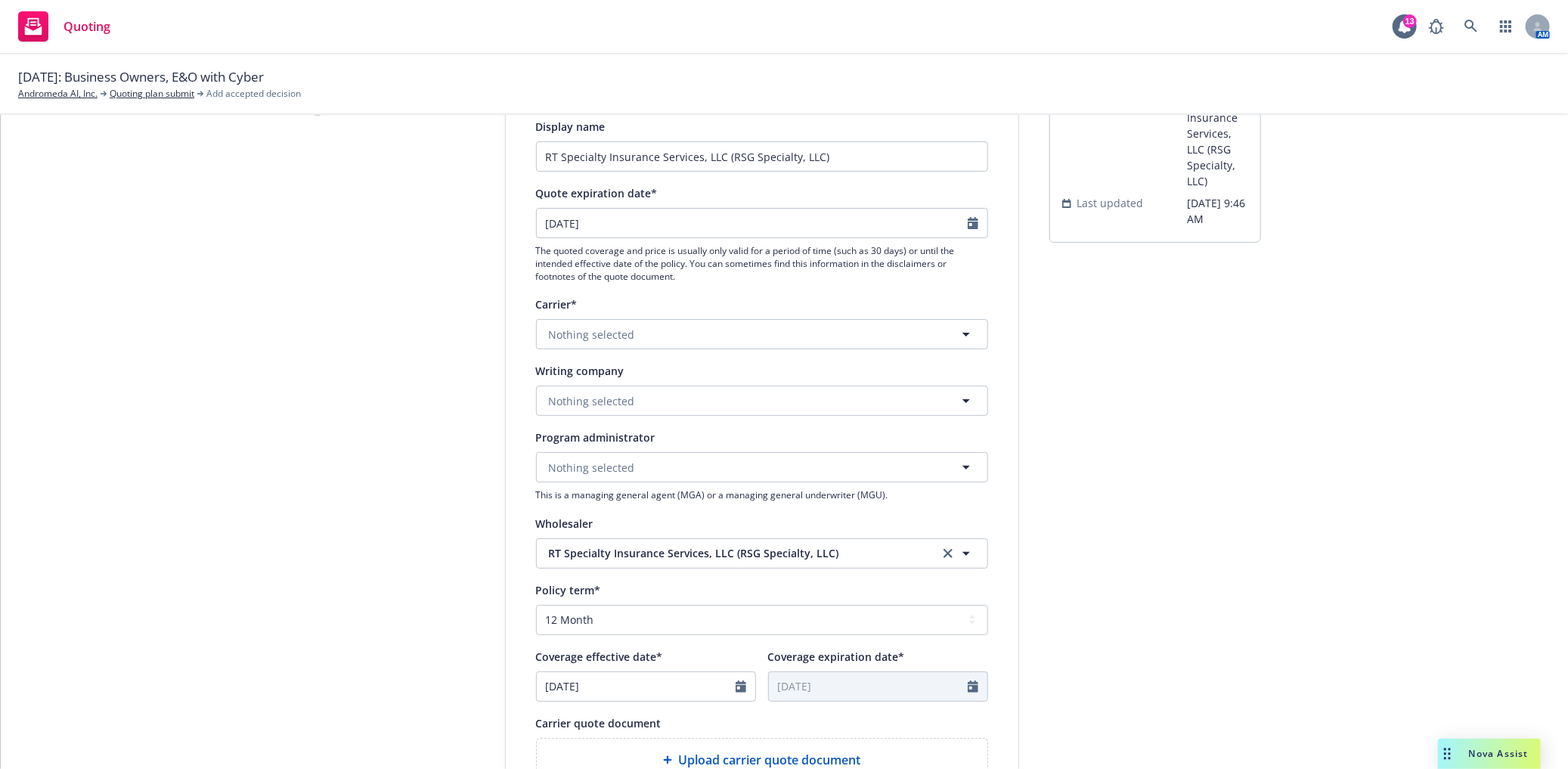
scroll to position [168, 0]
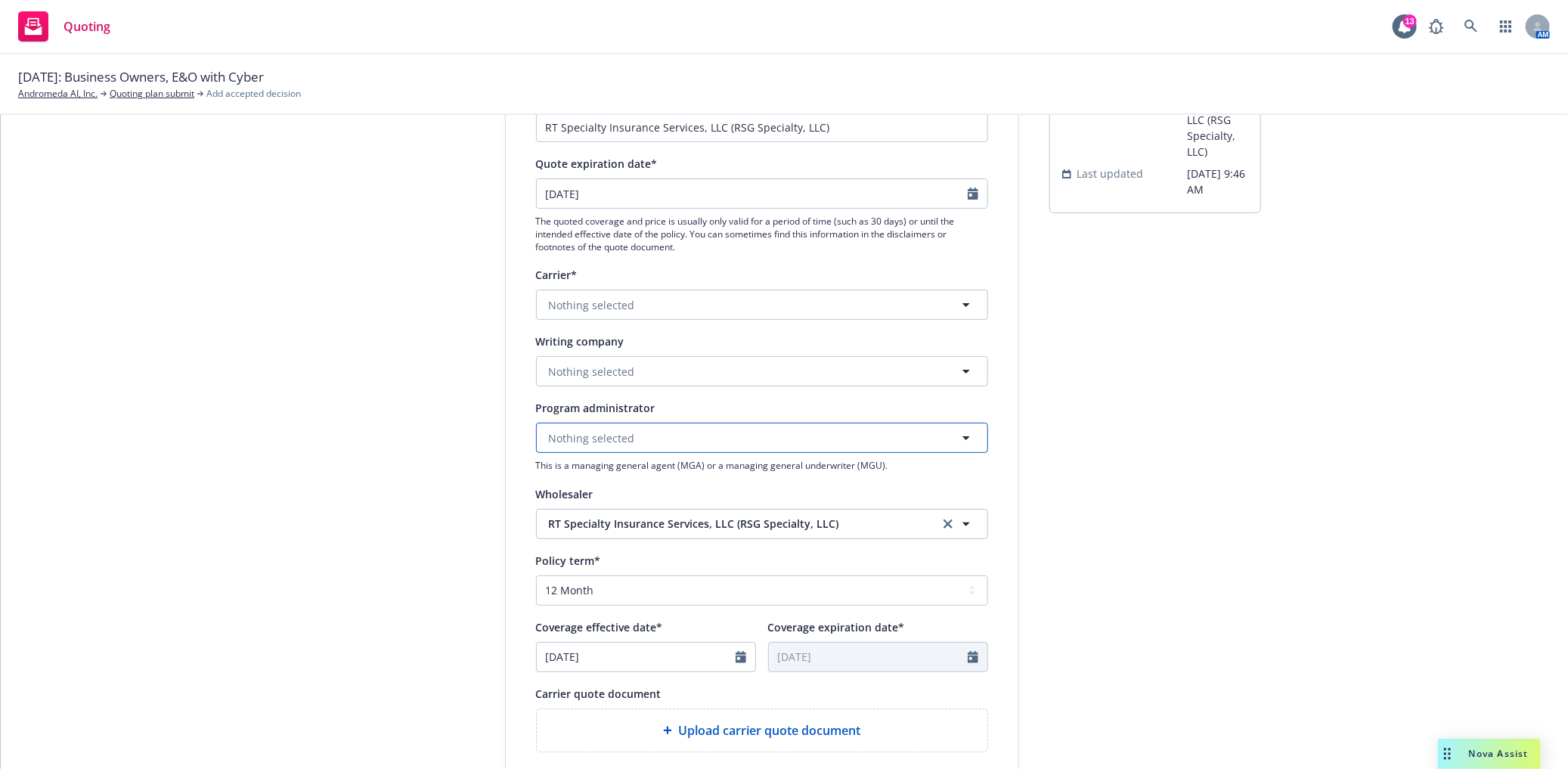
click at [622, 452] on button "Nothing selected" at bounding box center [762, 438] width 452 height 30
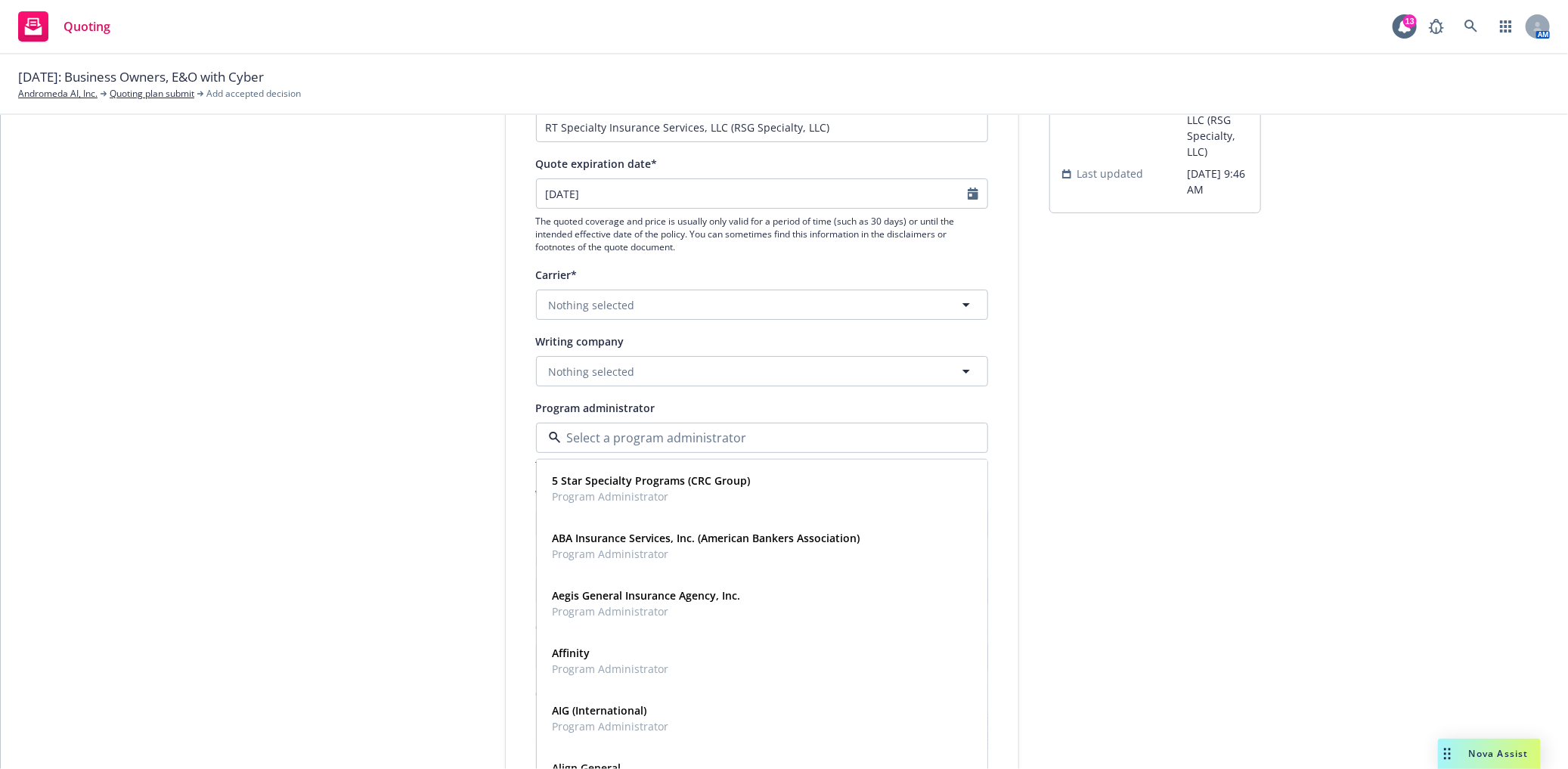
click at [238, 486] on div "1 Quote initiation 2 Coverage selection 3 Billing info Quote initiation Display…" at bounding box center [784, 514] width 1532 height 1013
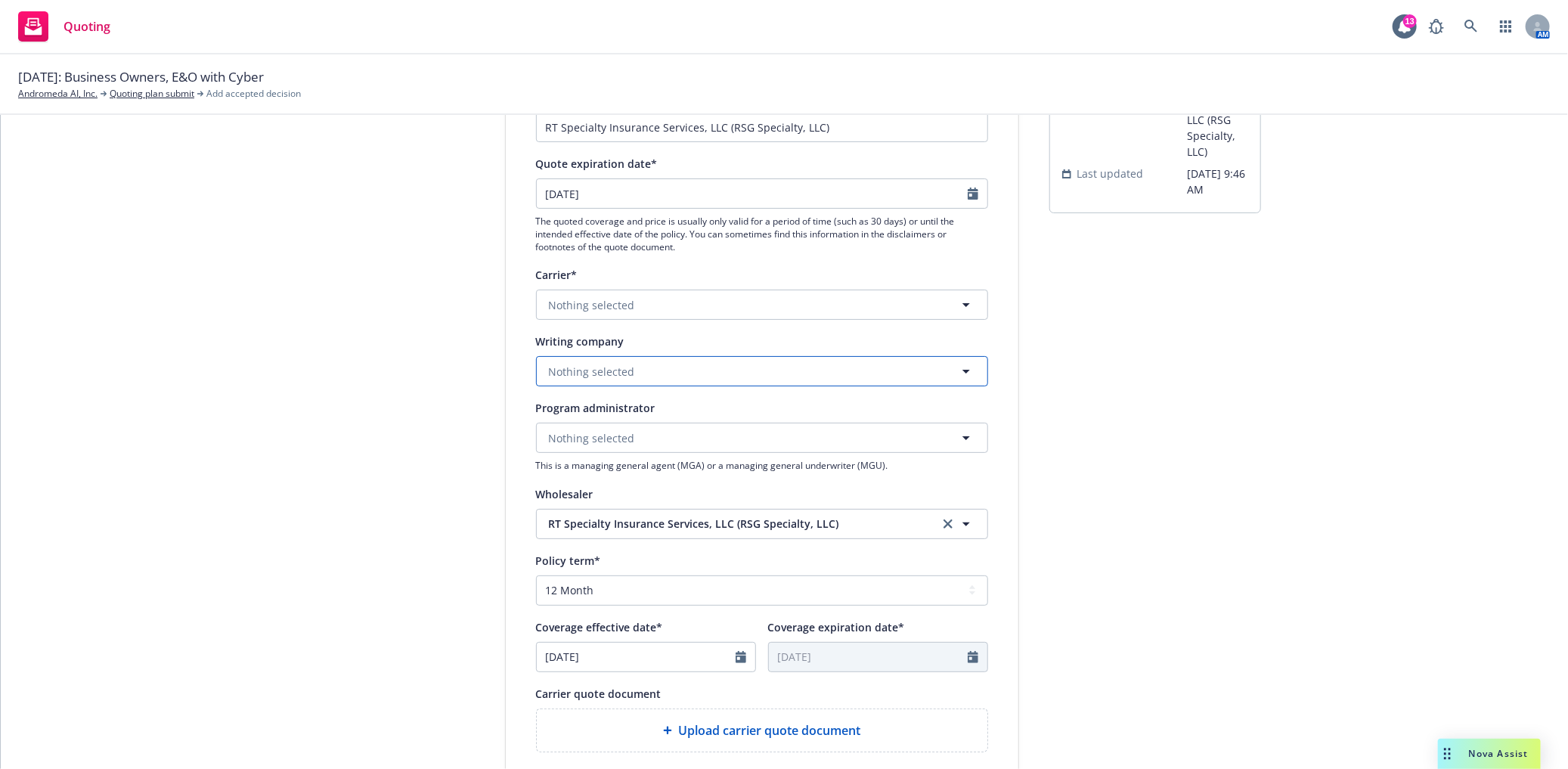
click at [610, 371] on span "Nothing selected" at bounding box center [592, 371] width 86 height 16
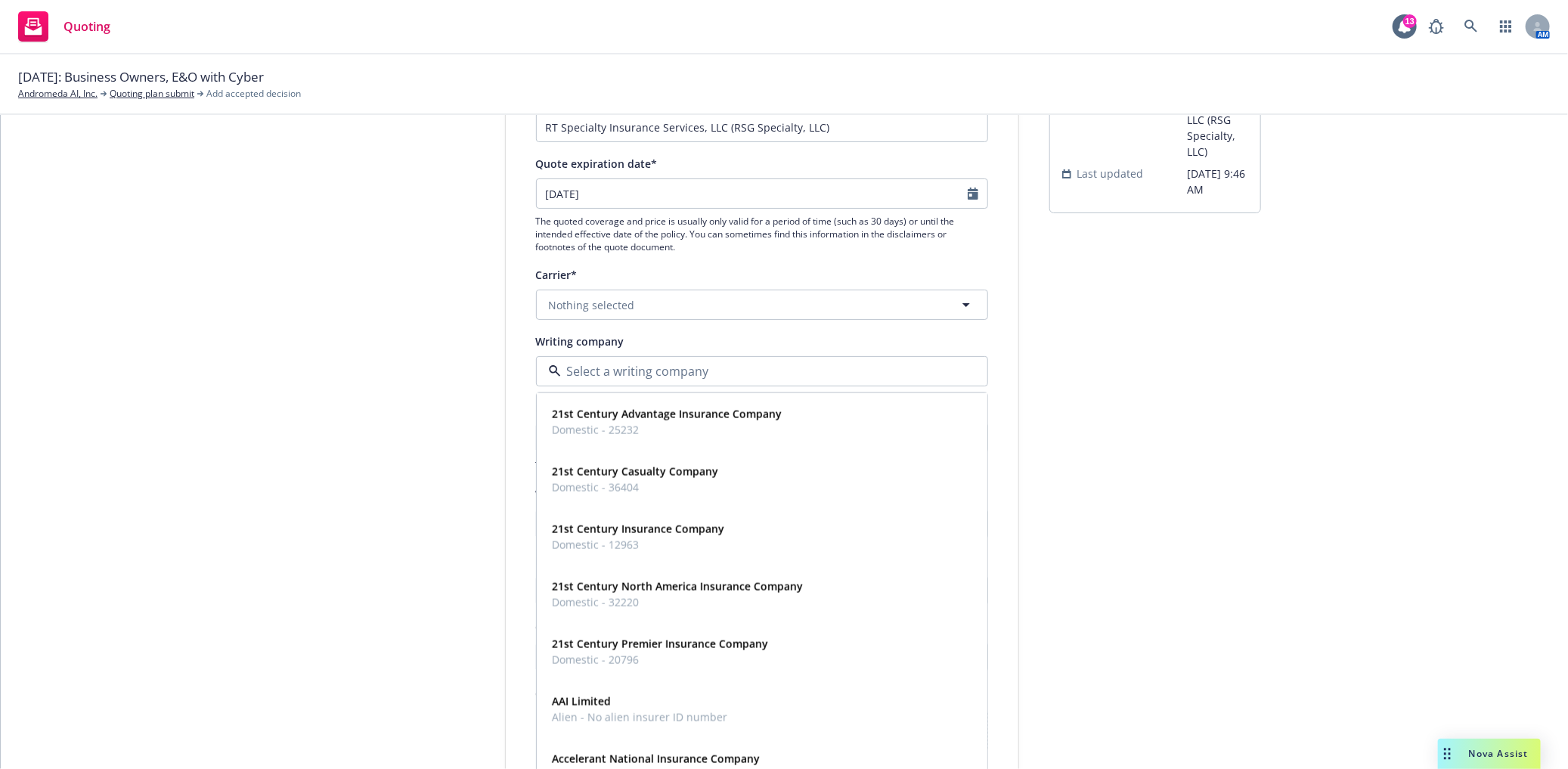
paste input "Associated Industries Insurance Co, Inc - Non-Admitted"
type input "Associated Industries Insurance Co, Inc - Non-Admitted"
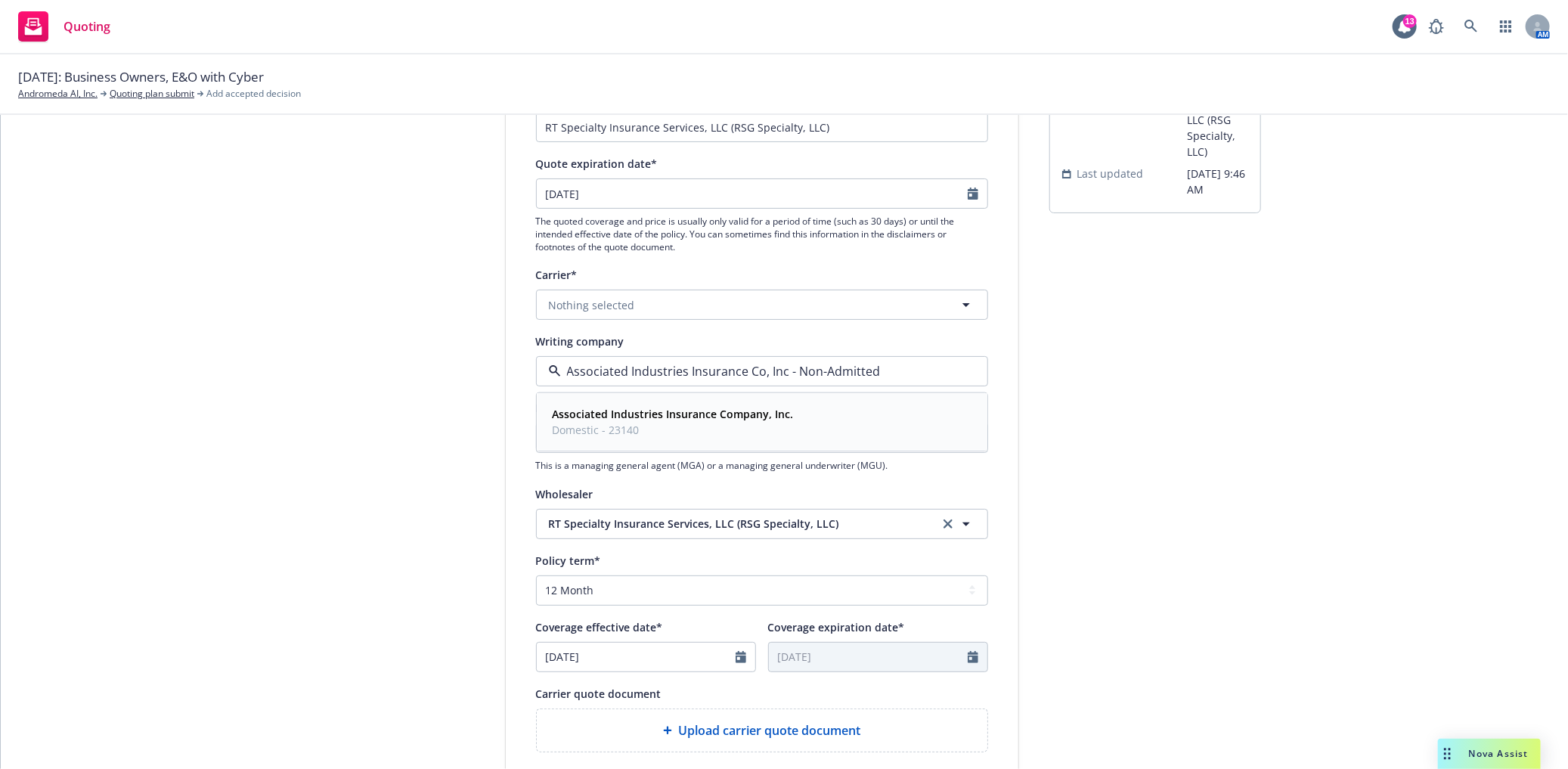
click at [661, 417] on strong "Associated Industries Insurance Company, Inc." at bounding box center [673, 414] width 241 height 14
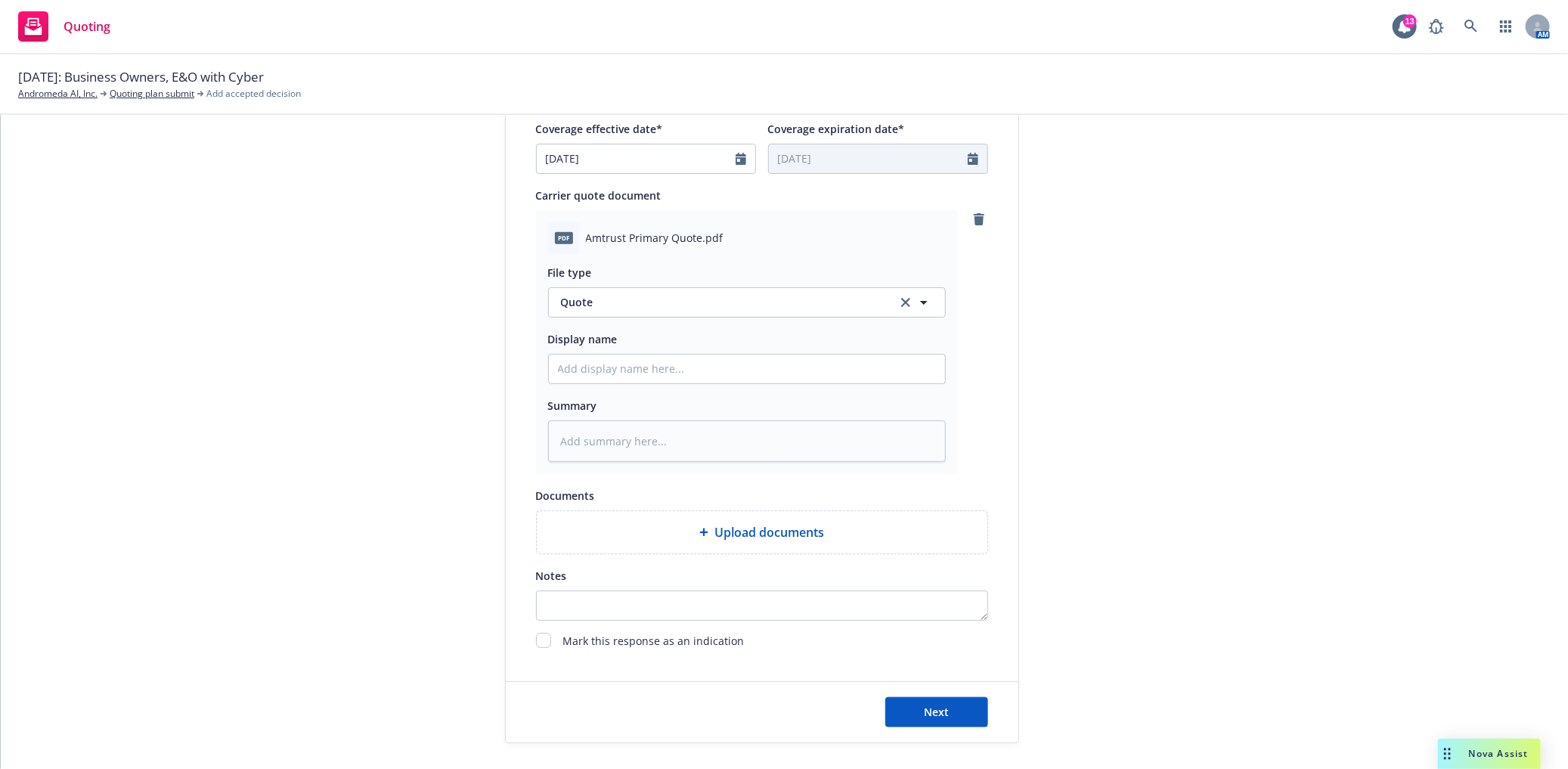
scroll to position [672, 0]
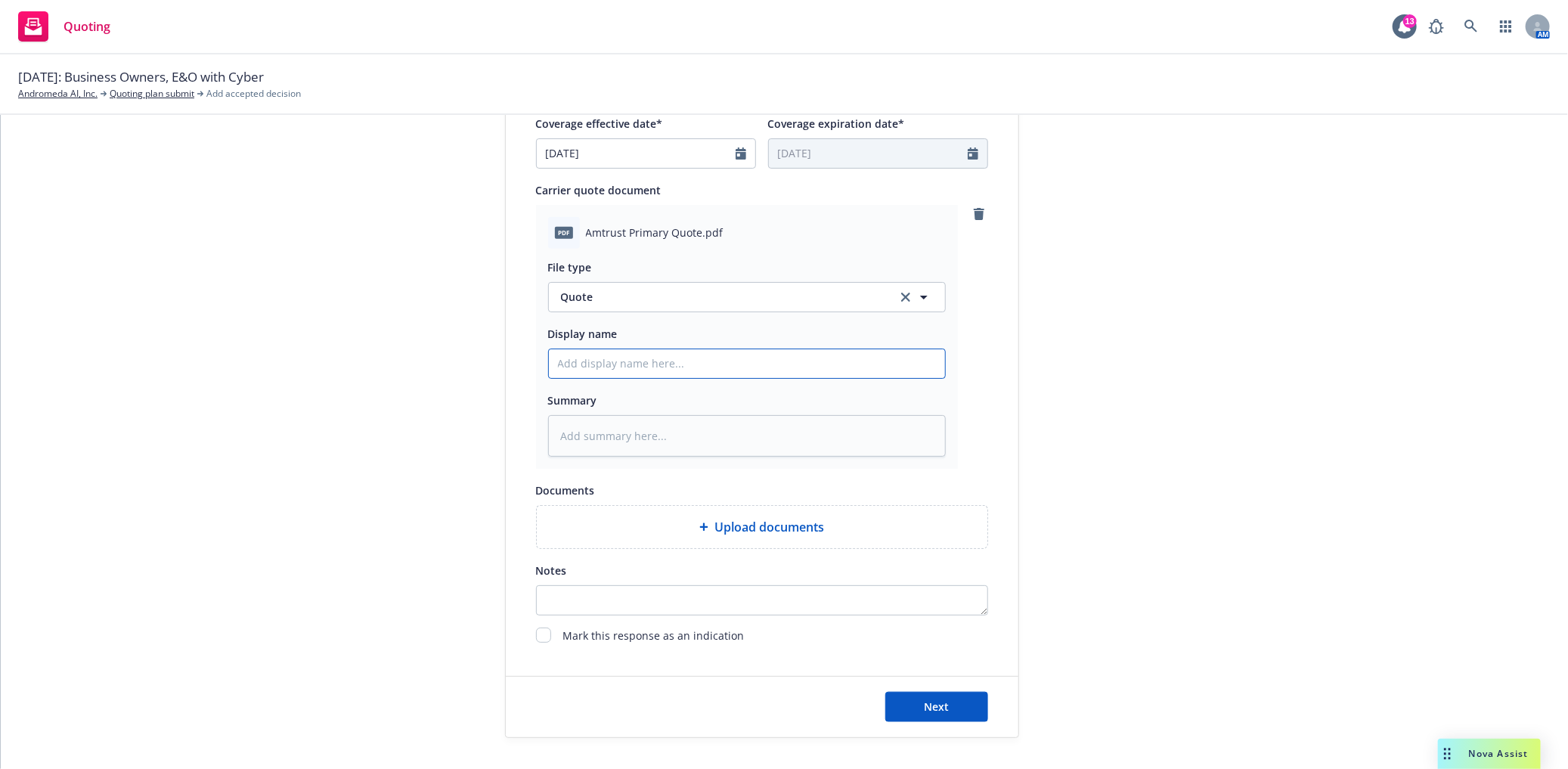
click at [586, 363] on input "Display name" at bounding box center [747, 364] width 396 height 29
click at [603, 365] on input "Display name" at bounding box center [747, 364] width 396 height 29
type textarea "x"
type input "2"
type textarea "x"
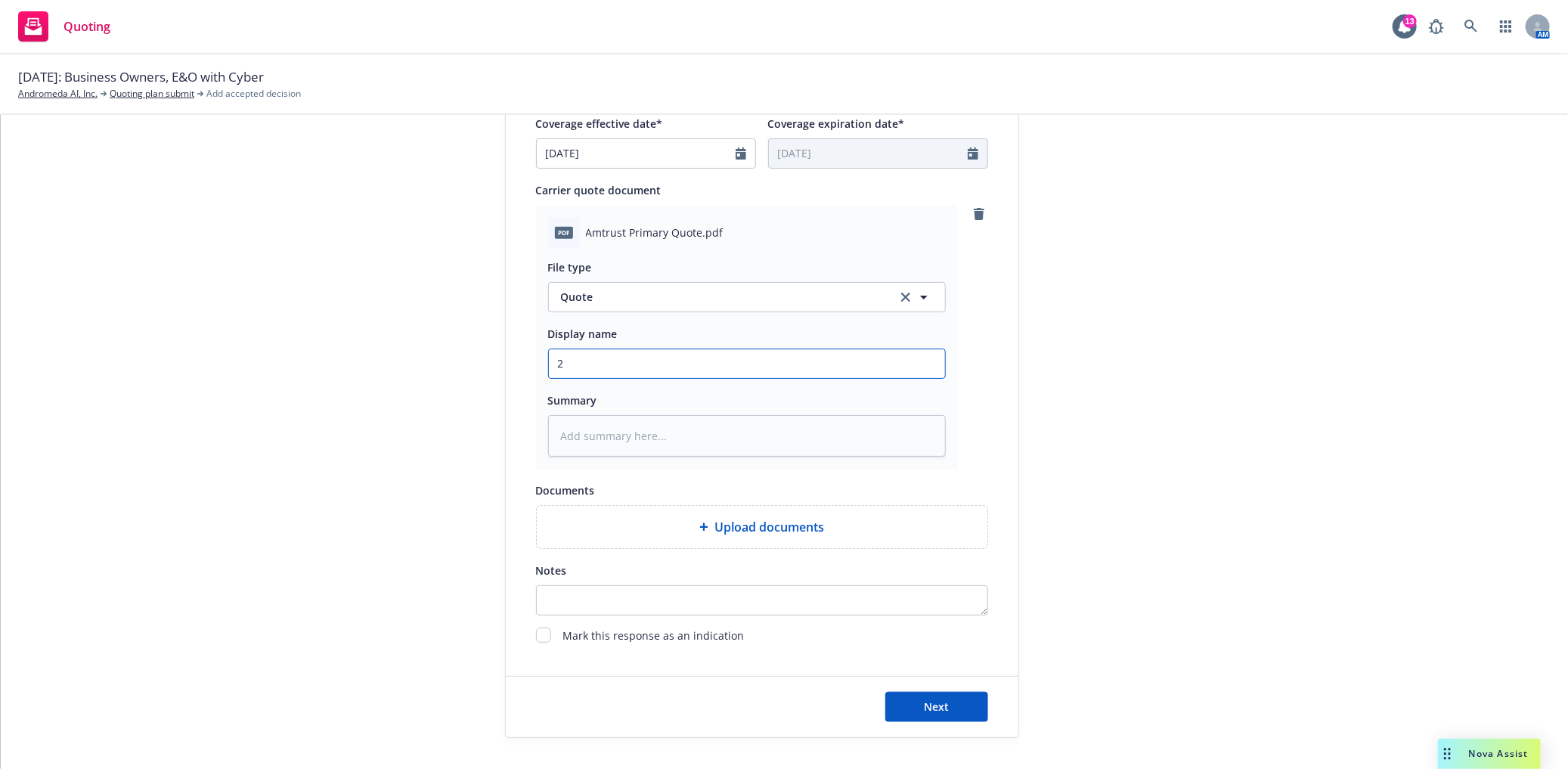
type input "25"
type textarea "x"
type input "25-"
type textarea "x"
type input "25-2"
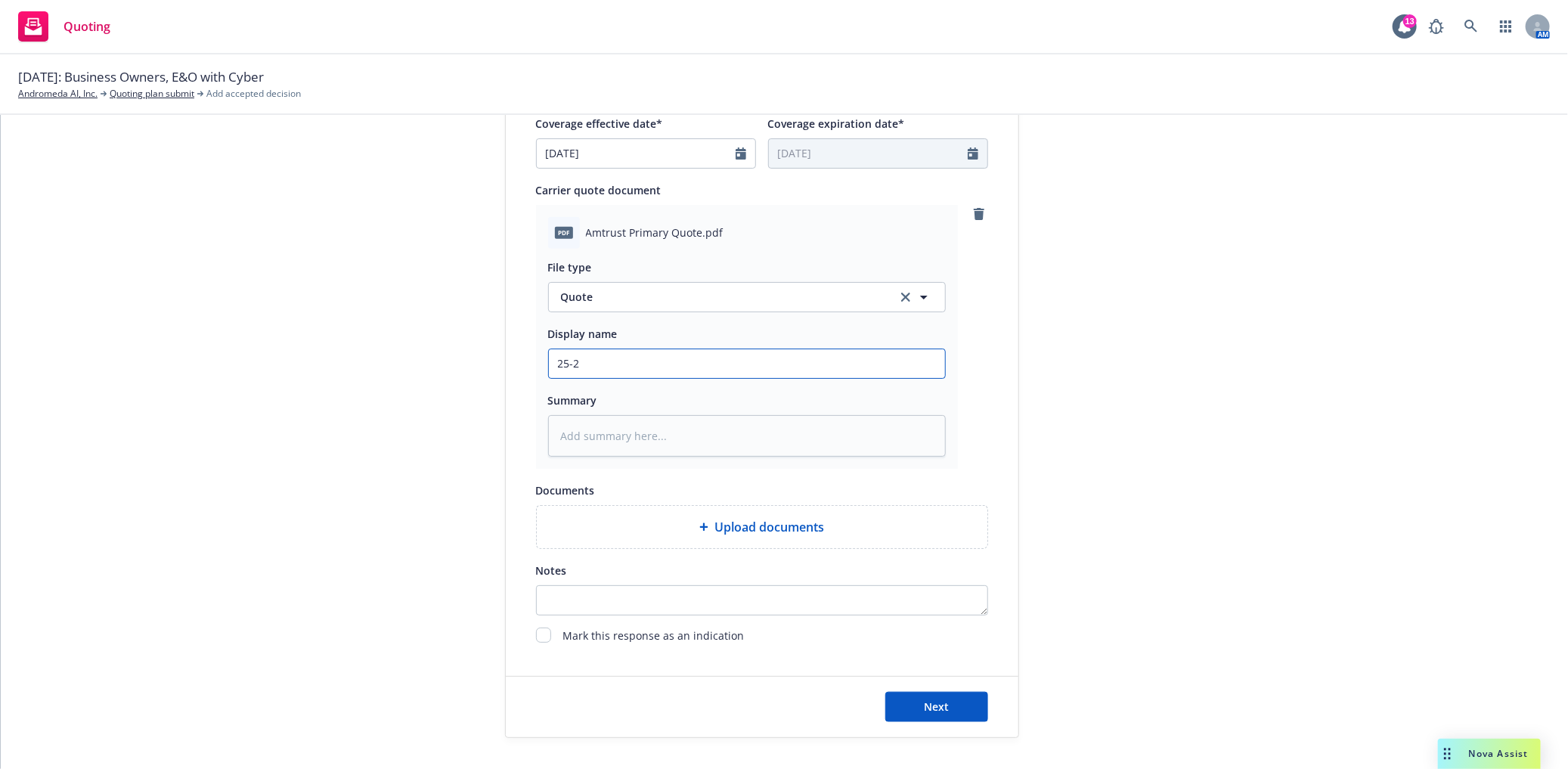
type textarea "x"
type input "25-26"
type textarea "x"
type input "25-26"
type textarea "x"
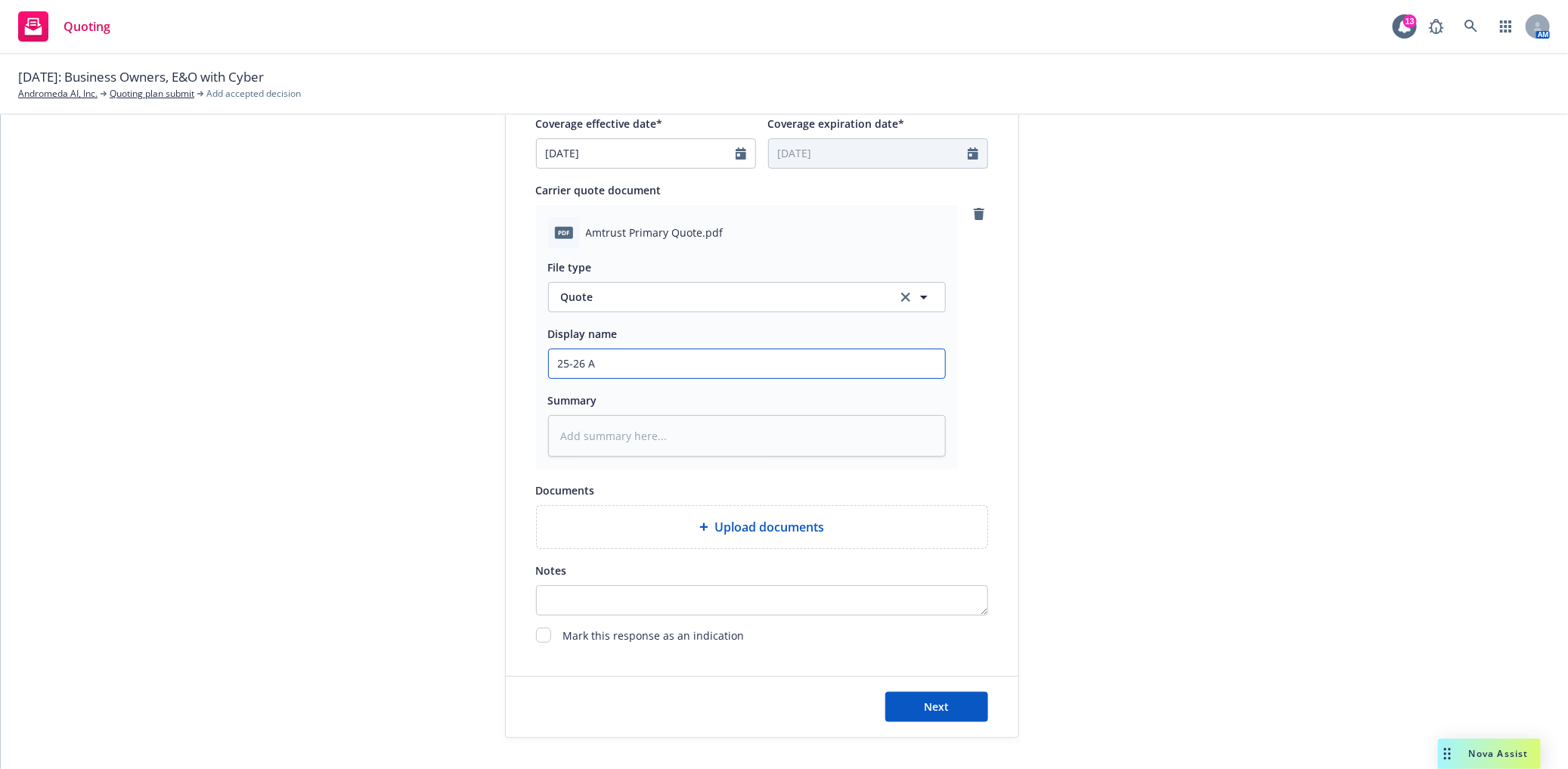
type input "25-26 An"
type textarea "x"
type input "25-26 And"
type textarea "x"
type input "25-26 Andr"
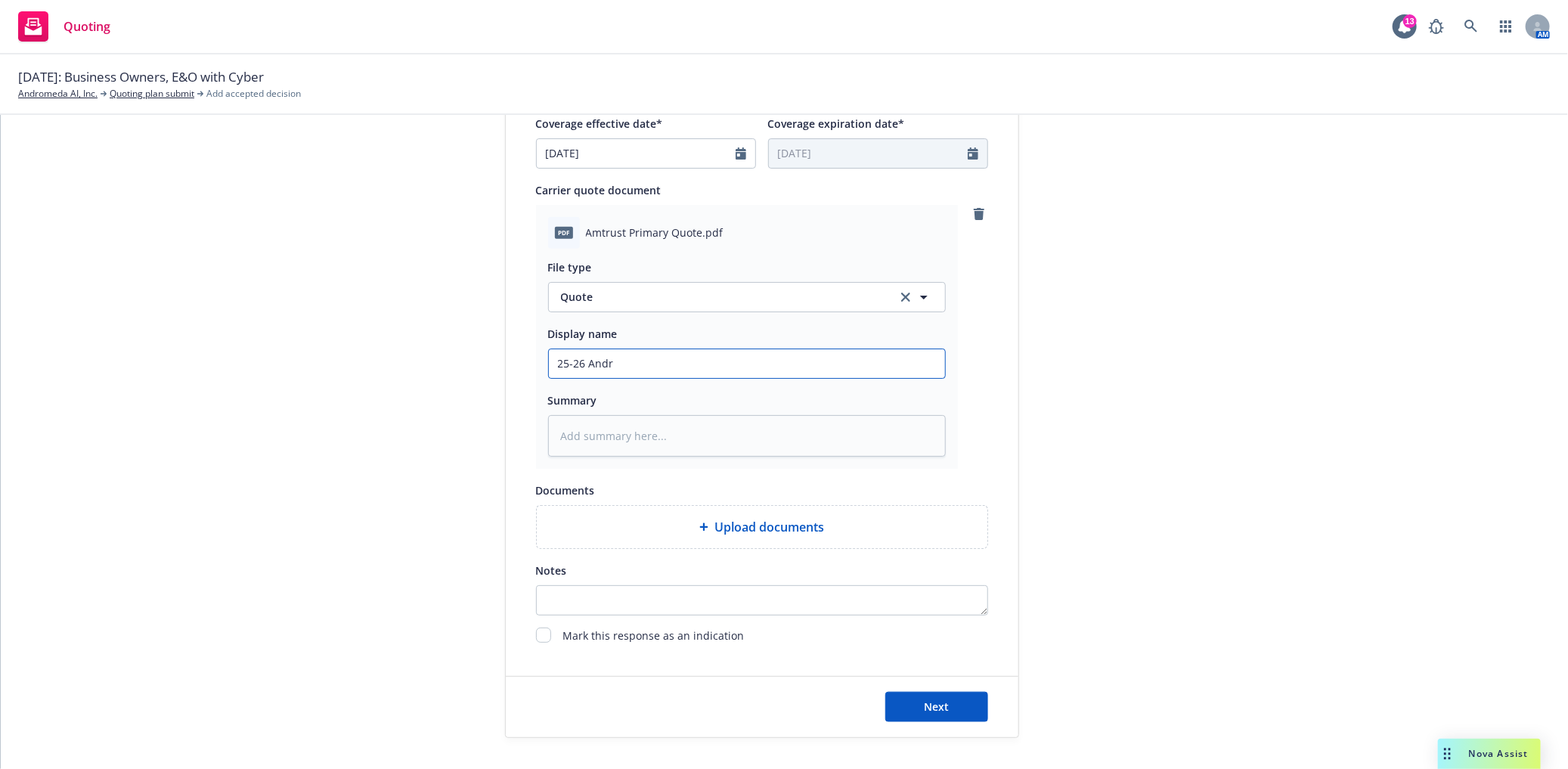
type textarea "x"
type input "25-26 Andro"
type textarea "x"
type input "25-26 Androm"
type textarea "x"
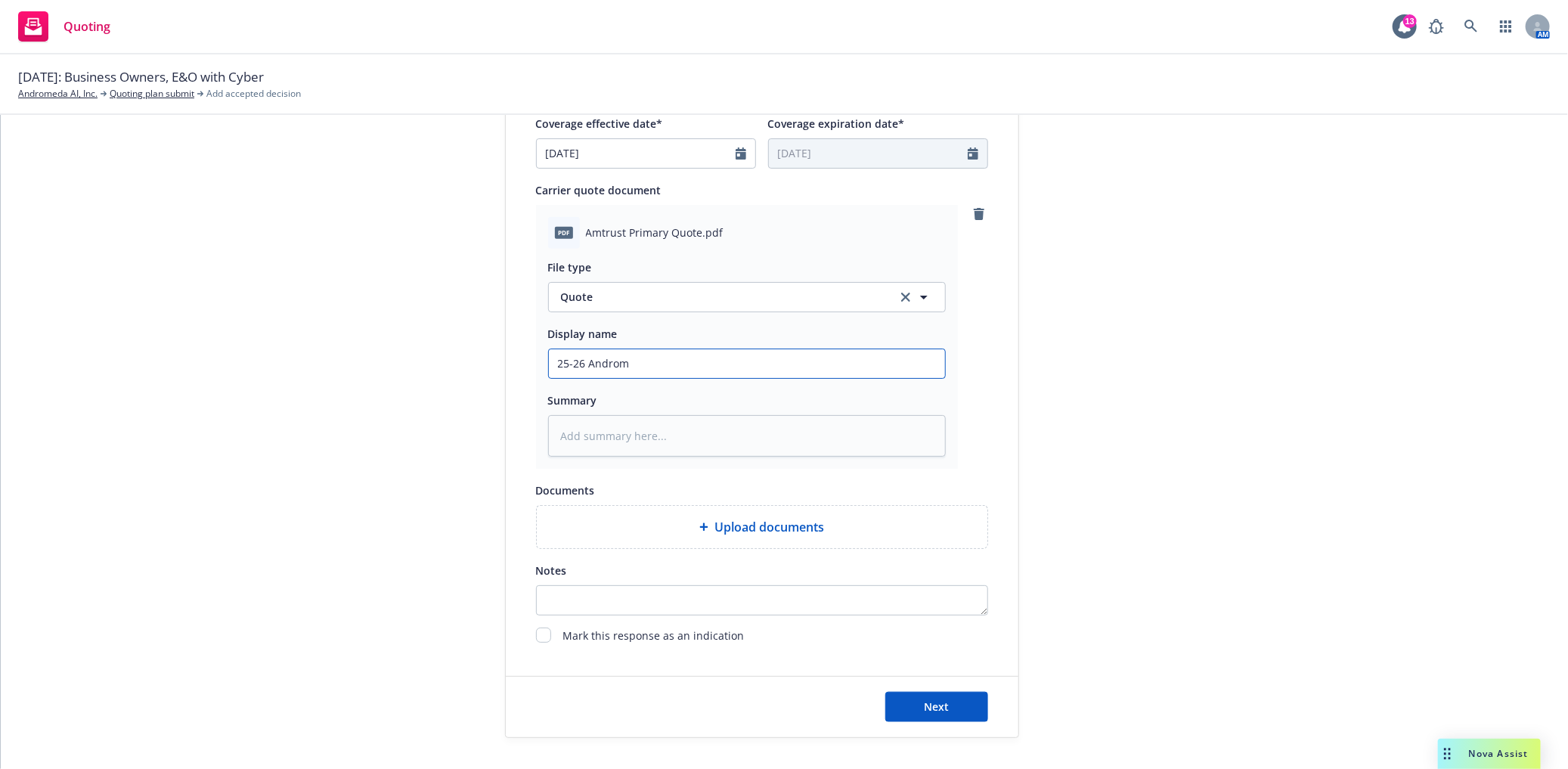
type input "25-26 Androme"
type textarea "x"
type input "25-26 Andromed"
type textarea "x"
type input "25-26 Andromeda"
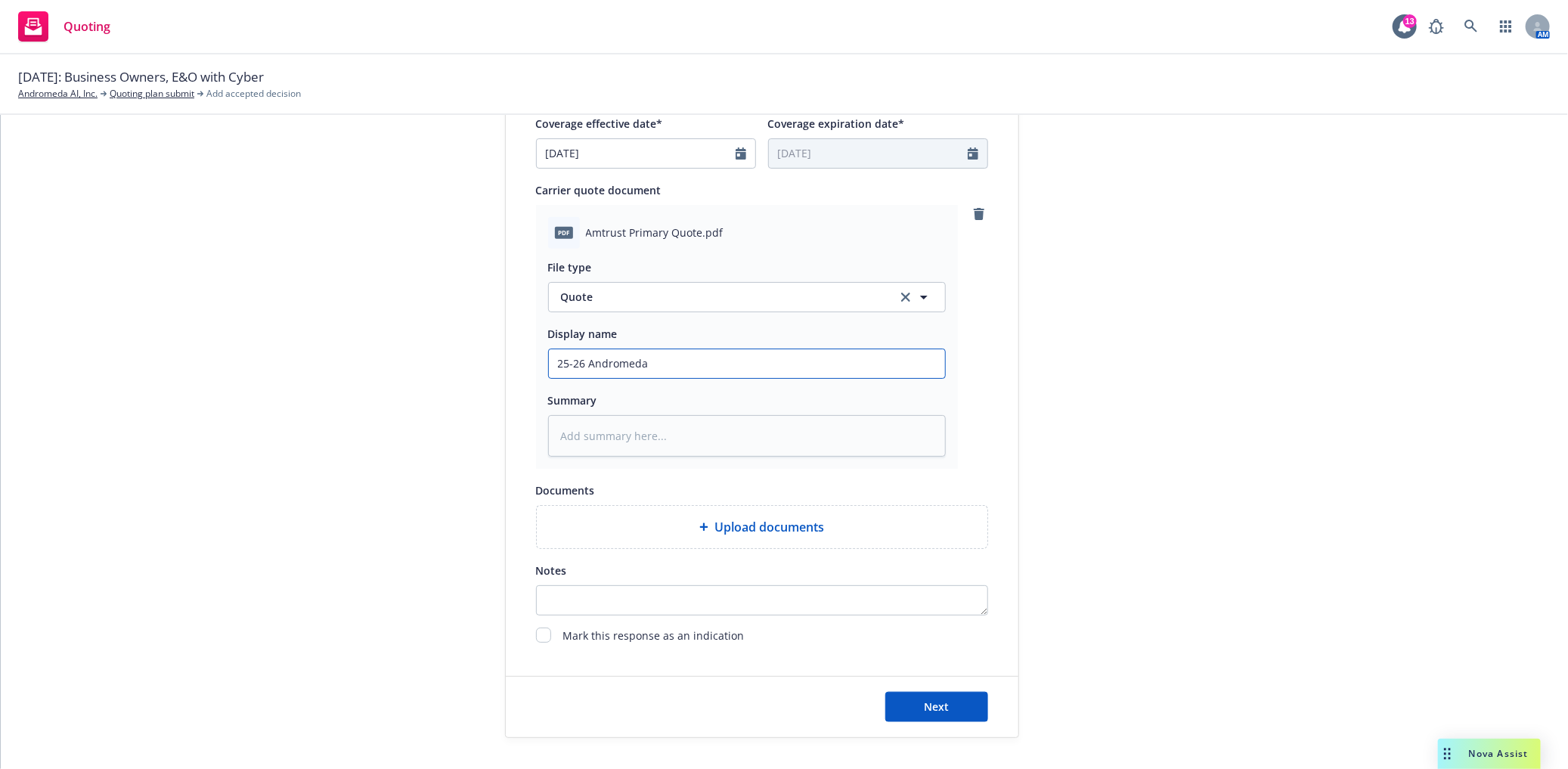
type textarea "x"
type input "25-26 Andromeda"
type textarea "x"
type input "25-26 Andromeda E"
type textarea "x"
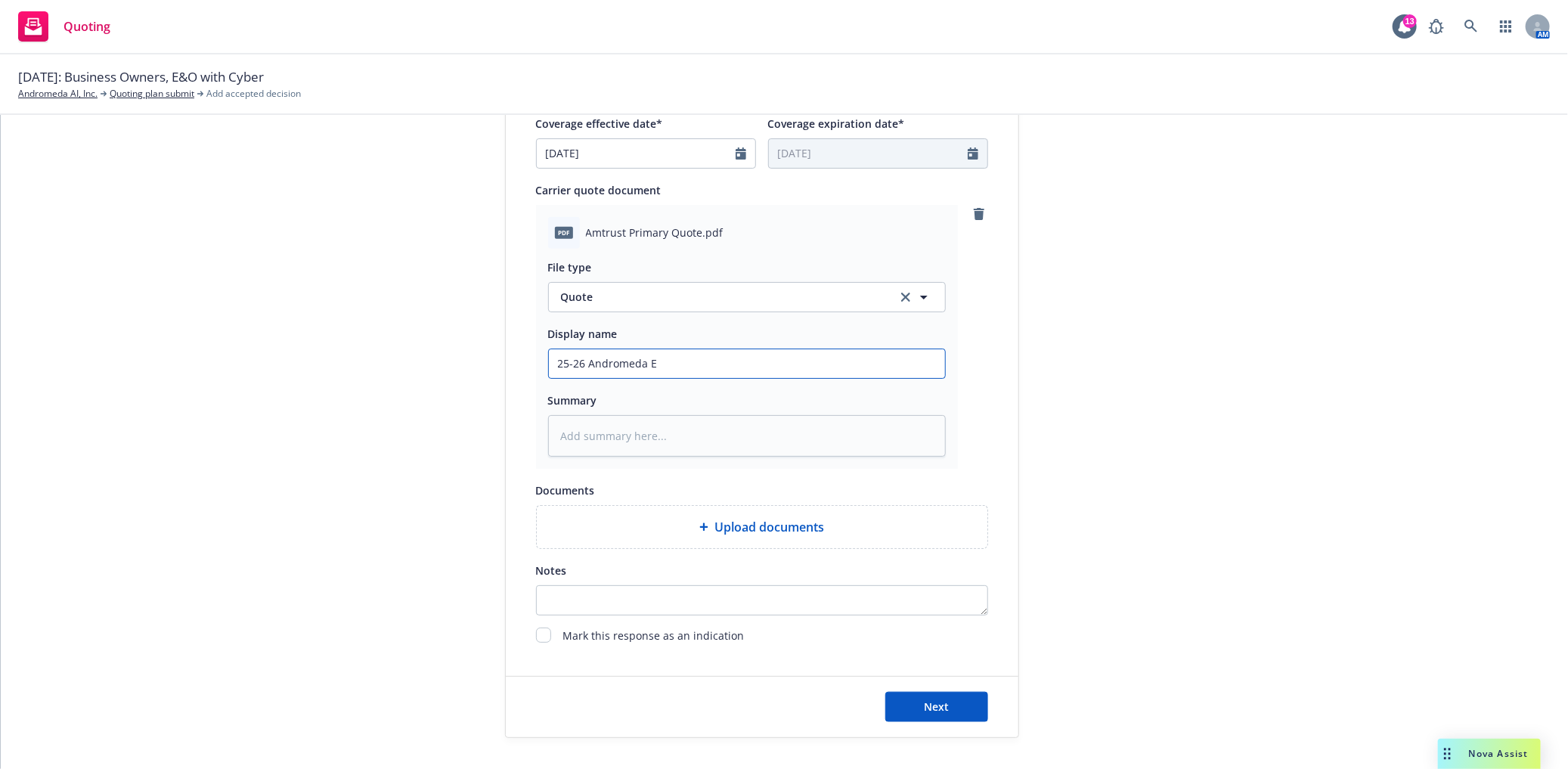
type input "25-26 Andromeda E&"
type textarea "x"
type input "25-26 Andromeda E&O"
type textarea "x"
type input "25-26 Andromeda E&O/"
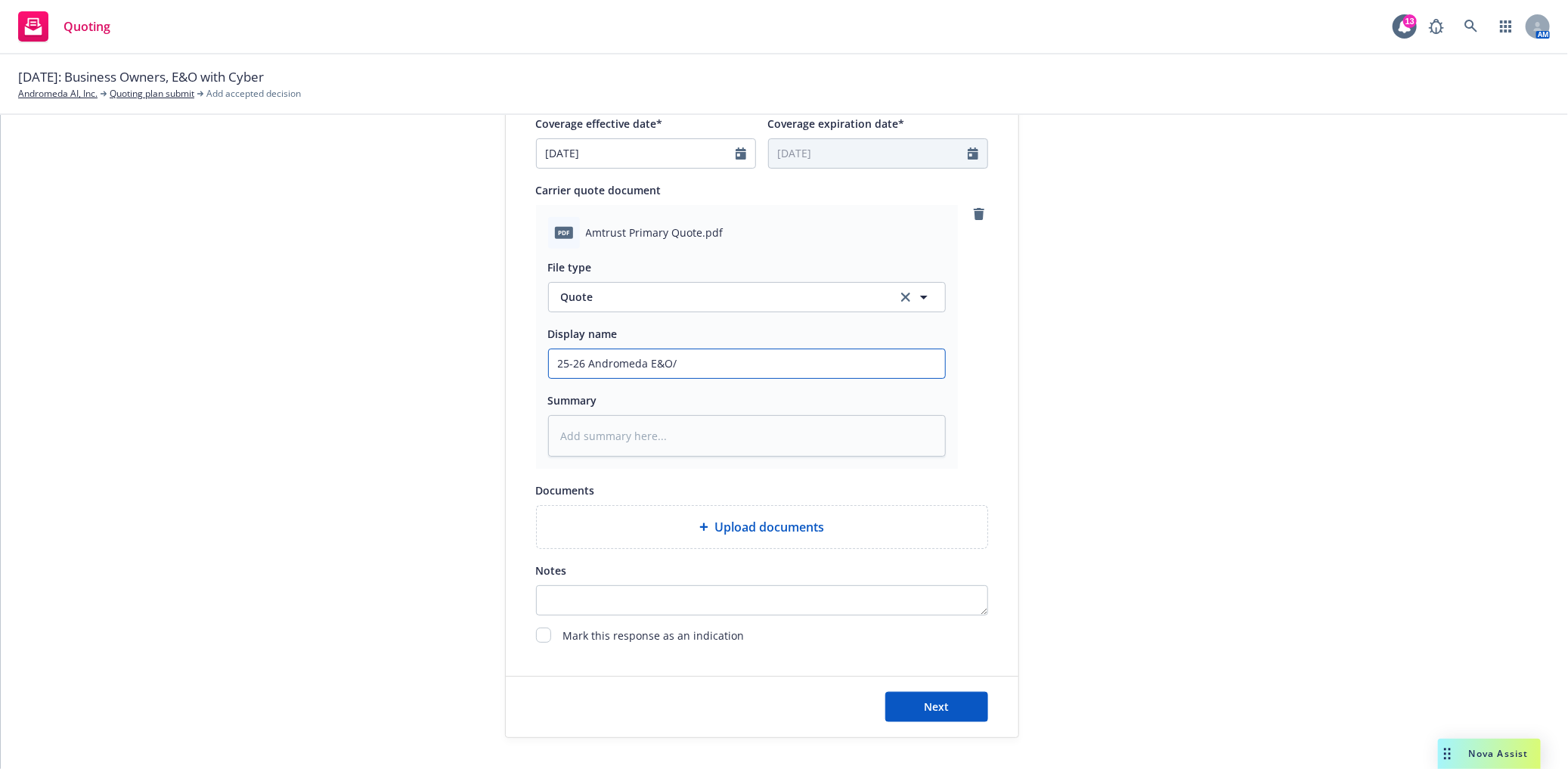
type textarea "x"
type input "25-26 Andromeda E&O/C"
type textarea "x"
type input "25-26 Andromeda E&O/Cy"
type textarea "x"
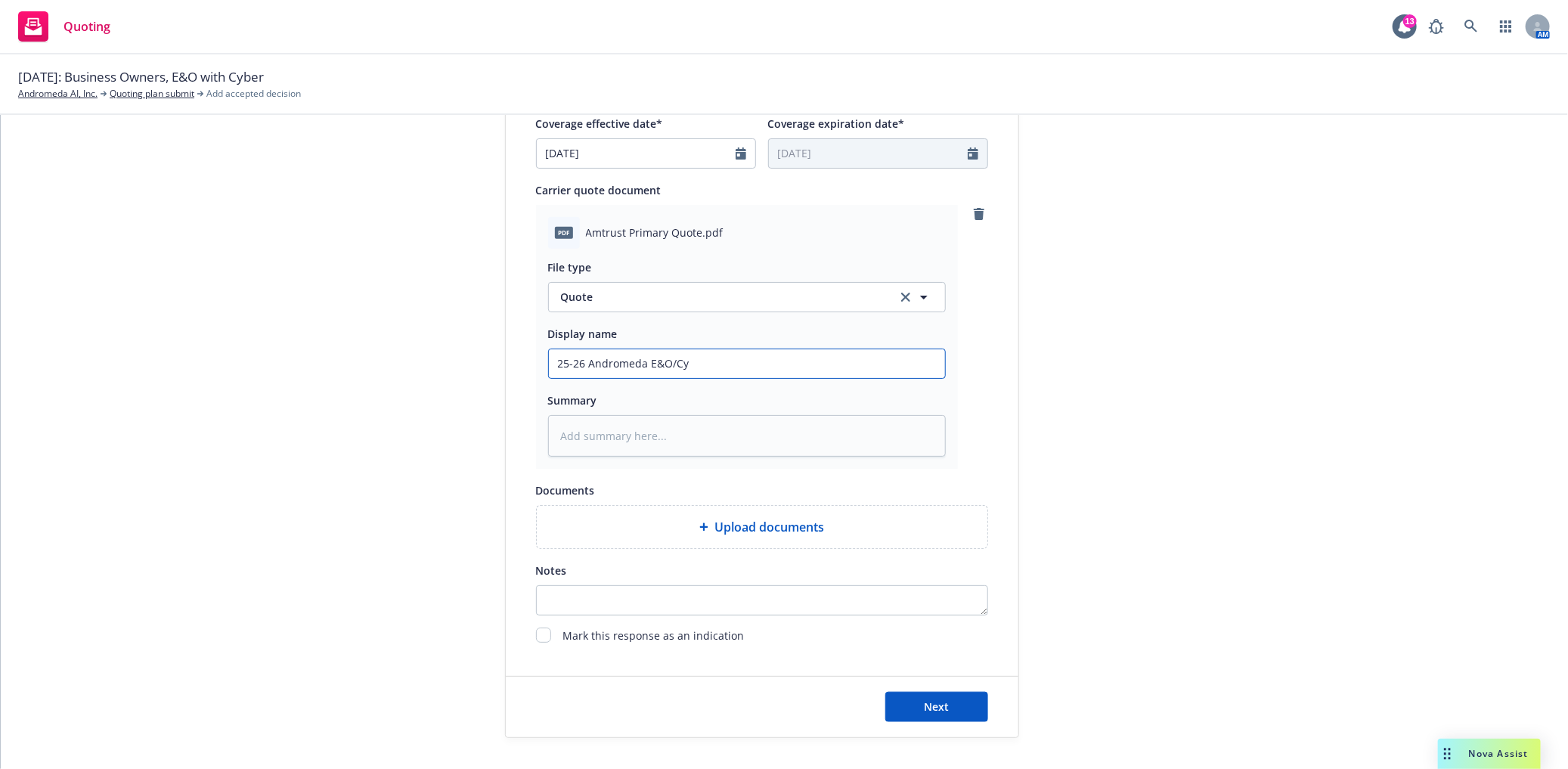
type input "25-26 Andromeda E&O/Cyb"
type textarea "x"
type input "25-26 Andromeda E&O/Cybe"
type textarea "x"
type input "25-26 Andromeda E&O/Cyber"
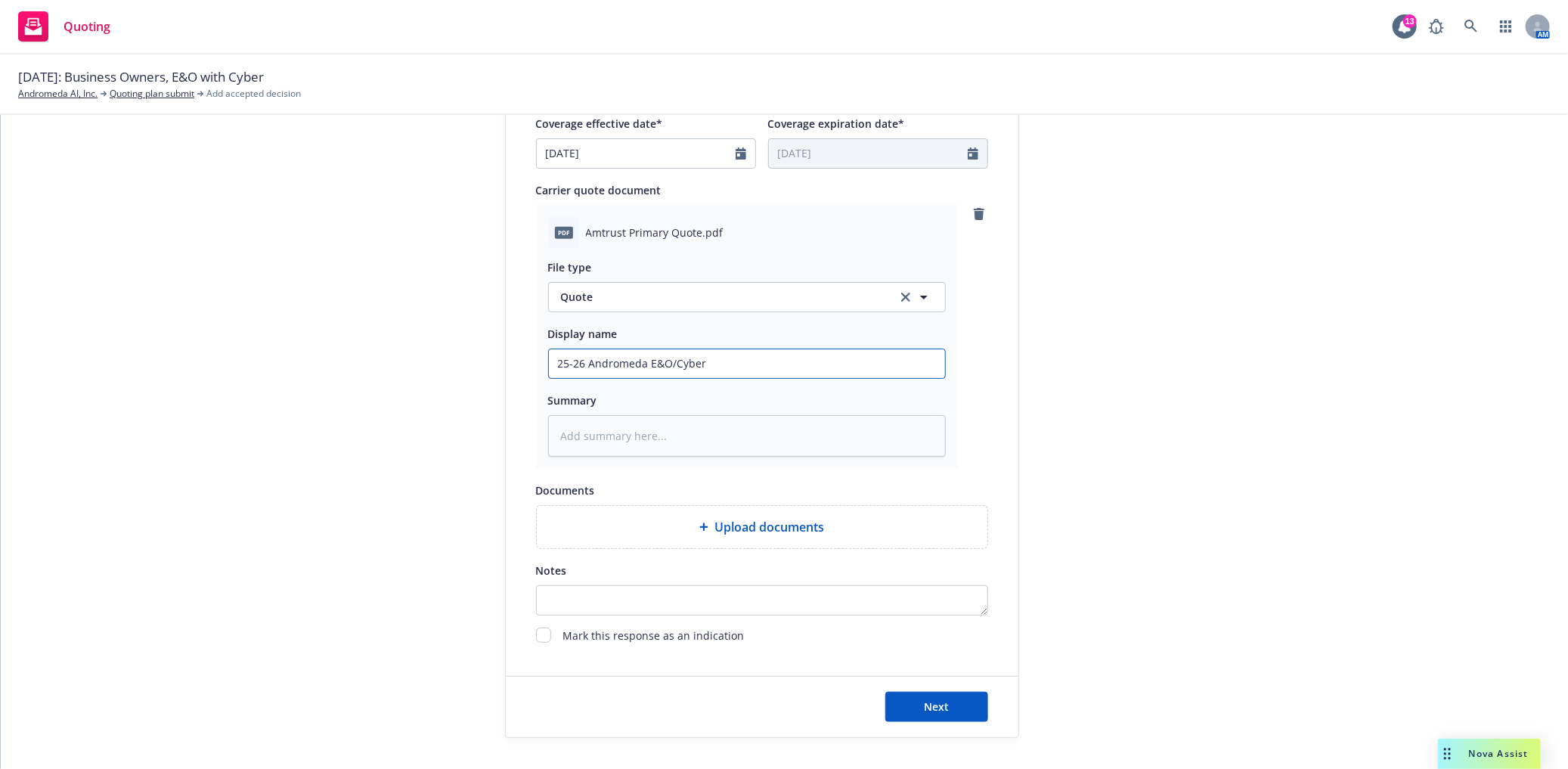
type textarea "x"
type input "25-26 Andromeda E&O/Cyber"
type textarea "x"
type input "25-26 Andromeda E&O/Cyber P"
type textarea "x"
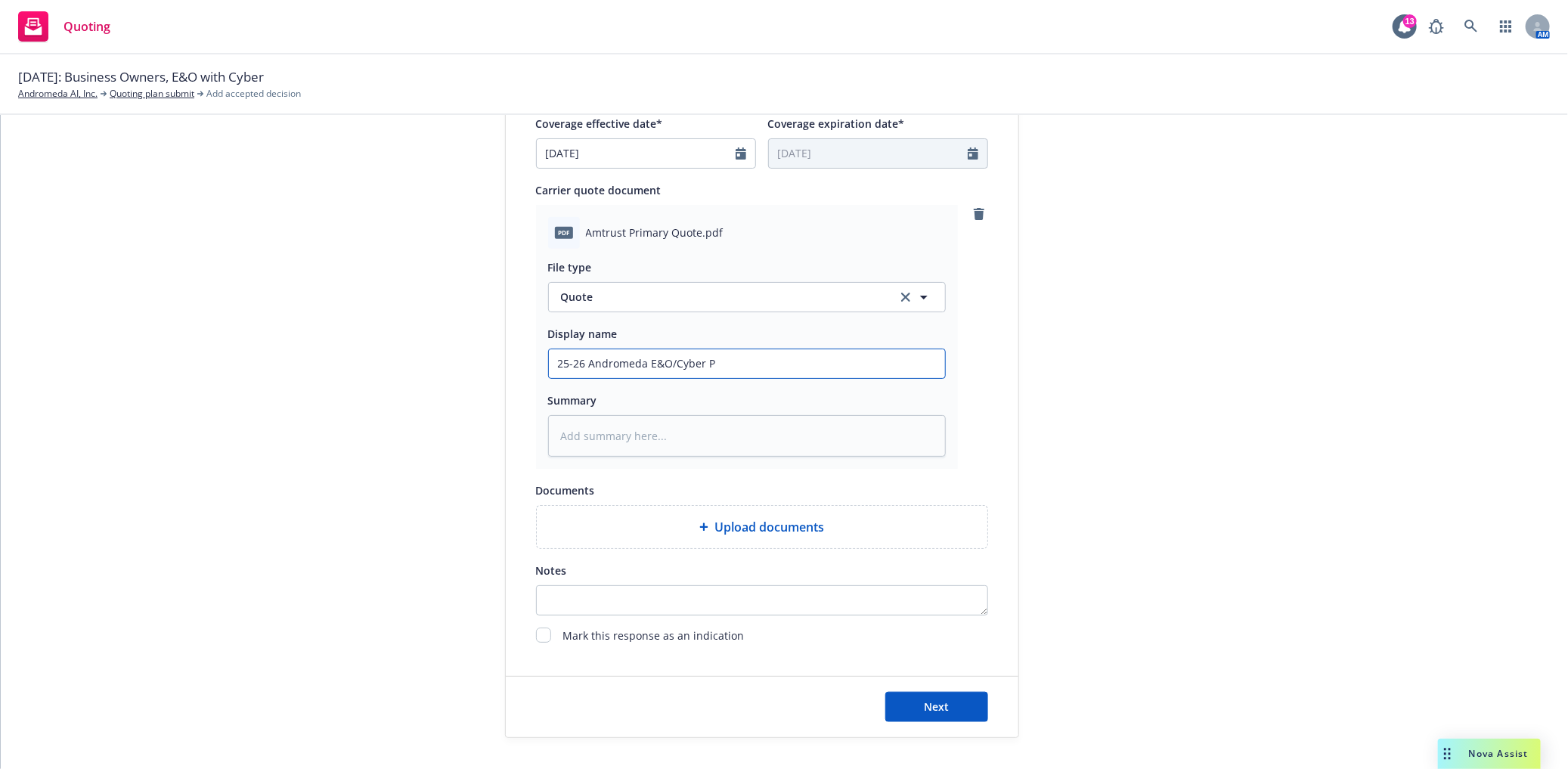
type input "25-26 Andromeda E&O/Cyber Pr"
type textarea "x"
type input "25-26 Andromeda E&O/Cyber Pri"
type textarea "x"
type input "25-26 Andromeda E&O/Cyber Prim"
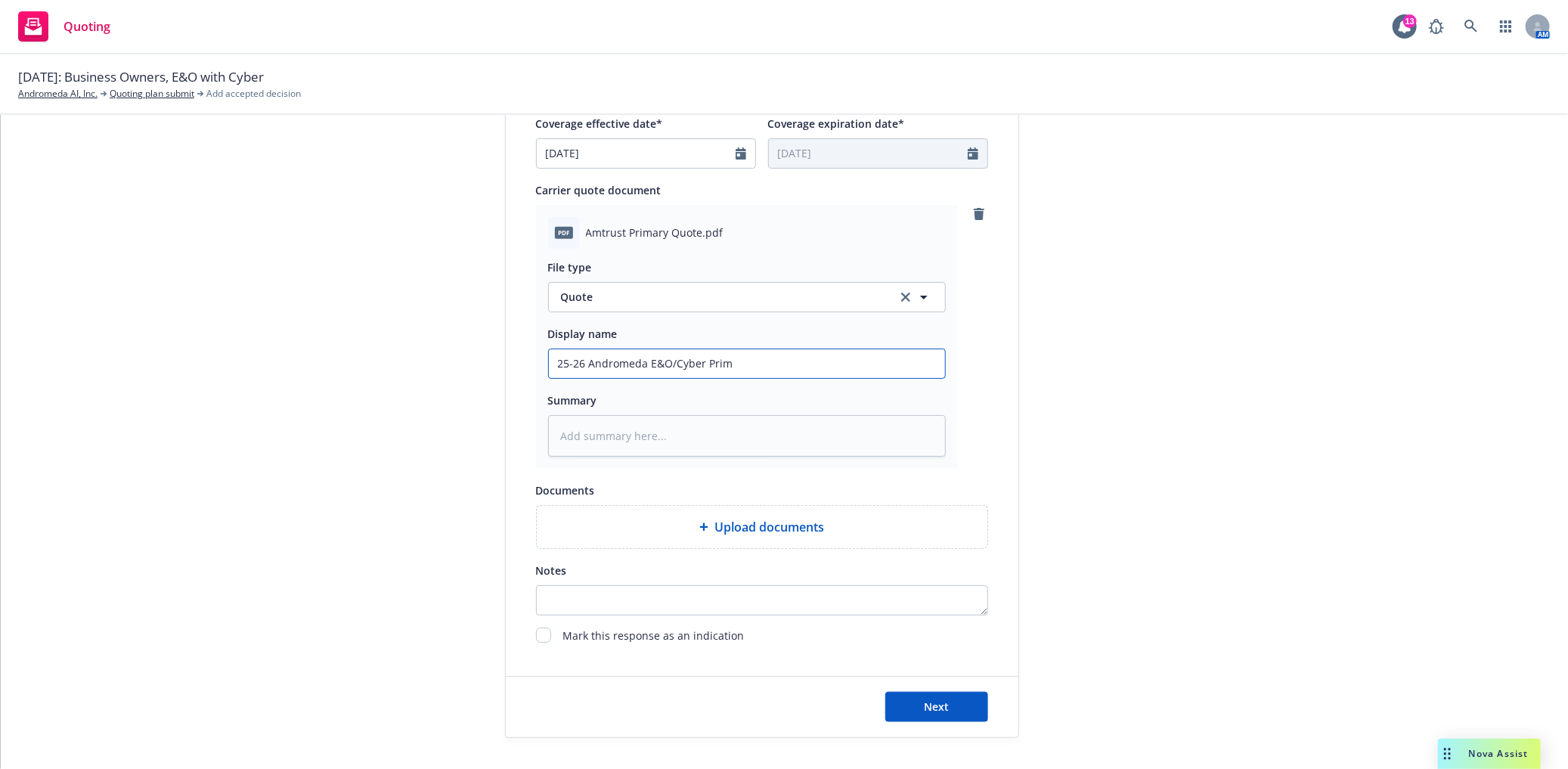
type textarea "x"
type input "25-26 Andromeda E&O/Cyber Prima"
type textarea "x"
type input "25-26 Andromeda E&O/Cyber Primar"
type textarea "x"
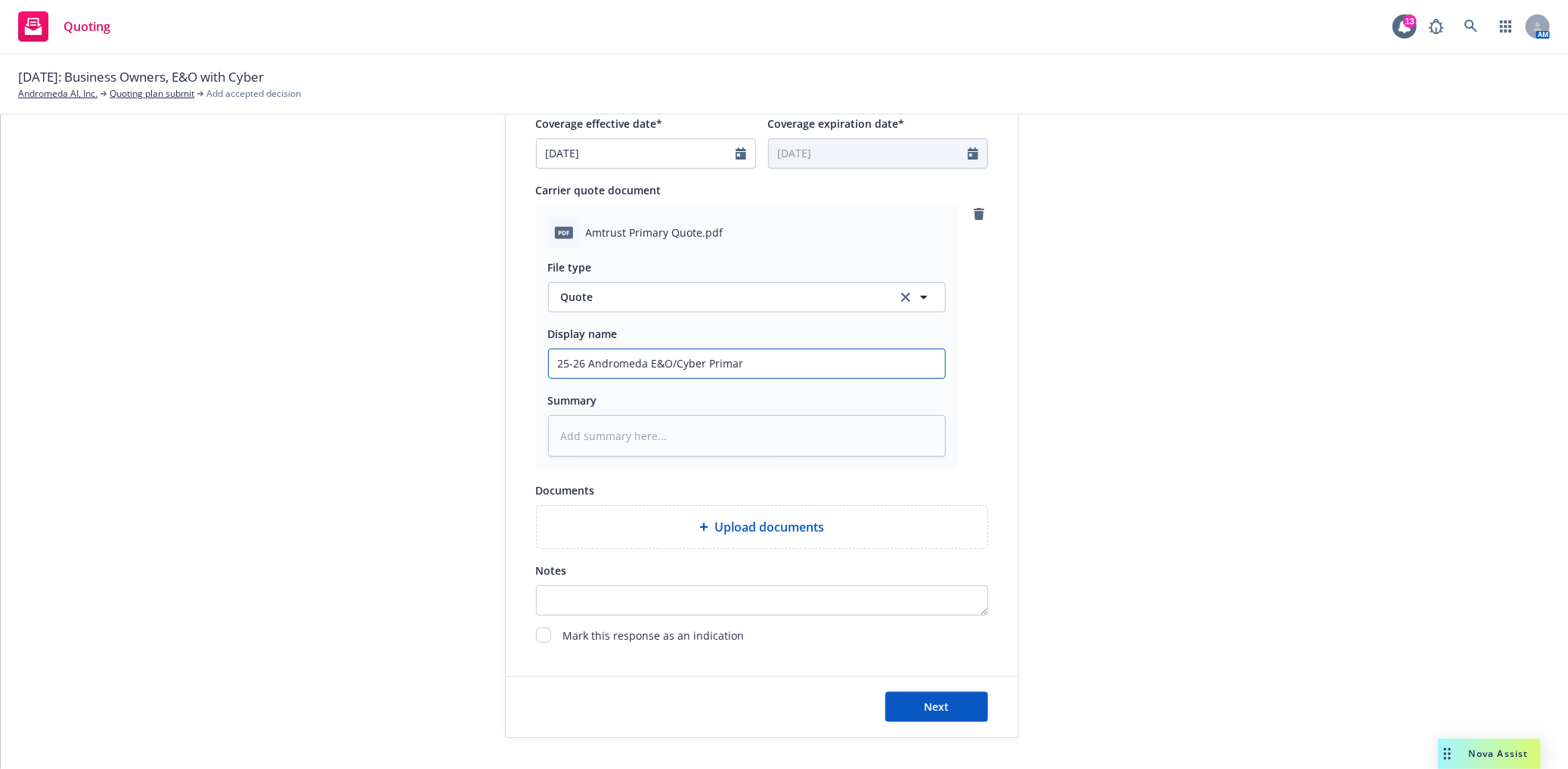
type input "25-26 Andromeda E&O/Cyber Primary"
type textarea "x"
type input "25-26 Andromeda E&O/Cyber Primary"
type textarea "x"
type input "25-26 Andromeda E&O/Cyber Primary Q"
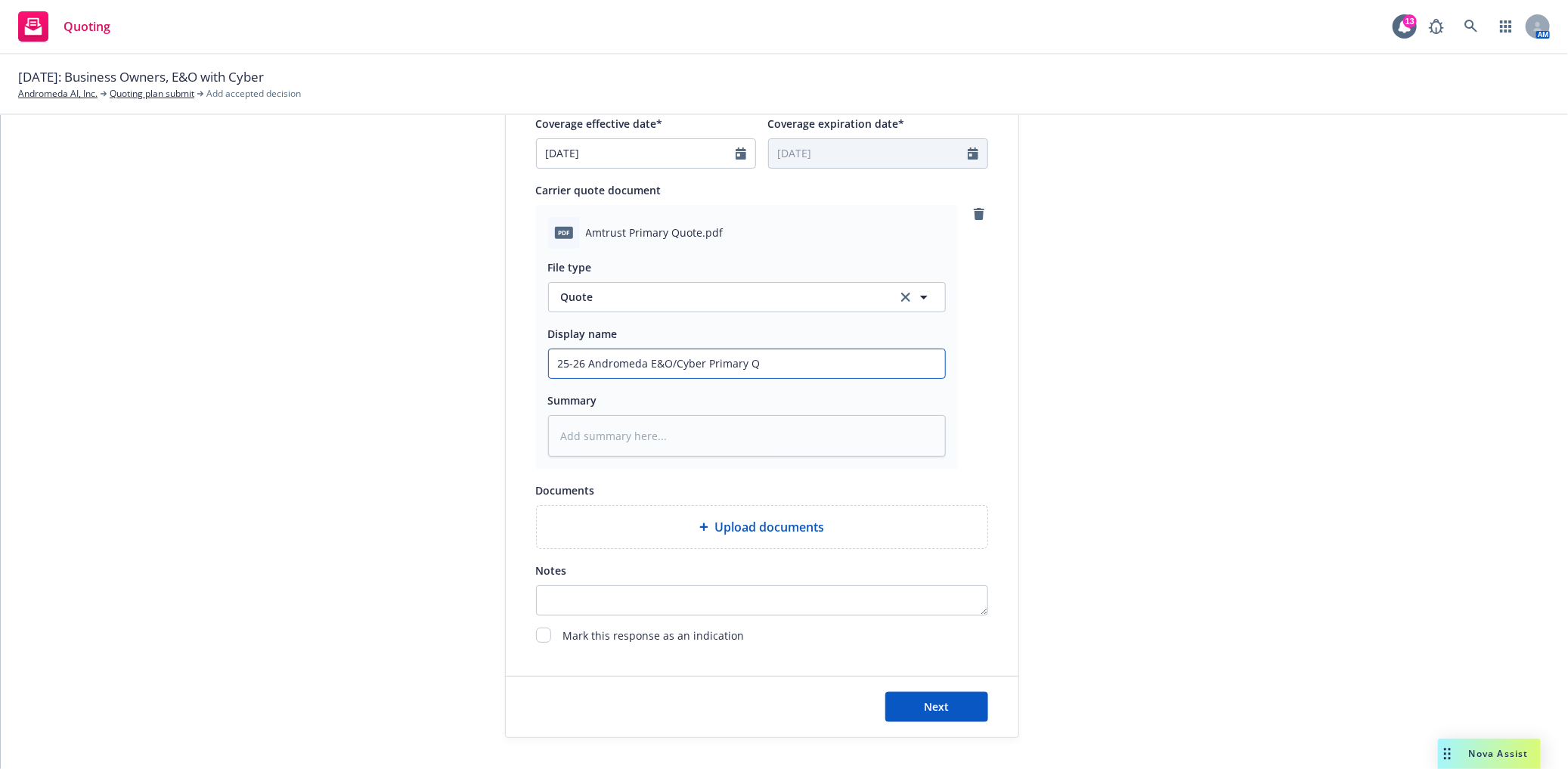
type textarea "x"
type input "25-26 Andromeda E&O/Cyber Primary Qu"
type textarea "x"
type input "25-26 Andromeda E&O/Cyber Primary Quo"
type textarea "x"
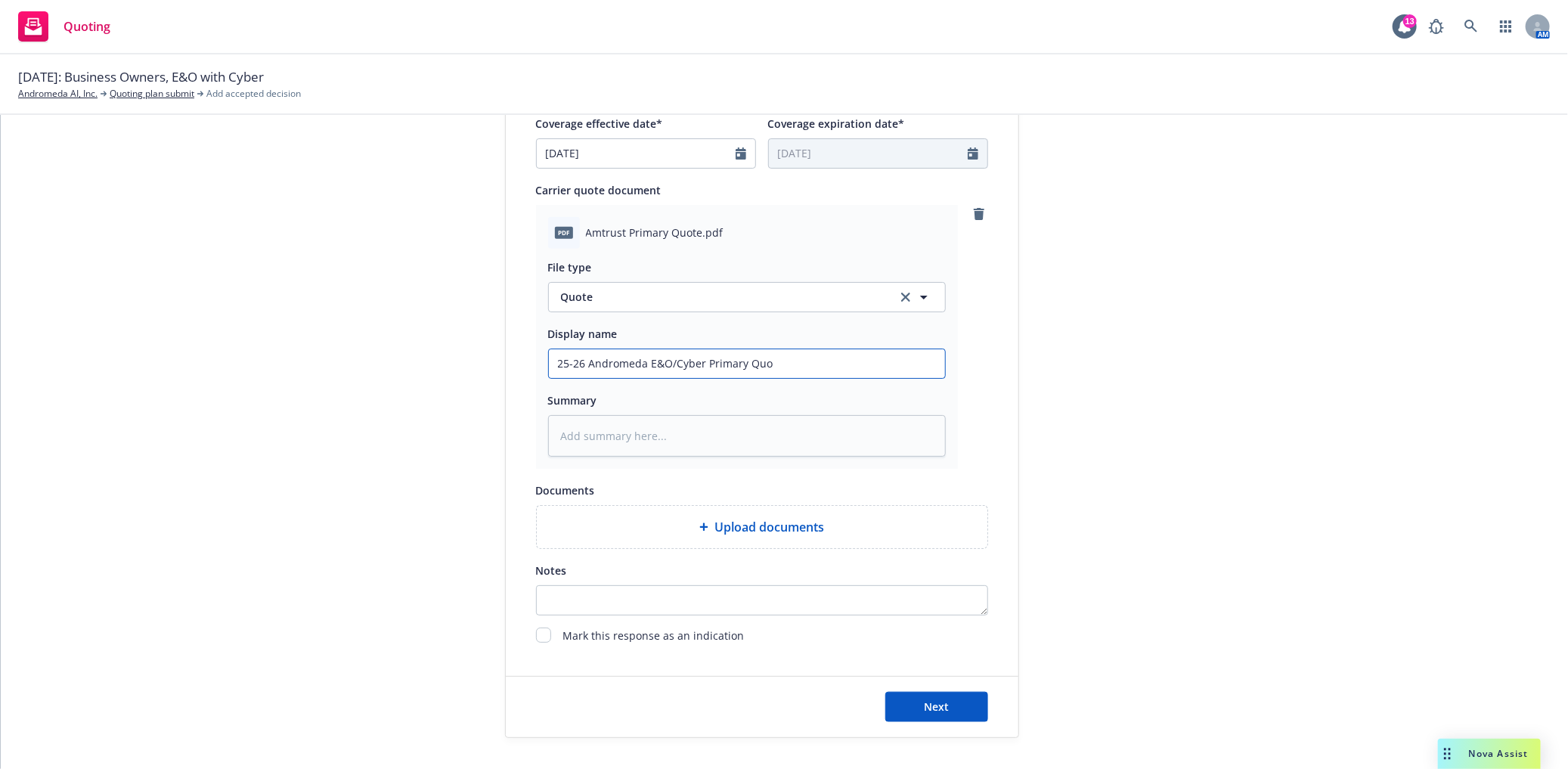
type input "25-26 Andromeda E&O/Cyber Primary Quot"
type textarea "x"
type input "25-26 Andromeda E&O/Cyber Primary Quote"
type textarea "x"
type input "25-26 Andromeda E&O/Cyber Primary Quote"
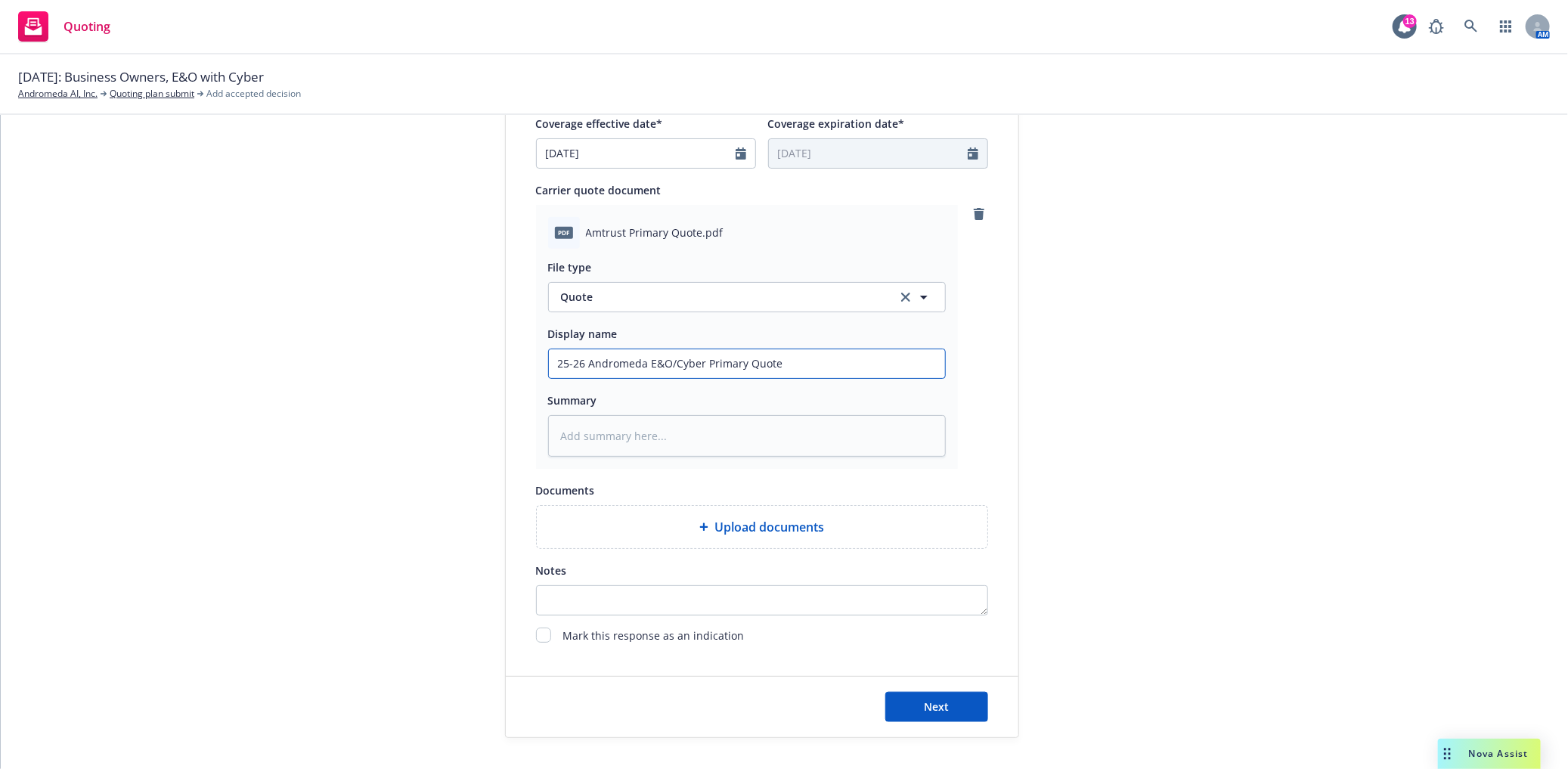
type textarea "x"
type input "25-26 Andromeda E&O/Cyber Primary Quote -"
type textarea "x"
type input "25-26 Andromeda E&O/Cyber Primary Quote -"
type textarea "x"
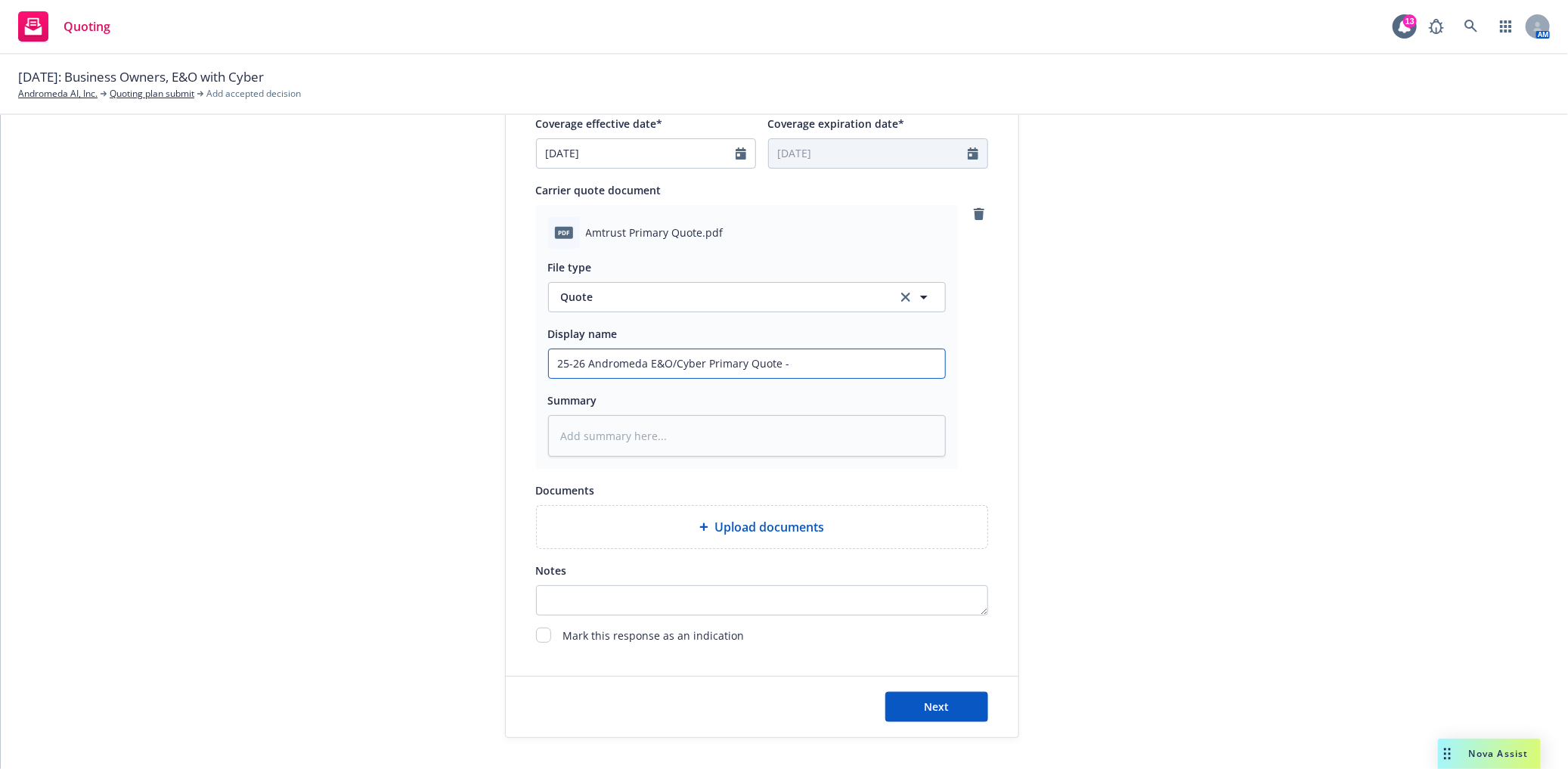
type input "25-26 Andromeda E&O/Cyber Primary Quote - A"
type textarea "x"
type input "25-26 Andromeda E&O/Cyber Primary Quote - AmT"
type textarea "x"
type input "25-26 Andromeda E&O/Cyber Primary Quote - AmTr"
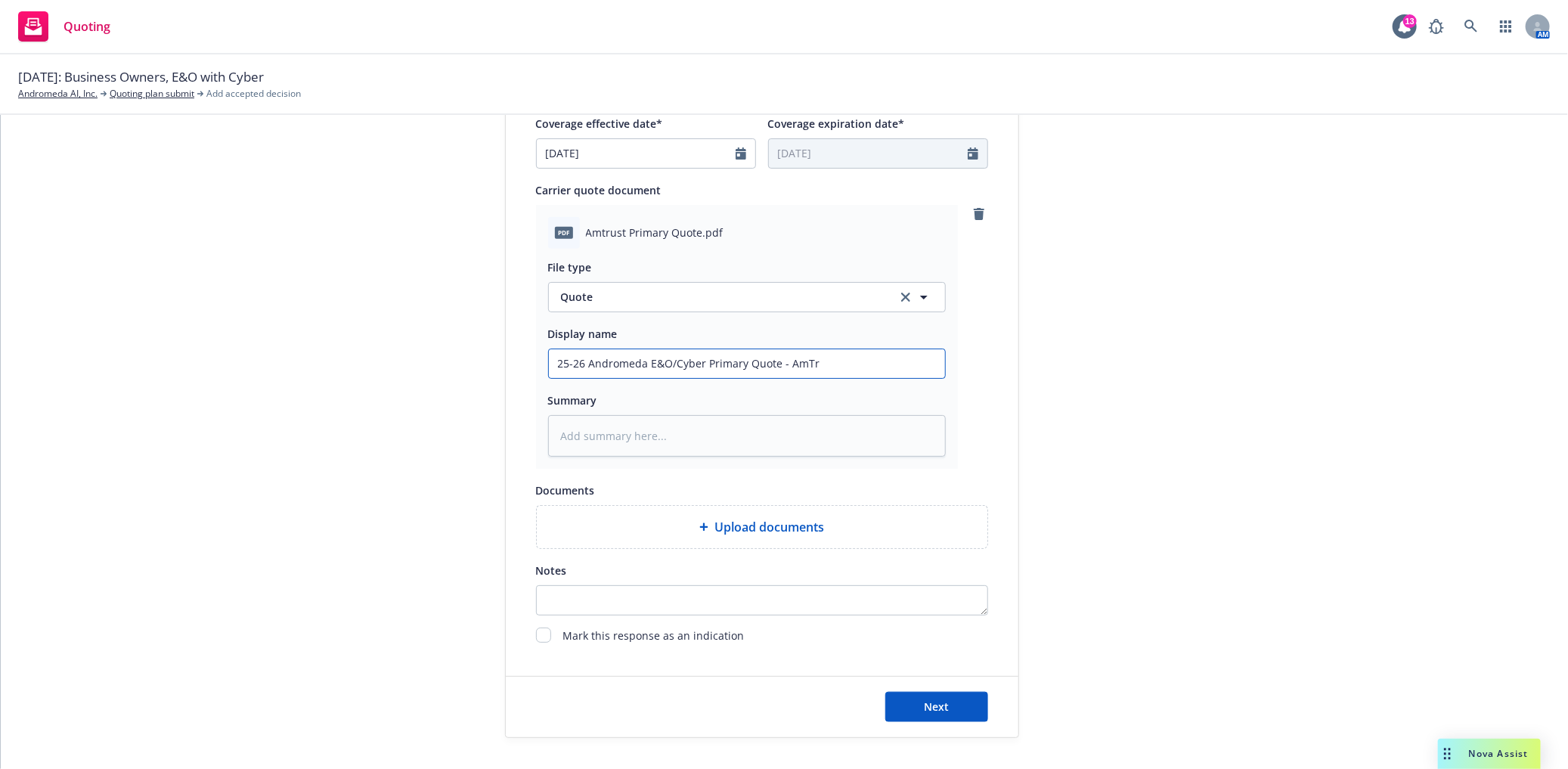
type textarea "x"
type input "25-26 Andromeda E&O/Cyber Primary Quote - AmTru"
type textarea "x"
type input "25-26 Andromeda E&O/Cyber Primary Quote - AmTrus"
type textarea "x"
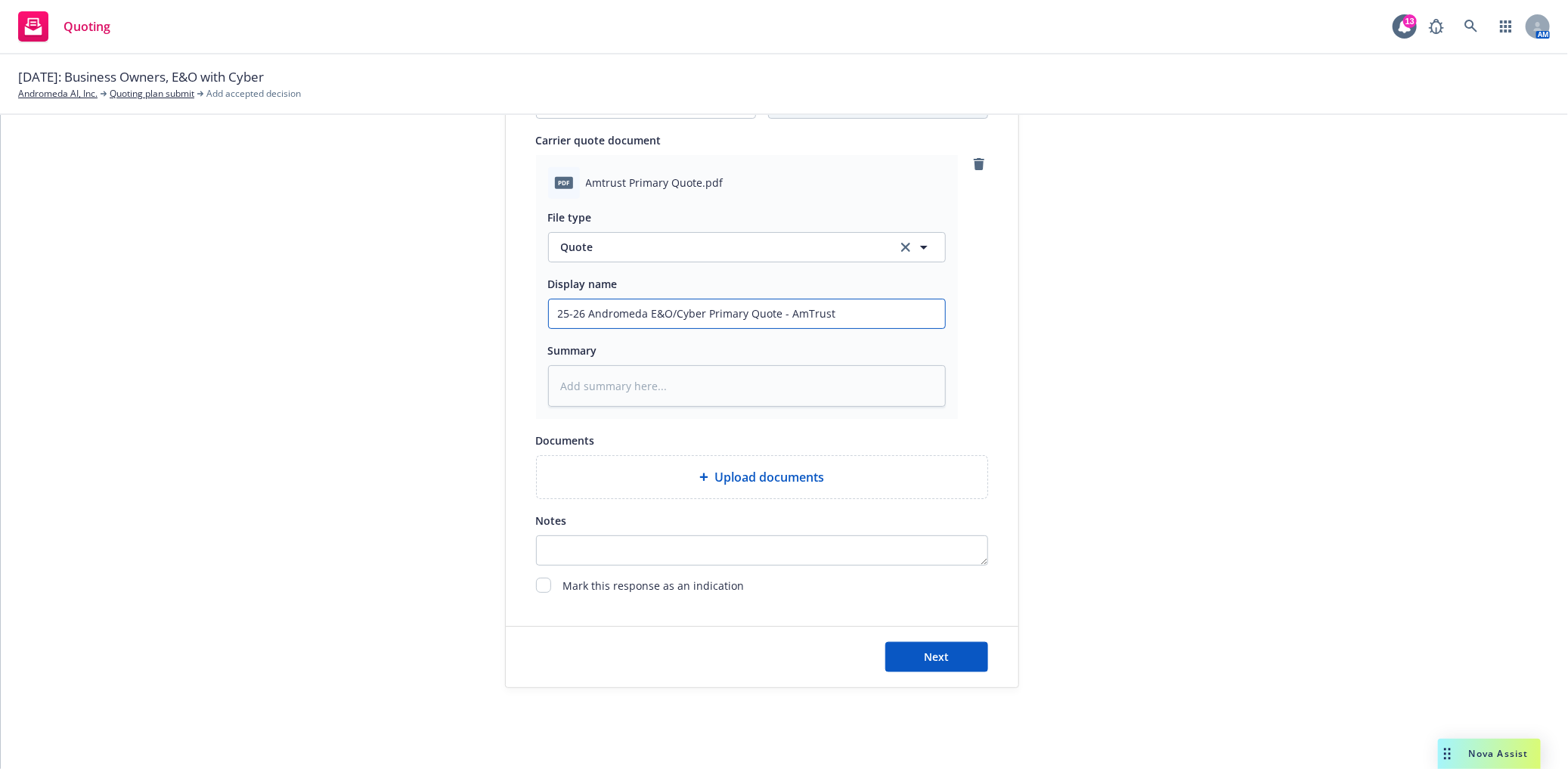
scroll to position [739, 0]
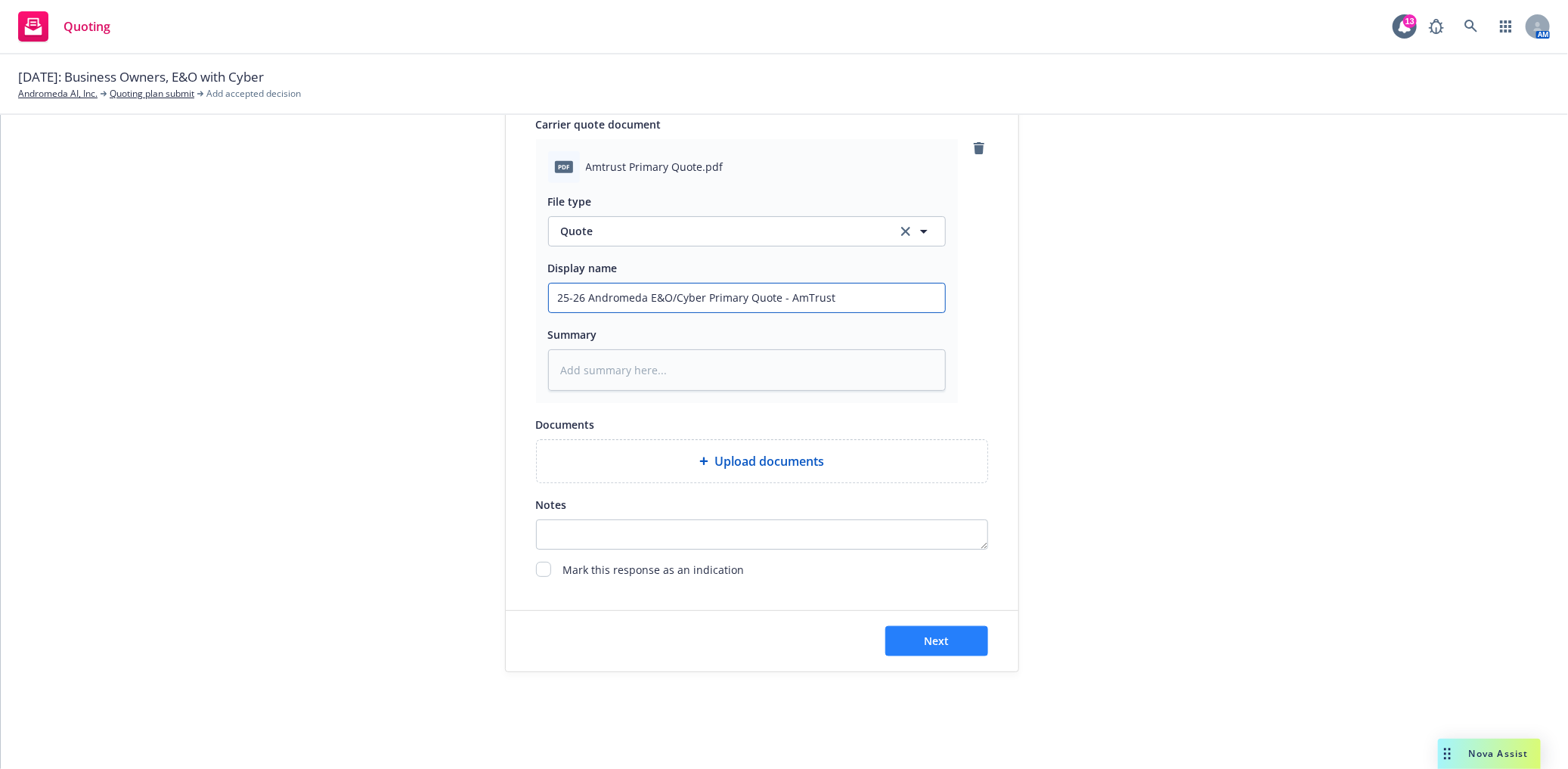
type input "25-26 Andromeda E&O/Cyber Primary Quote - AmTrust"
click at [924, 640] on span "Next" at bounding box center [936, 640] width 25 height 14
type textarea "x"
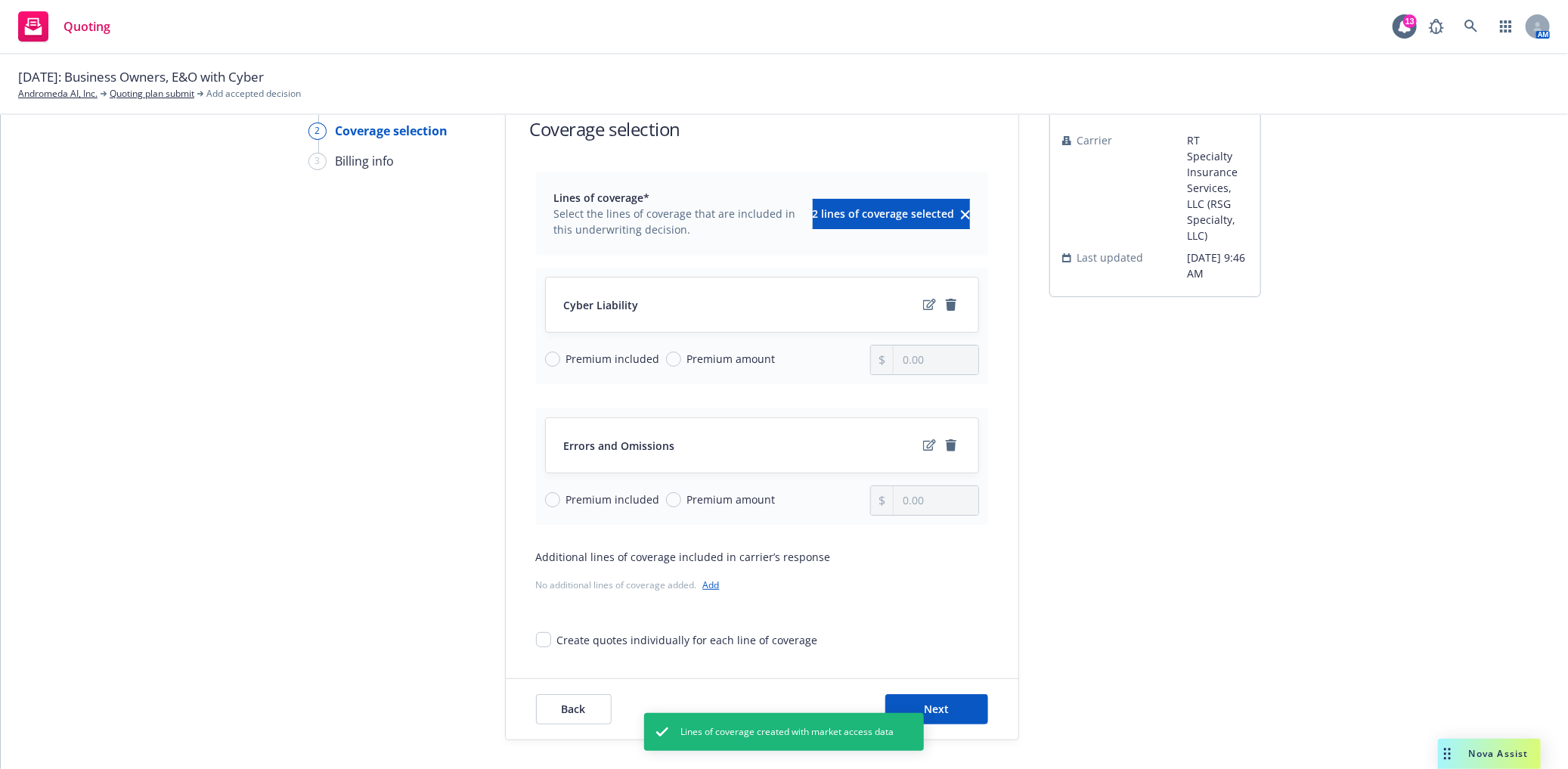
scroll to position [152, 0]
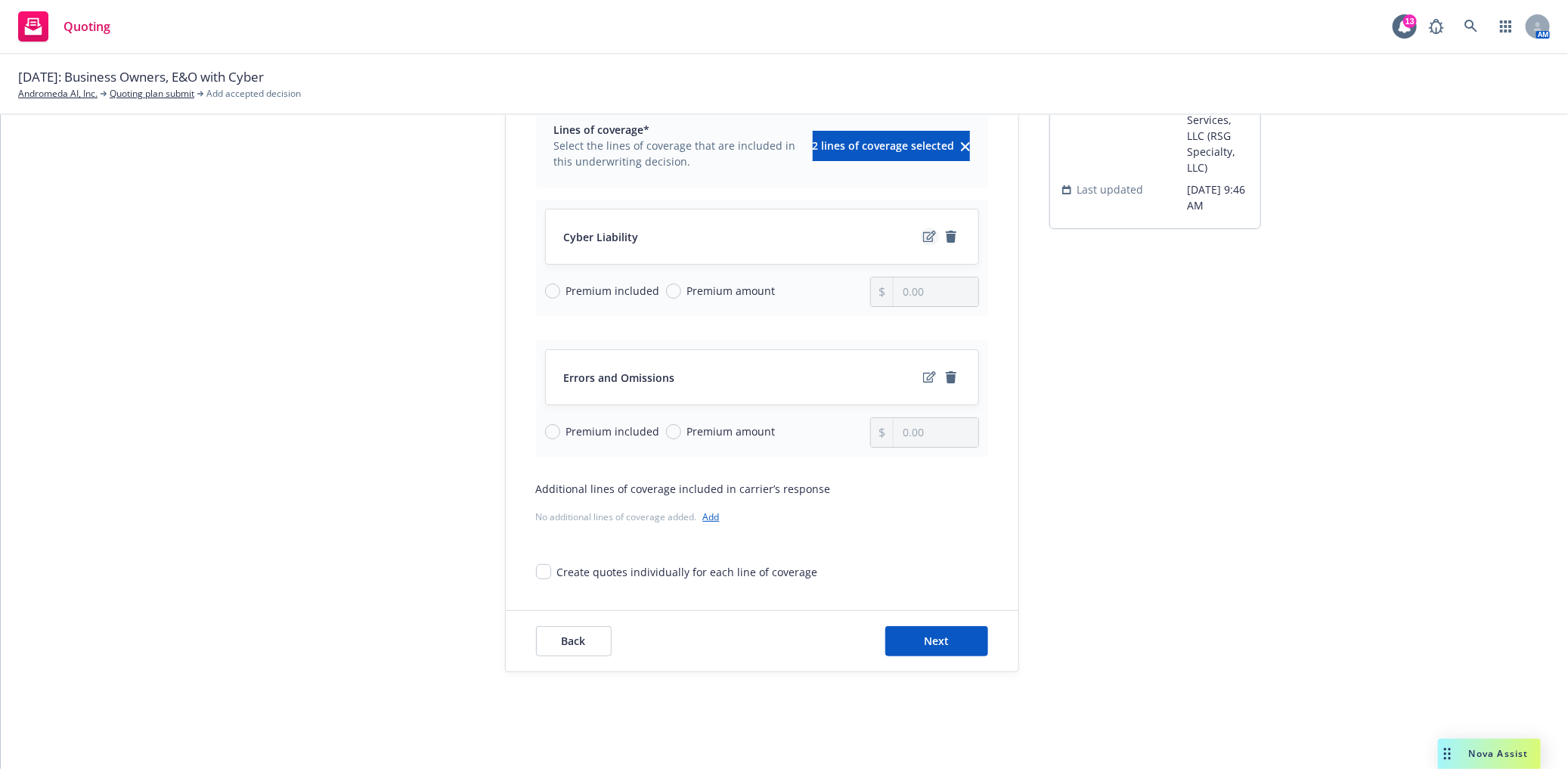
click at [921, 236] on link "edit" at bounding box center [929, 236] width 18 height 18
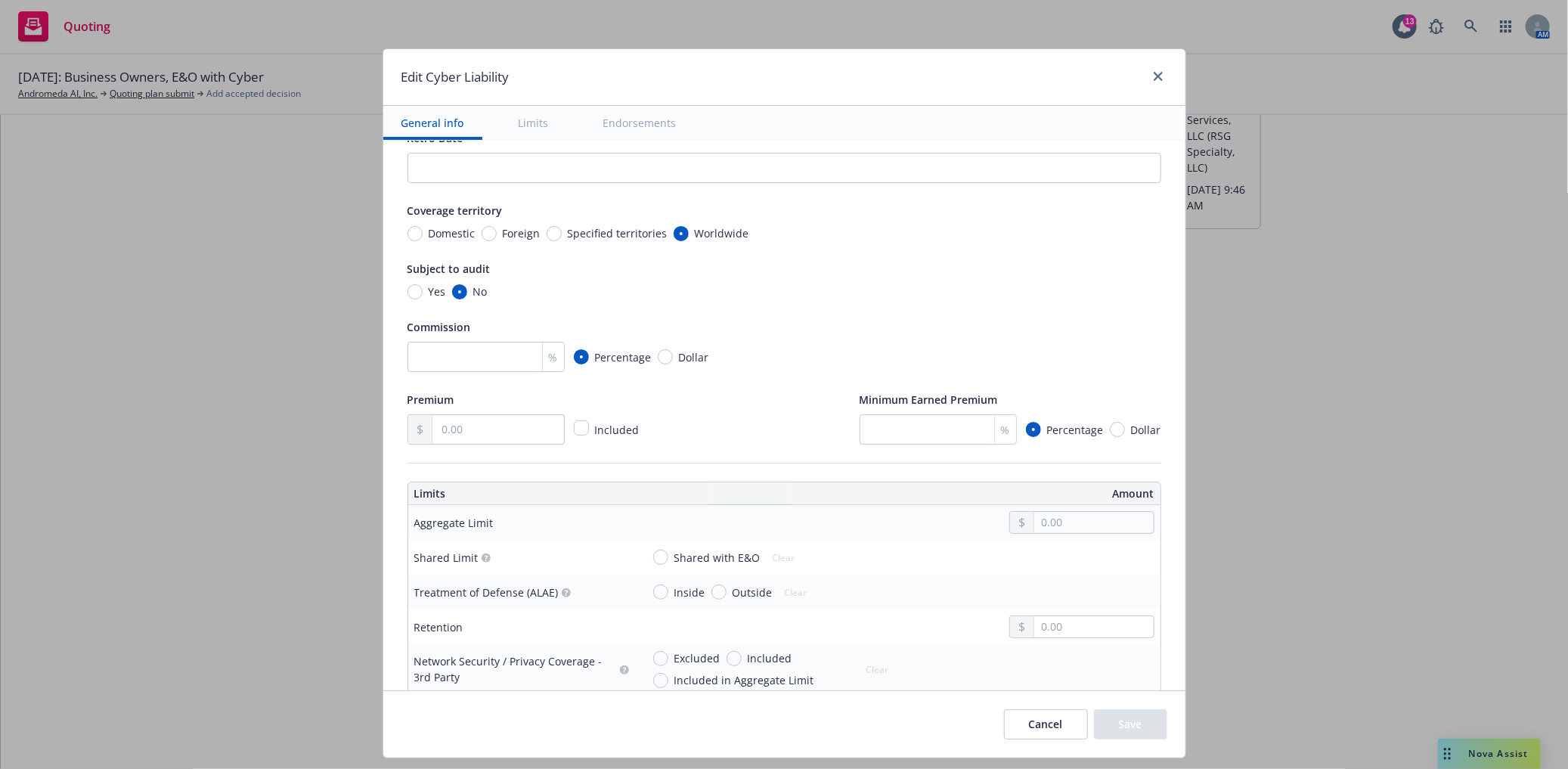
scroll to position [168, 0]
click at [454, 431] on input "text" at bounding box center [498, 429] width 131 height 29
click at [470, 353] on input "number" at bounding box center [487, 356] width 157 height 30
type input "15"
click at [443, 431] on input "text" at bounding box center [498, 429] width 131 height 29
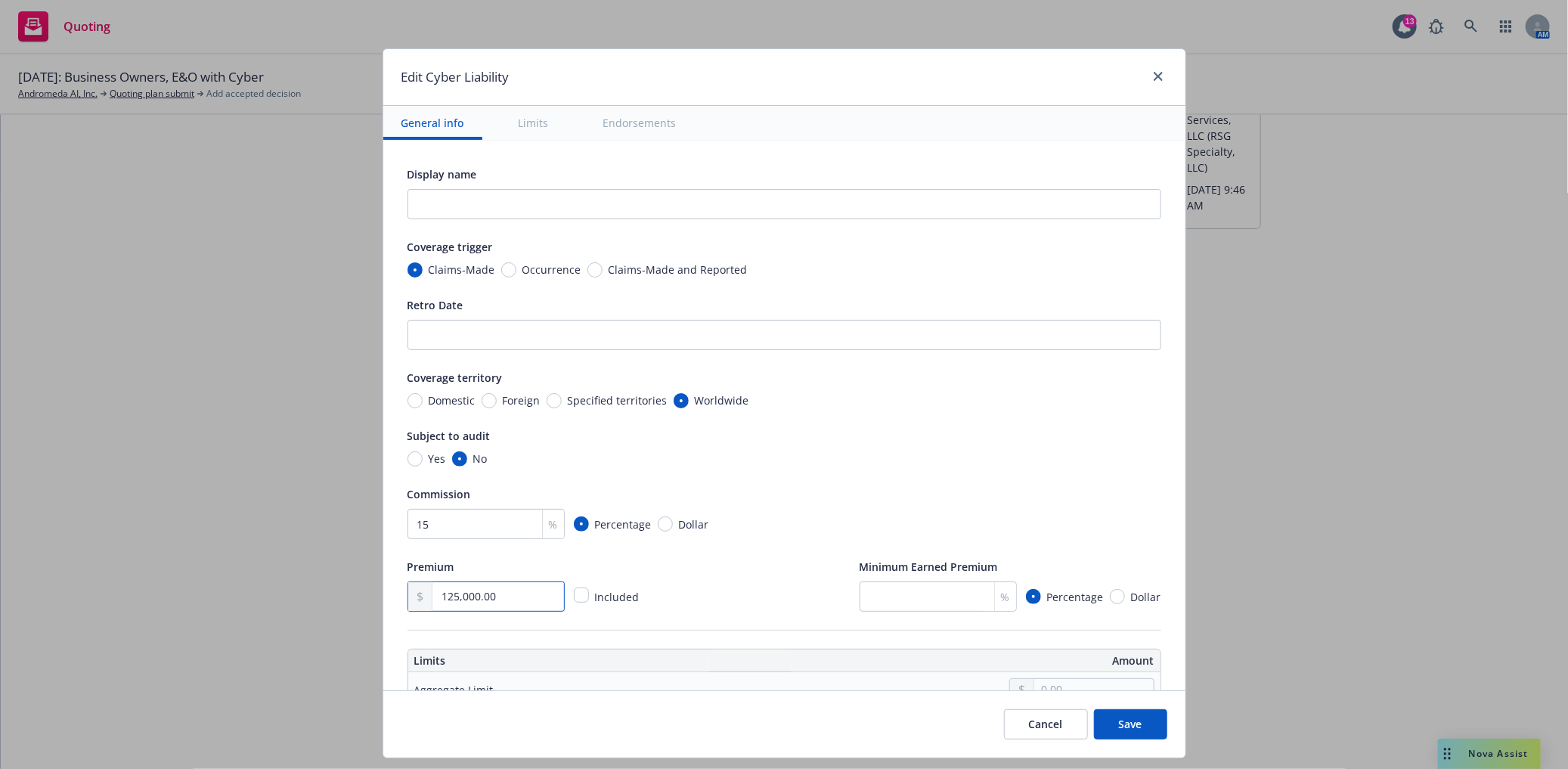
scroll to position [336, 0]
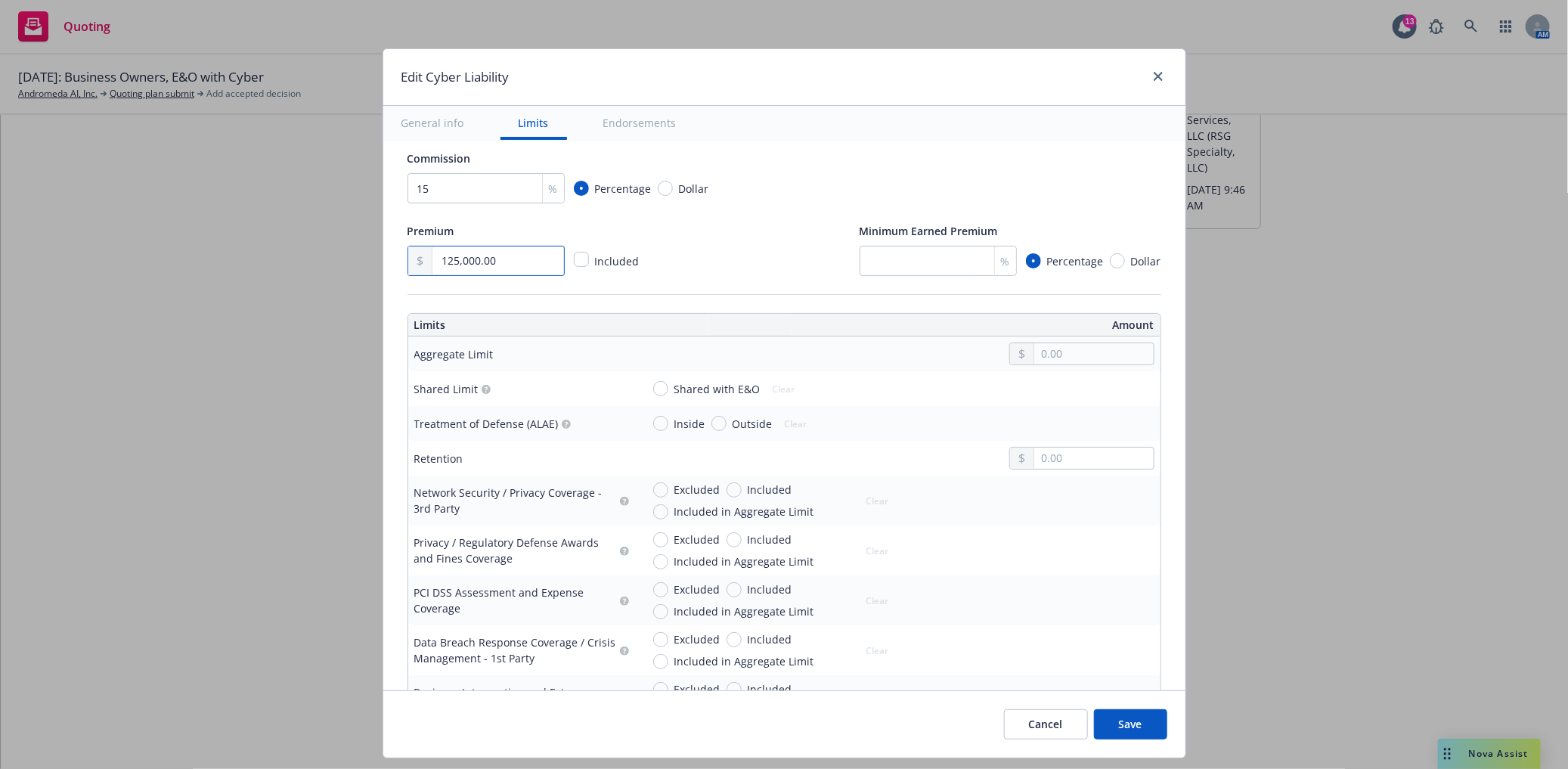
type input "125,000.00"
click at [1034, 352] on input "text" at bounding box center [1093, 354] width 118 height 21
click at [1052, 464] on button "$5,000,000.00" at bounding box center [1071, 477] width 130 height 28
type input "5,000,000.00"
click at [653, 387] on input "Shared with E&O" at bounding box center [661, 388] width 15 height 15
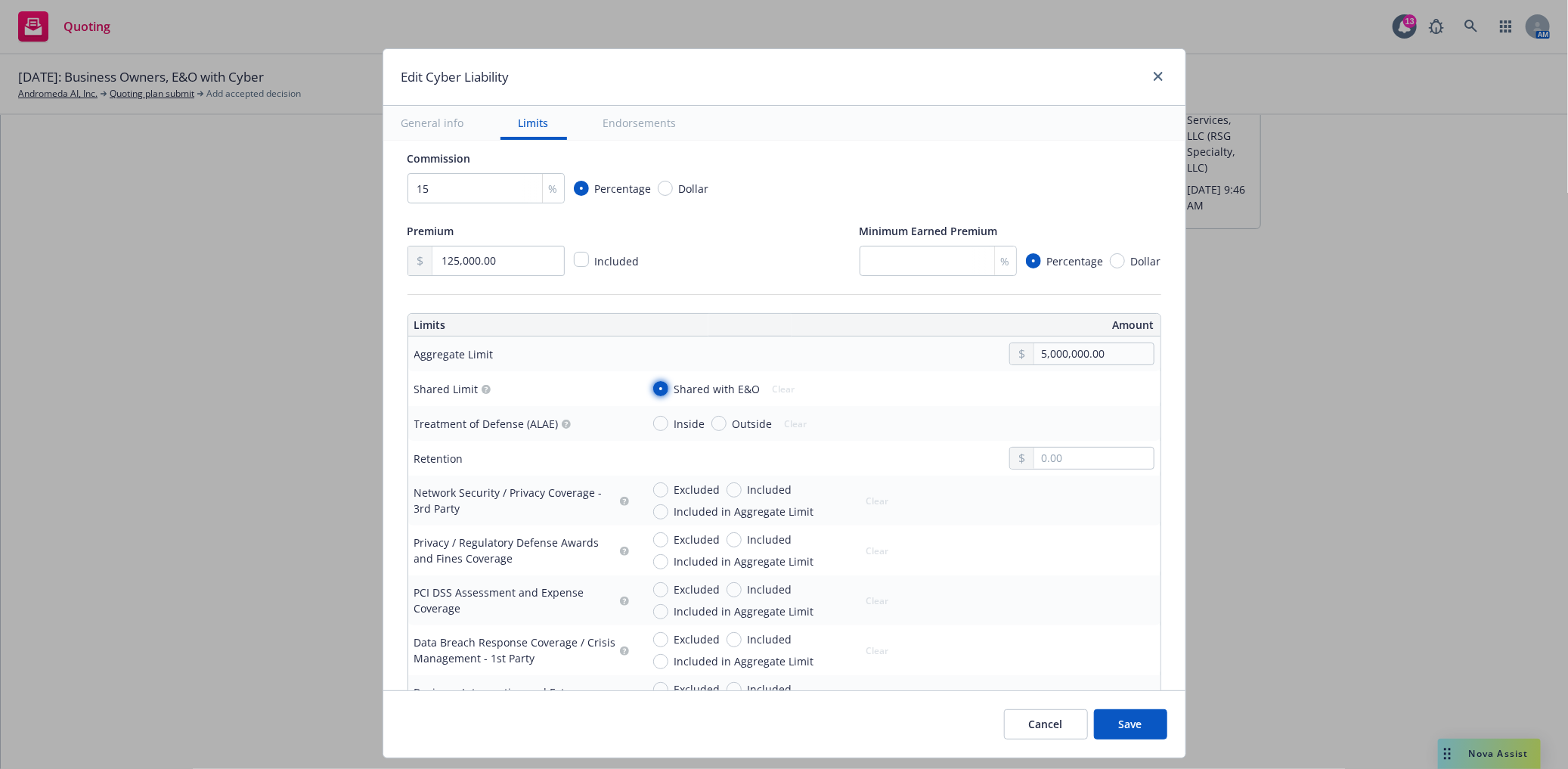
radio input "true"
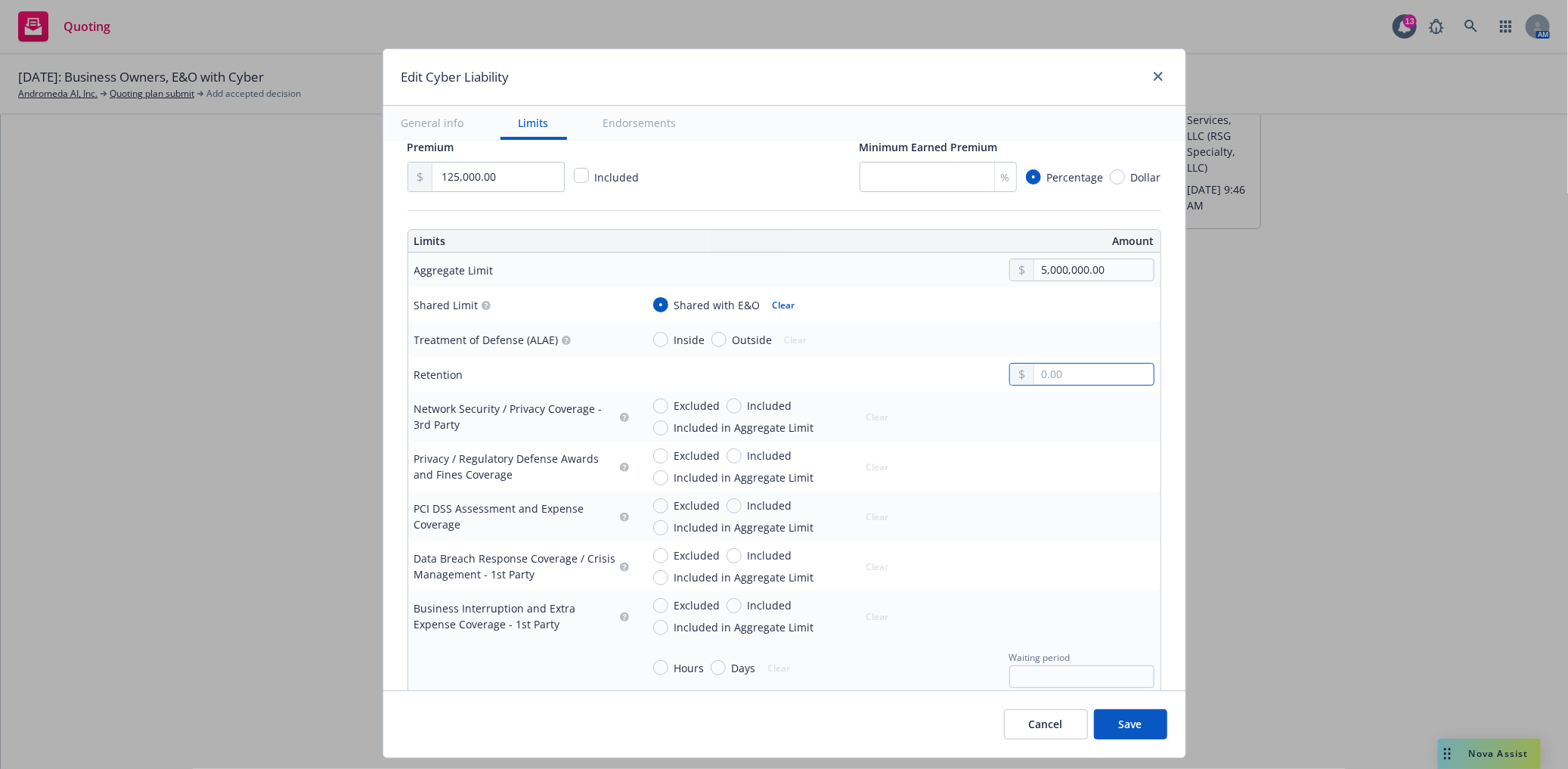
click at [1057, 366] on input "text" at bounding box center [1093, 374] width 118 height 21
type input "75,000.00"
click at [912, 378] on div "75,000.00" at bounding box center [898, 374] width 514 height 23
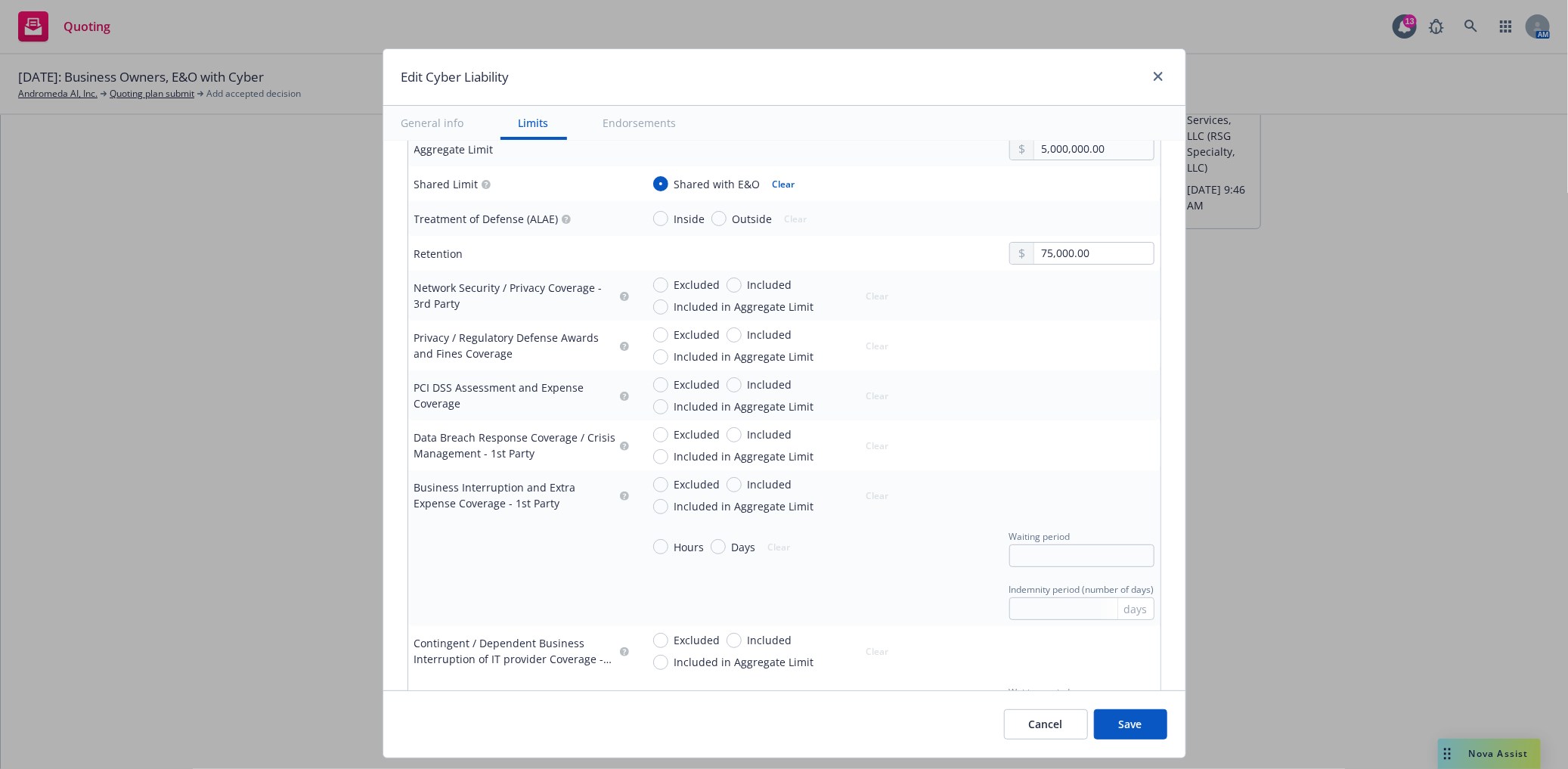
scroll to position [587, 0]
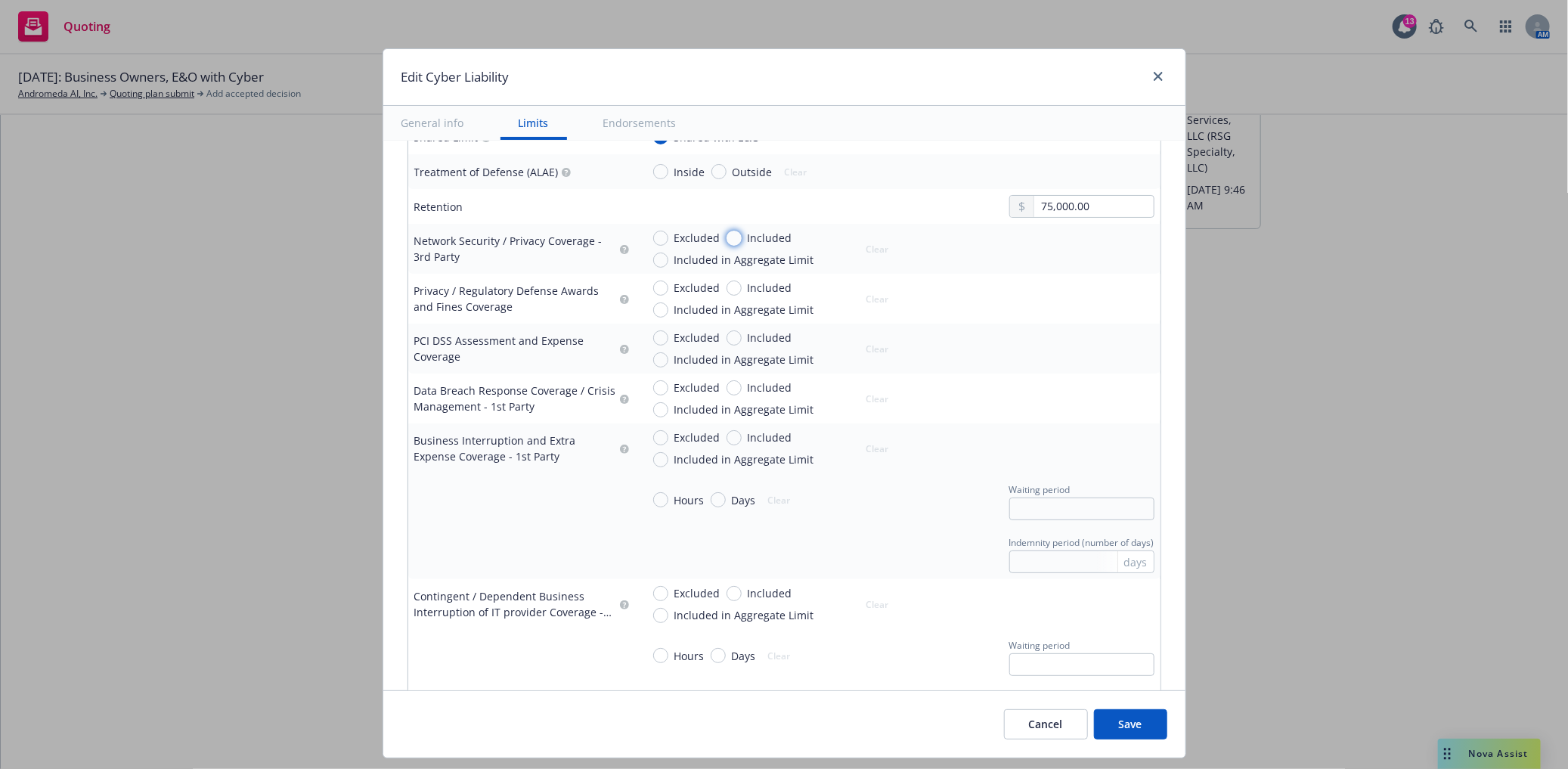
click at [730, 238] on input "Included" at bounding box center [734, 239] width 15 height 15
radio input "true"
click at [1085, 257] on input "text" at bounding box center [1093, 255] width 118 height 21
type input "5,000,000.00"
click at [1061, 376] on button "$5,000,000.00" at bounding box center [1071, 380] width 130 height 28
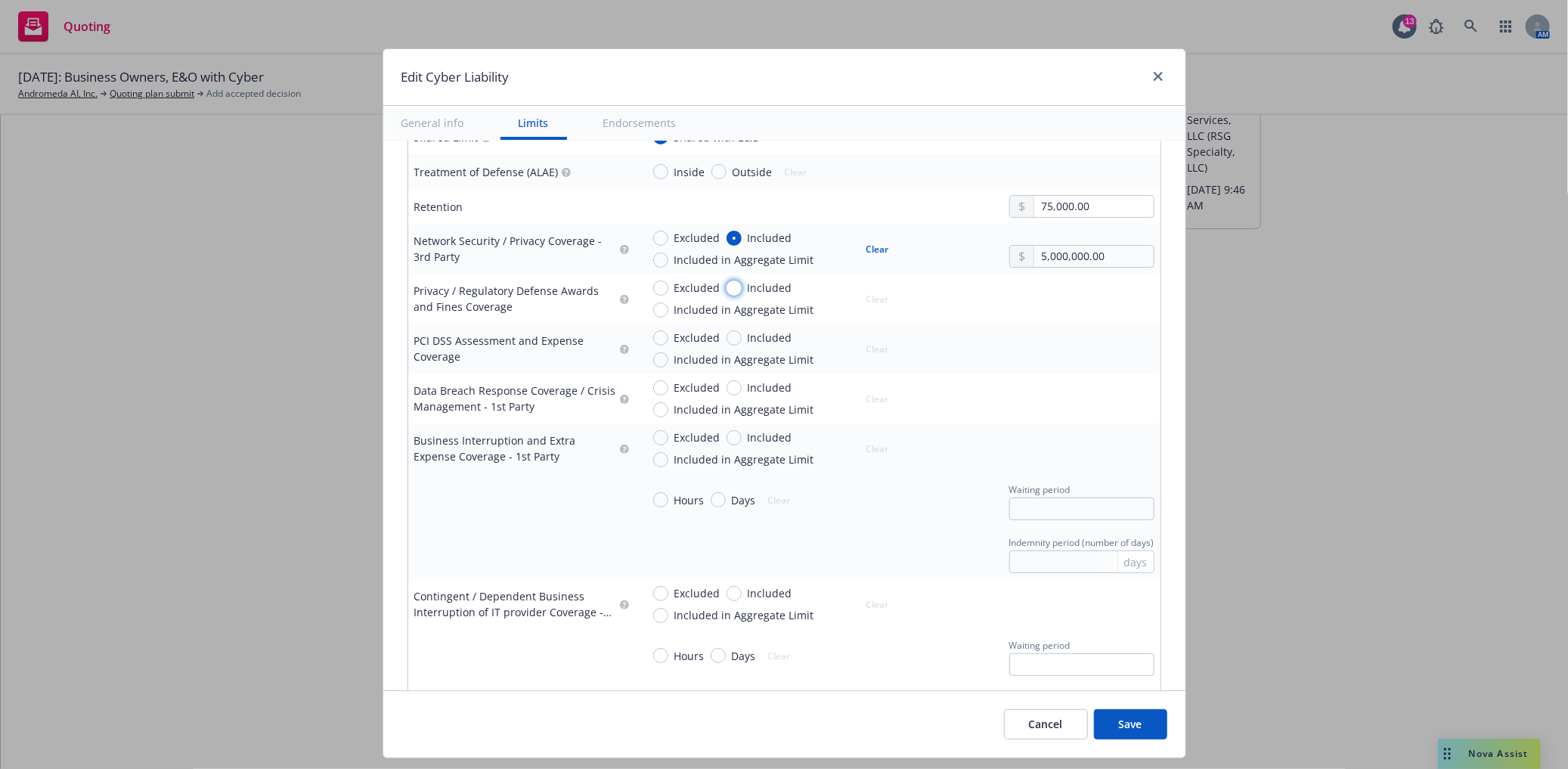
click at [727, 289] on input "Included" at bounding box center [734, 288] width 15 height 15
radio input "true"
click at [1046, 305] on input "text" at bounding box center [1093, 305] width 118 height 21
click at [1063, 425] on button "$5,000,000.00" at bounding box center [1071, 429] width 130 height 28
type input "5,000,000.00"
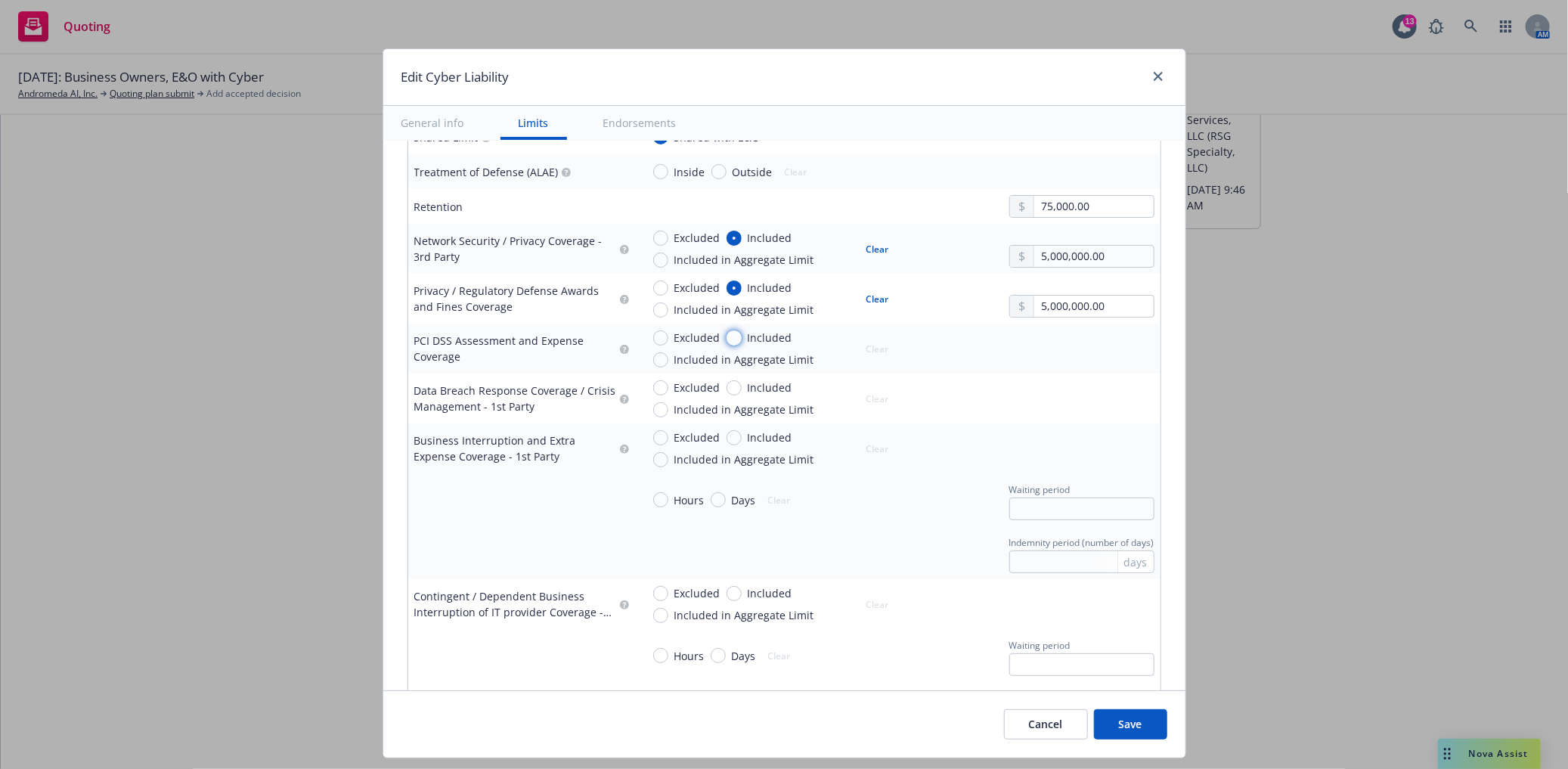
click at [729, 338] on input "Included" at bounding box center [734, 338] width 15 height 15
radio input "true"
click at [1034, 365] on input "text" at bounding box center [1093, 355] width 118 height 21
click at [1077, 481] on button "$5,000,000.00" at bounding box center [1071, 479] width 130 height 28
type input "5,000,000.00"
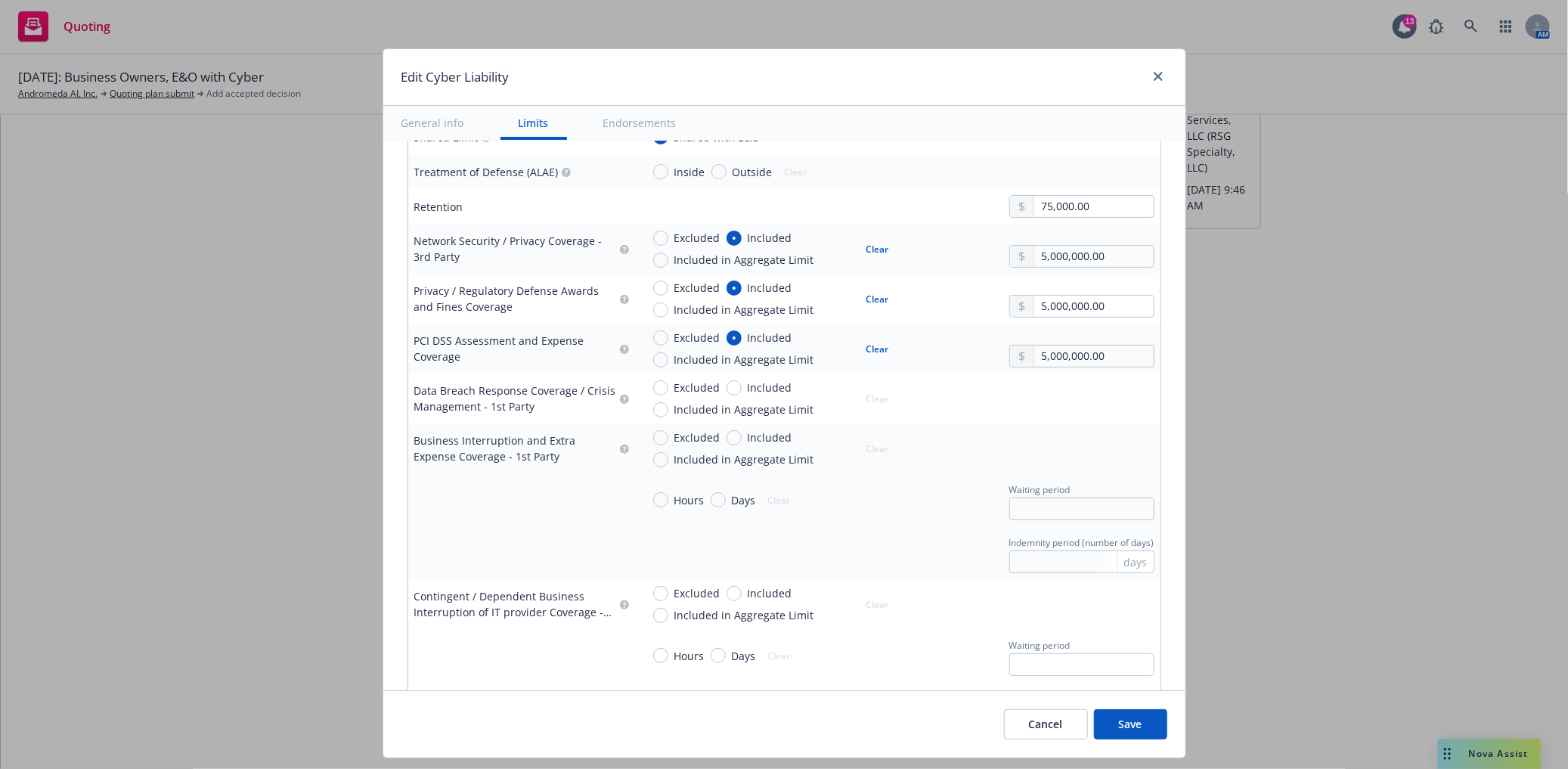
click at [729, 438] on div "Included" at bounding box center [760, 437] width 66 height 16
click at [729, 438] on input "Included" at bounding box center [734, 437] width 15 height 15
radio input "true"
click at [1046, 454] on input "text" at bounding box center [1093, 455] width 118 height 21
type input "5,000,000.00"
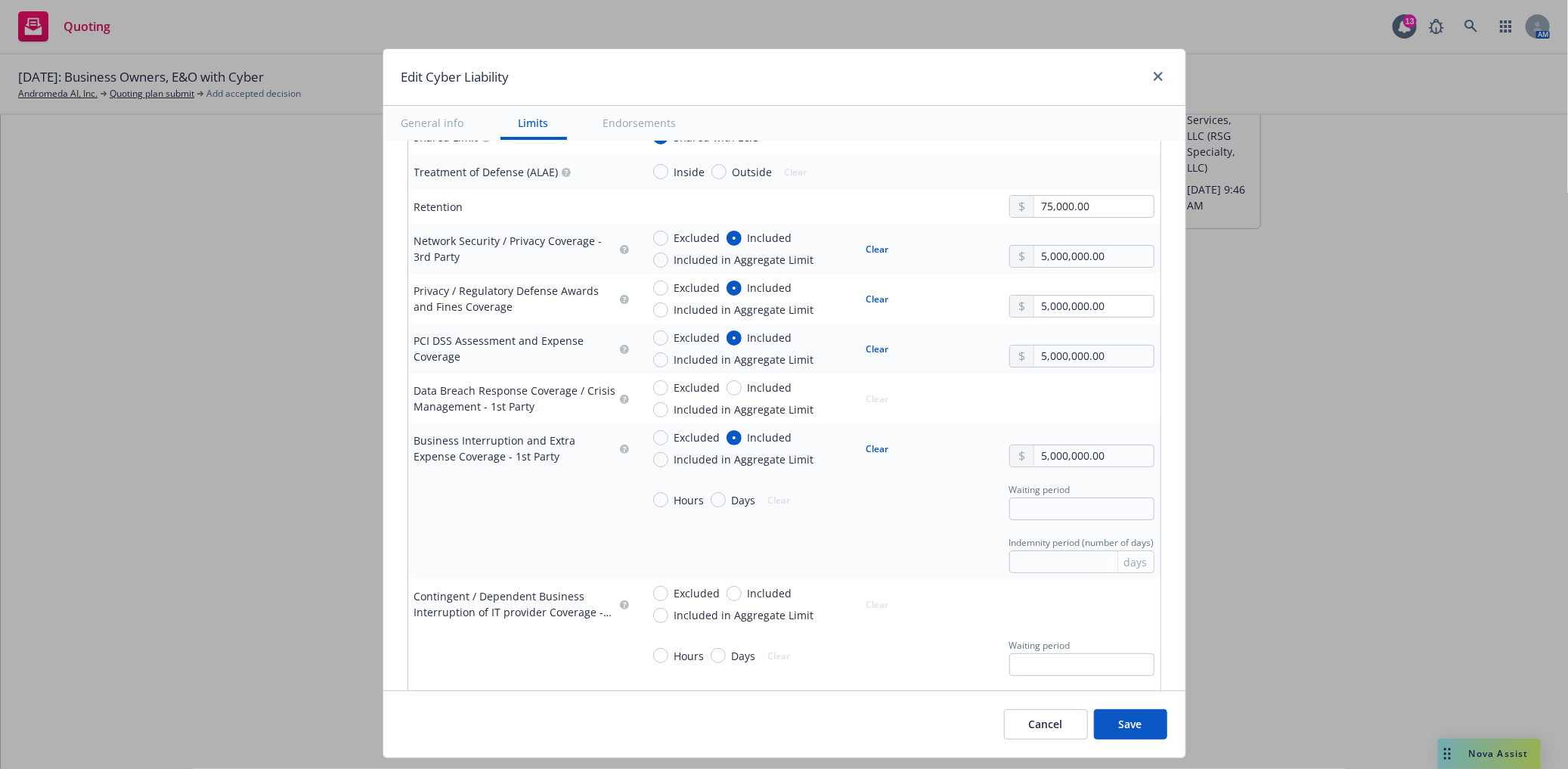
click at [1059, 585] on button "$5,000,000.00" at bounding box center [1071, 579] width 130 height 28
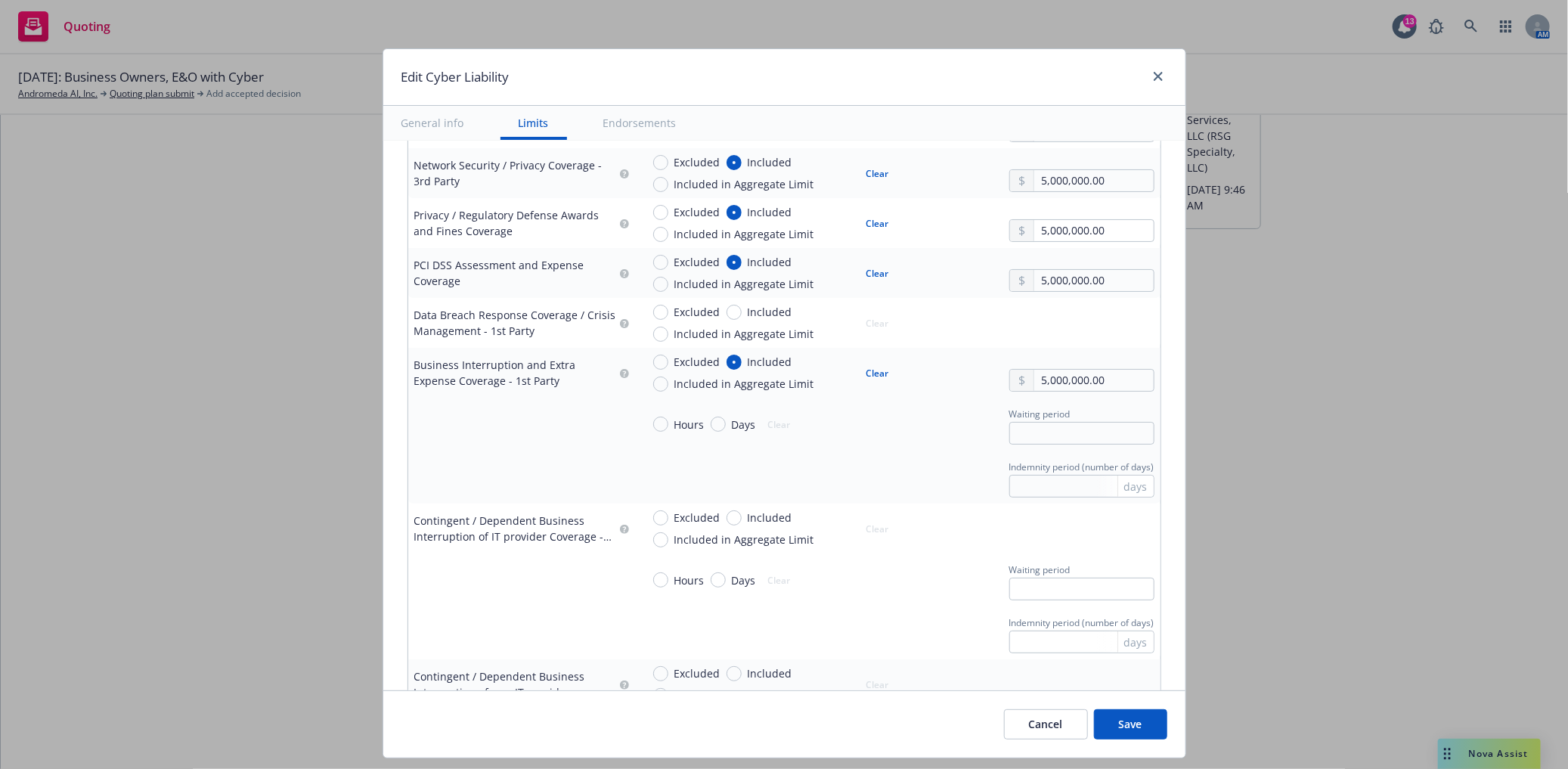
scroll to position [672, 0]
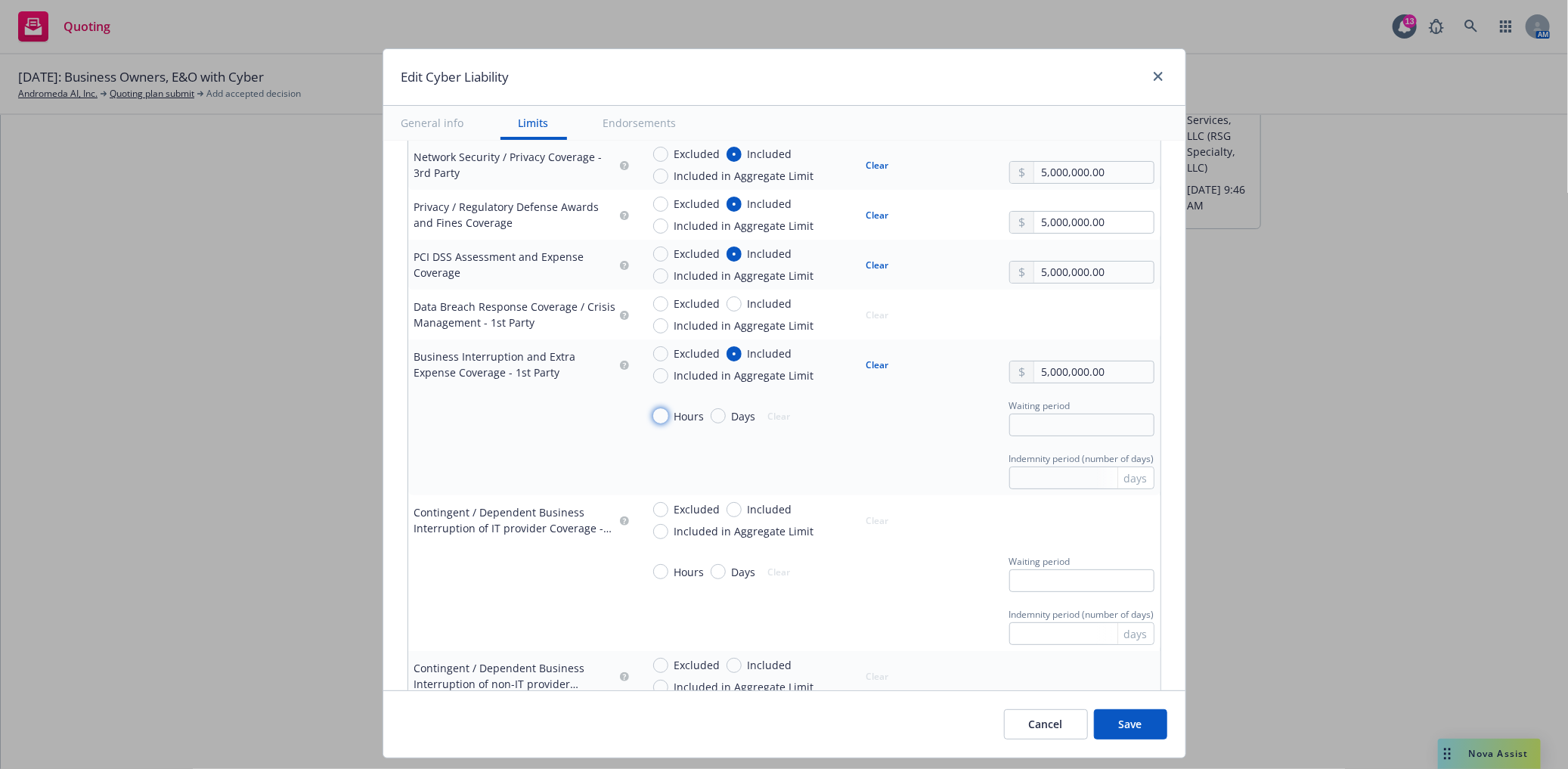
drag, startPoint x: 655, startPoint y: 418, endPoint x: 668, endPoint y: 423, distance: 13.9
click at [655, 419] on input "Hours" at bounding box center [661, 416] width 15 height 15
radio input "true"
click at [1040, 426] on input "text" at bounding box center [1082, 425] width 146 height 23
type input "8"
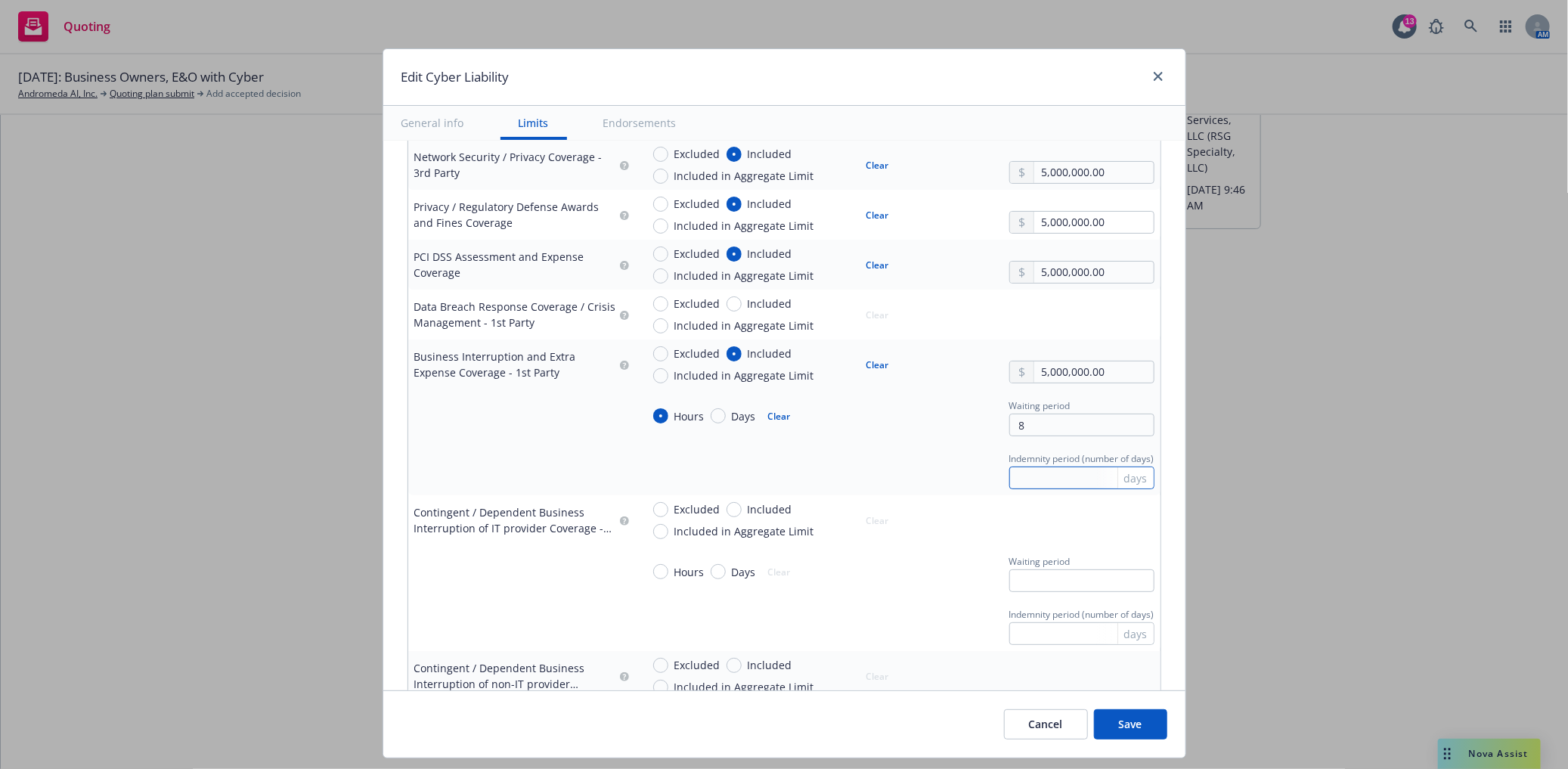
click at [1033, 479] on input "text" at bounding box center [1082, 477] width 146 height 23
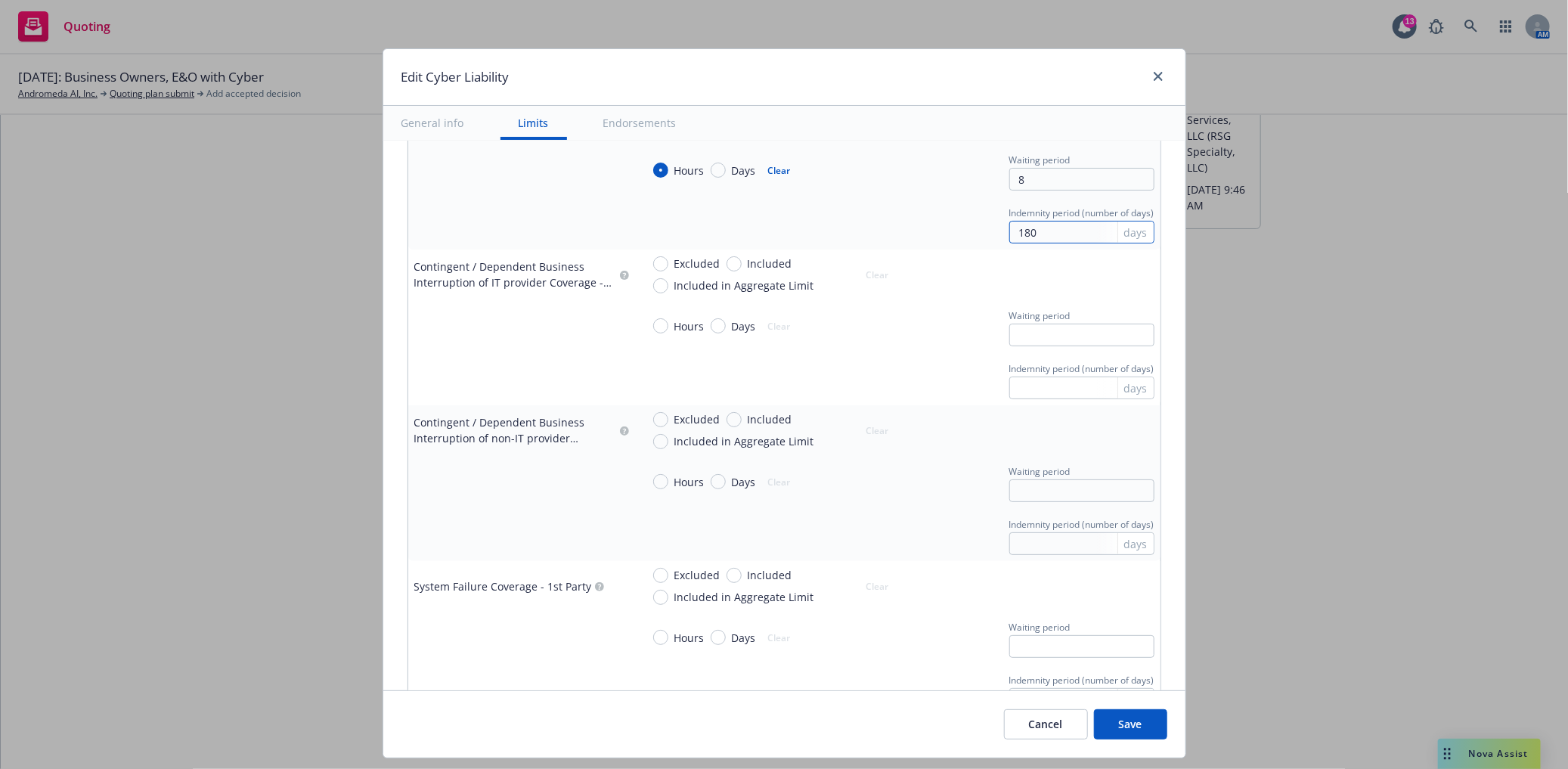
scroll to position [924, 0]
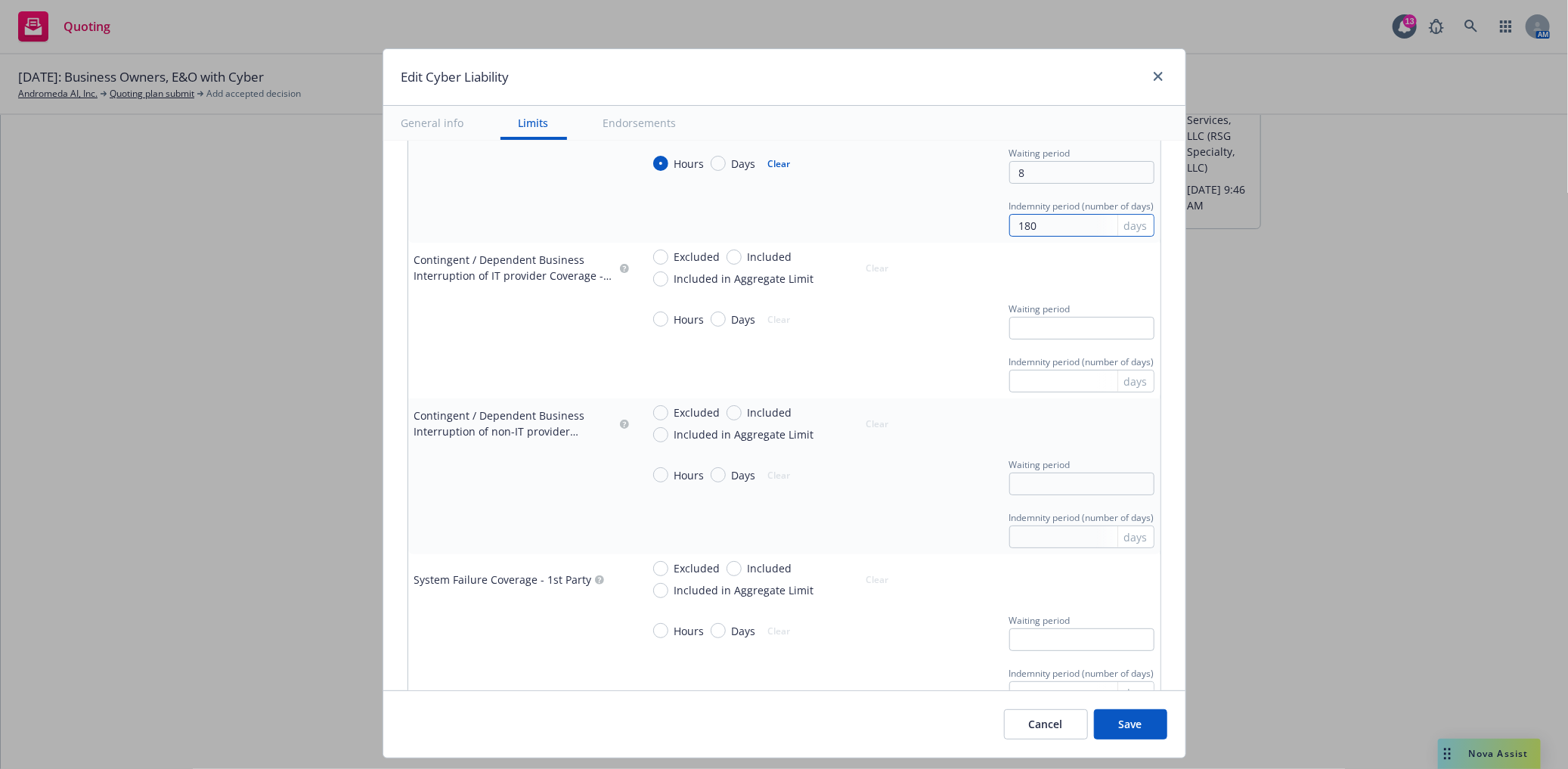
type input "180"
click at [727, 261] on input "Included" at bounding box center [734, 257] width 15 height 15
radio input "true"
click at [1046, 274] on input "text" at bounding box center [1093, 275] width 118 height 21
click at [1054, 395] on button "$5,000,000.00" at bounding box center [1071, 398] width 130 height 28
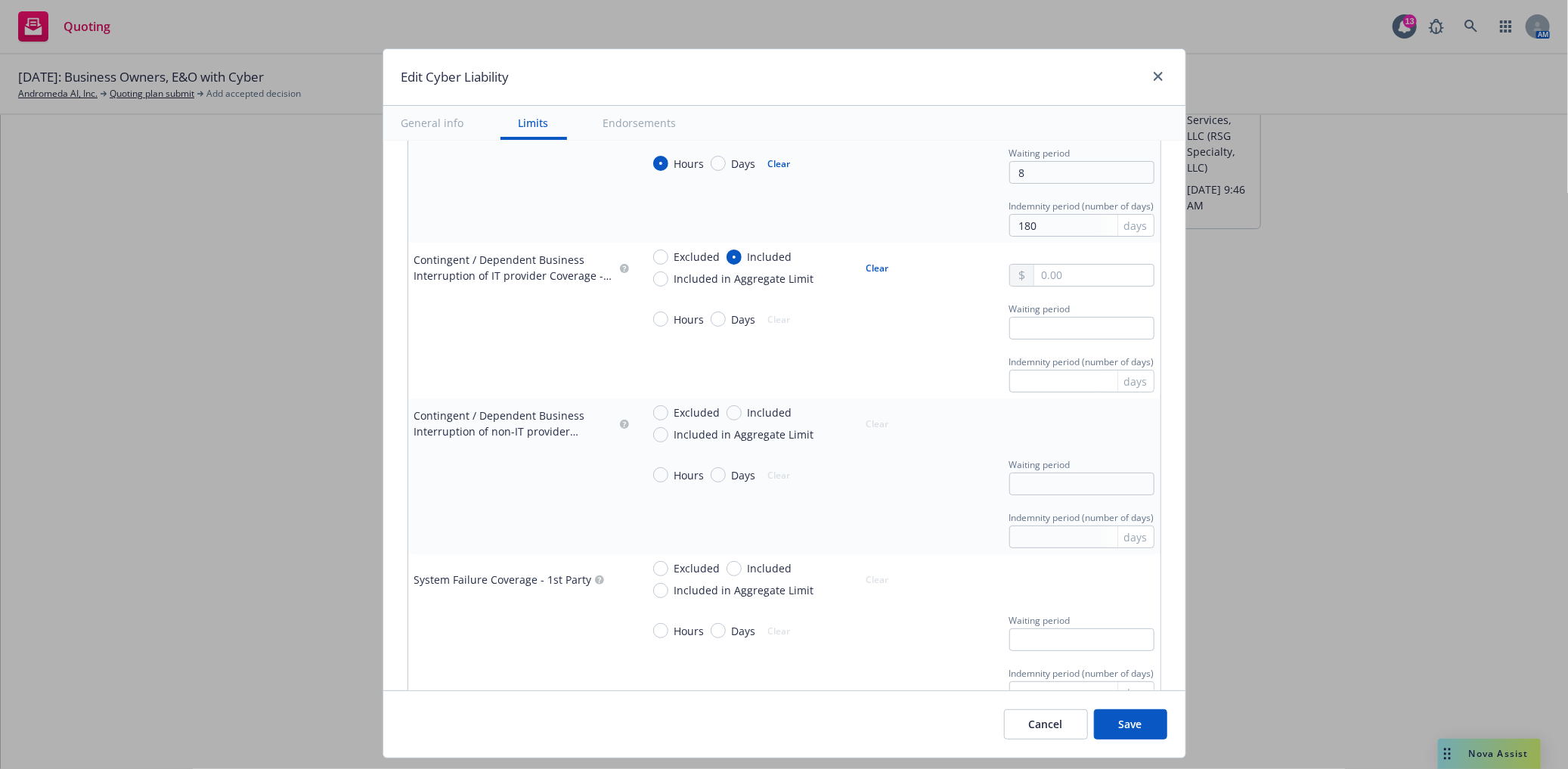
type input "5,000,000.00"
click at [1055, 332] on input "text" at bounding box center [1082, 327] width 146 height 23
type input "8"
click at [1059, 383] on input "text" at bounding box center [1082, 381] width 146 height 23
type input "180"
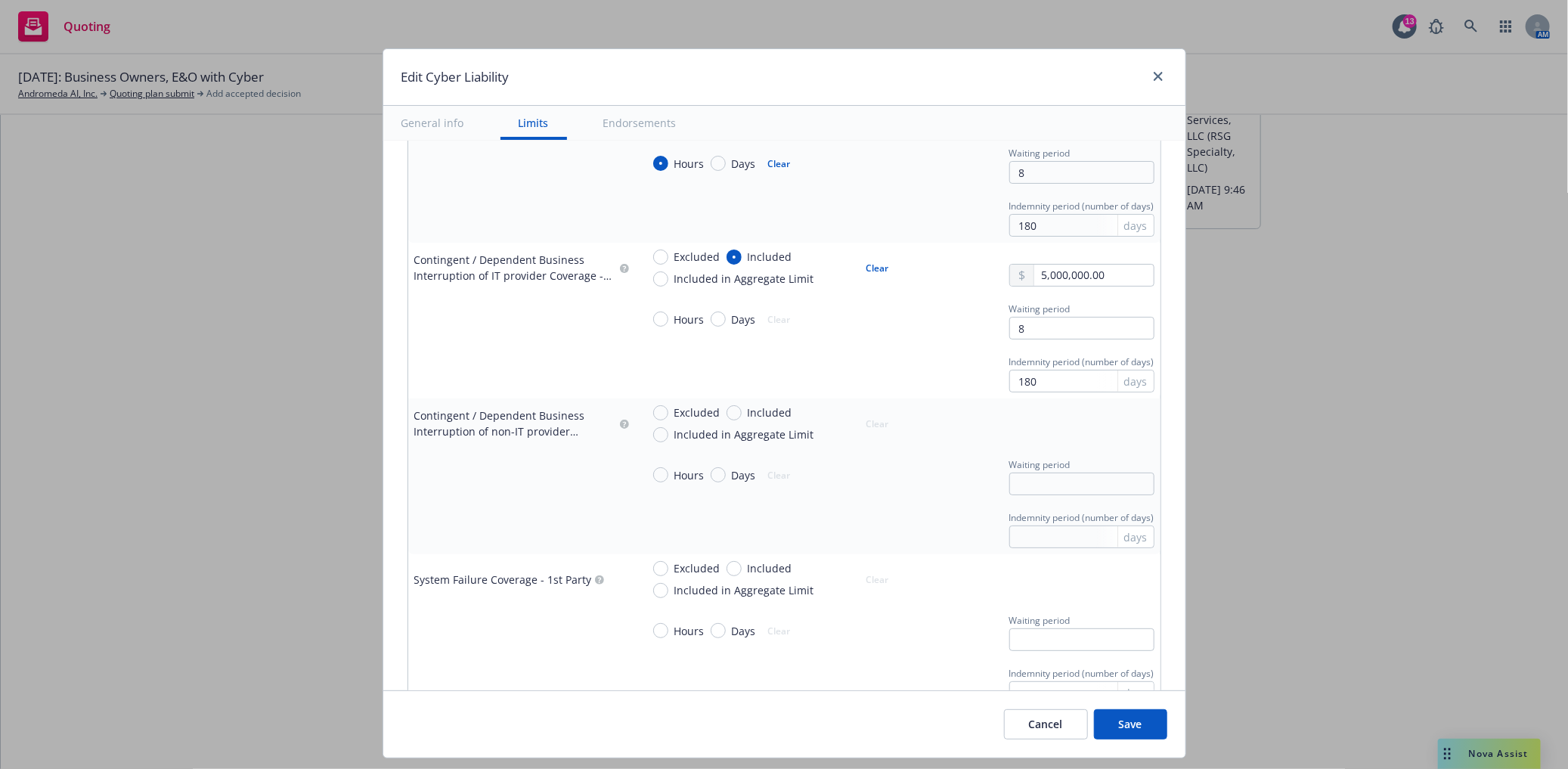
click at [817, 371] on div "Indemnity period (number of days) 180 days" at bounding box center [898, 372] width 514 height 41
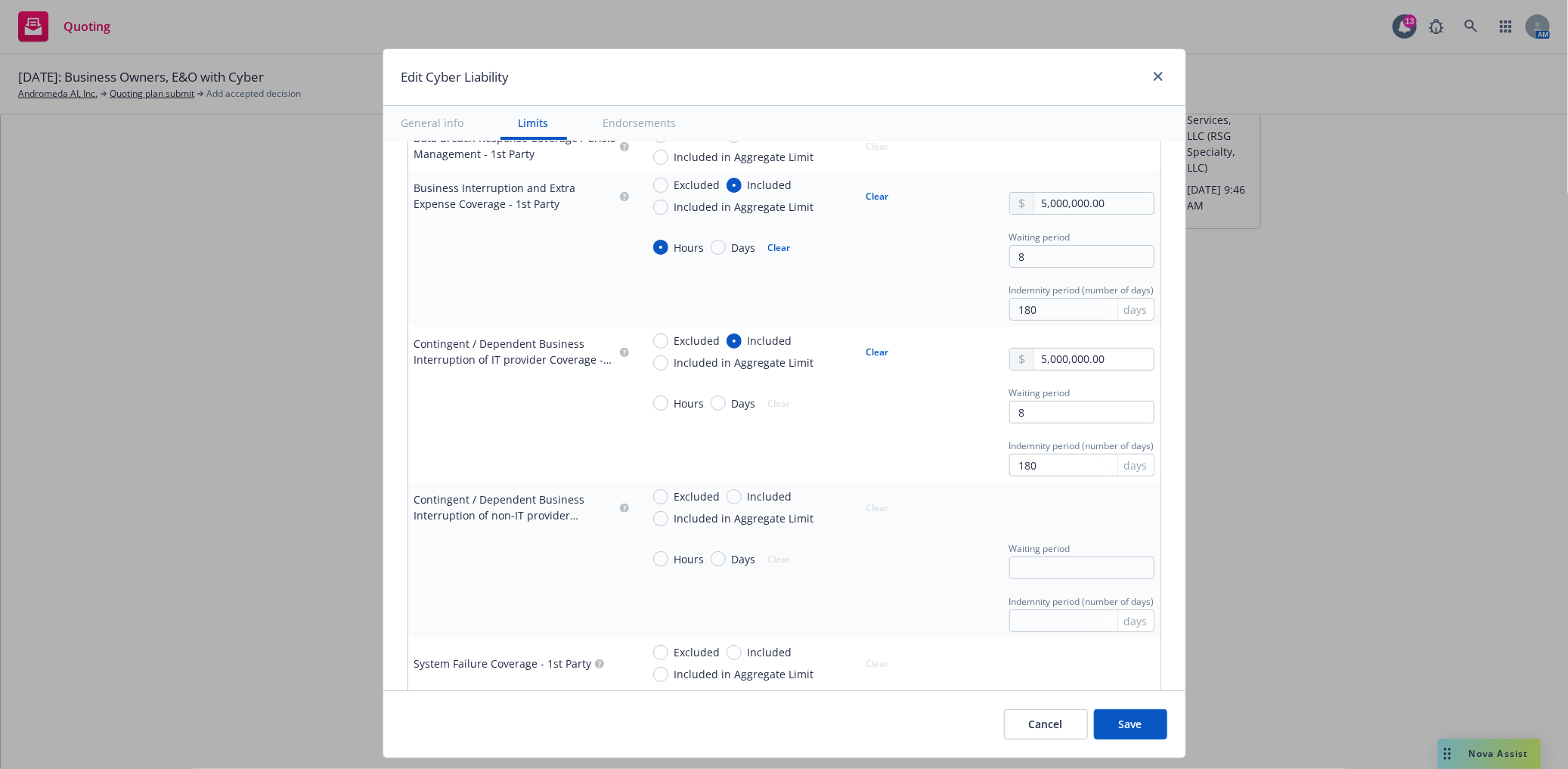
scroll to position [1008, 0]
